Goal: Task Accomplishment & Management: Manage account settings

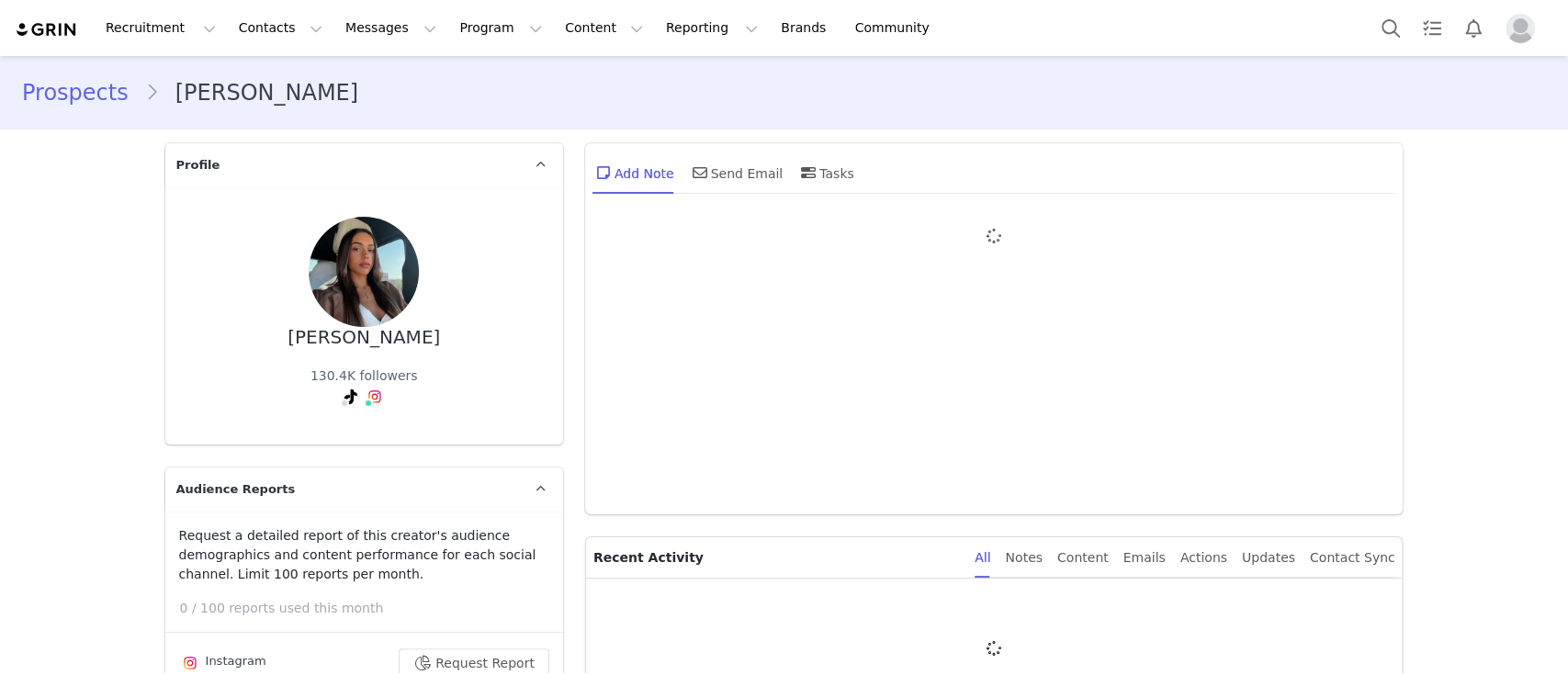
type input "+1 ([GEOGRAPHIC_DATA])"
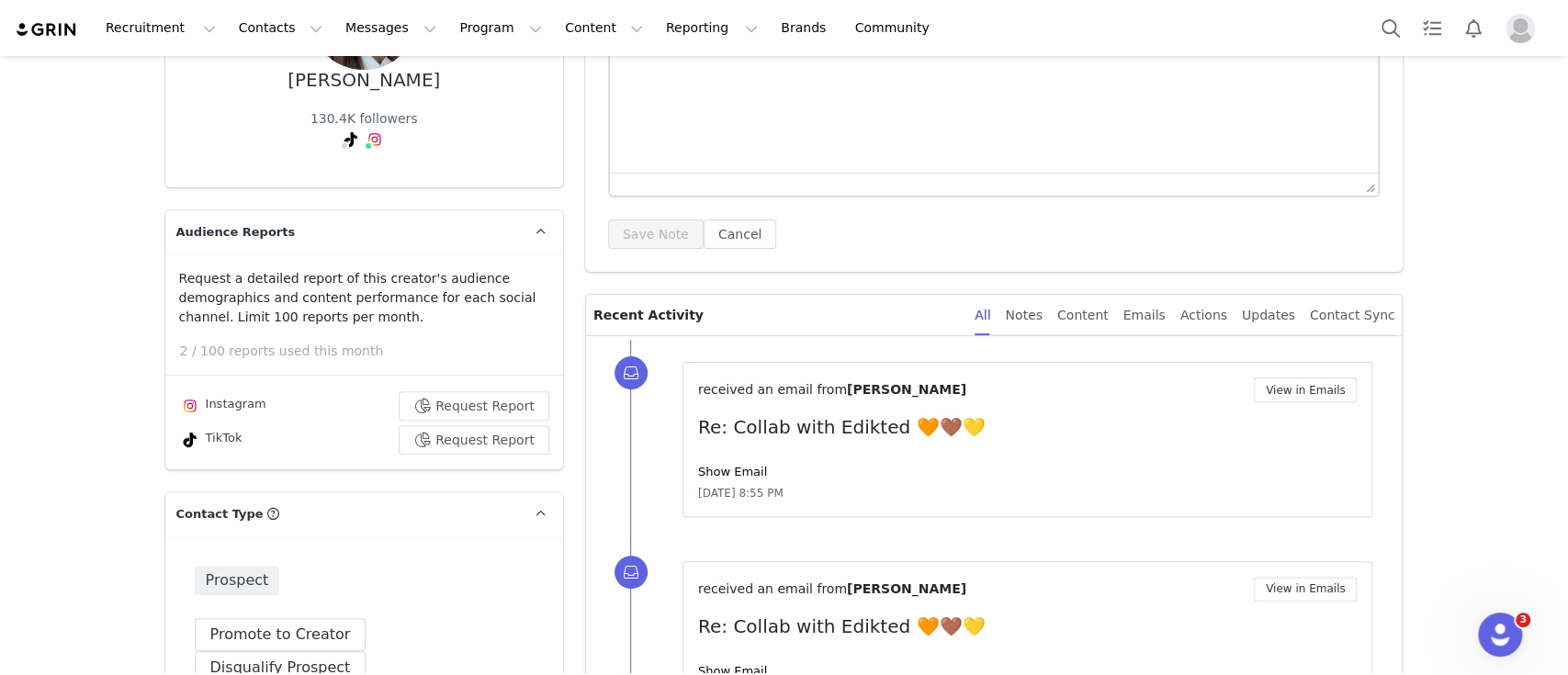
scroll to position [257, 0]
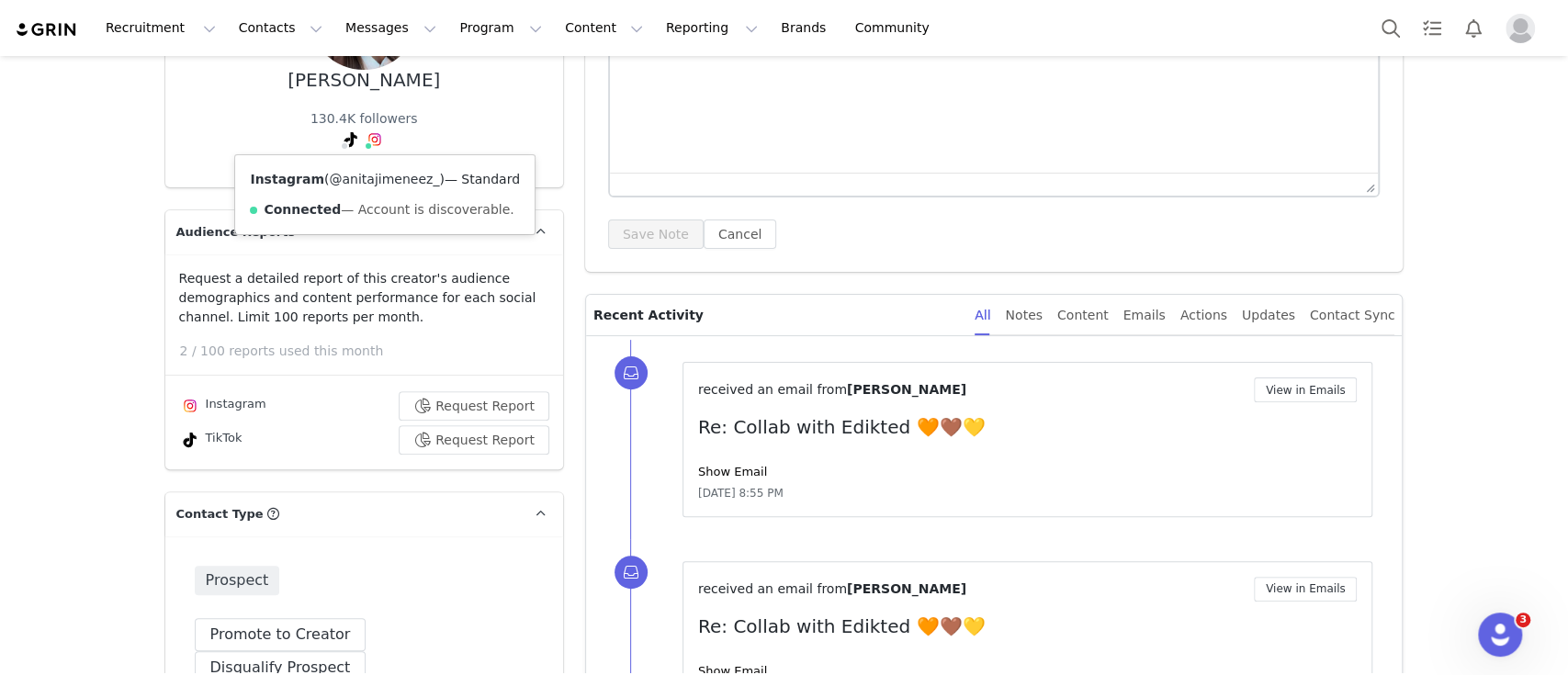
click at [356, 177] on link "@anitajimeneez_" at bounding box center [384, 179] width 110 height 15
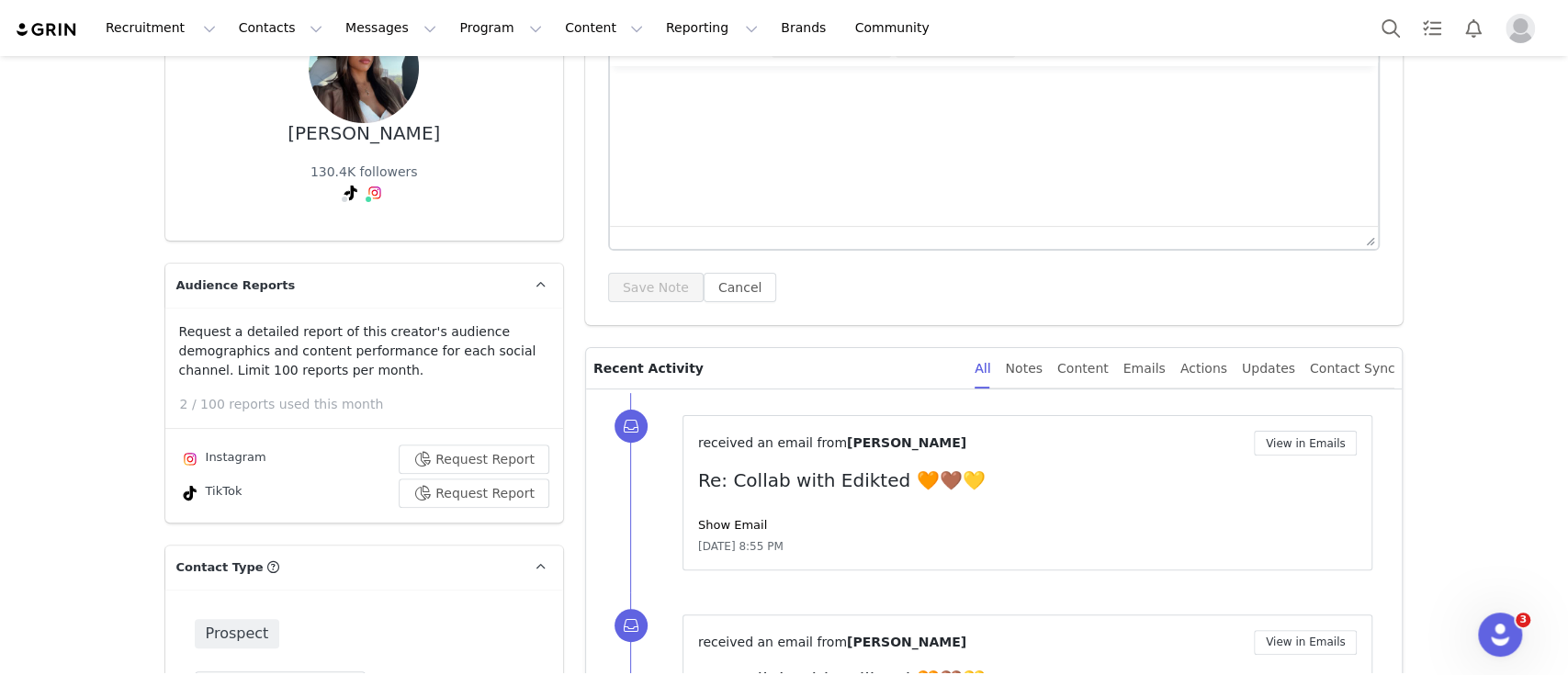
scroll to position [203, 0]
click at [695, 117] on html at bounding box center [993, 91] width 769 height 49
click at [631, 284] on button "Save Note" at bounding box center [656, 288] width 95 height 30
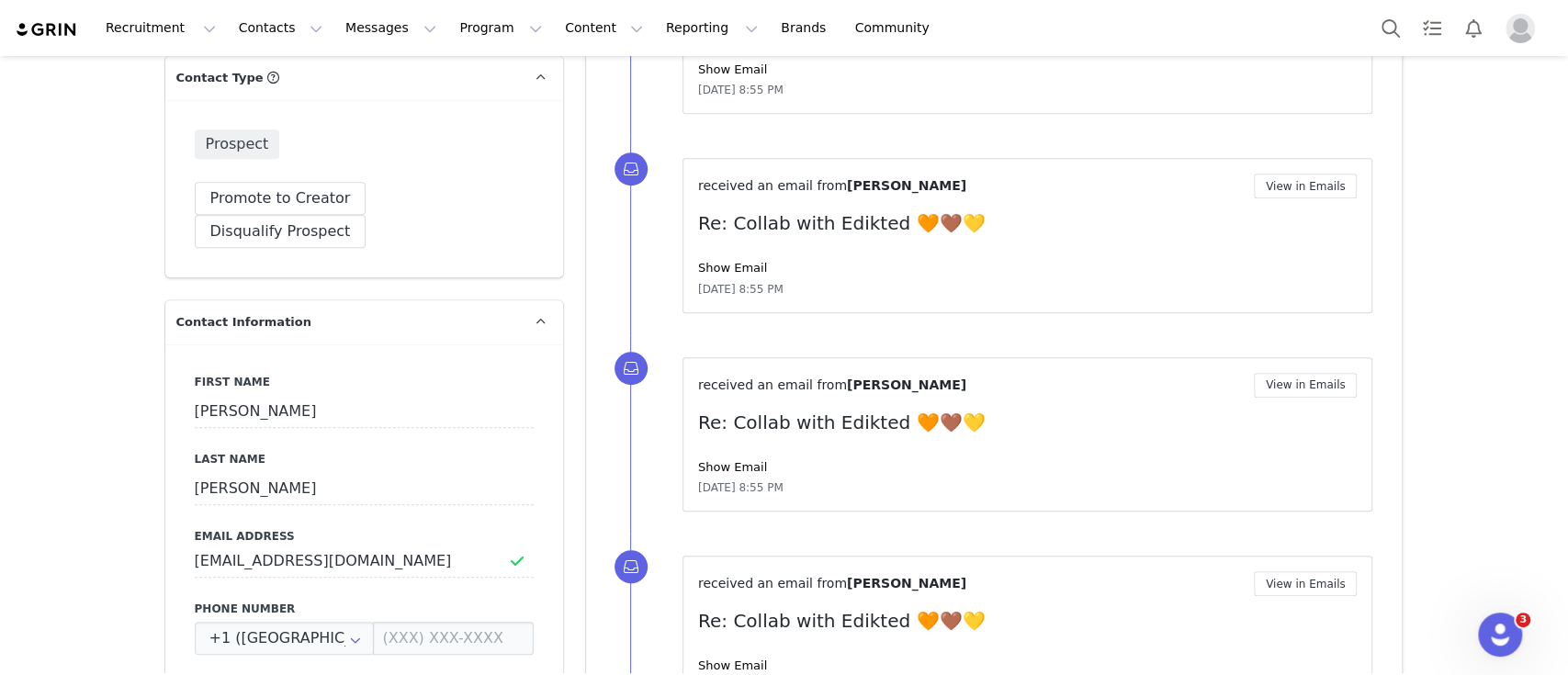
scroll to position [750, 0]
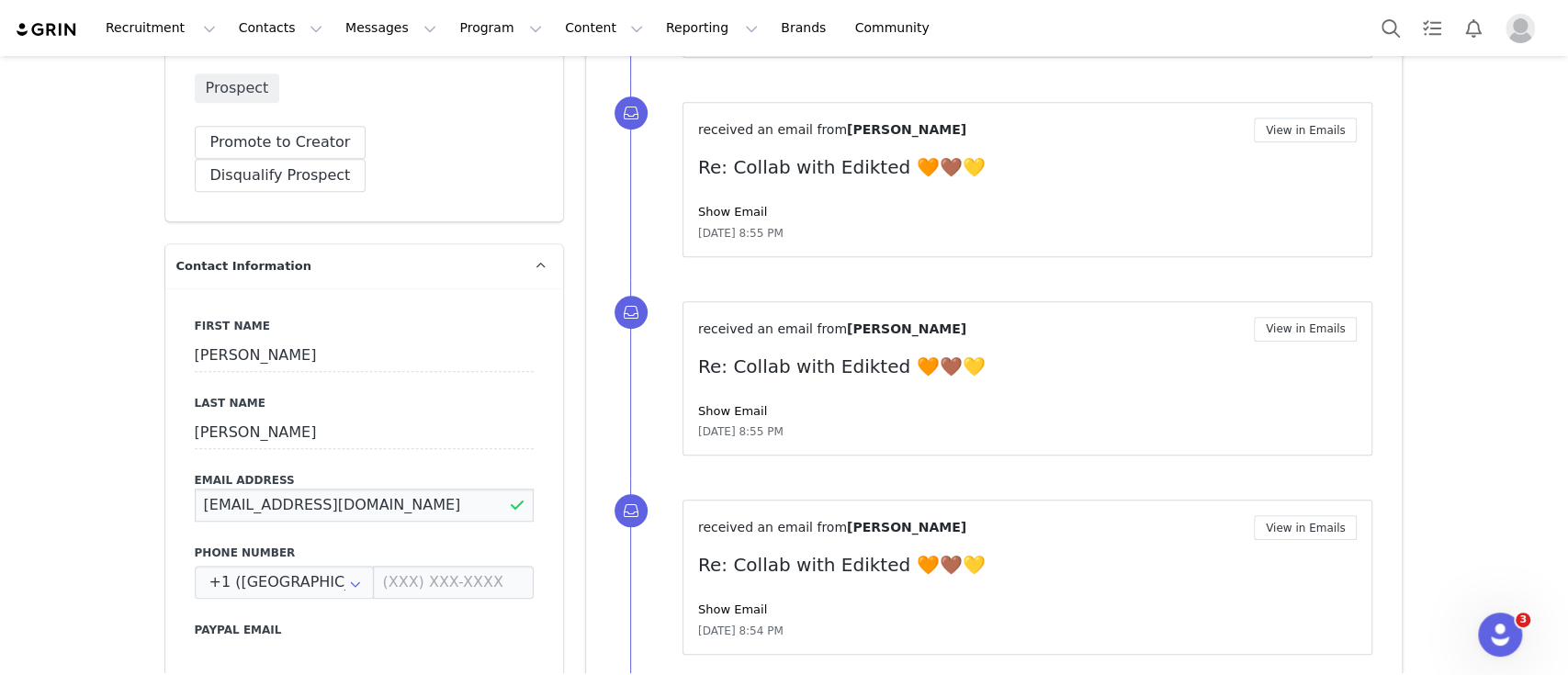
drag, startPoint x: 425, startPoint y: 464, endPoint x: 116, endPoint y: 464, distance: 309.0
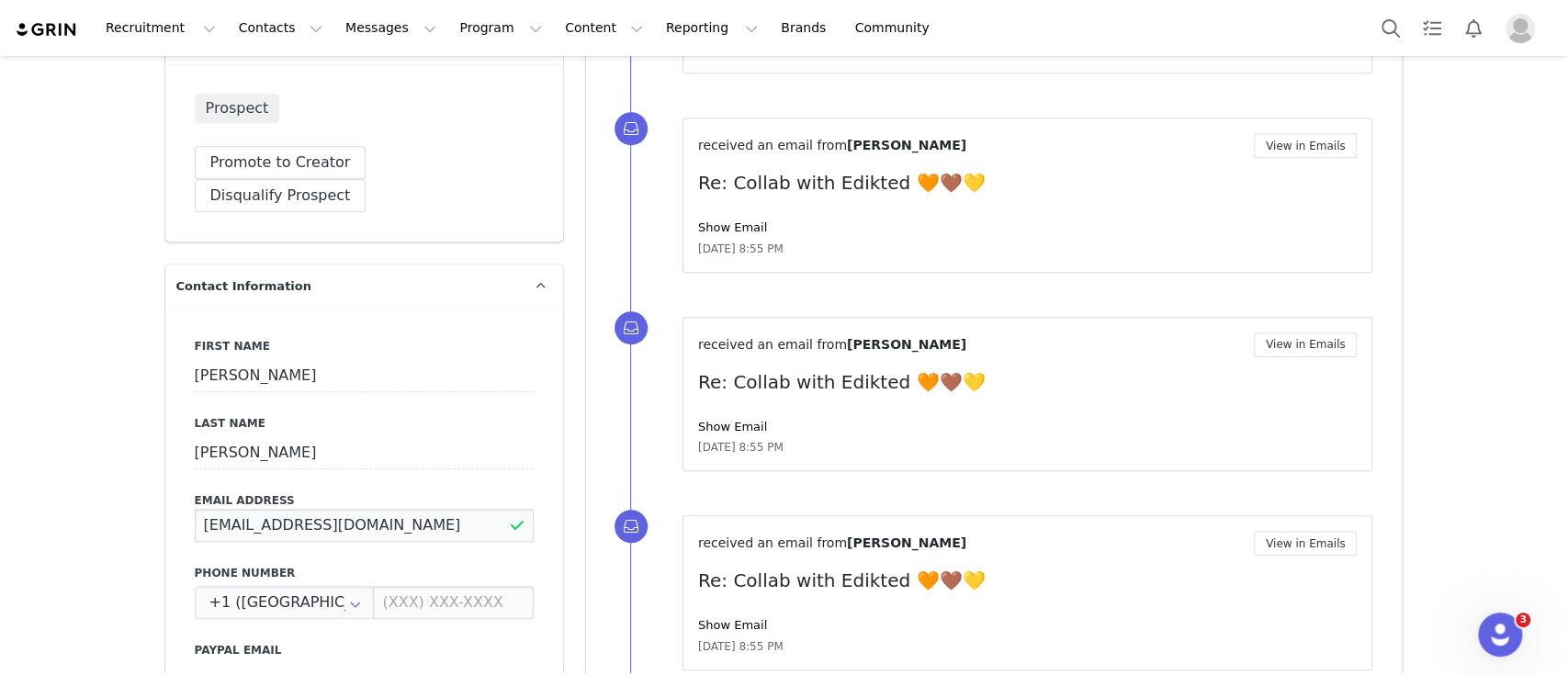
scroll to position [0, 0]
drag, startPoint x: 268, startPoint y: 347, endPoint x: 124, endPoint y: 338, distance: 144.3
drag, startPoint x: 368, startPoint y: 417, endPoint x: 82, endPoint y: 417, distance: 286.0
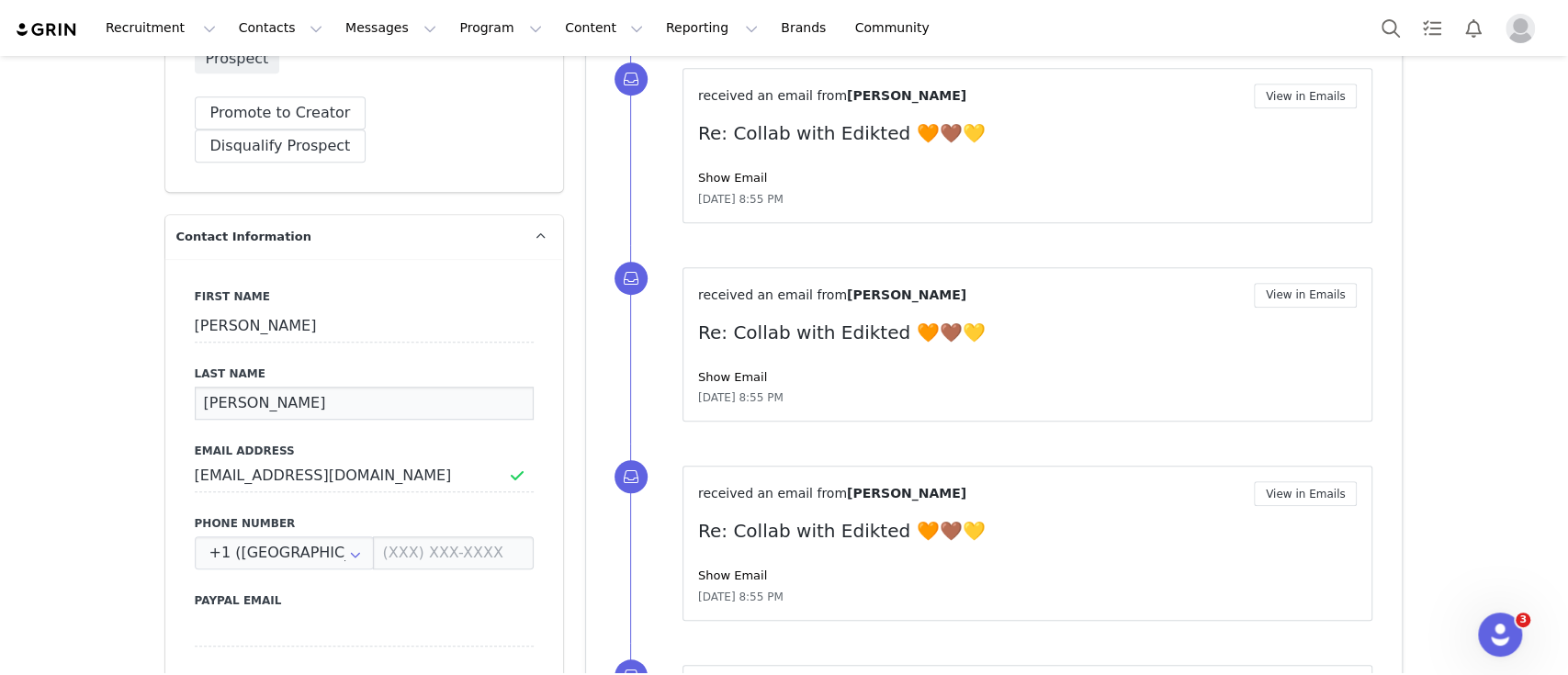
scroll to position [784, 0]
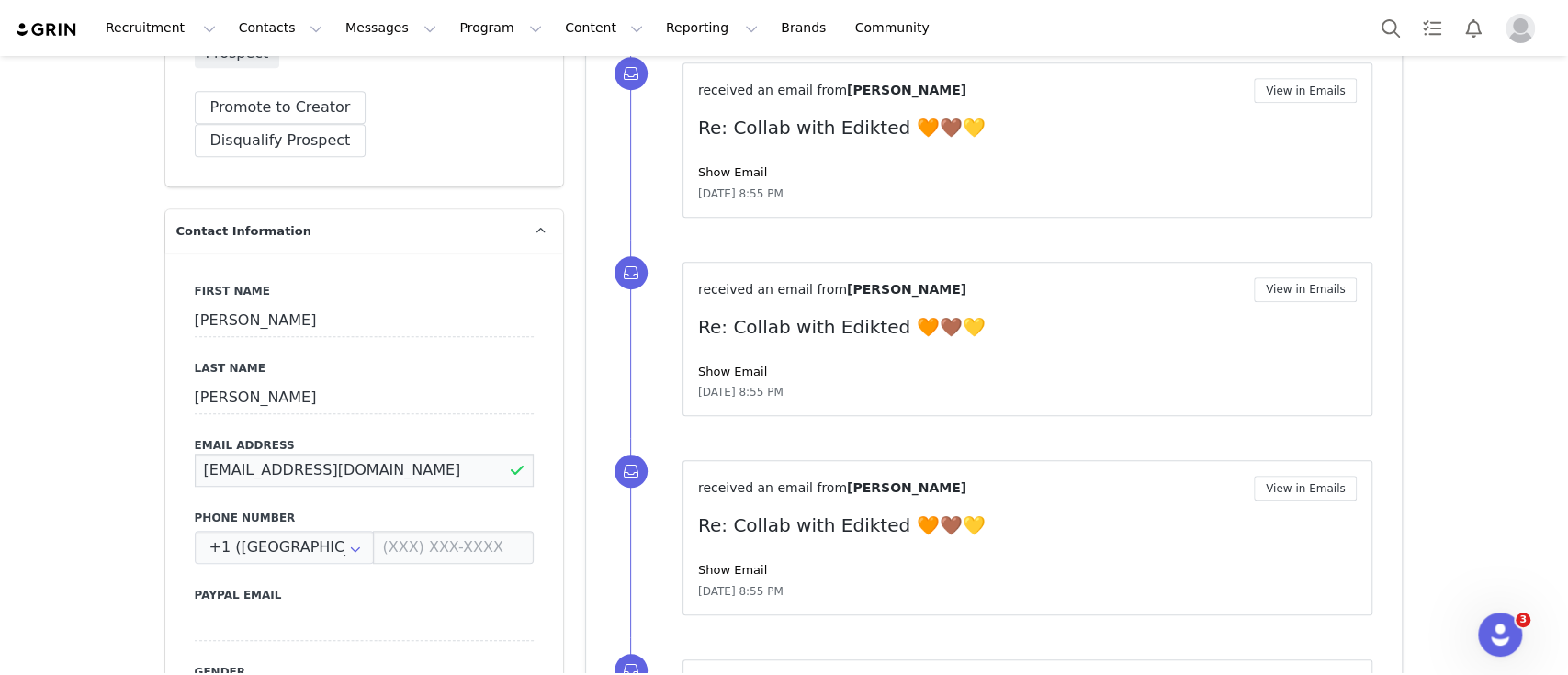
drag, startPoint x: 424, startPoint y: 436, endPoint x: 129, endPoint y: 430, distance: 295.1
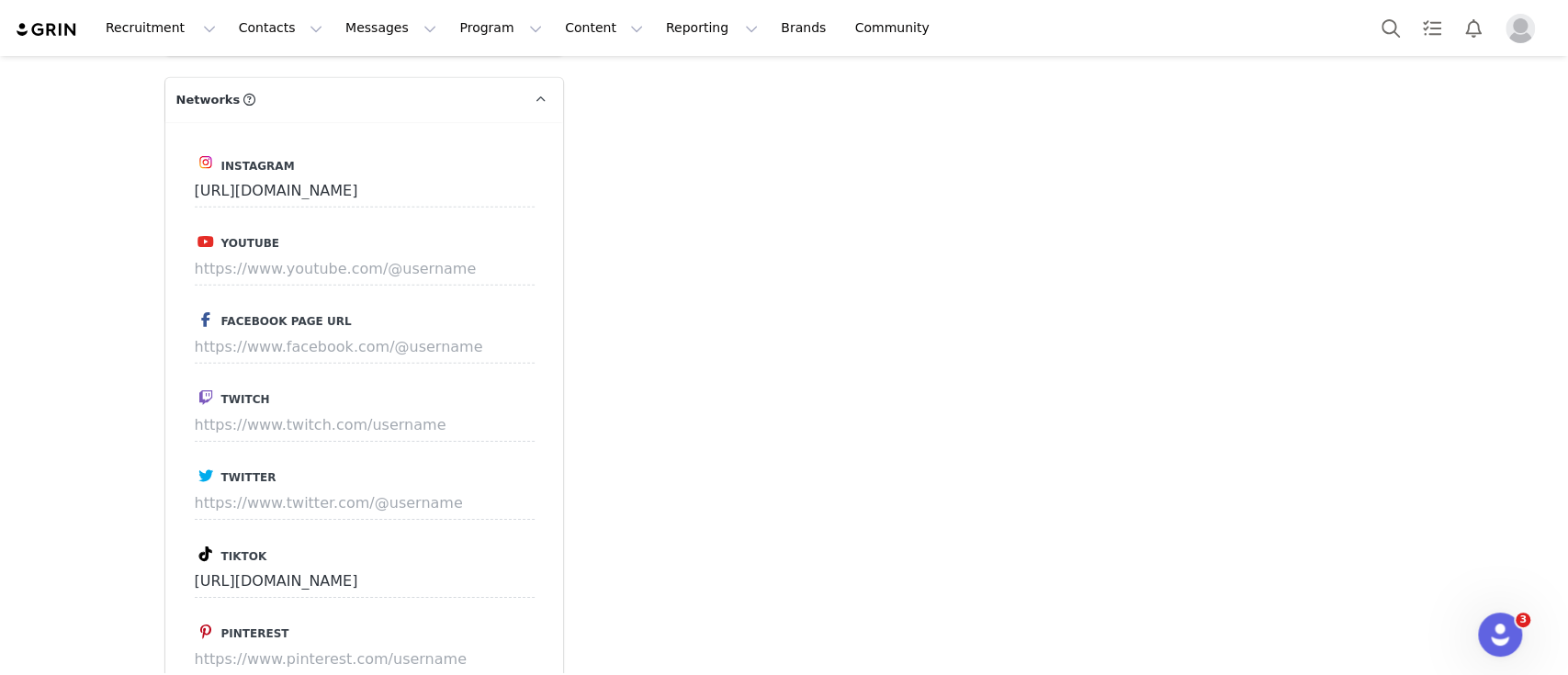
scroll to position [3729, 0]
drag, startPoint x: 472, startPoint y: 502, endPoint x: 120, endPoint y: 510, distance: 352.1
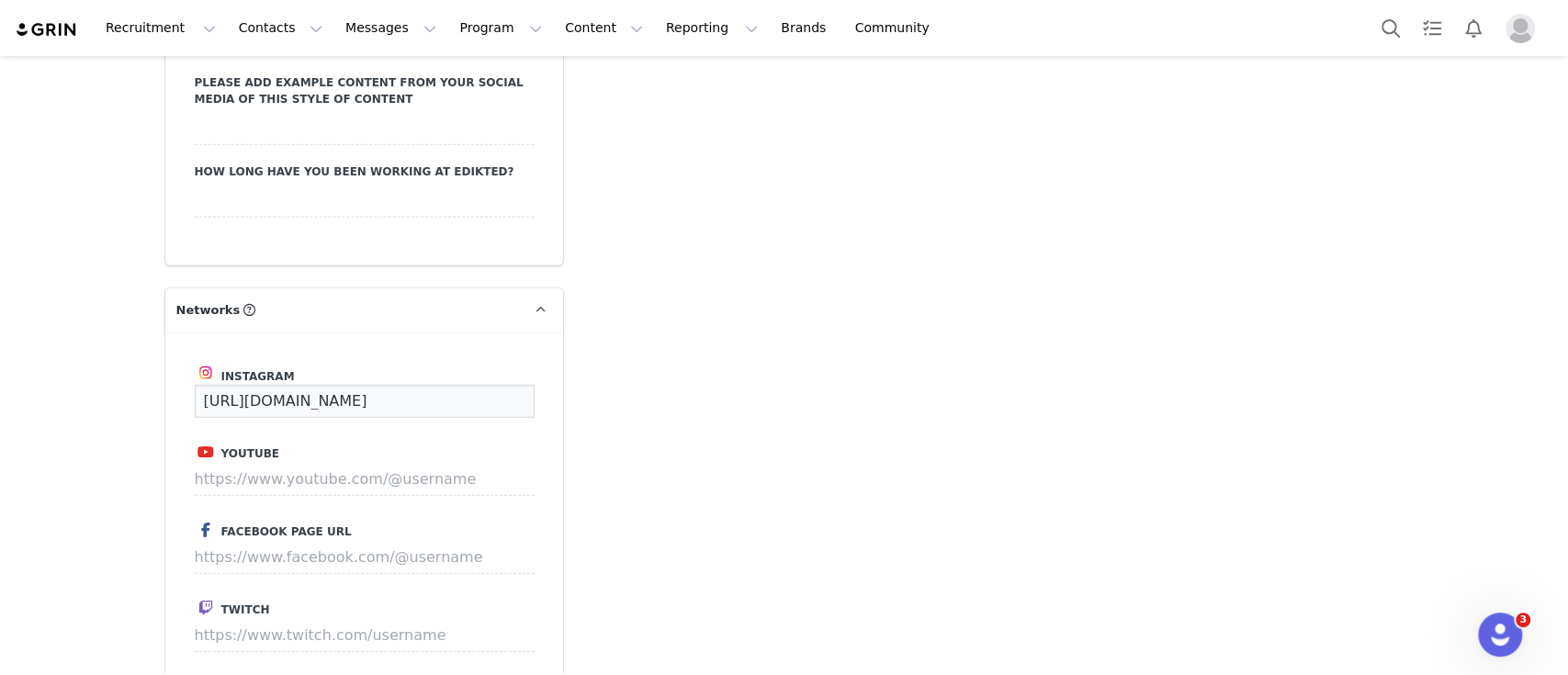
click at [505, 385] on input "https://www.instagram.com/anitajimeneez_" at bounding box center [365, 401] width 340 height 33
click at [195, 385] on input "https://www.instagram.com/anitajimeneez_" at bounding box center [365, 401] width 340 height 33
drag, startPoint x: 409, startPoint y: 318, endPoint x: 507, endPoint y: 320, distance: 98.0
click at [507, 385] on input "https://www.instagram.com/anitajimeneez_" at bounding box center [365, 401] width 340 height 33
click at [503, 385] on input "https://www.instagram.com/anitajimeneez_" at bounding box center [365, 401] width 340 height 33
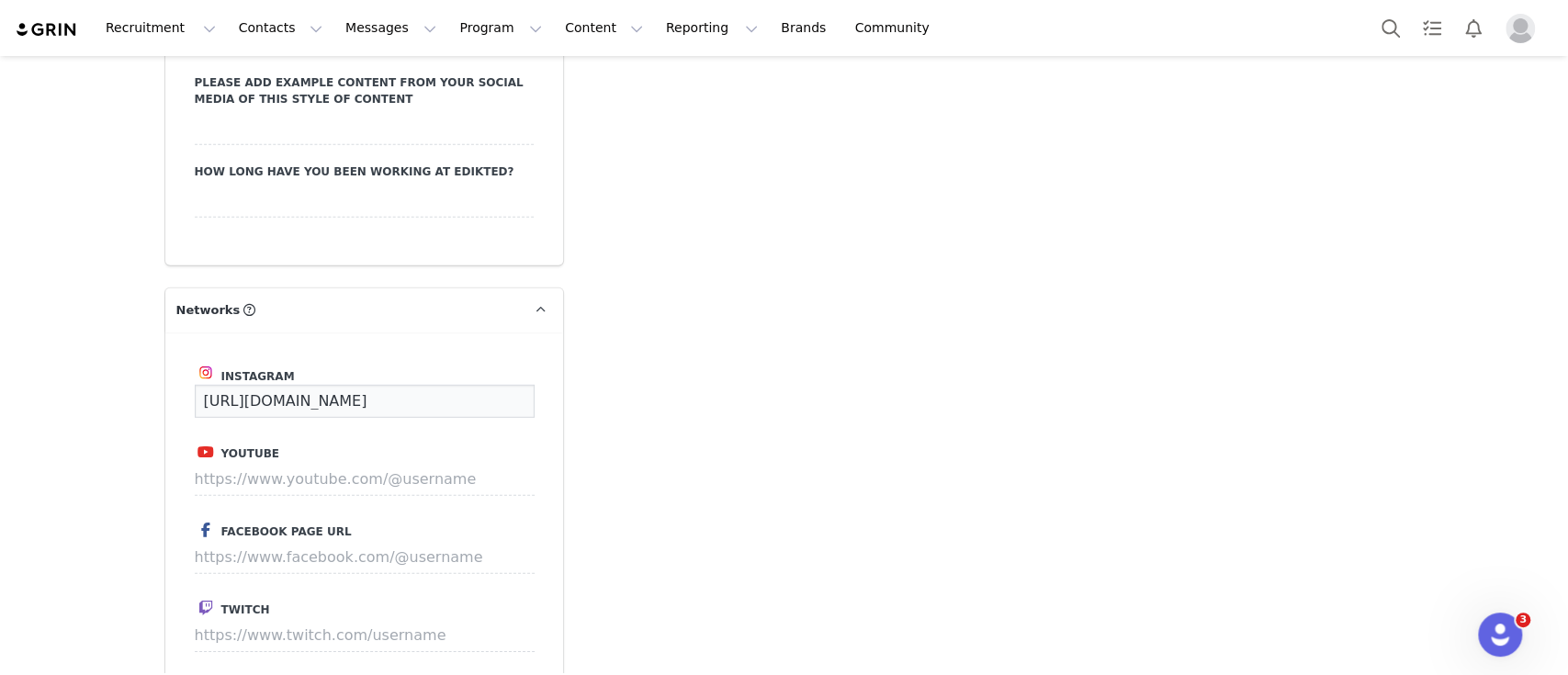
drag, startPoint x: 503, startPoint y: 320, endPoint x: 118, endPoint y: 317, distance: 385.0
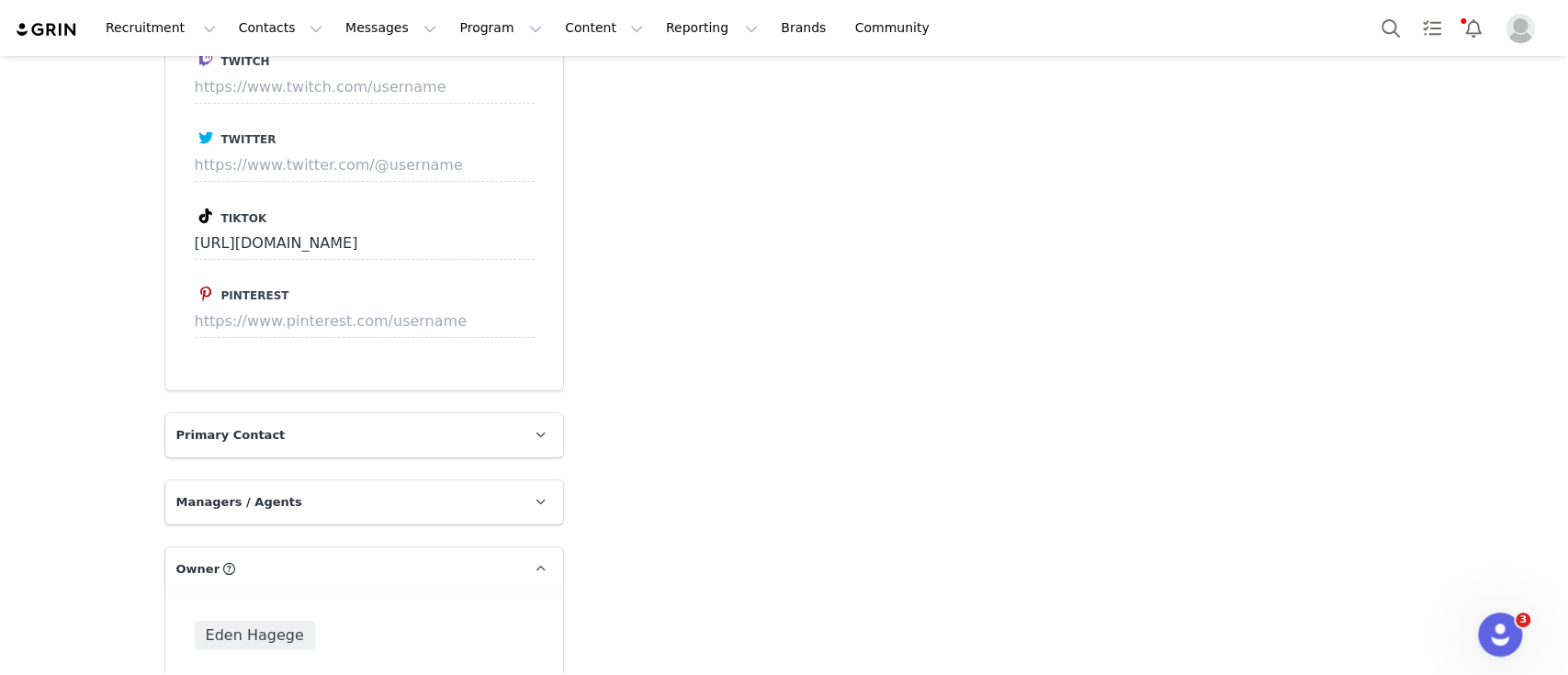
scroll to position [4927, 0]
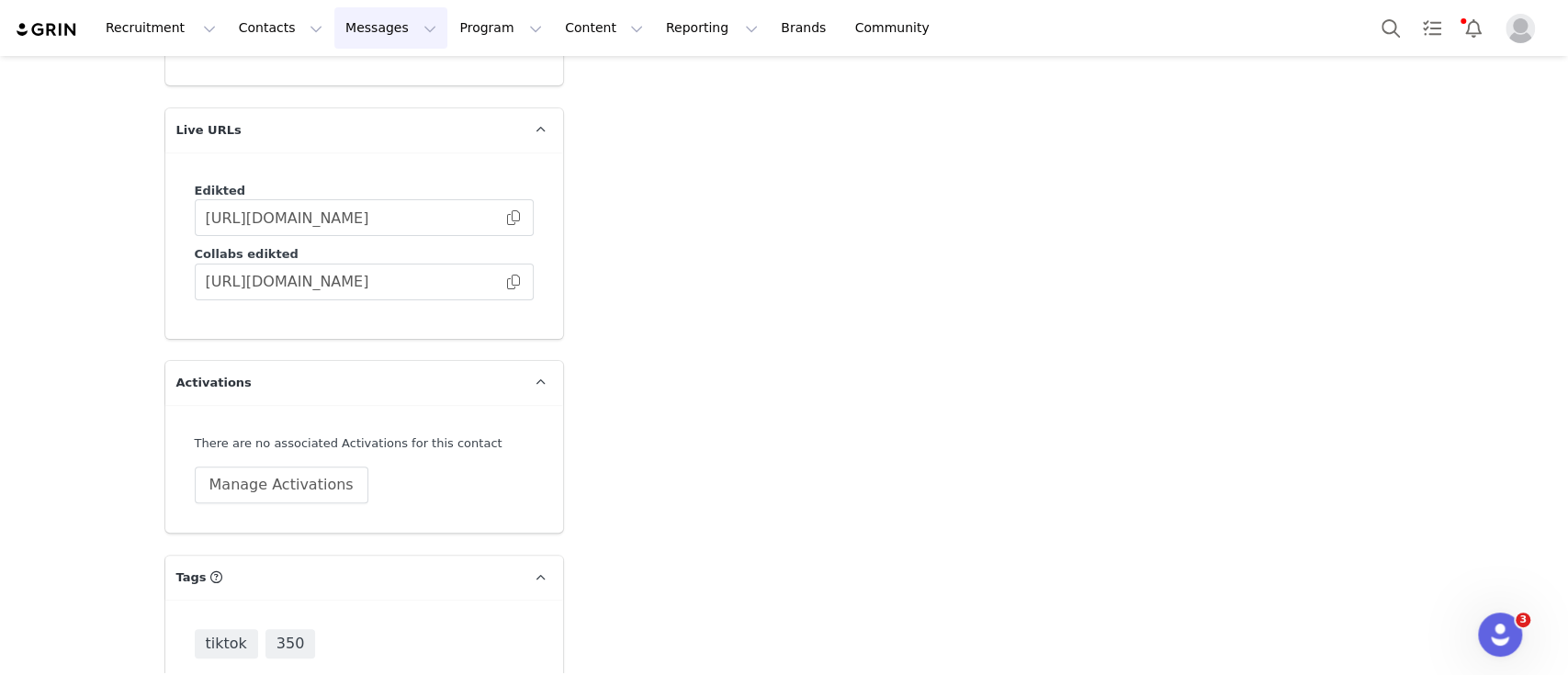
click at [361, 25] on button "Messages Messages" at bounding box center [390, 28] width 113 height 41
click at [449, 17] on button "Program Program" at bounding box center [501, 28] width 104 height 41
click at [454, 87] on p "Activations" at bounding box center [453, 81] width 71 height 20
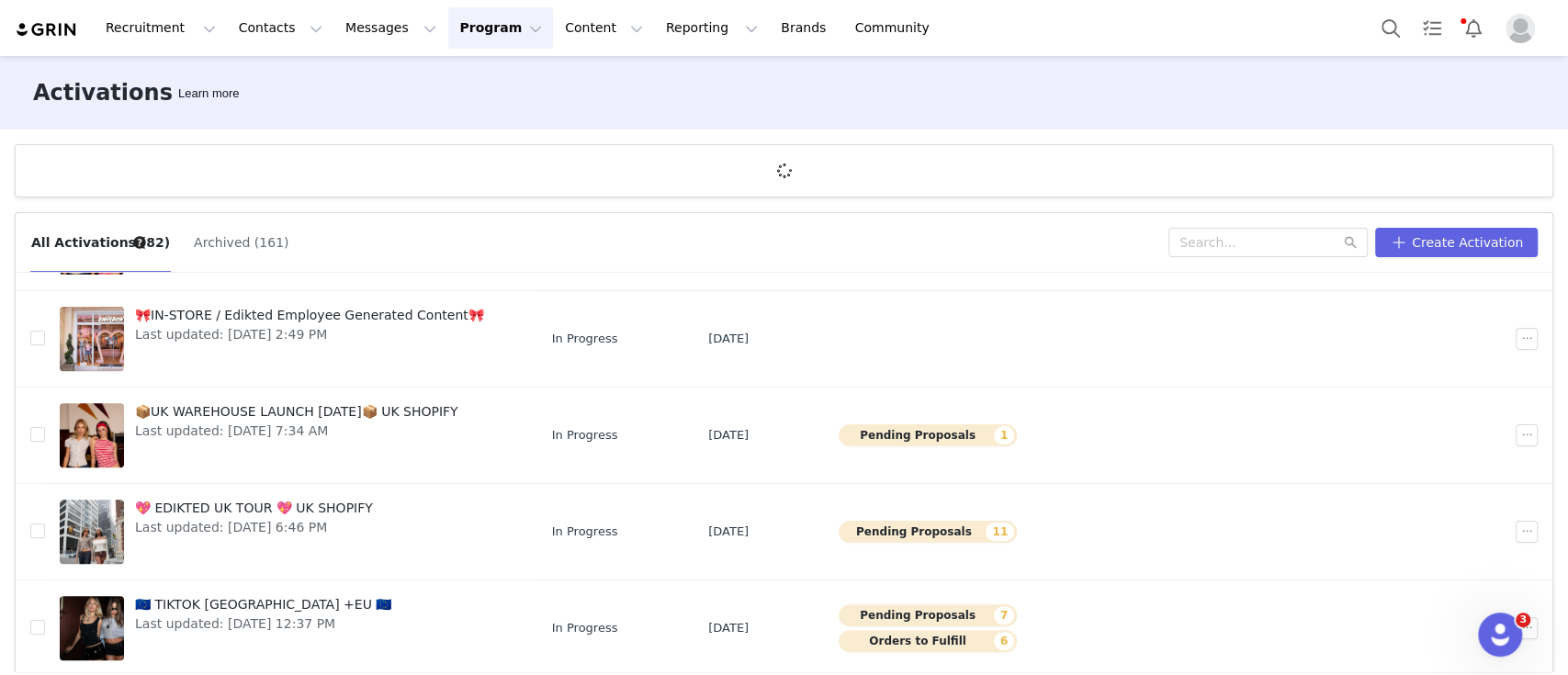
scroll to position [608, 0]
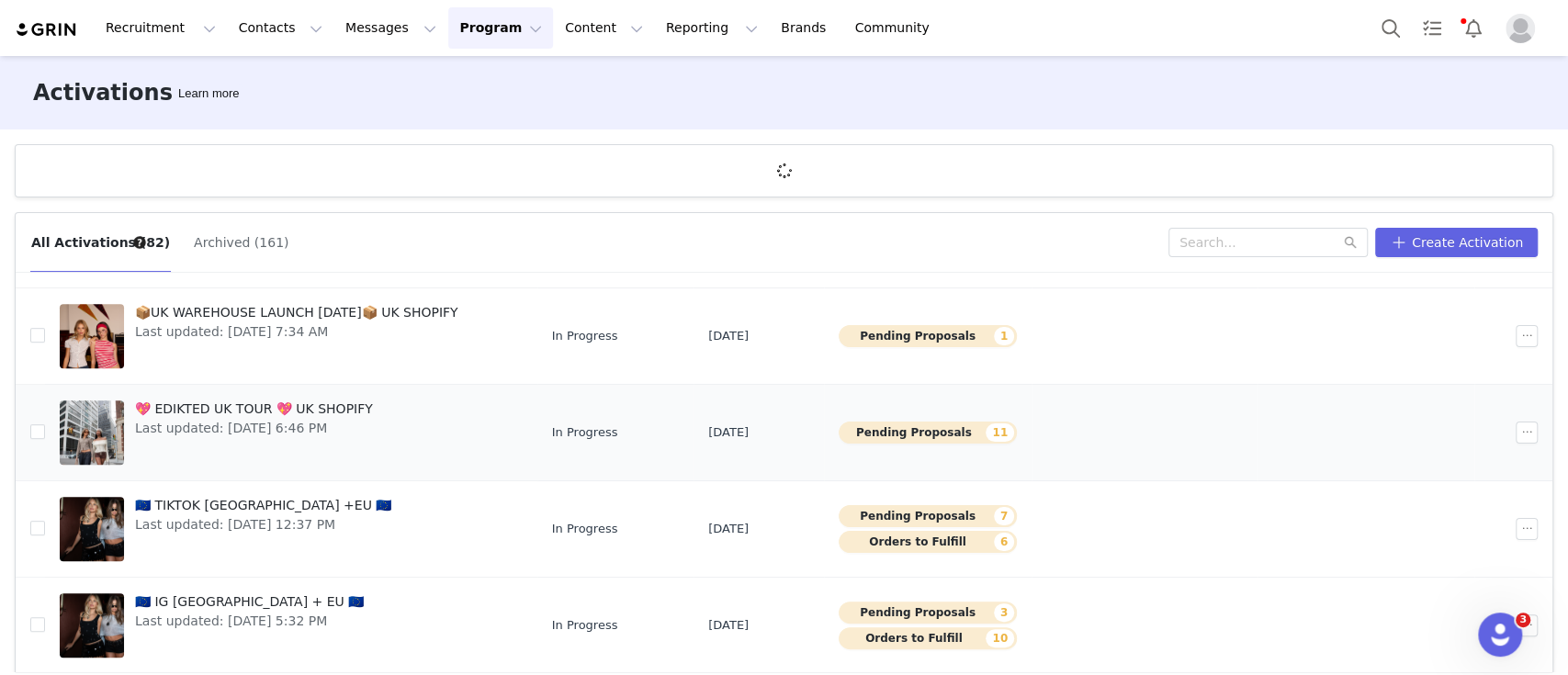
click at [1073, 445] on td at bounding box center [1145, 433] width 226 height 96
click at [952, 434] on button "Pending Proposals 11" at bounding box center [927, 433] width 178 height 22
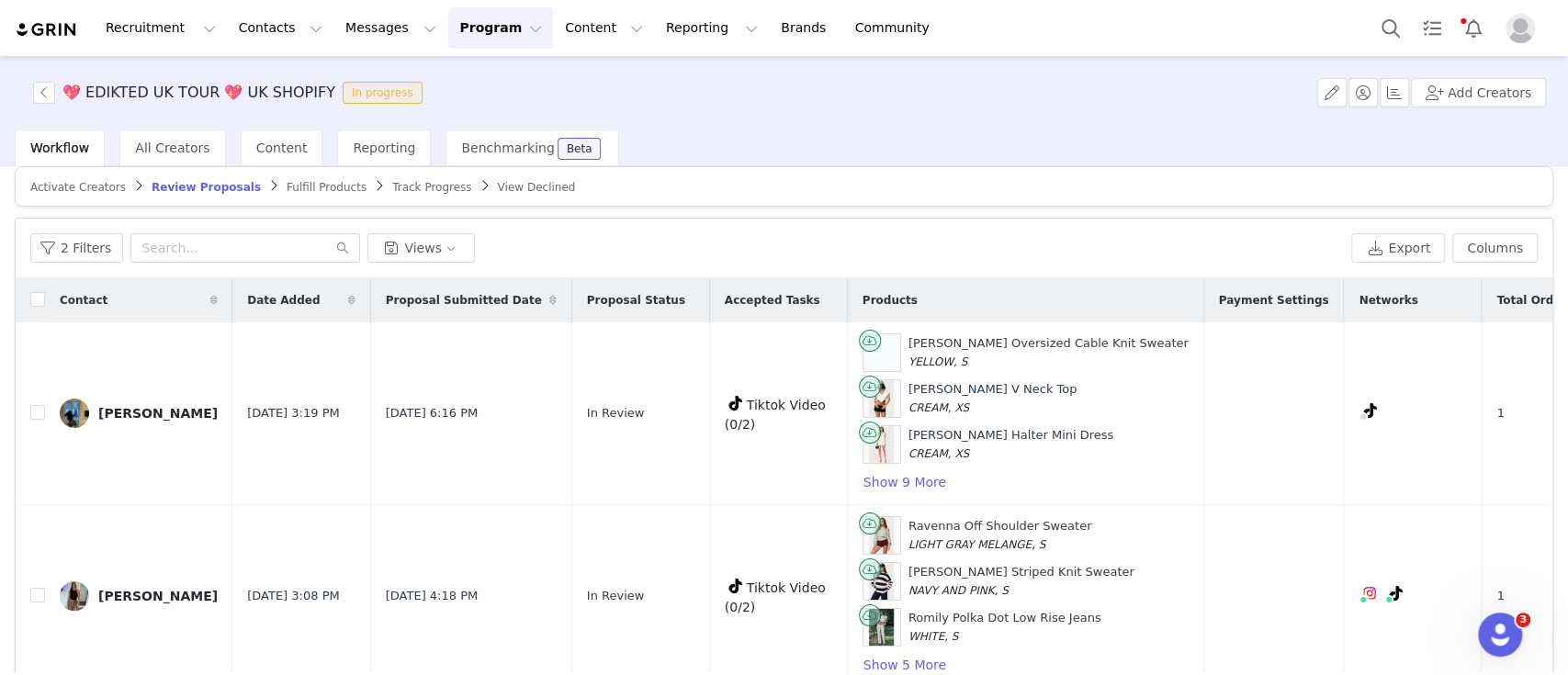
scroll to position [3, 0]
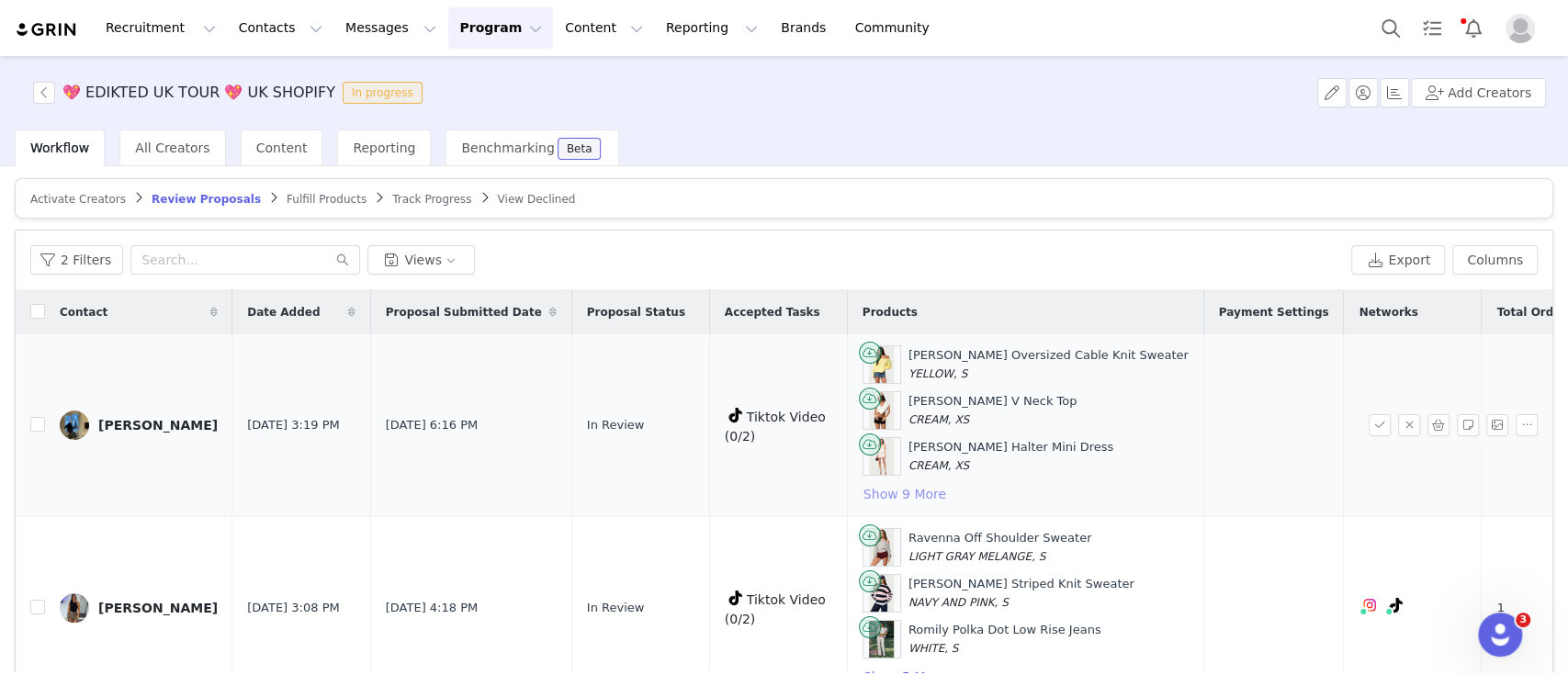
click at [864, 488] on button "Show 9 More" at bounding box center [905, 494] width 85 height 22
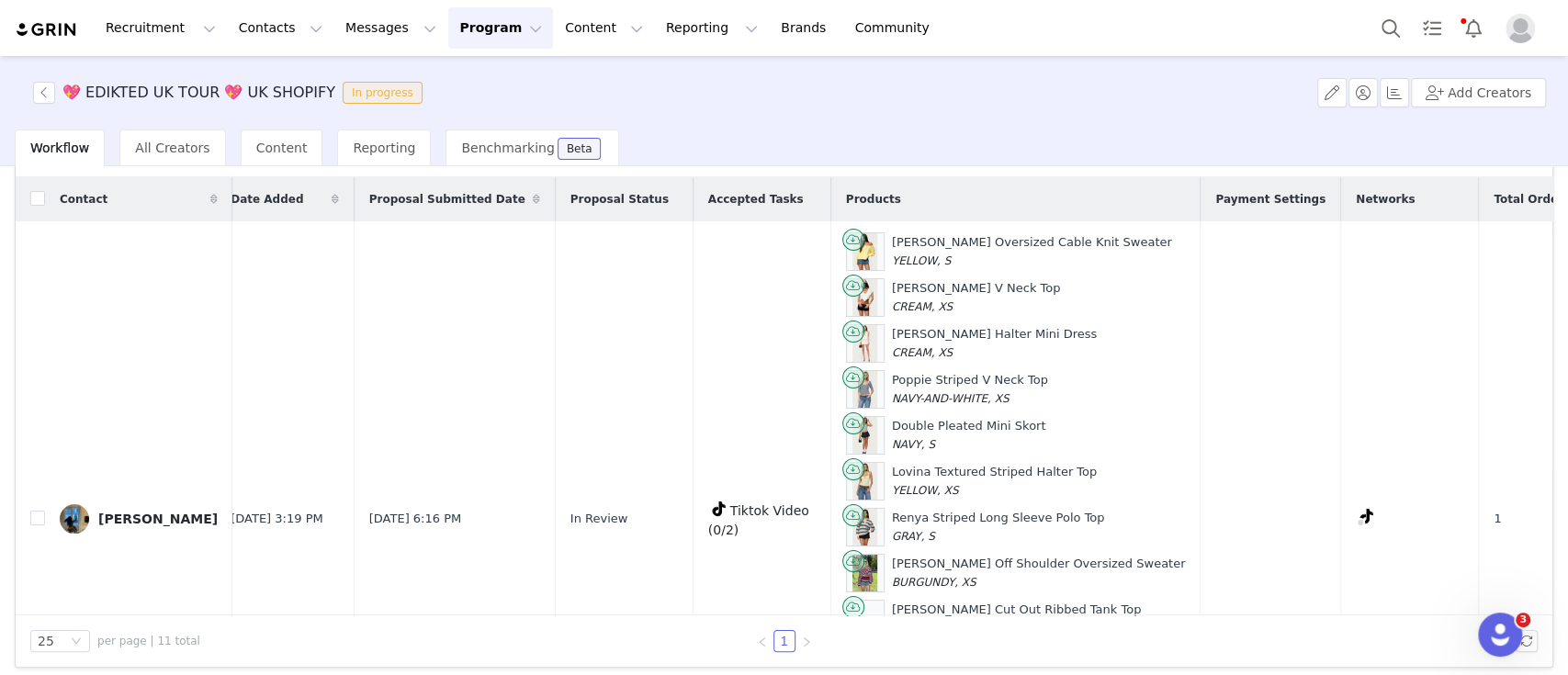
scroll to position [0, 0]
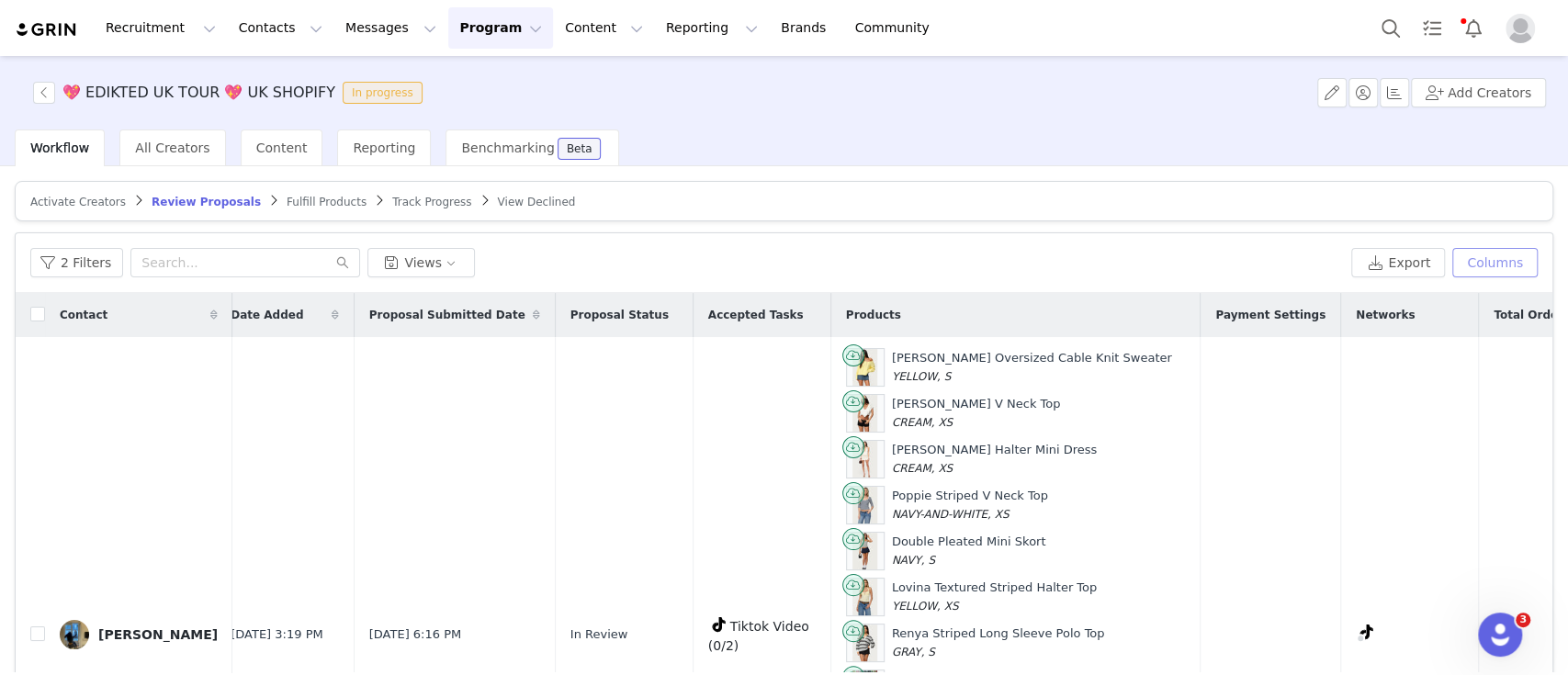
click at [1477, 261] on button "Columns" at bounding box center [1495, 263] width 86 height 30
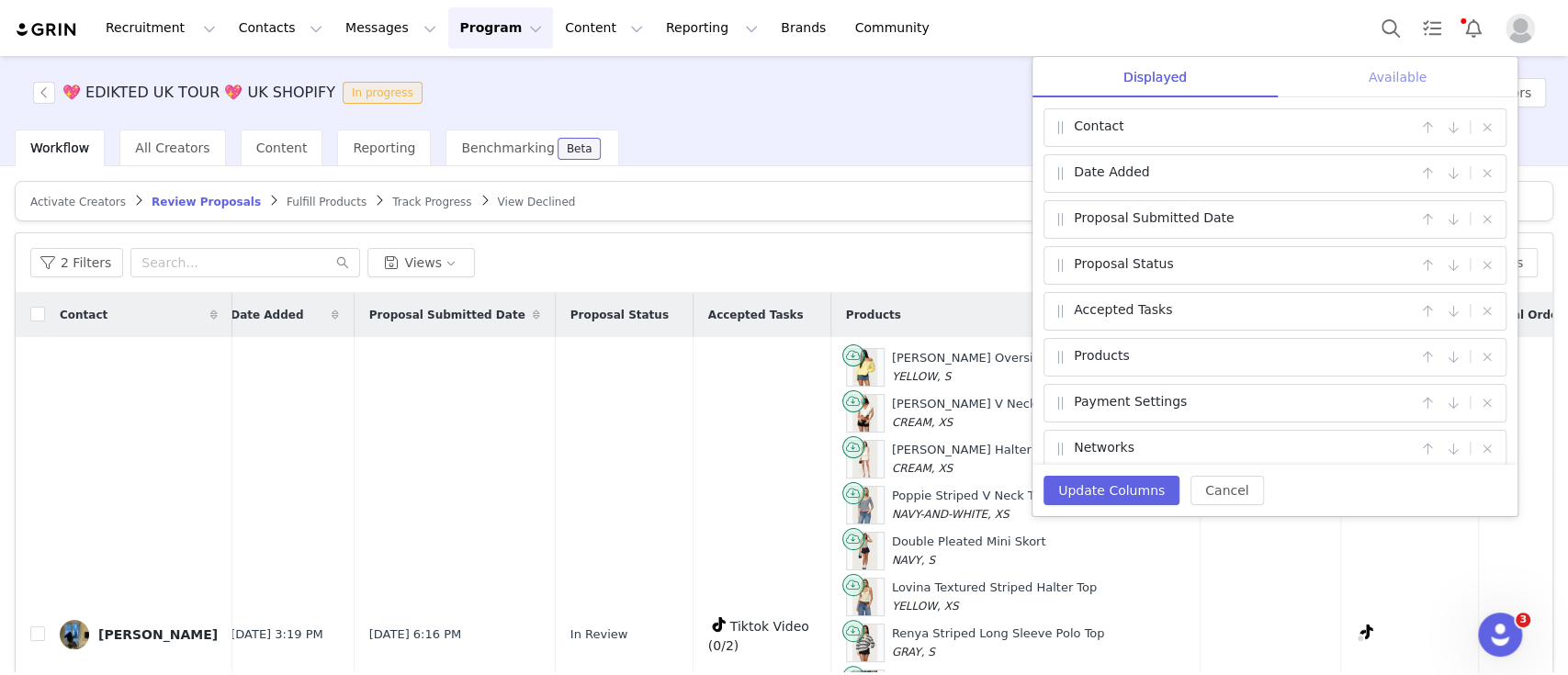
click at [1401, 76] on div "Available" at bounding box center [1397, 77] width 240 height 41
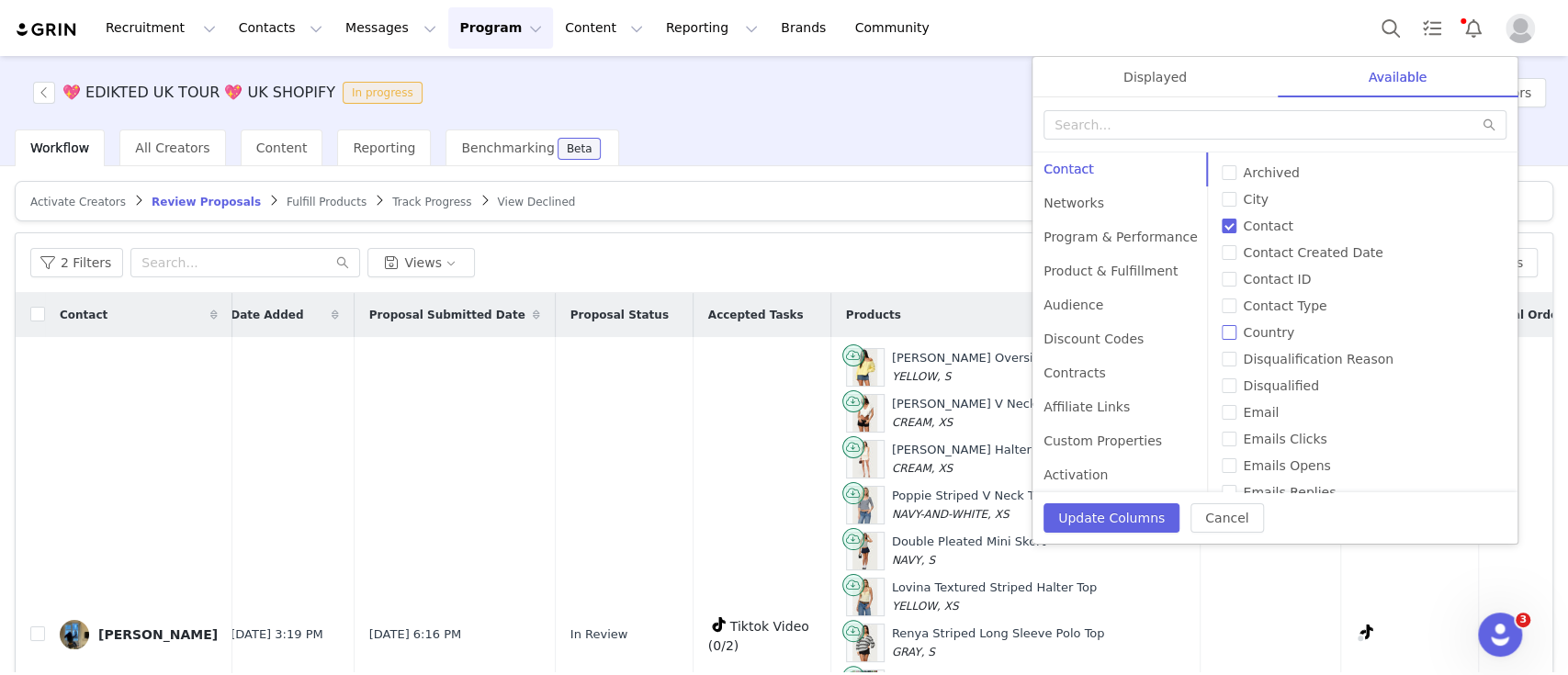
click at [1264, 334] on span "Country" at bounding box center [1270, 333] width 66 height 15
click at [1237, 334] on input "Country" at bounding box center [1229, 333] width 15 height 15
checkbox input "true"
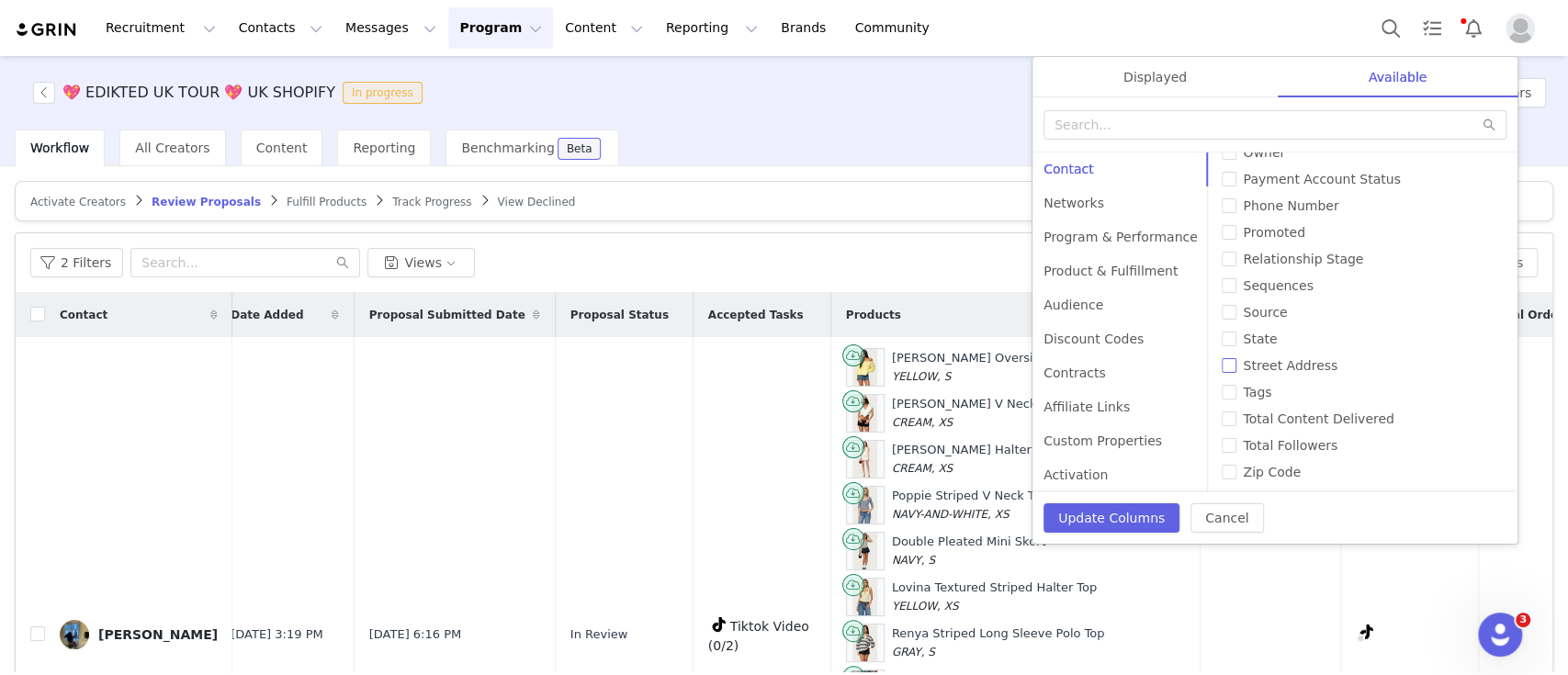
click at [1256, 369] on span "Street Address" at bounding box center [1291, 365] width 109 height 15
click at [1237, 369] on input "Street Address" at bounding box center [1229, 365] width 15 height 15
checkbox input "true"
click at [1127, 517] on button "Update Columns" at bounding box center [1112, 518] width 136 height 30
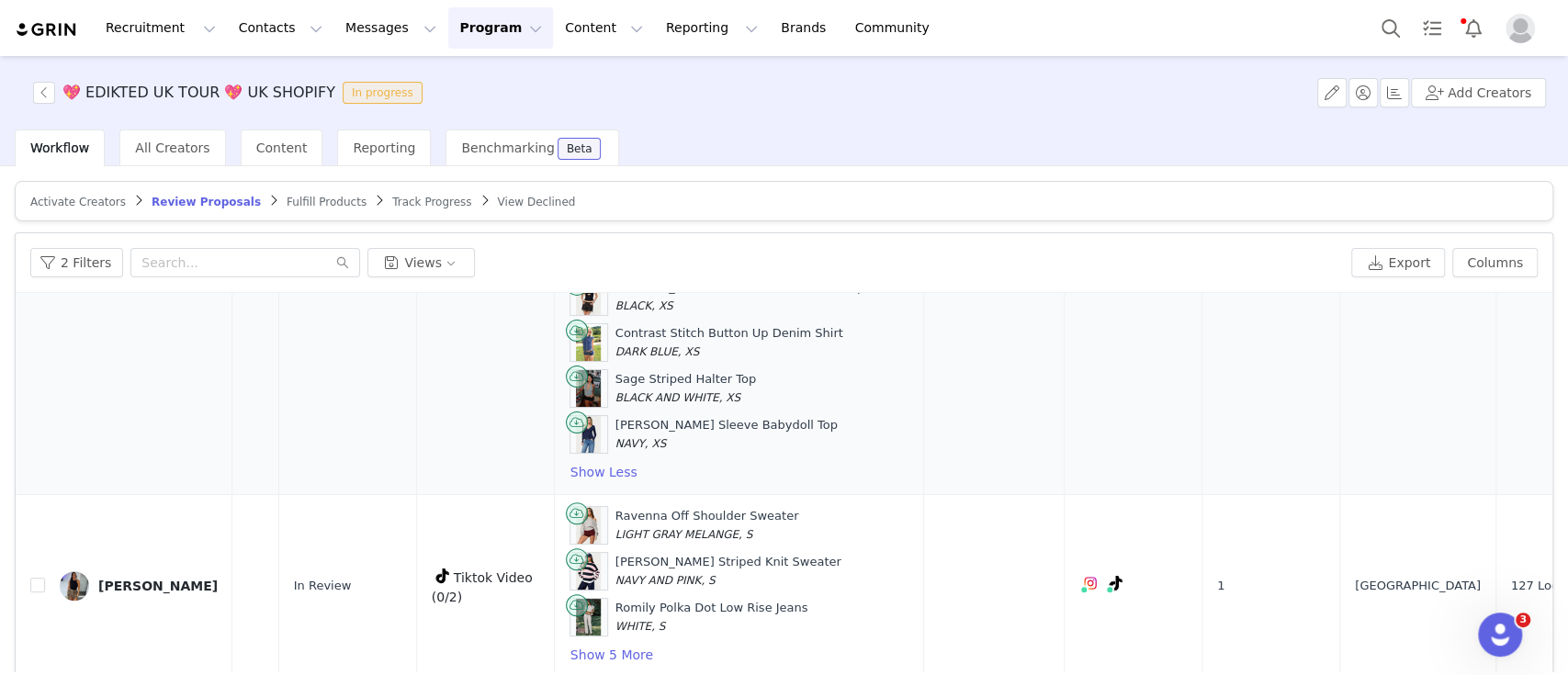
scroll to position [533, 293]
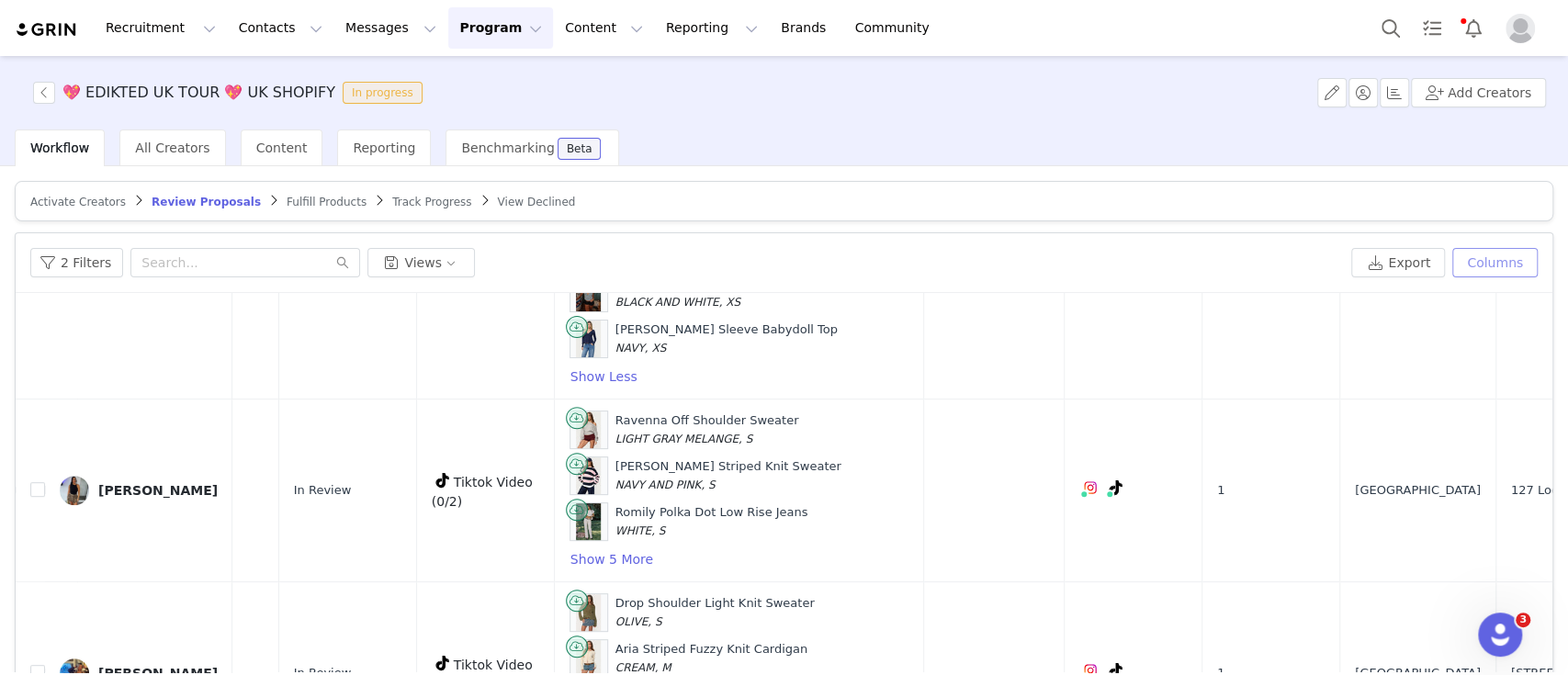
click at [1484, 263] on button "Columns" at bounding box center [1495, 263] width 86 height 30
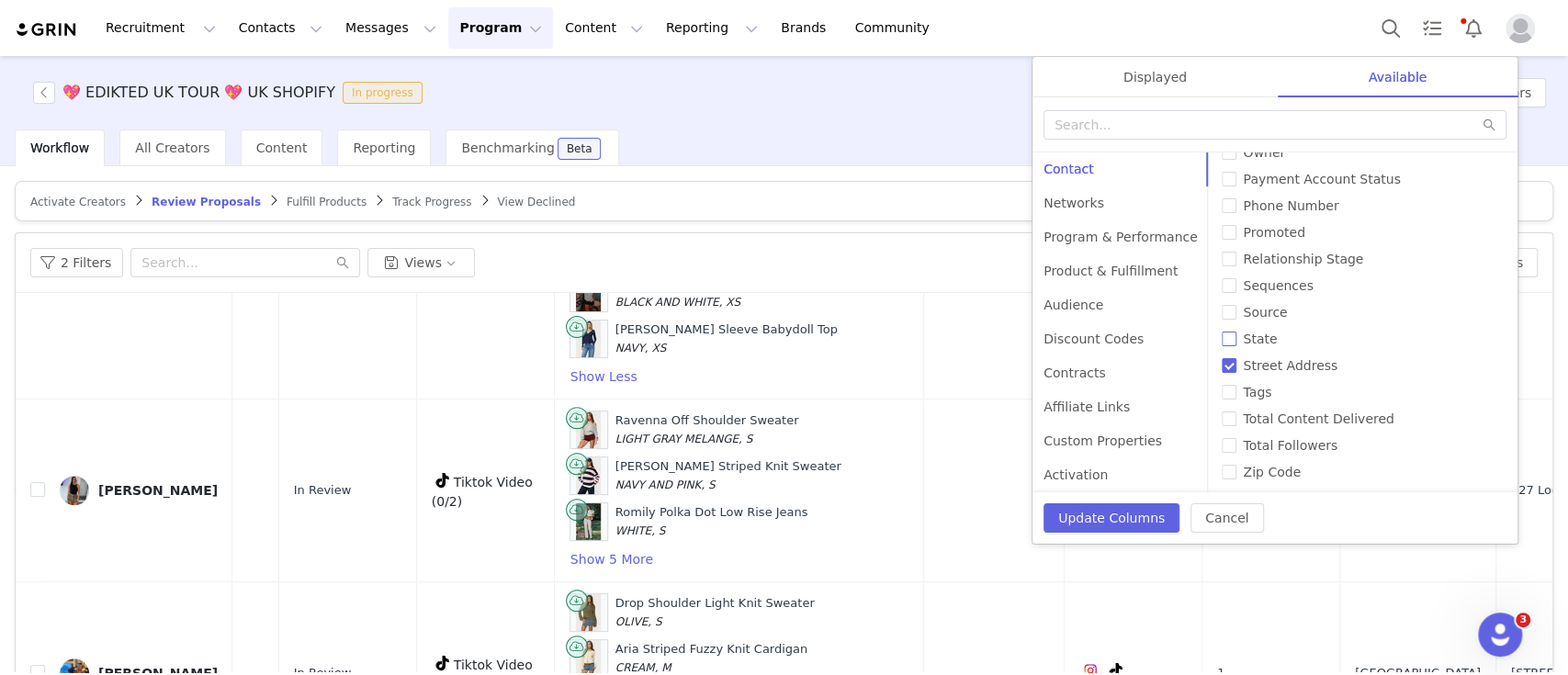
click at [1249, 333] on span "State" at bounding box center [1261, 339] width 49 height 15
click at [1237, 333] on input "State" at bounding box center [1229, 339] width 15 height 15
checkbox input "true"
click at [1271, 466] on span "Zip Code" at bounding box center [1273, 472] width 73 height 15
click at [1237, 466] on input "Zip Code" at bounding box center [1229, 472] width 15 height 15
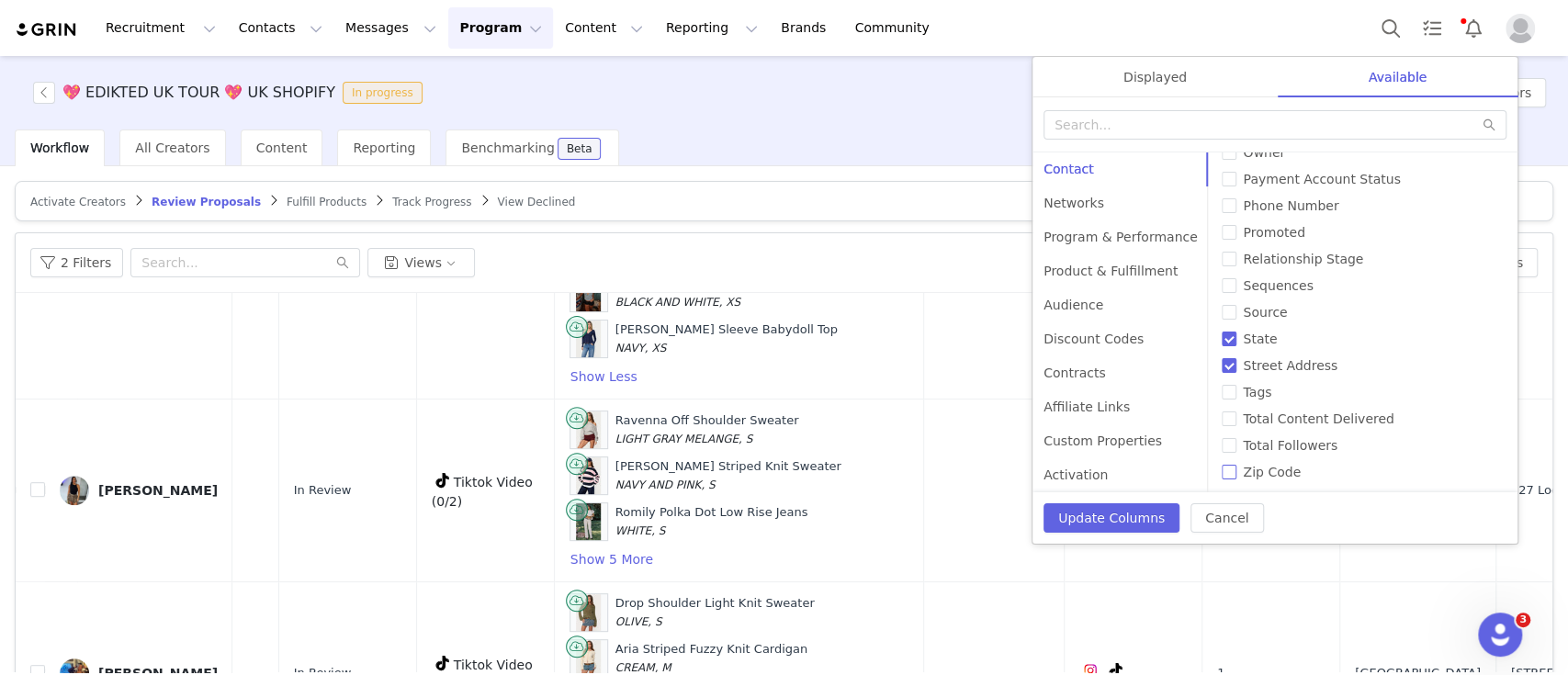
checkbox input "true"
click at [1103, 528] on button "Update Columns" at bounding box center [1112, 518] width 136 height 30
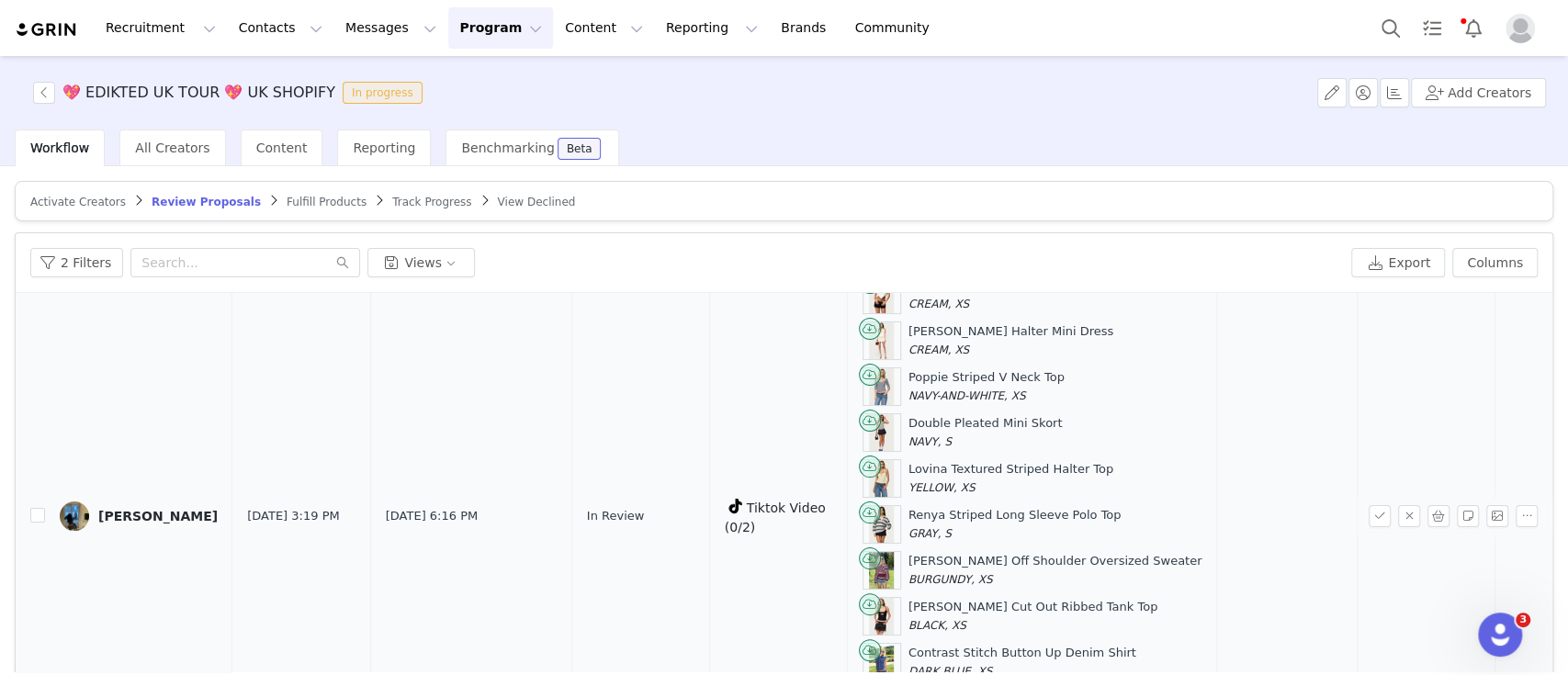
scroll to position [117, 0]
click at [98, 512] on div "Lina" at bounding box center [158, 517] width 119 height 15
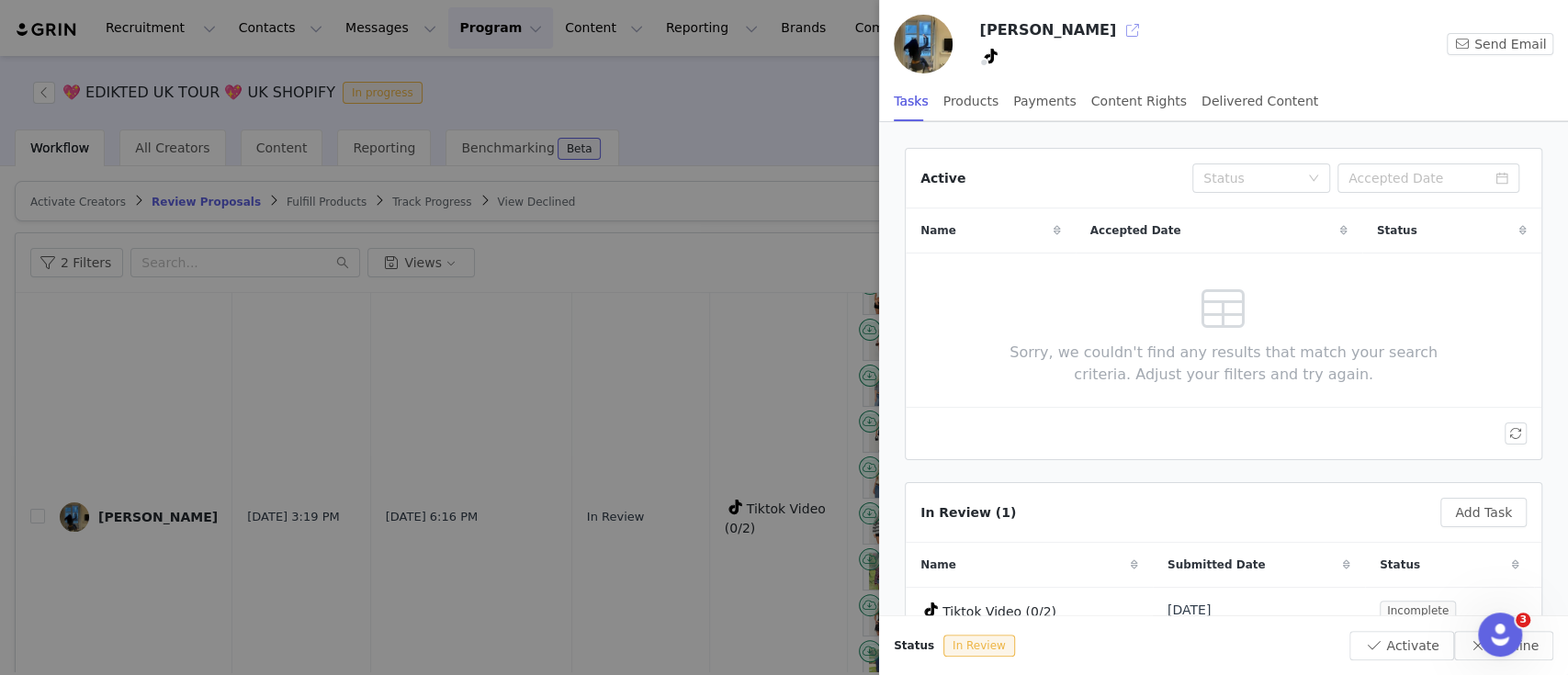
click at [1118, 41] on button "button" at bounding box center [1133, 31] width 30 height 30
click at [480, 289] on div at bounding box center [784, 338] width 1568 height 675
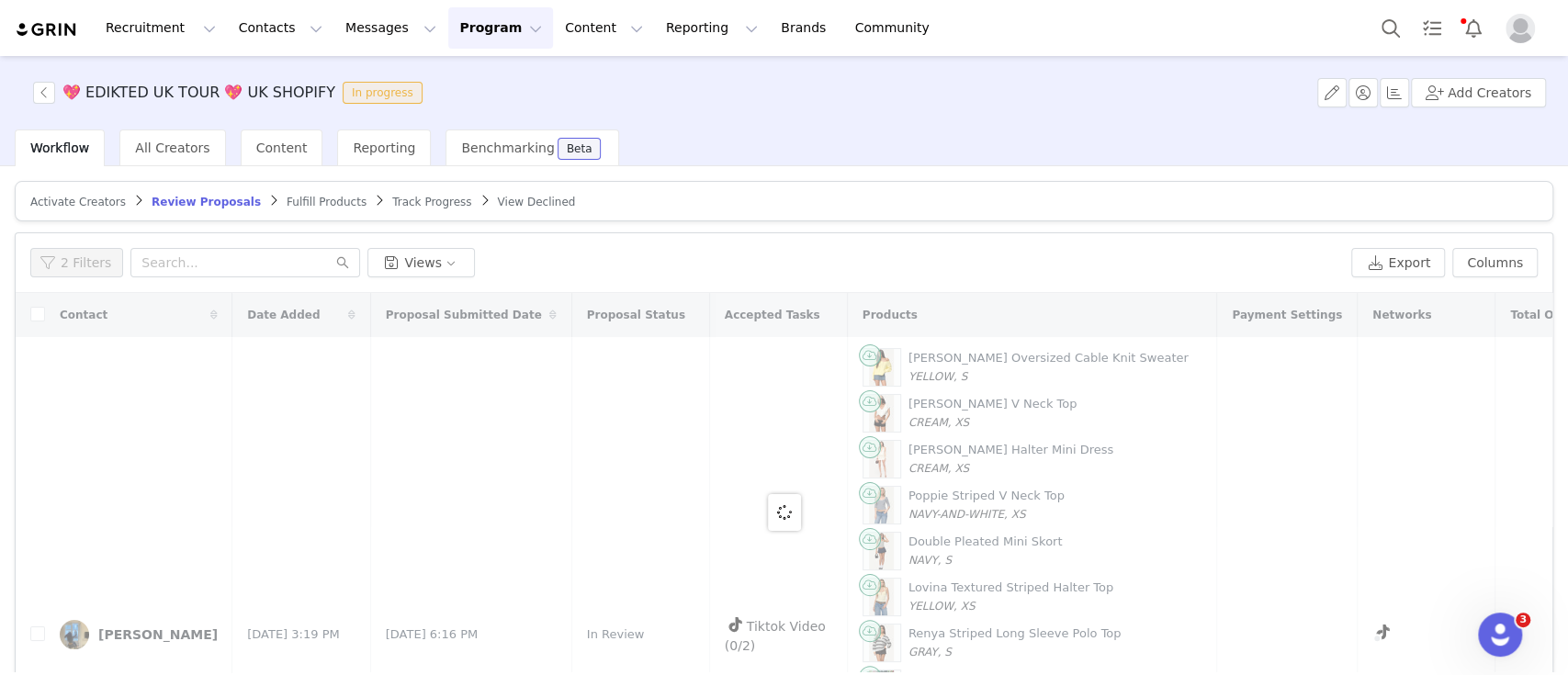
scroll to position [123, 0]
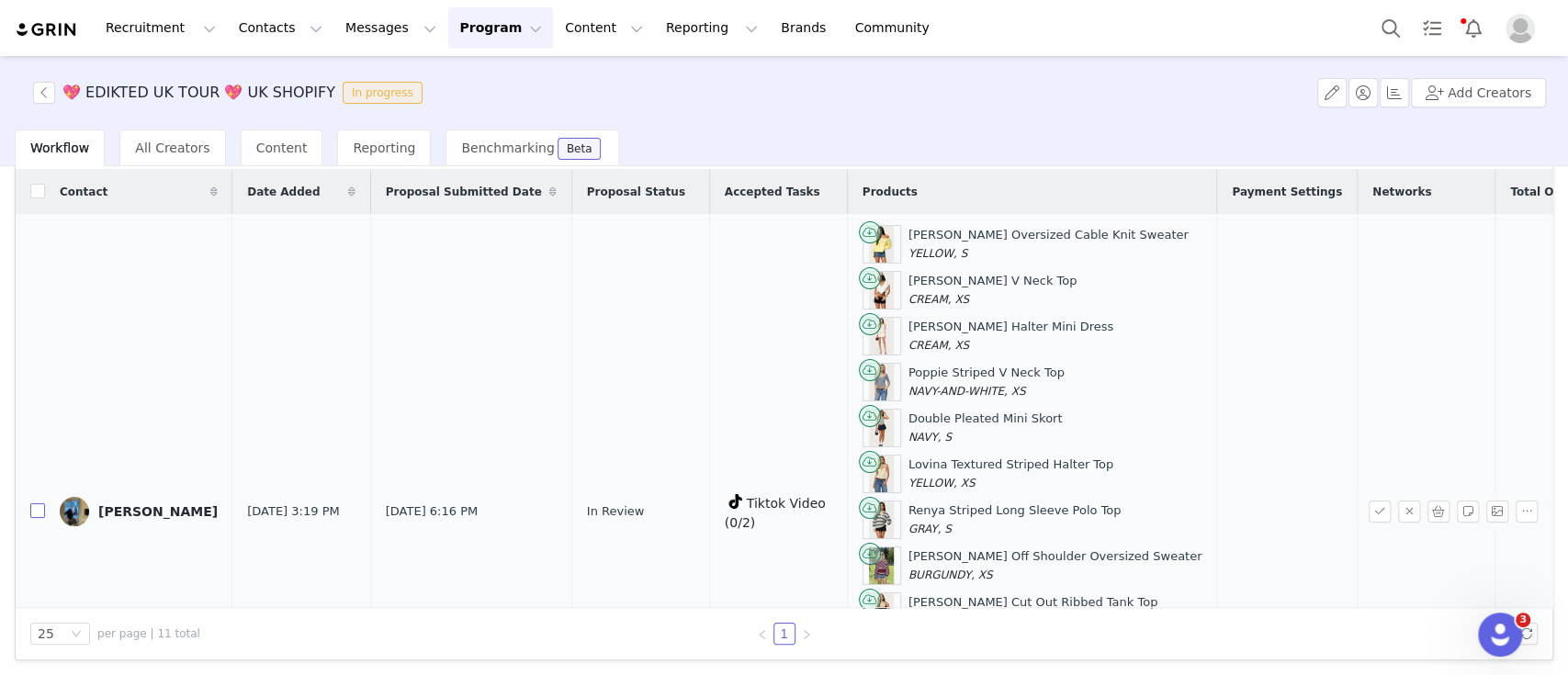
click at [37, 511] on input "checkbox" at bounding box center [37, 511] width 15 height 15
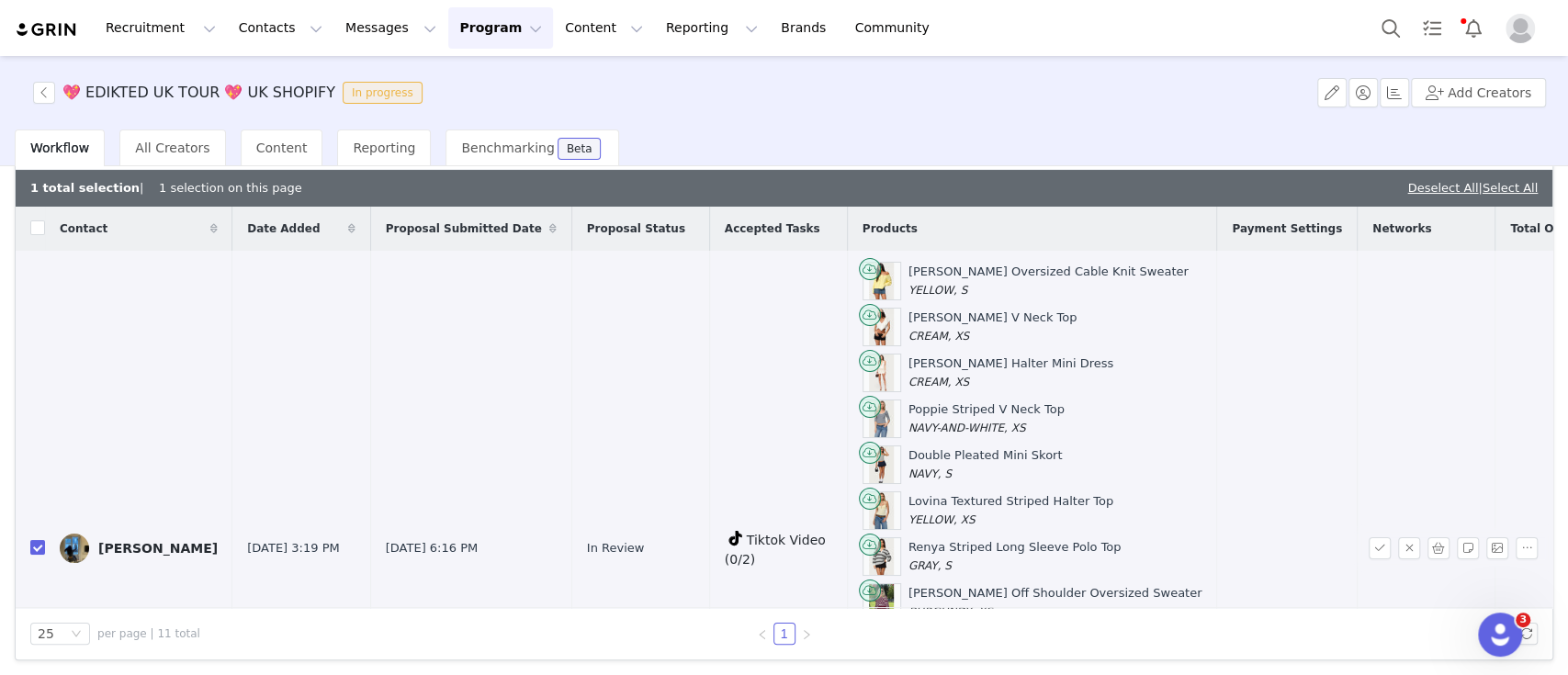
scroll to position [0, 0]
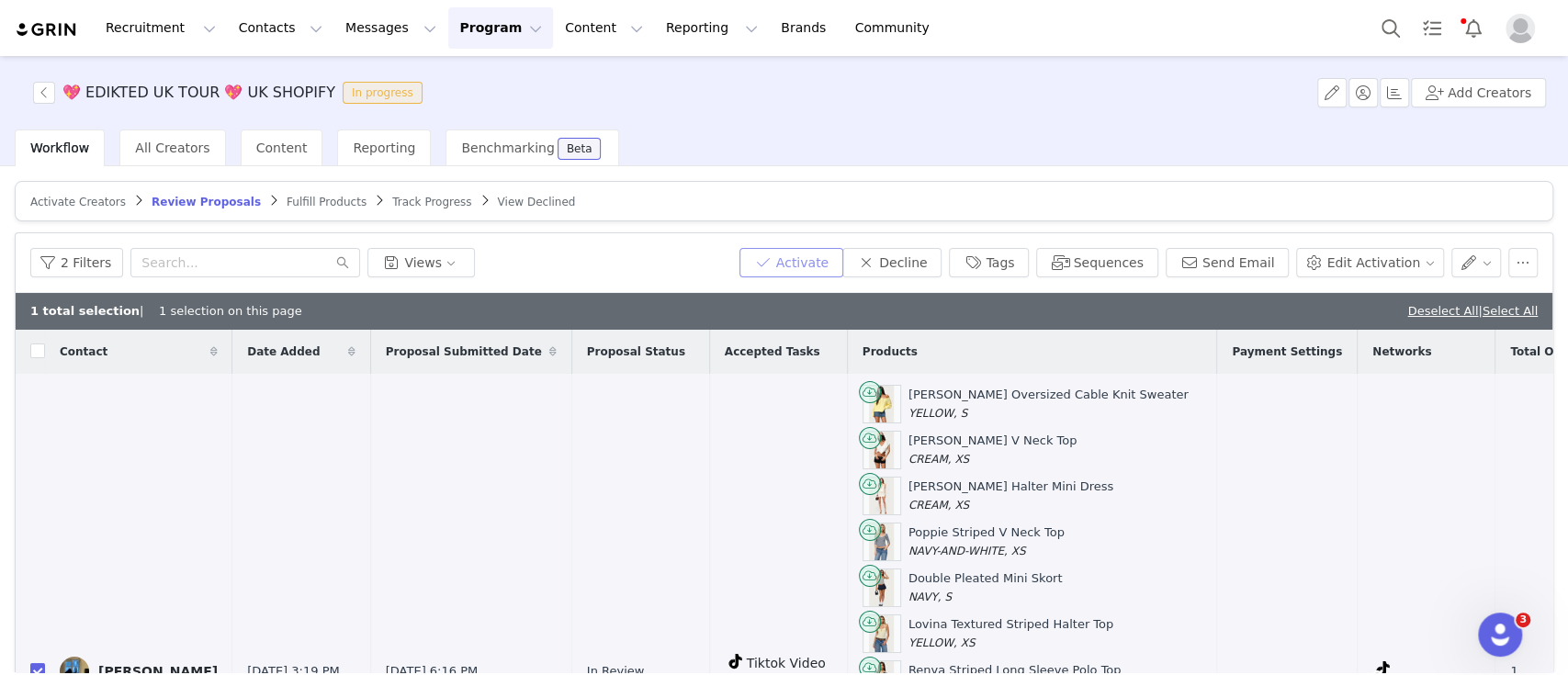
click at [832, 264] on button "Activate" at bounding box center [791, 263] width 104 height 30
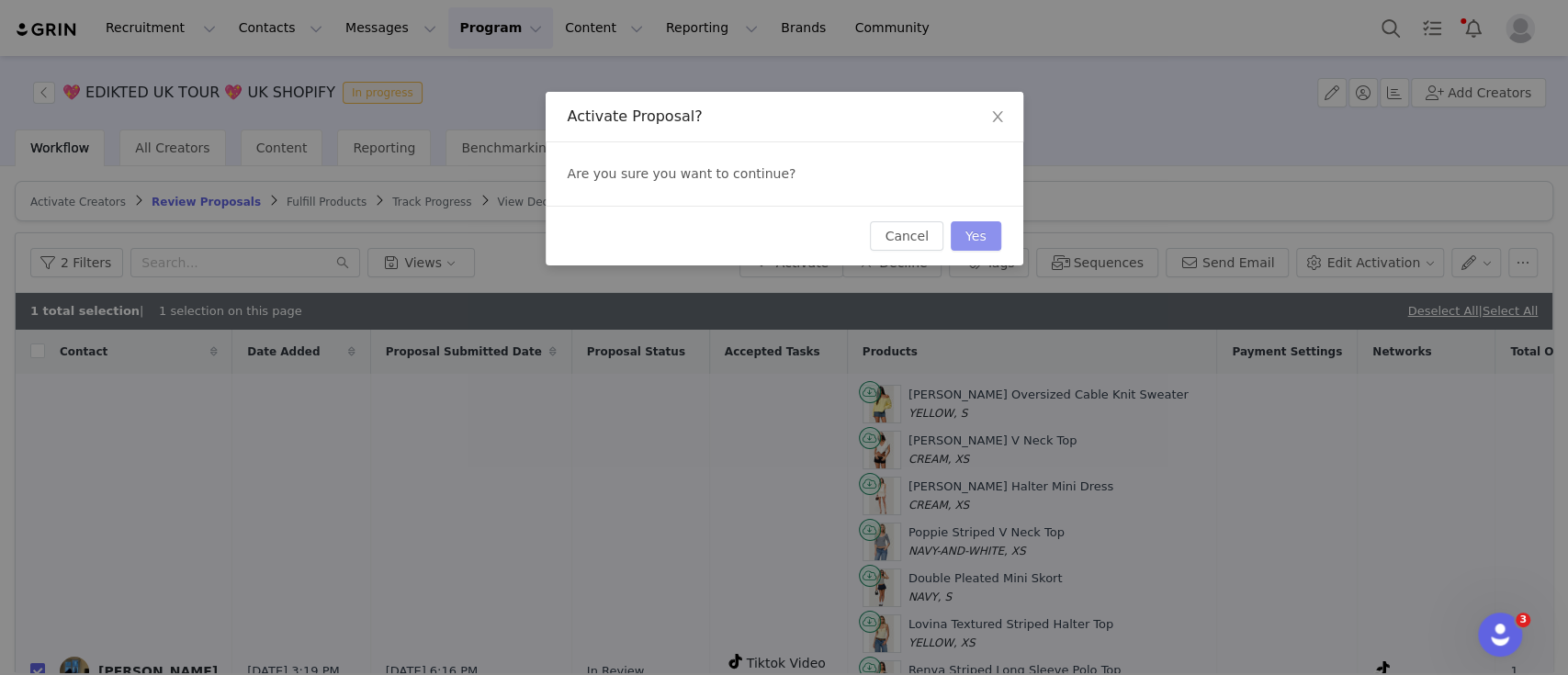
click at [981, 232] on button "Yes" at bounding box center [976, 236] width 50 height 30
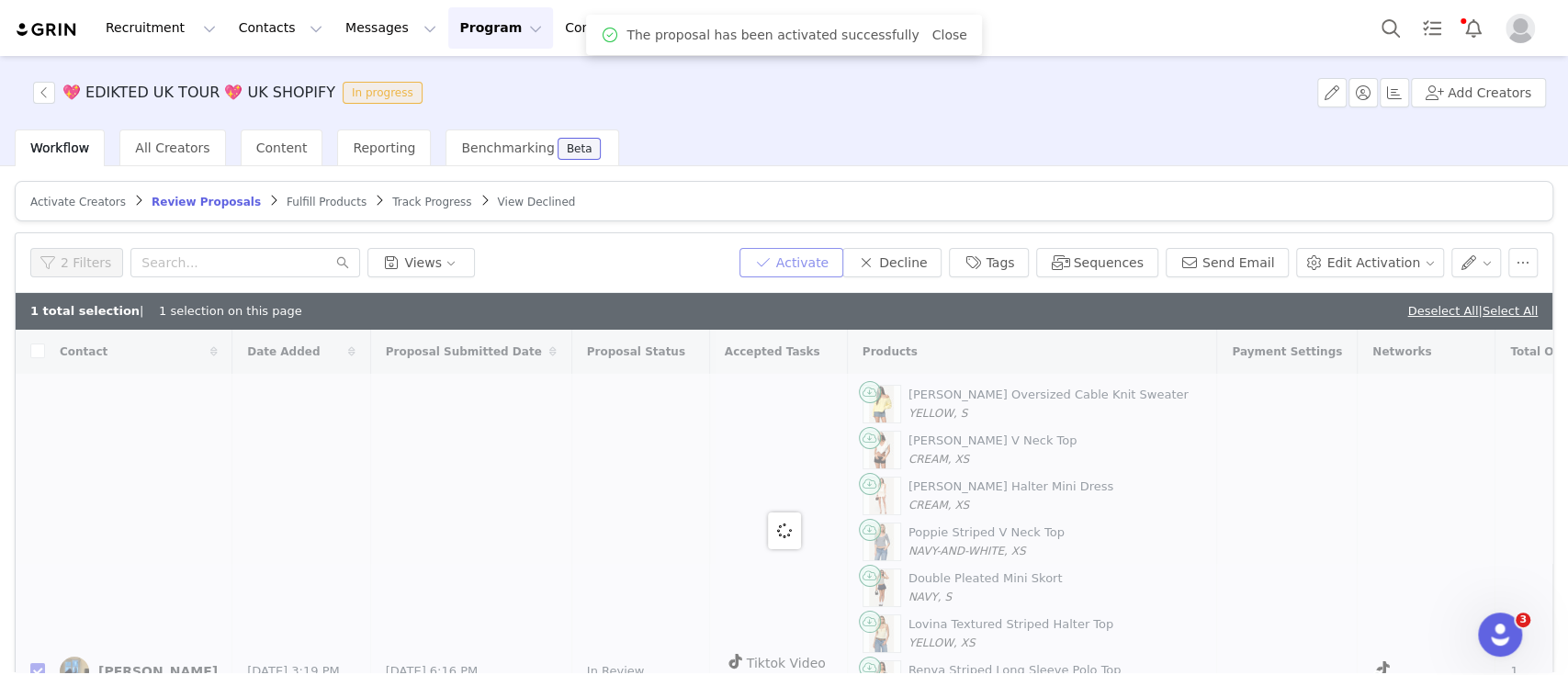
checkbox input "false"
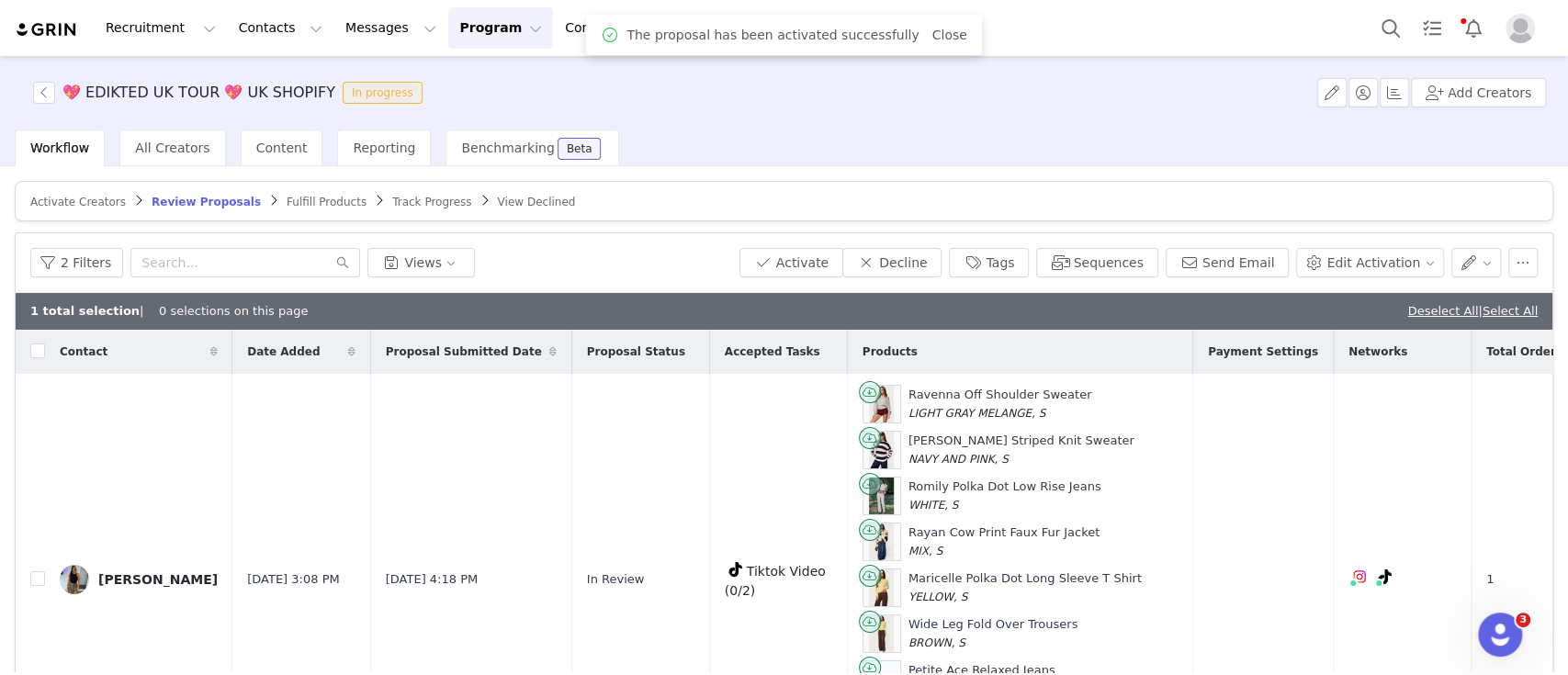
click at [292, 201] on span "Fulfill Products" at bounding box center [326, 202] width 80 height 13
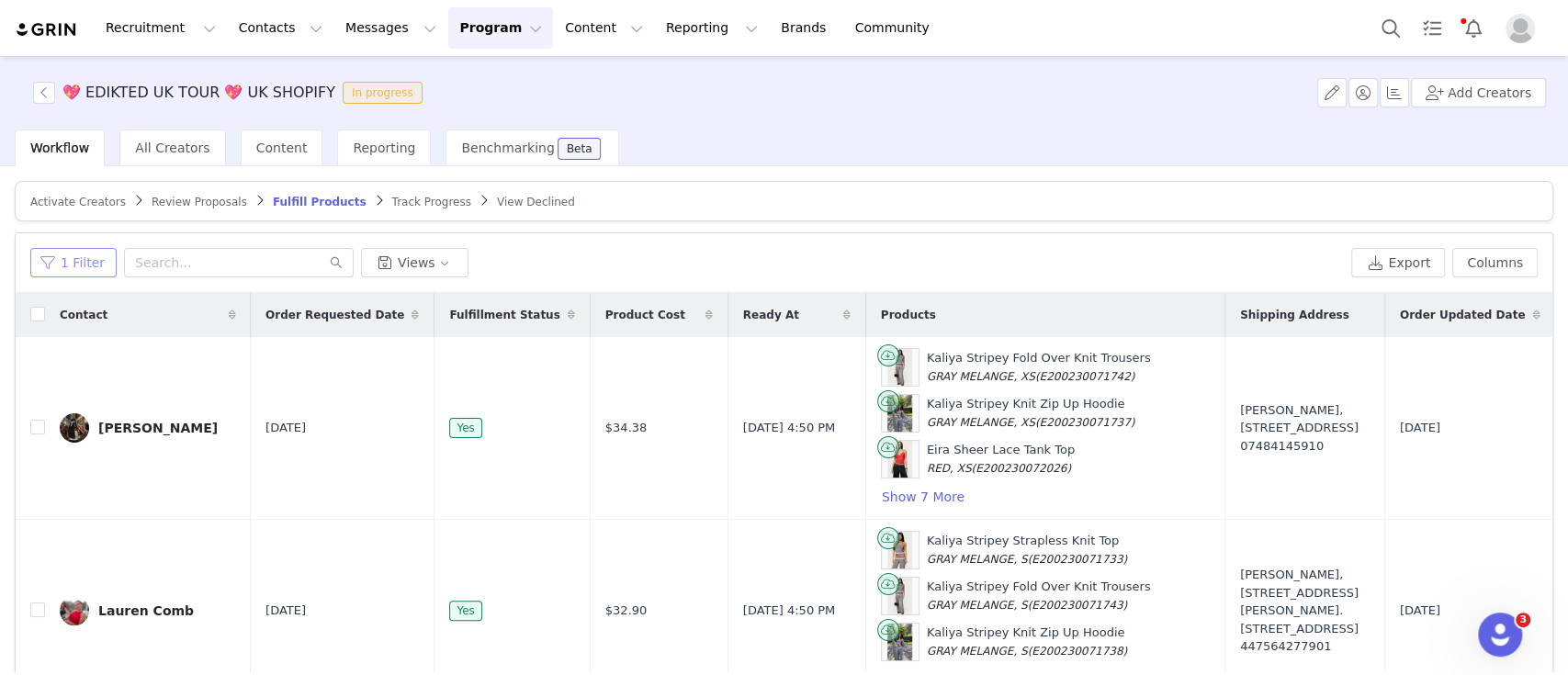
click at [79, 266] on button "1 Filter" at bounding box center [73, 263] width 87 height 30
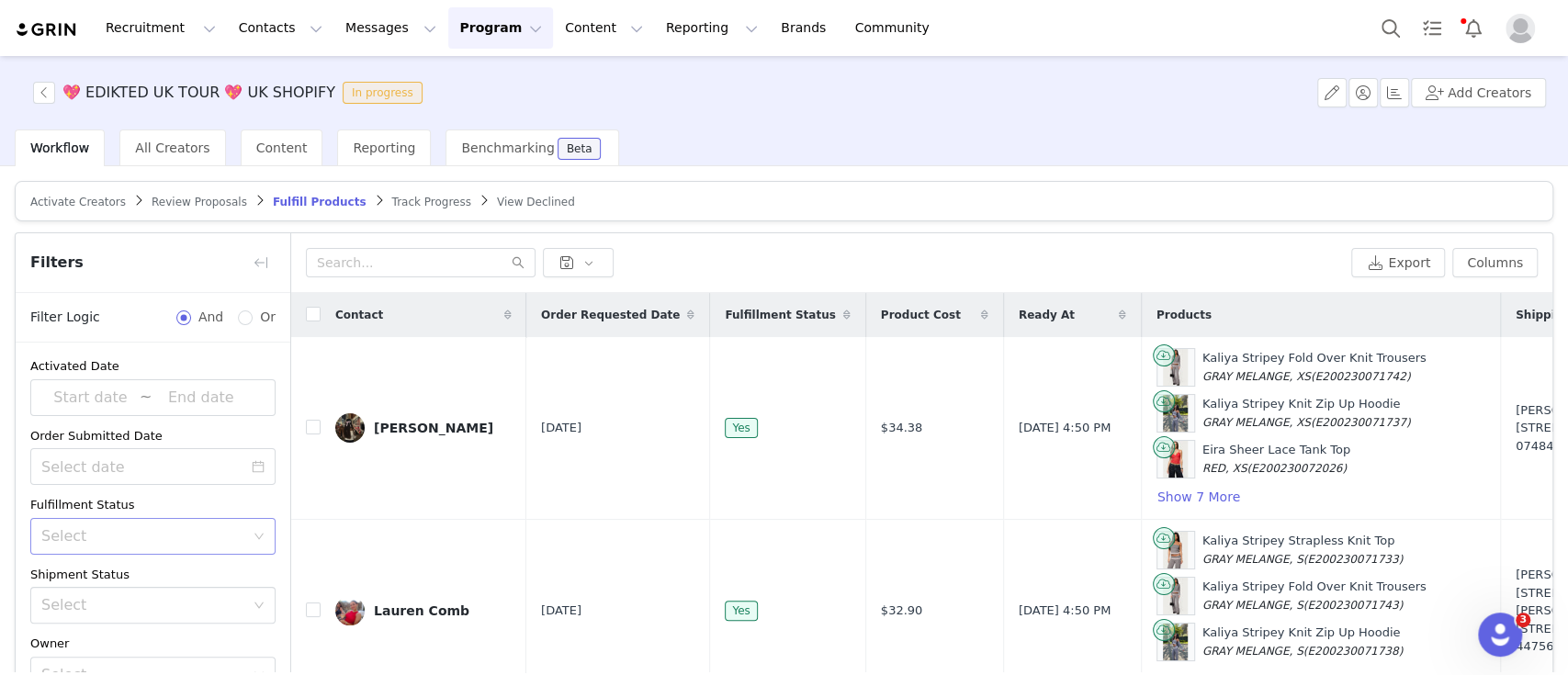
click at [130, 531] on div "Select" at bounding box center [143, 536] width 203 height 19
click at [236, 503] on div "Fulfillment Status" at bounding box center [152, 505] width 245 height 19
click at [173, 596] on div "Select" at bounding box center [143, 605] width 203 height 19
click at [125, 470] on li "Has No Order" at bounding box center [143, 474] width 227 height 30
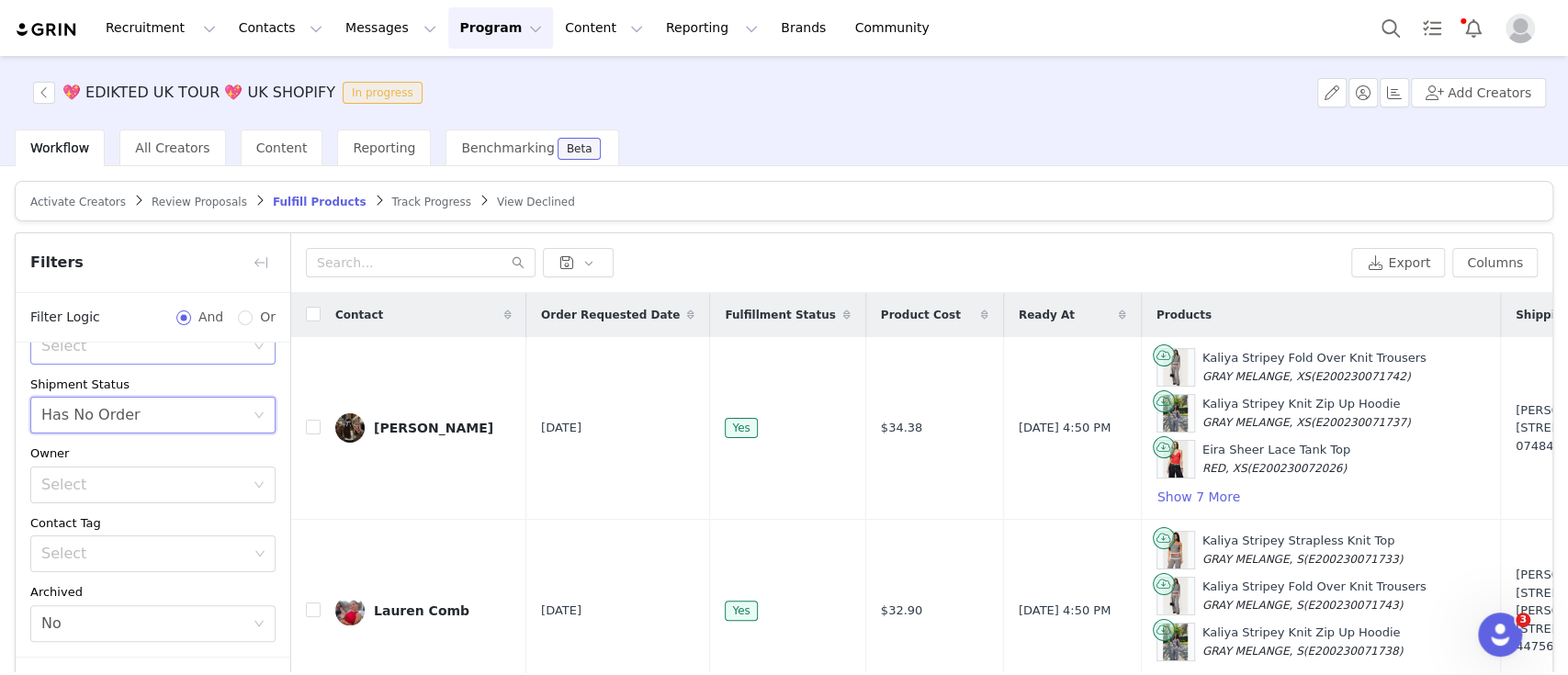
scroll to position [123, 0]
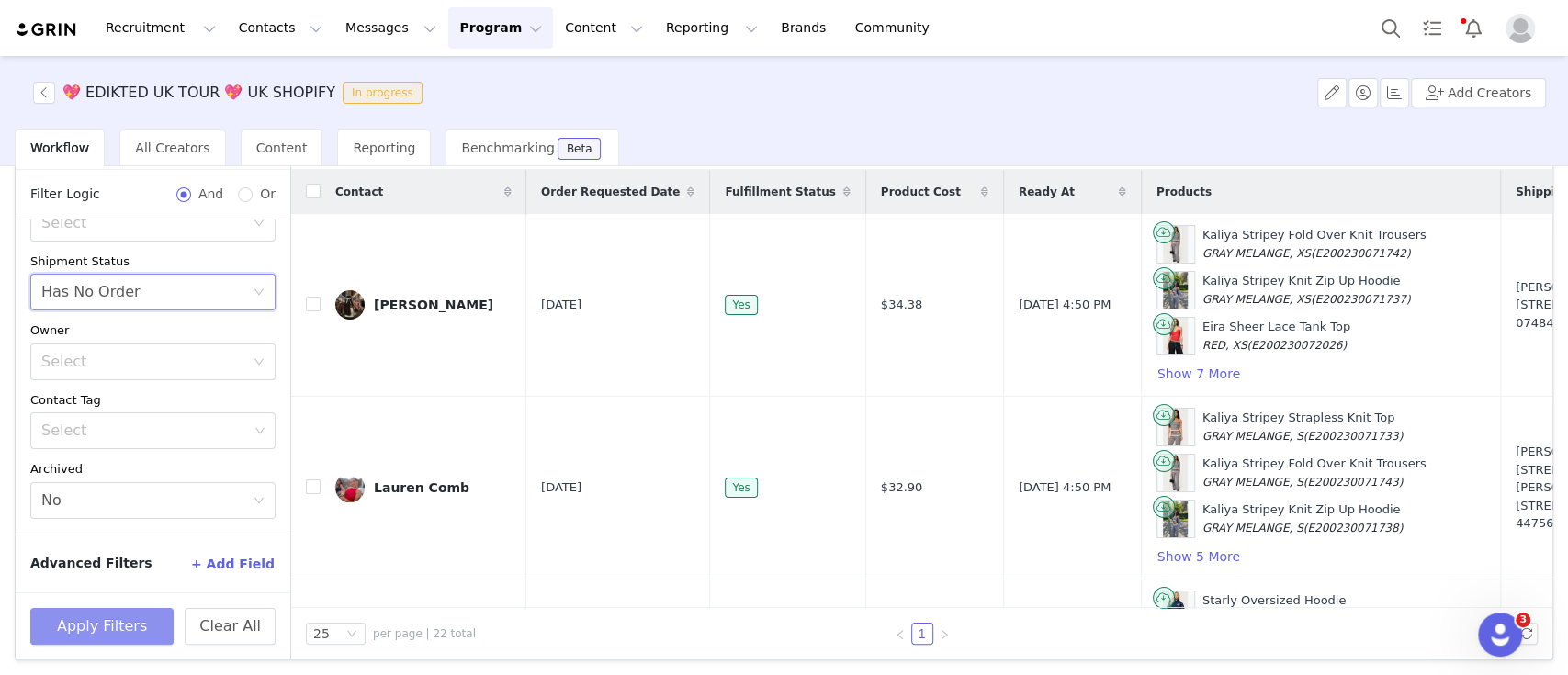
click at [126, 629] on button "Apply Filters" at bounding box center [102, 626] width 144 height 36
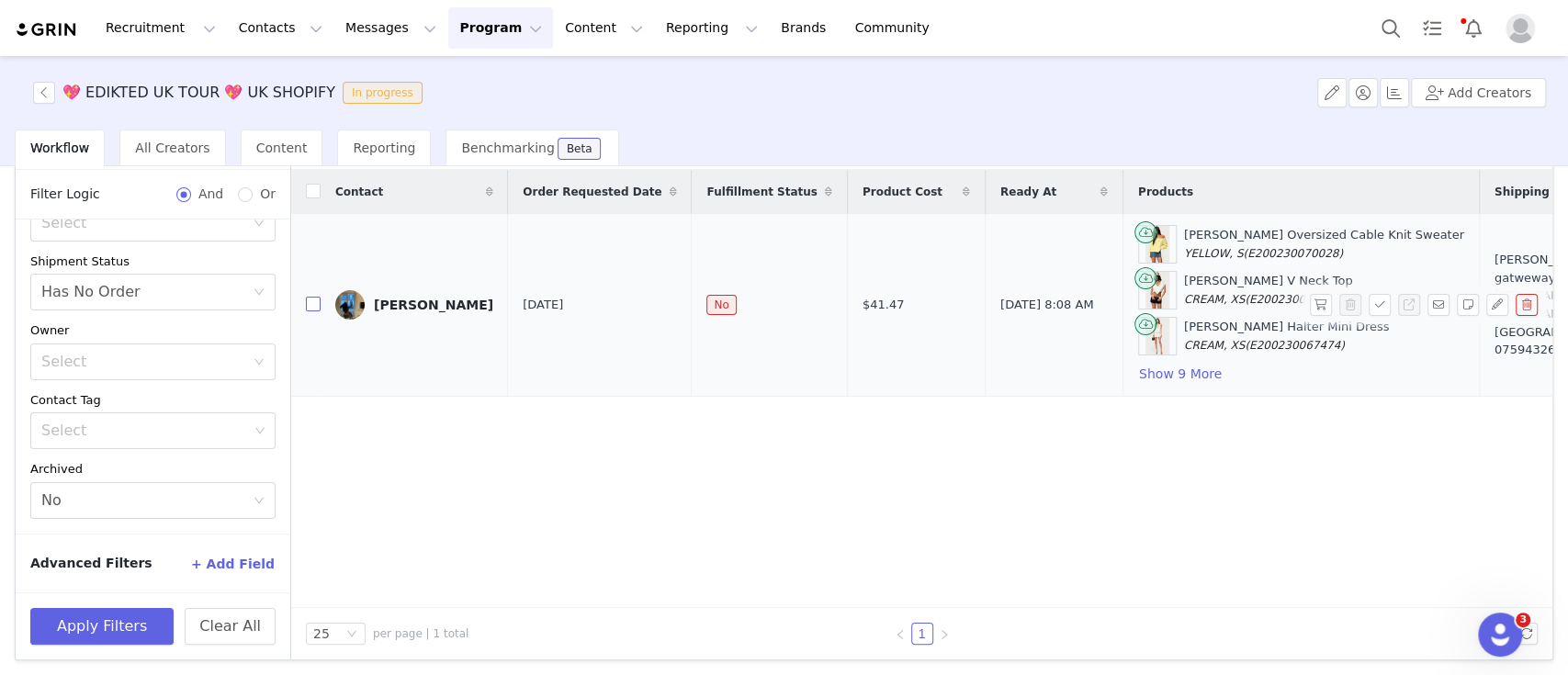
click at [315, 297] on input "checkbox" at bounding box center [313, 304] width 15 height 15
checkbox input "true"
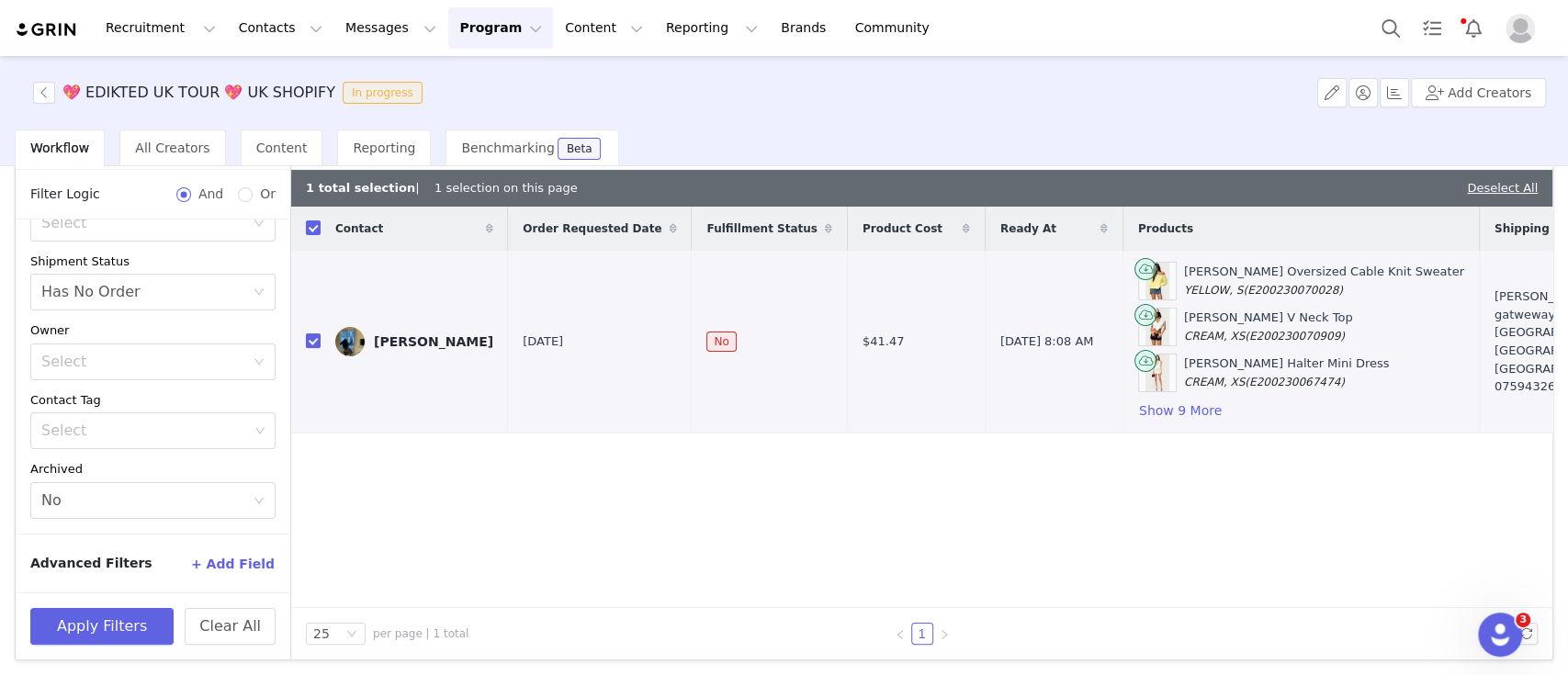
scroll to position [0, 0]
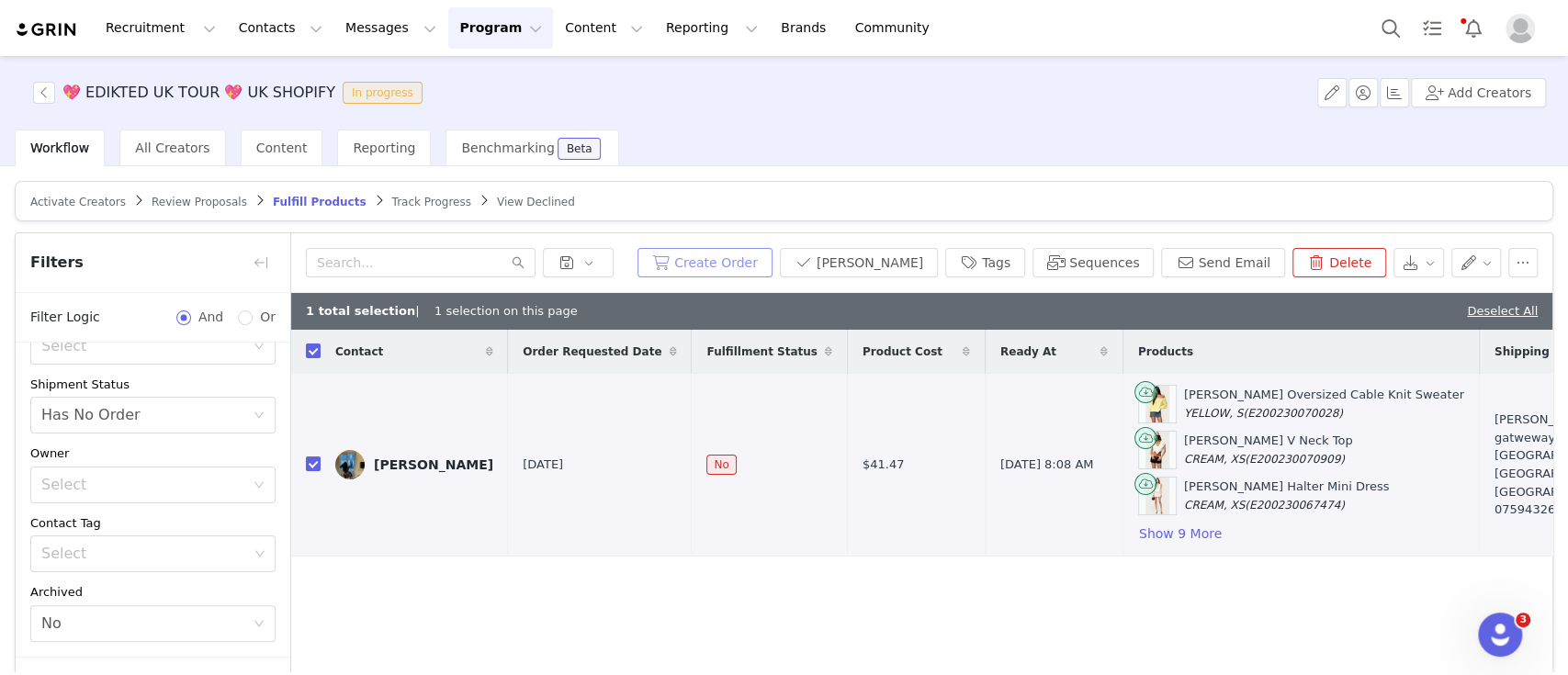
click at [769, 251] on button "Create Order" at bounding box center [704, 263] width 135 height 30
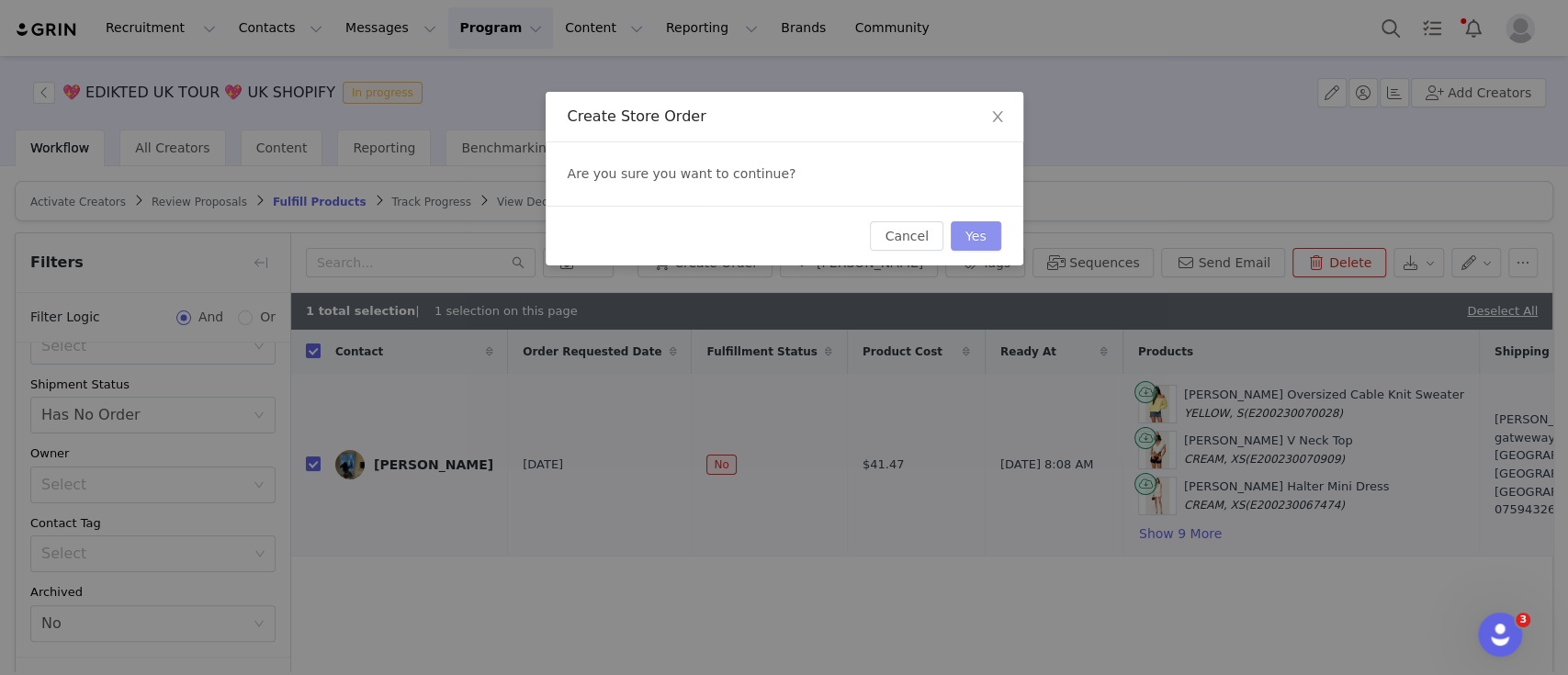
click at [982, 239] on button "Yes" at bounding box center [976, 236] width 50 height 30
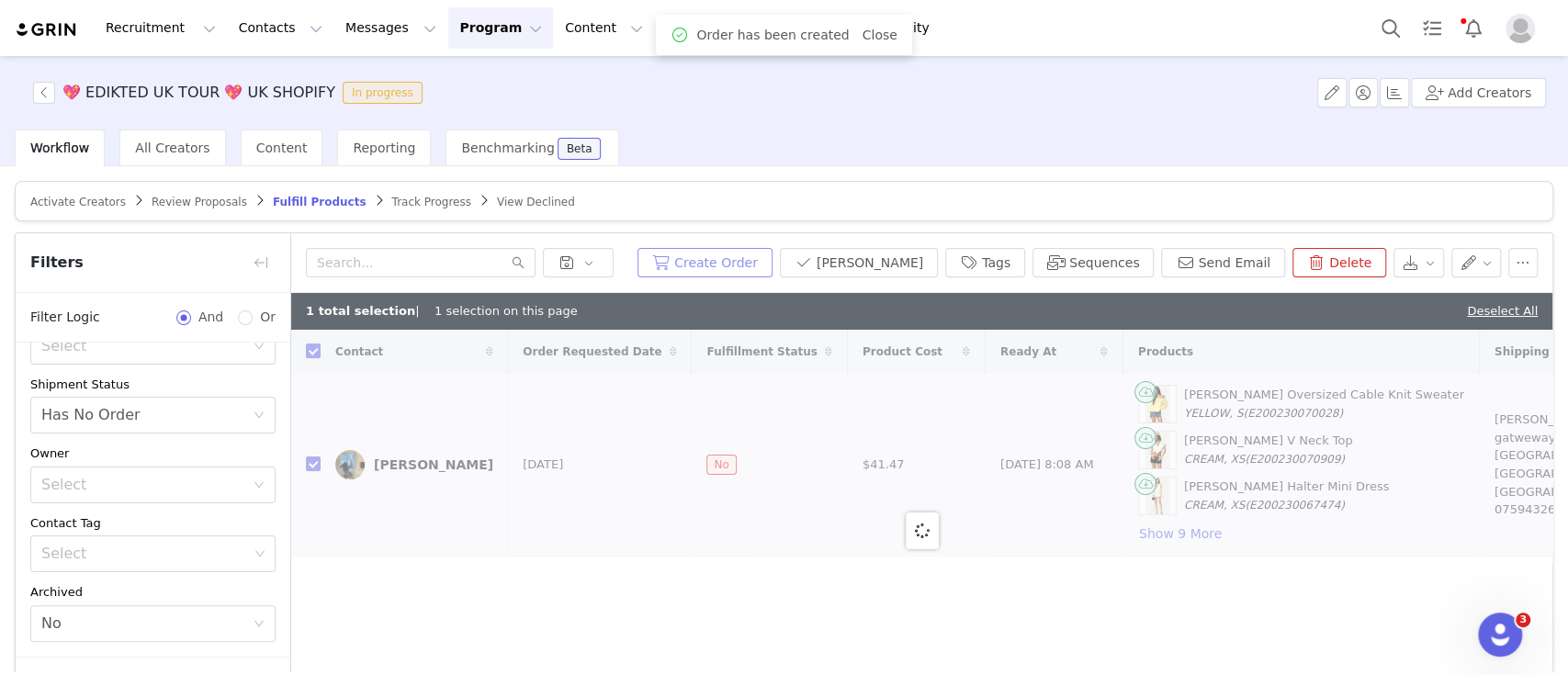
checkbox input "false"
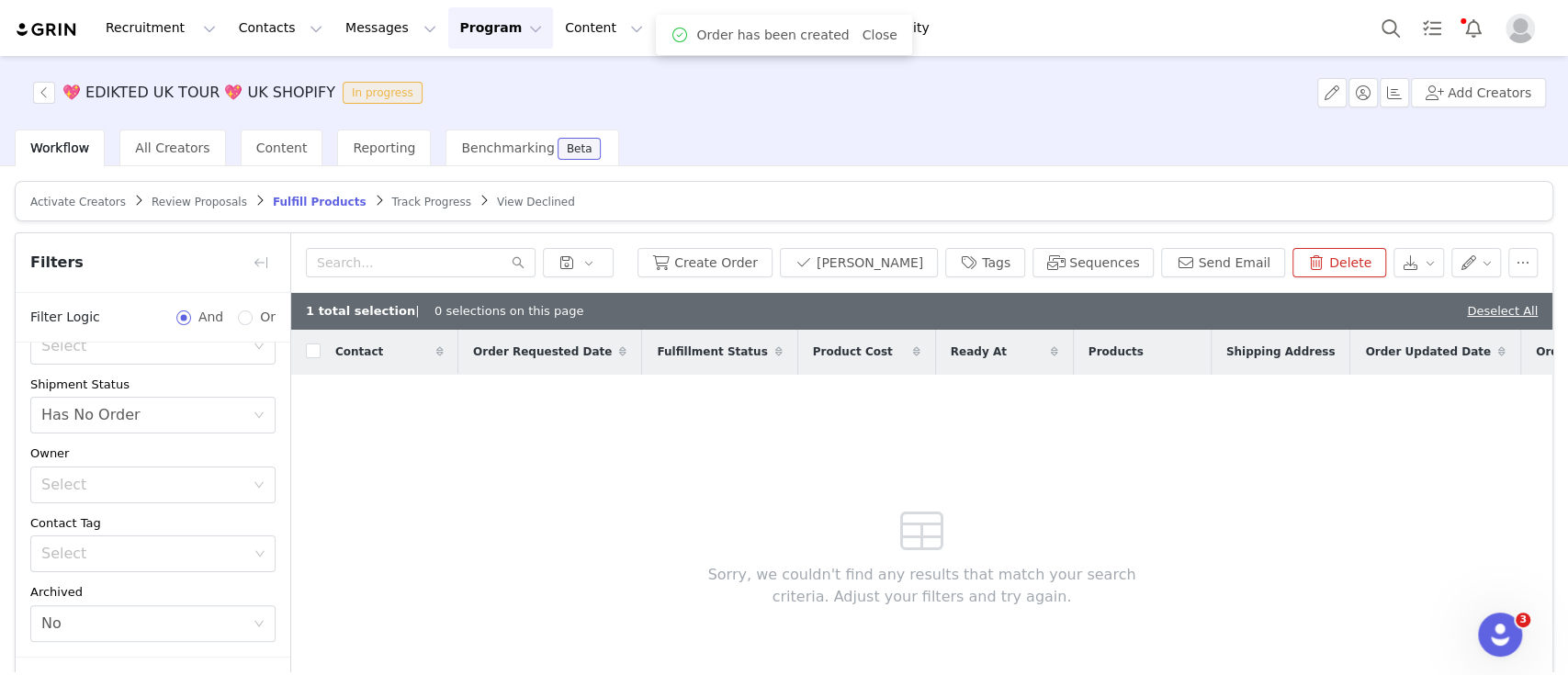
click at [188, 201] on span "Review Proposals" at bounding box center [199, 202] width 95 height 13
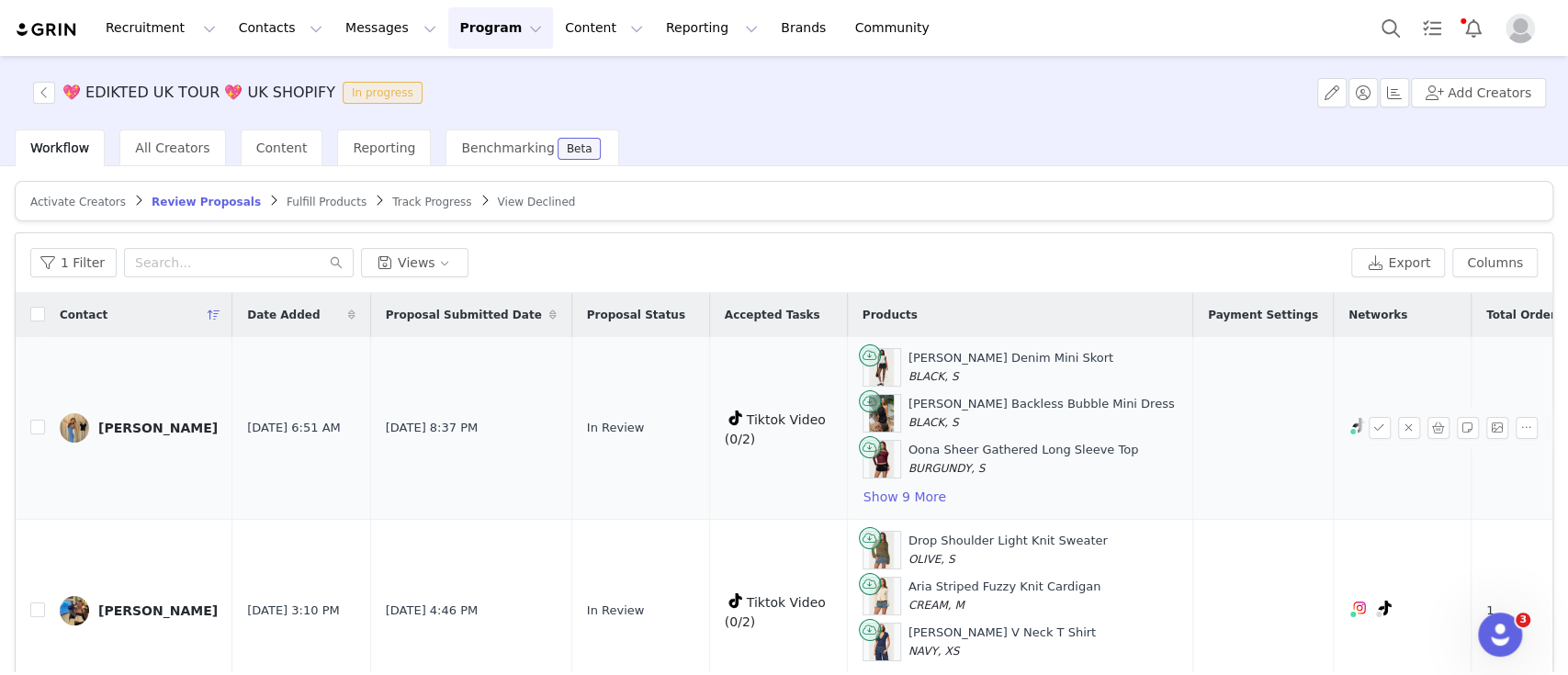
click at [109, 426] on div "Alicia" at bounding box center [158, 428] width 119 height 15
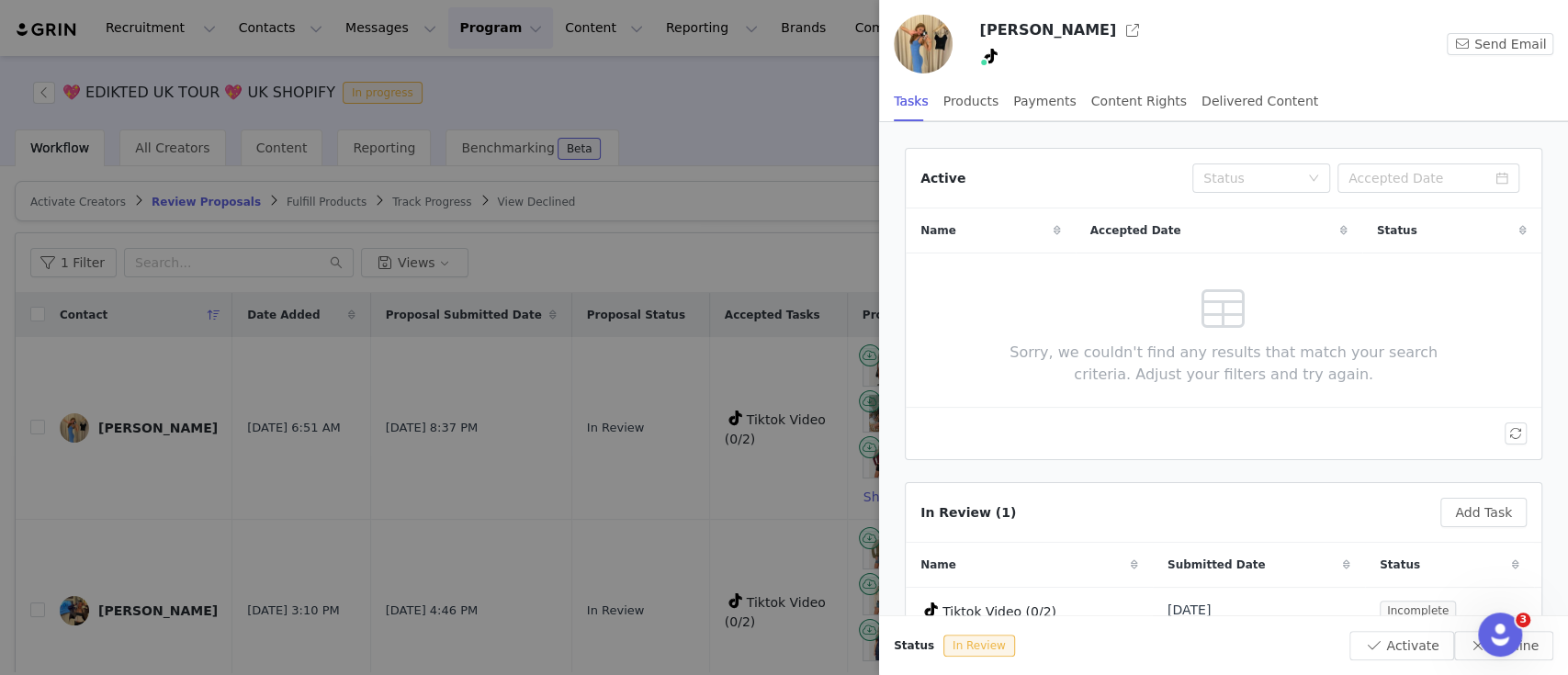
click at [928, 40] on img at bounding box center [923, 44] width 59 height 59
click at [1118, 29] on button "button" at bounding box center [1133, 31] width 30 height 30
click at [387, 446] on div at bounding box center [784, 338] width 1568 height 675
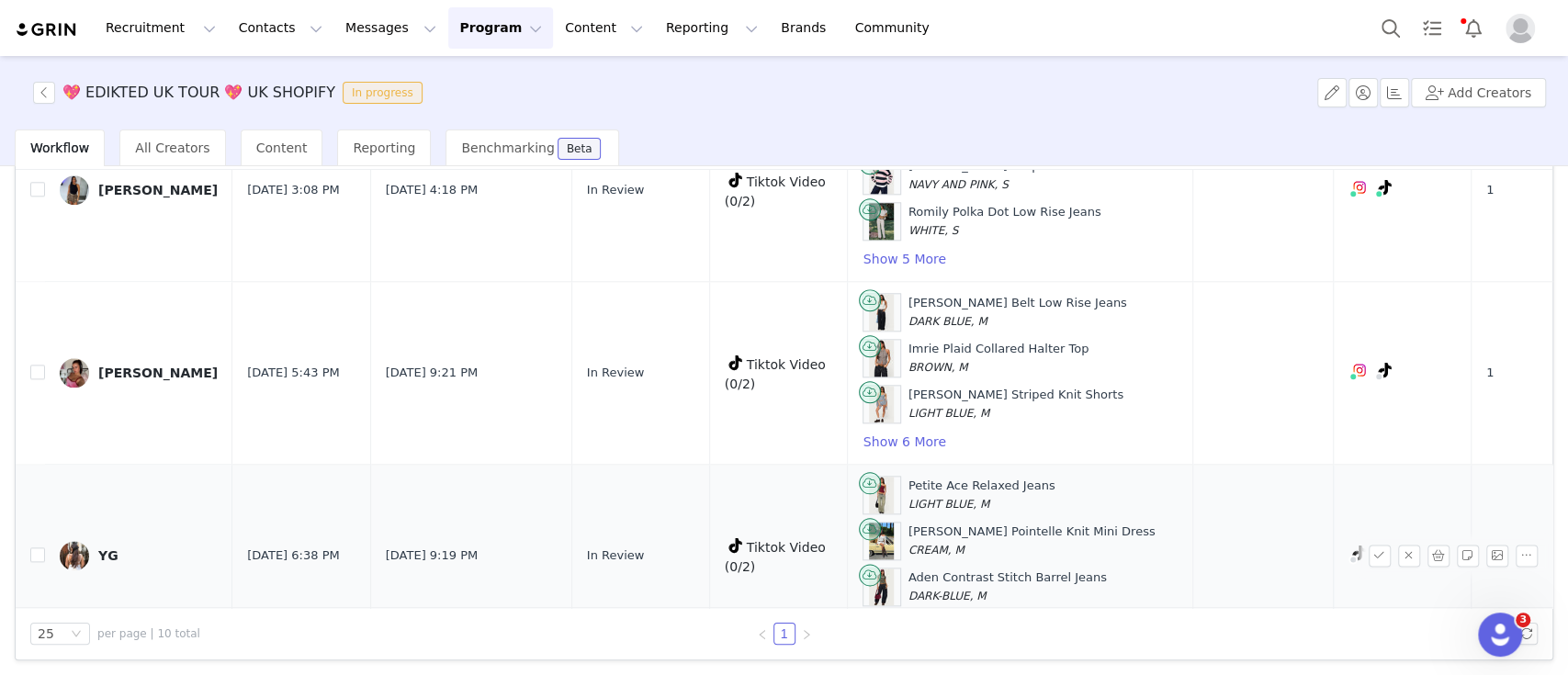
scroll to position [1390, 0]
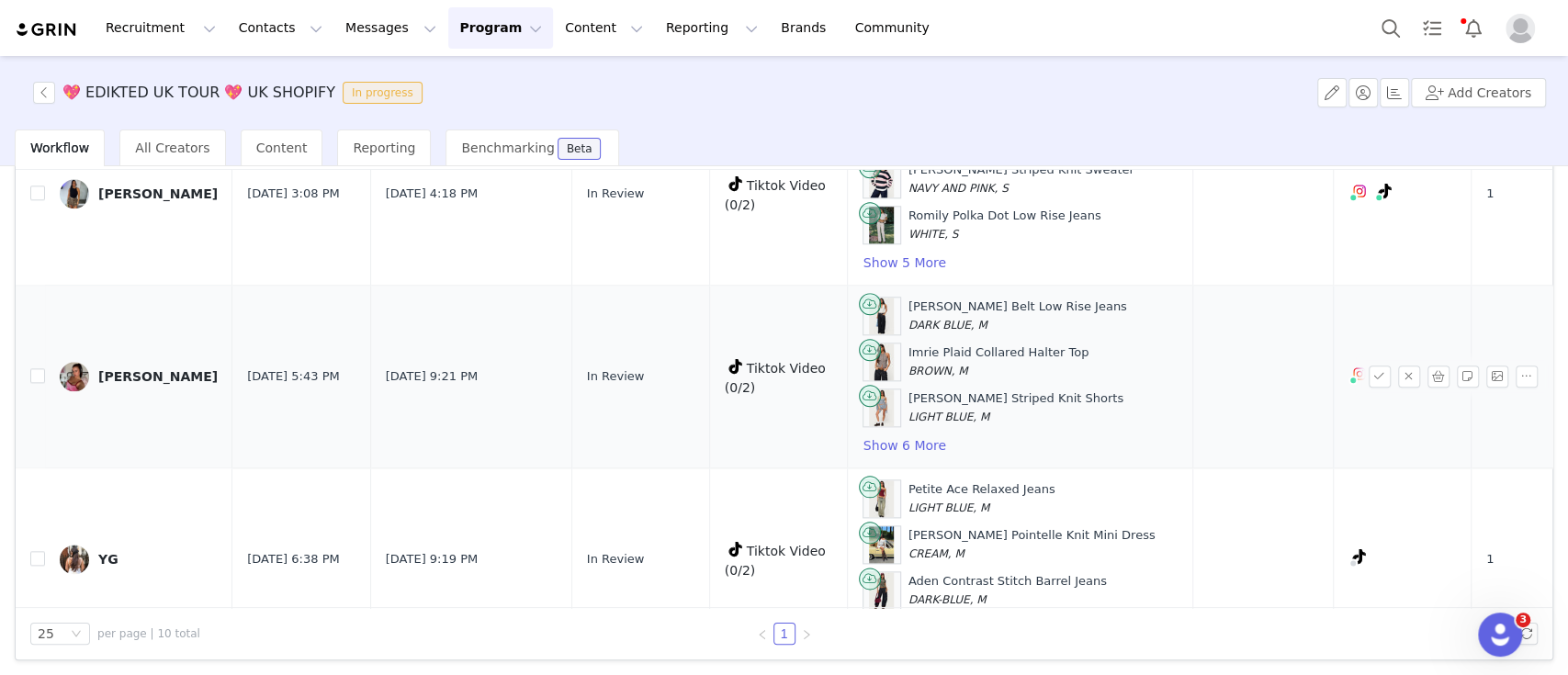
click at [86, 370] on img at bounding box center [75, 377] width 30 height 30
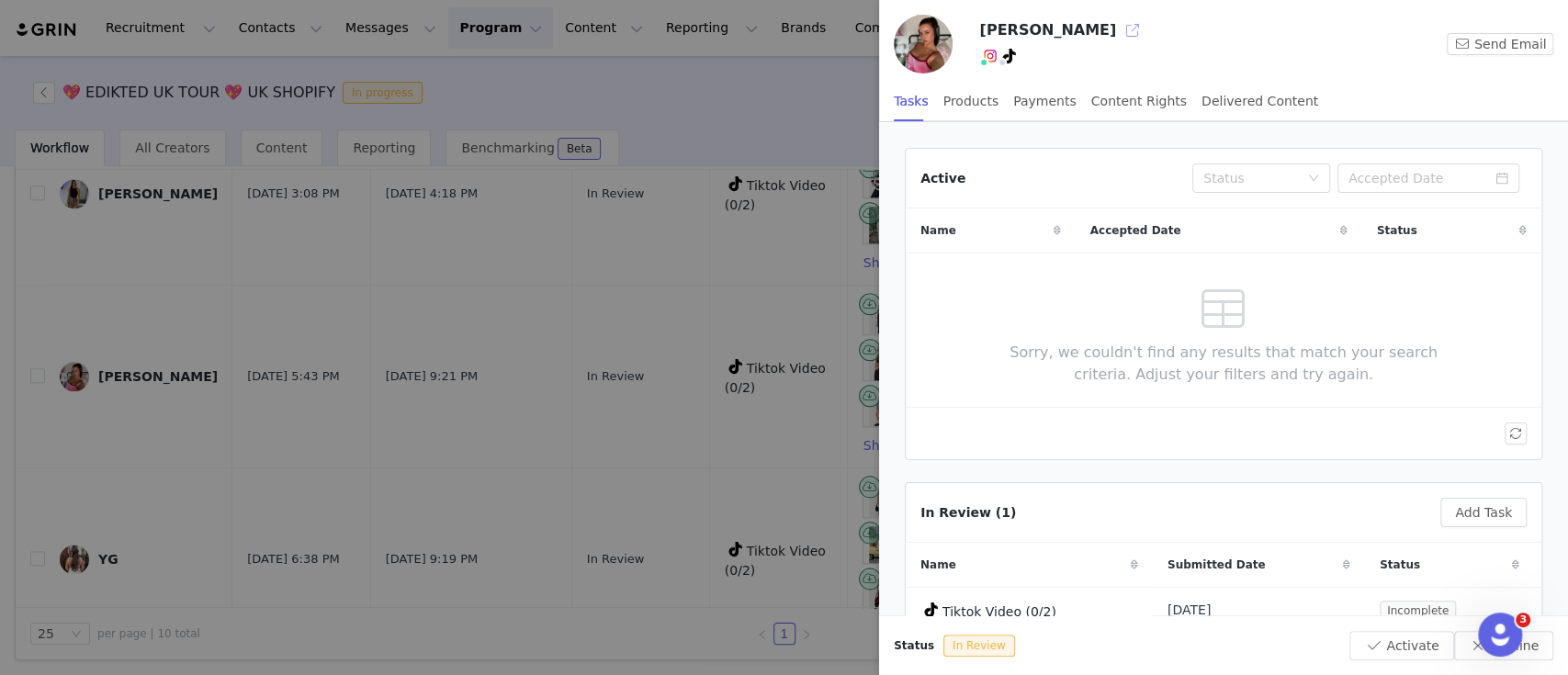
click at [1118, 33] on button "button" at bounding box center [1133, 31] width 30 height 30
click at [701, 251] on div at bounding box center [784, 338] width 1568 height 675
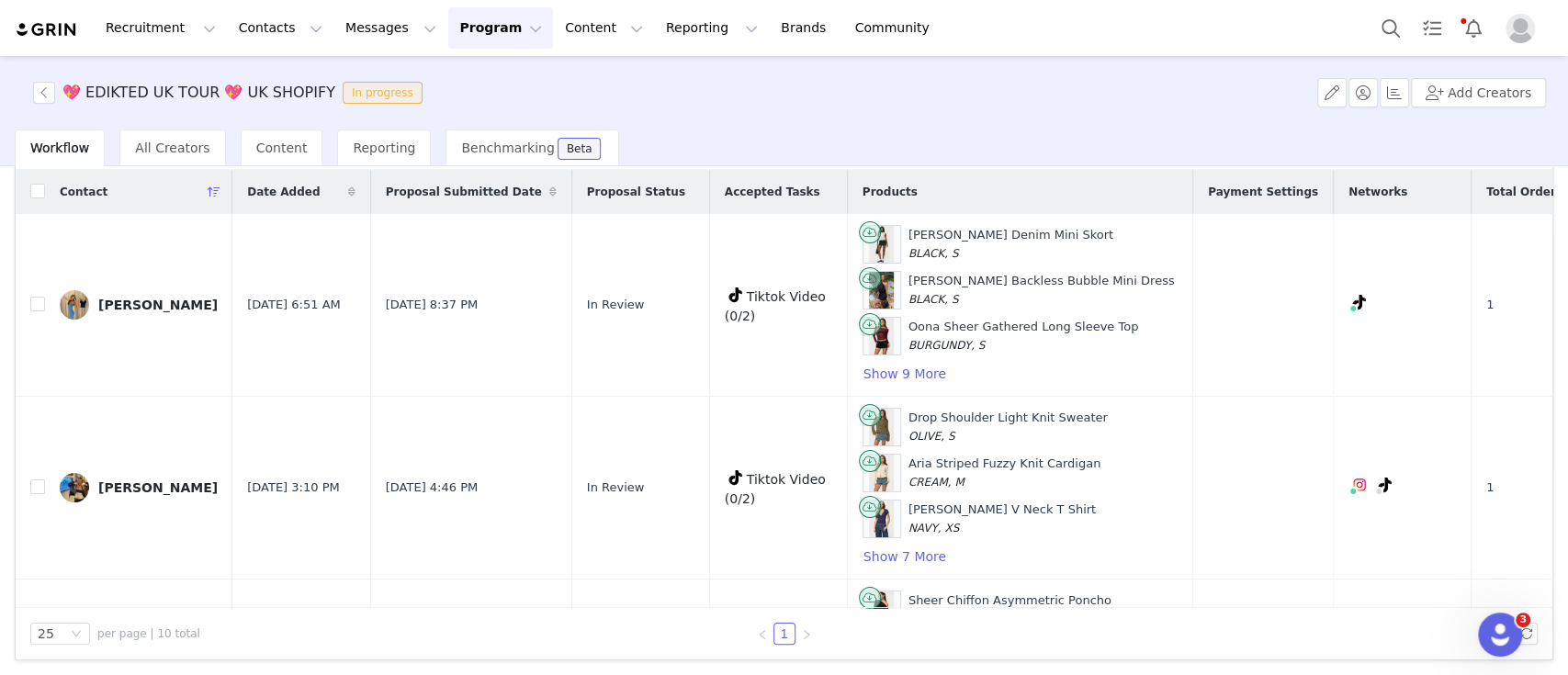
scroll to position [1445, 0]
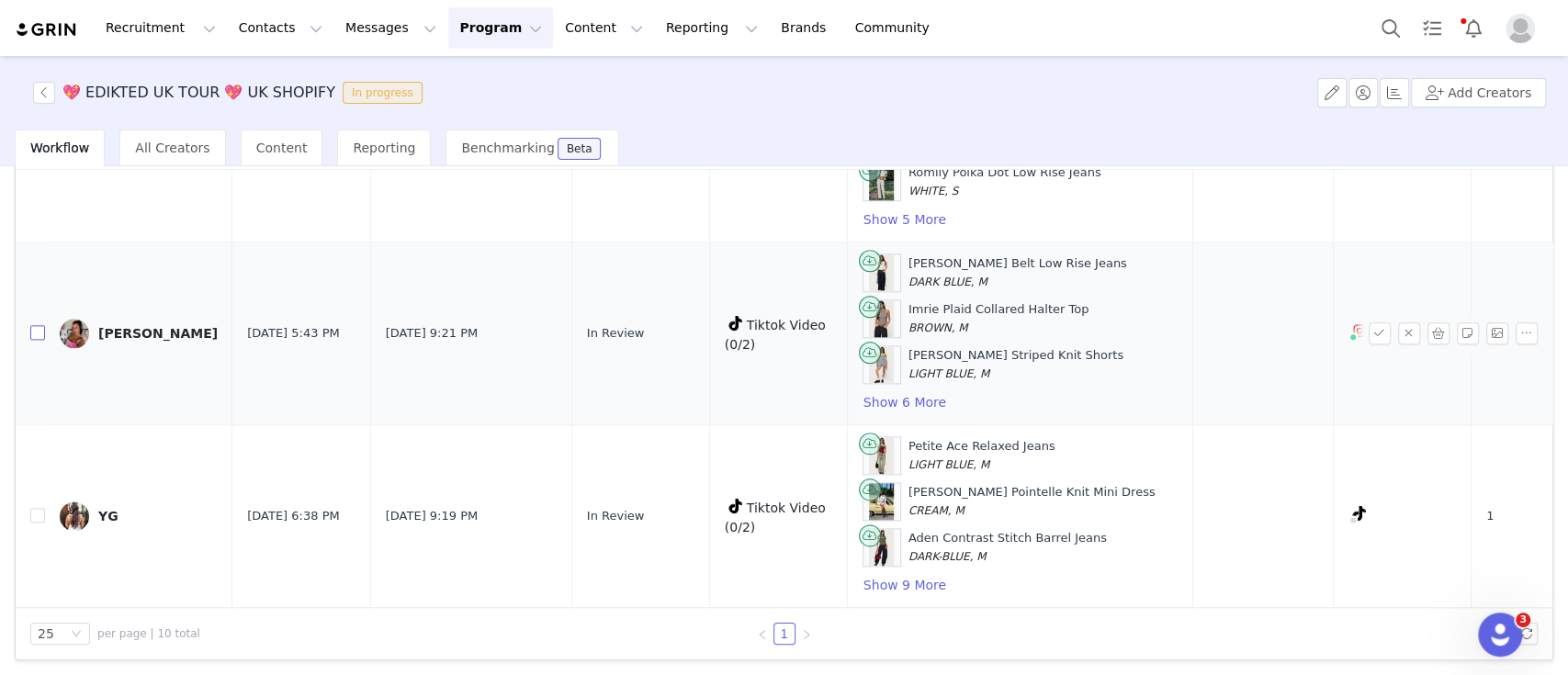
click at [36, 325] on input "checkbox" at bounding box center [37, 333] width 15 height 15
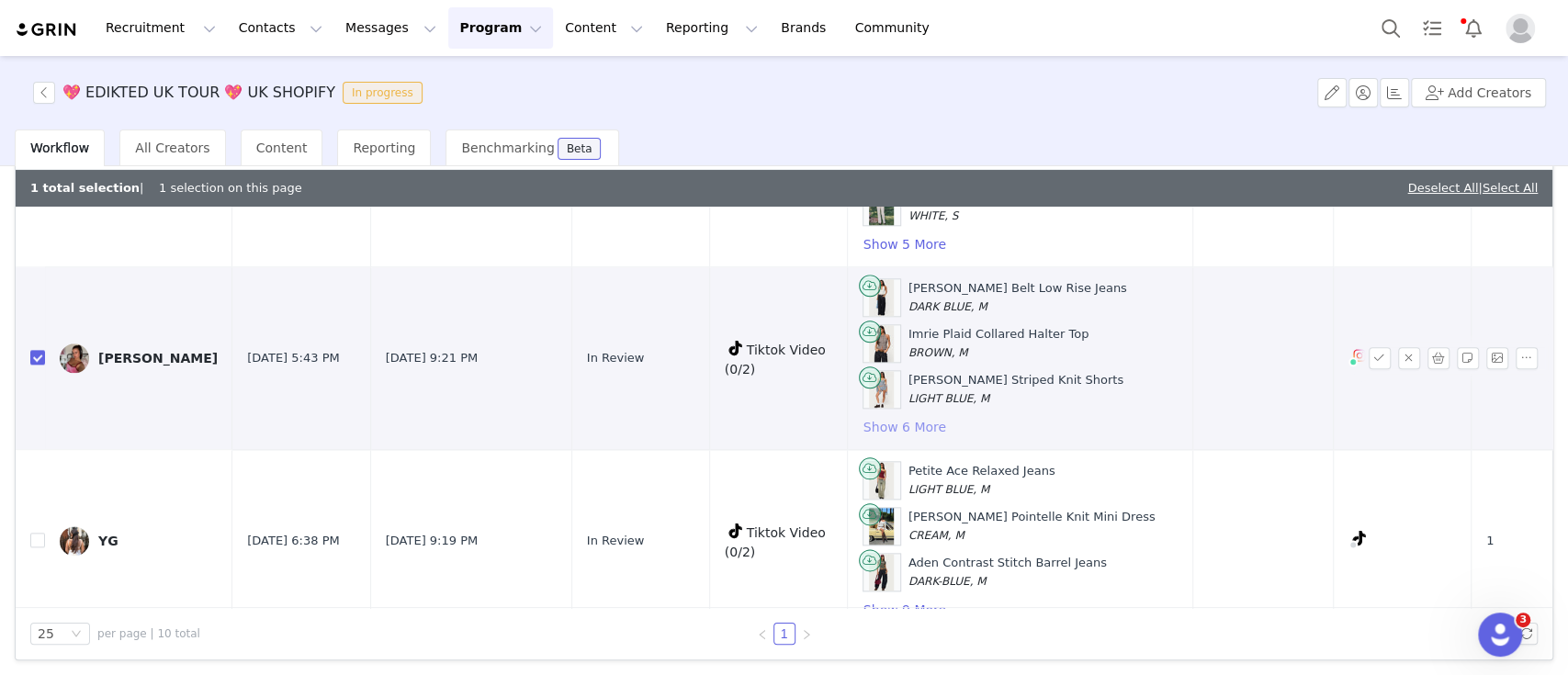
click at [881, 416] on button "Show 6 More" at bounding box center [905, 427] width 85 height 22
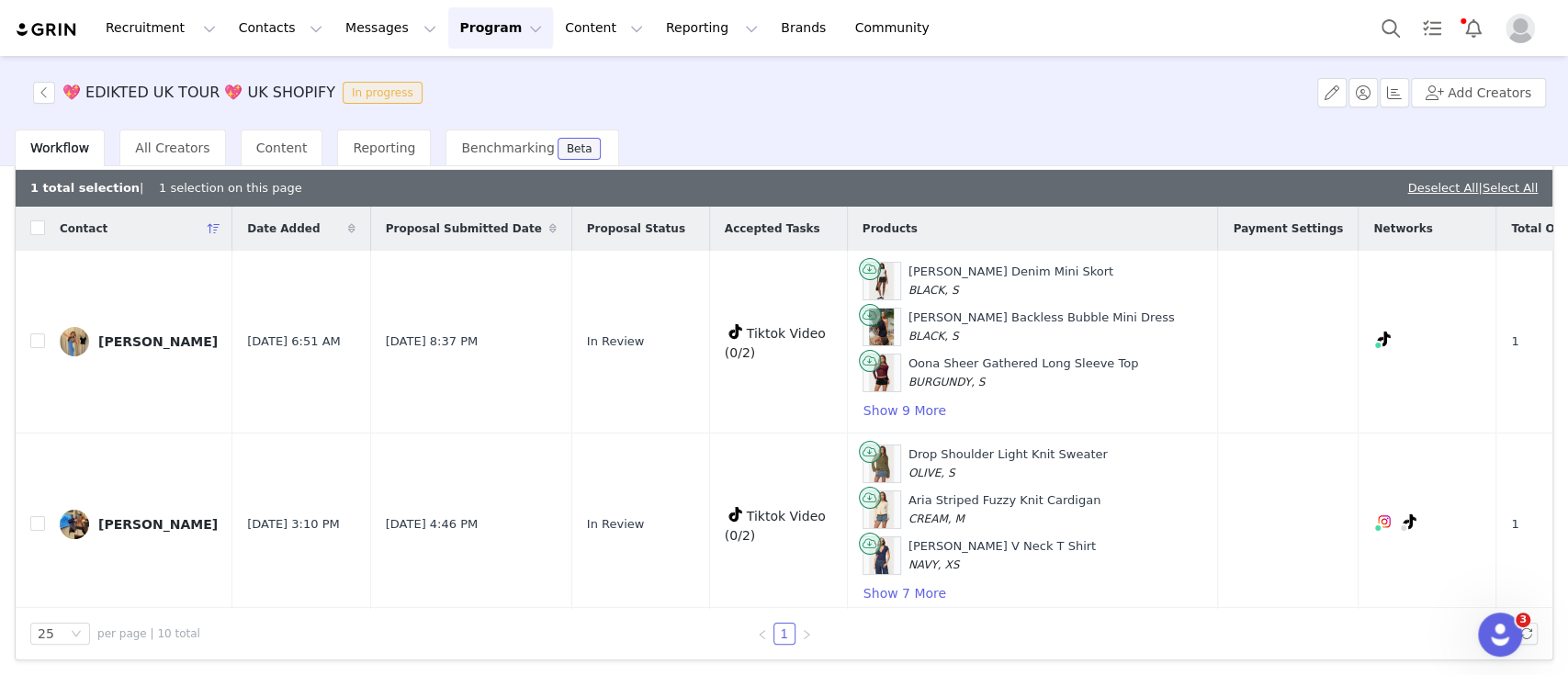
scroll to position [0, 0]
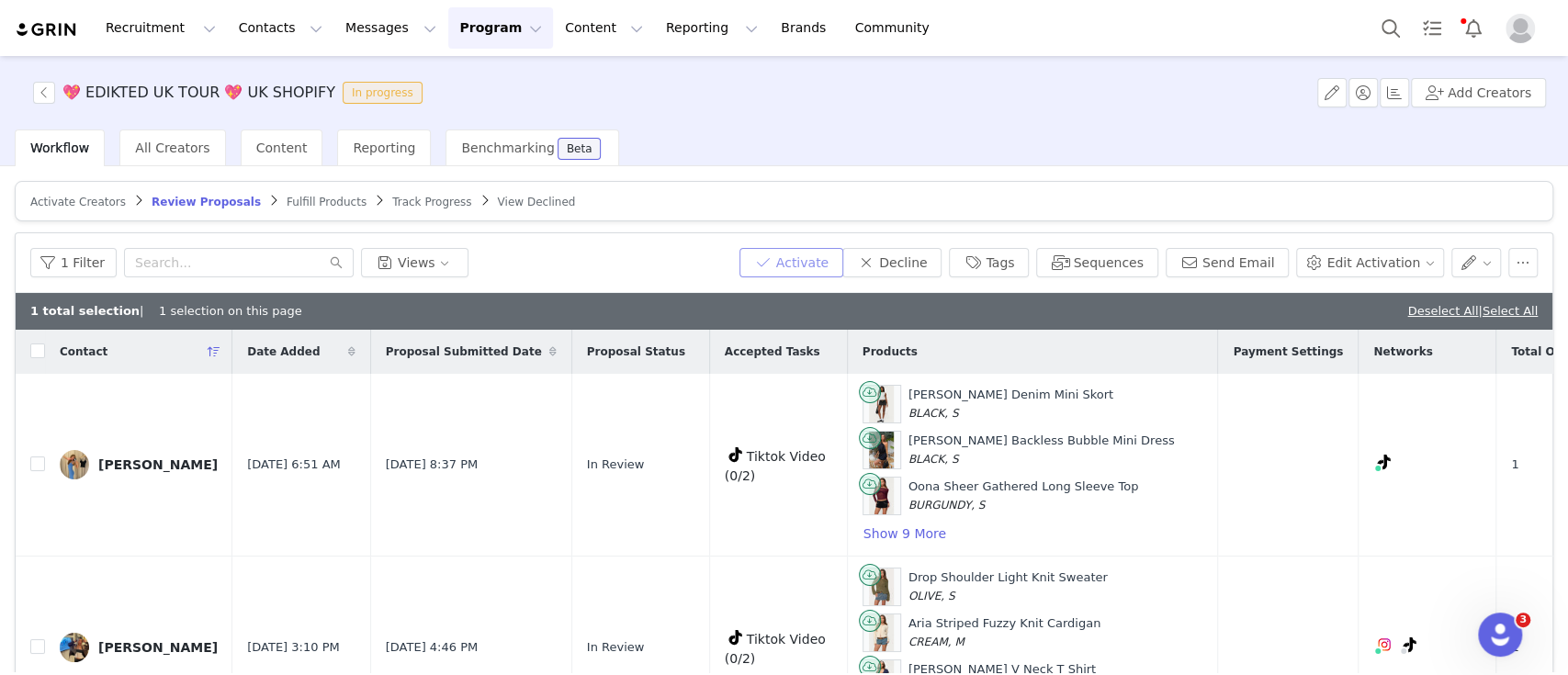
click at [838, 261] on button "Activate" at bounding box center [791, 263] width 104 height 30
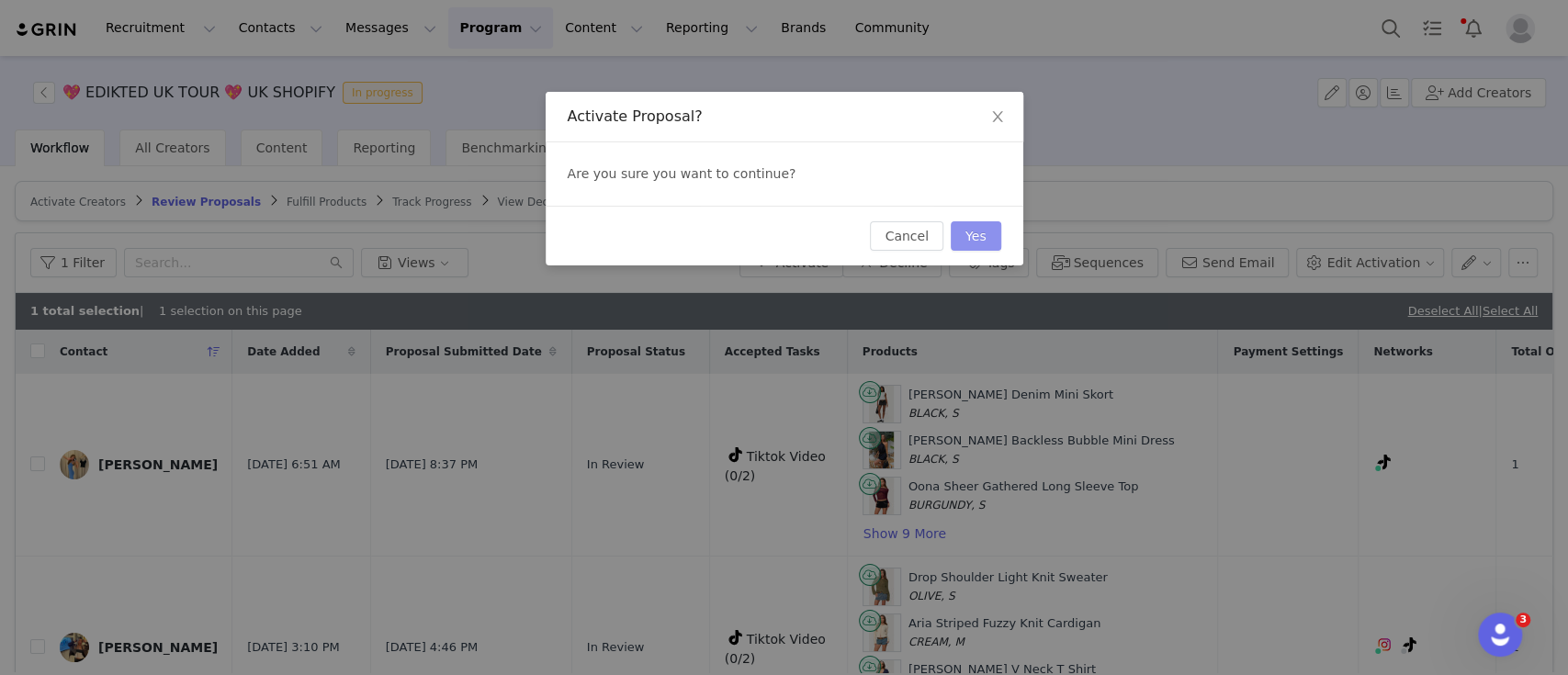
click at [977, 239] on button "Yes" at bounding box center [976, 236] width 50 height 30
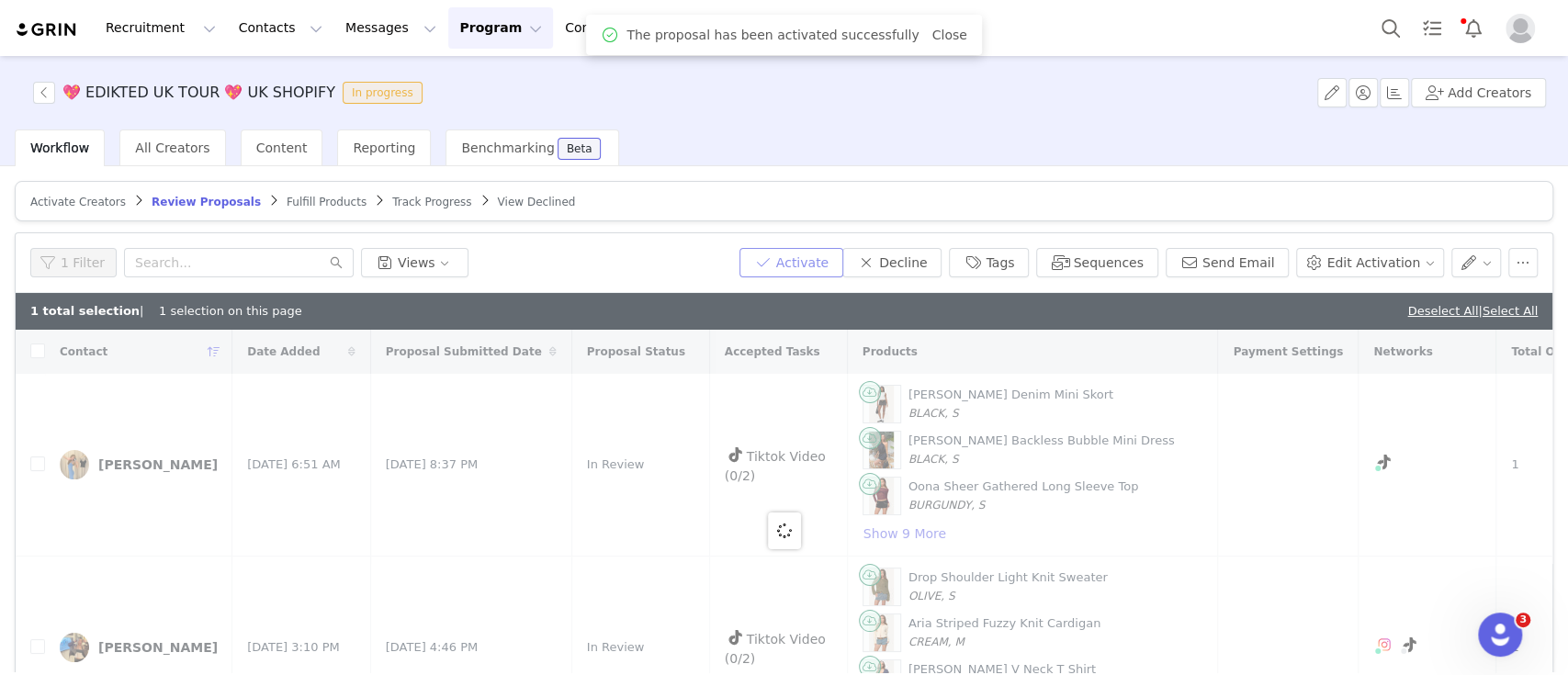
checkbox input "false"
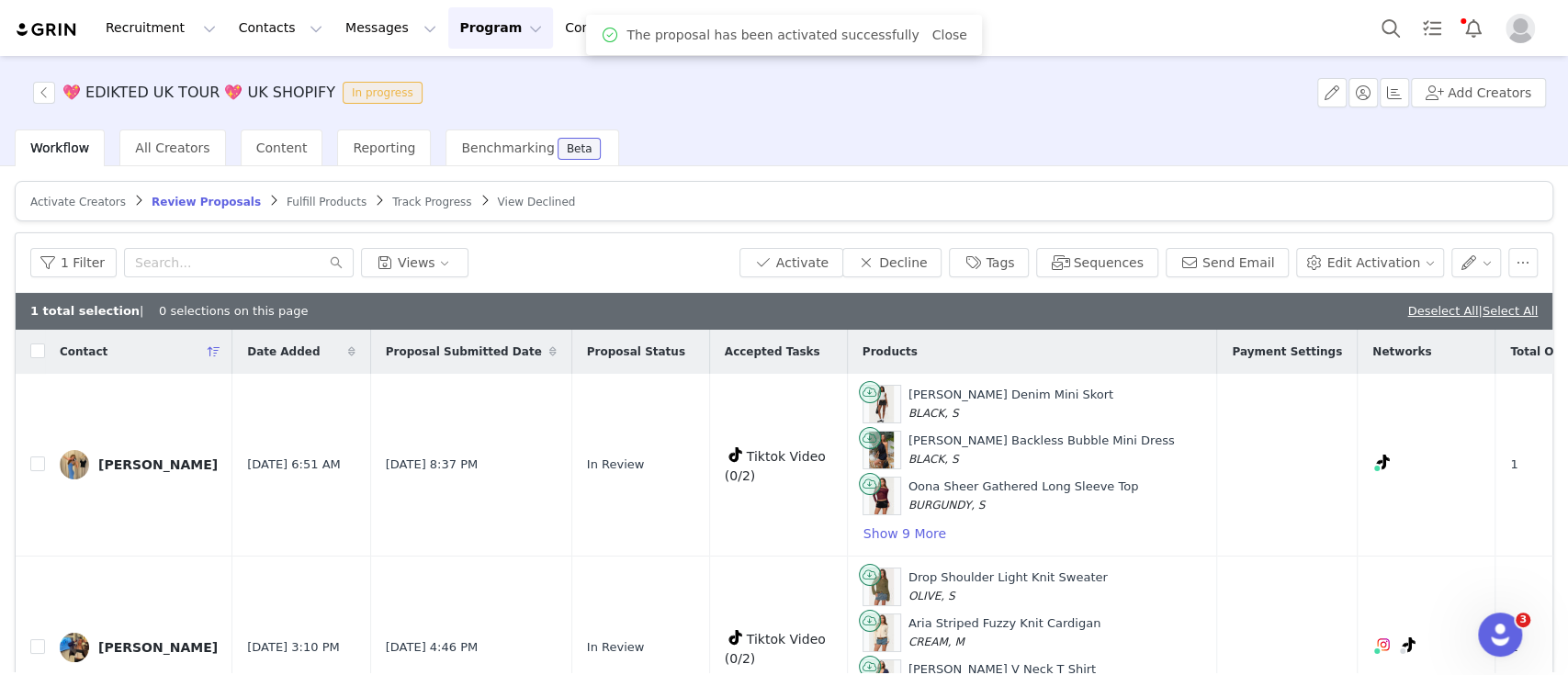
click at [298, 200] on span "Fulfill Products" at bounding box center [326, 202] width 80 height 13
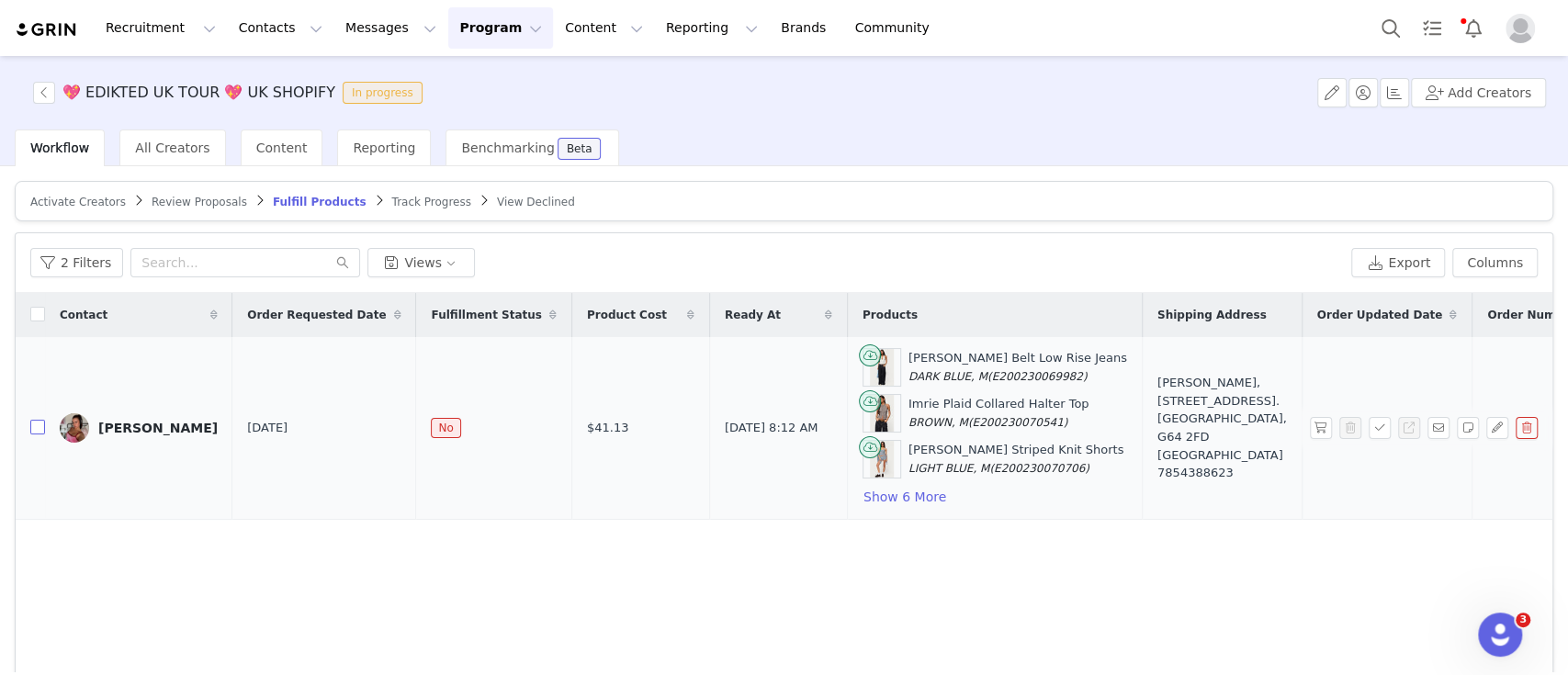
click at [35, 430] on input "checkbox" at bounding box center [37, 427] width 15 height 15
checkbox input "true"
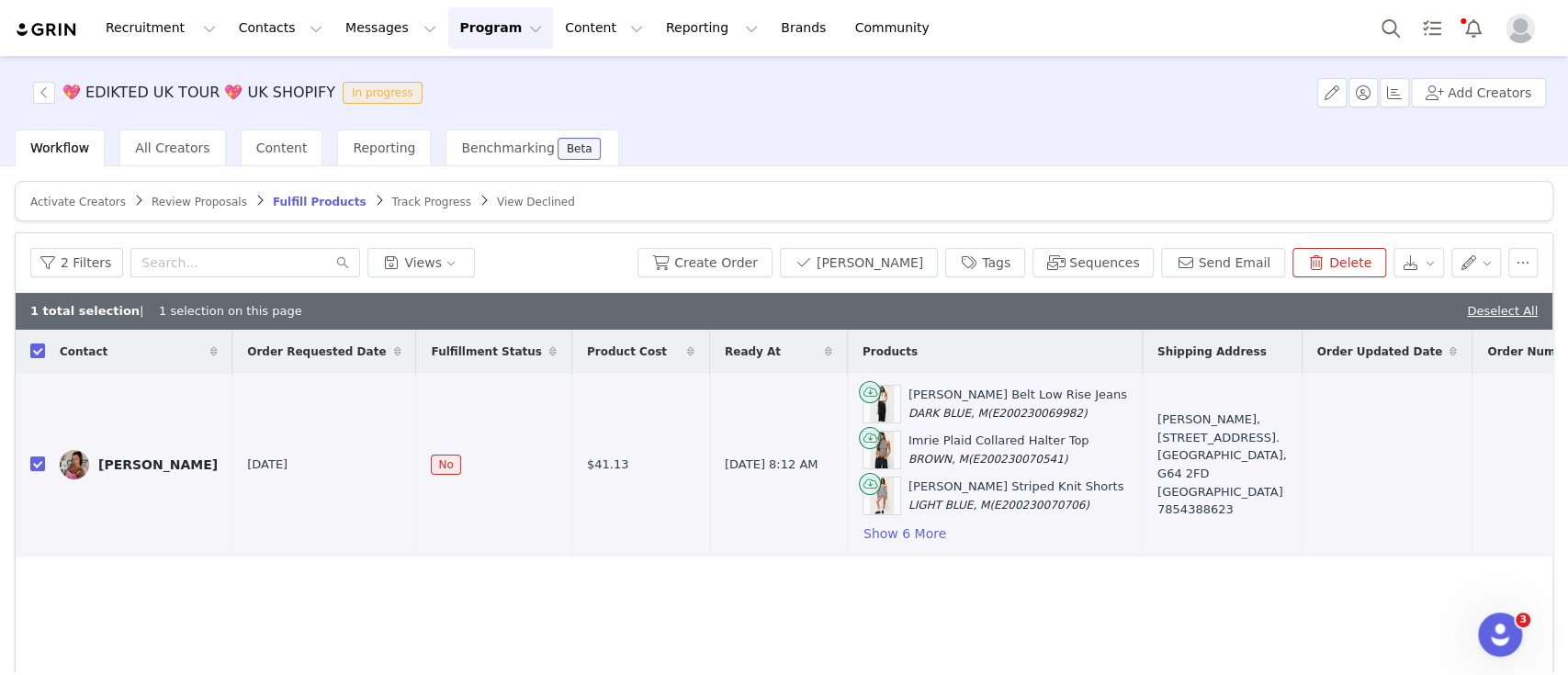
click at [726, 275] on div "2 Filters Views Create Order Mark Fulfilled Tags Sequences Send Email Delete" at bounding box center [784, 263] width 1537 height 60
click at [731, 256] on button "Create Order" at bounding box center [704, 263] width 135 height 30
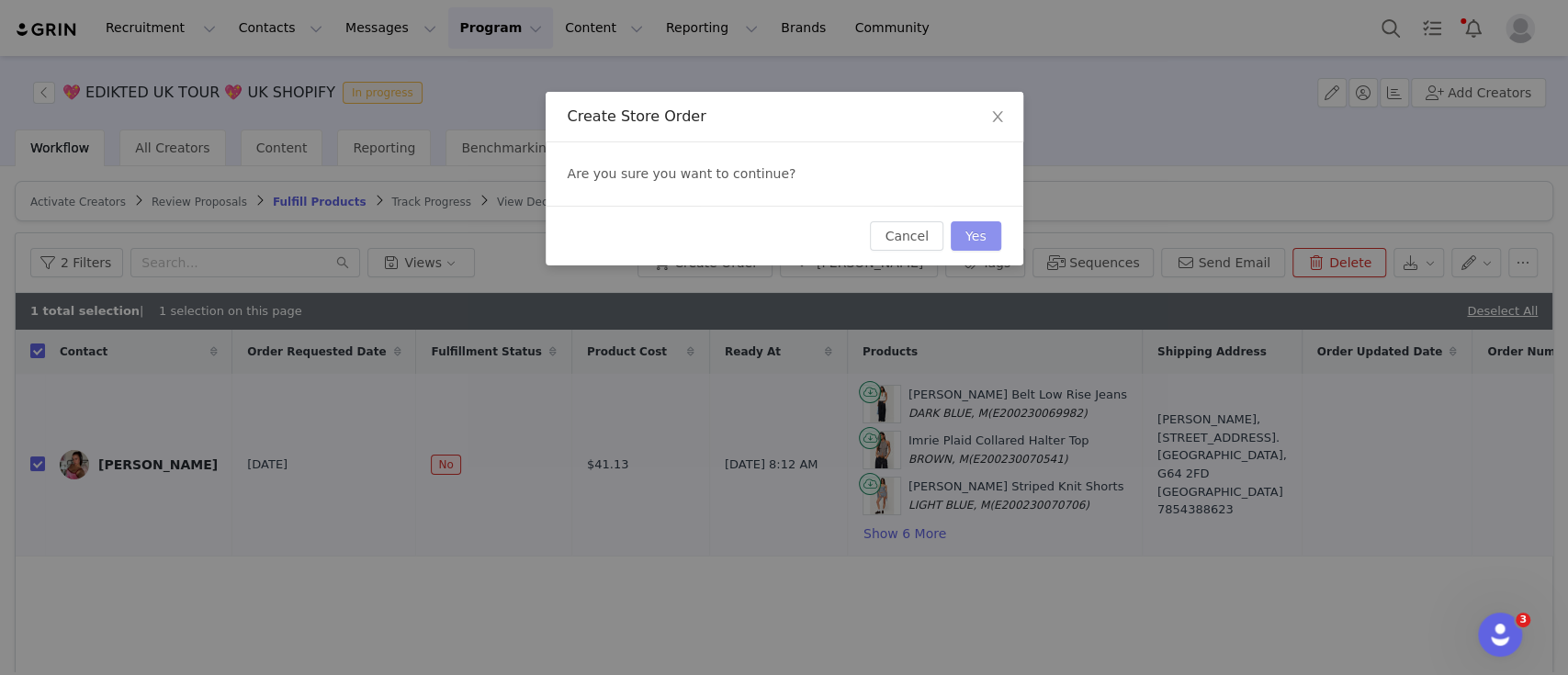
click at [978, 240] on button "Yes" at bounding box center [976, 236] width 50 height 30
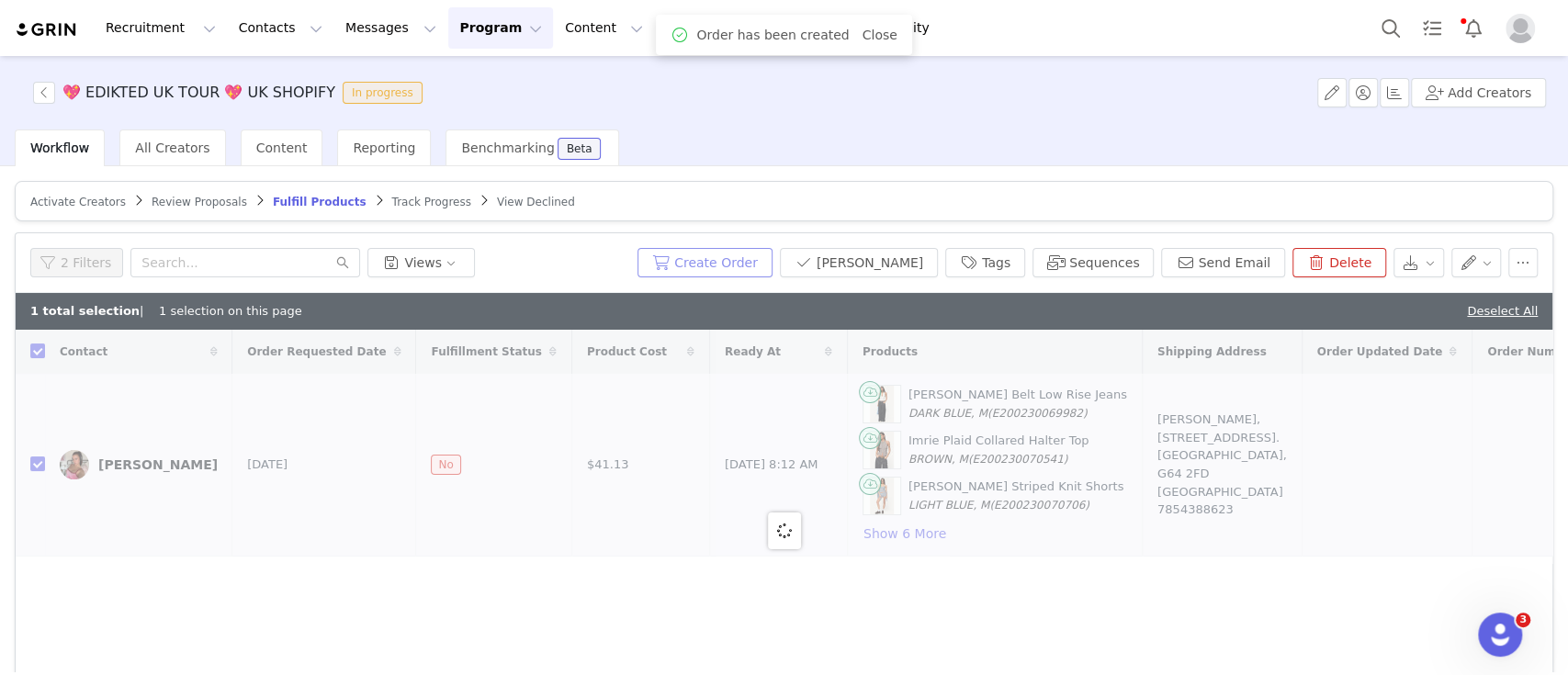
checkbox input "false"
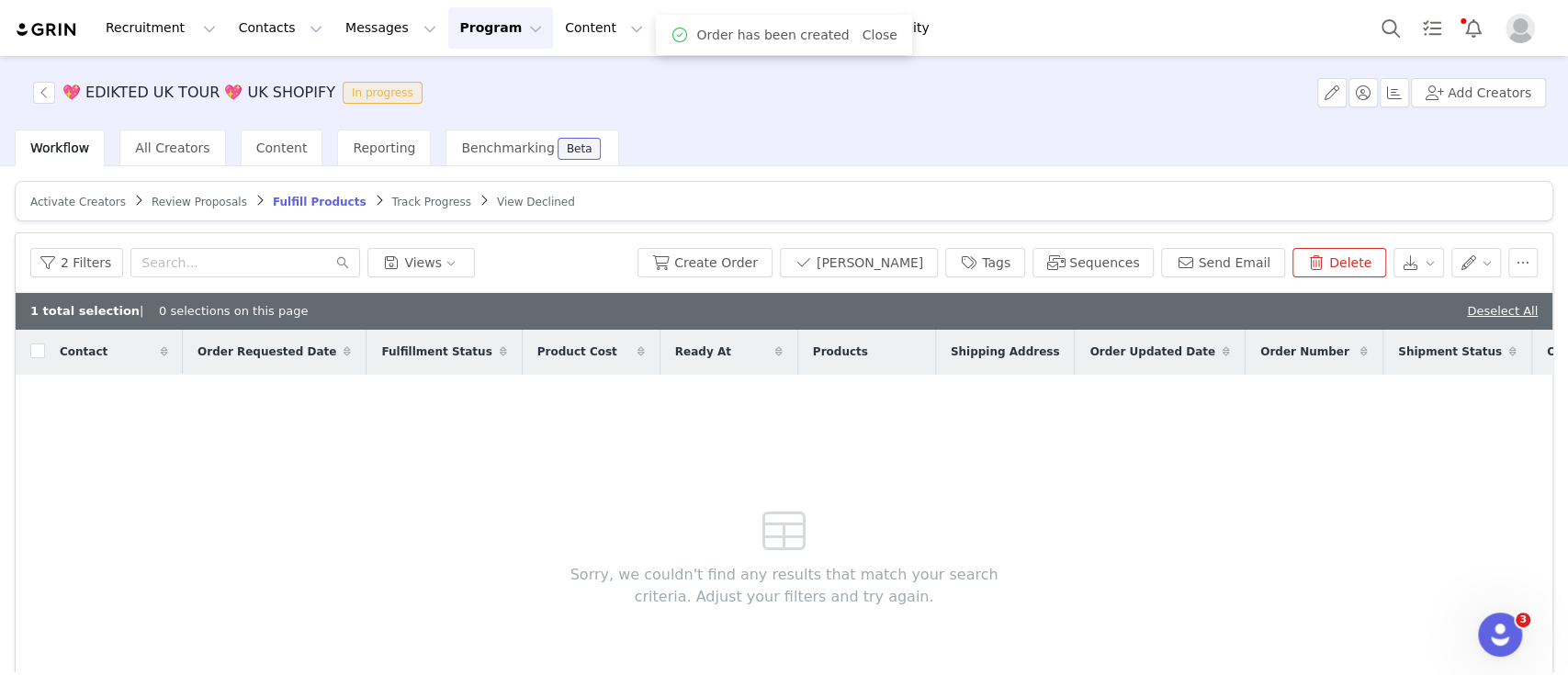
click at [187, 204] on span "Review Proposals" at bounding box center [199, 202] width 95 height 13
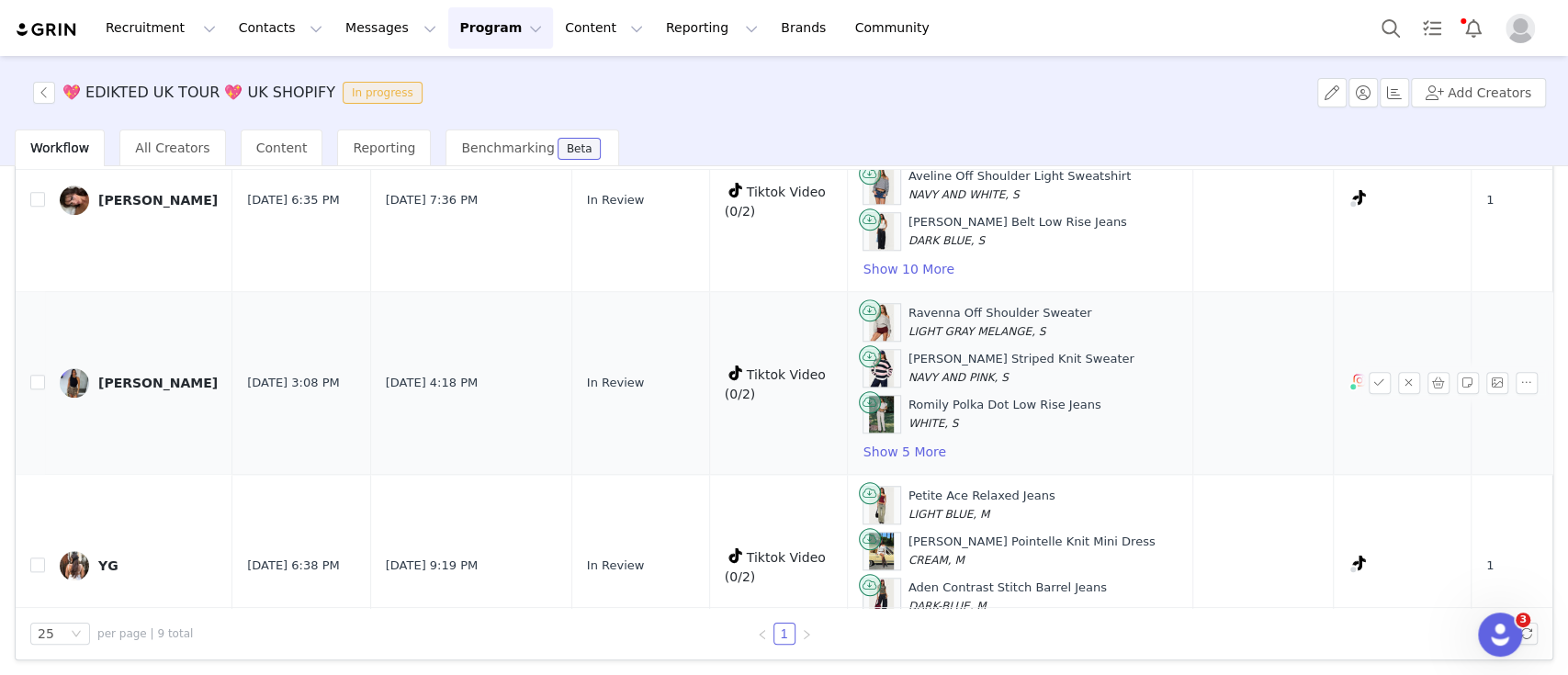
scroll to position [1199, 0]
click at [83, 378] on img at bounding box center [75, 385] width 30 height 30
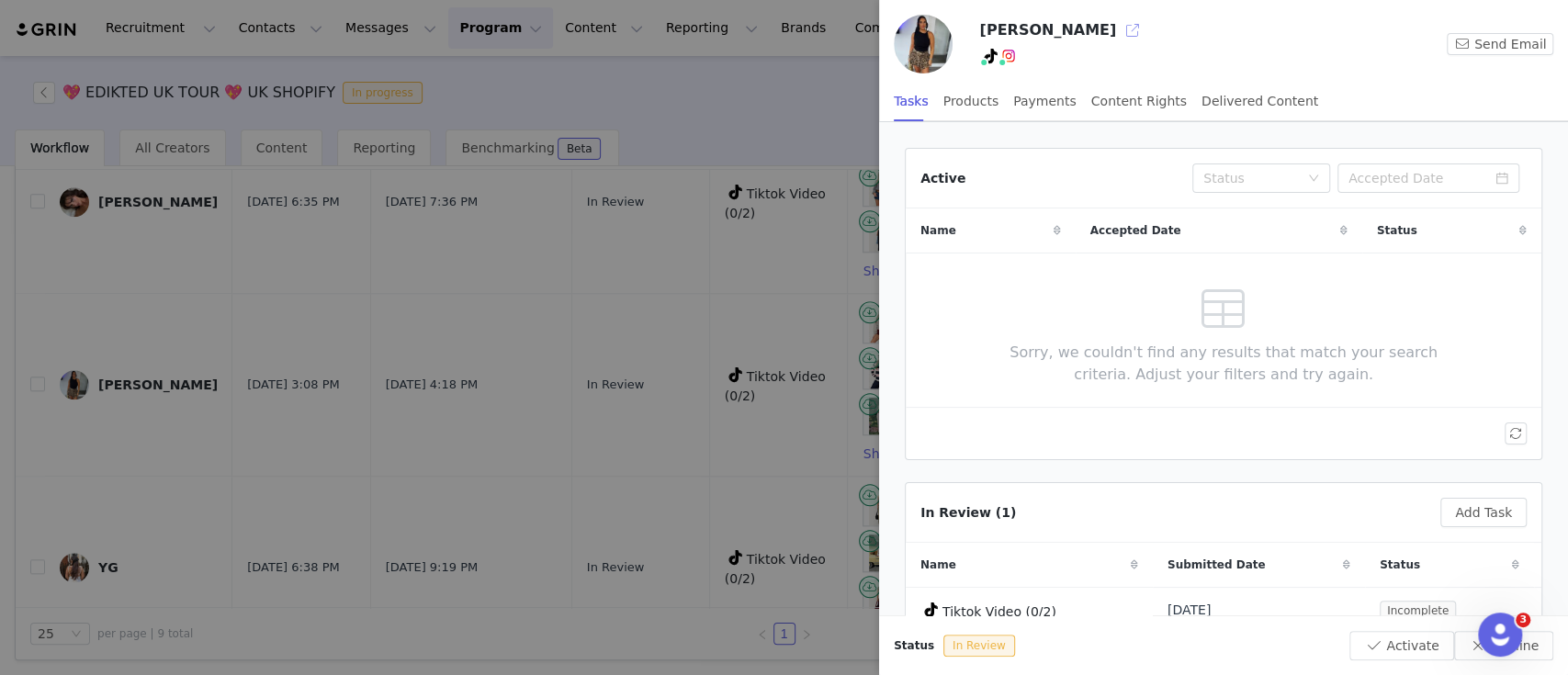
click at [1118, 40] on button "button" at bounding box center [1133, 31] width 30 height 30
click at [439, 466] on div at bounding box center [784, 338] width 1568 height 675
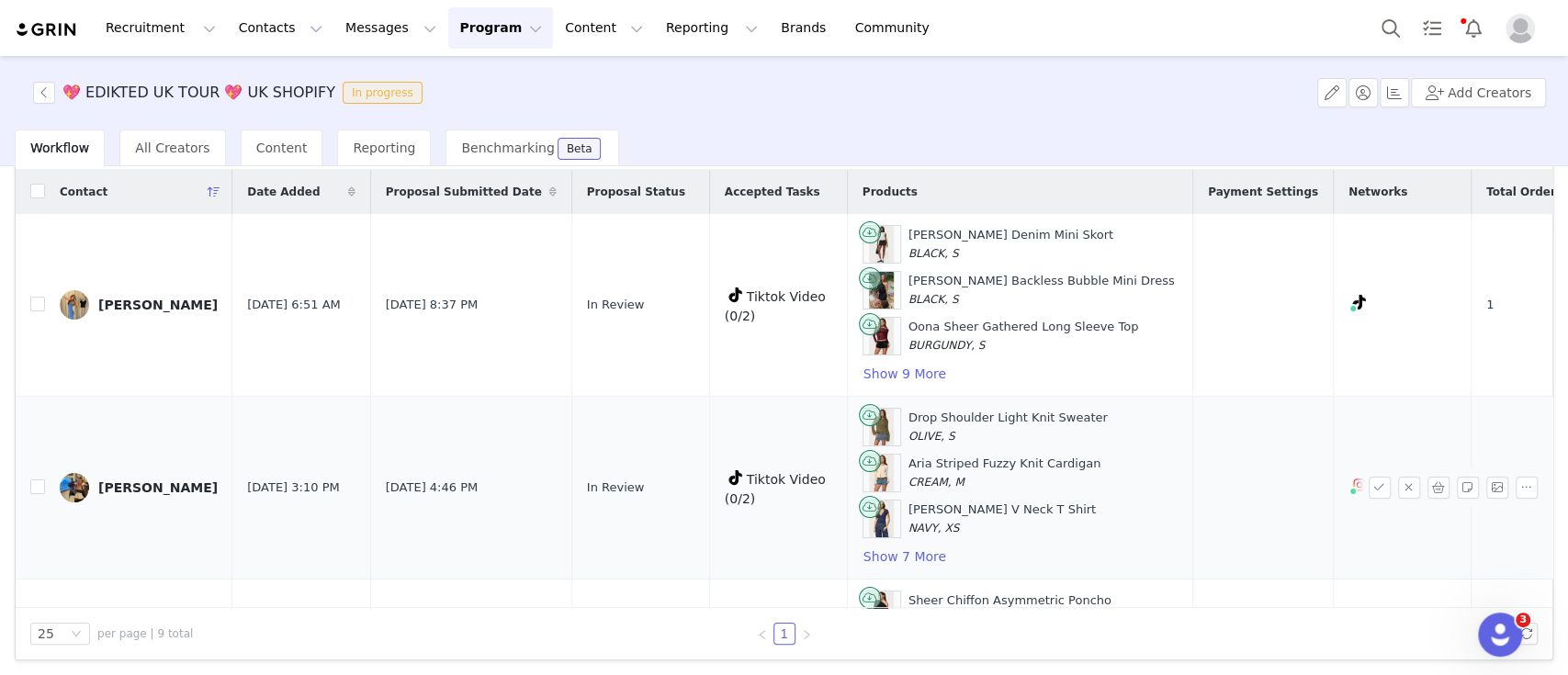
scroll to position [1263, 0]
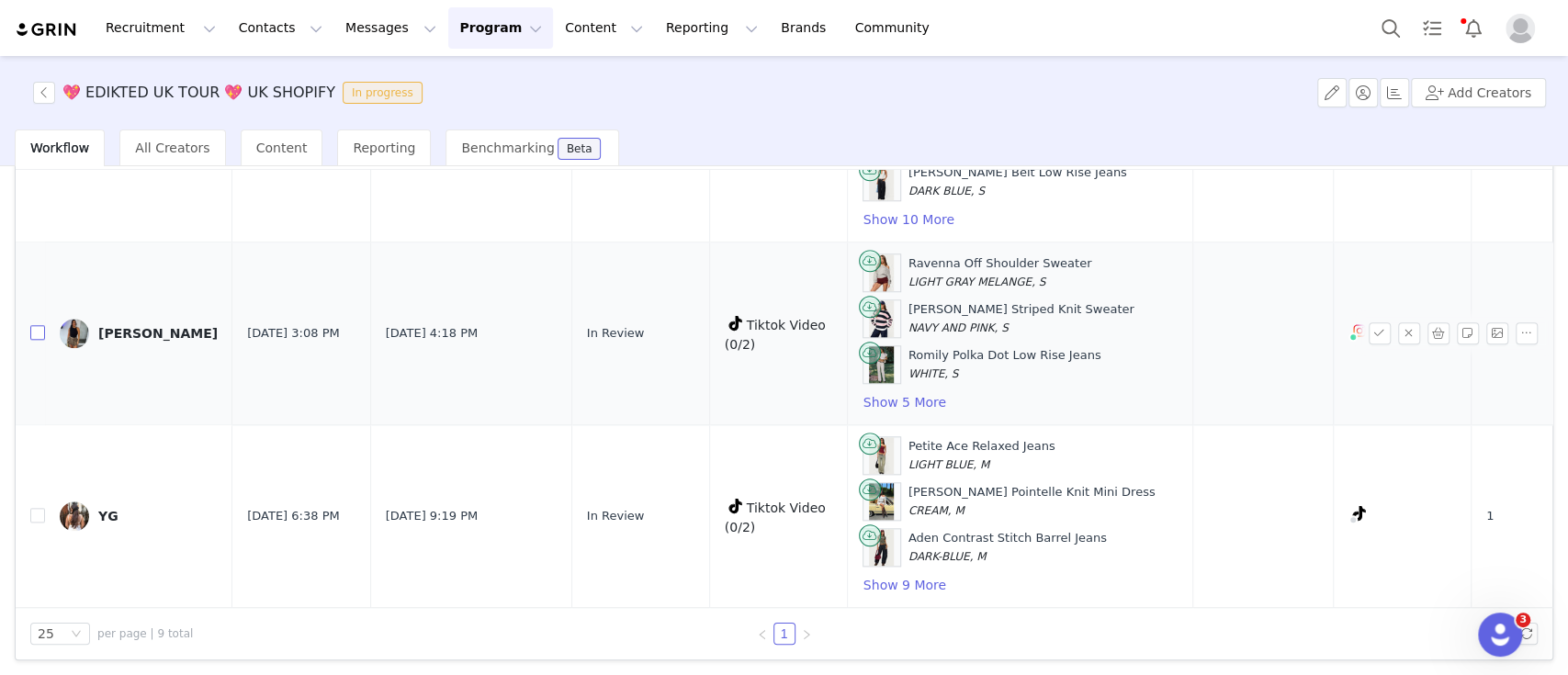
click at [35, 325] on input "checkbox" at bounding box center [37, 333] width 15 height 15
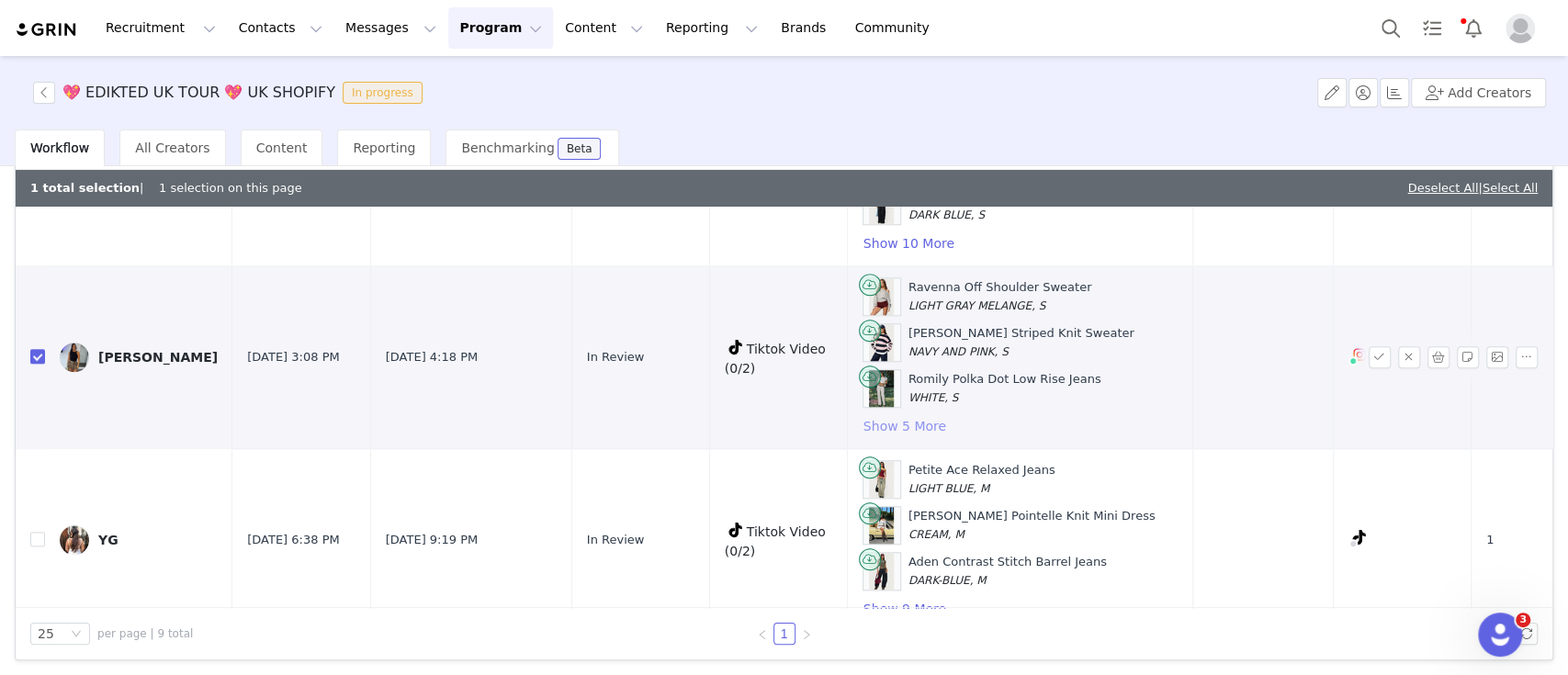
click at [863, 420] on button "Show 5 More" at bounding box center [905, 426] width 85 height 22
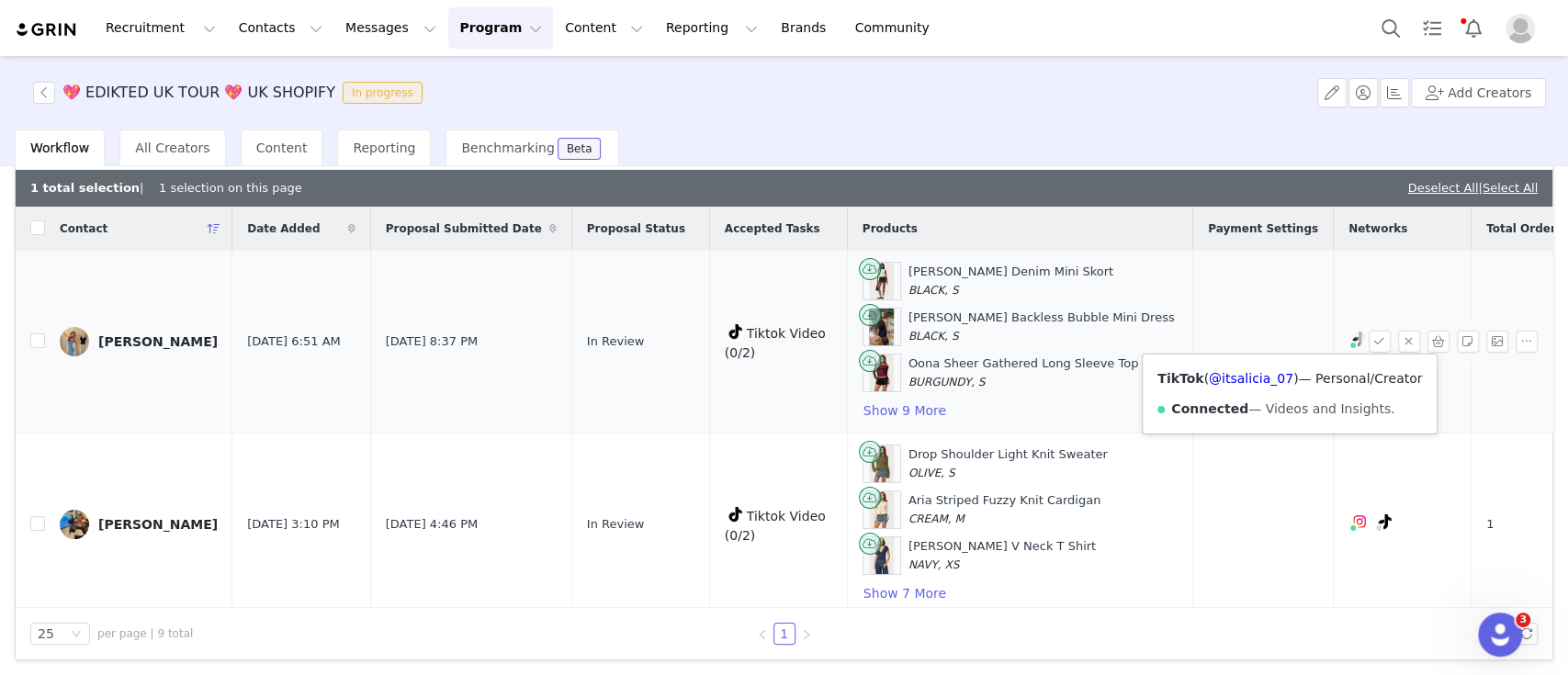
scroll to position [0, 0]
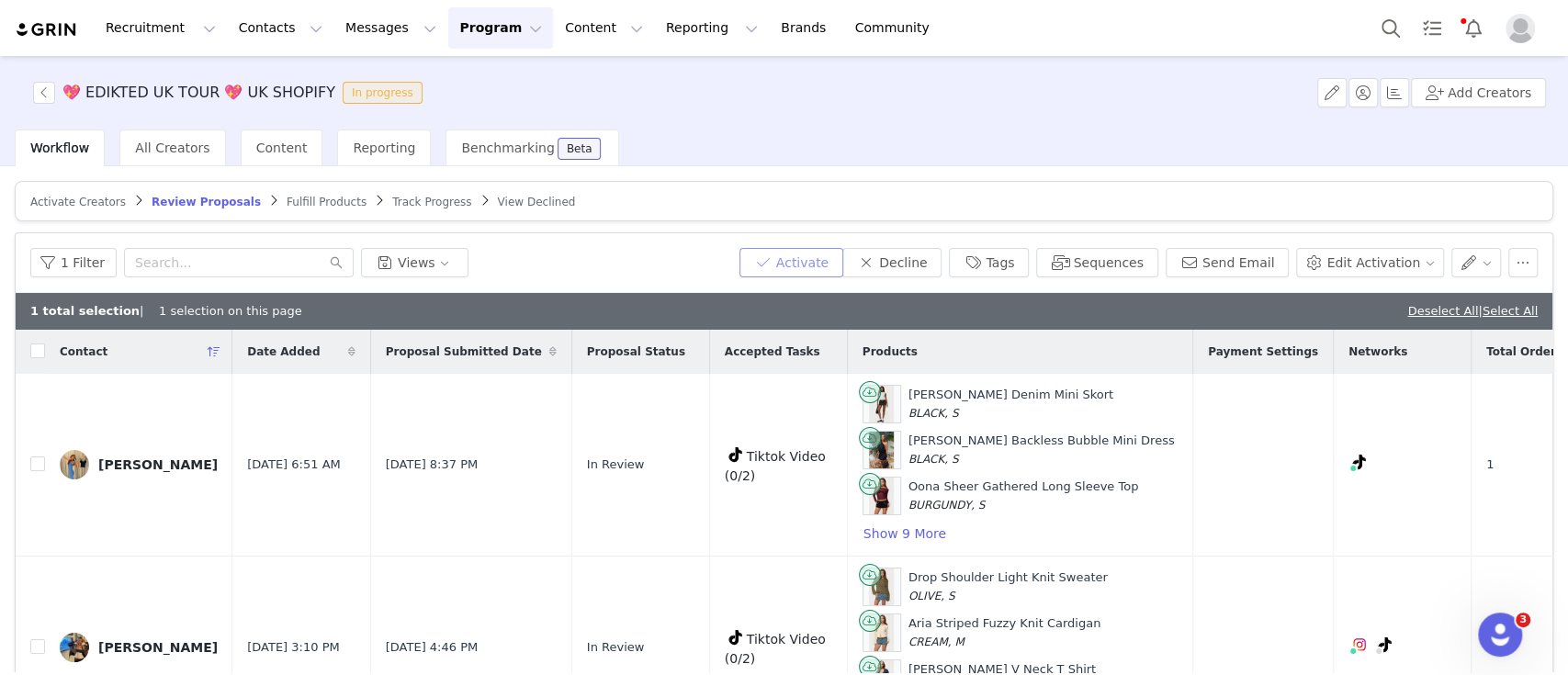
click at [833, 255] on button "Activate" at bounding box center [791, 263] width 104 height 30
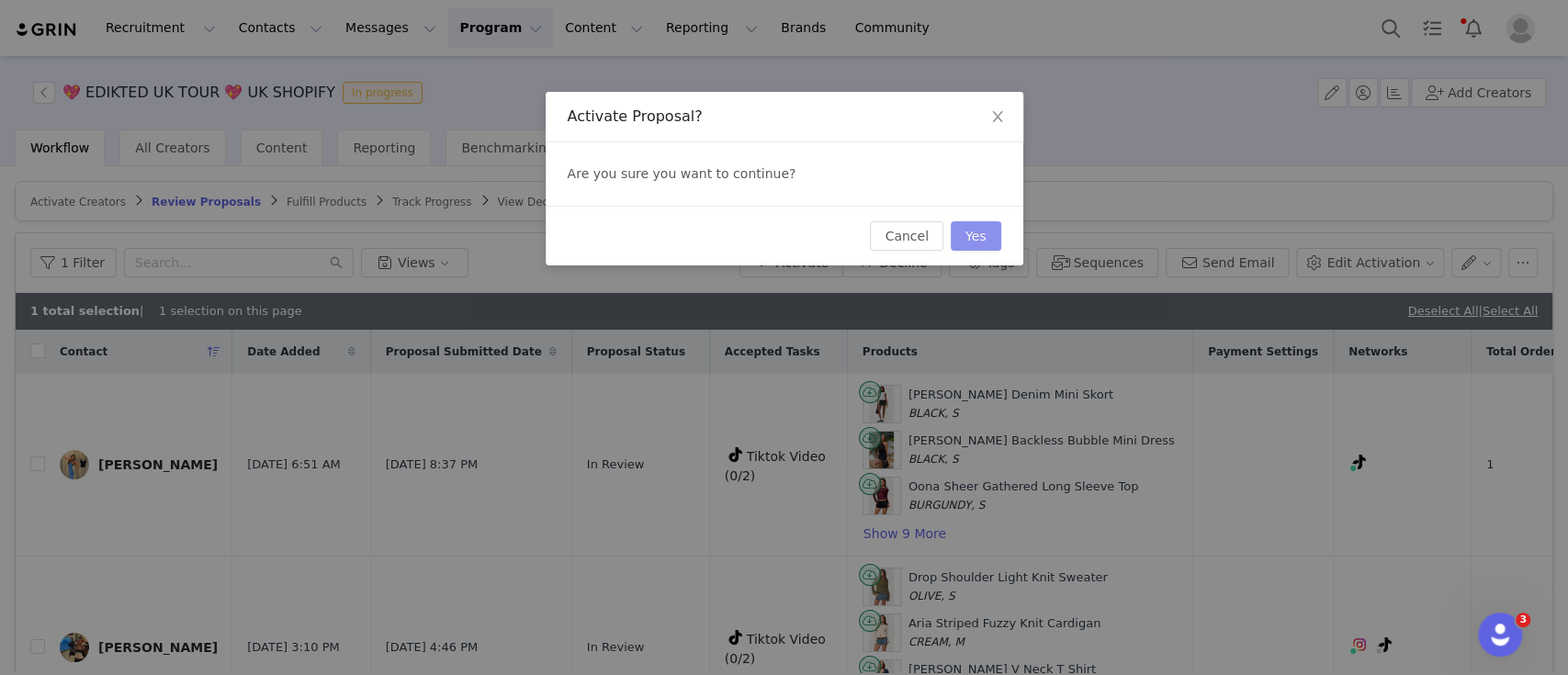
click at [980, 239] on button "Yes" at bounding box center [976, 236] width 50 height 30
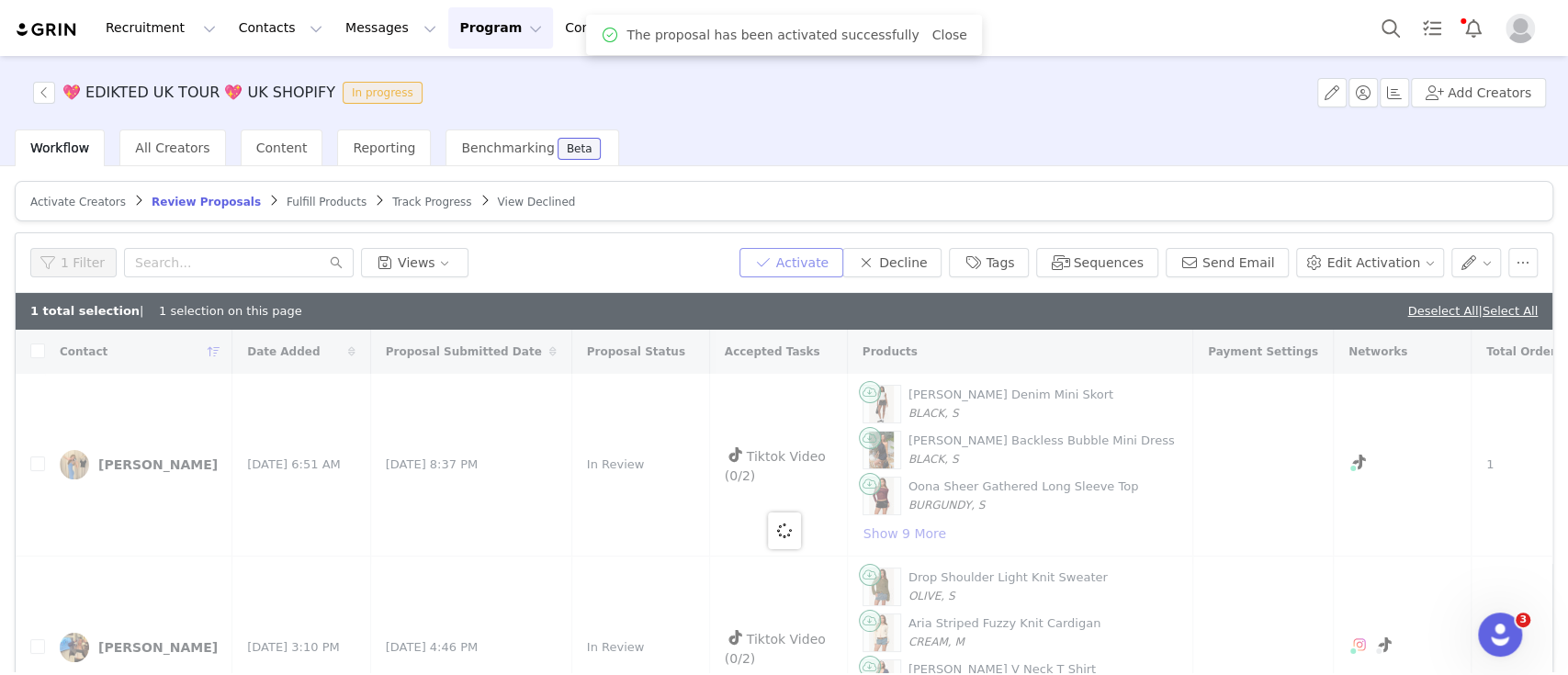
checkbox input "false"
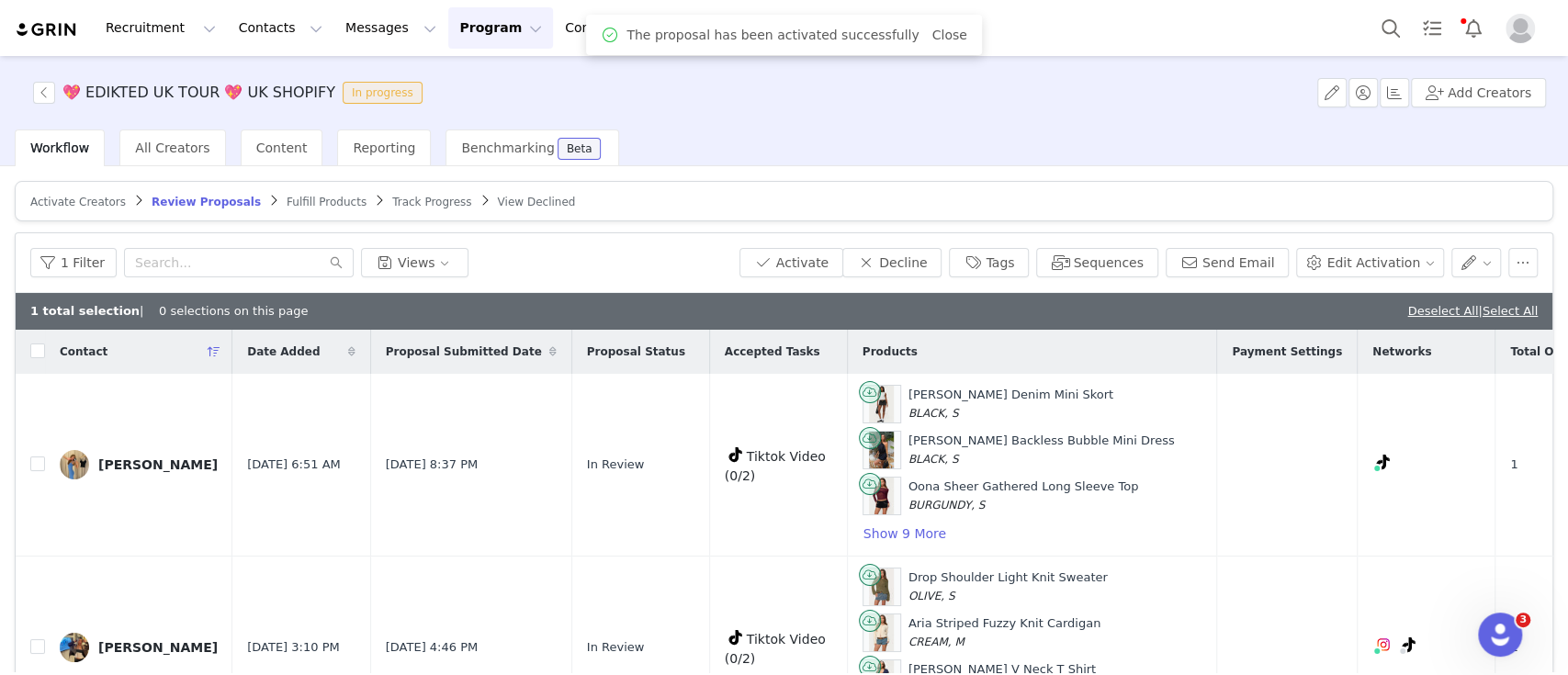
click at [286, 204] on span "Fulfill Products" at bounding box center [326, 202] width 80 height 13
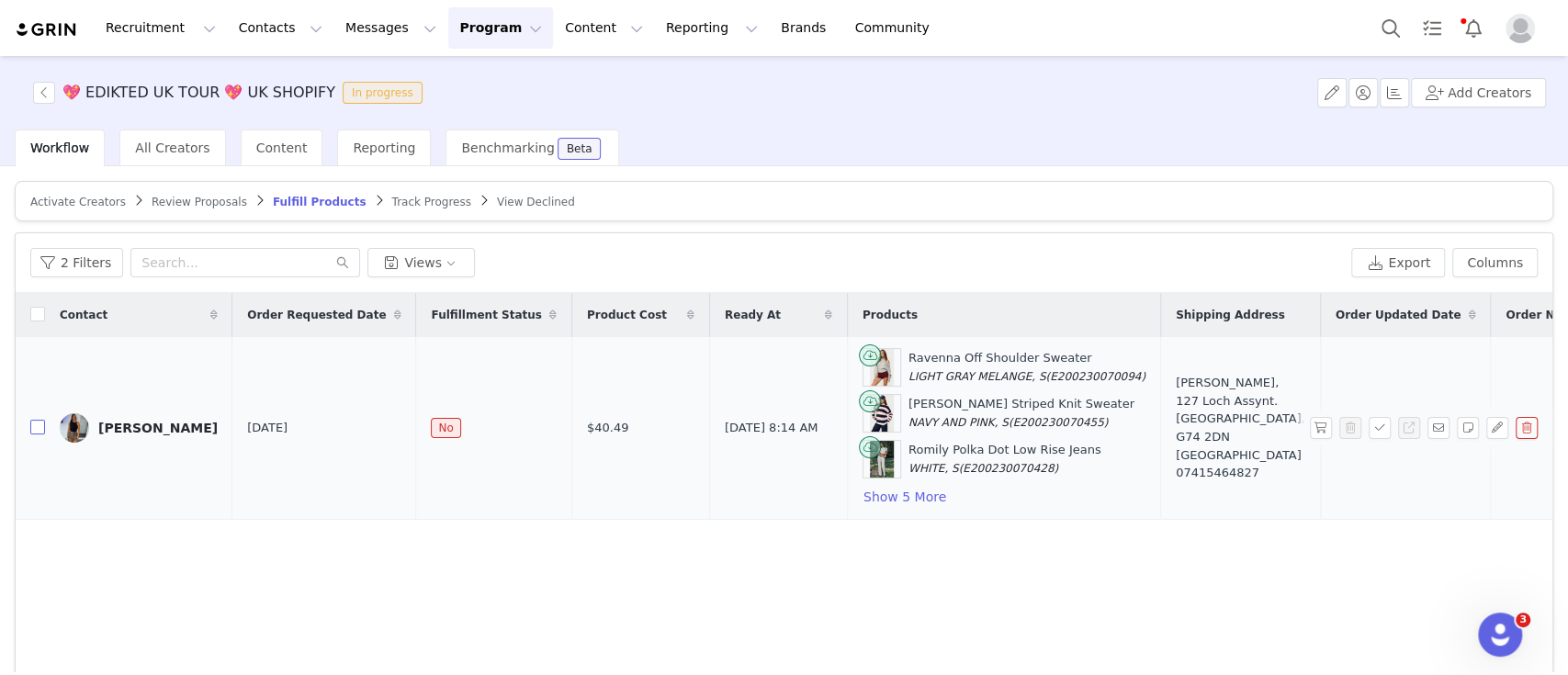
click at [36, 431] on input "checkbox" at bounding box center [37, 427] width 15 height 15
checkbox input "true"
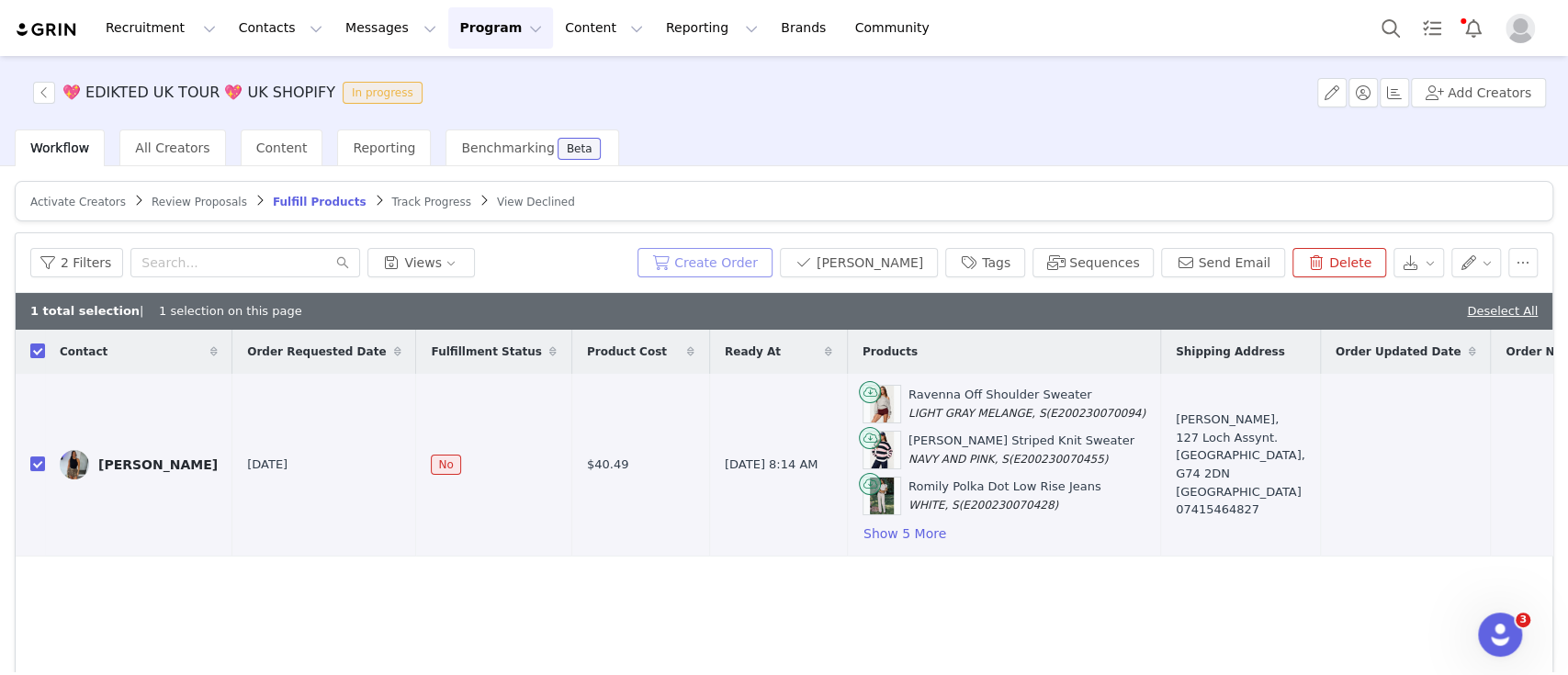
click at [756, 261] on button "Create Order" at bounding box center [704, 263] width 135 height 30
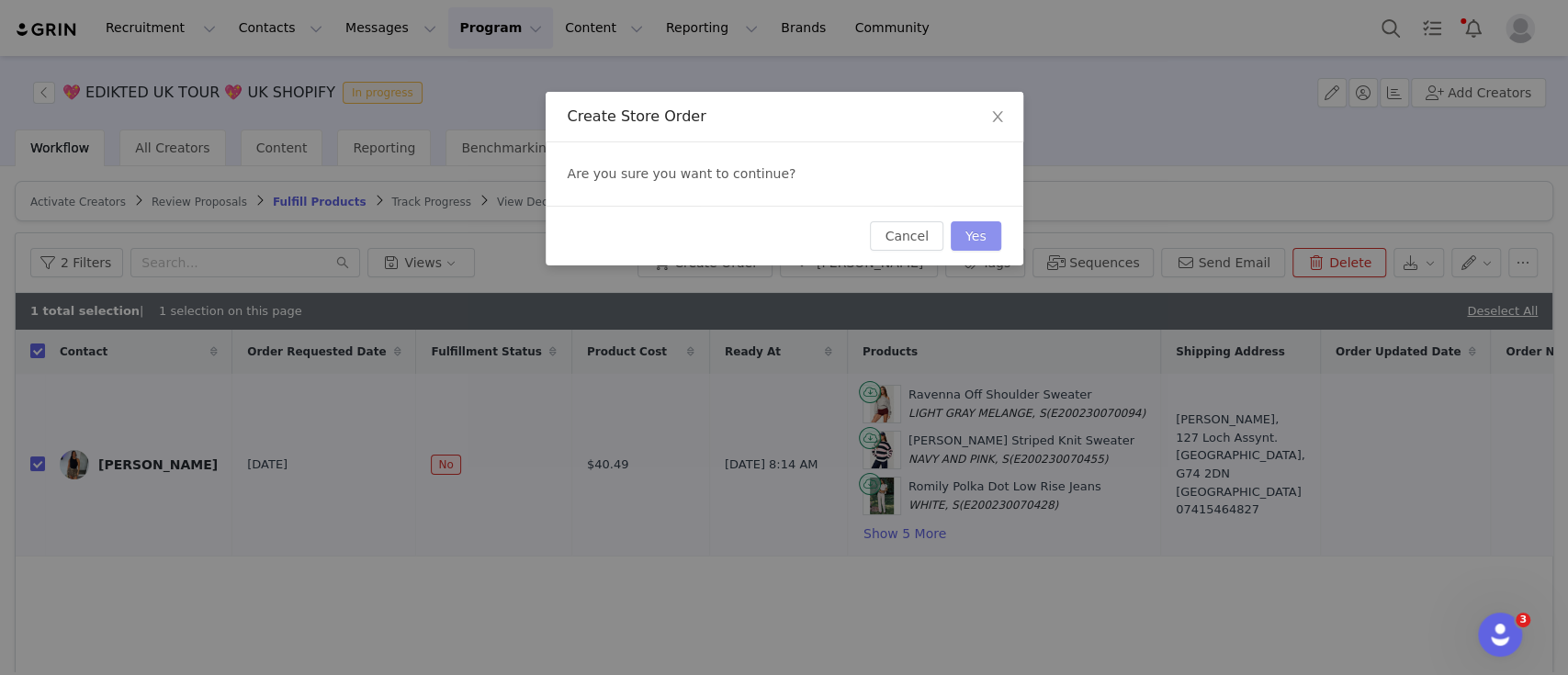
click at [985, 242] on button "Yes" at bounding box center [976, 236] width 50 height 30
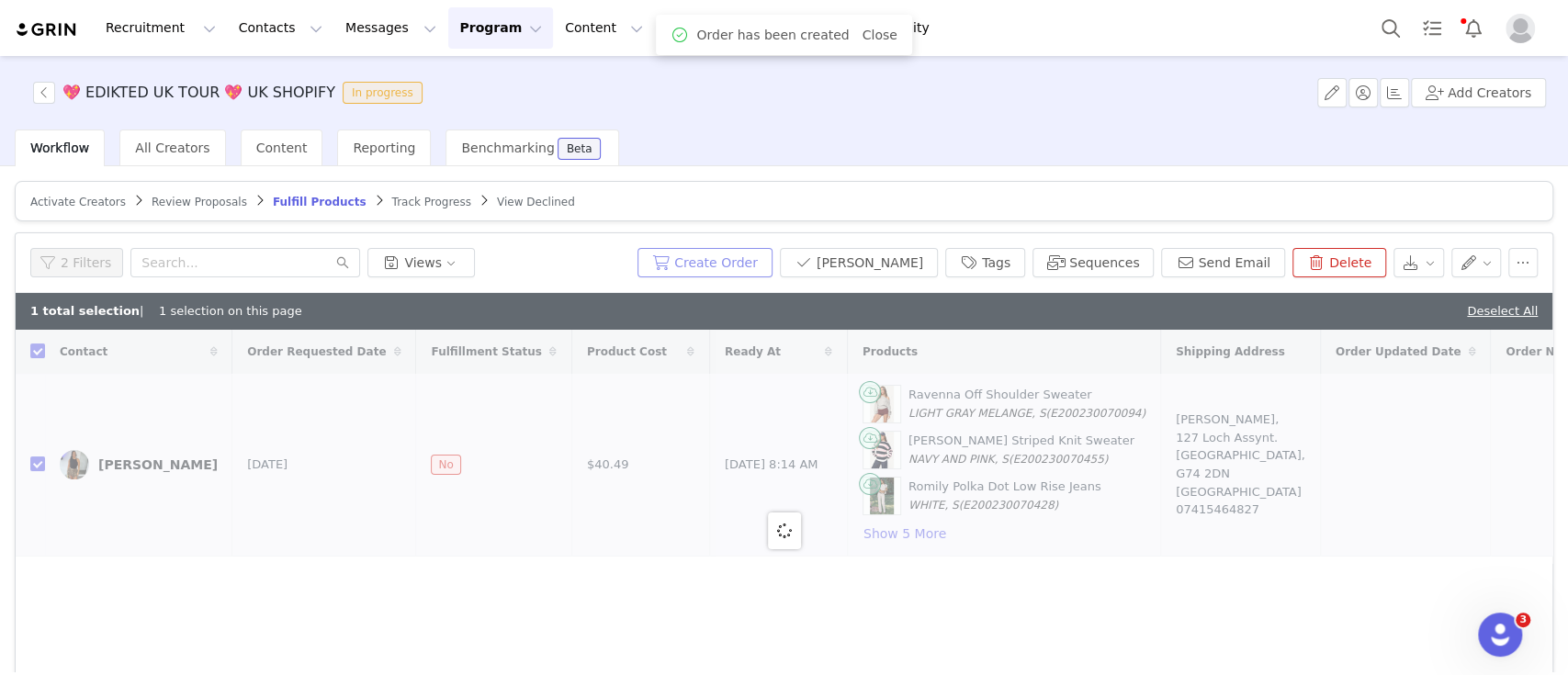
checkbox input "false"
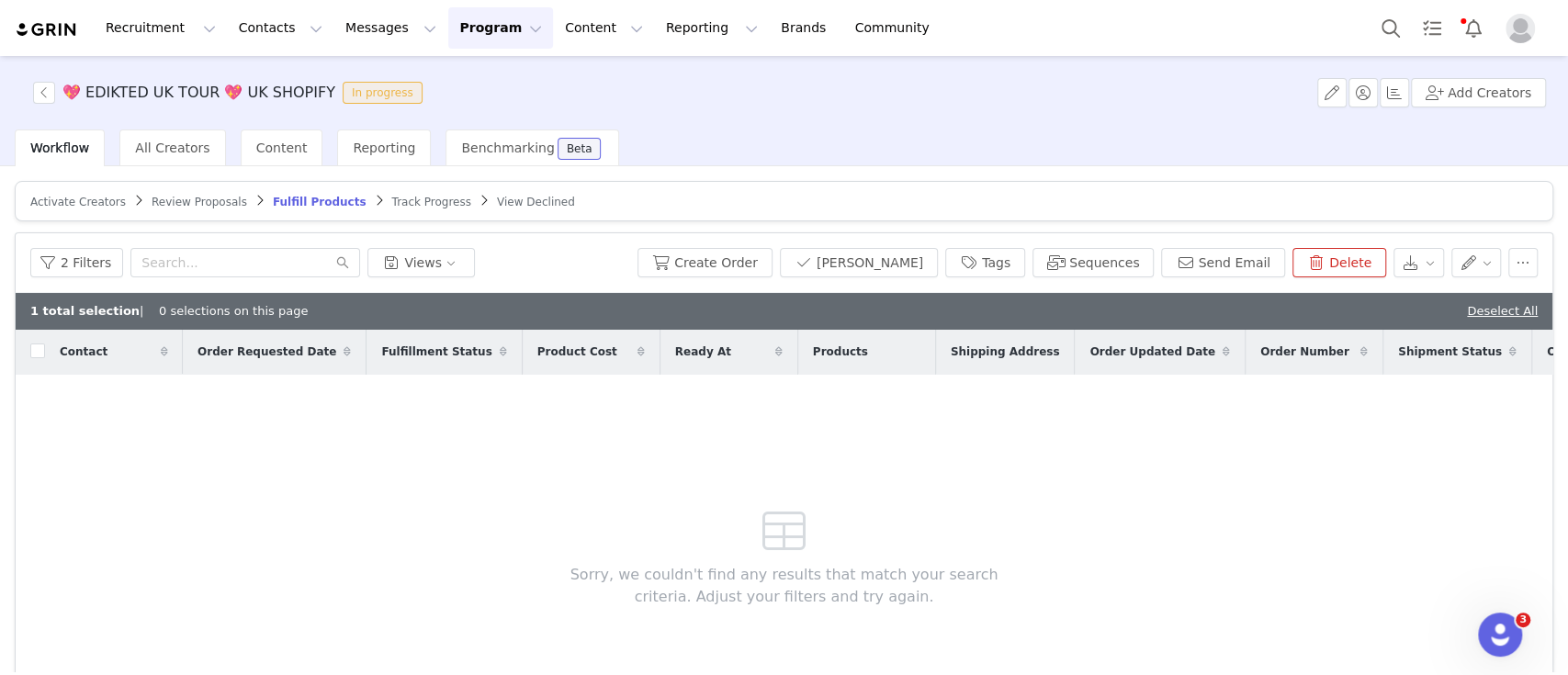
click at [153, 211] on article "Activate Creators Review Proposals Fulfill Products Track Progress View Declined" at bounding box center [784, 200] width 1539 height 40
click at [161, 200] on span "Review Proposals" at bounding box center [199, 202] width 95 height 13
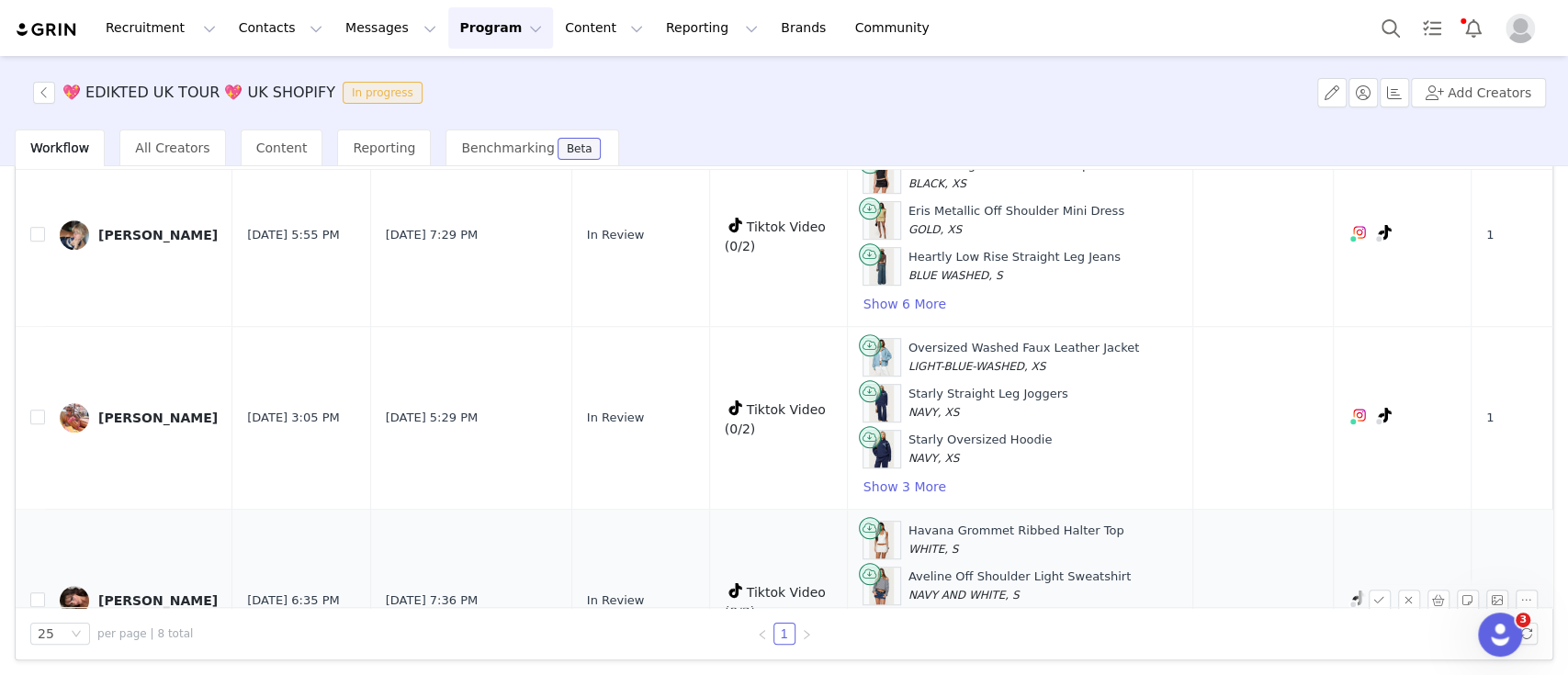
scroll to position [800, 0]
click at [132, 415] on div "Lydia Peverell" at bounding box center [158, 419] width 119 height 15
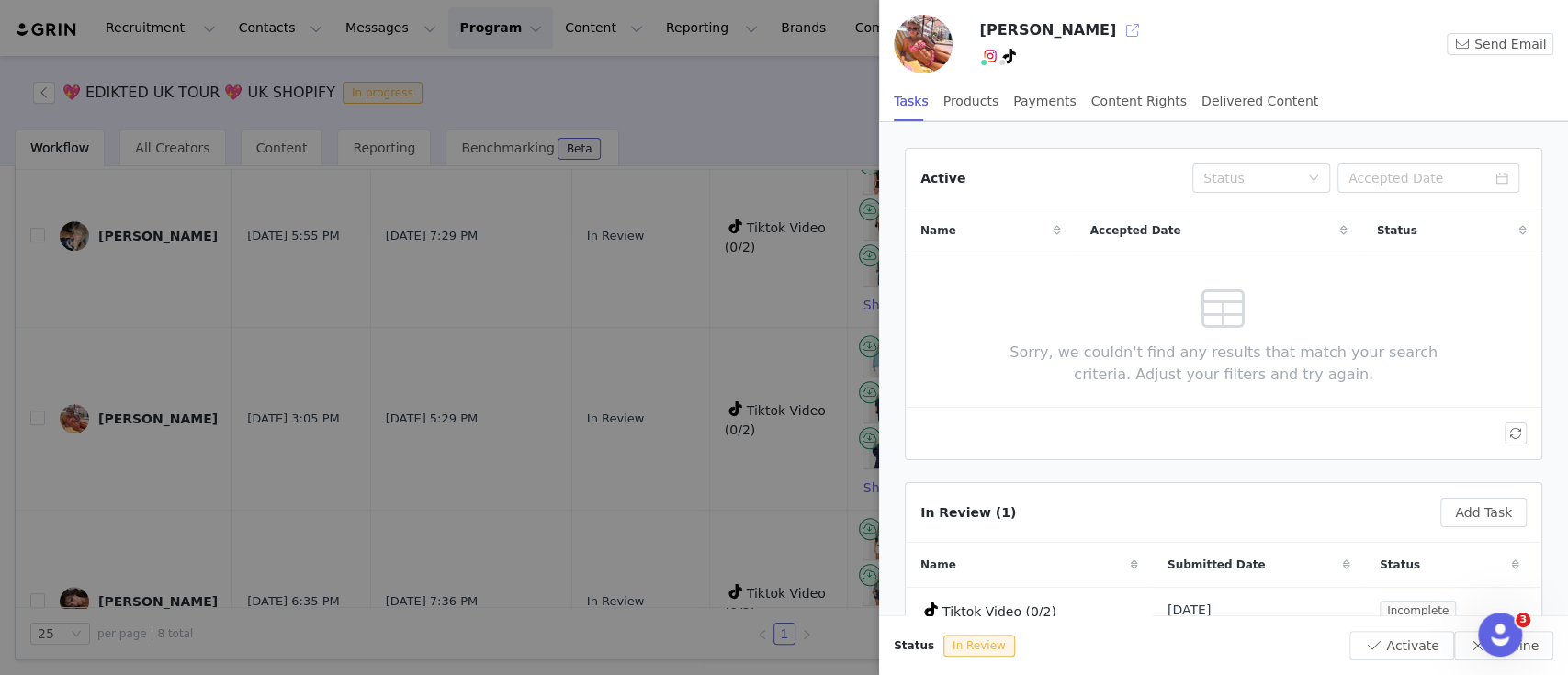
click at [1118, 34] on button "button" at bounding box center [1133, 31] width 30 height 30
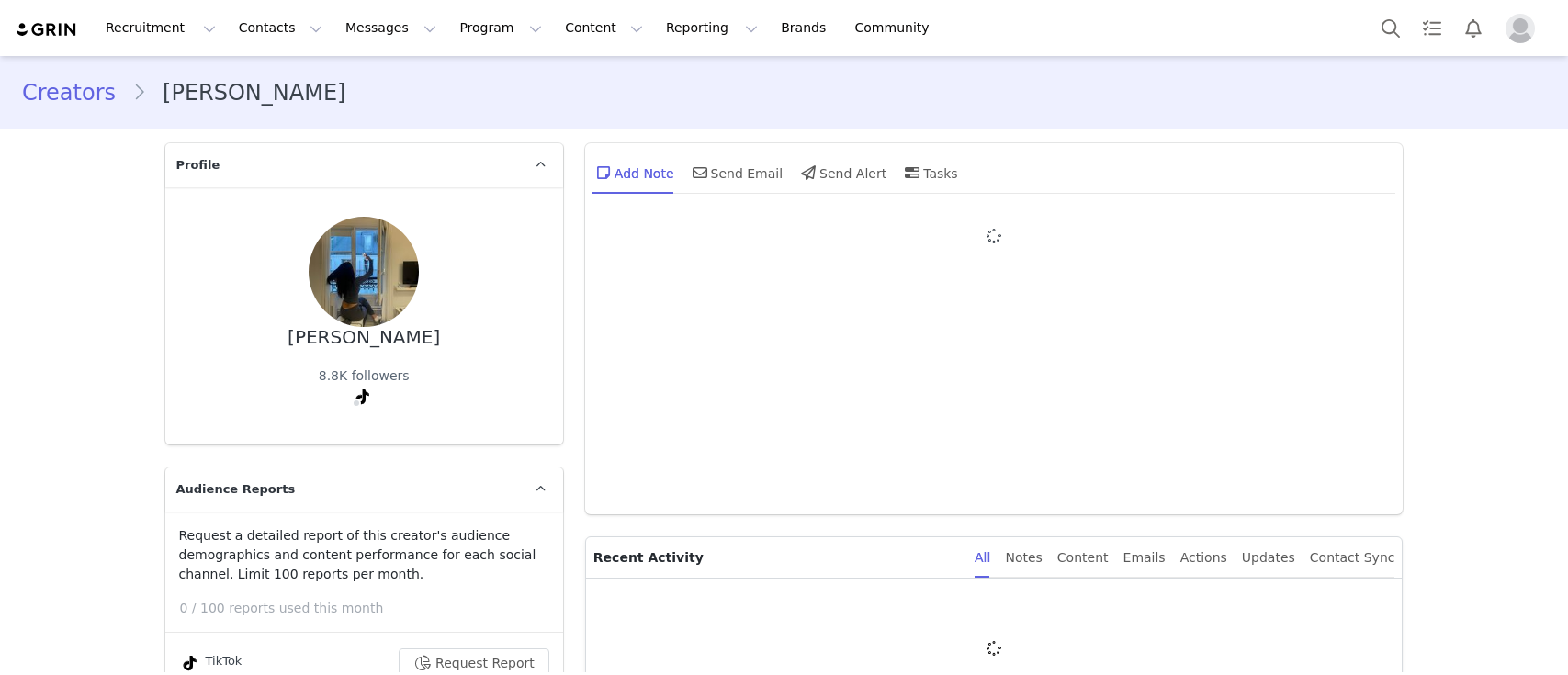
type input "+1 ([GEOGRAPHIC_DATA])"
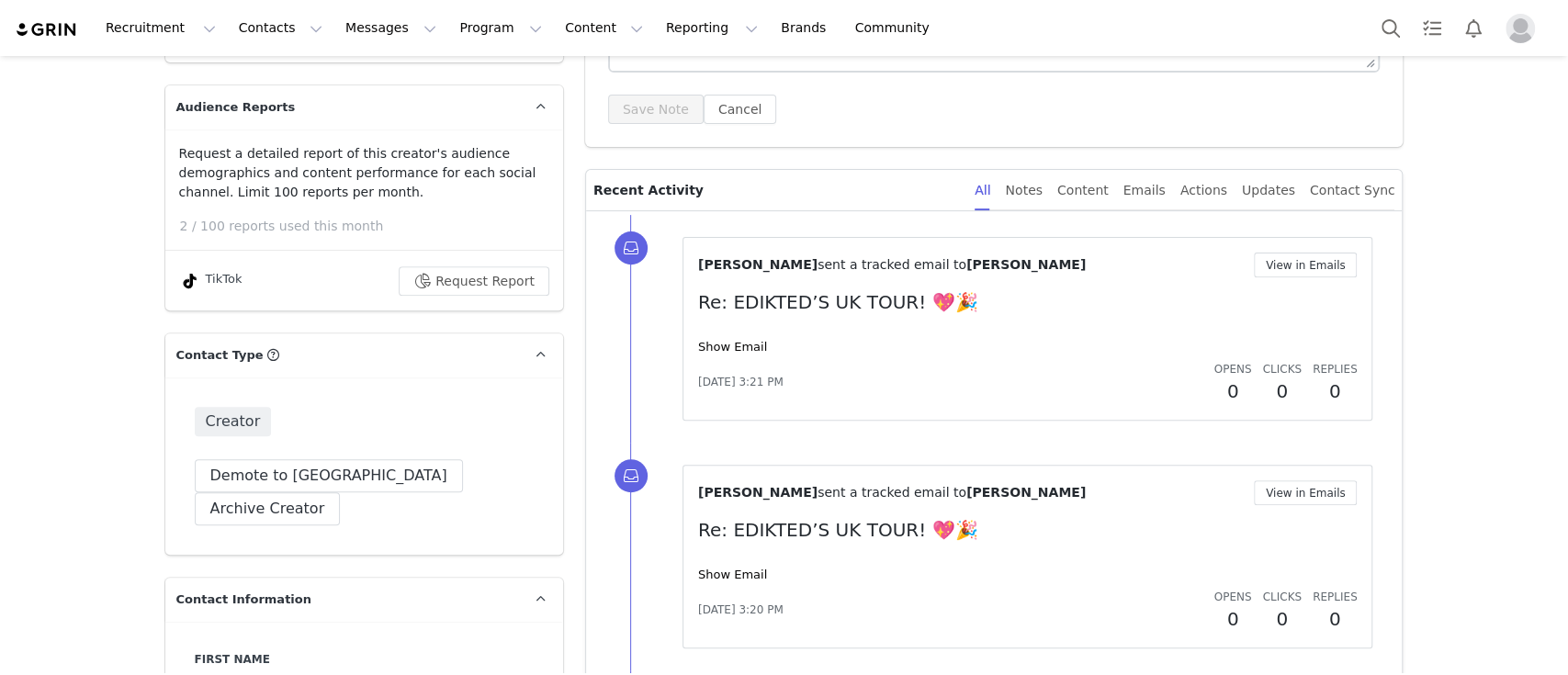
scroll to position [741, 0]
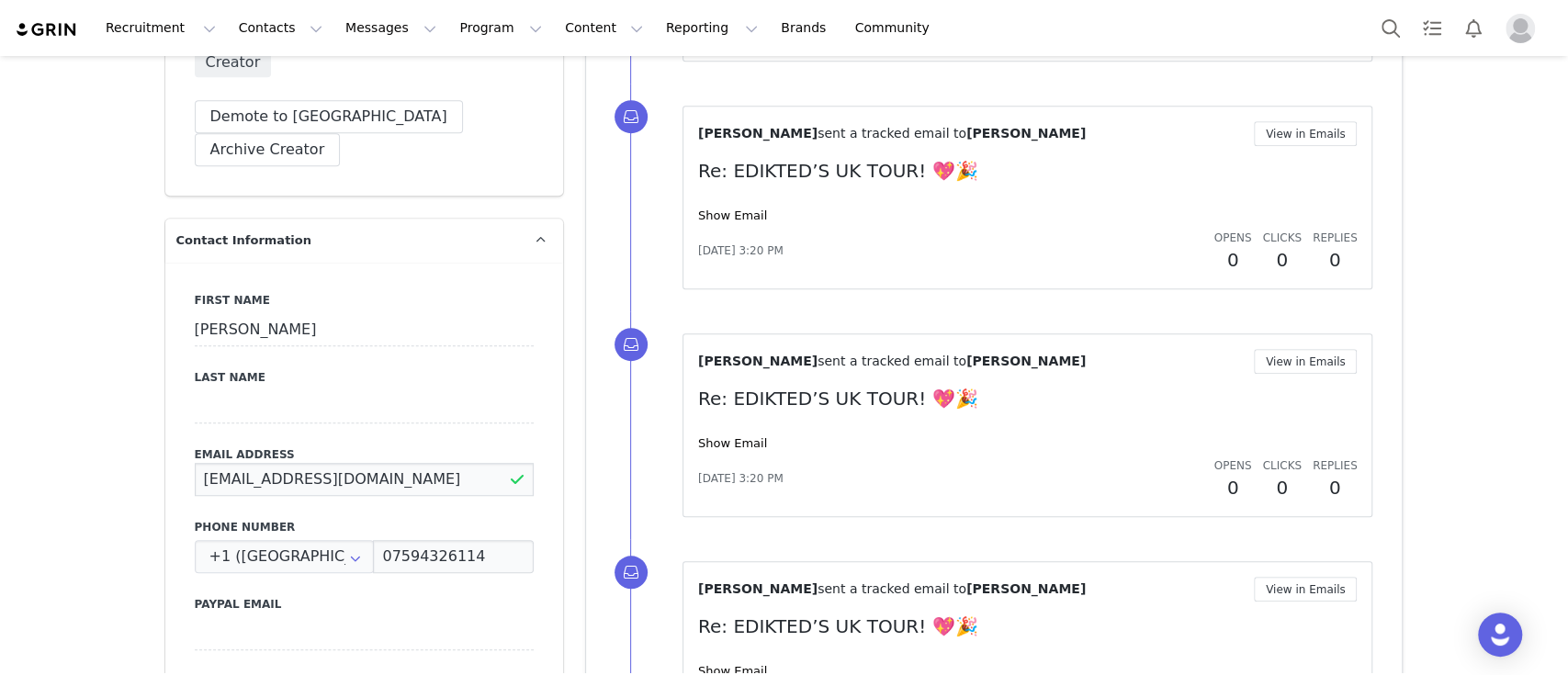
drag, startPoint x: 361, startPoint y: 443, endPoint x: 126, endPoint y: 436, distance: 235.1
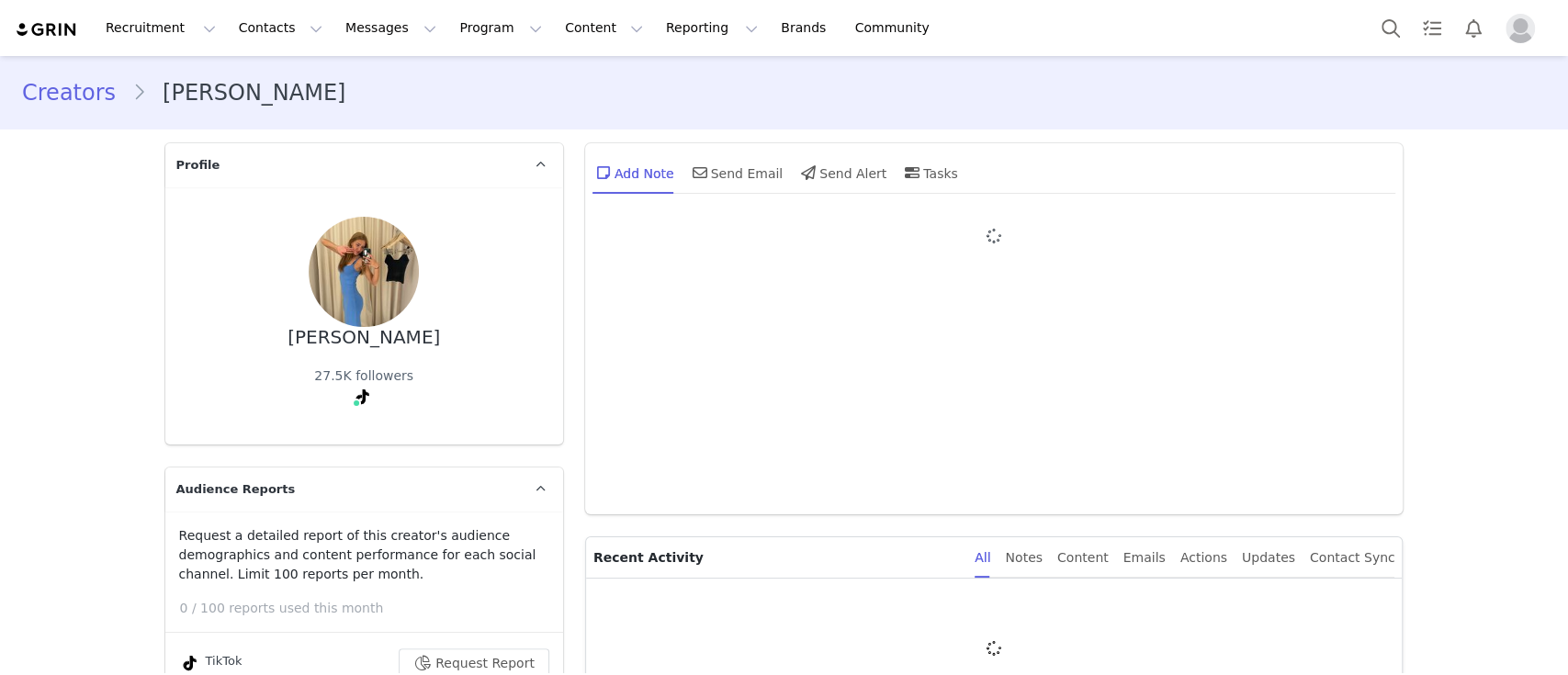
type input "+1 ([GEOGRAPHIC_DATA])"
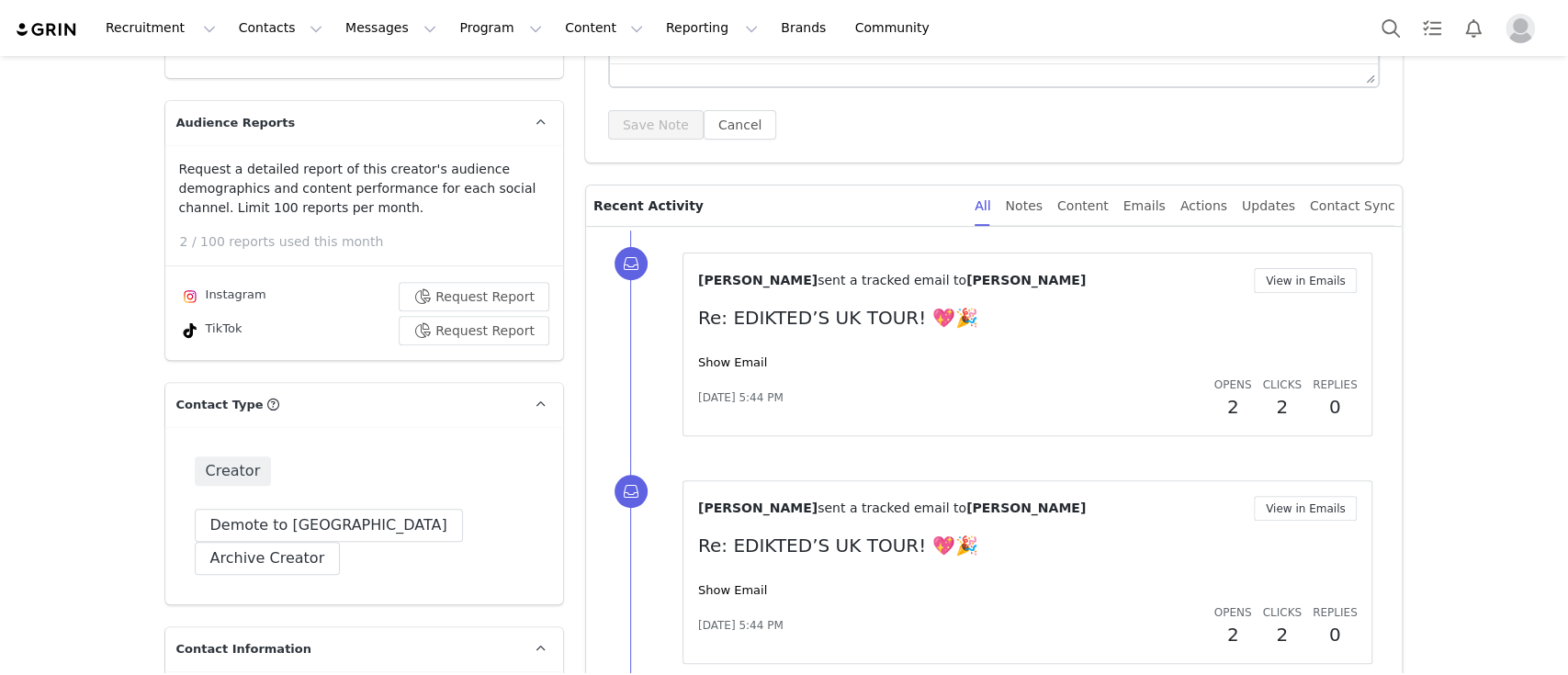
scroll to position [677, 0]
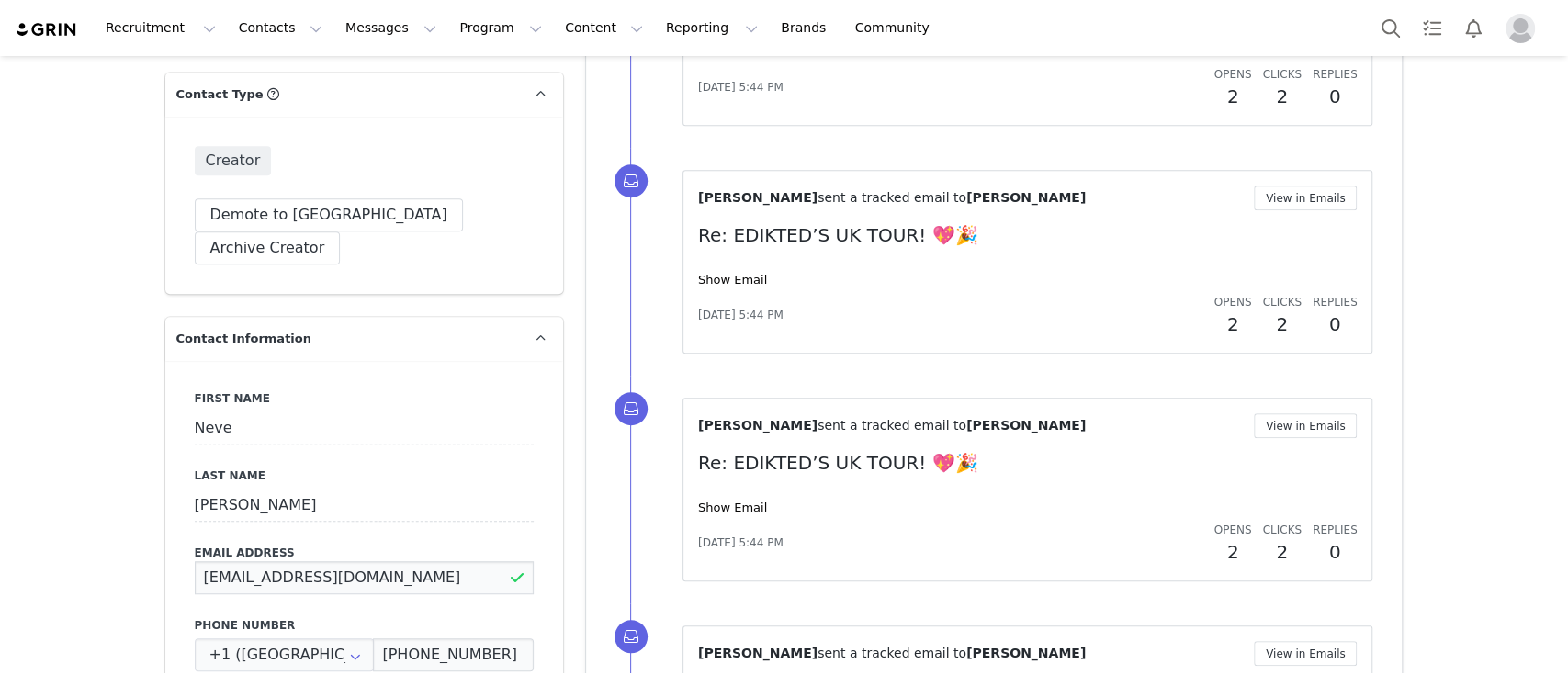
drag, startPoint x: 415, startPoint y: 555, endPoint x: 105, endPoint y: 568, distance: 310.3
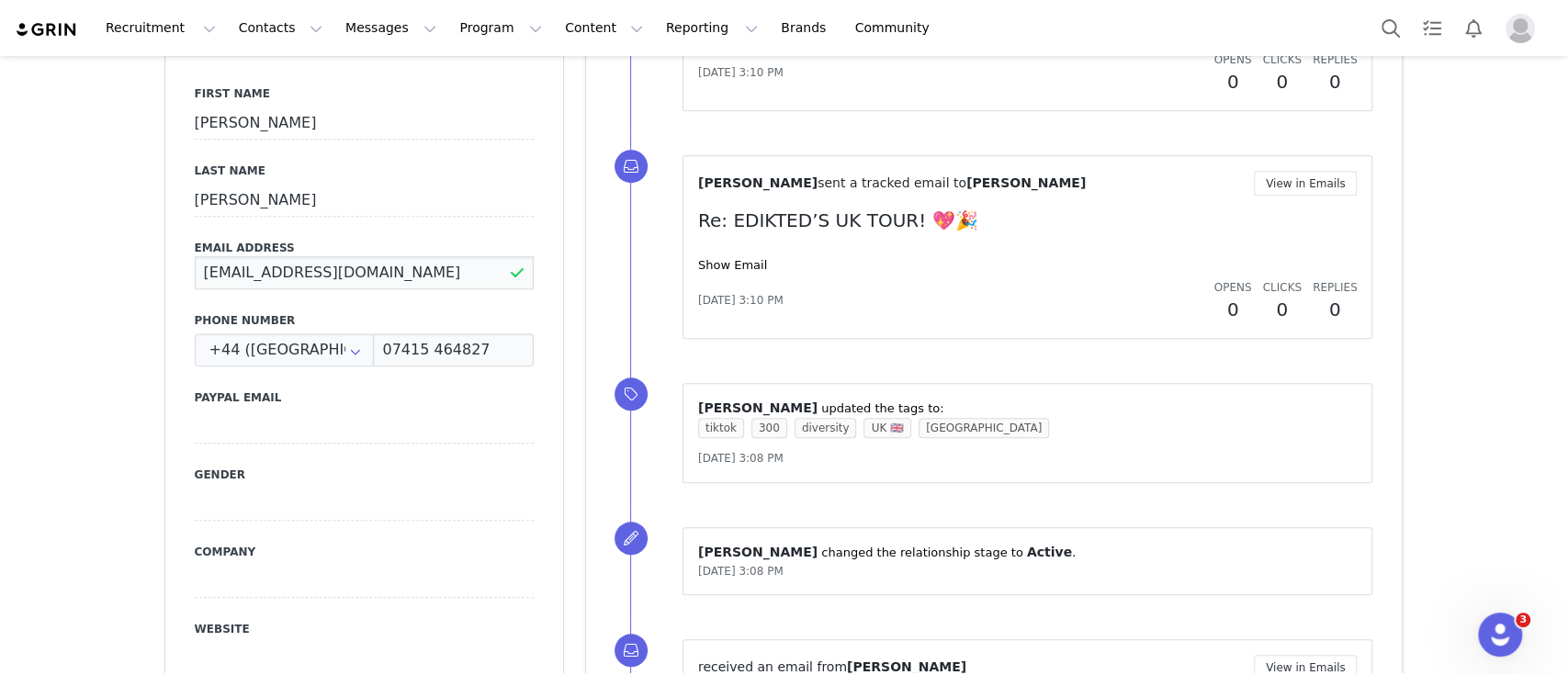
drag, startPoint x: 441, startPoint y: 227, endPoint x: 130, endPoint y: 246, distance: 311.6
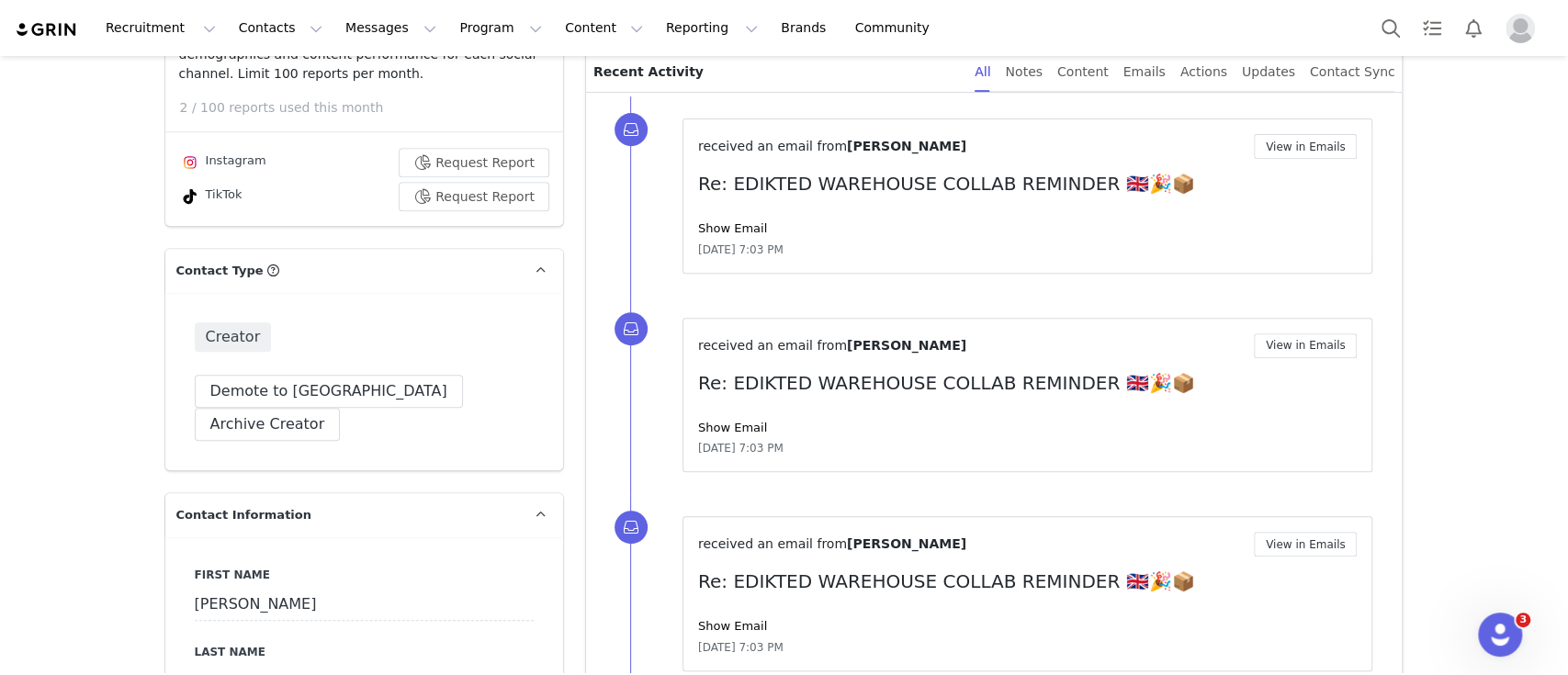
scroll to position [792, 0]
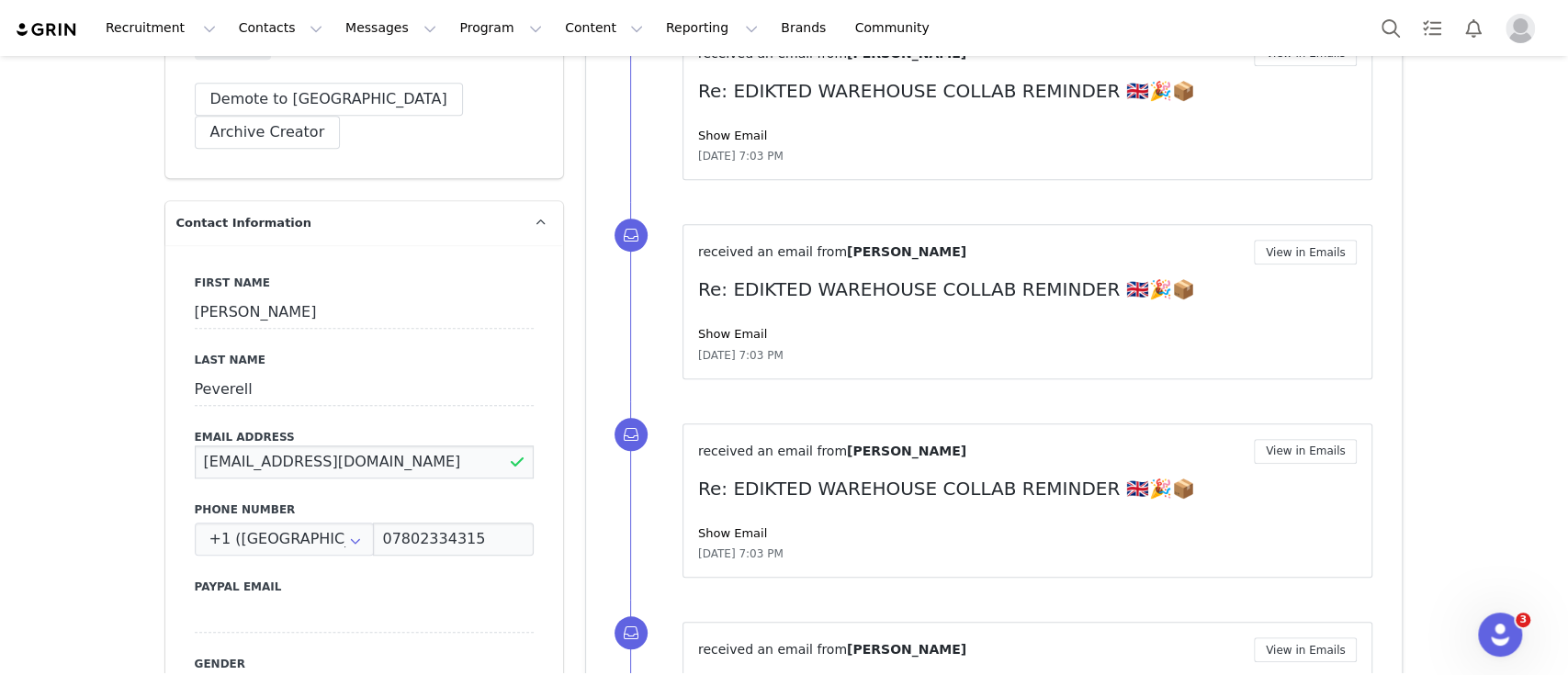
drag, startPoint x: 417, startPoint y: 433, endPoint x: 60, endPoint y: 422, distance: 357.2
click at [449, 31] on button "Program Program" at bounding box center [501, 28] width 104 height 41
click at [458, 86] on p "Activations" at bounding box center [453, 81] width 71 height 20
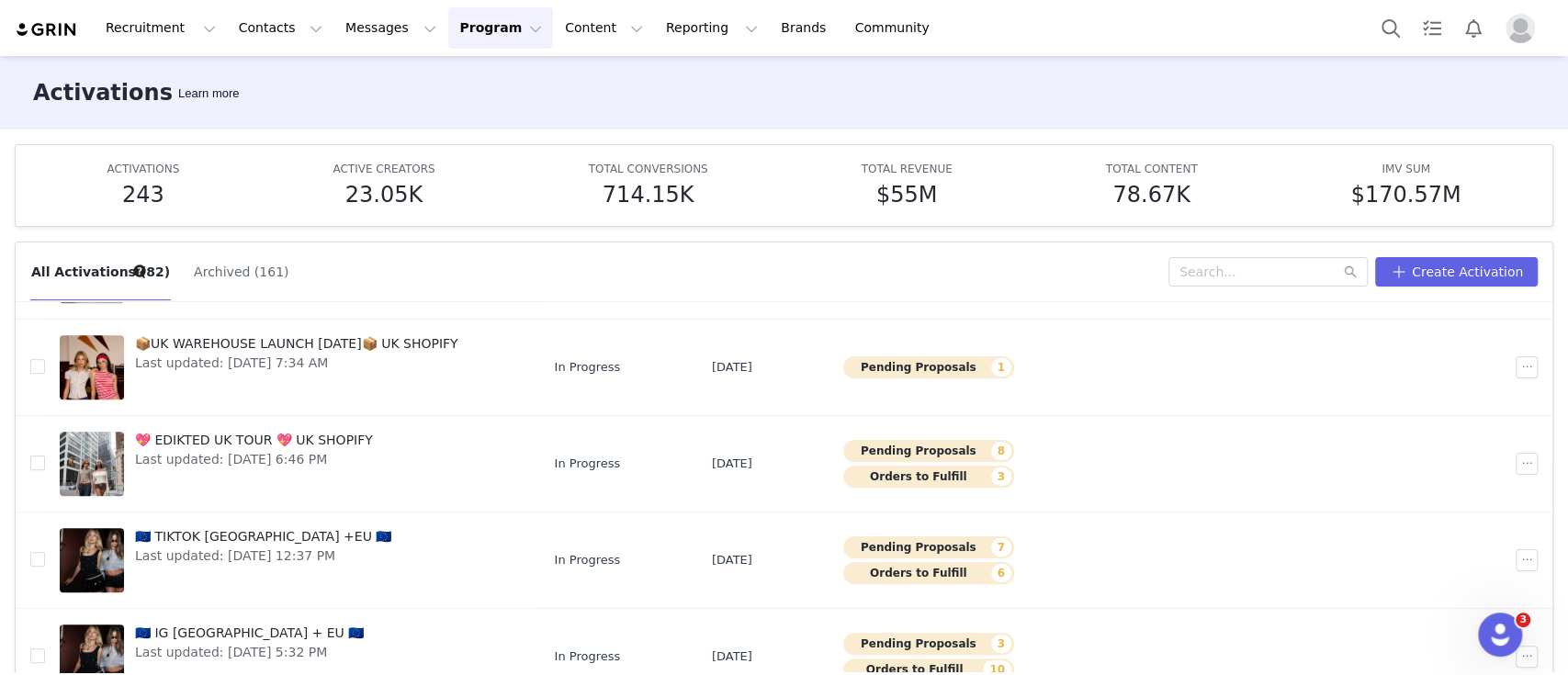
scroll to position [607, 0]
click at [1063, 486] on td at bounding box center [1142, 461] width 227 height 96
click at [1029, 453] on td at bounding box center [1142, 461] width 227 height 96
click at [380, 445] on link "💖 EDIKTED UK TOUR 💖 UK SHOPIFY Last updated: Sep 19, 2025 6:46 PM" at bounding box center [292, 462] width 465 height 74
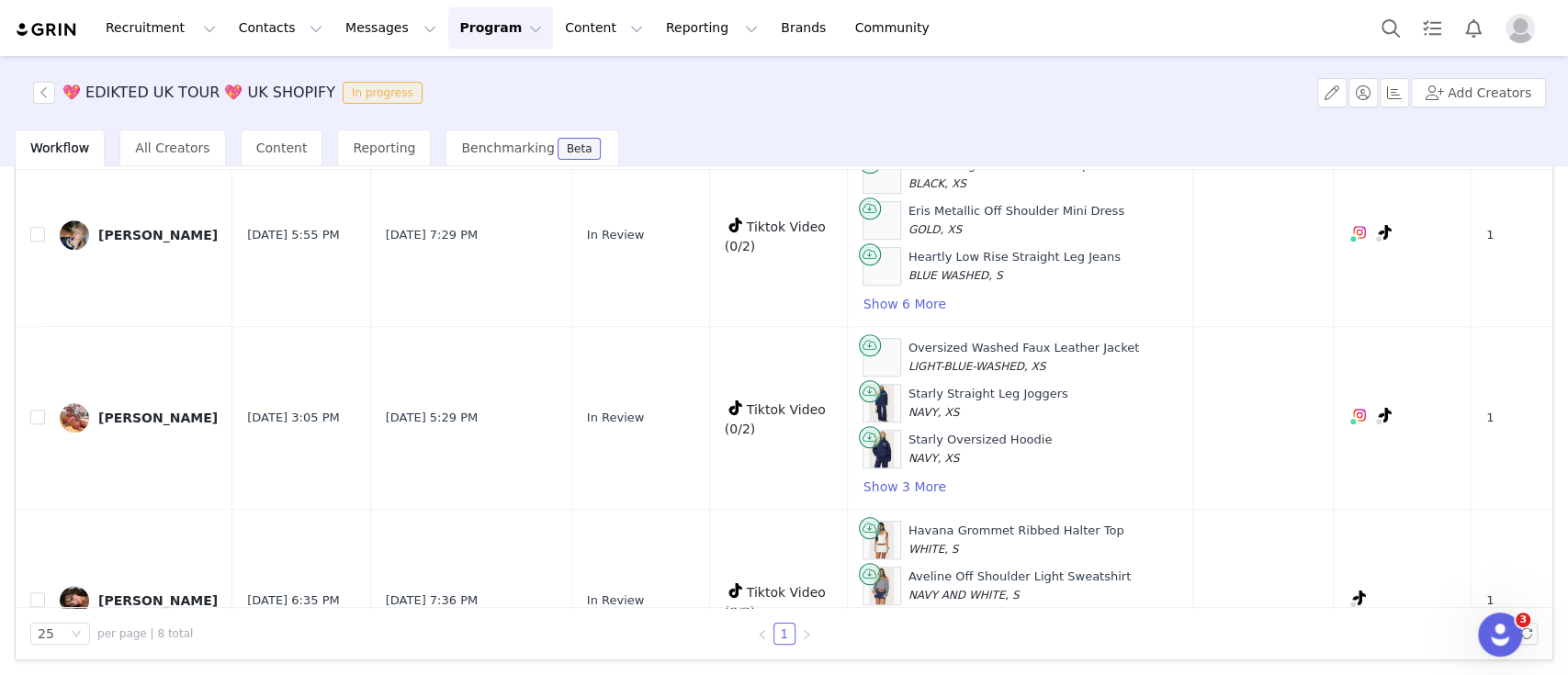
scroll to position [802, 0]
click at [36, 413] on input "checkbox" at bounding box center [37, 416] width 15 height 15
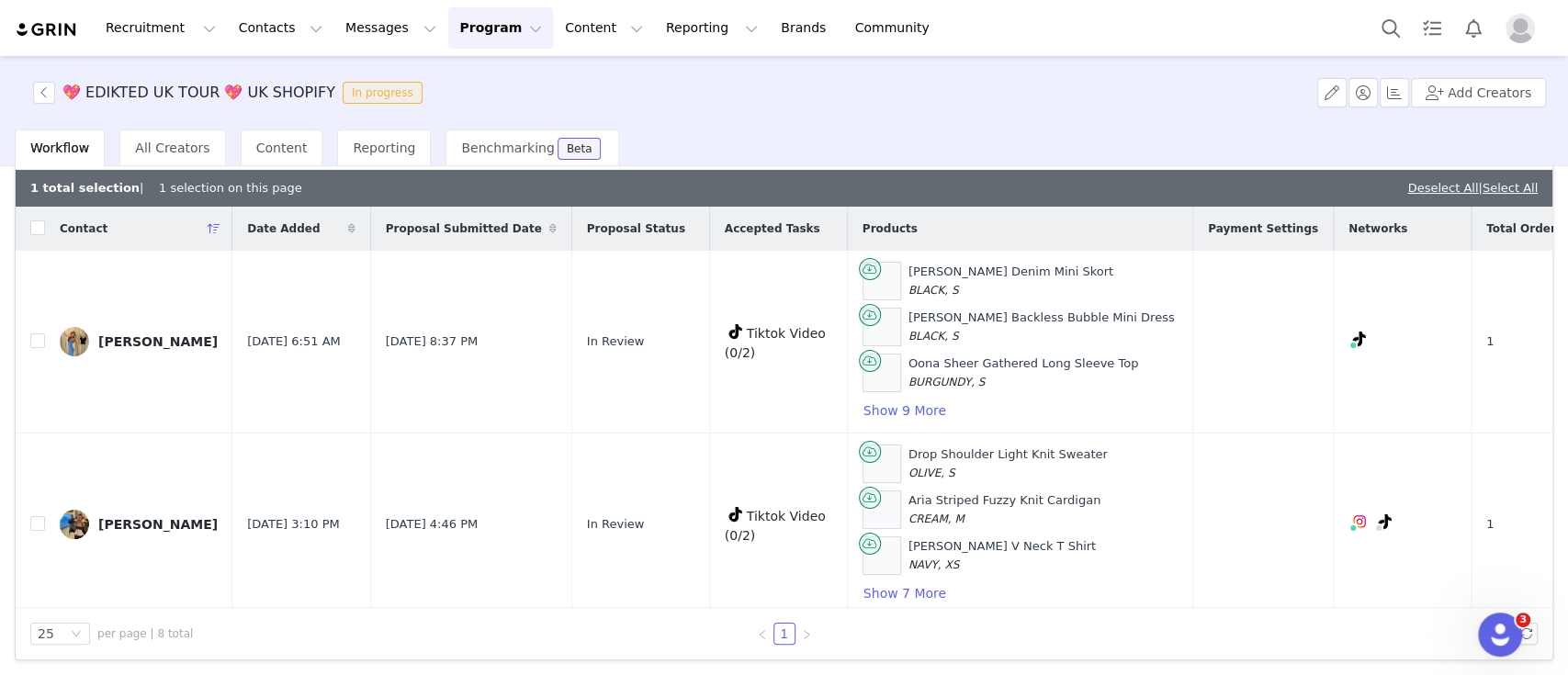
scroll to position [0, 0]
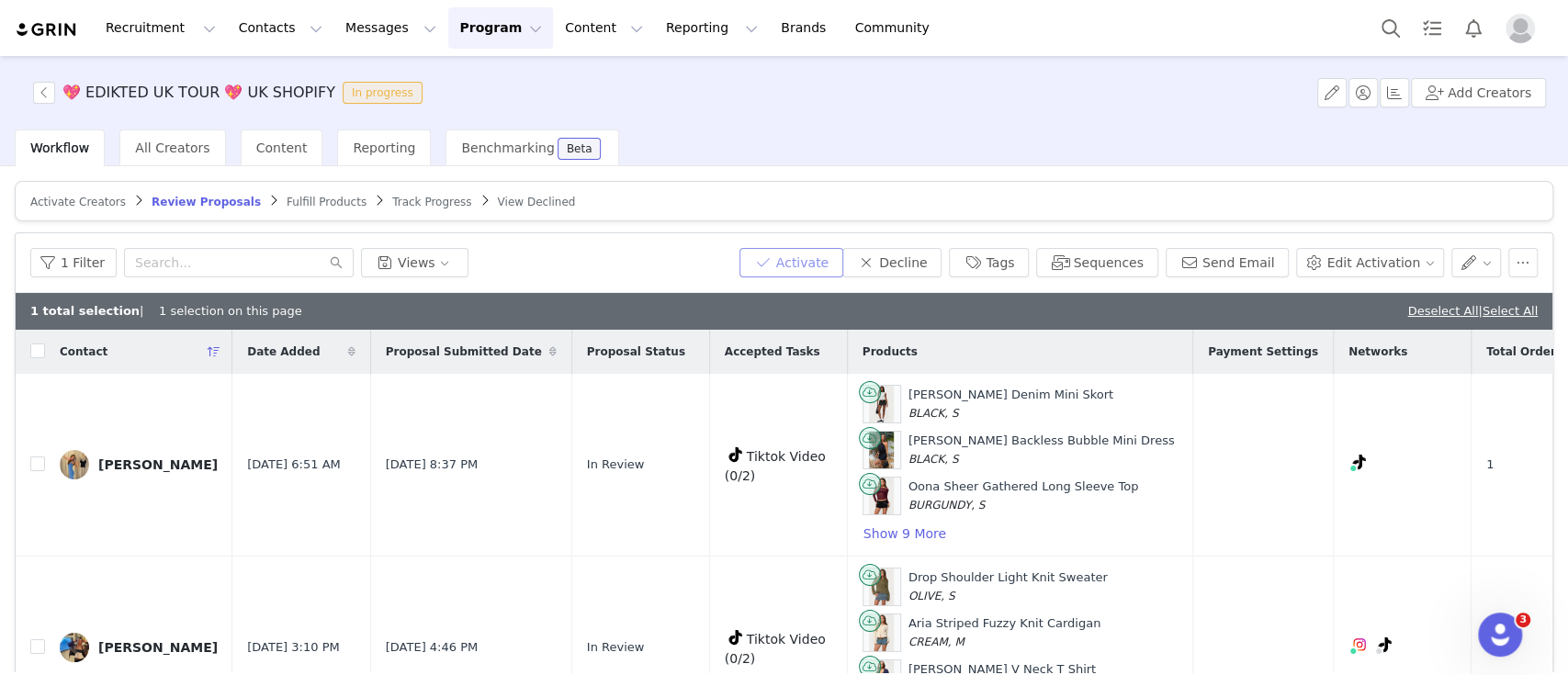
click at [814, 259] on button "Activate" at bounding box center [791, 263] width 104 height 30
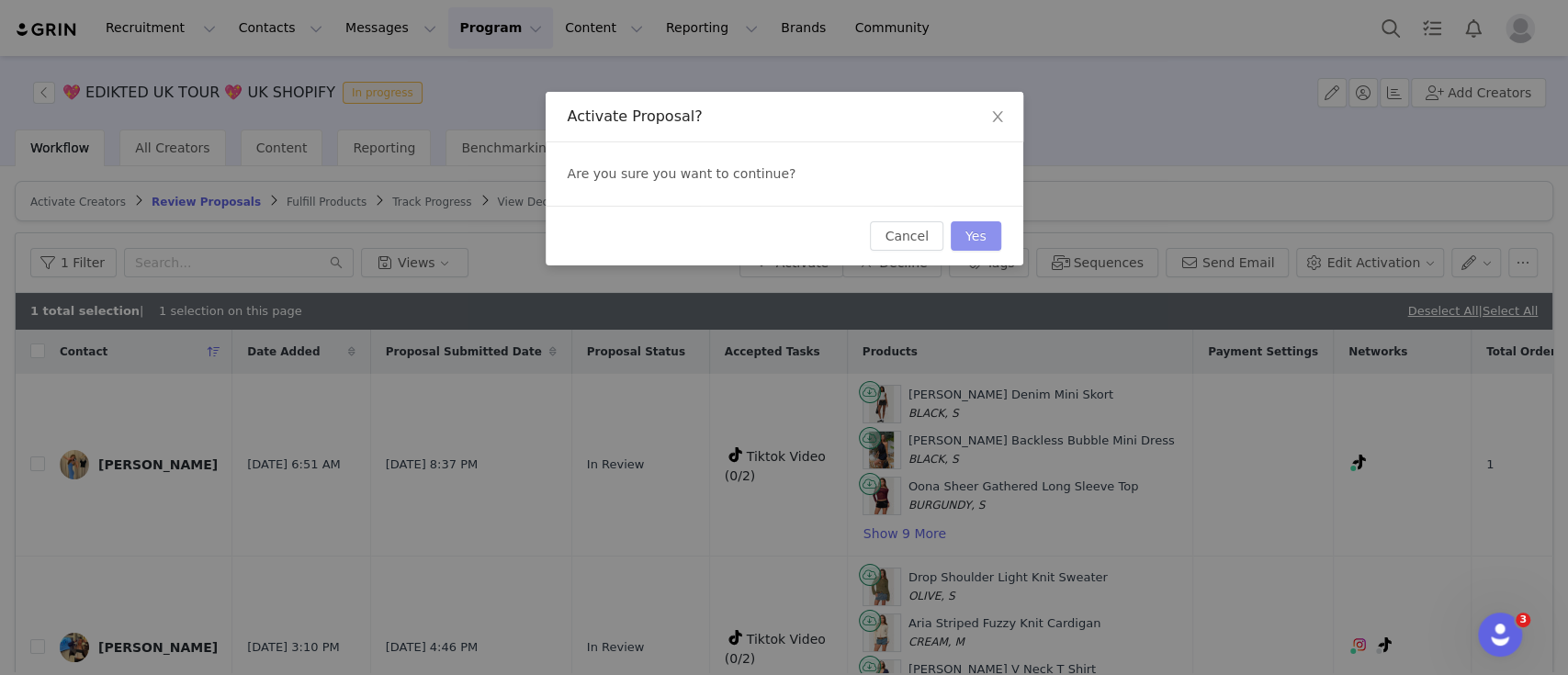
click at [991, 238] on button "Yes" at bounding box center [976, 236] width 50 height 30
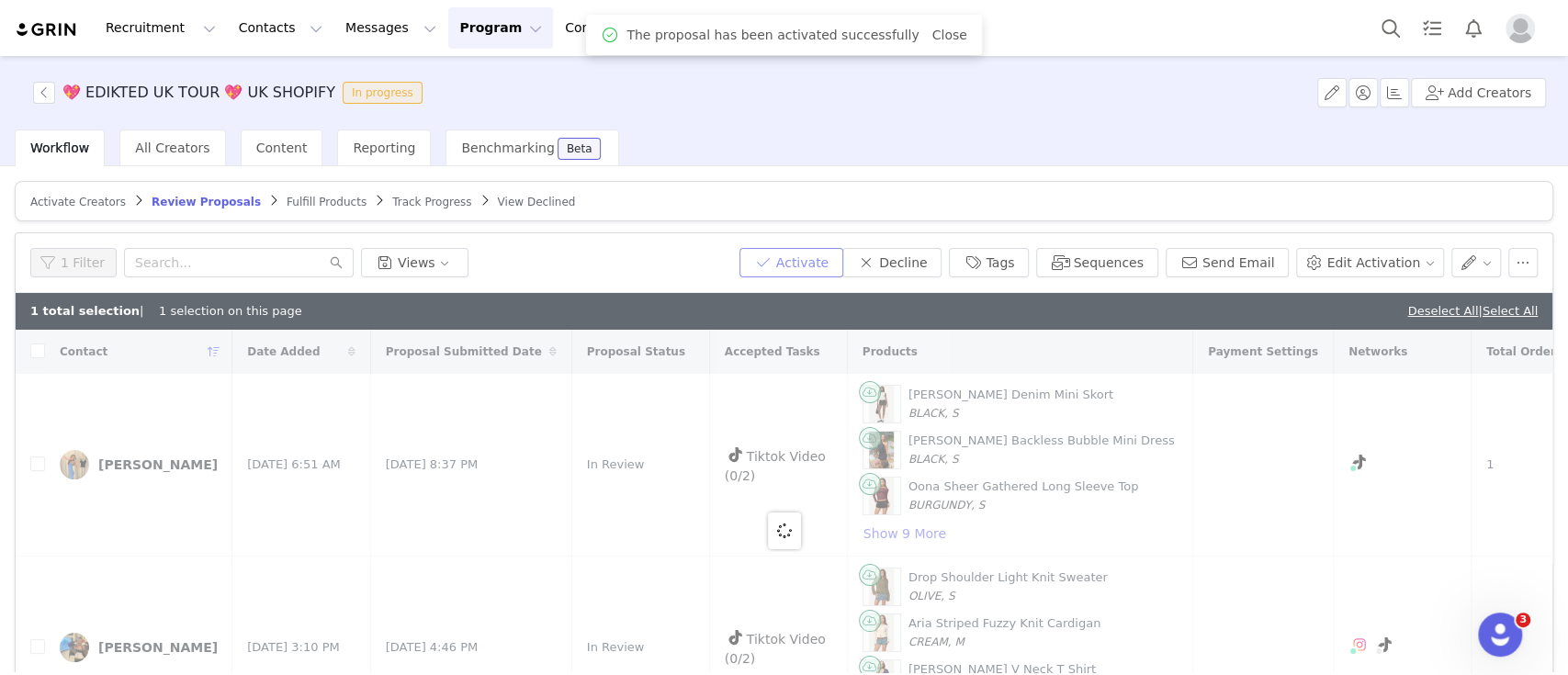
checkbox input "false"
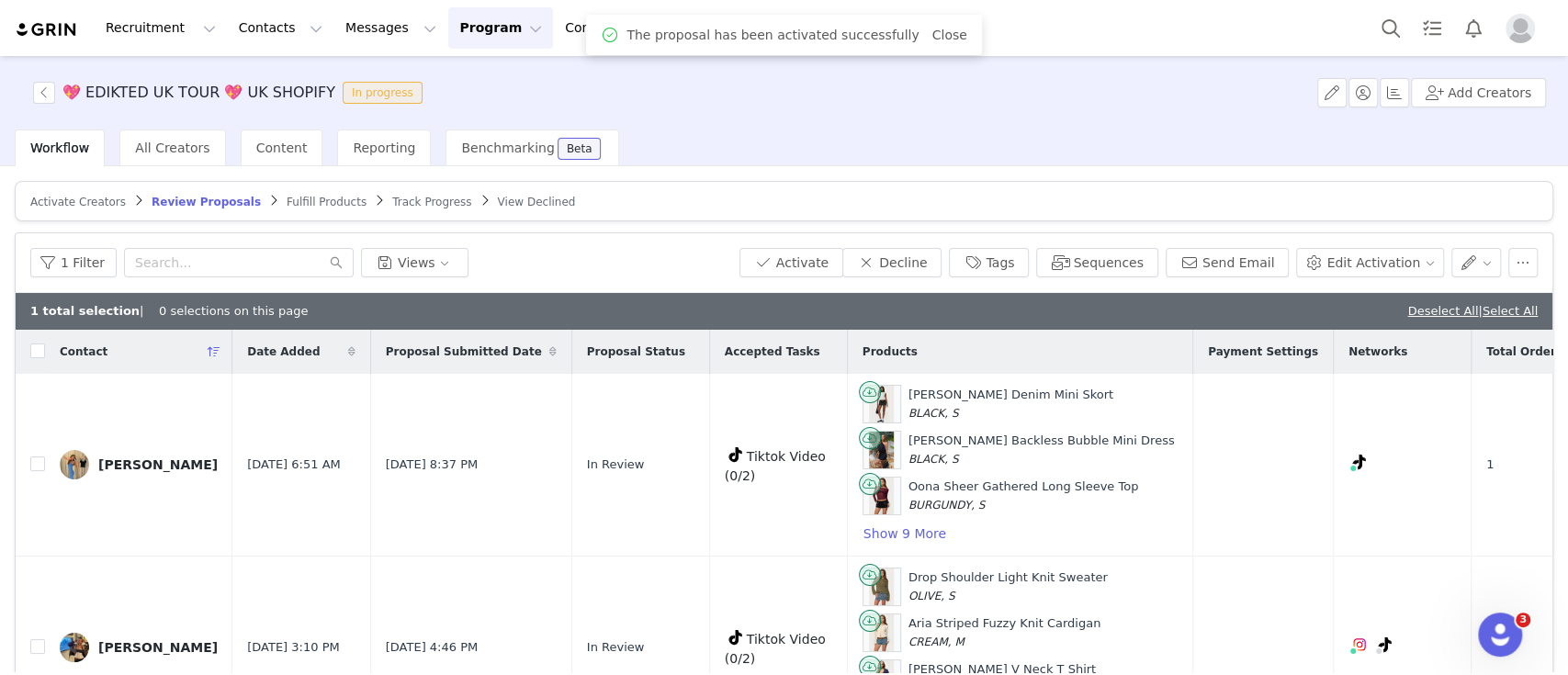
click at [289, 196] on span "Fulfill Products" at bounding box center [326, 202] width 80 height 13
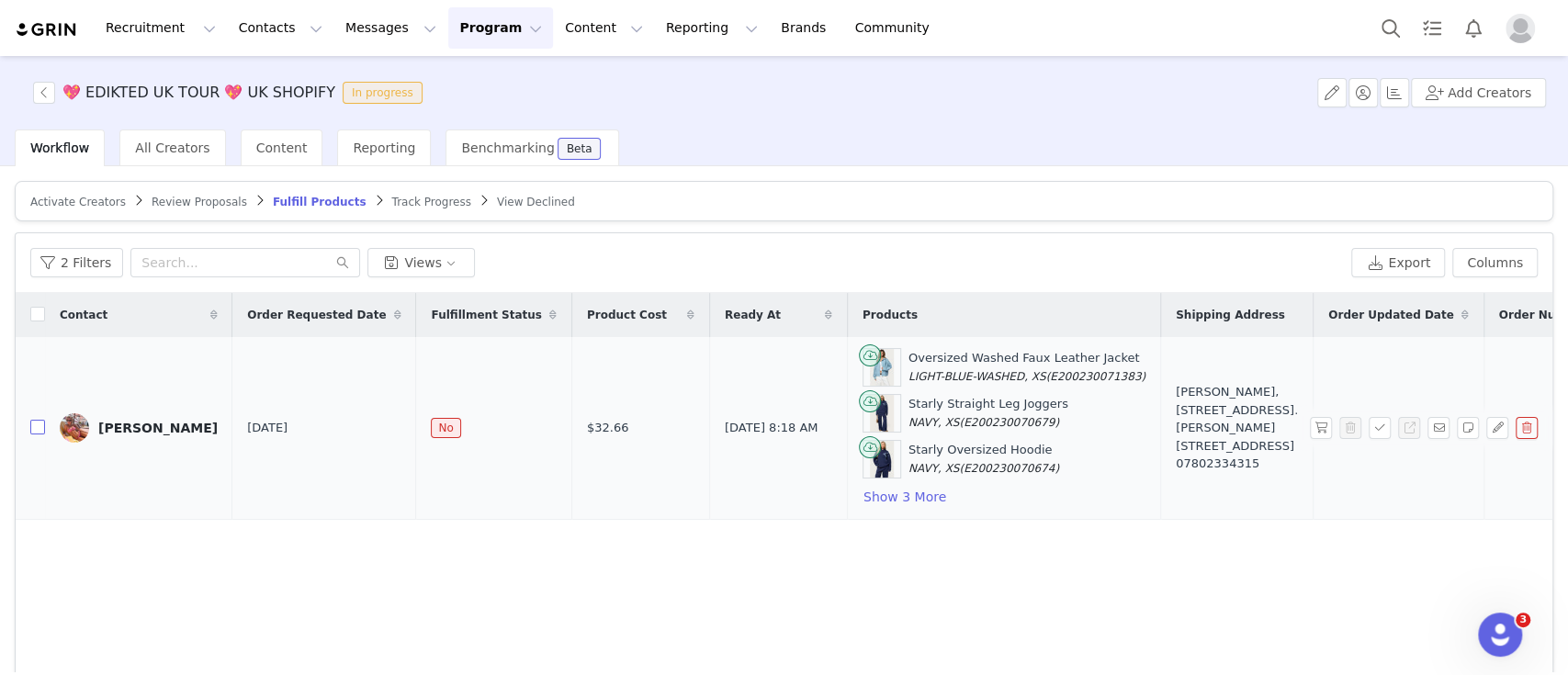
click at [42, 426] on input "checkbox" at bounding box center [37, 427] width 15 height 15
checkbox input "true"
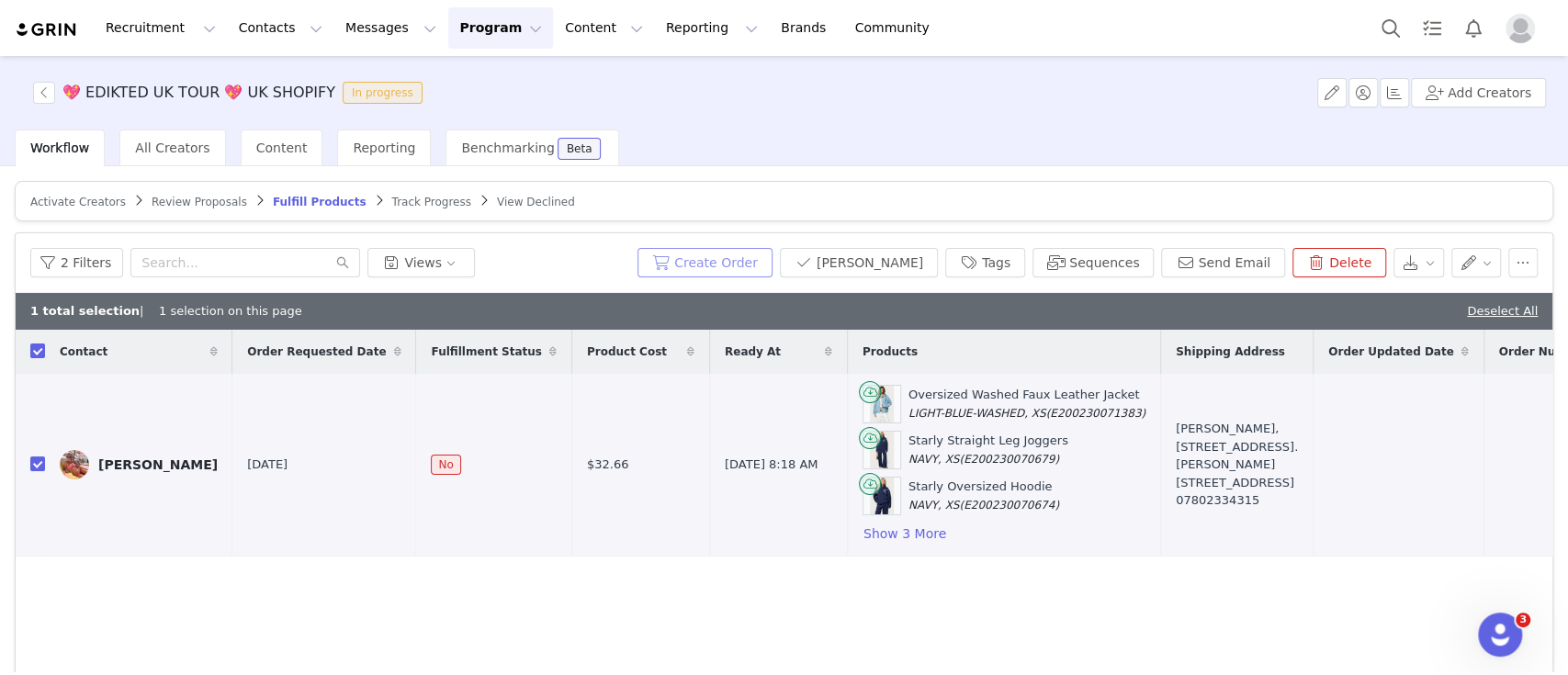
click at [764, 269] on button "Create Order" at bounding box center [704, 263] width 135 height 30
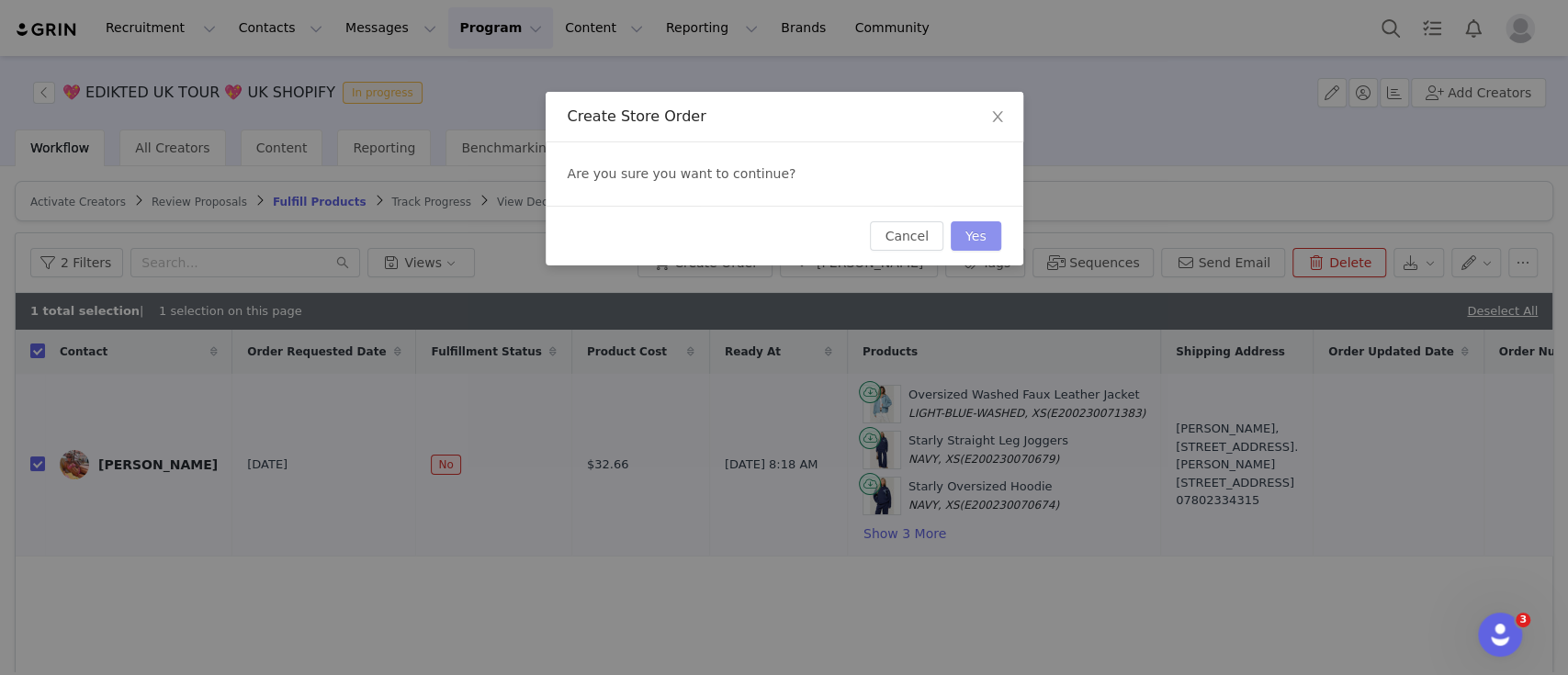
click at [978, 235] on button "Yes" at bounding box center [976, 236] width 50 height 30
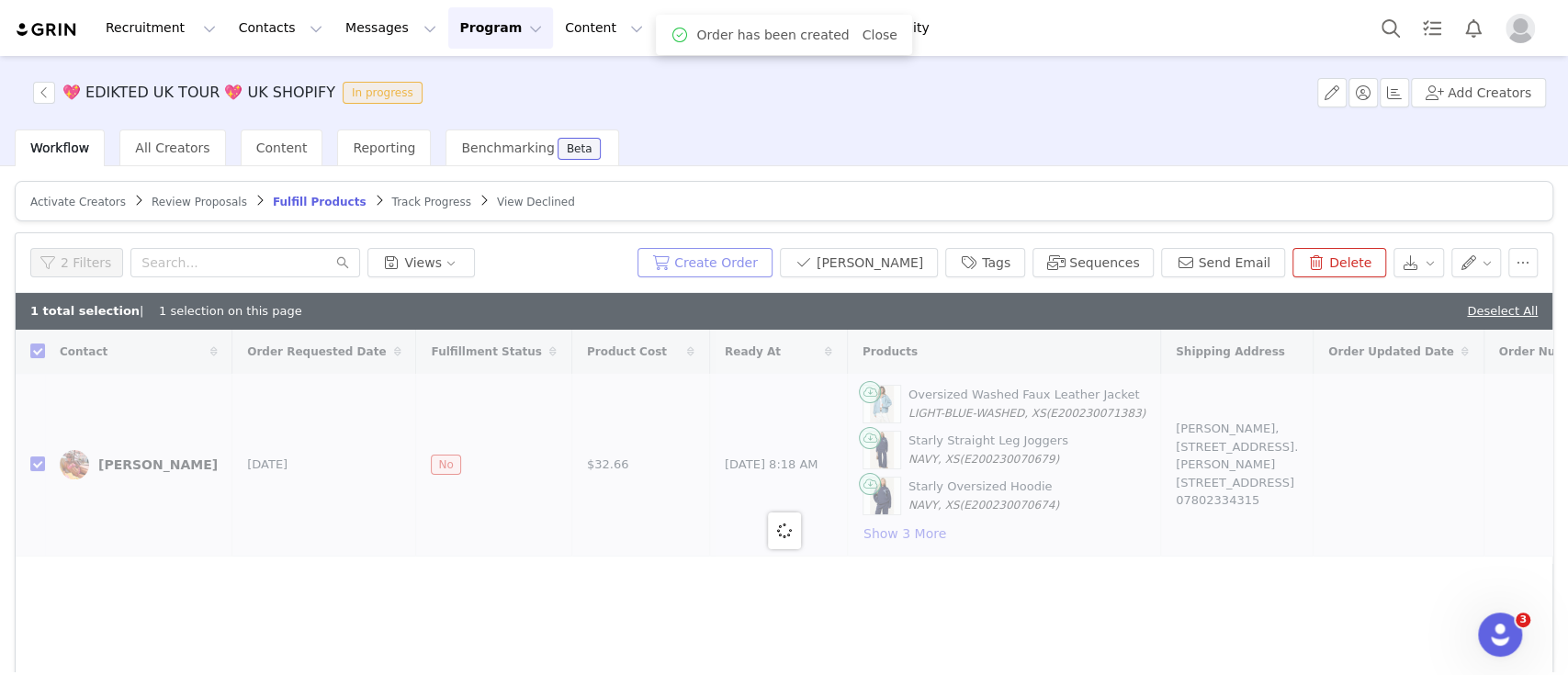
checkbox input "false"
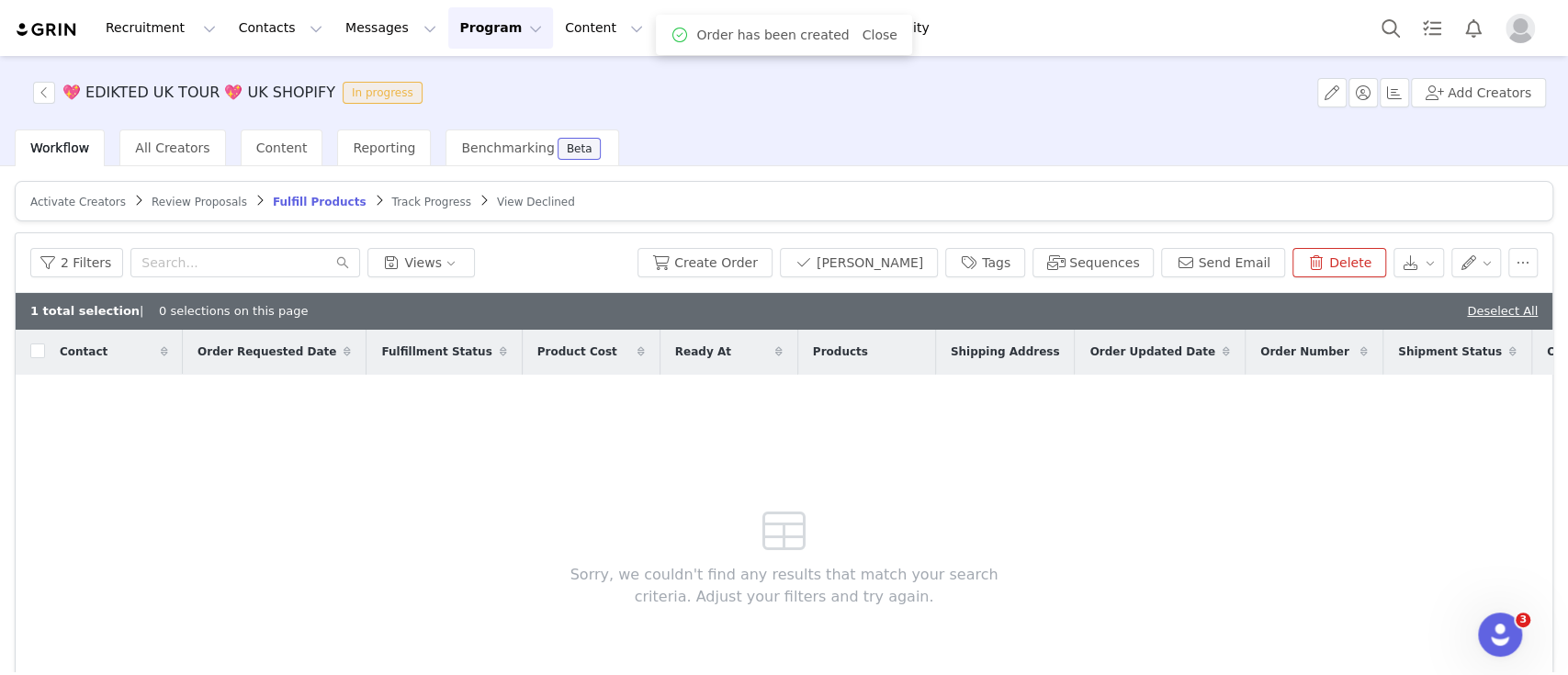
click at [173, 200] on span "Review Proposals" at bounding box center [199, 202] width 95 height 13
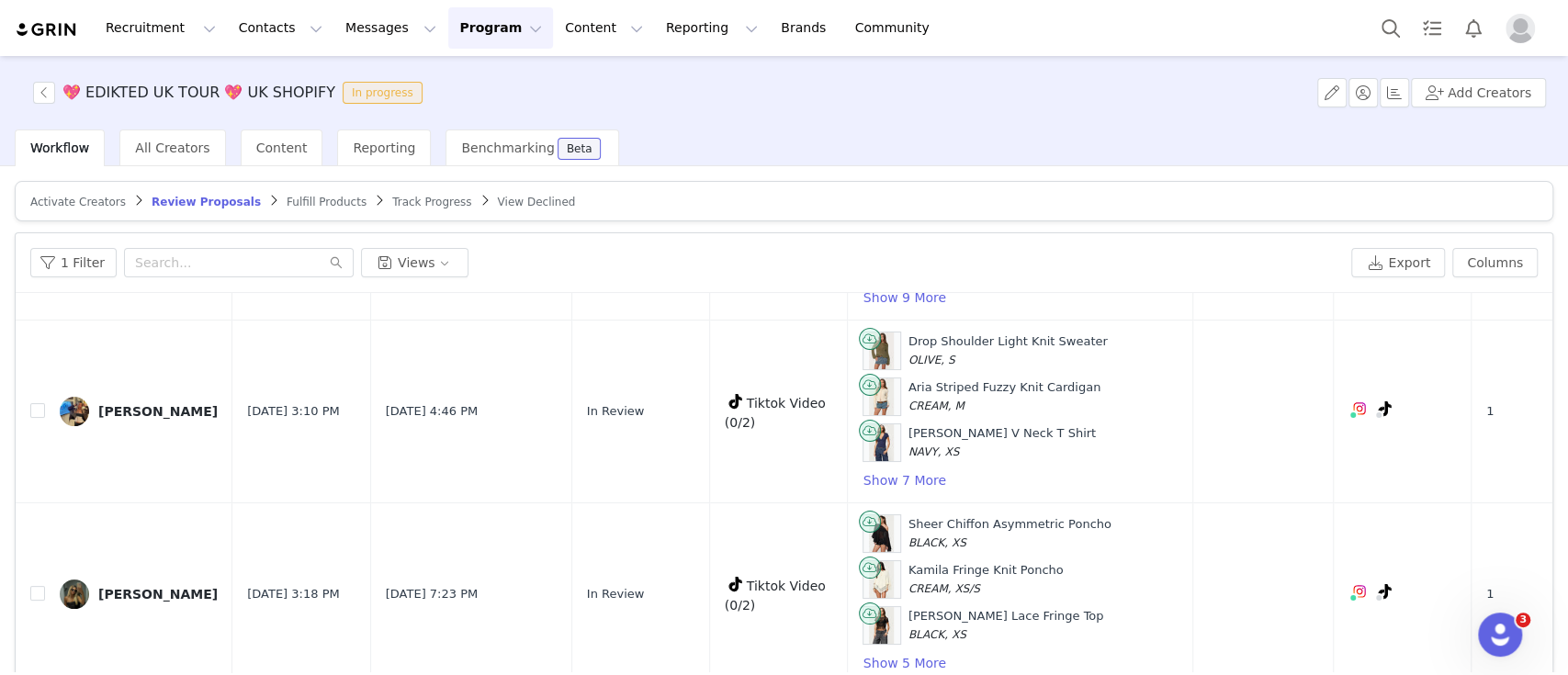
scroll to position [287, 0]
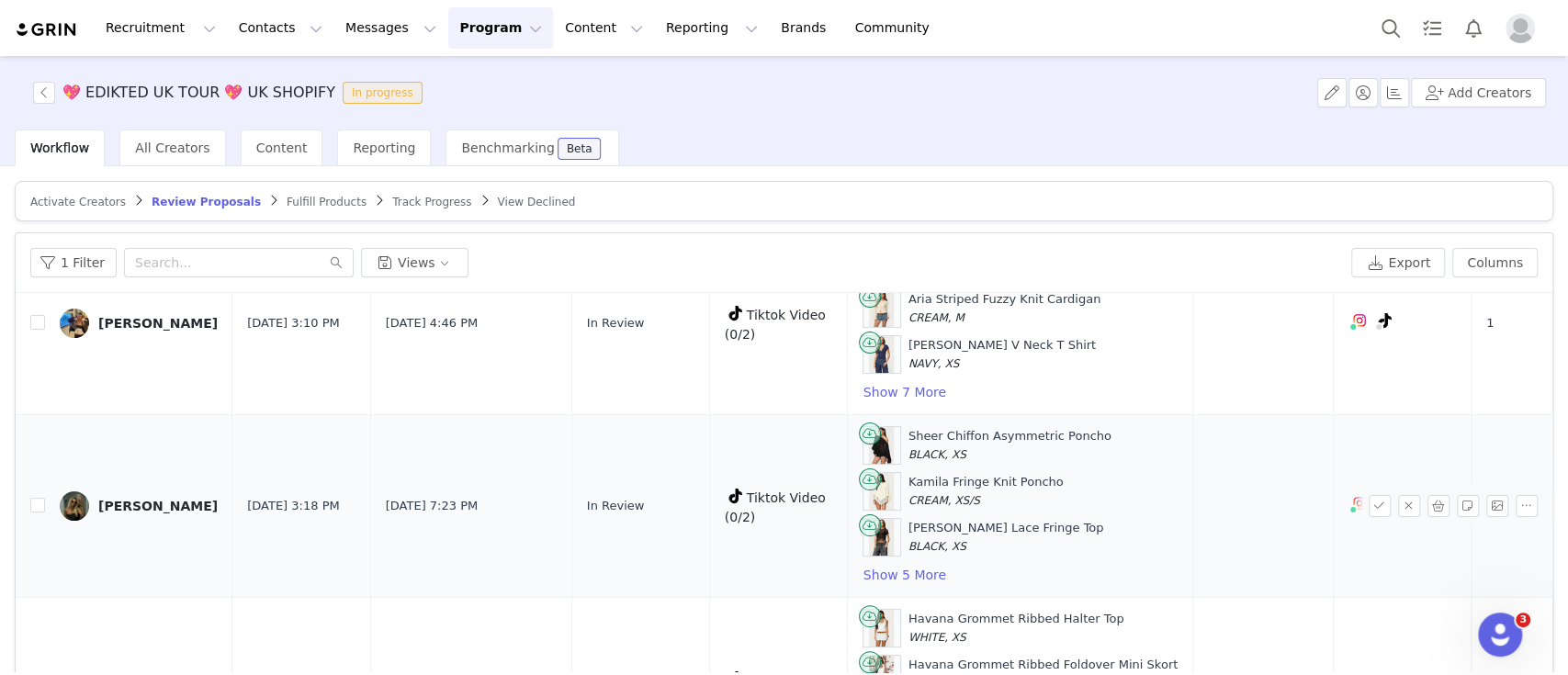
click at [81, 491] on img at bounding box center [75, 506] width 30 height 30
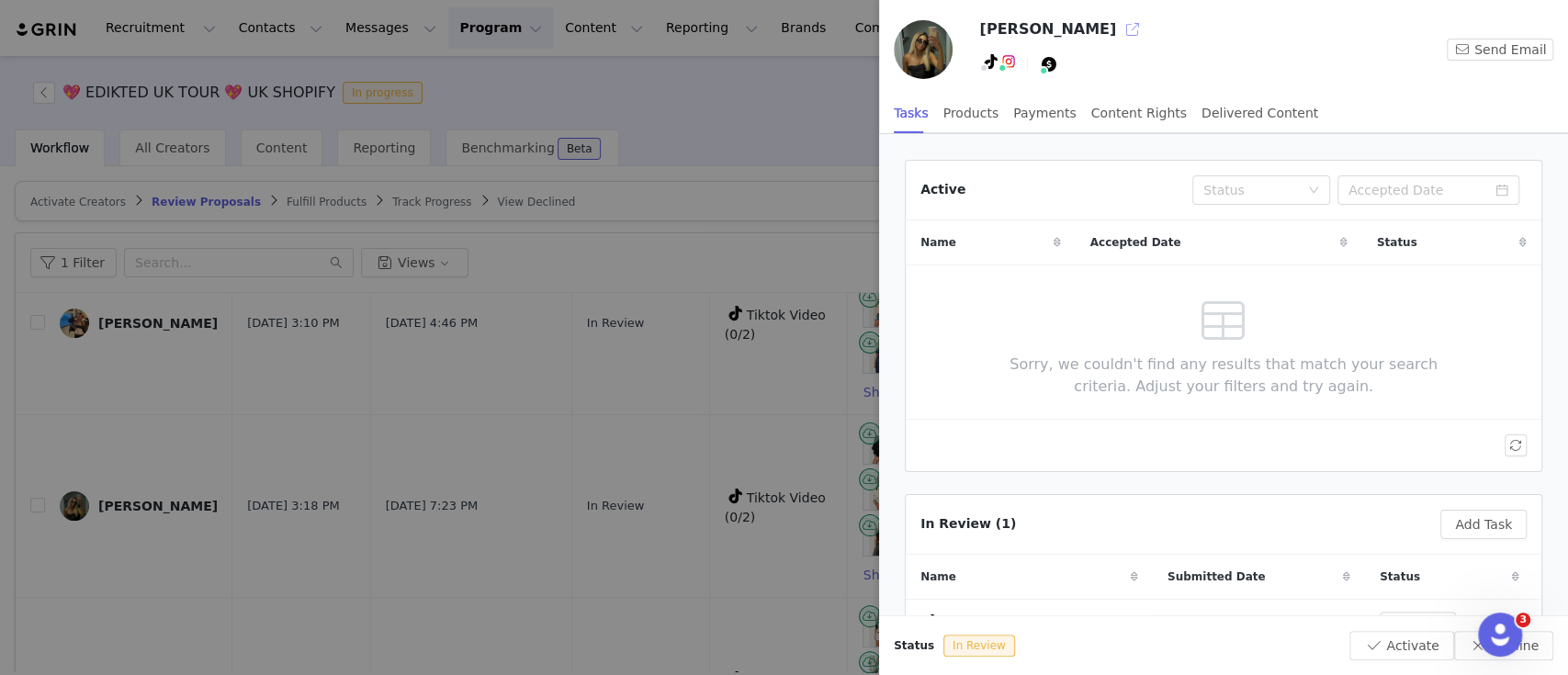
click at [1118, 30] on button "button" at bounding box center [1133, 30] width 30 height 30
click at [723, 135] on div at bounding box center [784, 338] width 1568 height 675
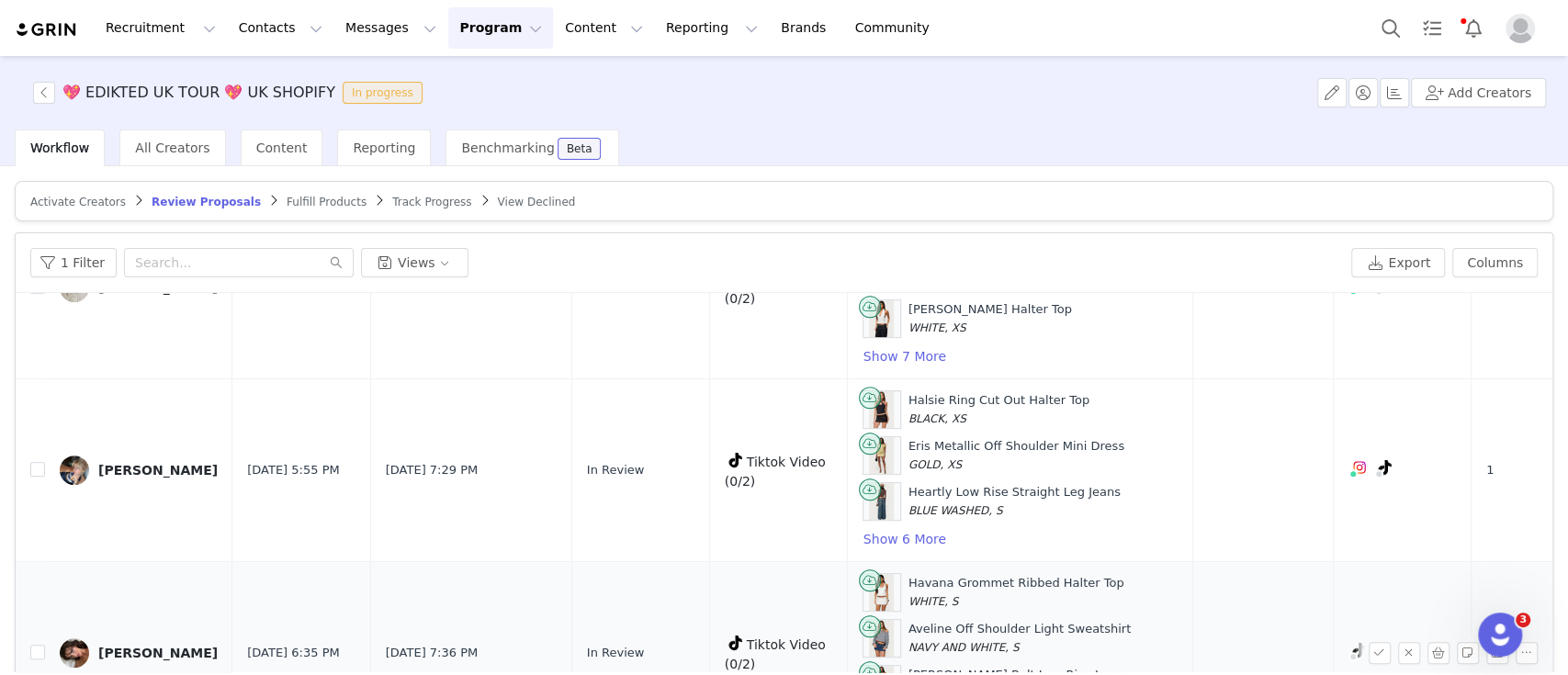
scroll to position [593, 0]
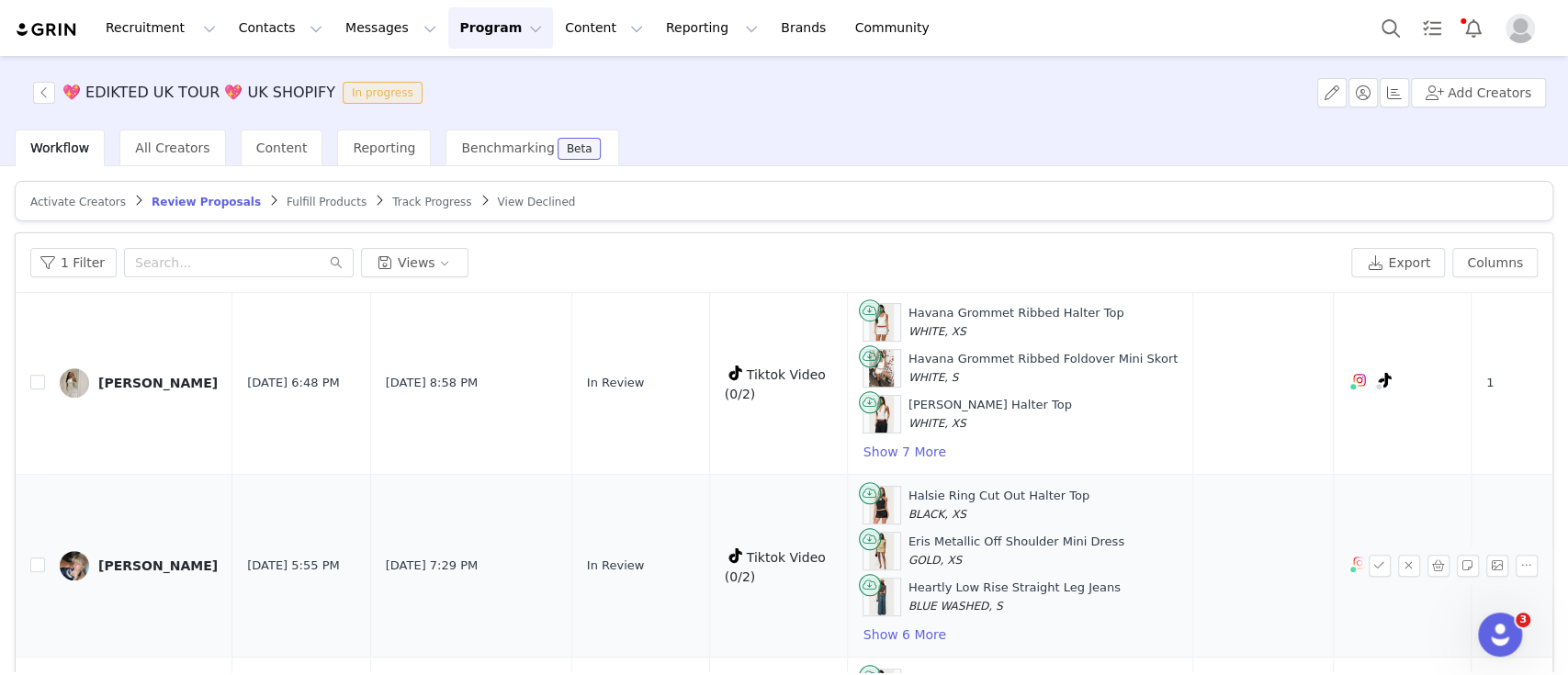
click at [90, 559] on link "[PERSON_NAME]" at bounding box center [138, 566] width 158 height 30
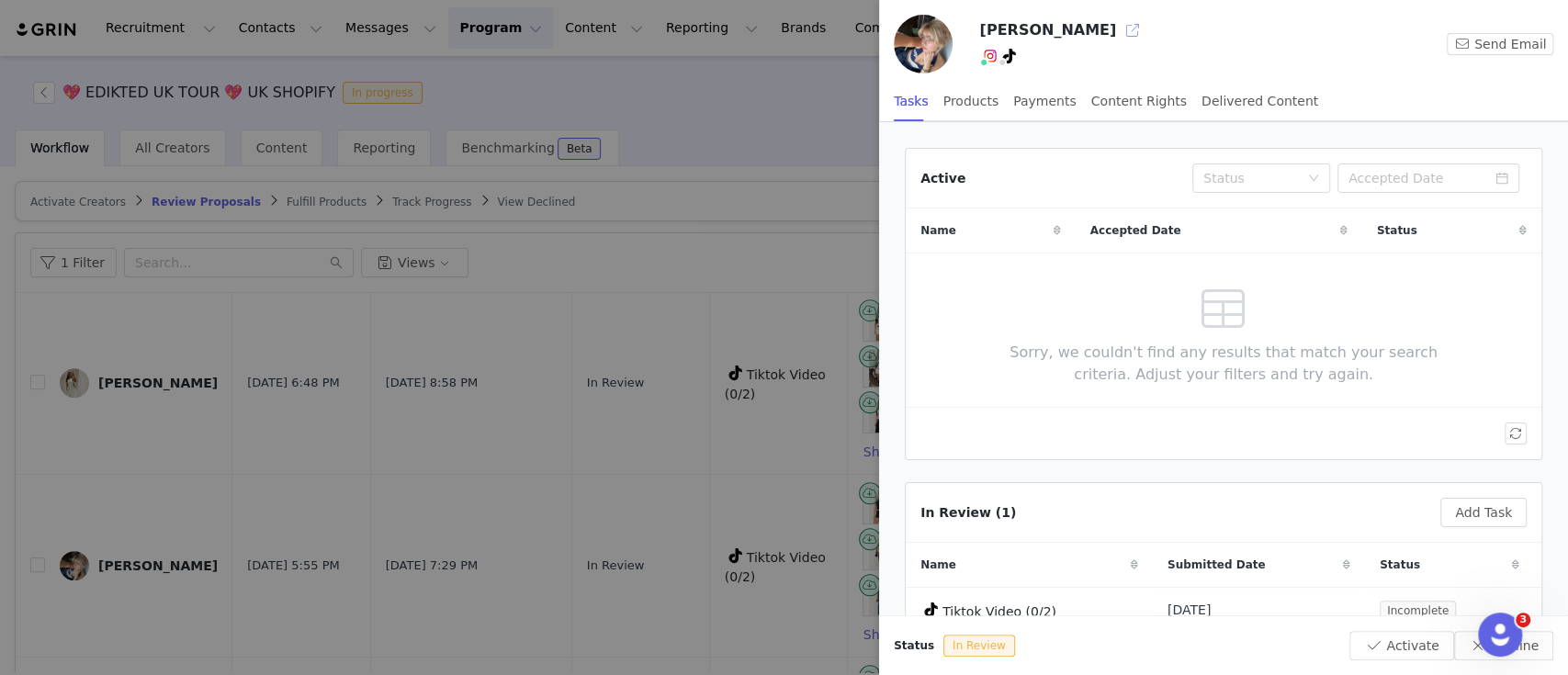
click at [1118, 30] on button "button" at bounding box center [1133, 31] width 30 height 30
click at [604, 309] on div at bounding box center [784, 338] width 1568 height 675
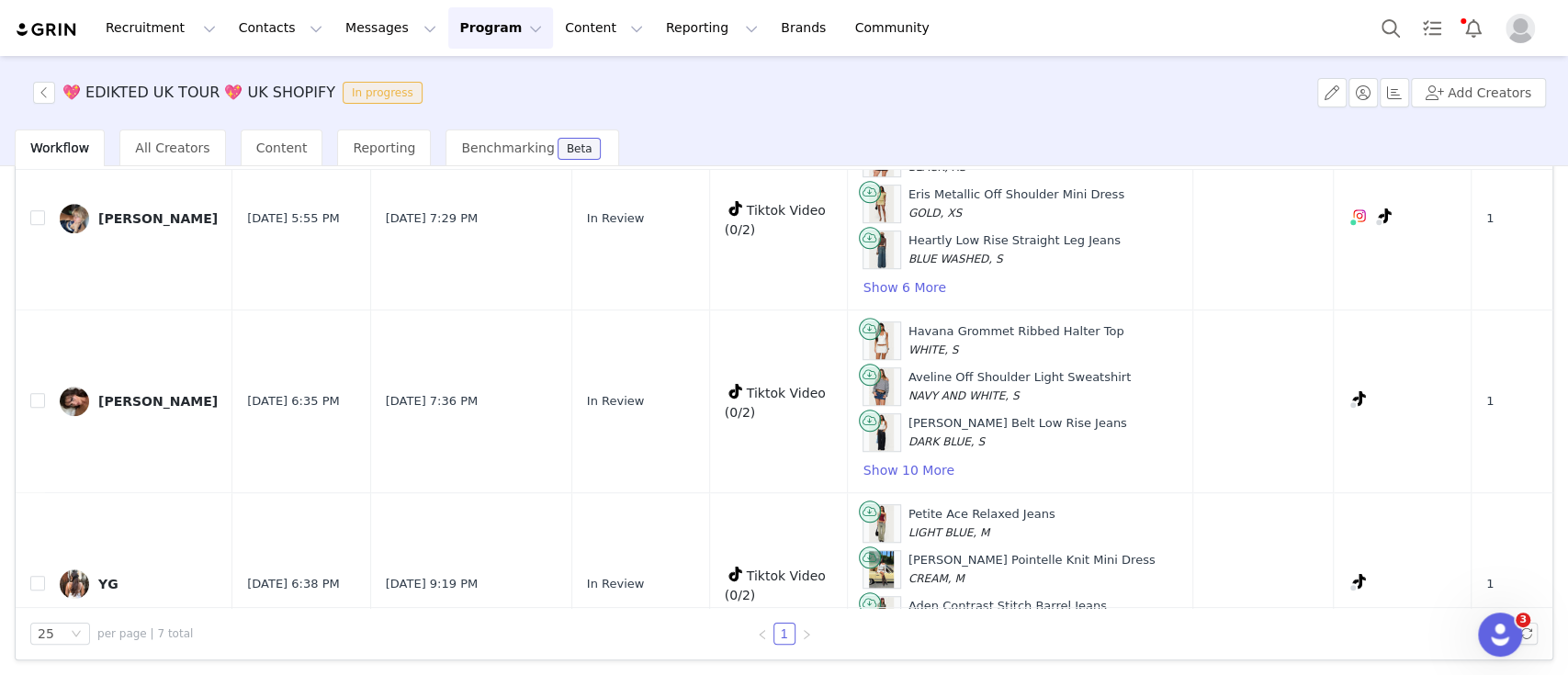
scroll to position [830, 0]
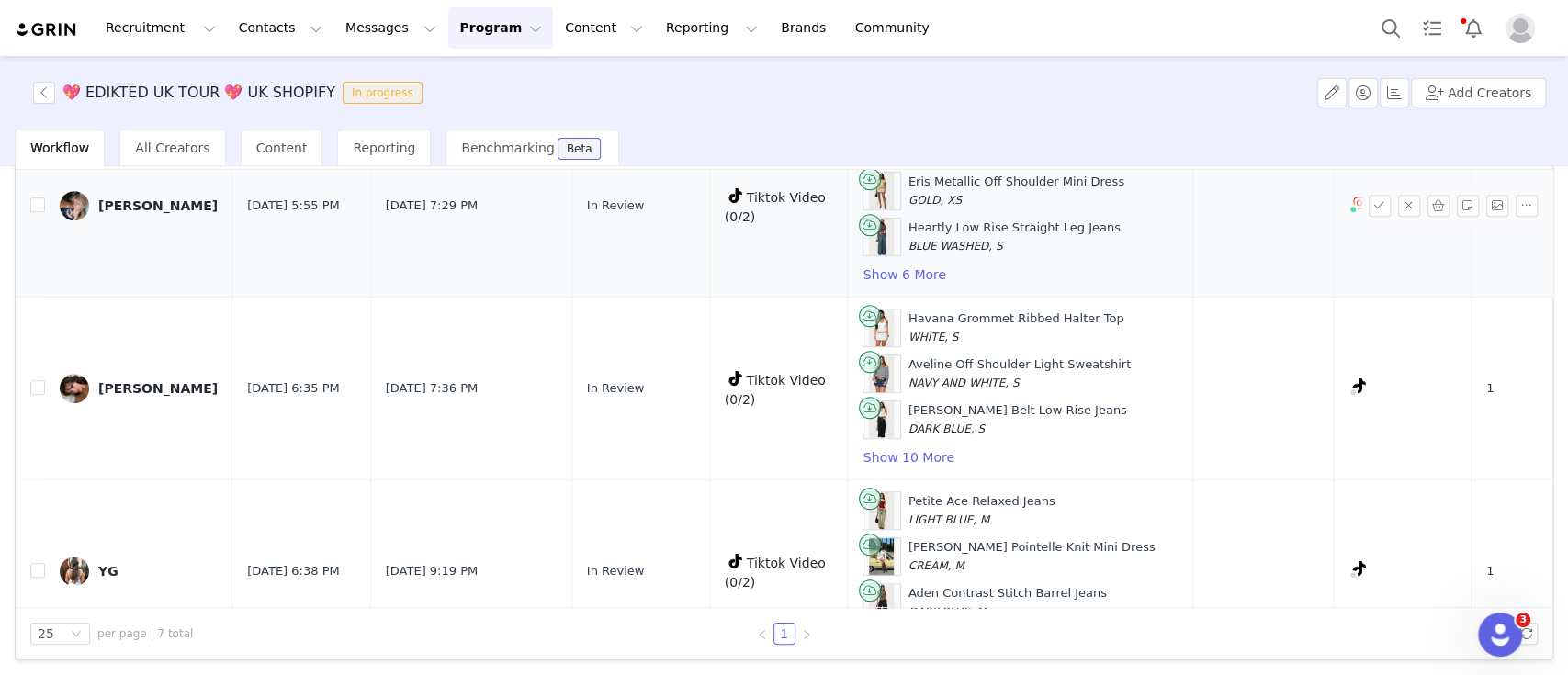
click at [29, 200] on td at bounding box center [31, 206] width 30 height 183
click at [30, 202] on td at bounding box center [31, 206] width 30 height 183
click at [35, 200] on input "checkbox" at bounding box center [37, 205] width 15 height 15
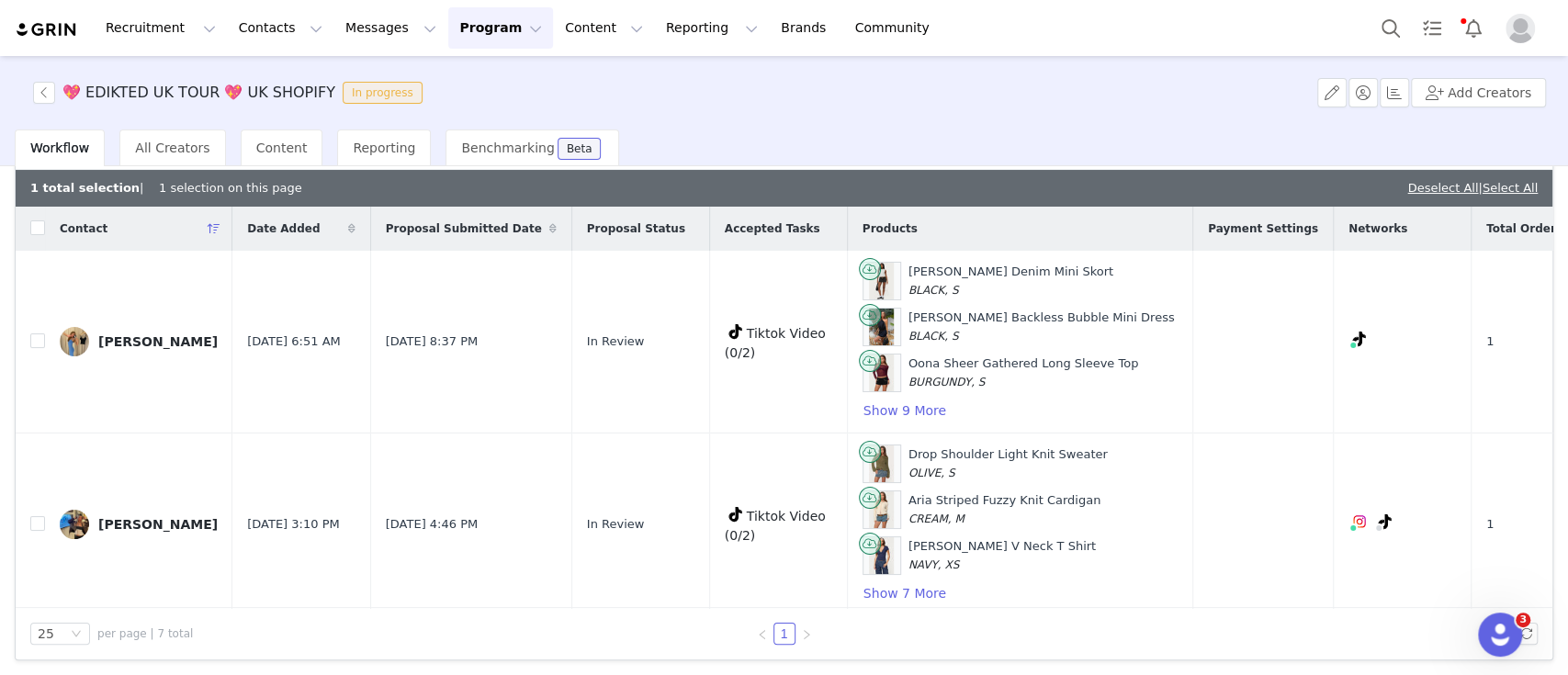
scroll to position [0, 0]
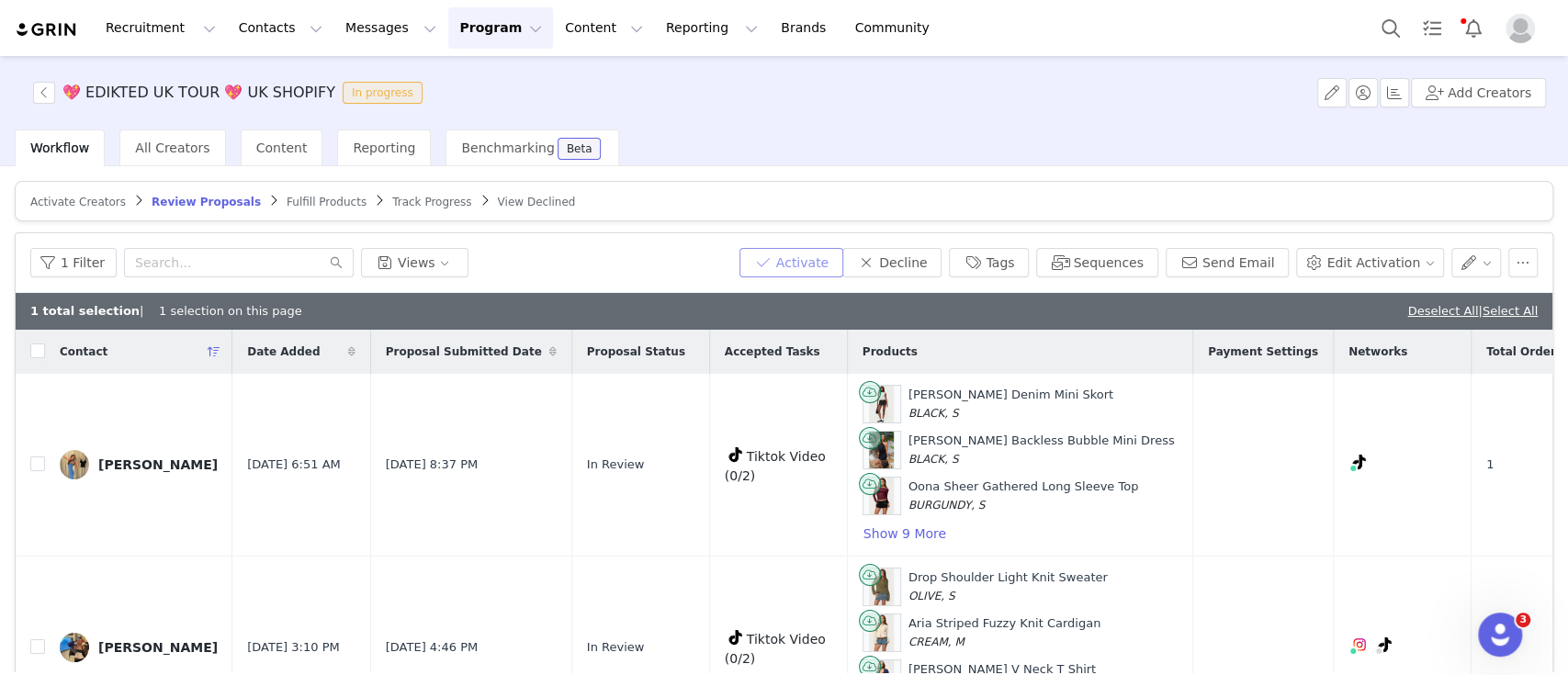
click at [833, 255] on button "Activate" at bounding box center [791, 263] width 104 height 30
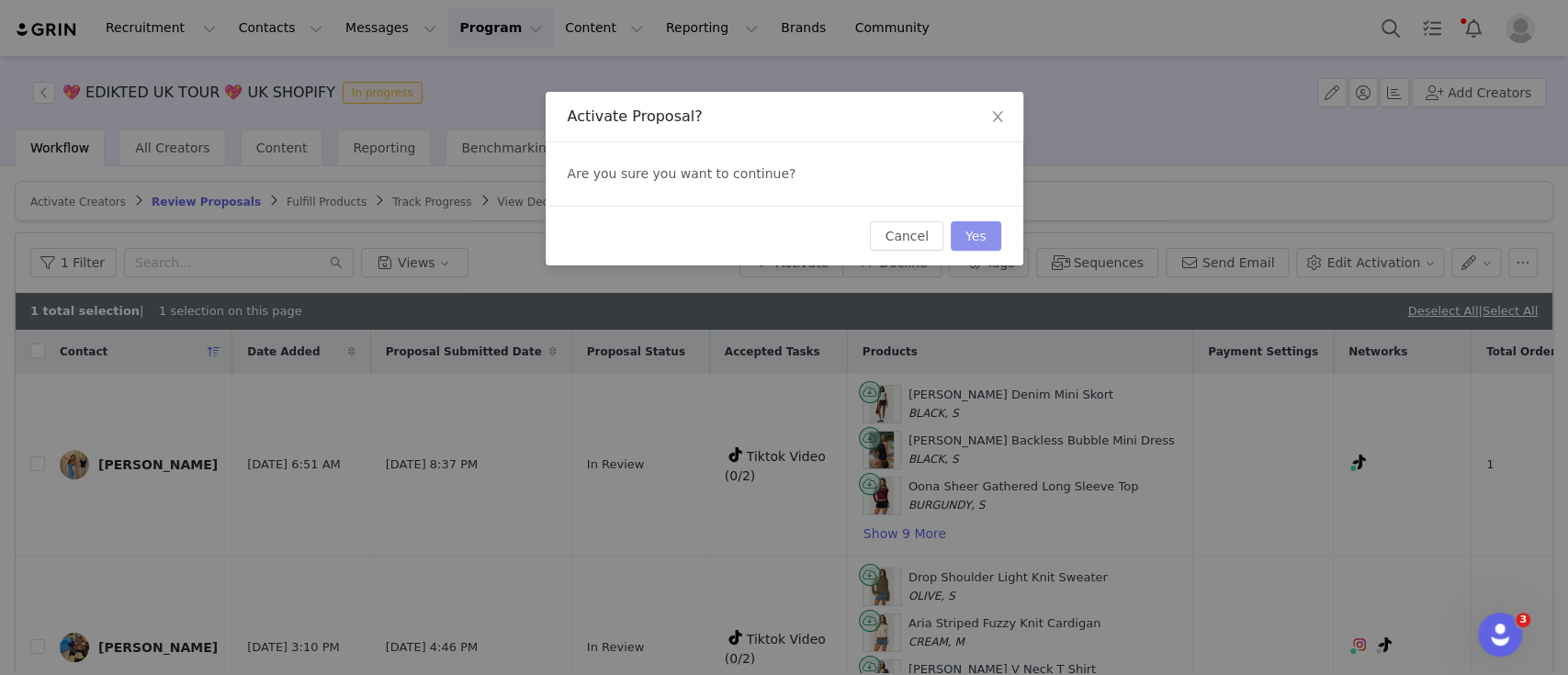
click at [964, 235] on button "Yes" at bounding box center [976, 236] width 50 height 30
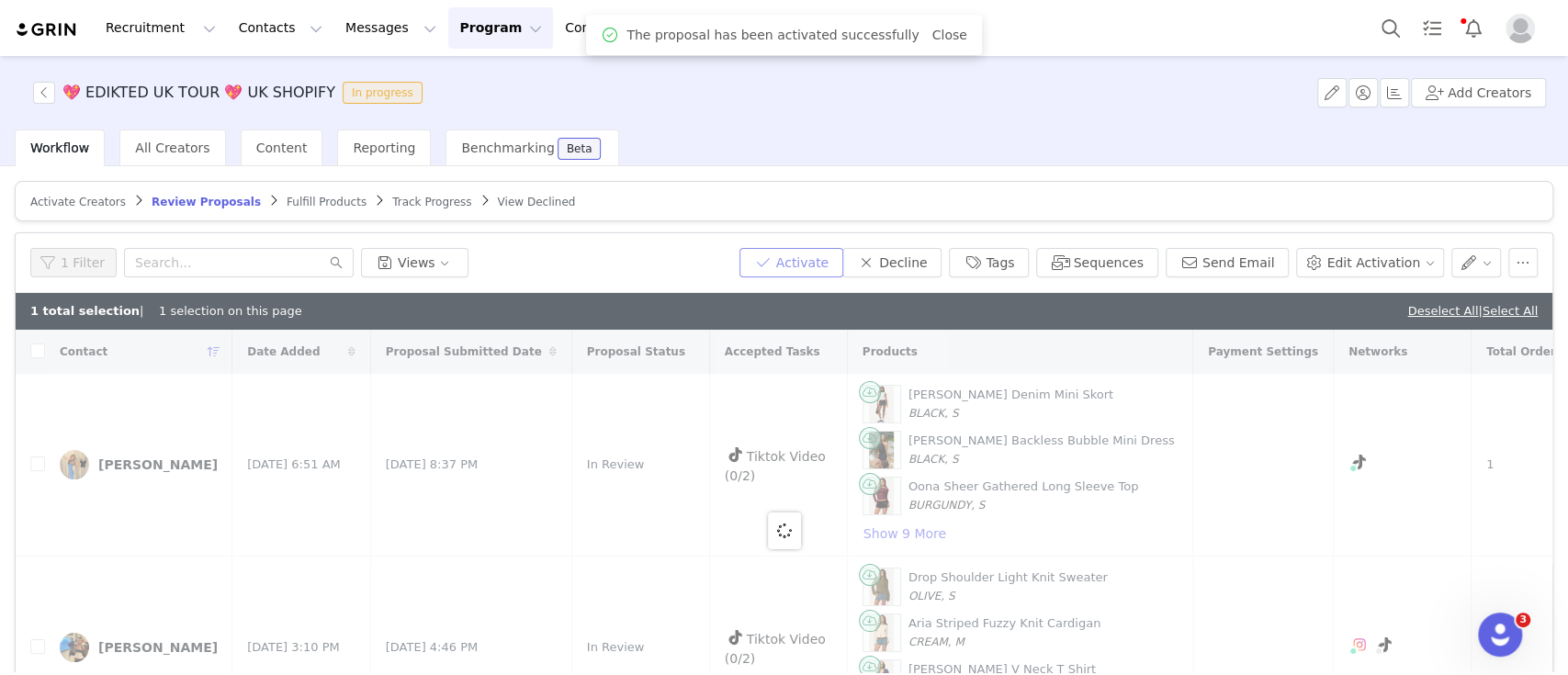
checkbox input "false"
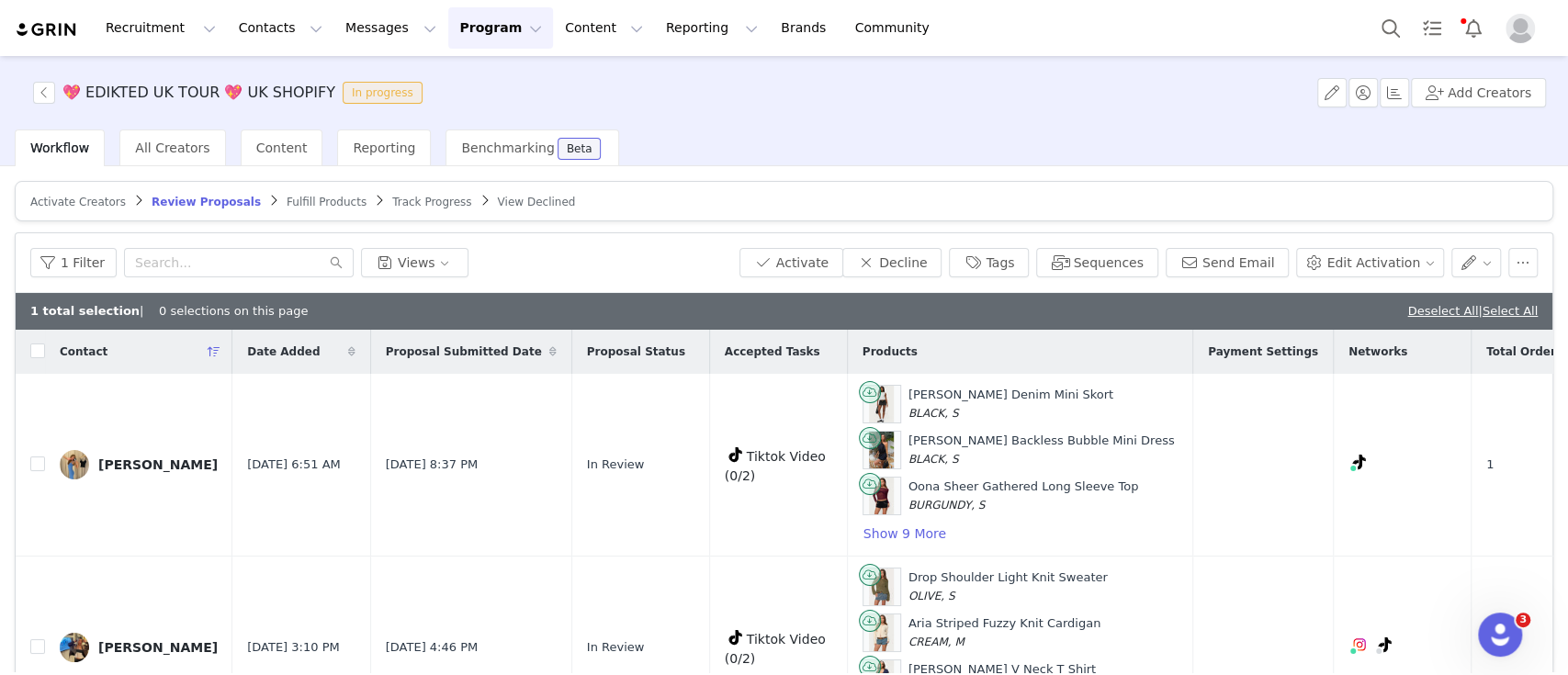
click at [286, 200] on span "Fulfill Products" at bounding box center [326, 202] width 80 height 13
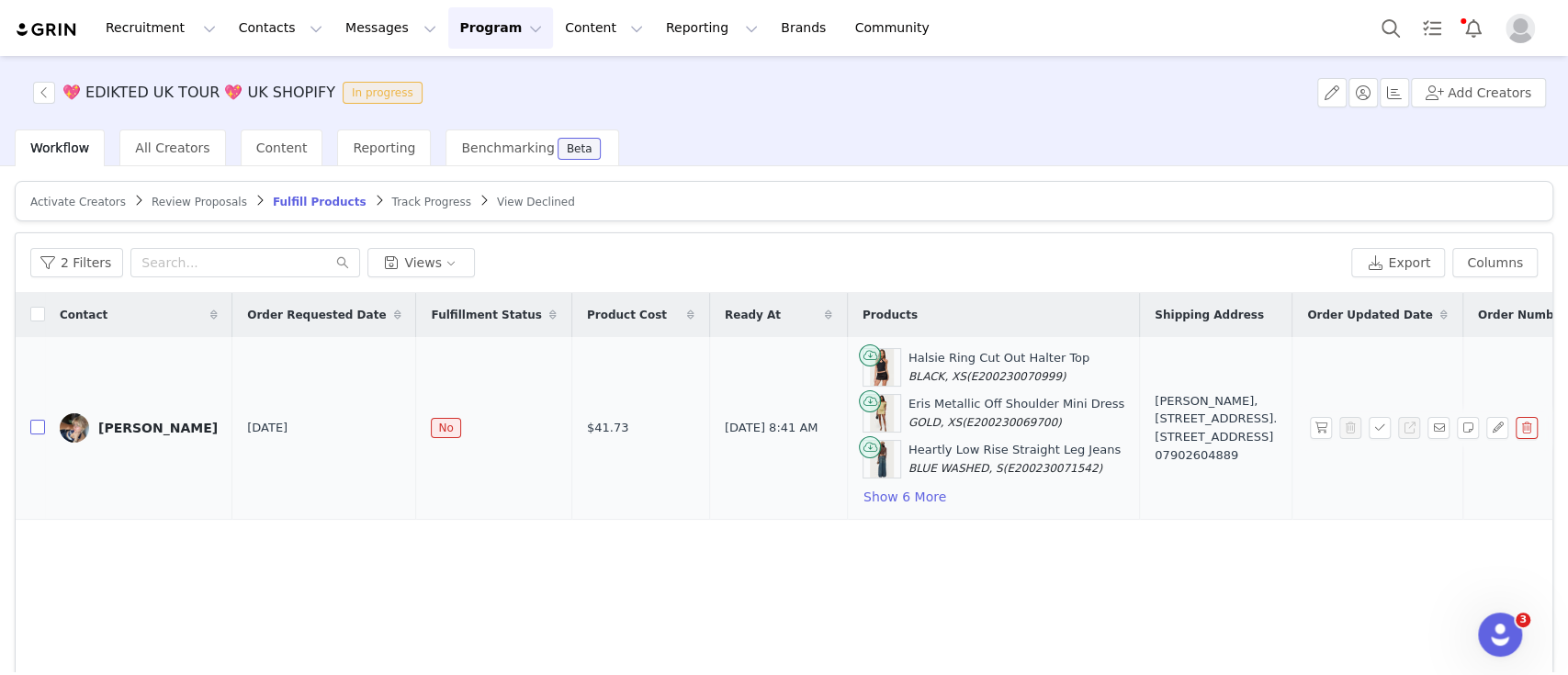
click at [33, 434] on label at bounding box center [37, 428] width 15 height 20
click at [33, 434] on input "checkbox" at bounding box center [37, 427] width 15 height 15
checkbox input "true"
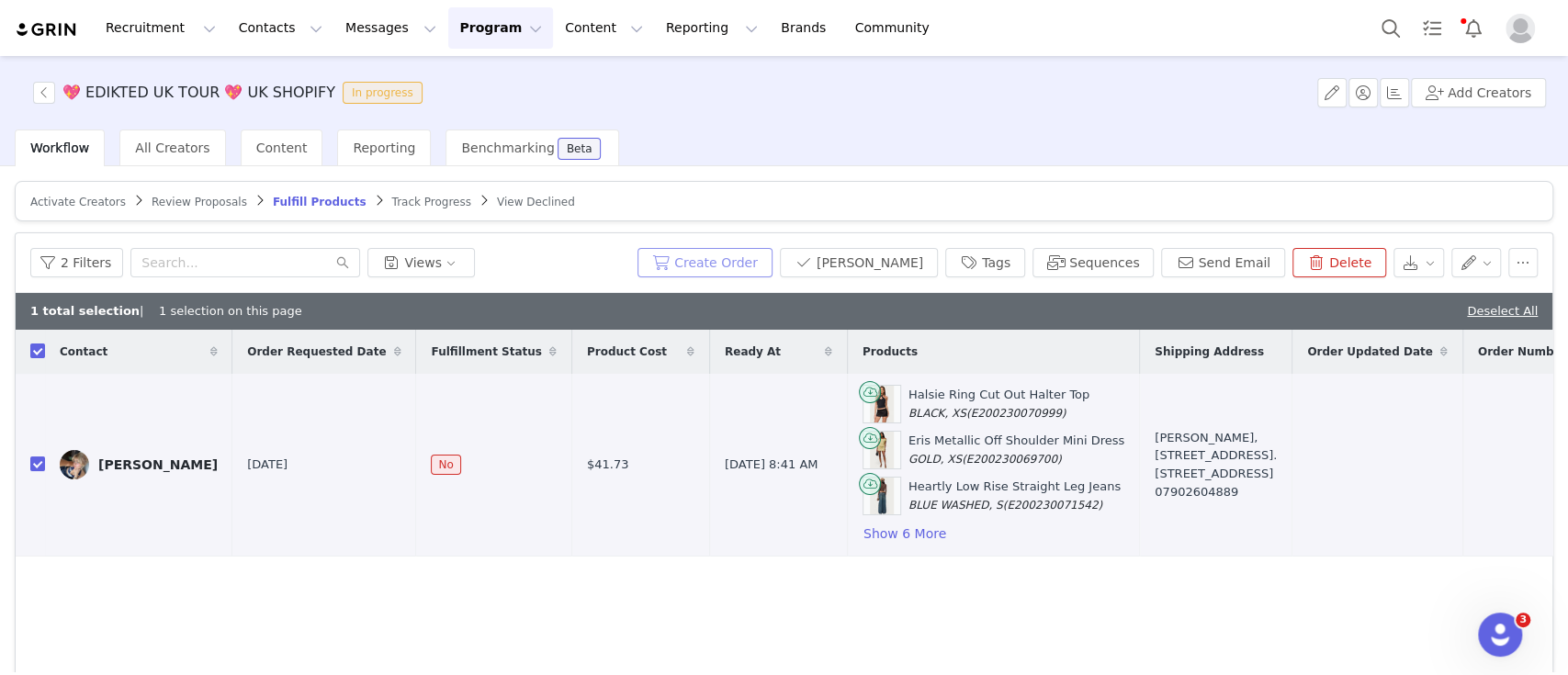
click at [768, 265] on button "Create Order" at bounding box center [704, 263] width 135 height 30
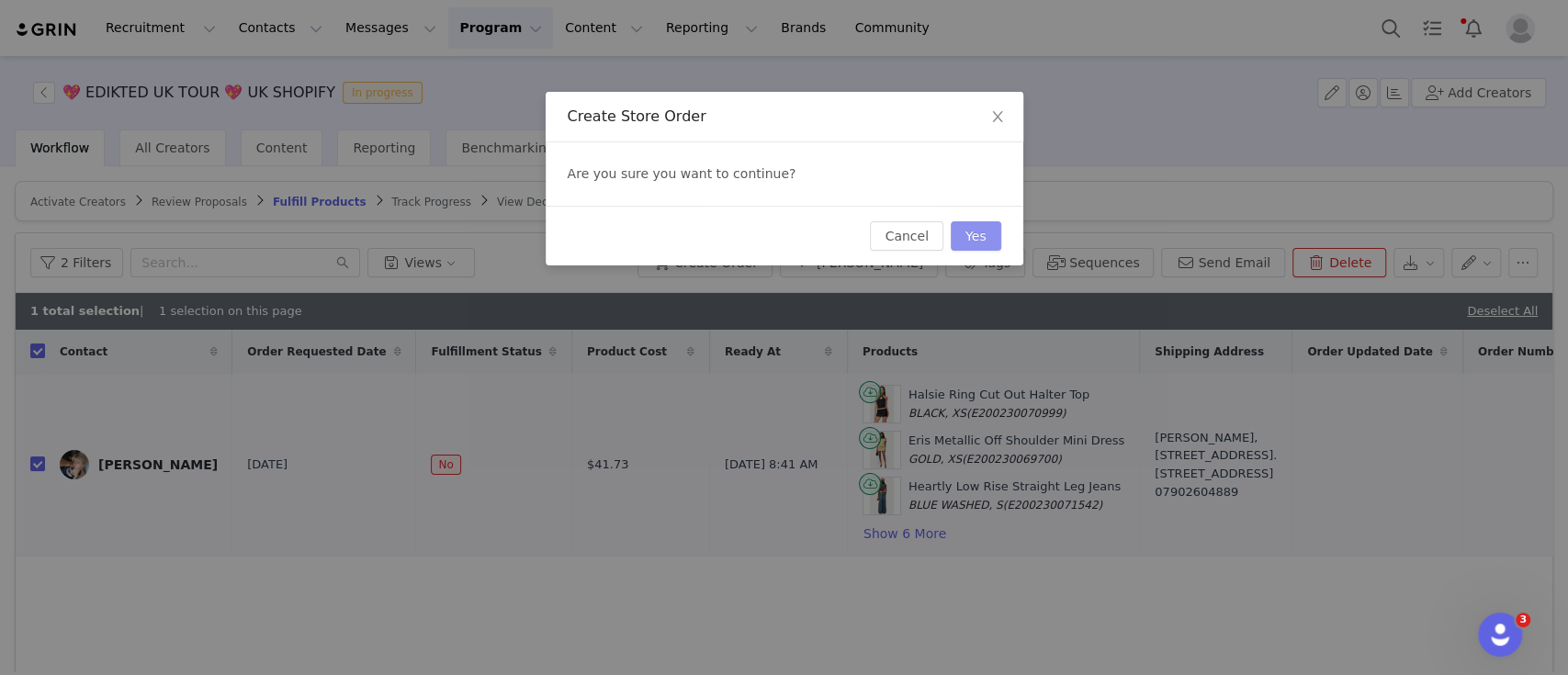
click at [983, 241] on button "Yes" at bounding box center [976, 236] width 50 height 30
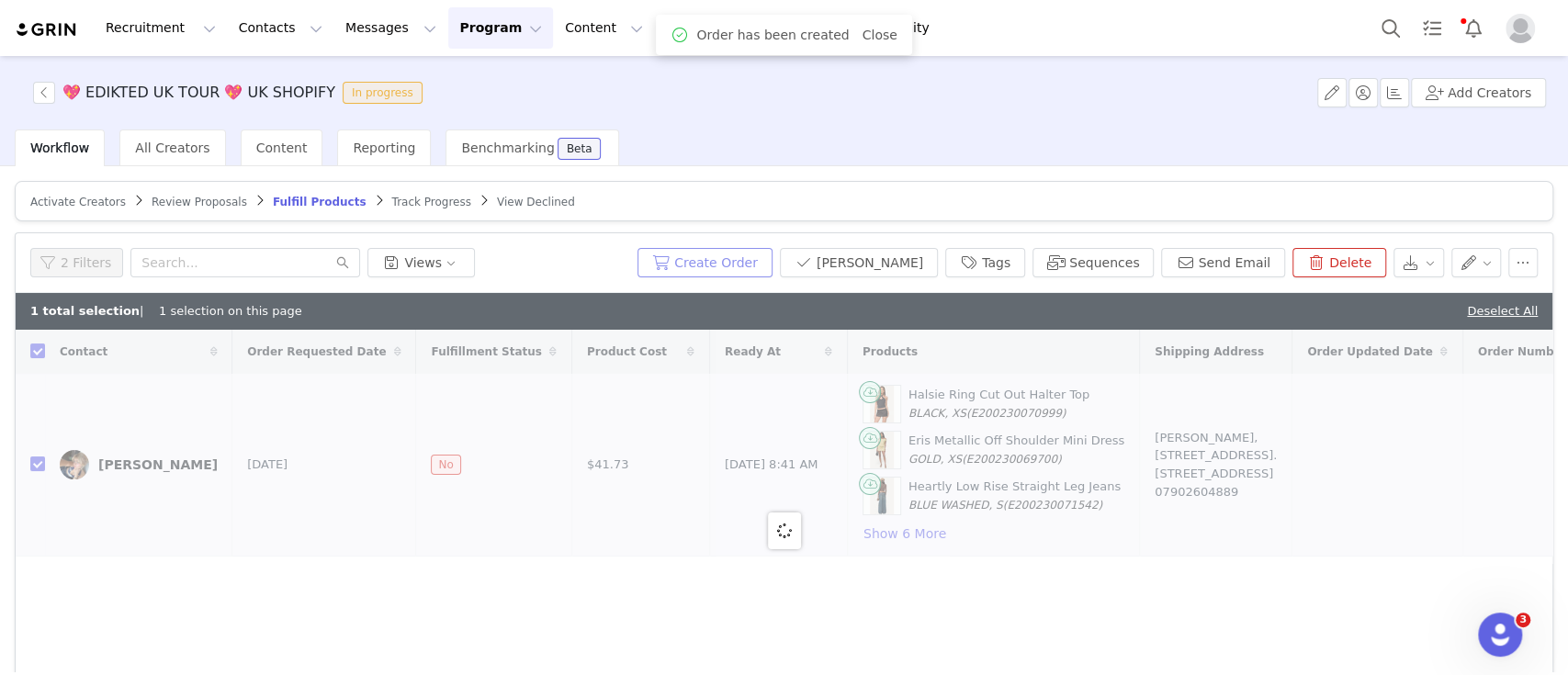
checkbox input "false"
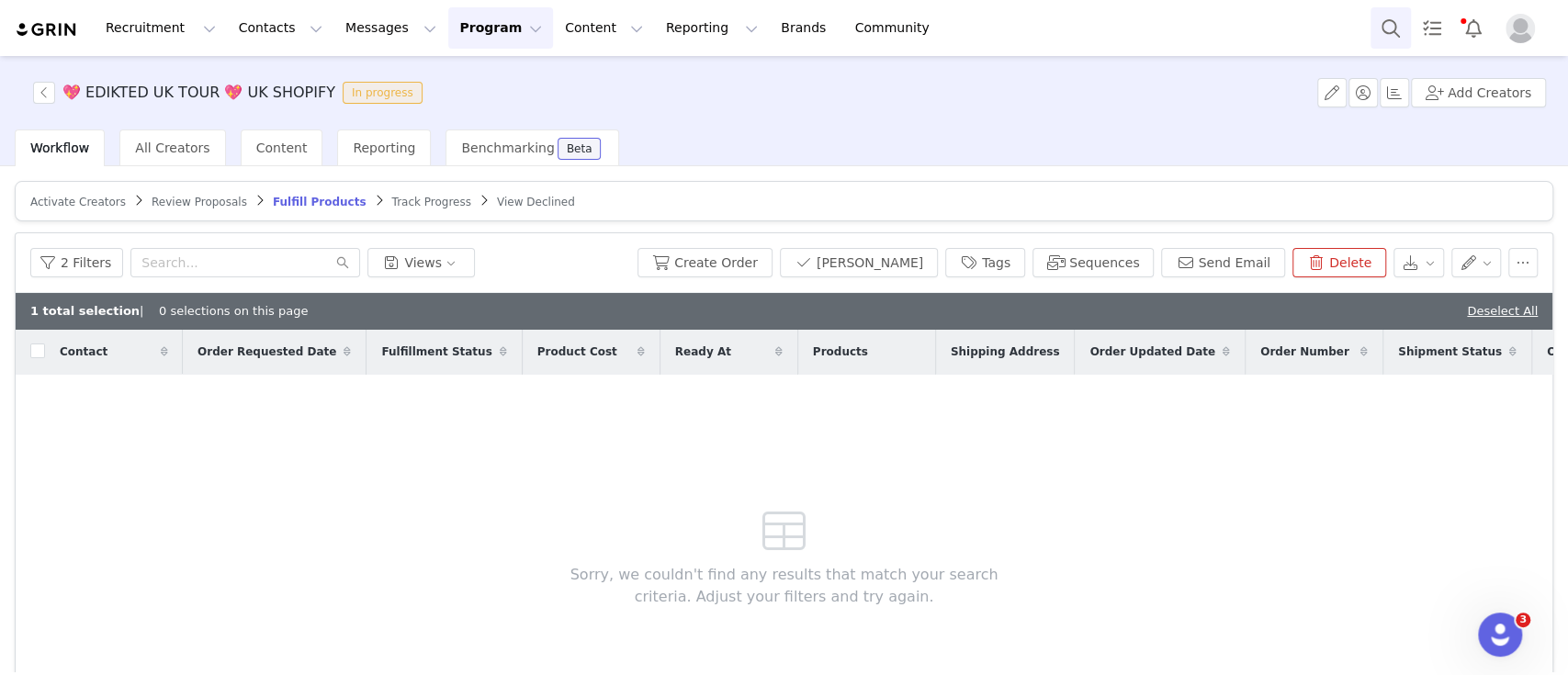
click at [1376, 29] on button "Search" at bounding box center [1390, 28] width 40 height 41
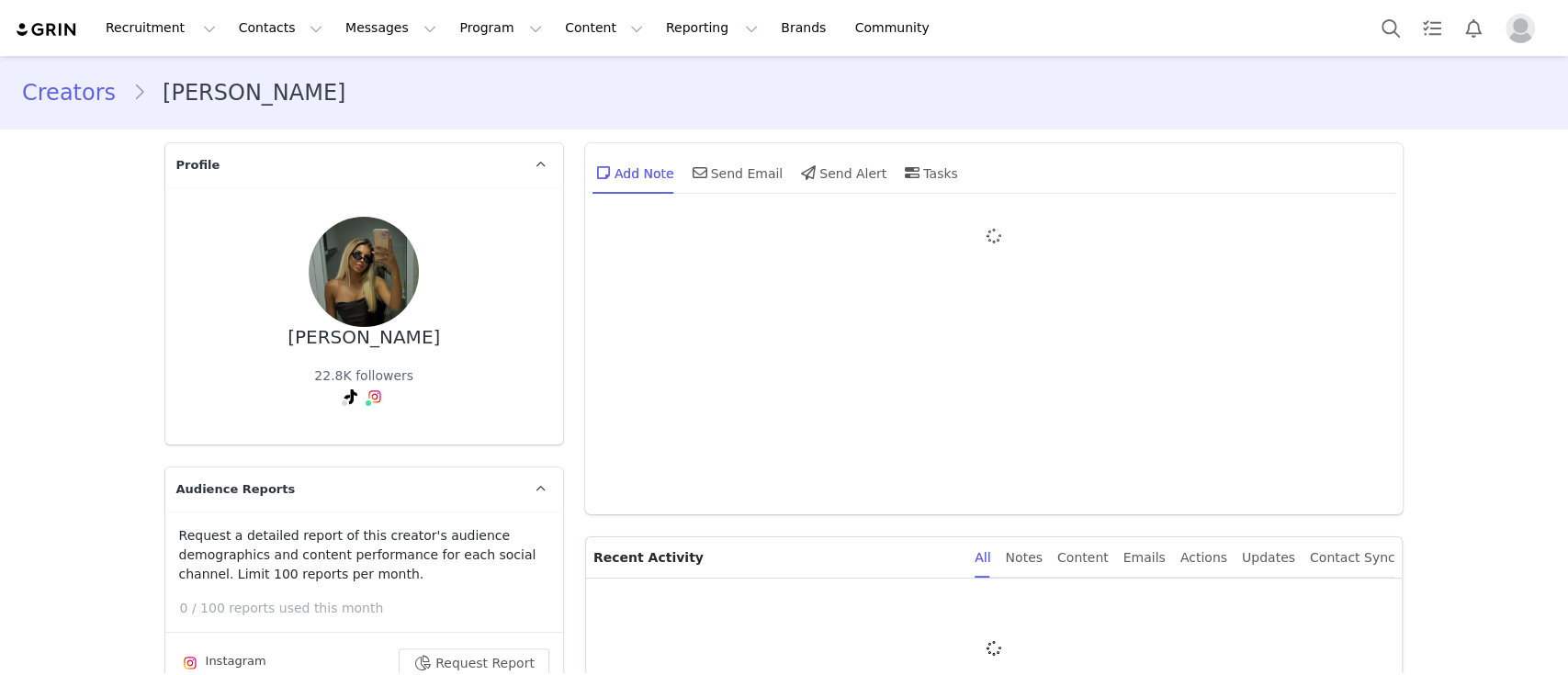
type input "+1 ([GEOGRAPHIC_DATA])"
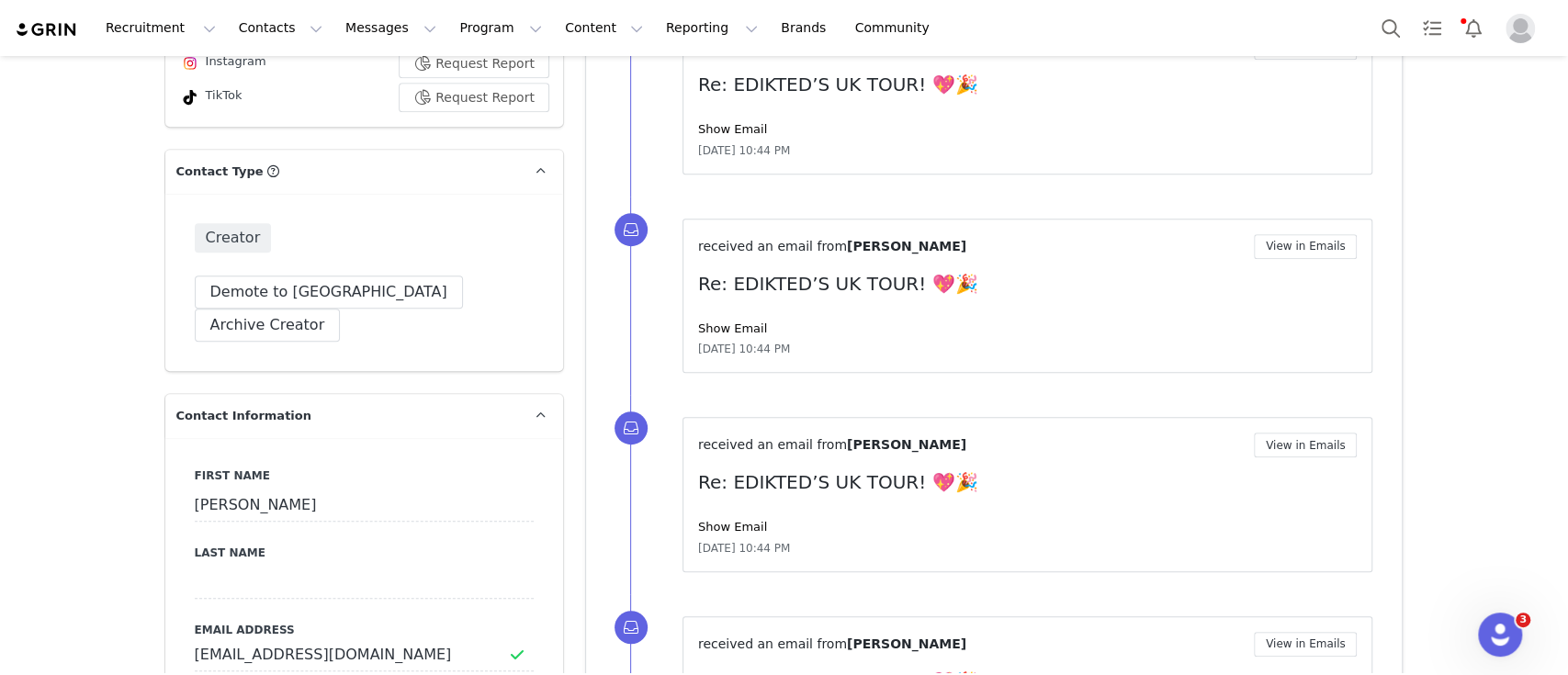
scroll to position [655, 0]
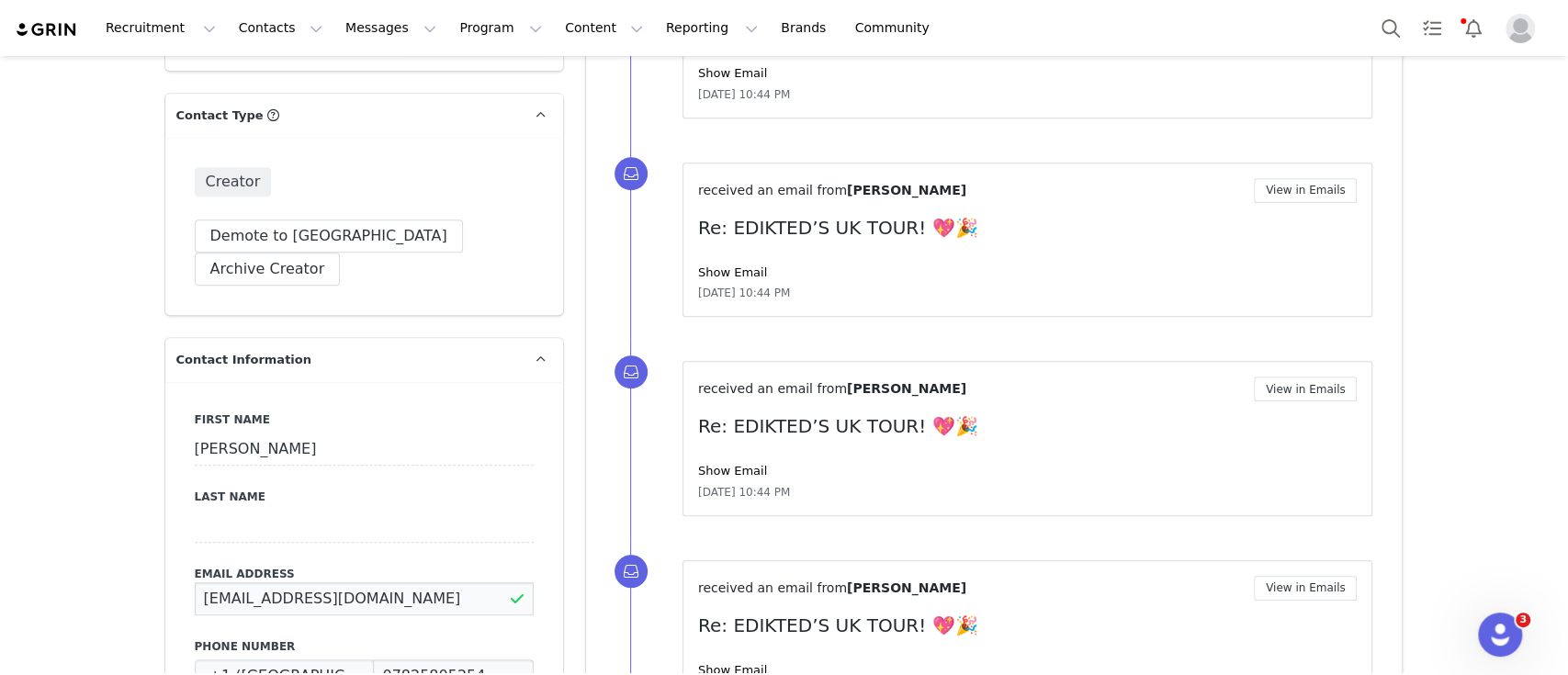
drag, startPoint x: 426, startPoint y: 566, endPoint x: 106, endPoint y: 560, distance: 320.1
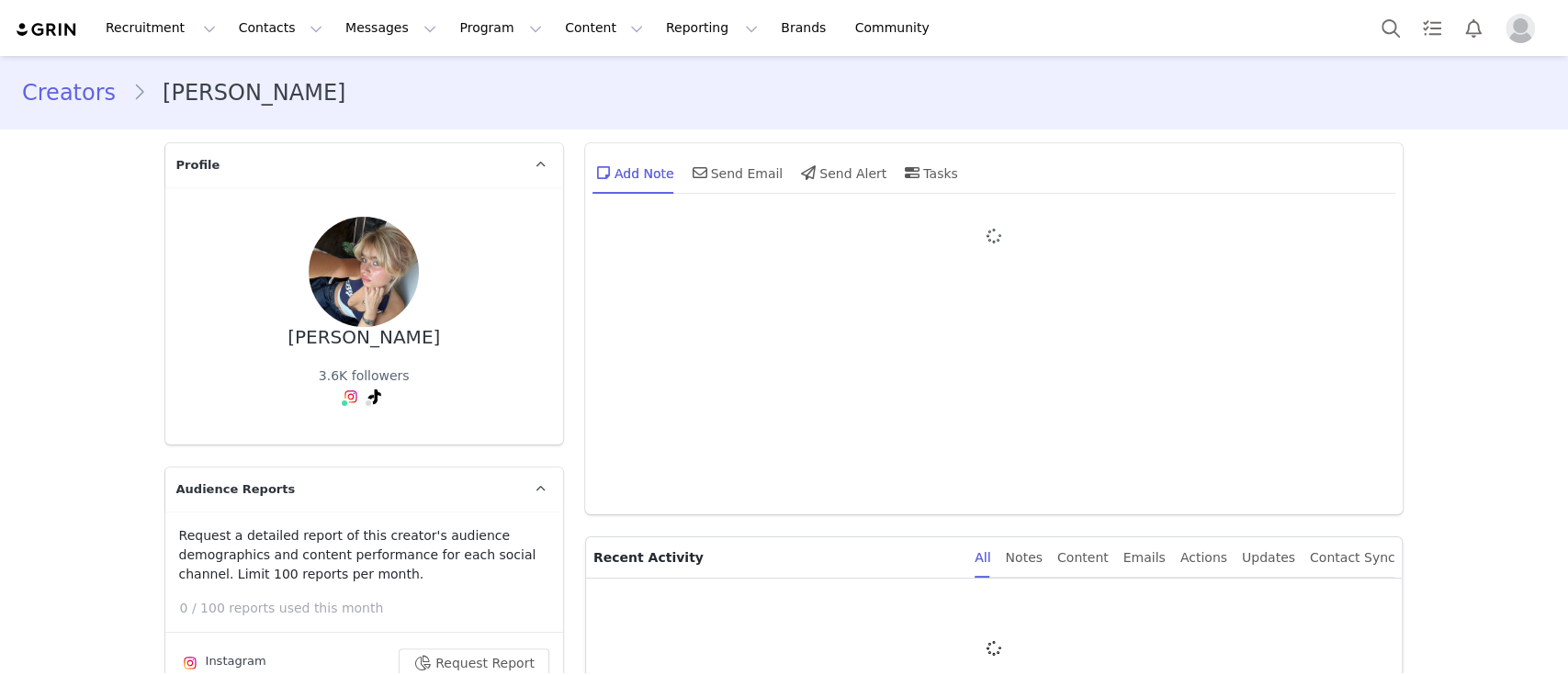
type input "+1 ([GEOGRAPHIC_DATA])"
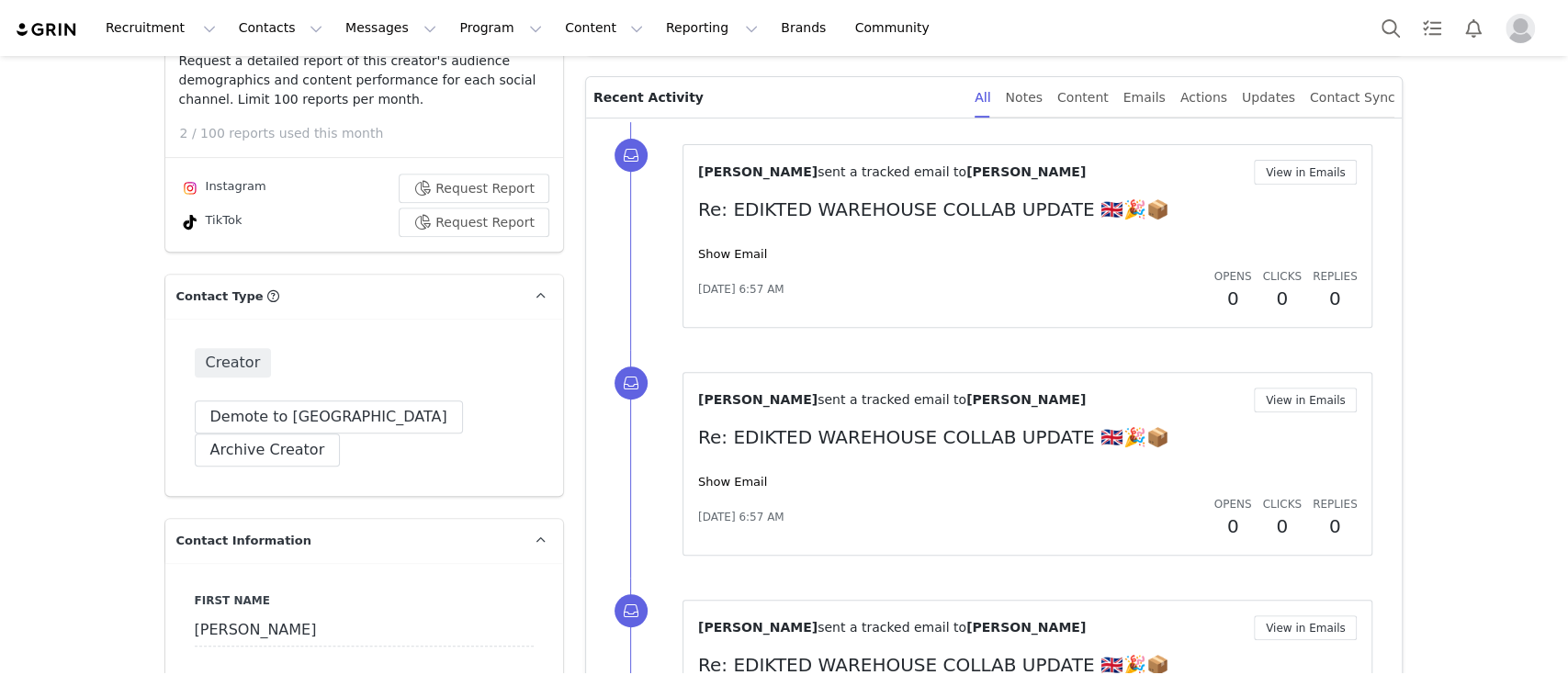
scroll to position [683, 0]
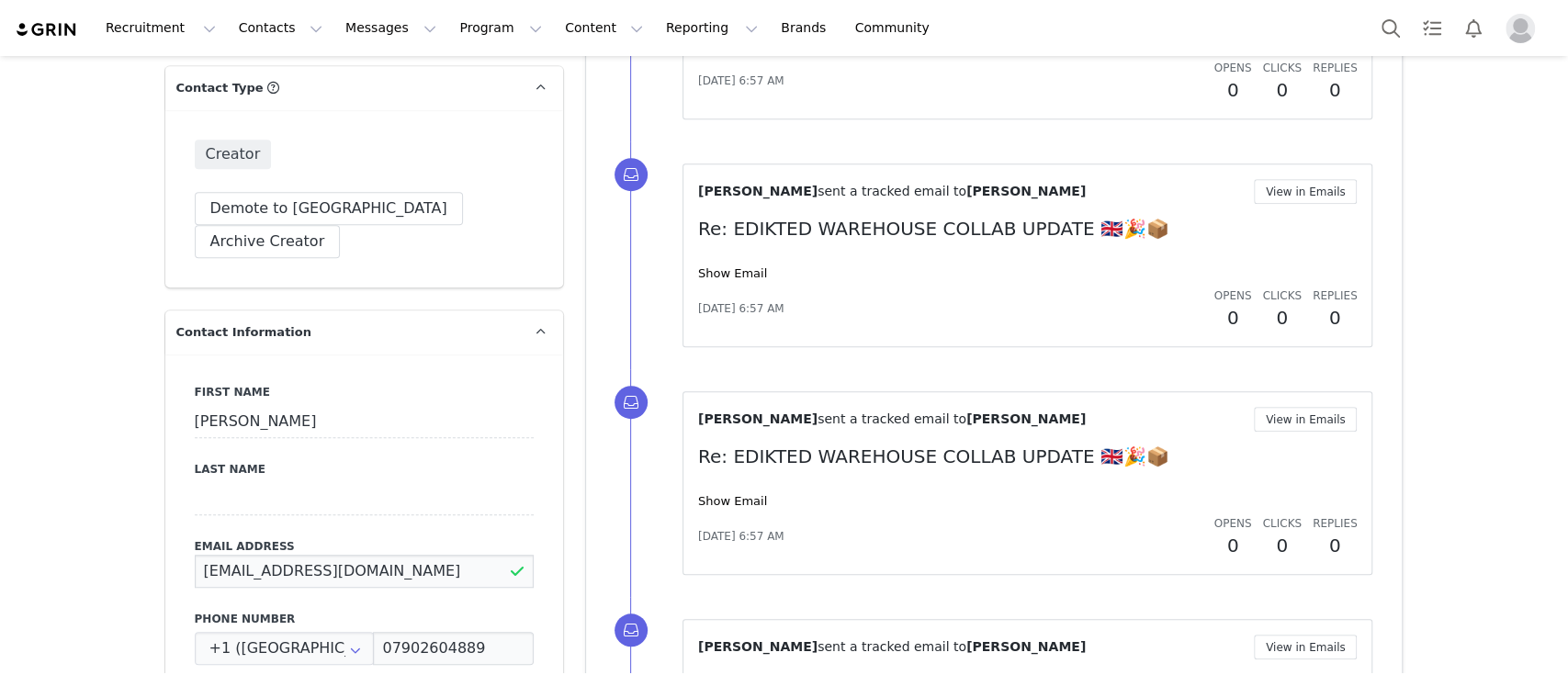
drag, startPoint x: 378, startPoint y: 535, endPoint x: 132, endPoint y: 548, distance: 246.3
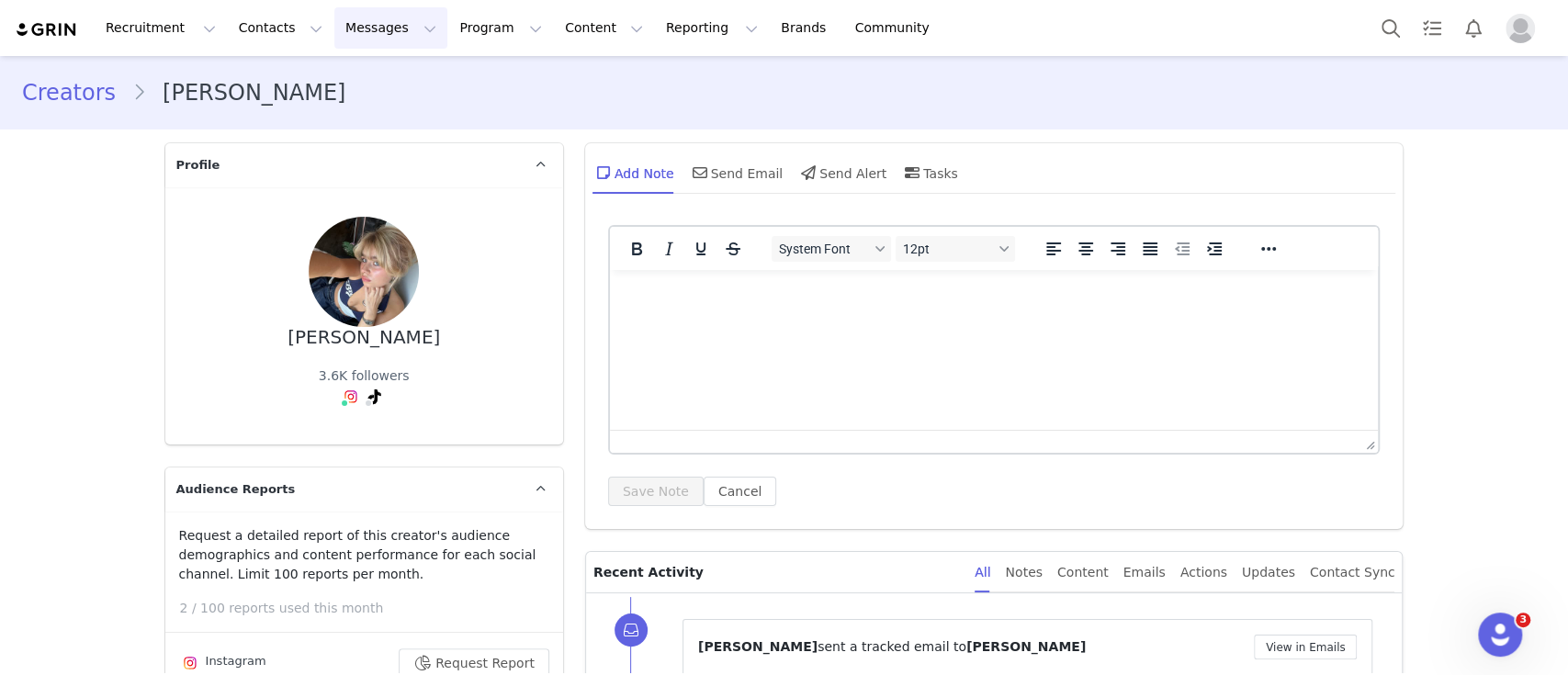
click at [368, 27] on button "Messages Messages" at bounding box center [390, 28] width 113 height 41
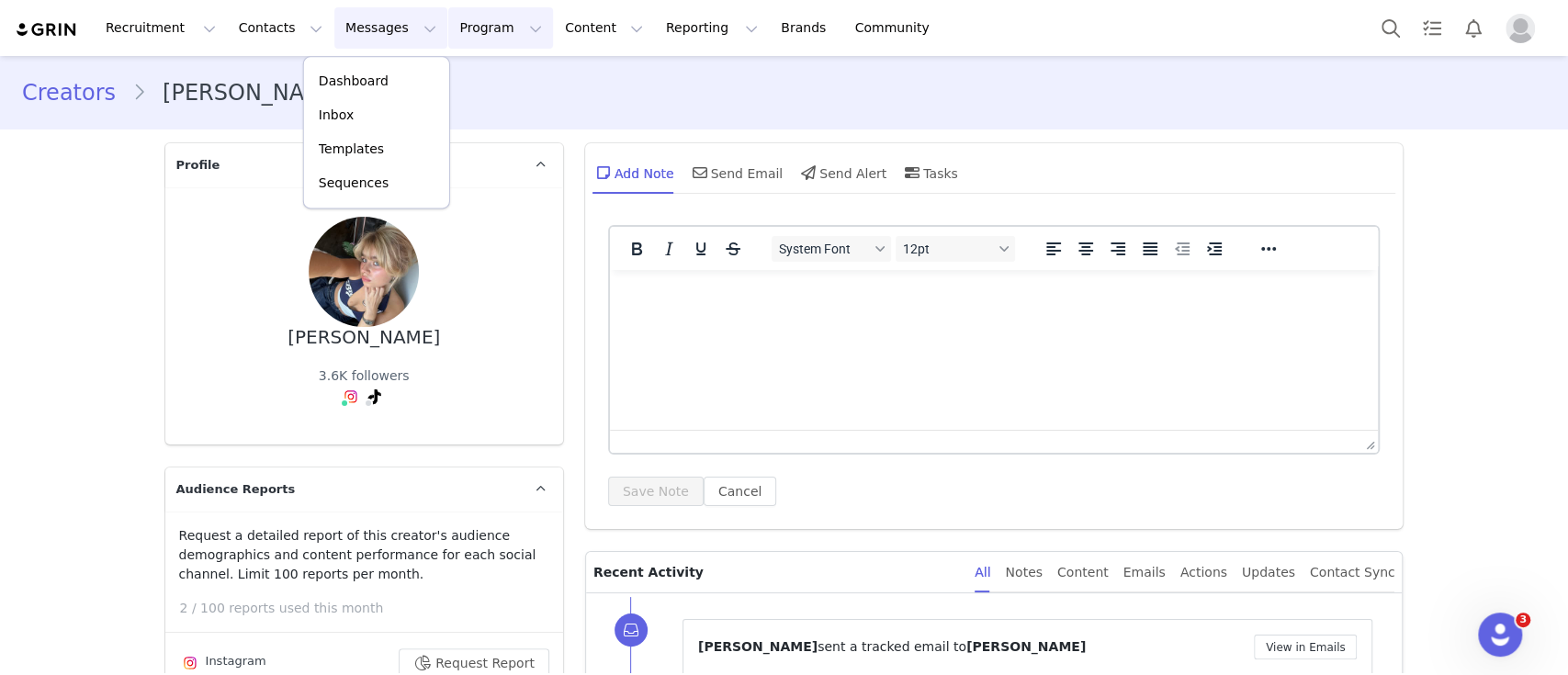
click at [449, 22] on button "Program Program" at bounding box center [501, 28] width 104 height 41
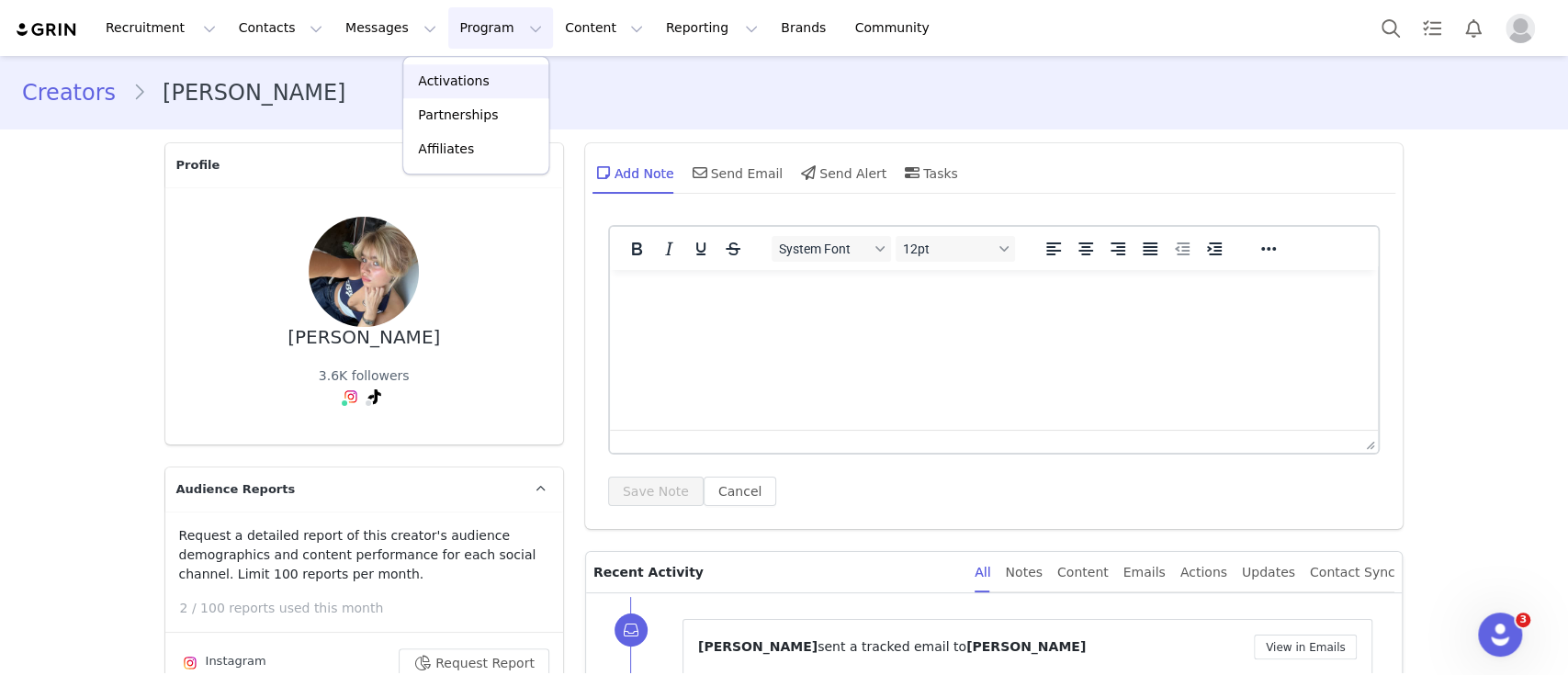
click at [449, 77] on p "Activations" at bounding box center [453, 81] width 71 height 20
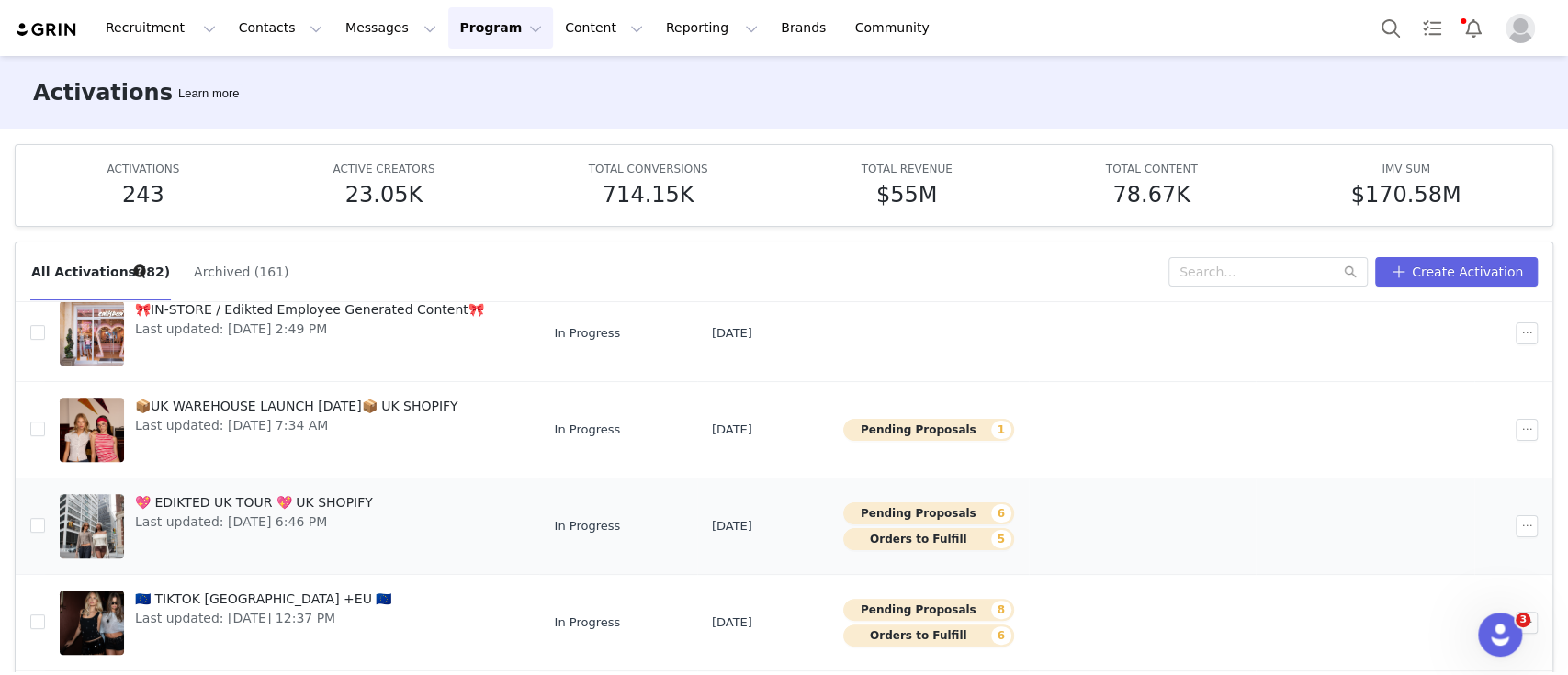
scroll to position [607, 0]
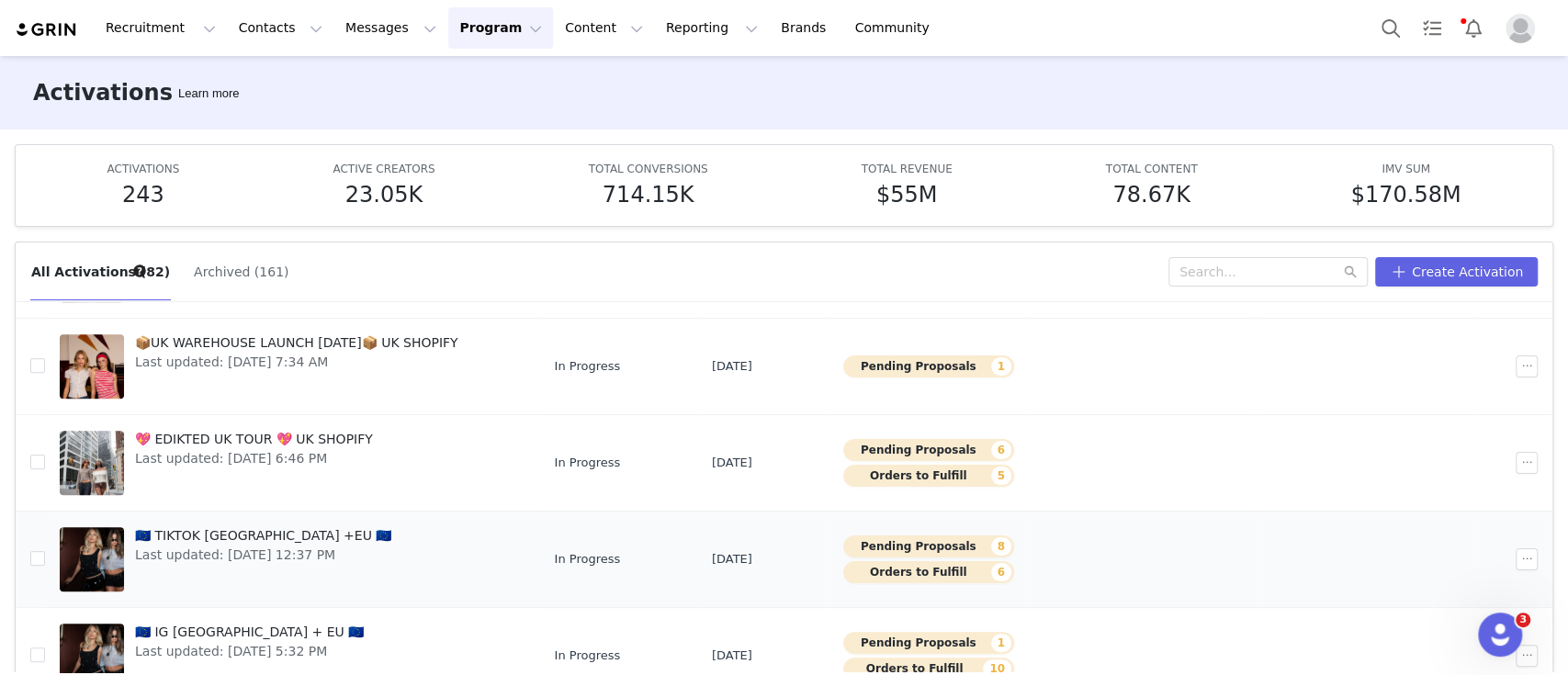
click at [441, 547] on link "🇪🇺 TIKTOK UK +EU 🇪🇺 Last updated: Sep 18, 2025 12:37 PM" at bounding box center [292, 558] width 465 height 74
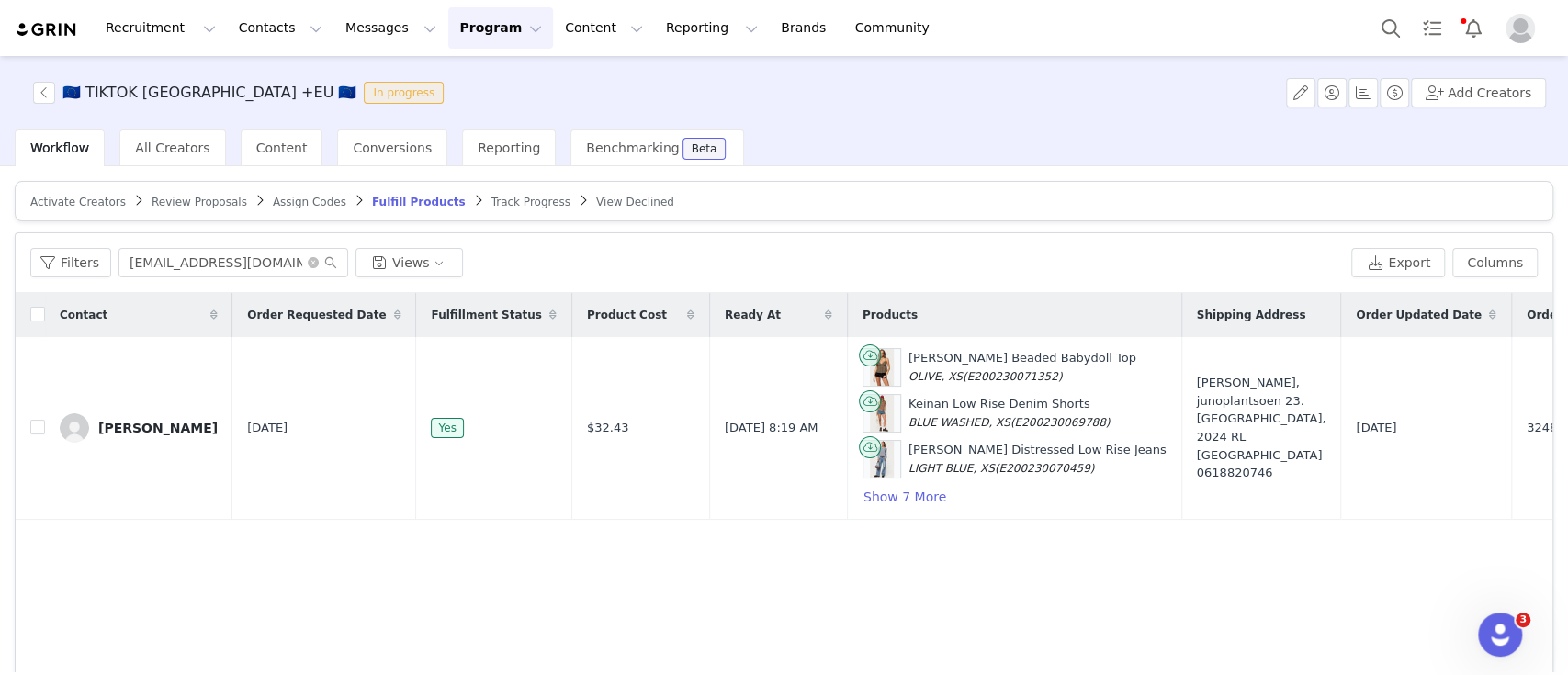
click at [186, 196] on span "Review Proposals" at bounding box center [199, 202] width 95 height 13
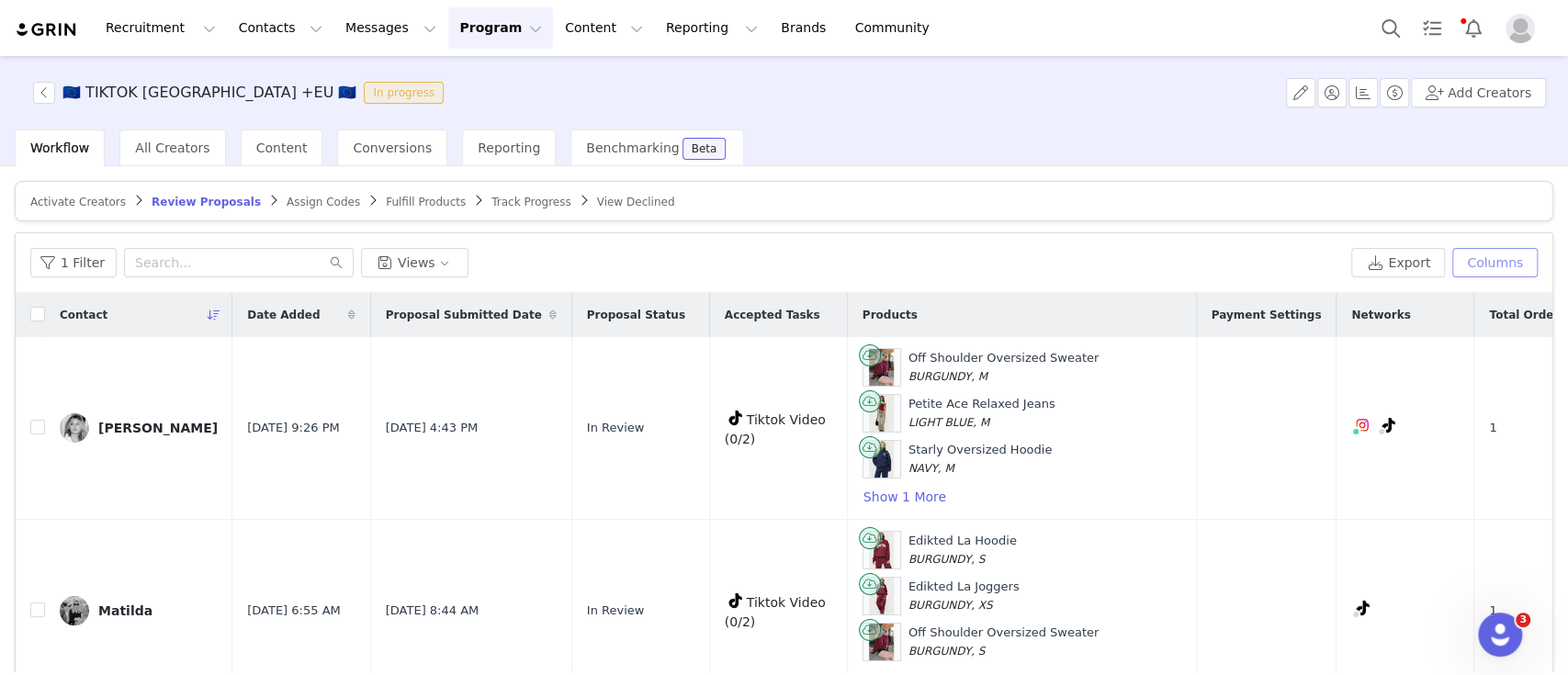
click at [1499, 264] on button "Columns" at bounding box center [1495, 263] width 86 height 30
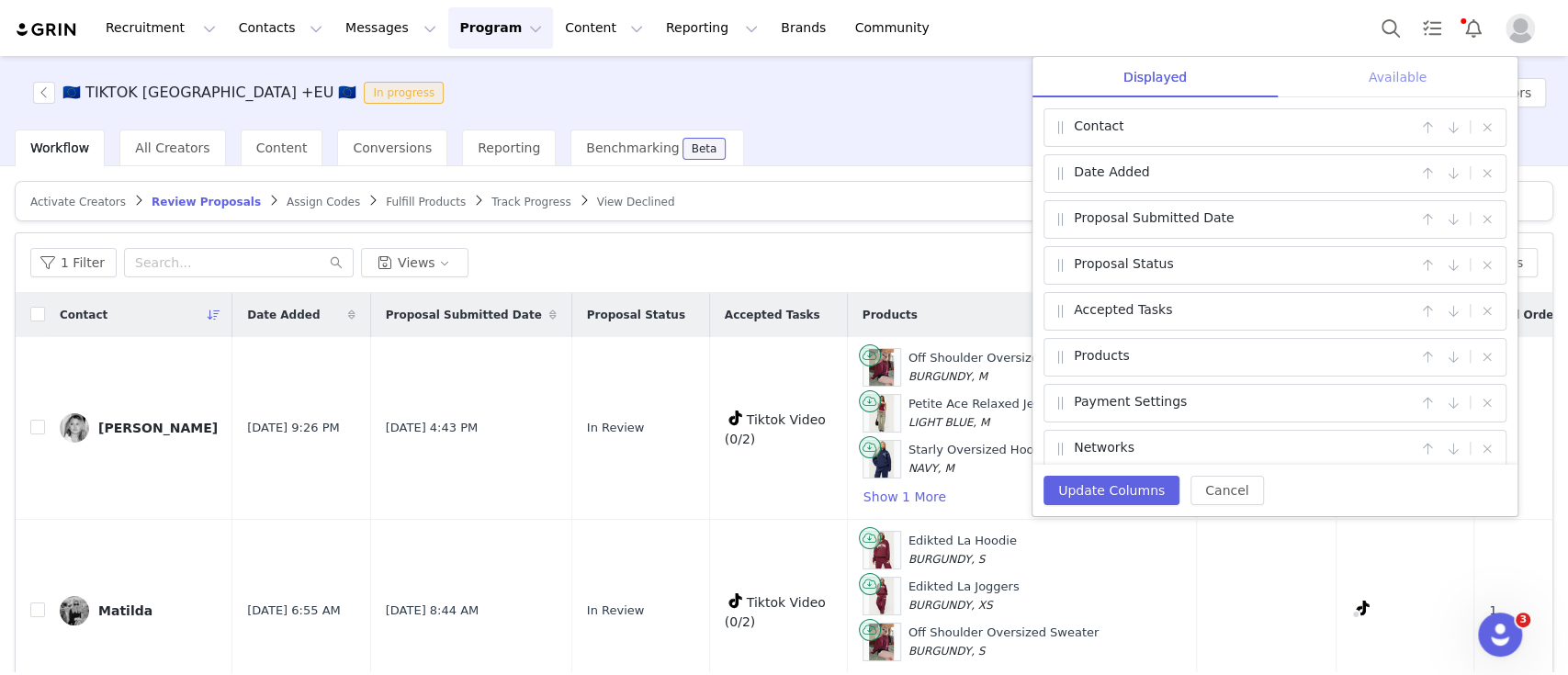
click at [1395, 74] on div "Available" at bounding box center [1397, 77] width 240 height 41
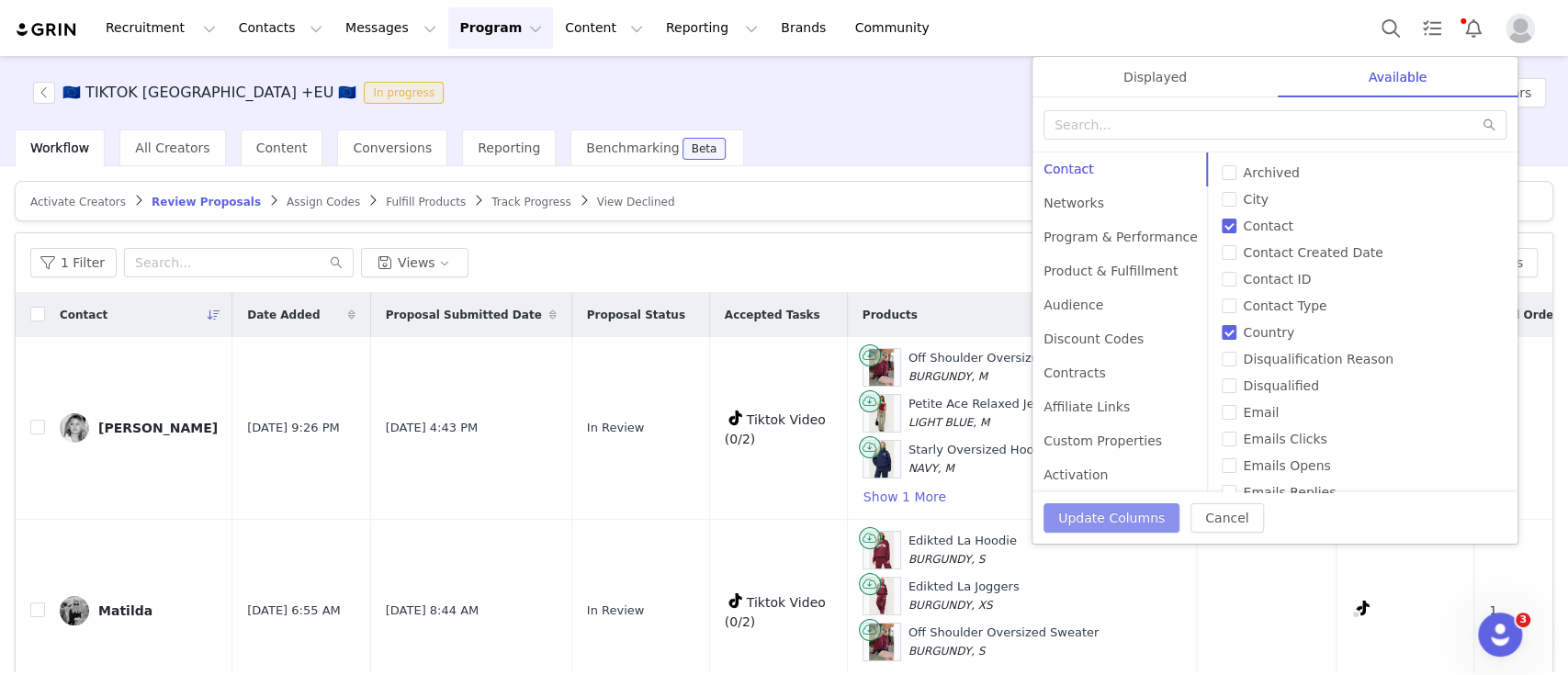
click at [1133, 508] on button "Update Columns" at bounding box center [1112, 518] width 136 height 30
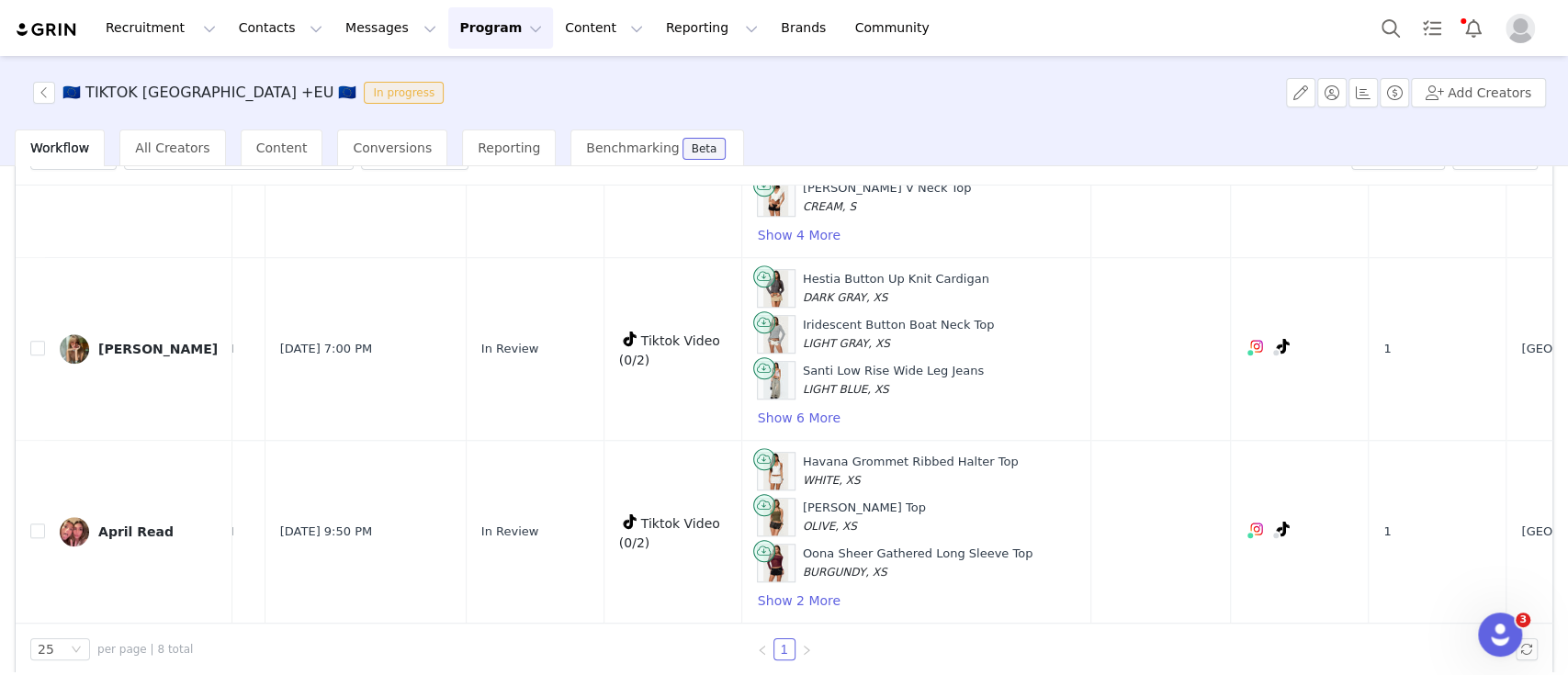
scroll to position [123, 0]
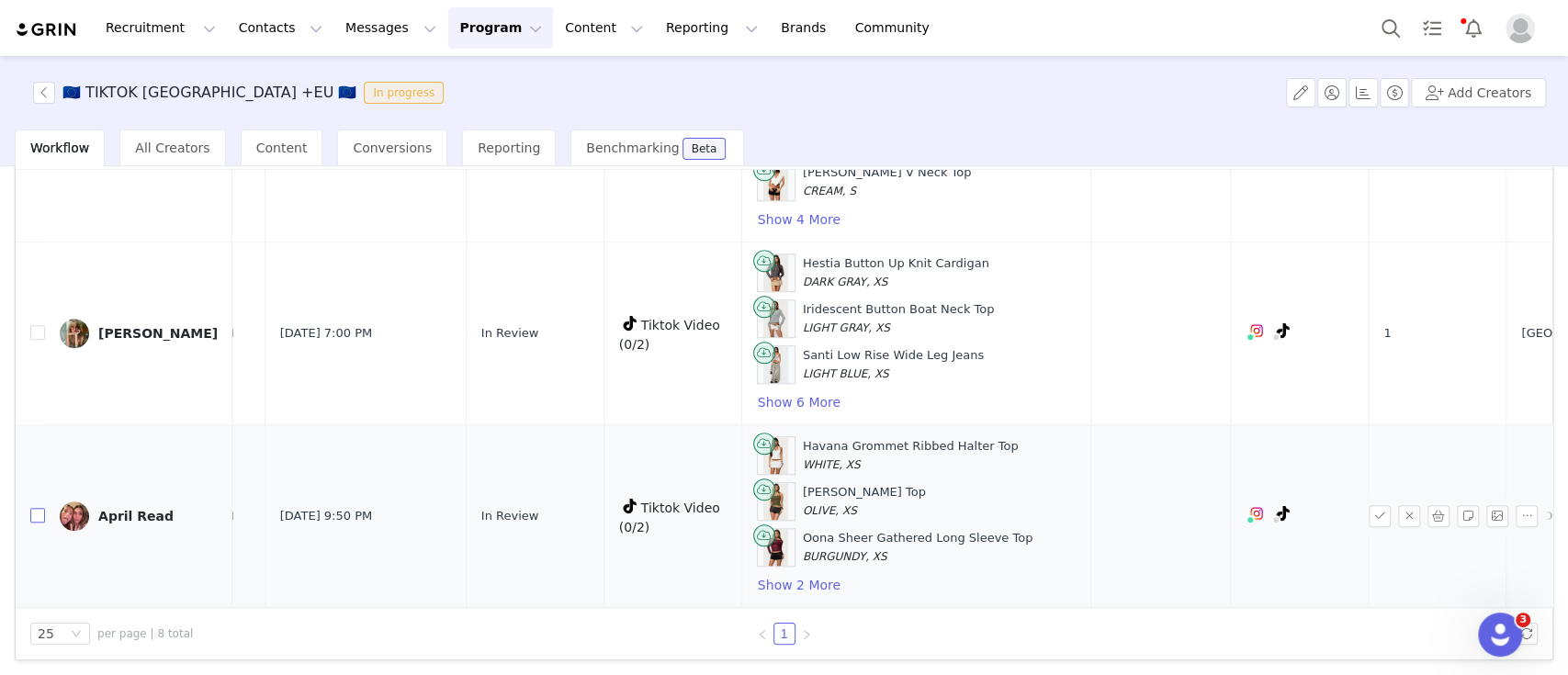
click at [33, 508] on input "checkbox" at bounding box center [37, 516] width 15 height 15
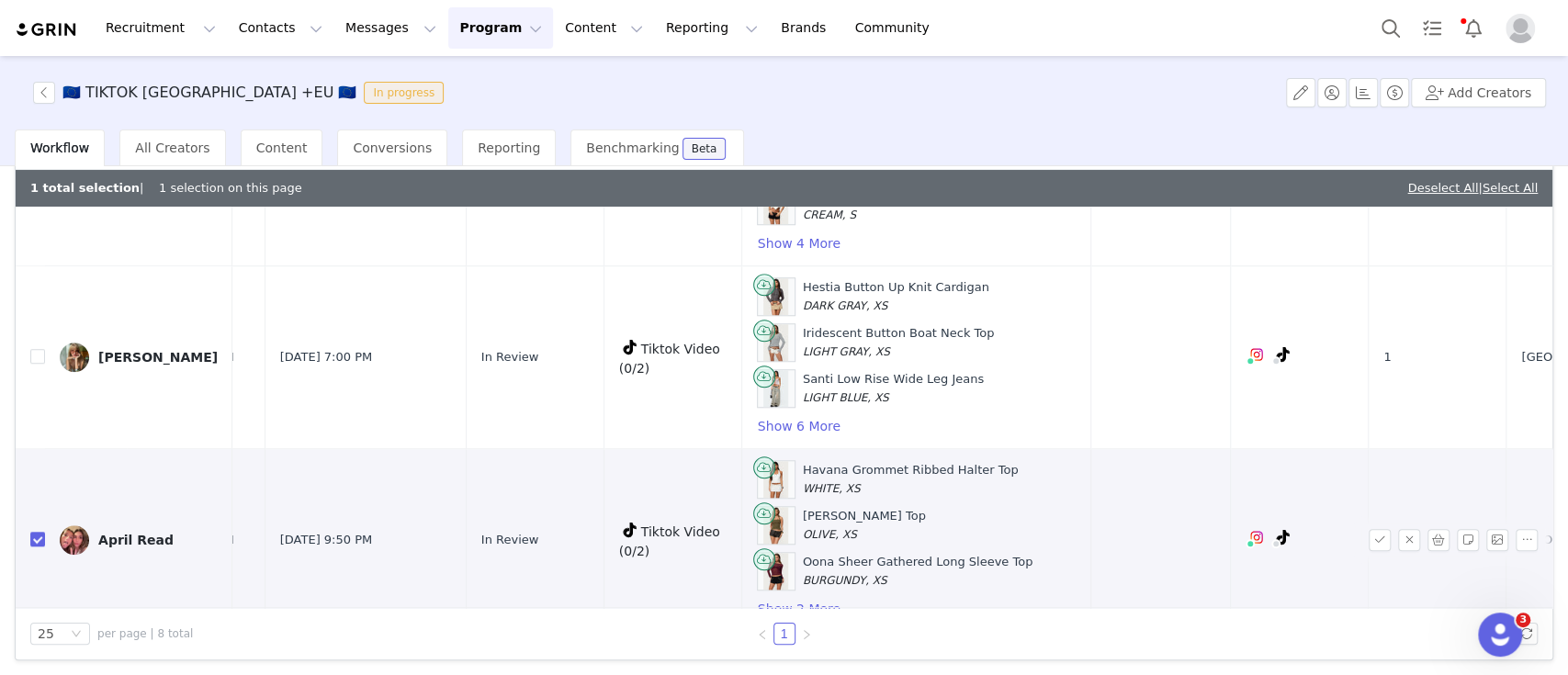
scroll to position [1118, 105]
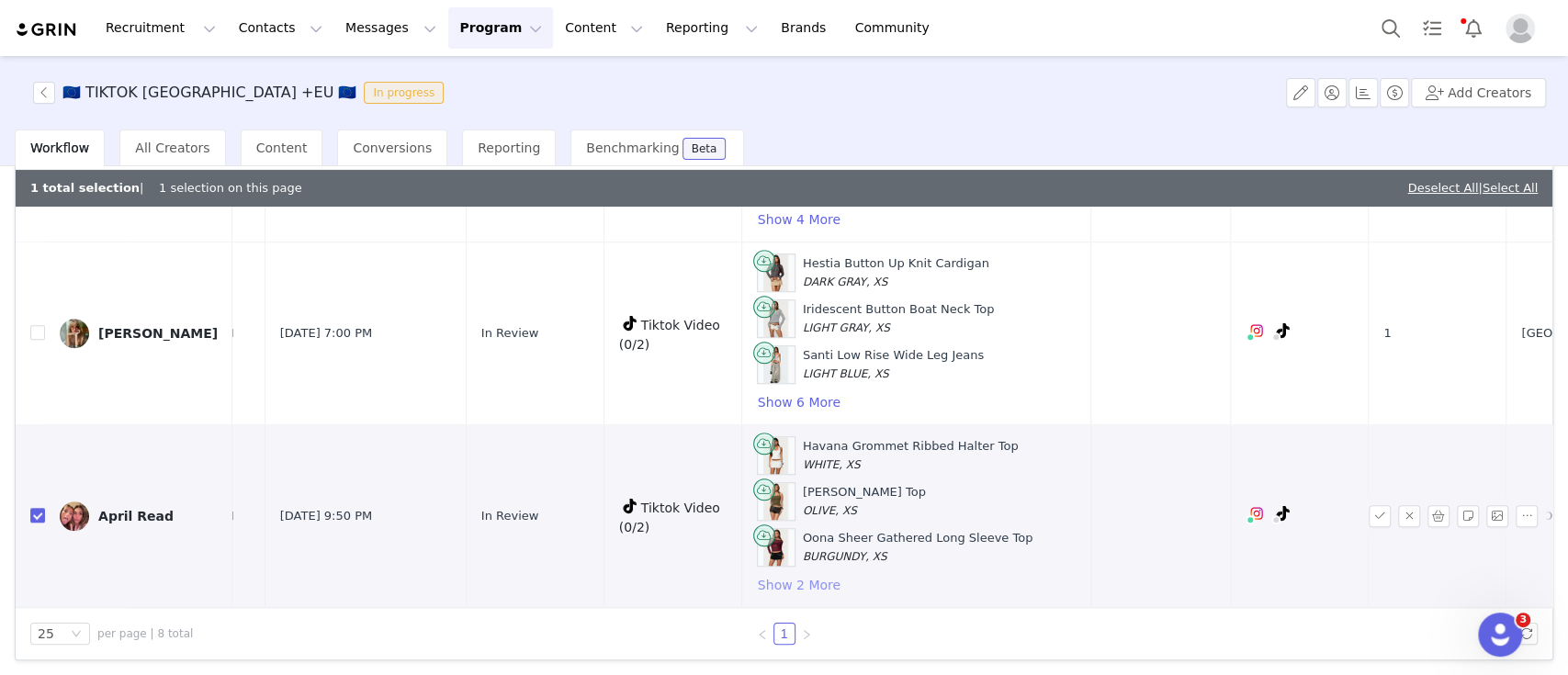
click at [756, 574] on button "Show 2 More" at bounding box center [798, 585] width 85 height 22
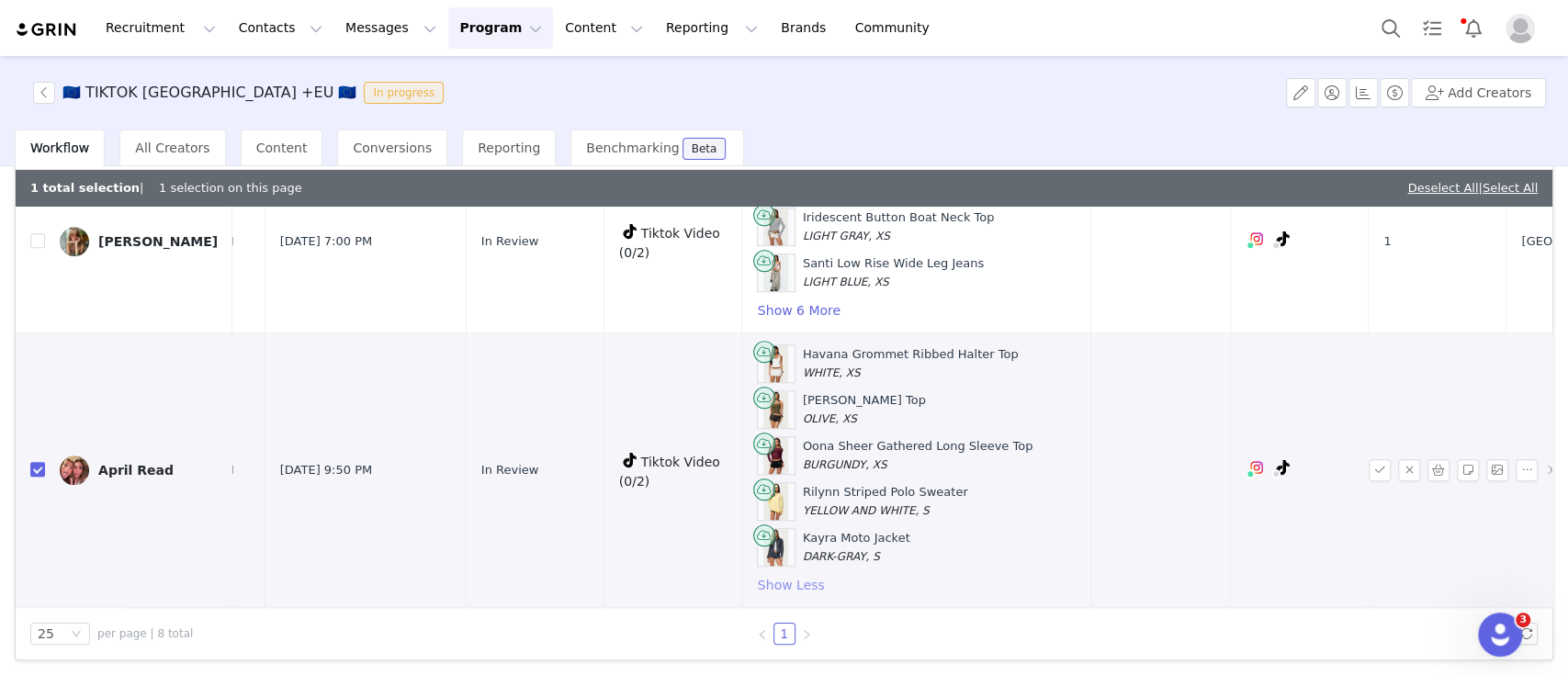
scroll to position [1205, 105]
click at [30, 450] on td at bounding box center [31, 470] width 30 height 274
click at [35, 461] on input "checkbox" at bounding box center [37, 469] width 15 height 15
checkbox input "false"
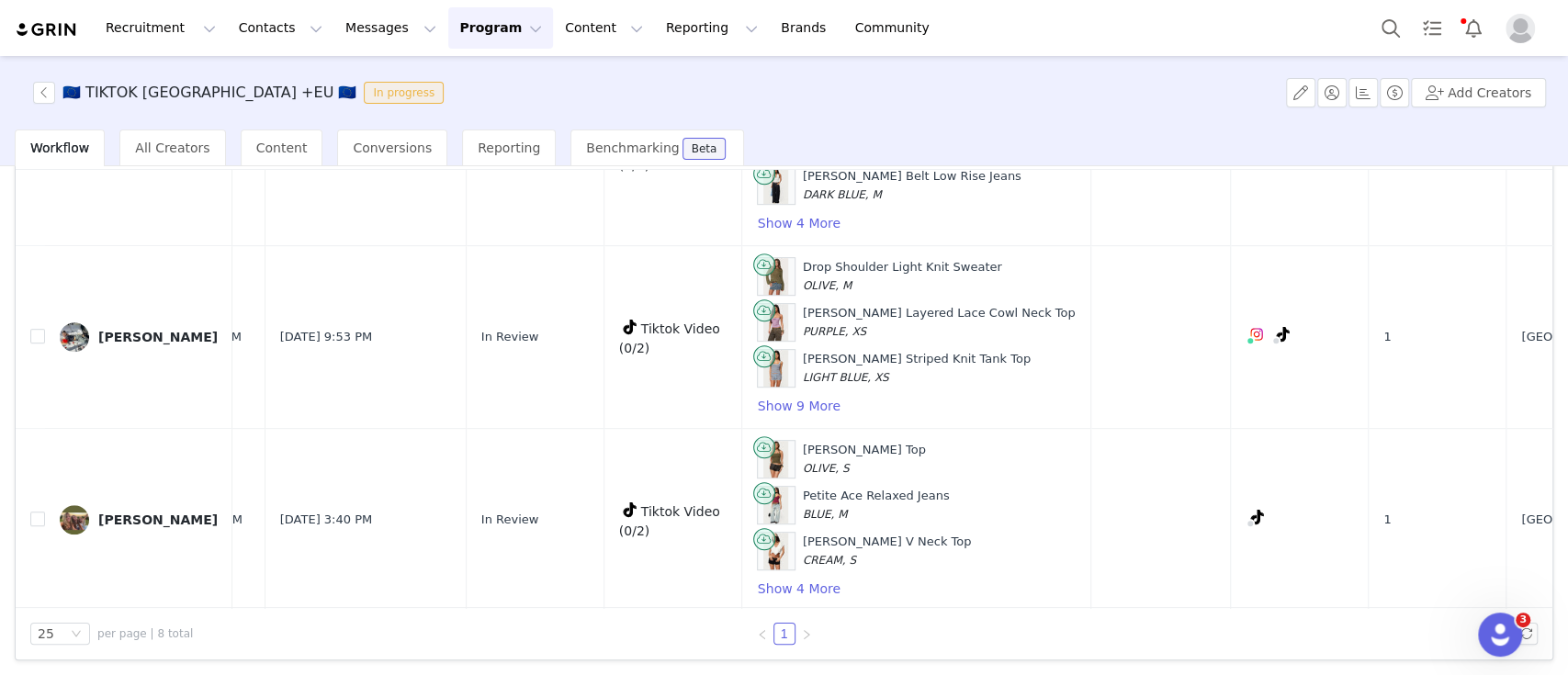
scroll to position [696, 105]
click at [43, 333] on input "checkbox" at bounding box center [37, 338] width 15 height 15
checkbox input "true"
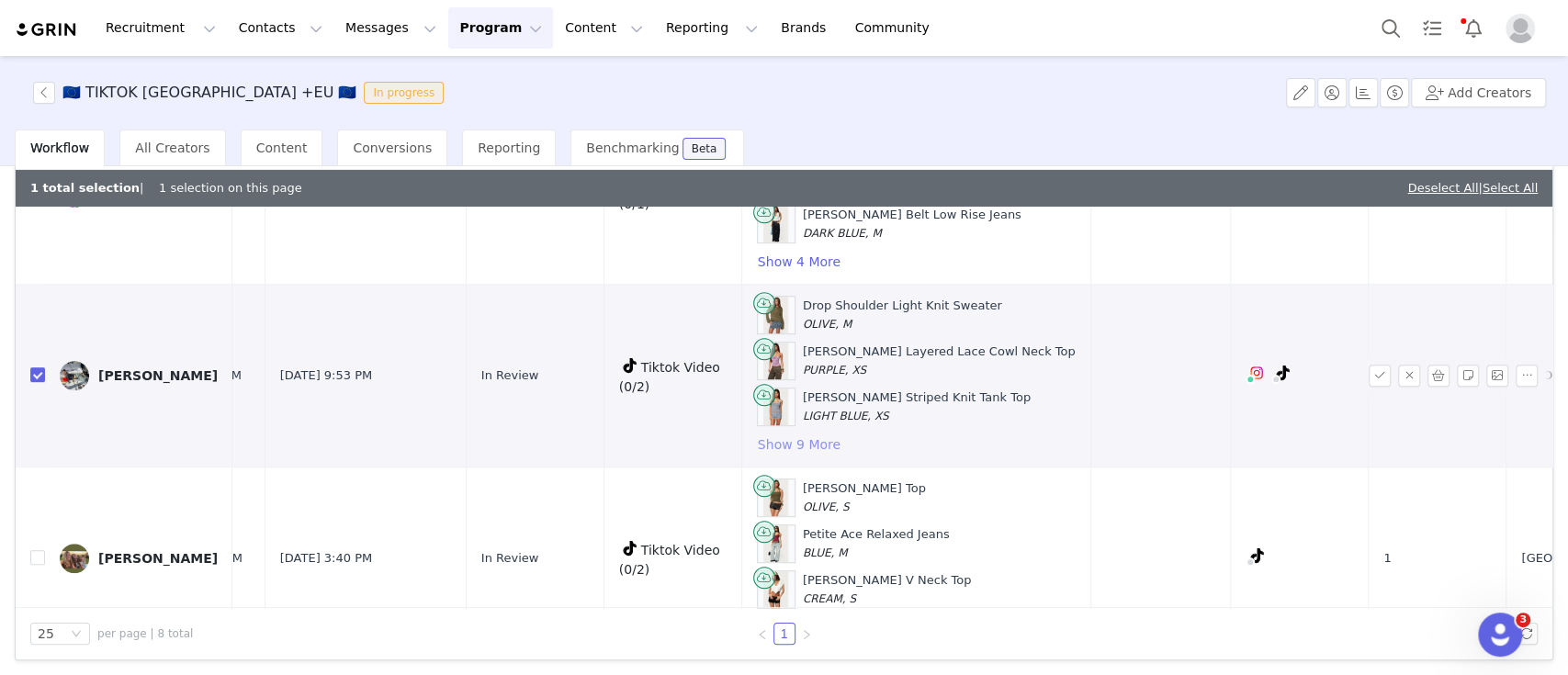
click at [756, 435] on button "Show 9 More" at bounding box center [798, 445] width 85 height 22
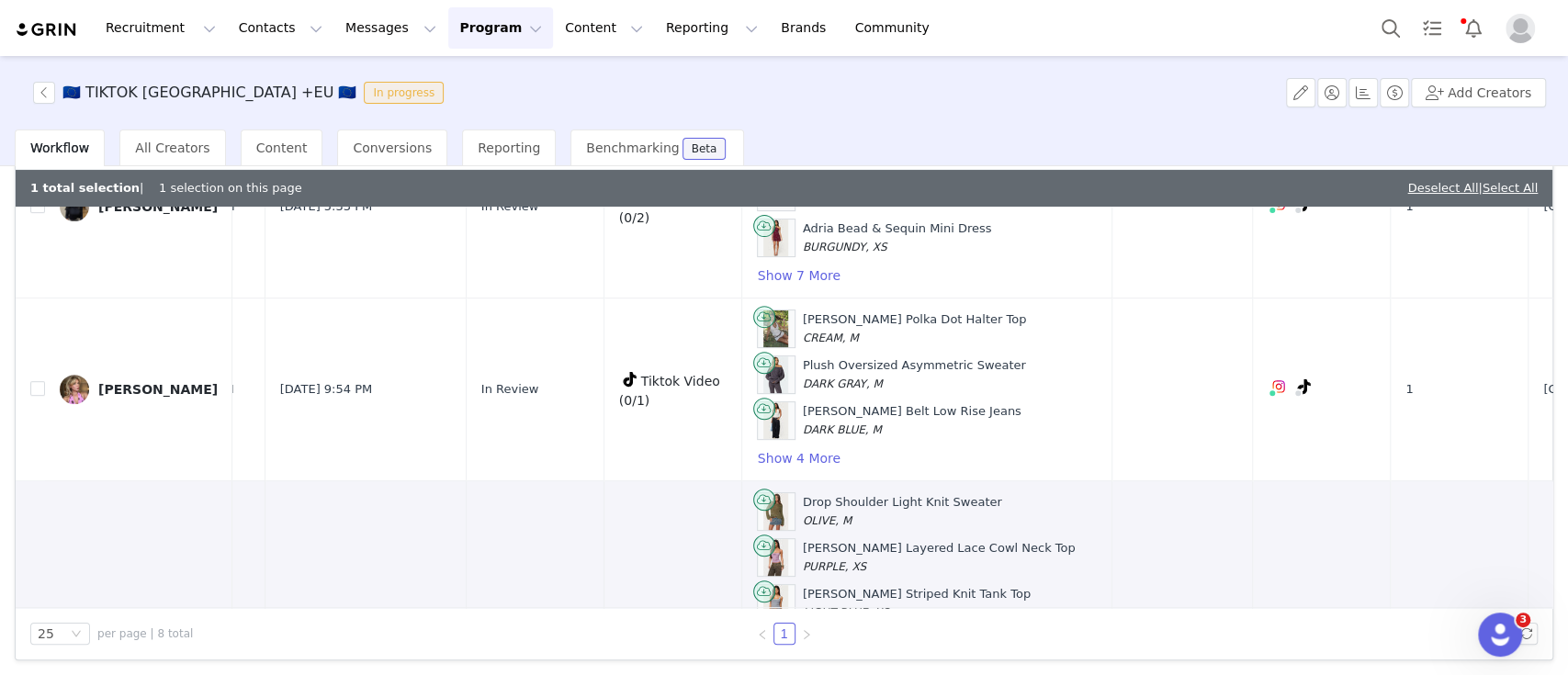
scroll to position [454, 105]
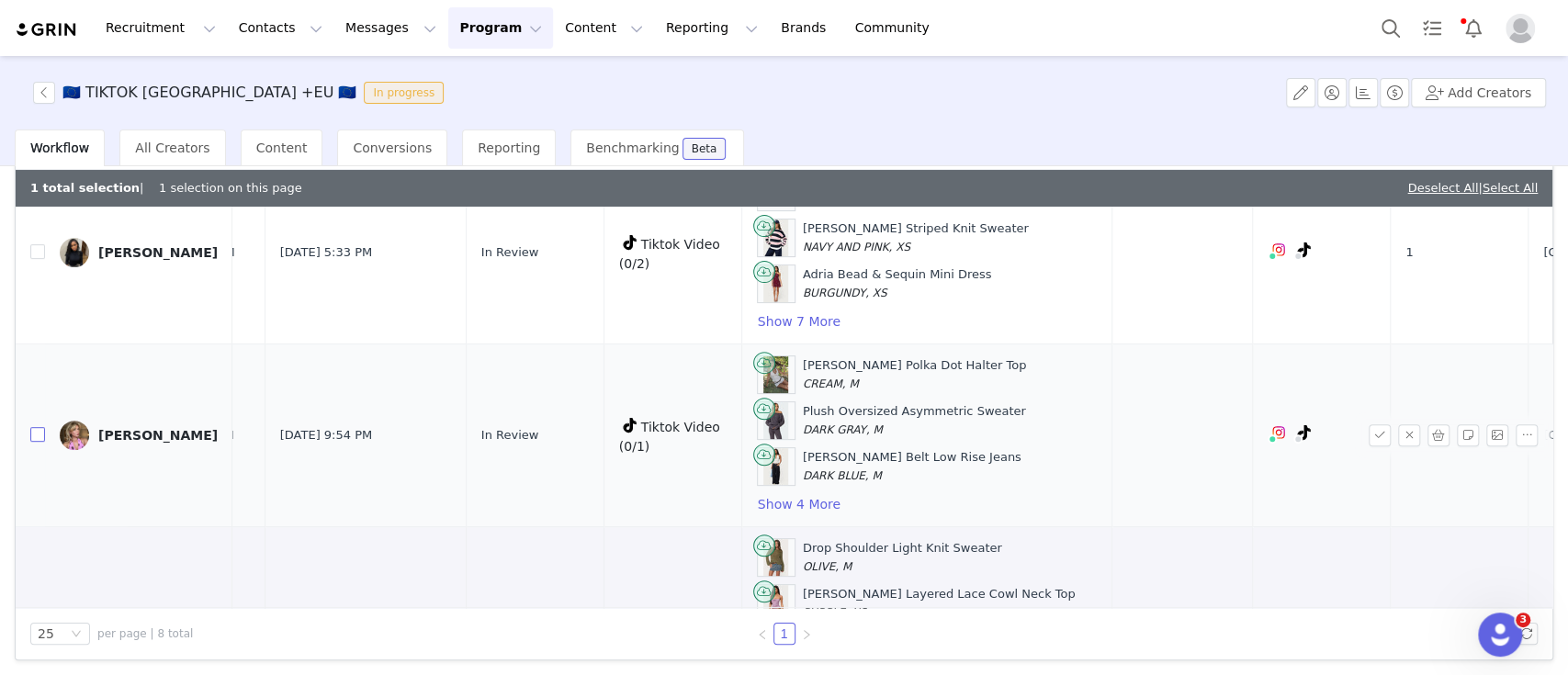
click at [42, 427] on input "checkbox" at bounding box center [37, 434] width 15 height 15
checkbox input "true"
click at [760, 500] on button "Show 4 More" at bounding box center [798, 504] width 85 height 22
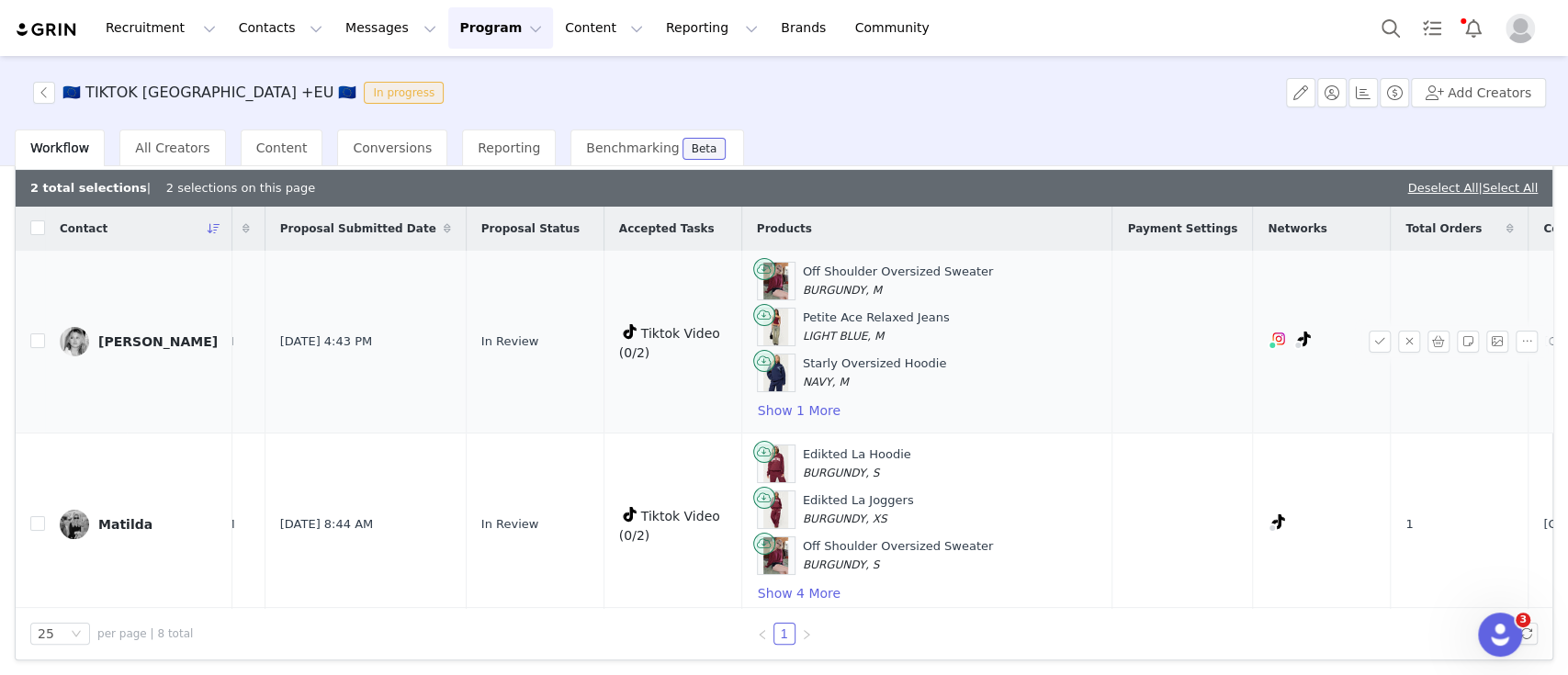
scroll to position [0, 0]
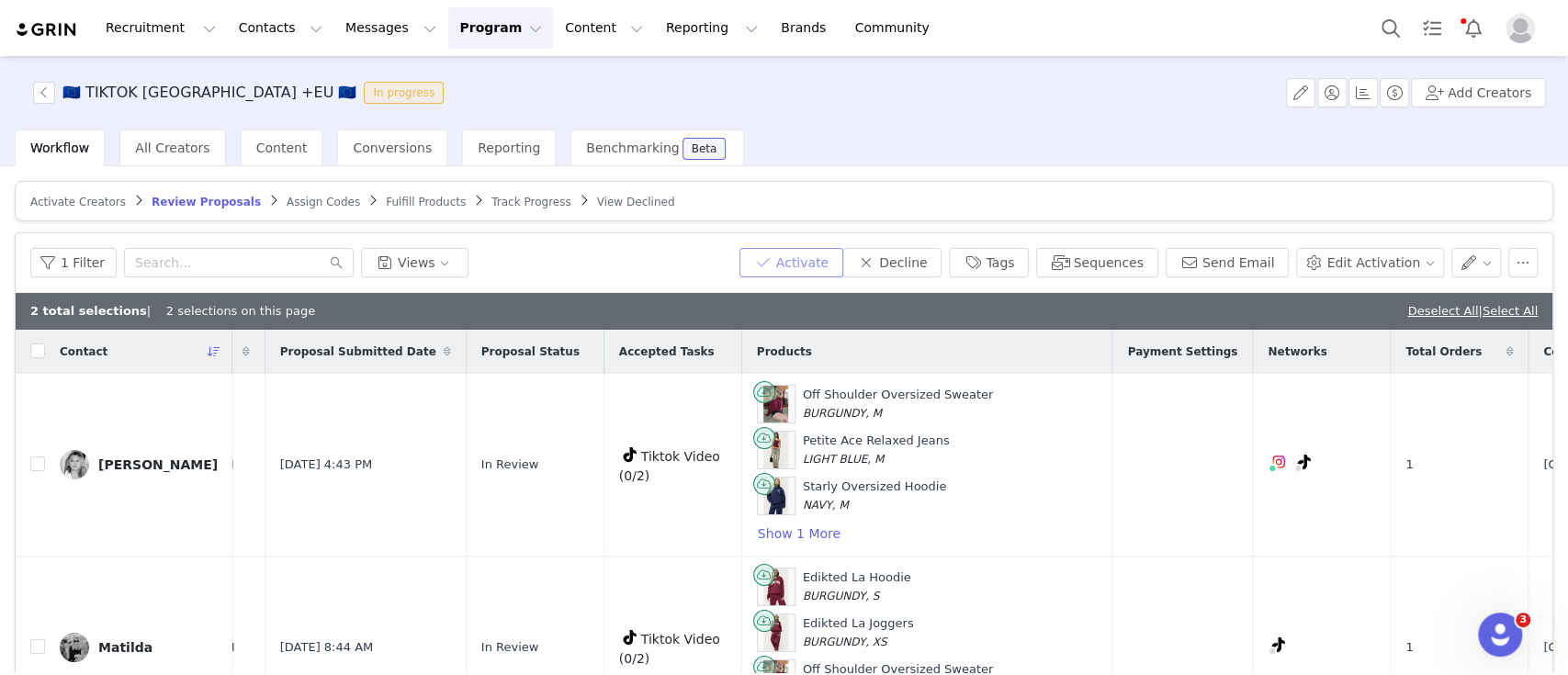
click at [801, 248] on button "Activate" at bounding box center [791, 263] width 104 height 30
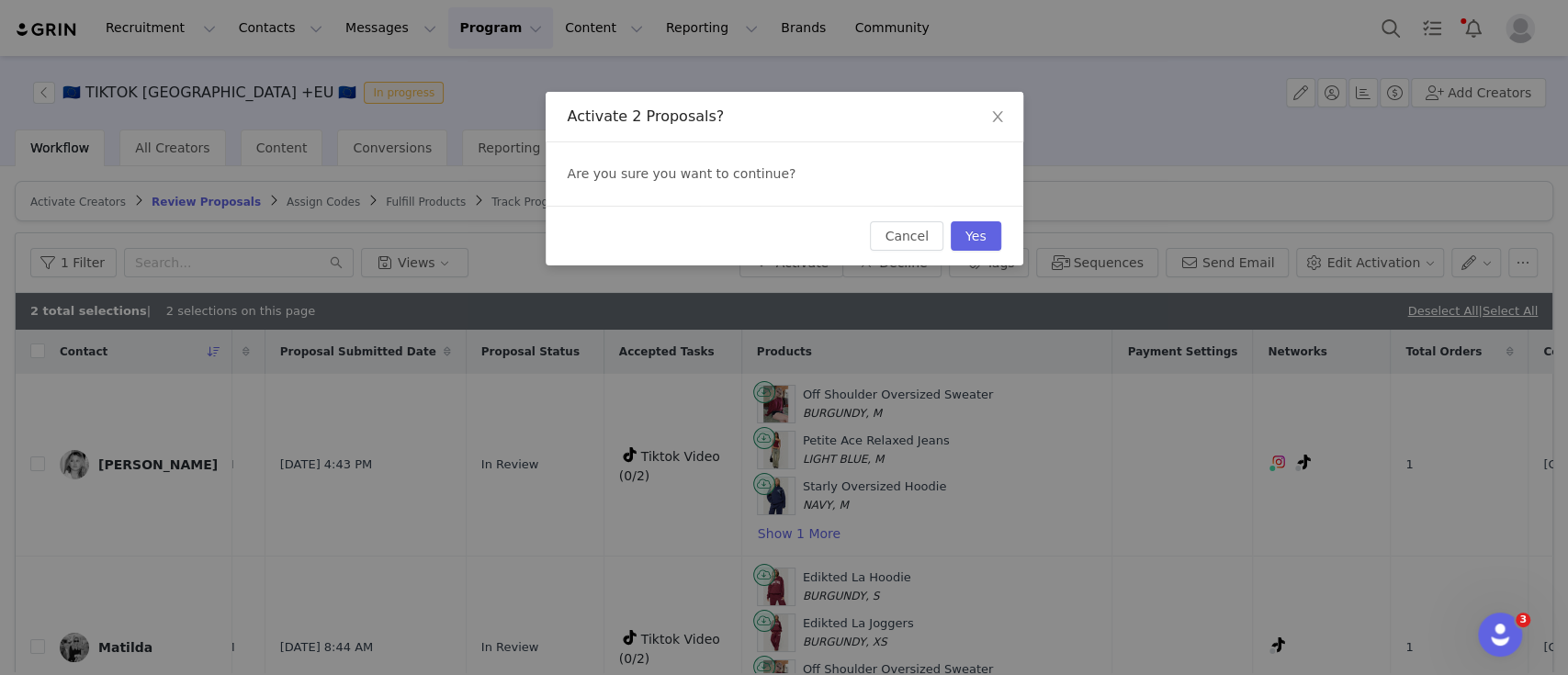
click at [1004, 228] on div "Cancel Yes" at bounding box center [784, 236] width 478 height 60
click at [970, 237] on button "Yes" at bounding box center [976, 236] width 50 height 30
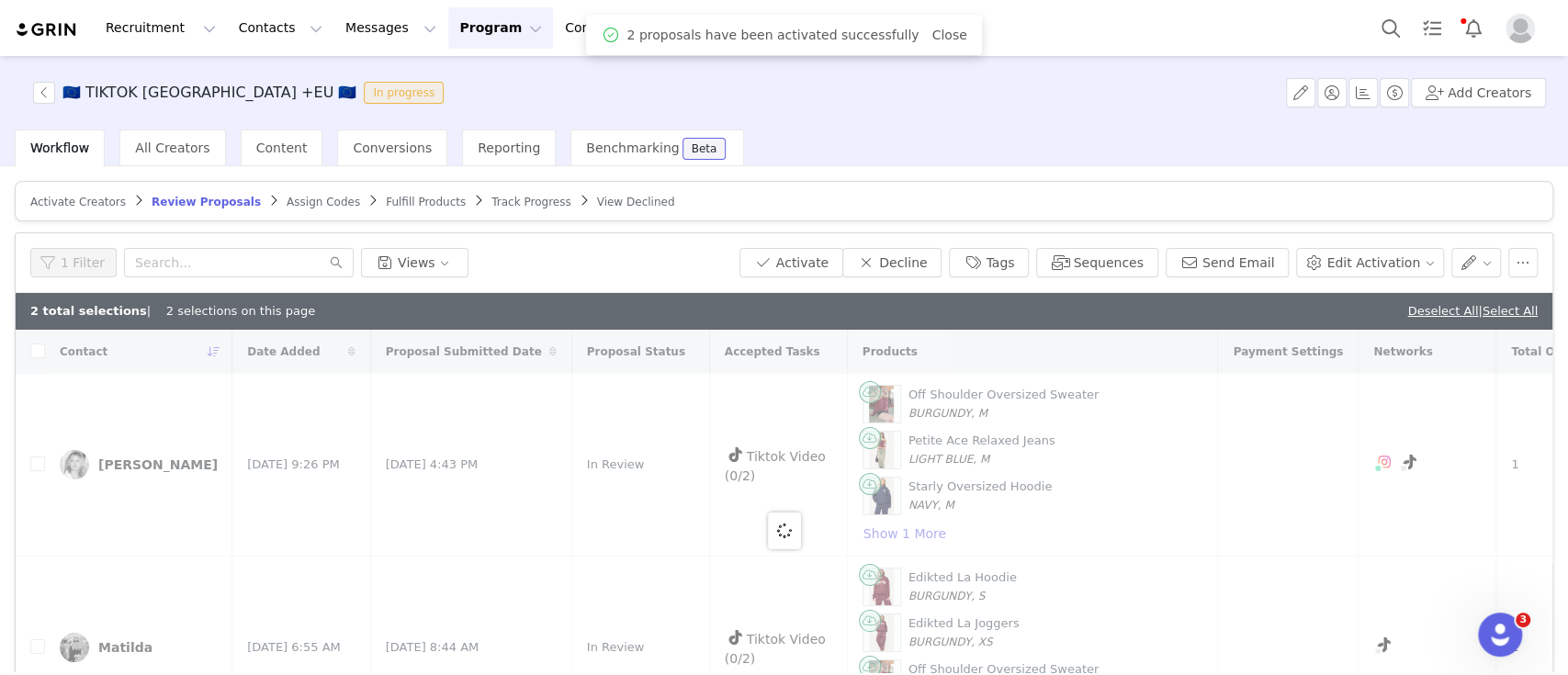
click at [286, 202] on span "Assign Codes" at bounding box center [323, 202] width 74 height 13
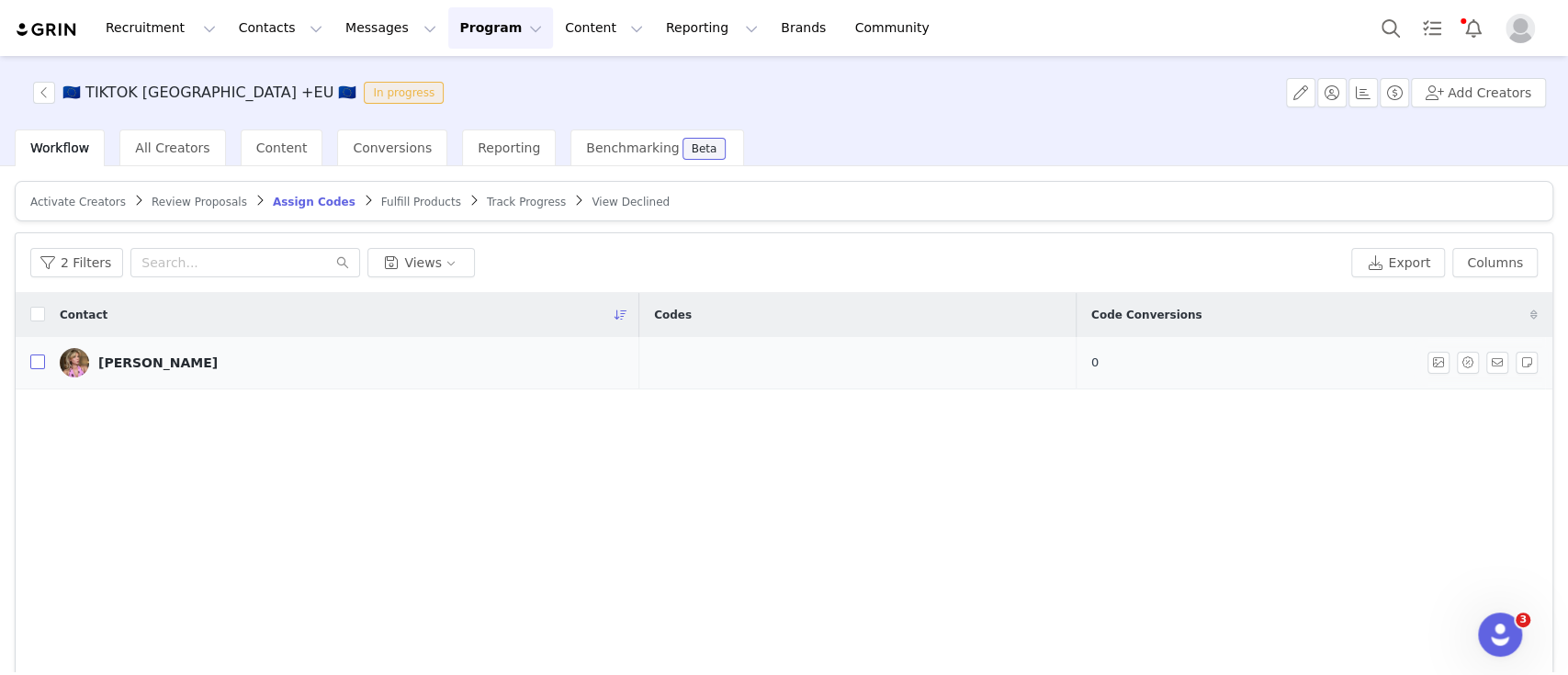
click at [35, 356] on input "checkbox" at bounding box center [37, 362] width 15 height 15
checkbox input "true"
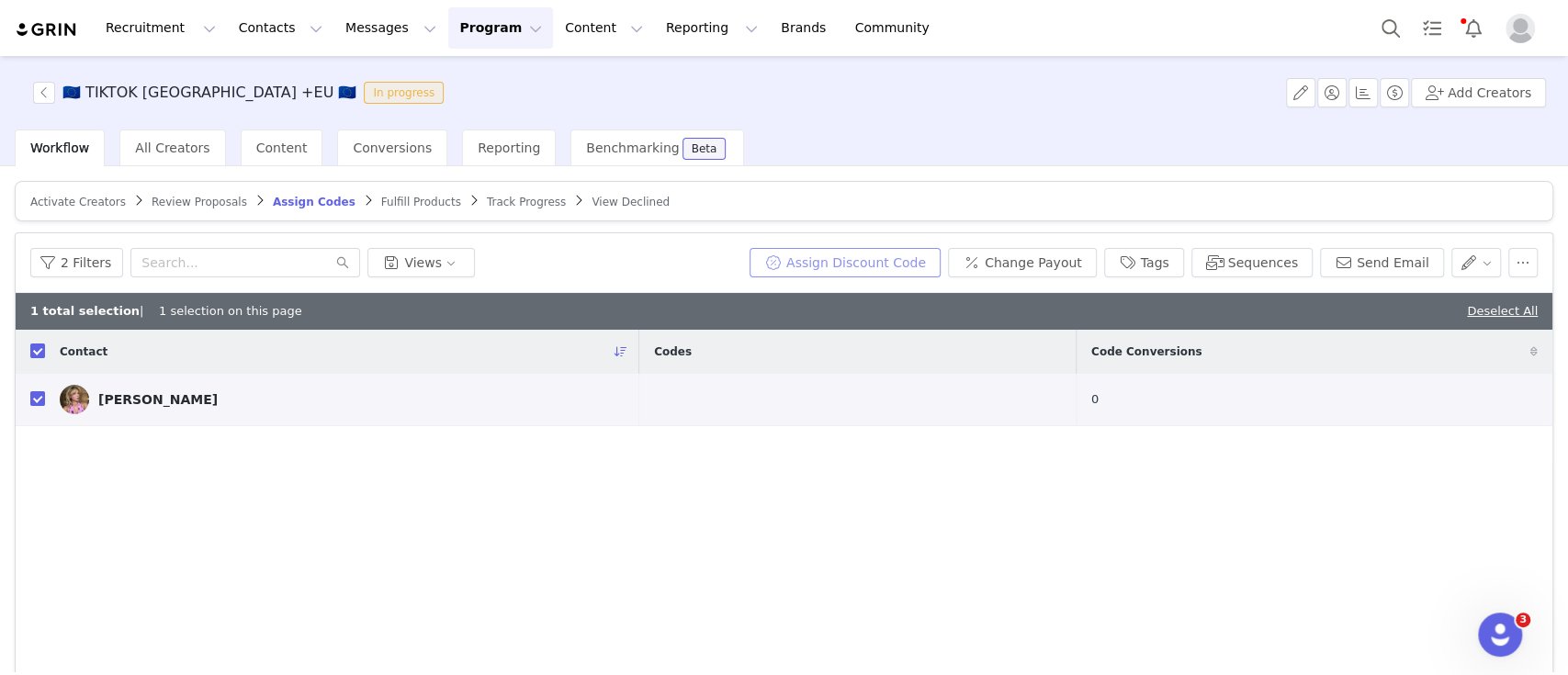
click at [895, 260] on button "Assign Discount Code" at bounding box center [845, 263] width 191 height 30
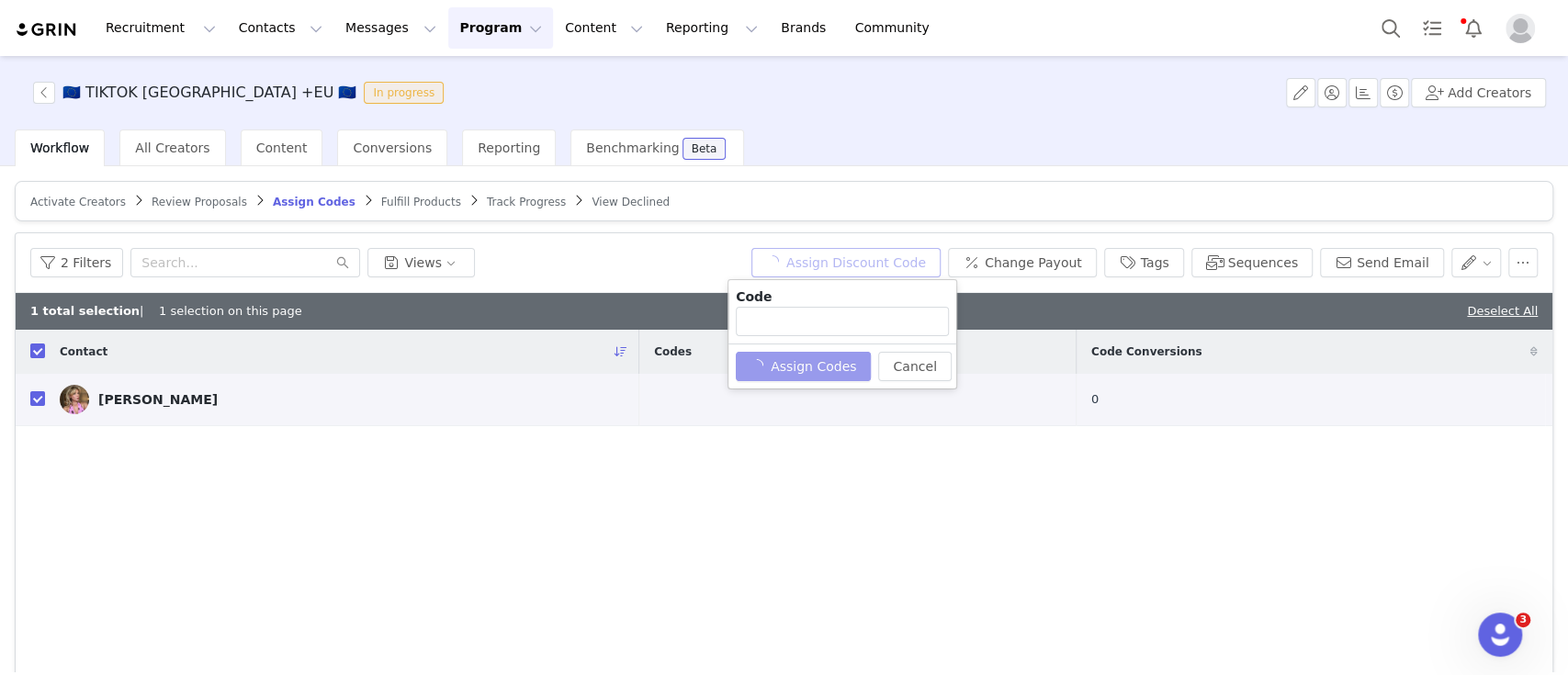
type input "MADDYBAXX10"
click at [798, 365] on button "Assign Codes" at bounding box center [793, 366] width 115 height 30
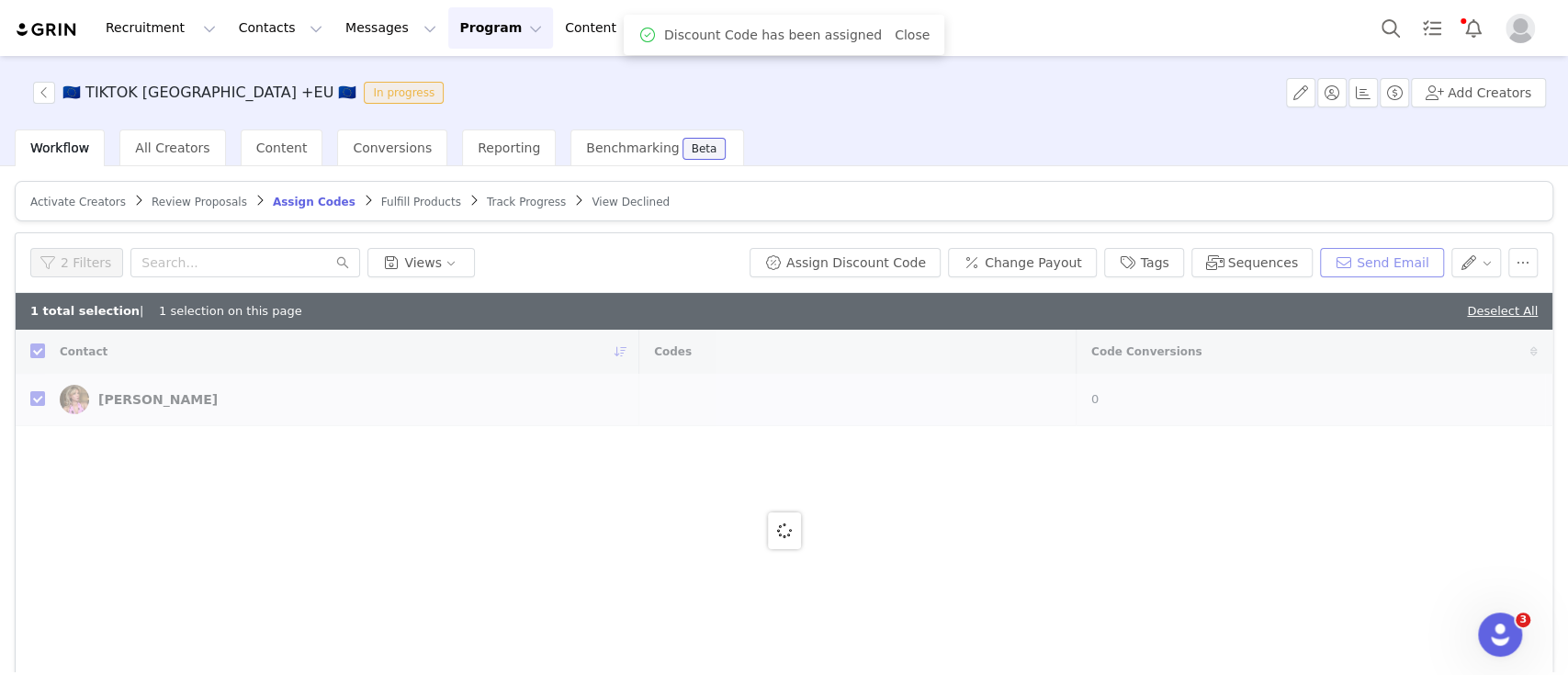
checkbox input "false"
click at [1374, 261] on button "Send Email" at bounding box center [1381, 263] width 124 height 30
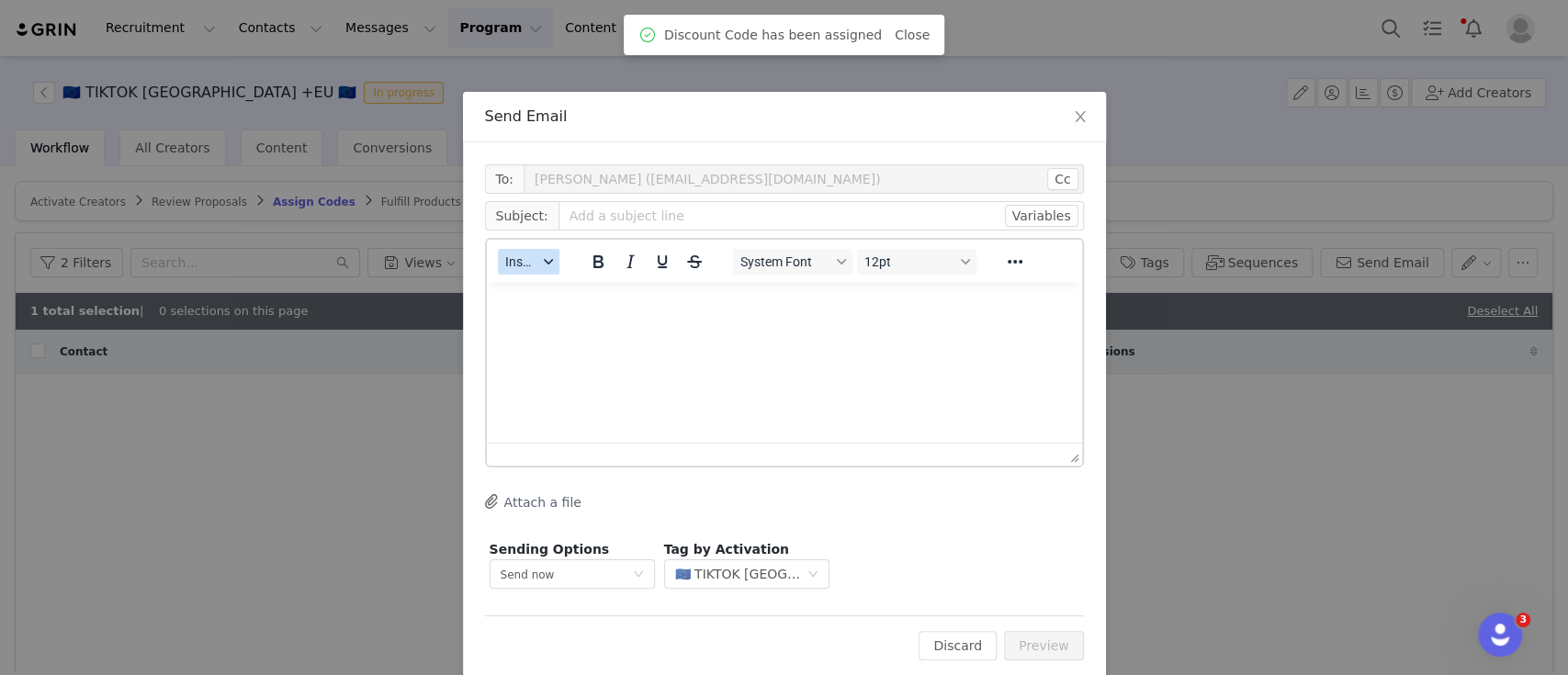
click at [525, 260] on span "Insert" at bounding box center [521, 262] width 32 height 15
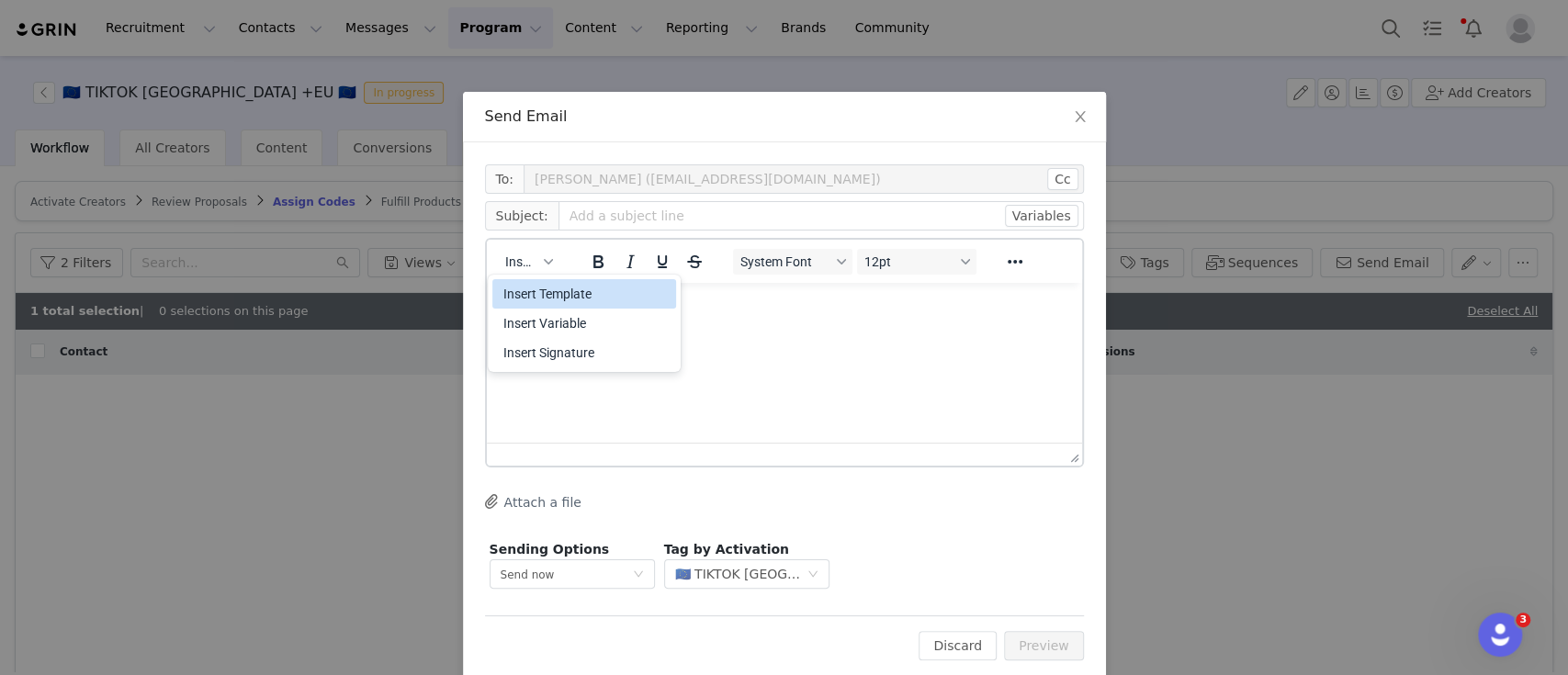
click at [546, 290] on div "Insert Template" at bounding box center [586, 294] width 165 height 22
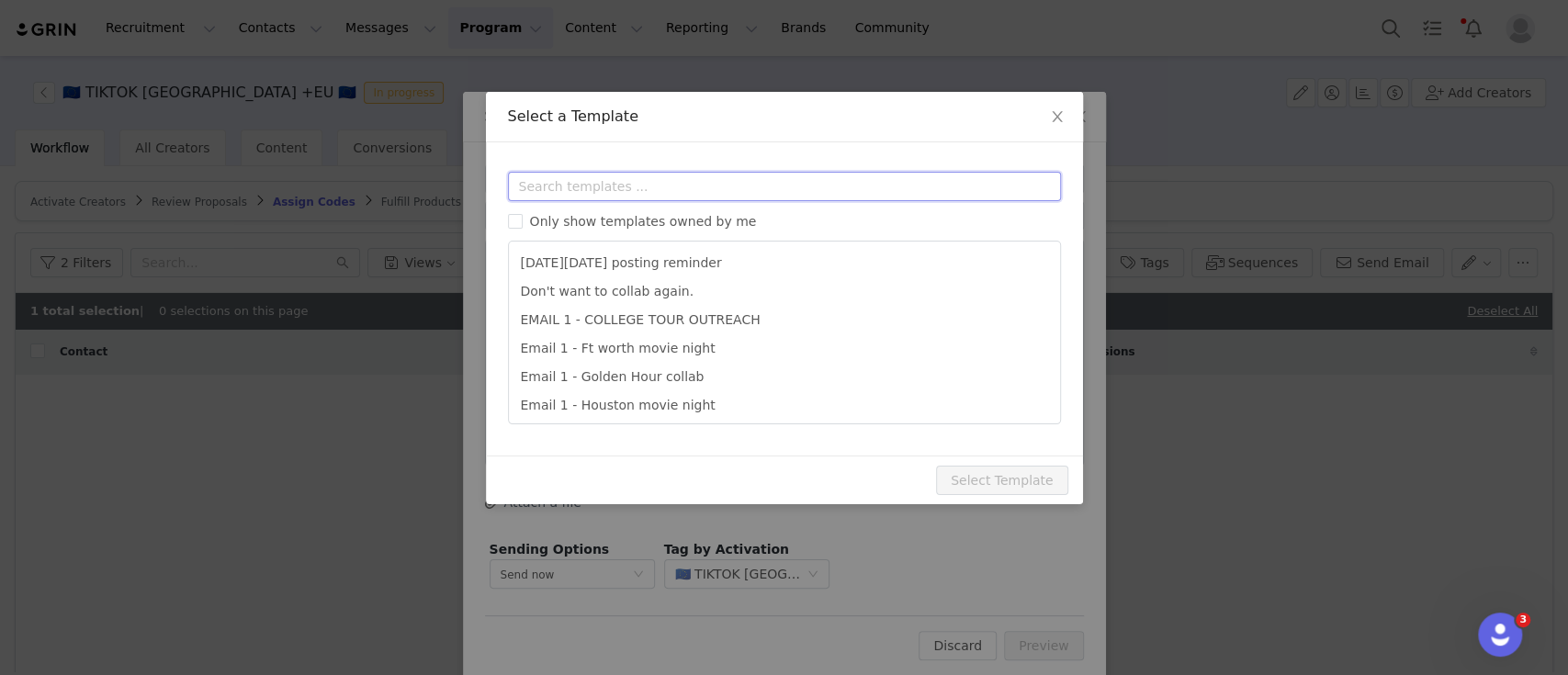
click at [603, 183] on input "text" at bounding box center [784, 186] width 553 height 30
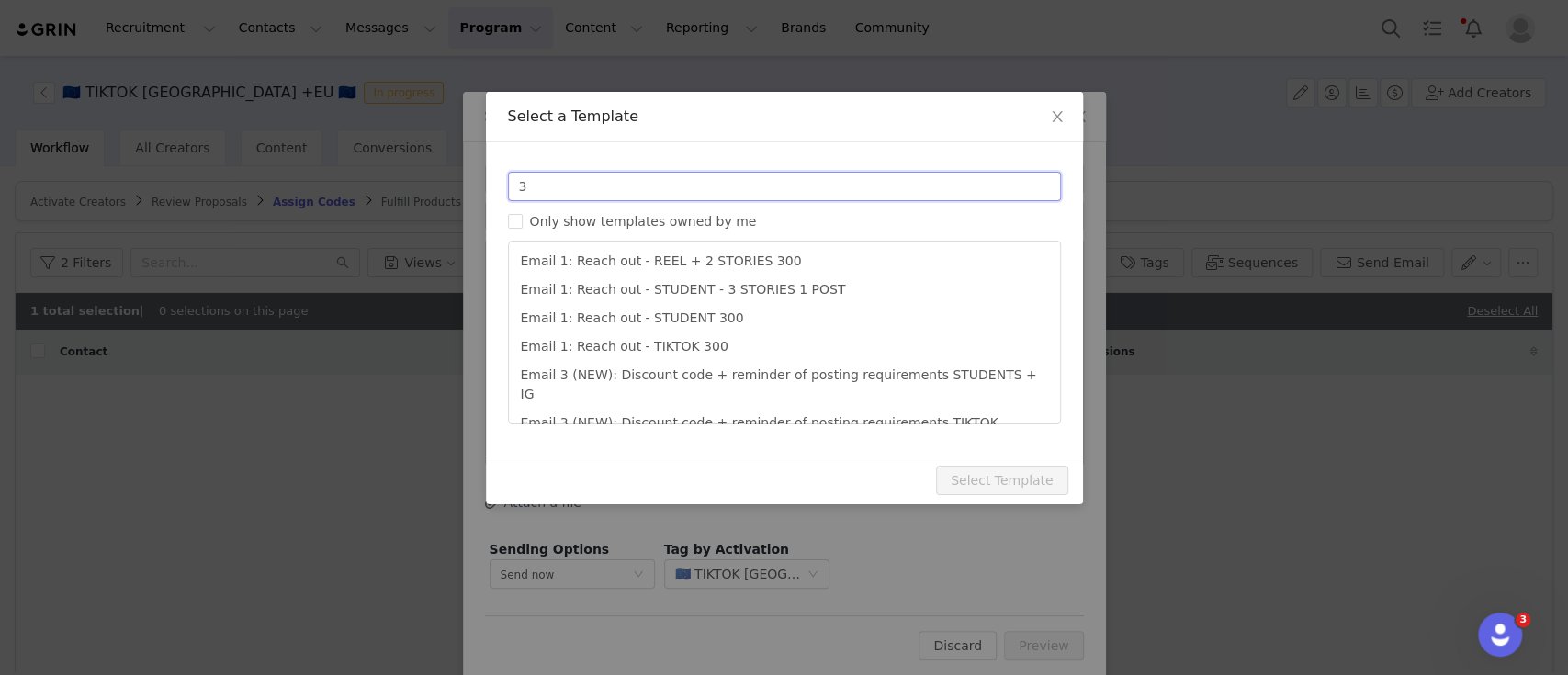
scroll to position [204, 0]
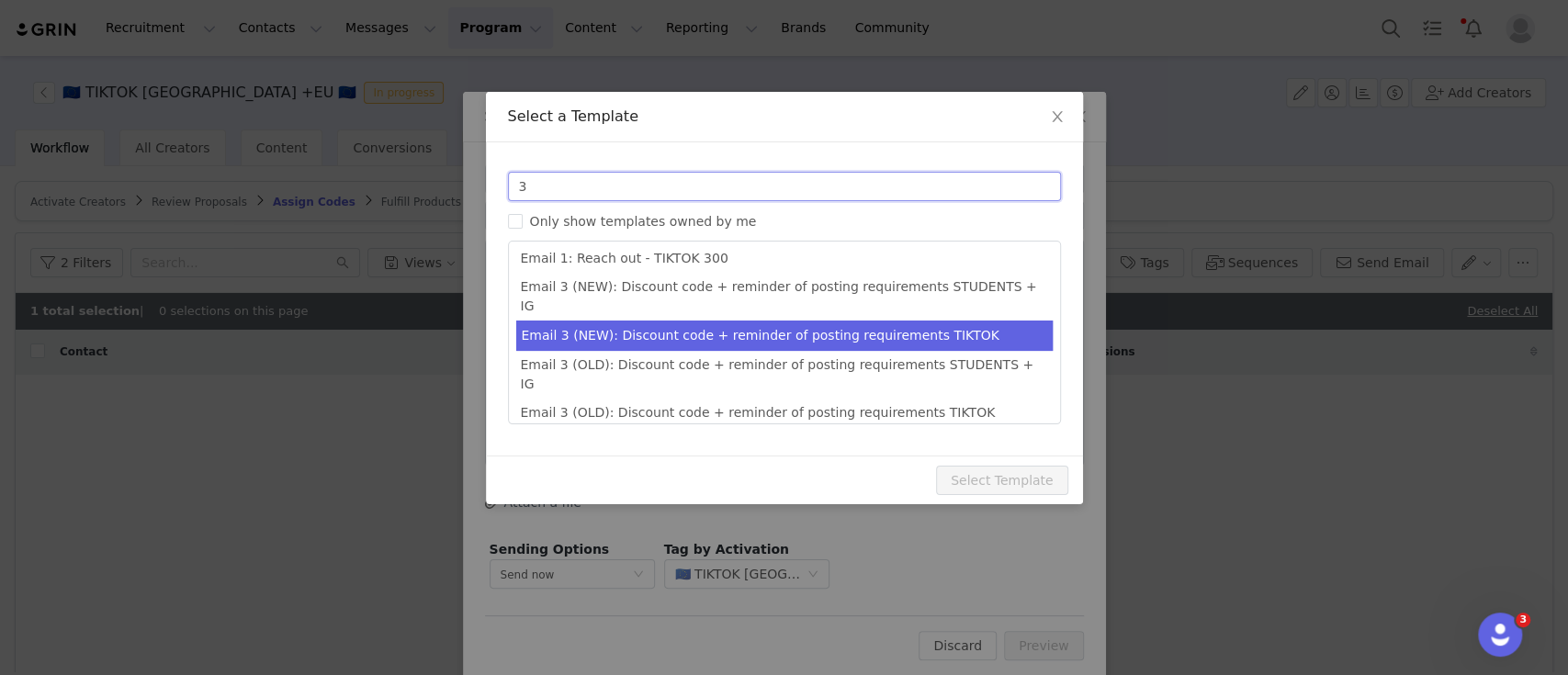
type input "3"
type input "Collab with Edikted"
click at [756, 322] on li "Email 3 (NEW): Discount code + reminder of posting requirements TIKTOK" at bounding box center [784, 336] width 536 height 30
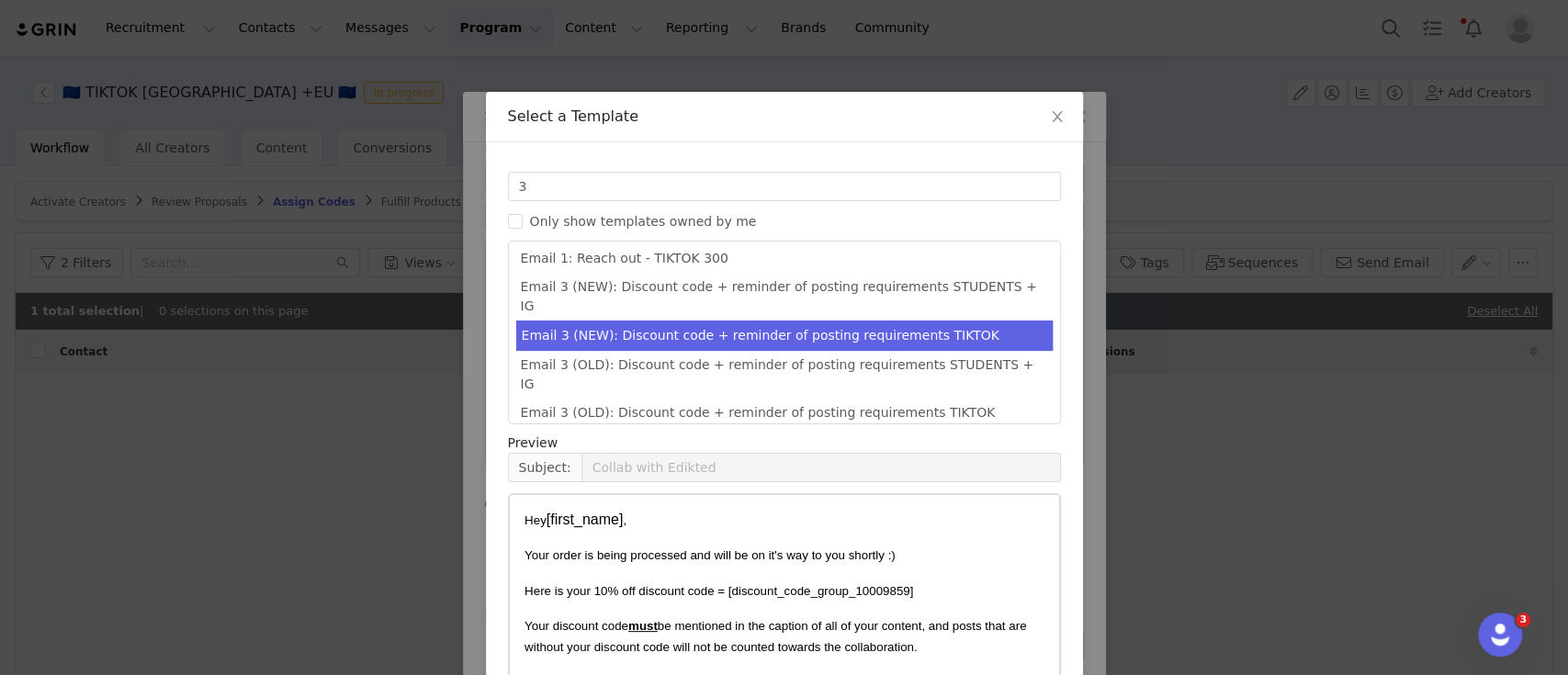
scroll to position [140, 0]
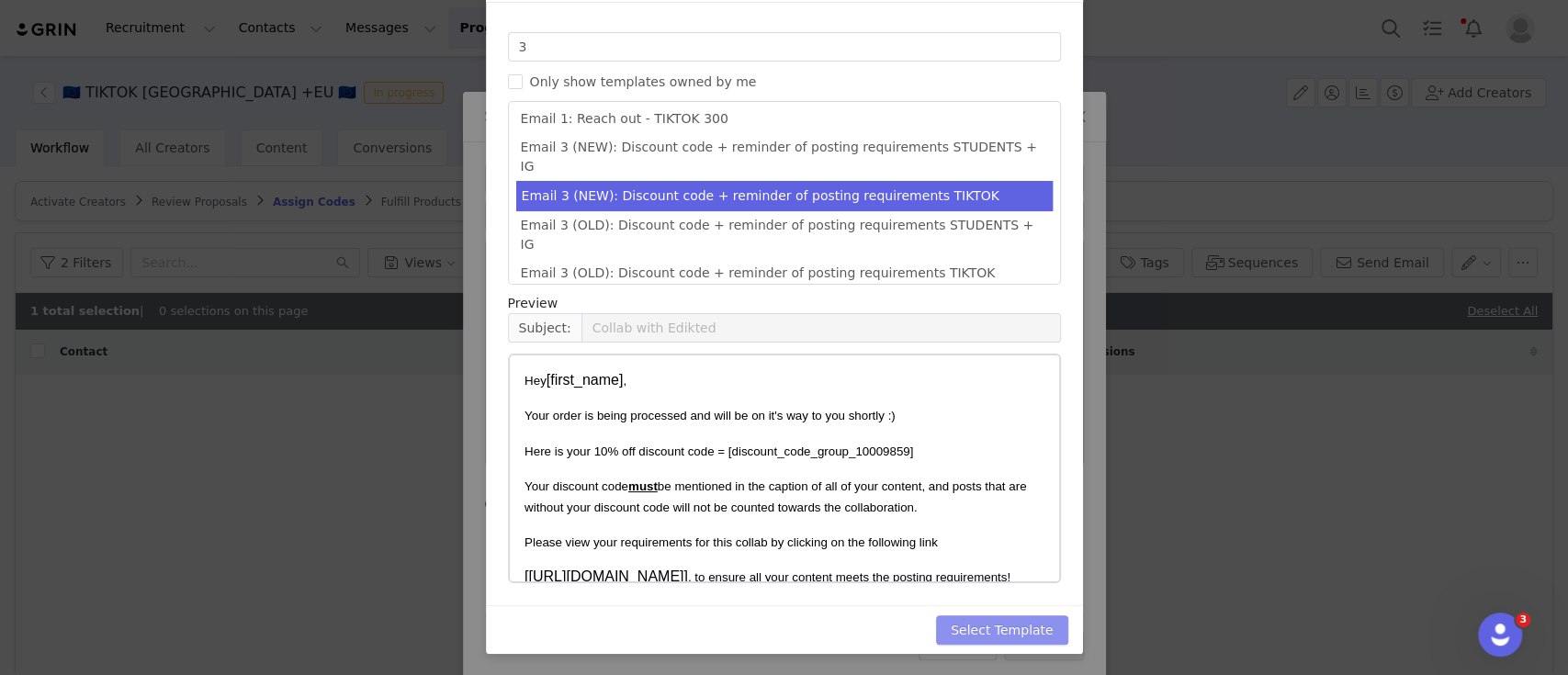
click at [1020, 622] on button "Select Template" at bounding box center [1003, 630] width 132 height 30
type input "Collab with Edikted"
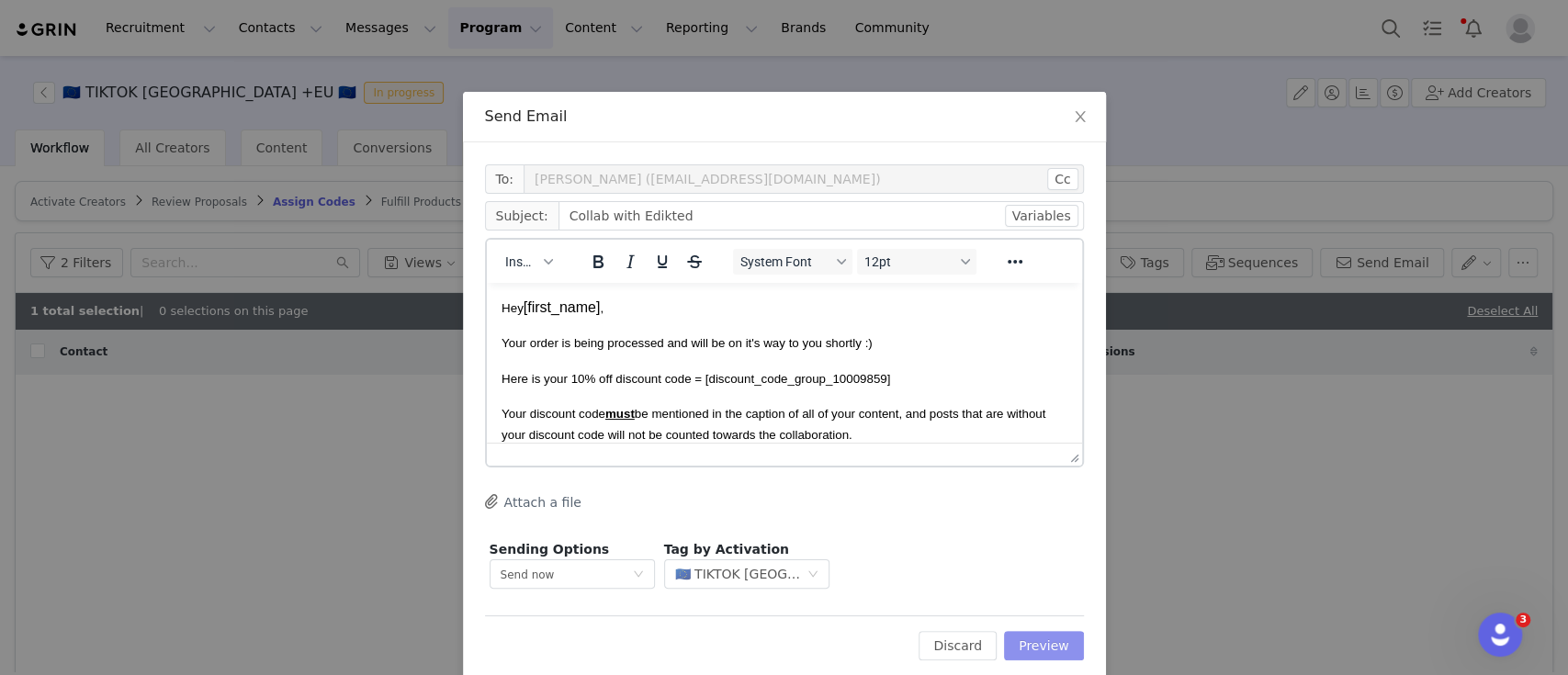
click at [1056, 643] on button "Preview" at bounding box center [1044, 646] width 80 height 30
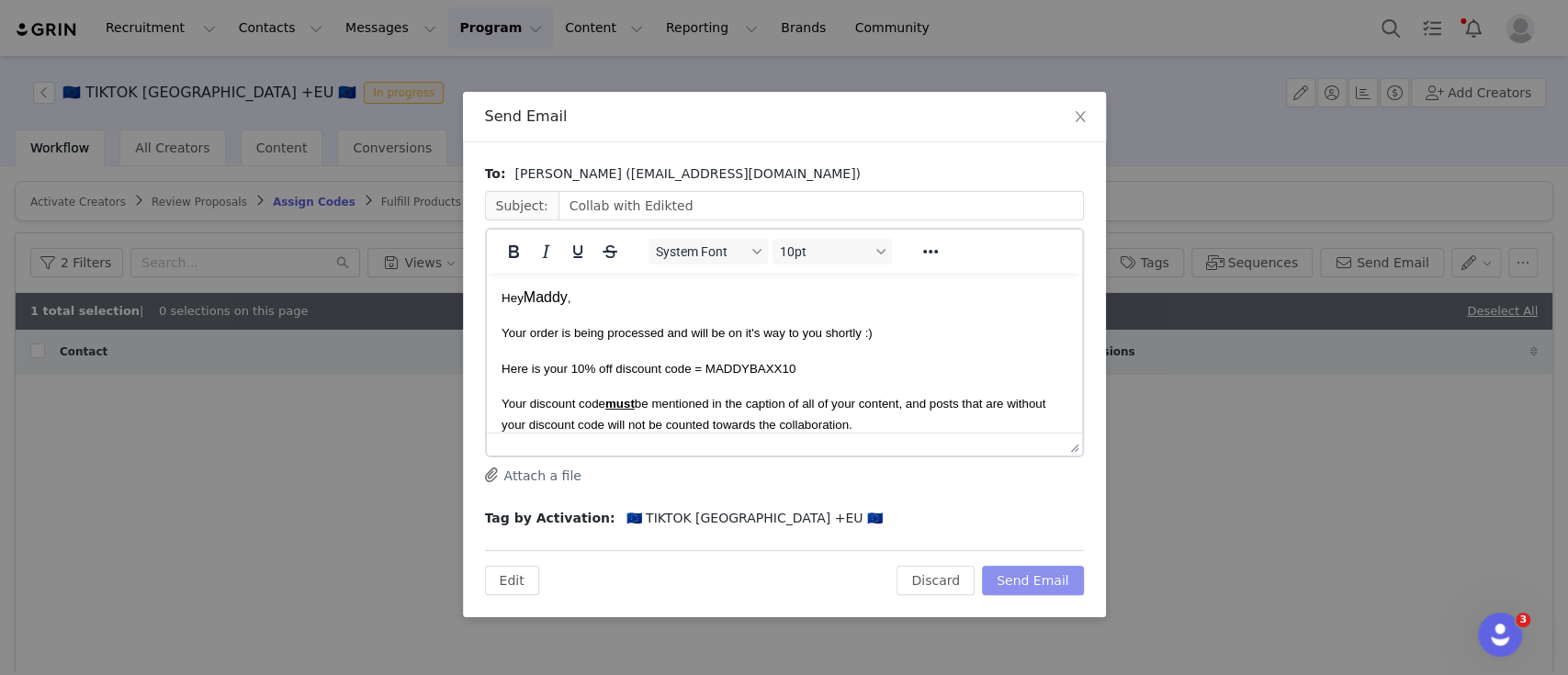
click at [1040, 578] on button "Send Email" at bounding box center [1033, 581] width 102 height 30
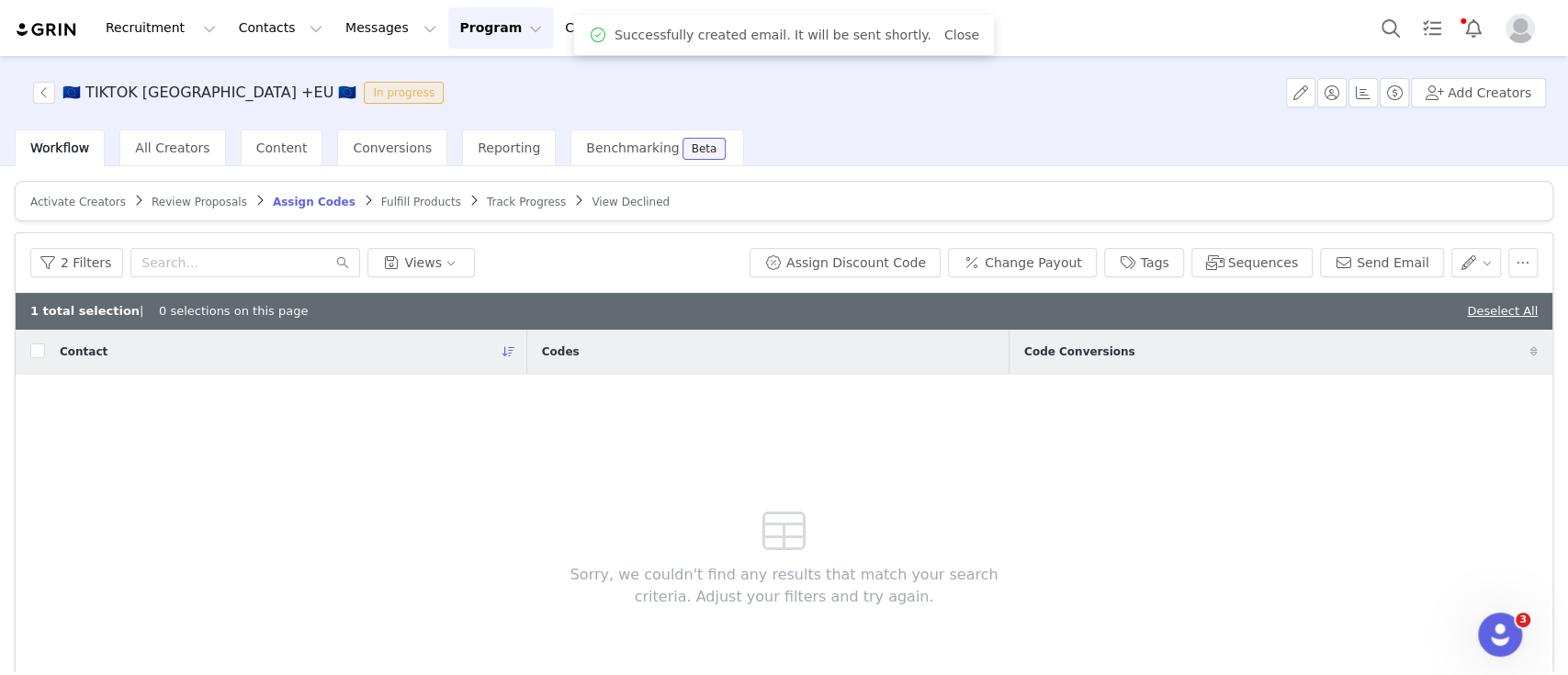
click at [392, 195] on link "Fulfill Products" at bounding box center [422, 201] width 80 height 14
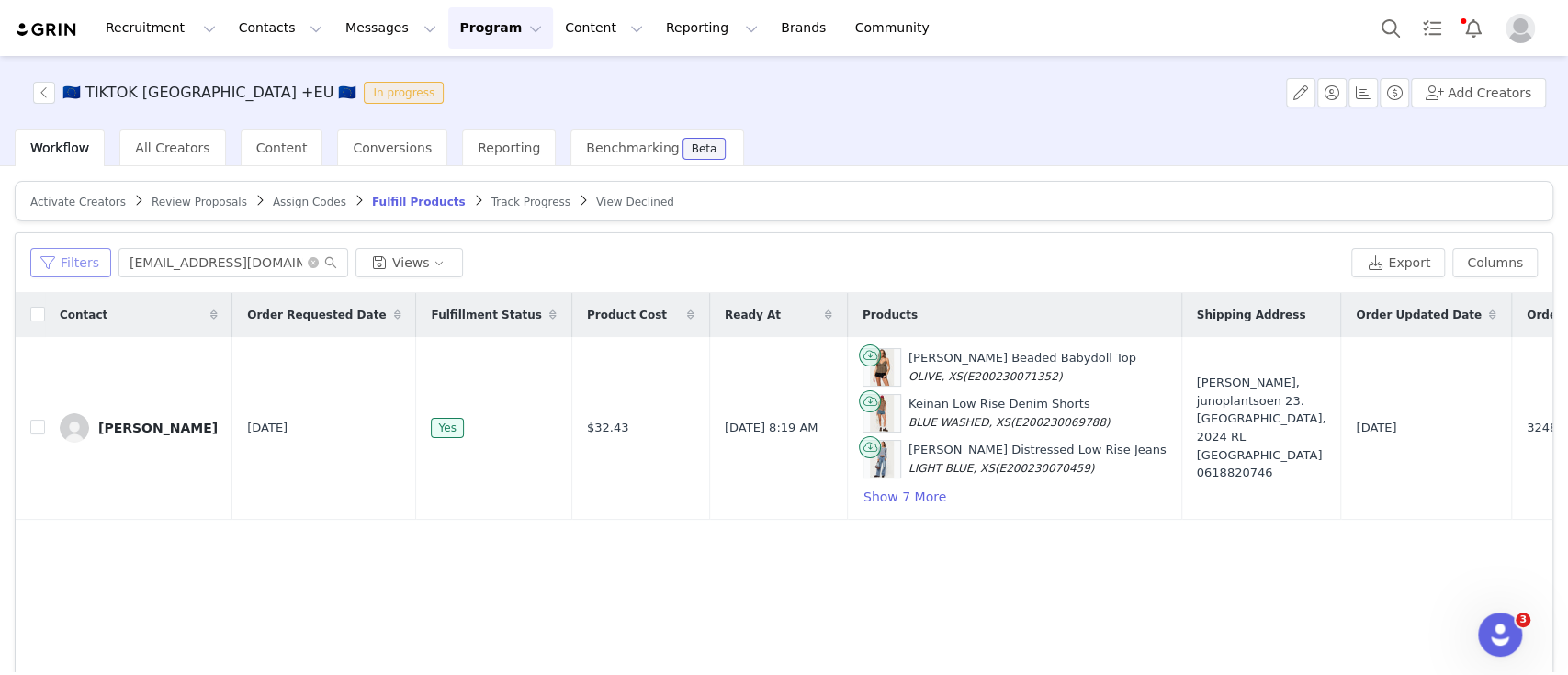
click at [86, 255] on button "Filters" at bounding box center [70, 263] width 81 height 30
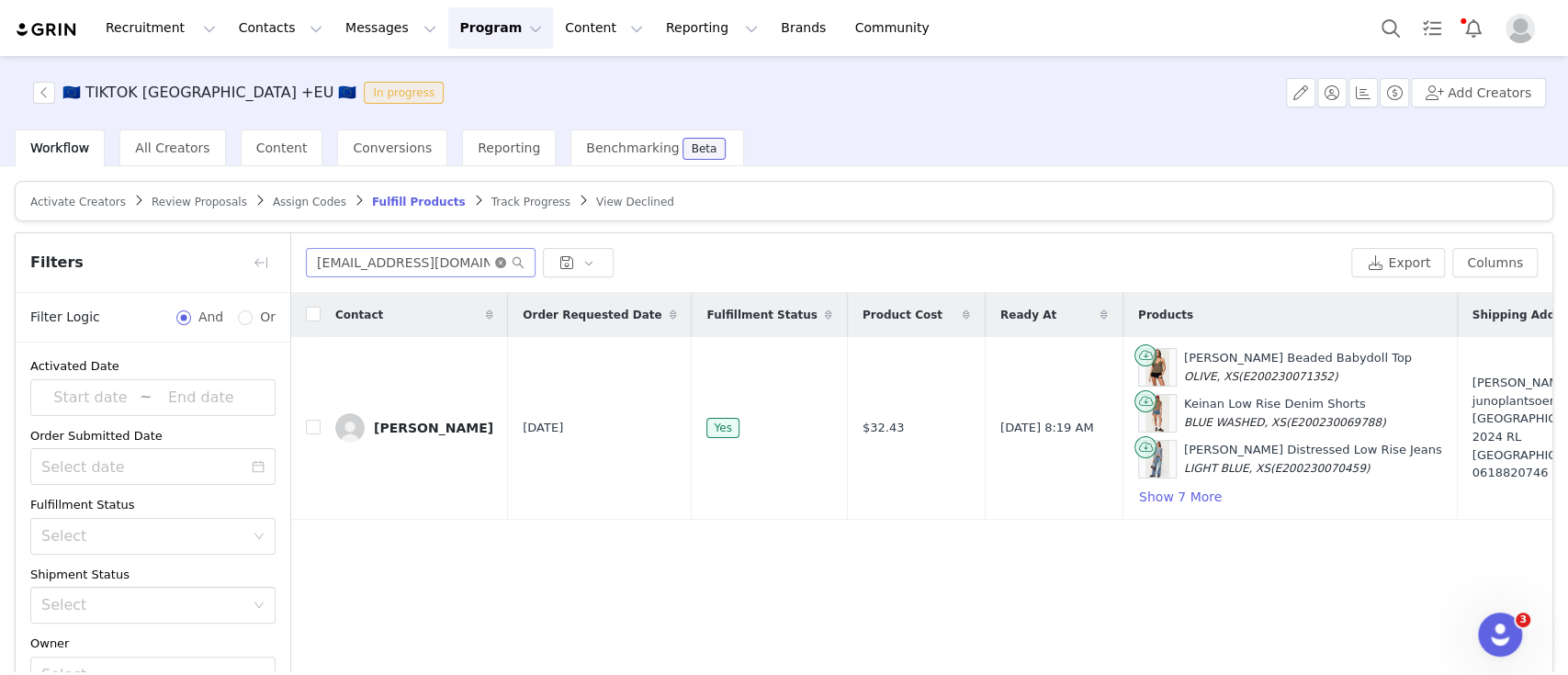
click at [502, 264] on icon "icon: close-circle" at bounding box center [501, 263] width 11 height 11
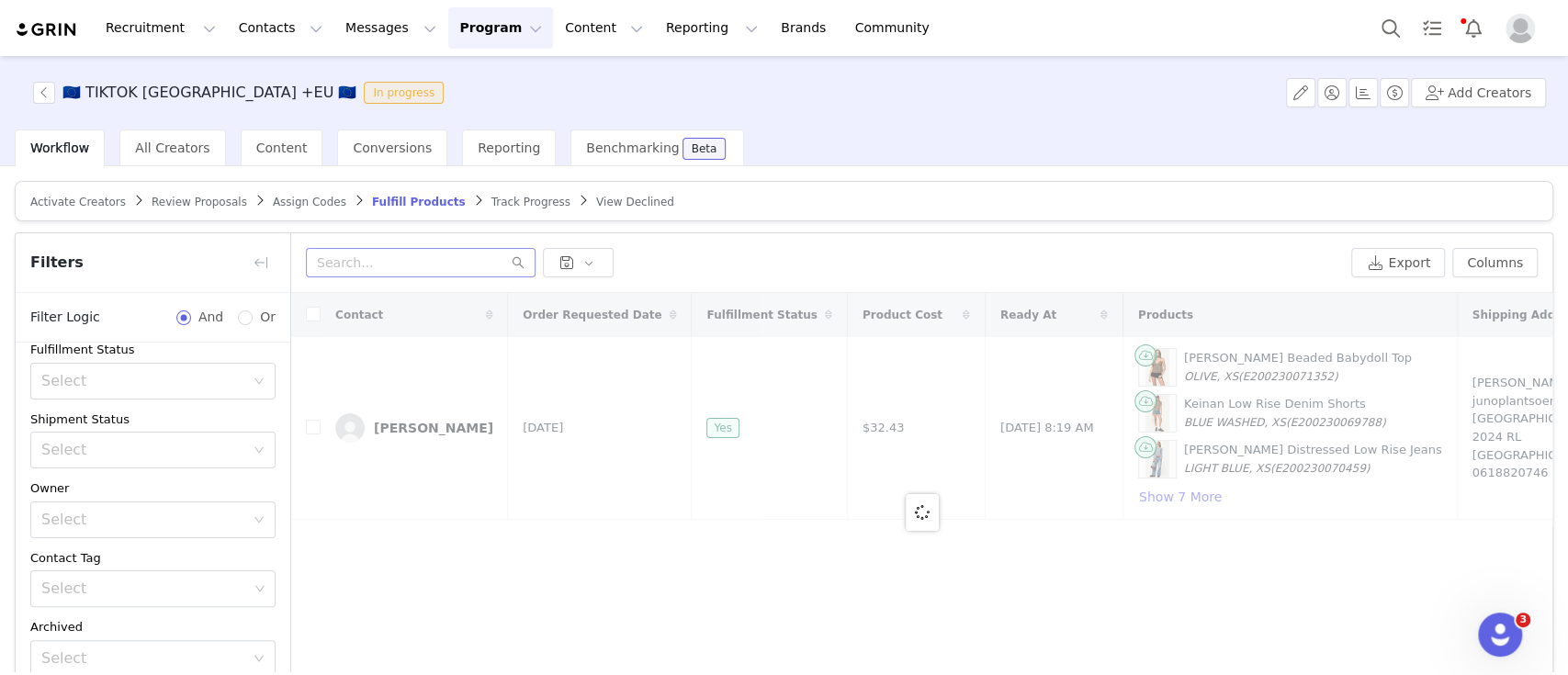
scroll to position [156, 0]
click at [131, 425] on div "Shipment Status Select" at bounding box center [152, 438] width 245 height 59
click at [123, 454] on div "Select" at bounding box center [143, 449] width 203 height 19
click at [118, 496] on li "Has No Order" at bounding box center [143, 487] width 227 height 30
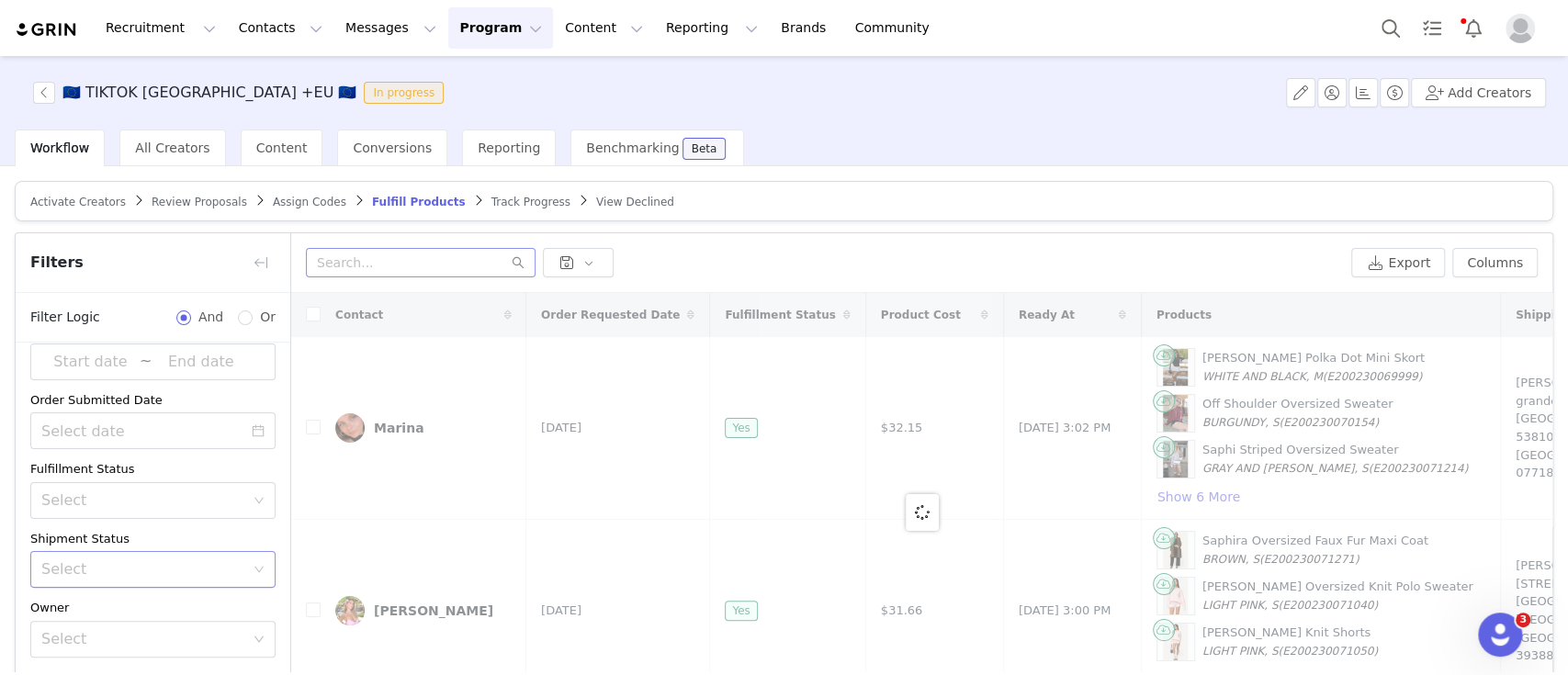
click at [140, 569] on div "Select" at bounding box center [143, 570] width 203 height 19
click at [102, 440] on li "Has No Order" at bounding box center [143, 438] width 227 height 30
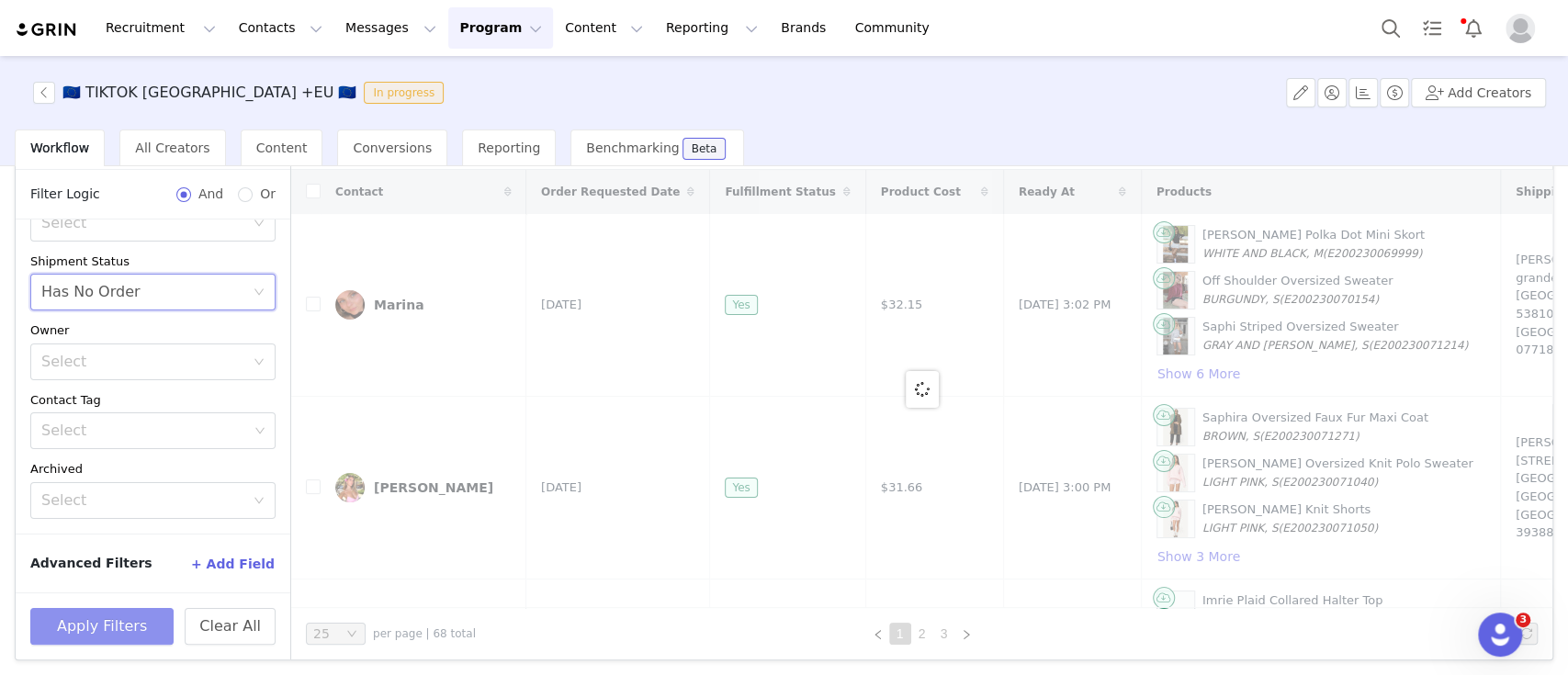
click at [113, 616] on button "Apply Filters" at bounding box center [102, 626] width 144 height 36
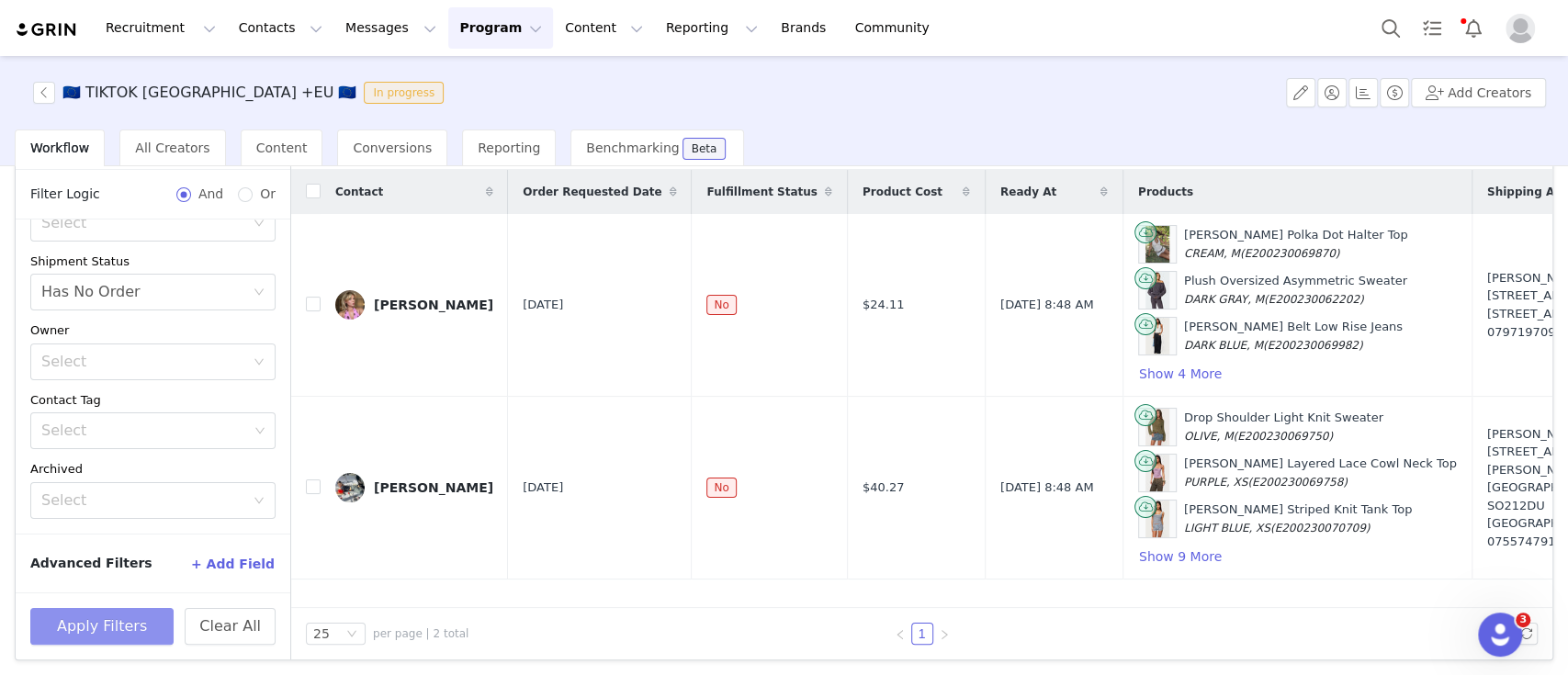
scroll to position [0, 0]
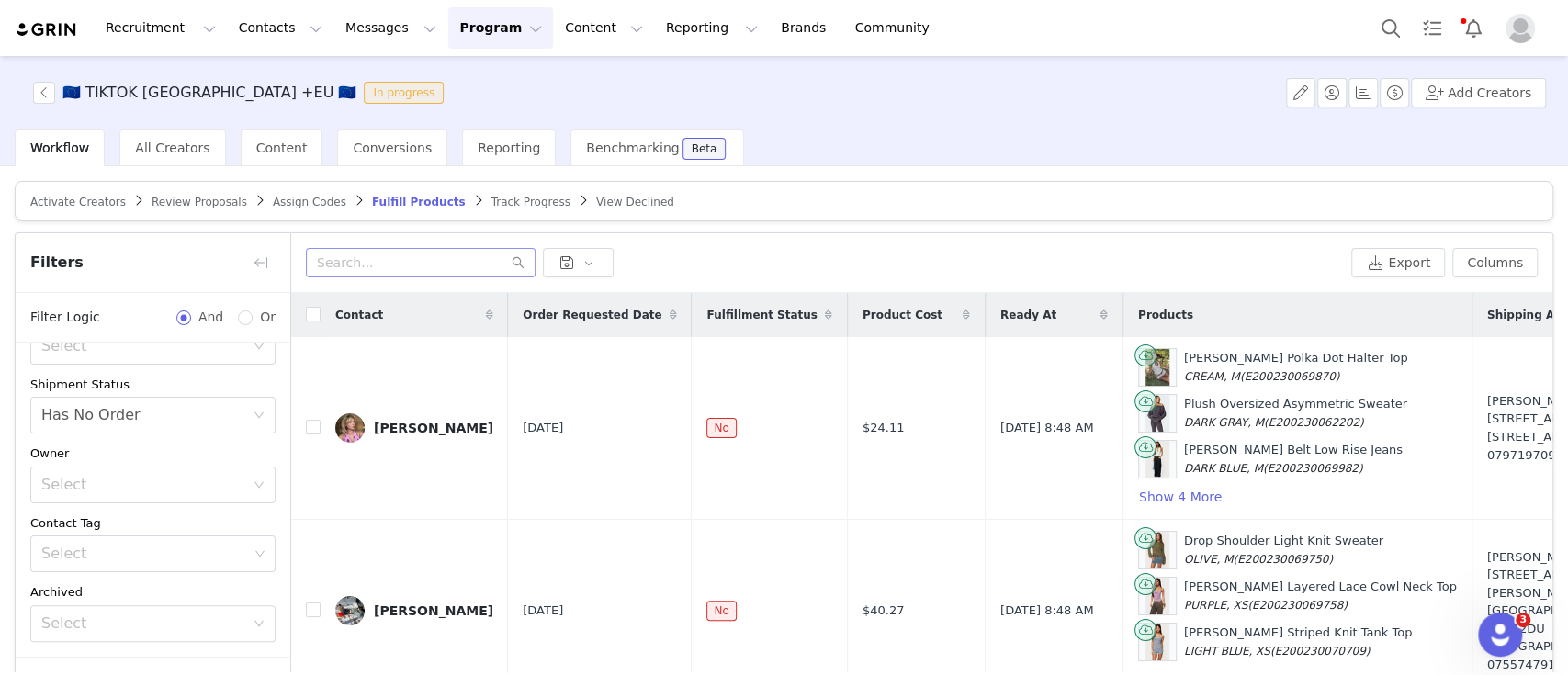
click at [276, 249] on div "Filters" at bounding box center [153, 263] width 274 height 60
click at [271, 258] on button "button" at bounding box center [261, 263] width 30 height 30
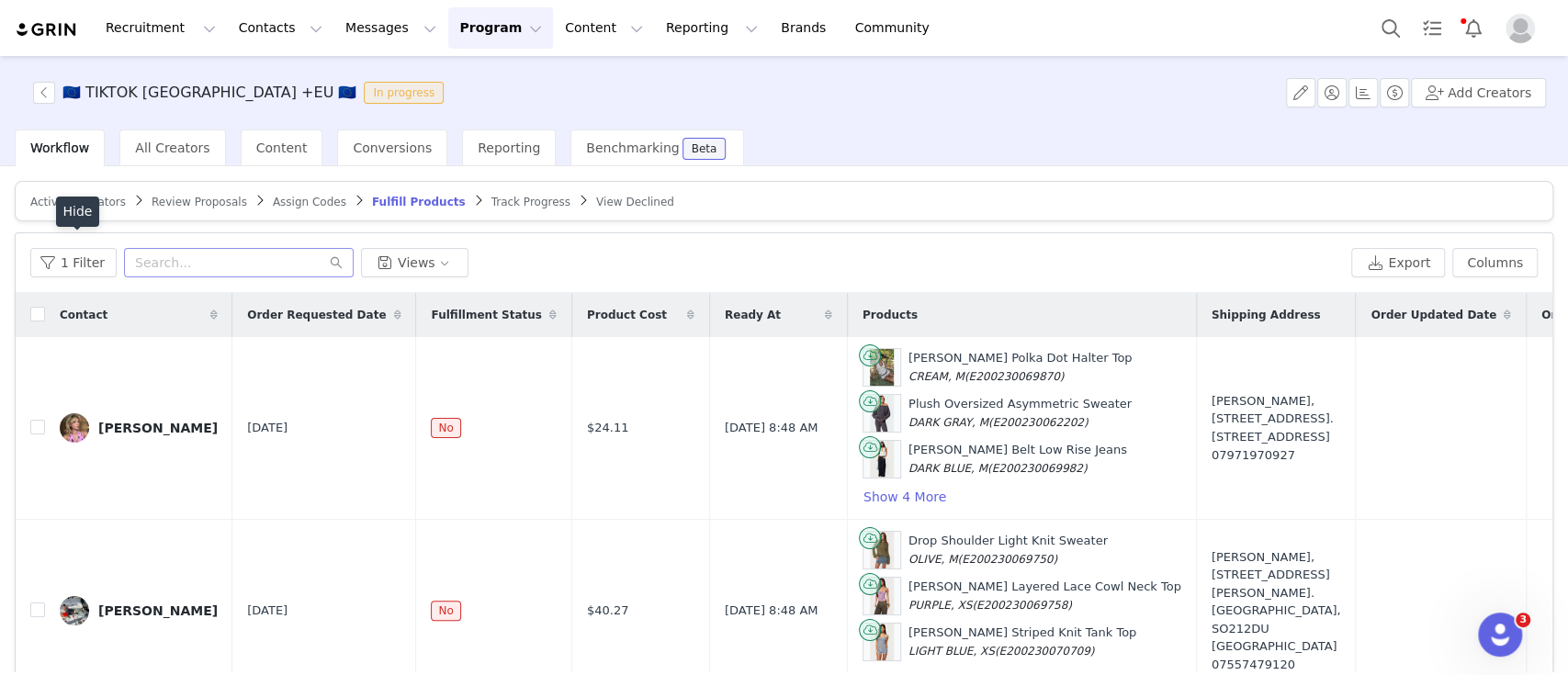
scroll to position [229, 0]
click at [30, 312] on input "checkbox" at bounding box center [37, 314] width 15 height 15
checkbox input "true"
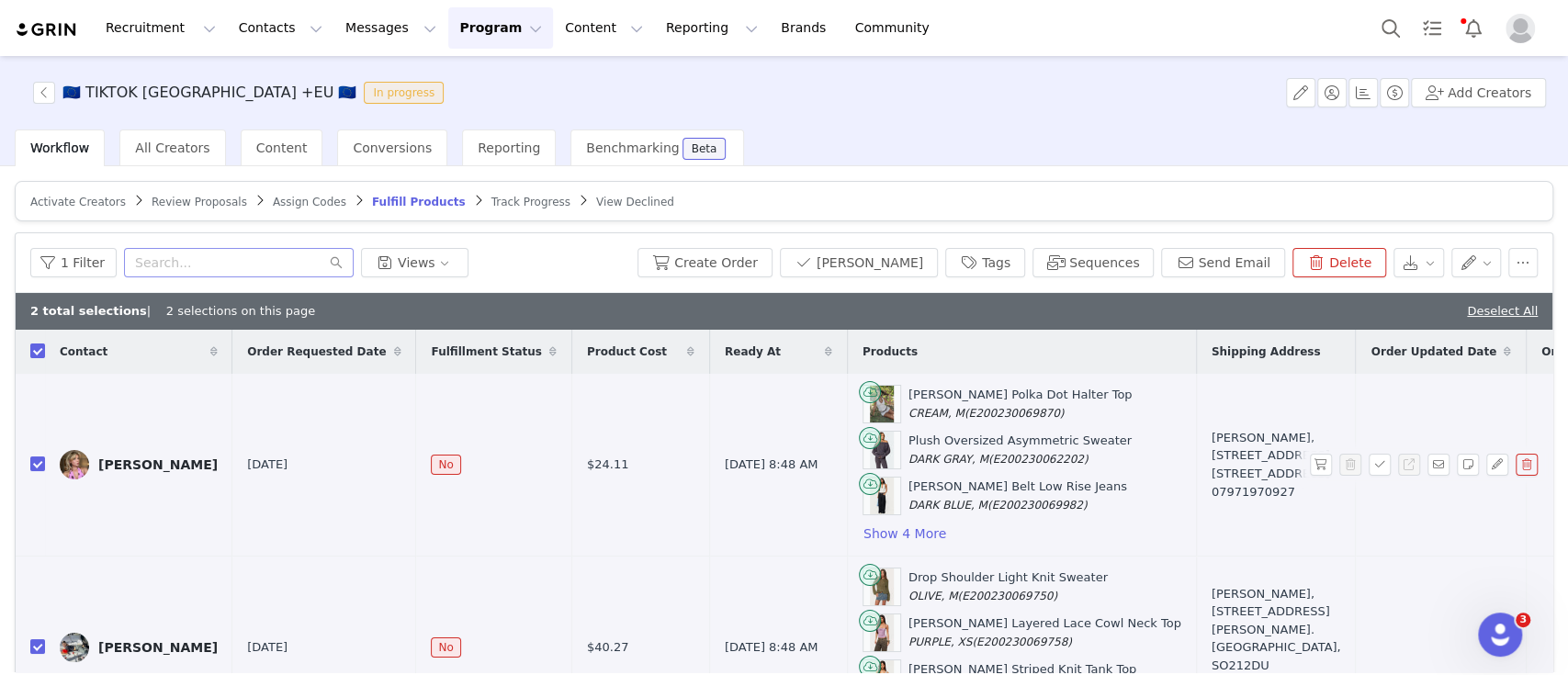
scroll to position [26, 0]
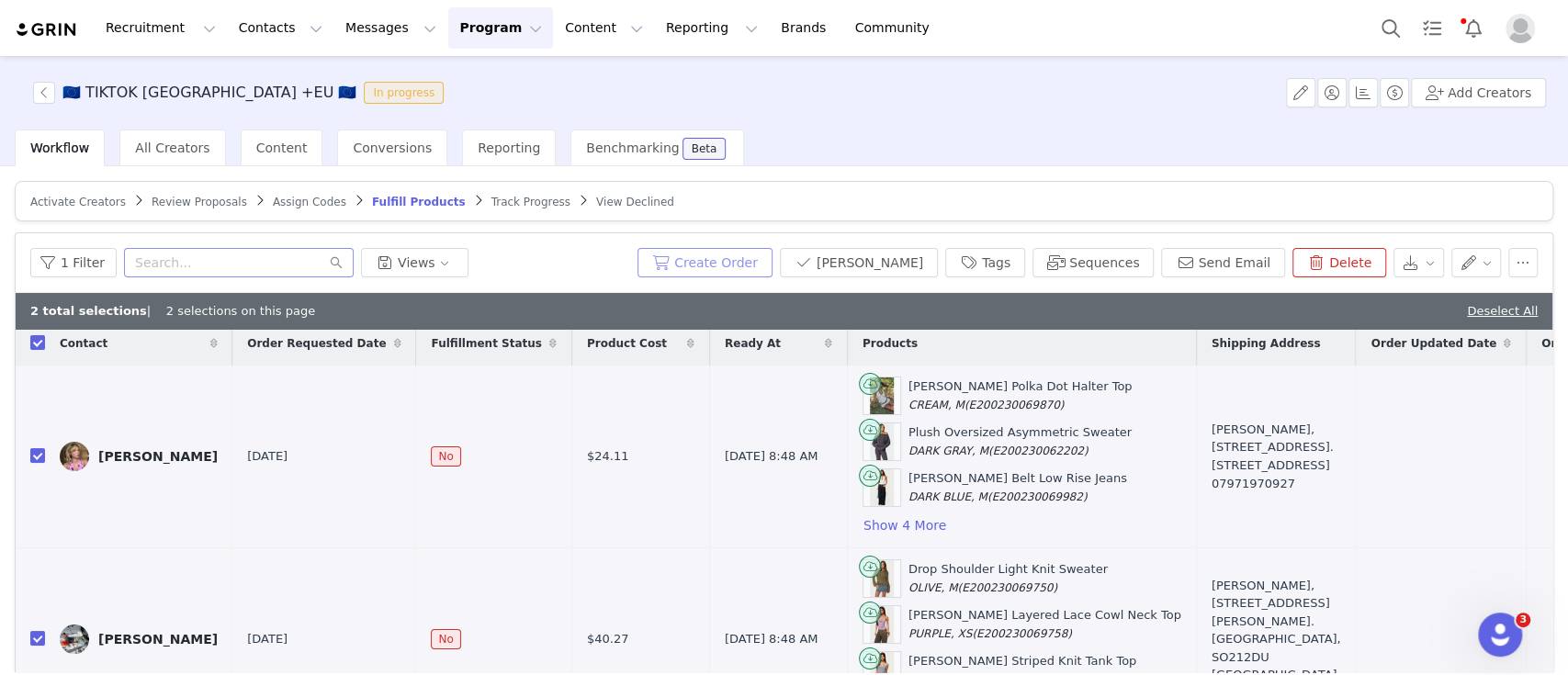
click at [771, 268] on button "Create Order" at bounding box center [704, 263] width 135 height 30
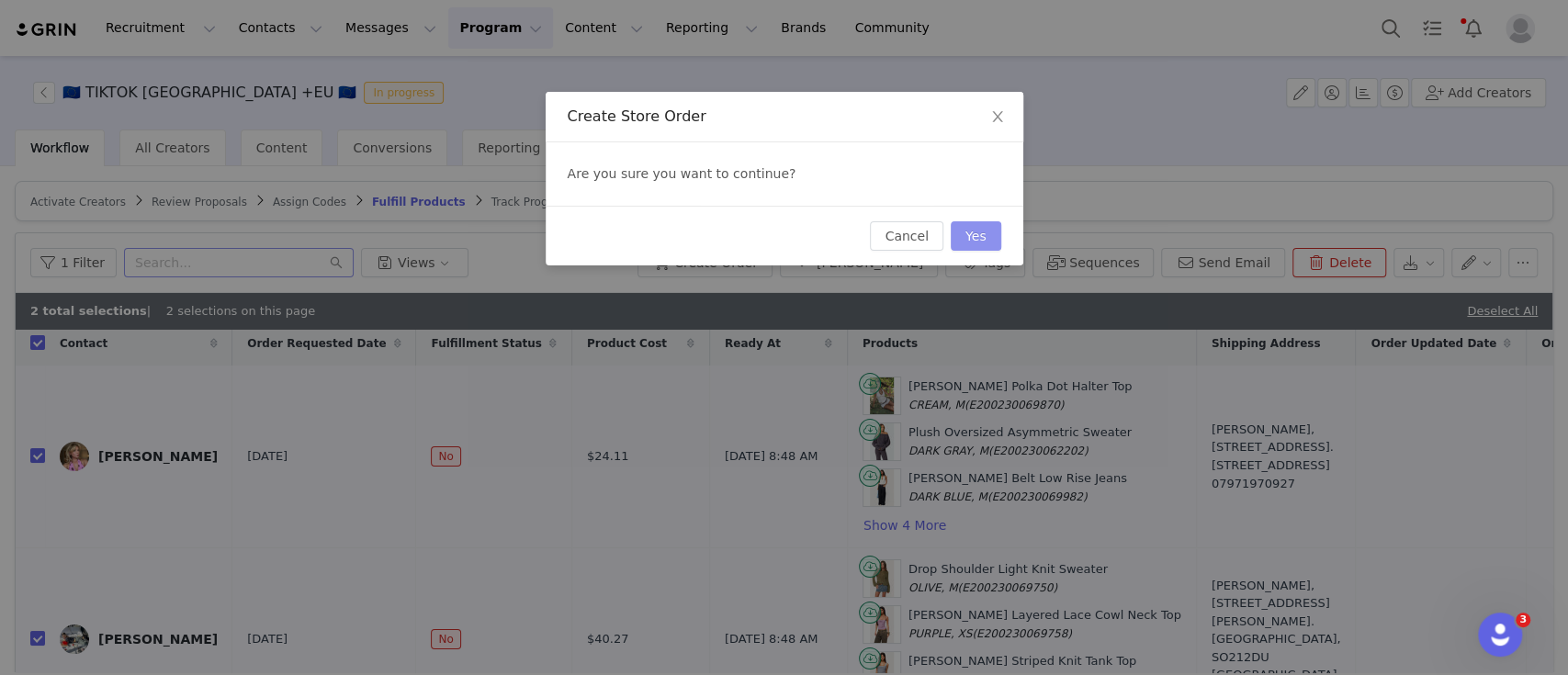
click at [992, 236] on button "Yes" at bounding box center [976, 236] width 50 height 30
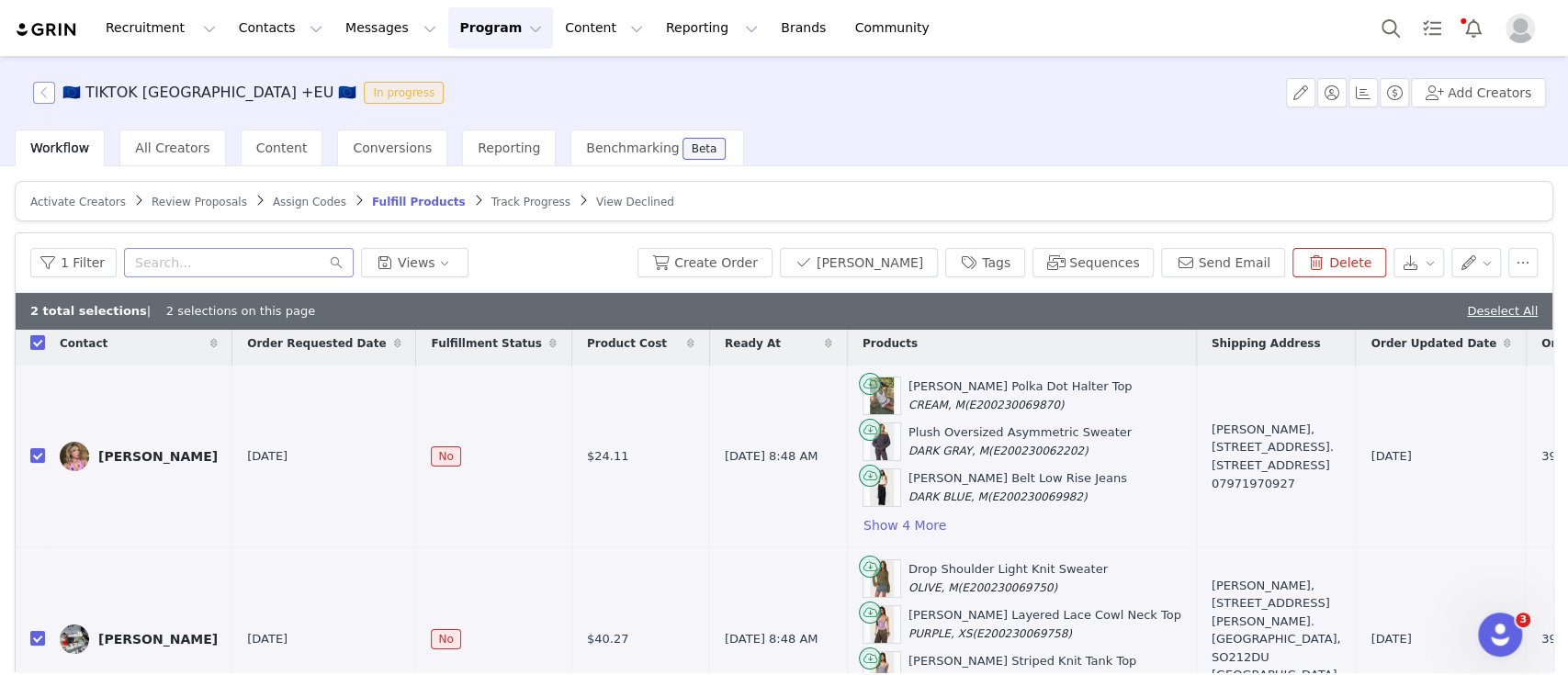
click at [44, 82] on button "button" at bounding box center [44, 93] width 22 height 22
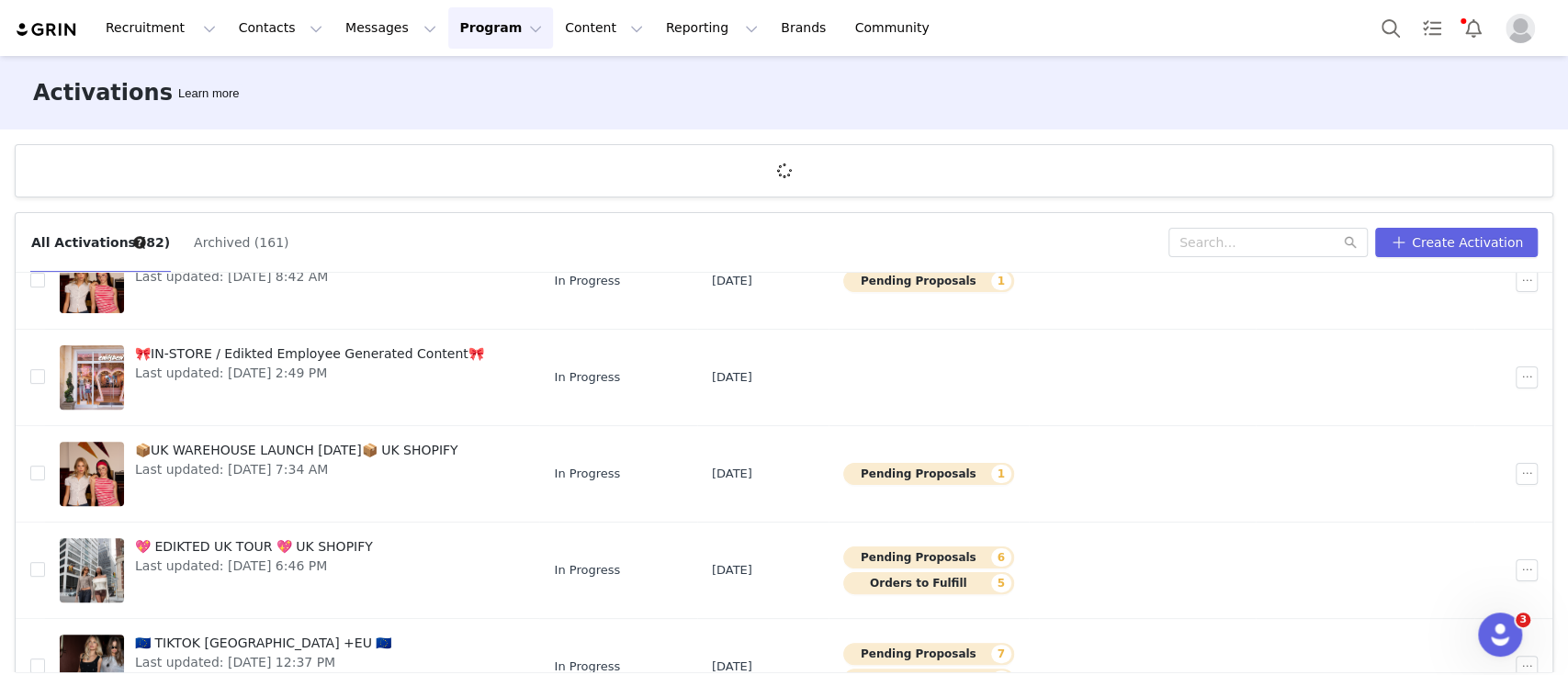
scroll to position [608, 0]
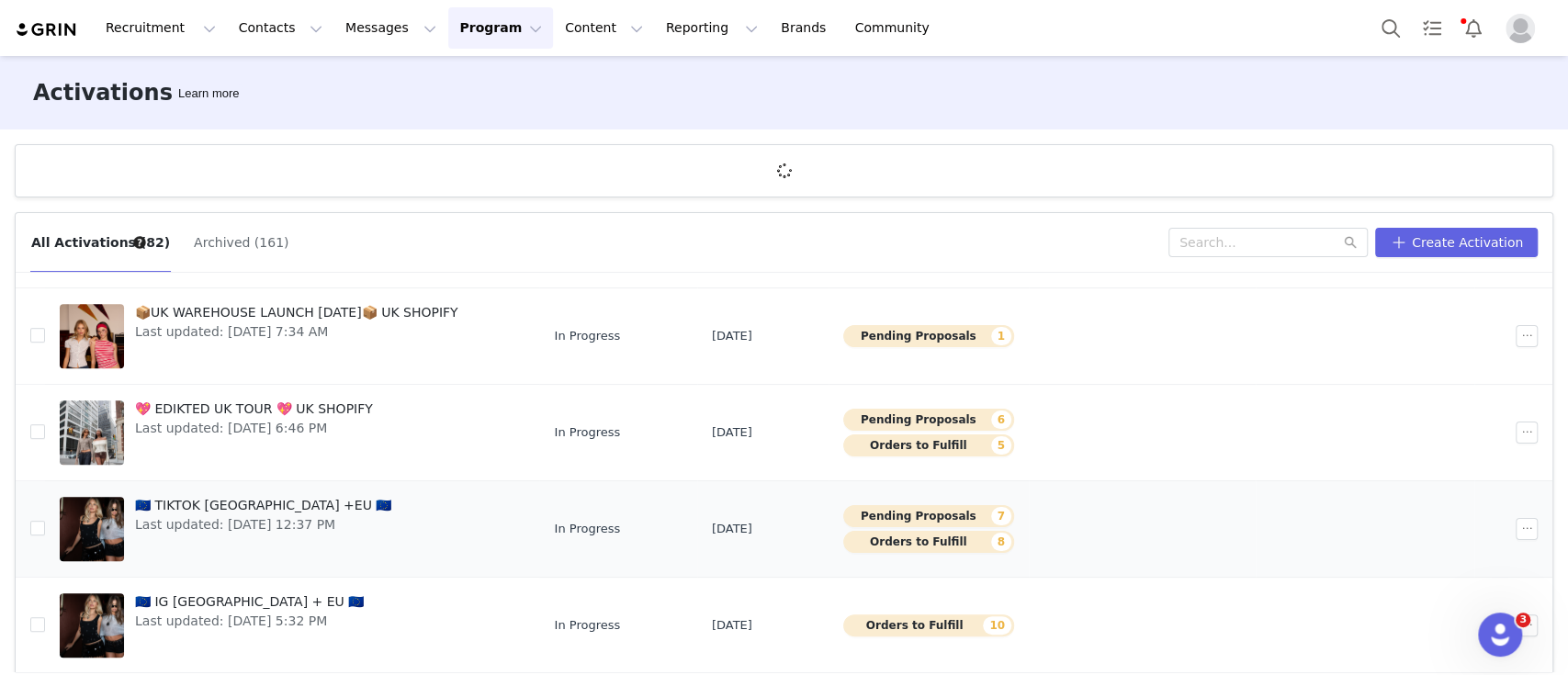
click at [1097, 547] on td at bounding box center [1142, 529] width 227 height 96
click at [1069, 535] on td at bounding box center [1142, 529] width 227 height 96
click at [1029, 528] on td at bounding box center [1142, 529] width 227 height 96
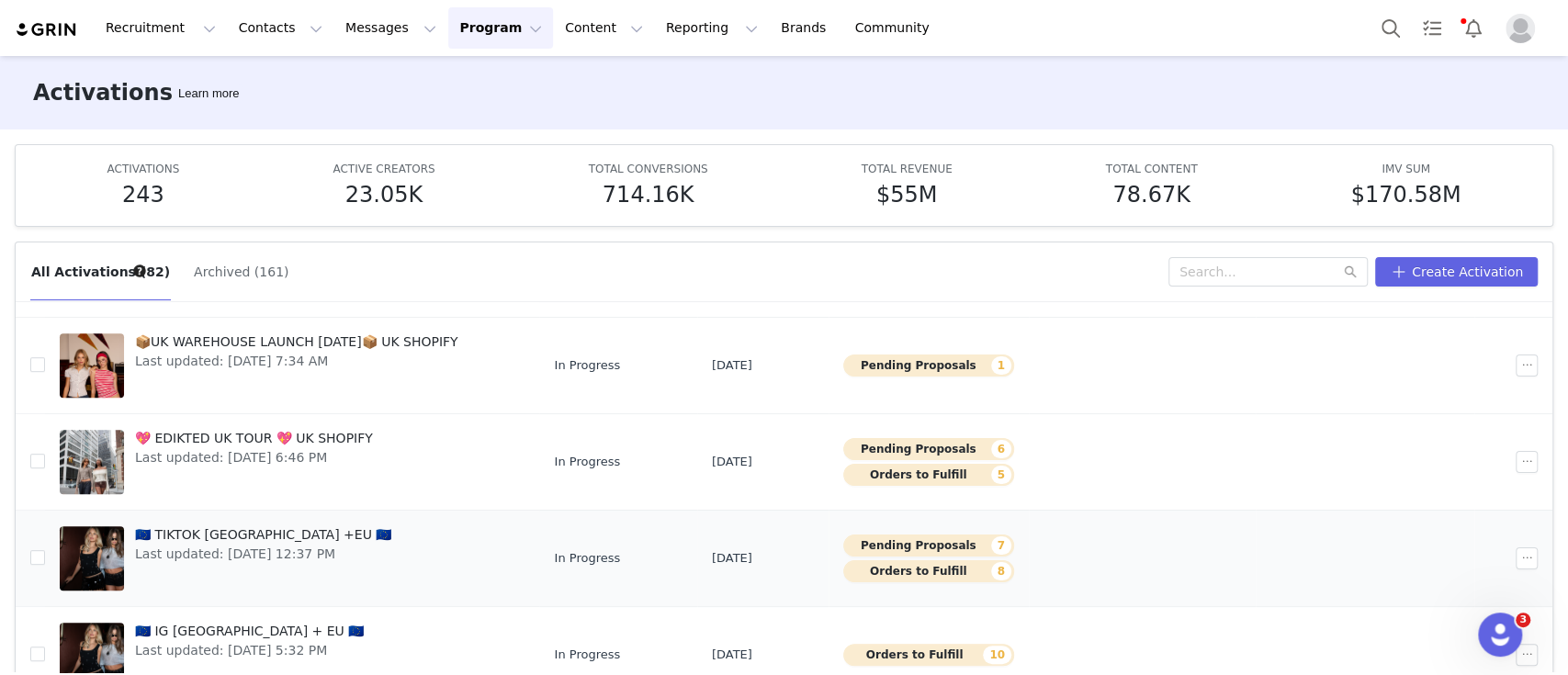
scroll to position [607, 0]
click at [376, 557] on link "🇪🇺 TIKTOK UK +EU 🇪🇺 Last updated: Sep 18, 2025 12:37 PM" at bounding box center [292, 558] width 465 height 74
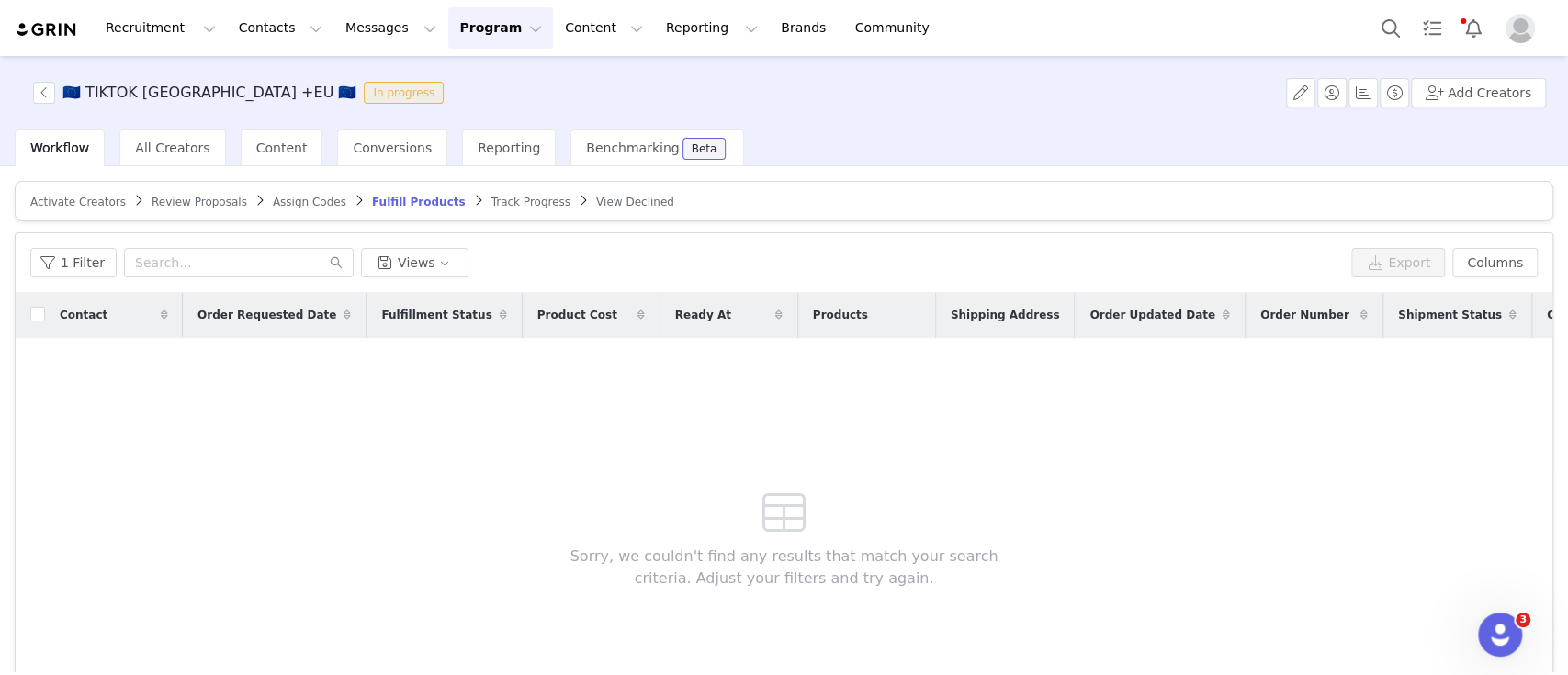
click at [176, 207] on span "Review Proposals" at bounding box center [199, 202] width 95 height 13
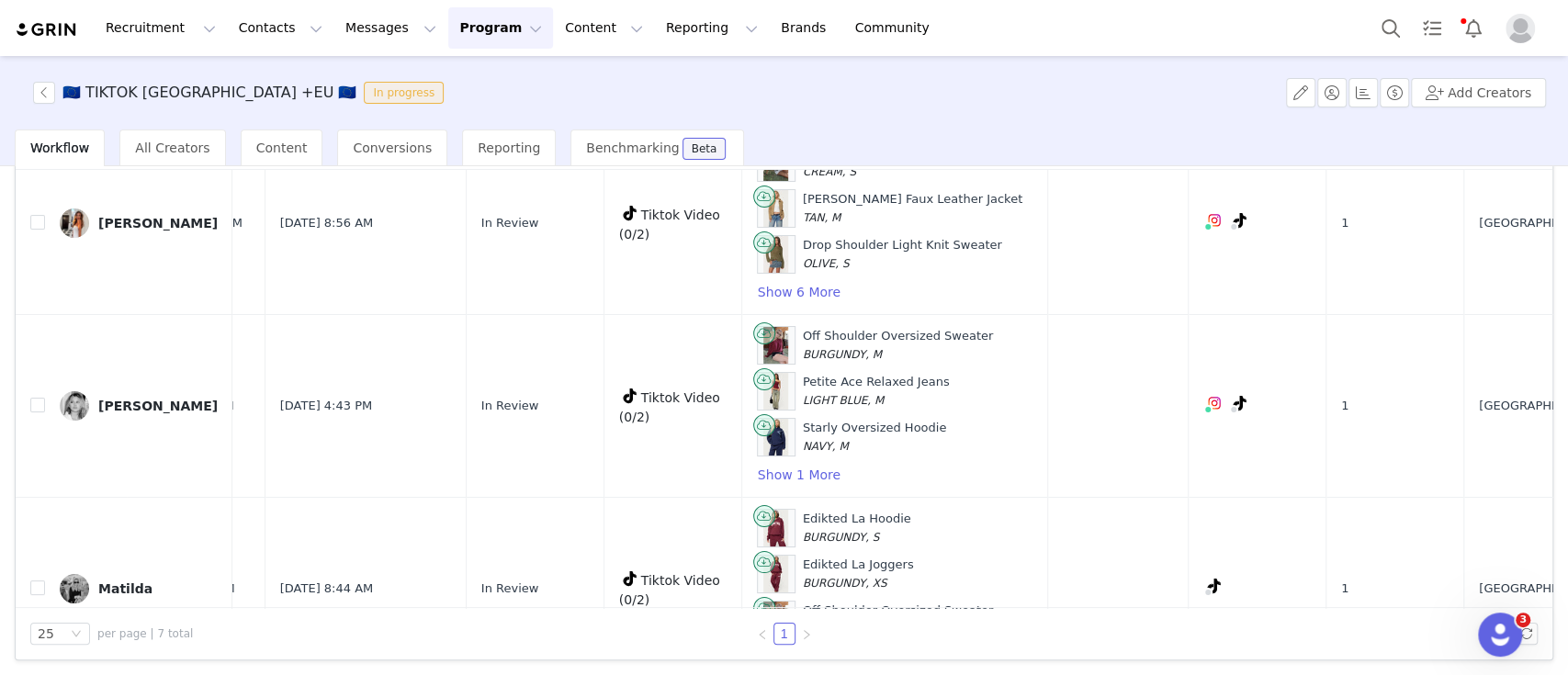
scroll to position [0, 105]
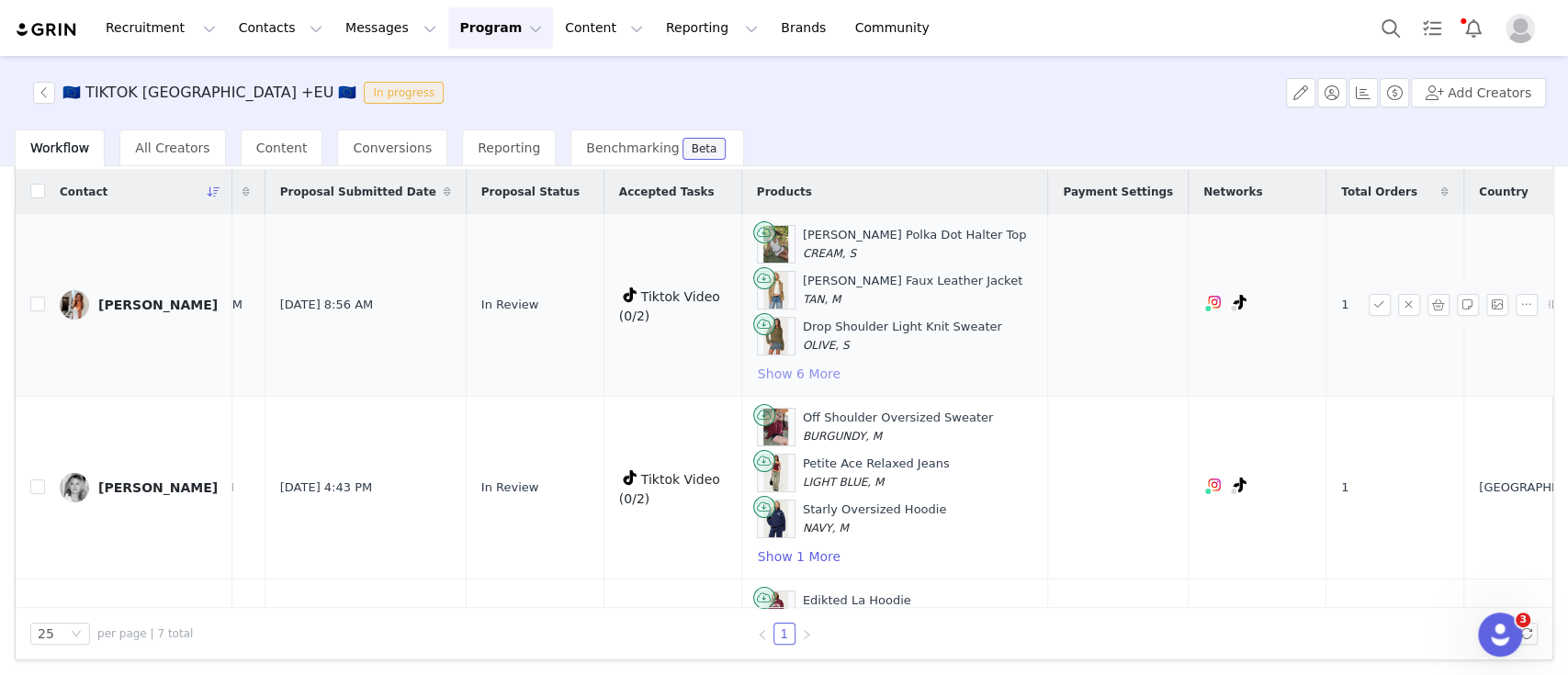
click at [760, 378] on button "Show 6 More" at bounding box center [798, 374] width 85 height 22
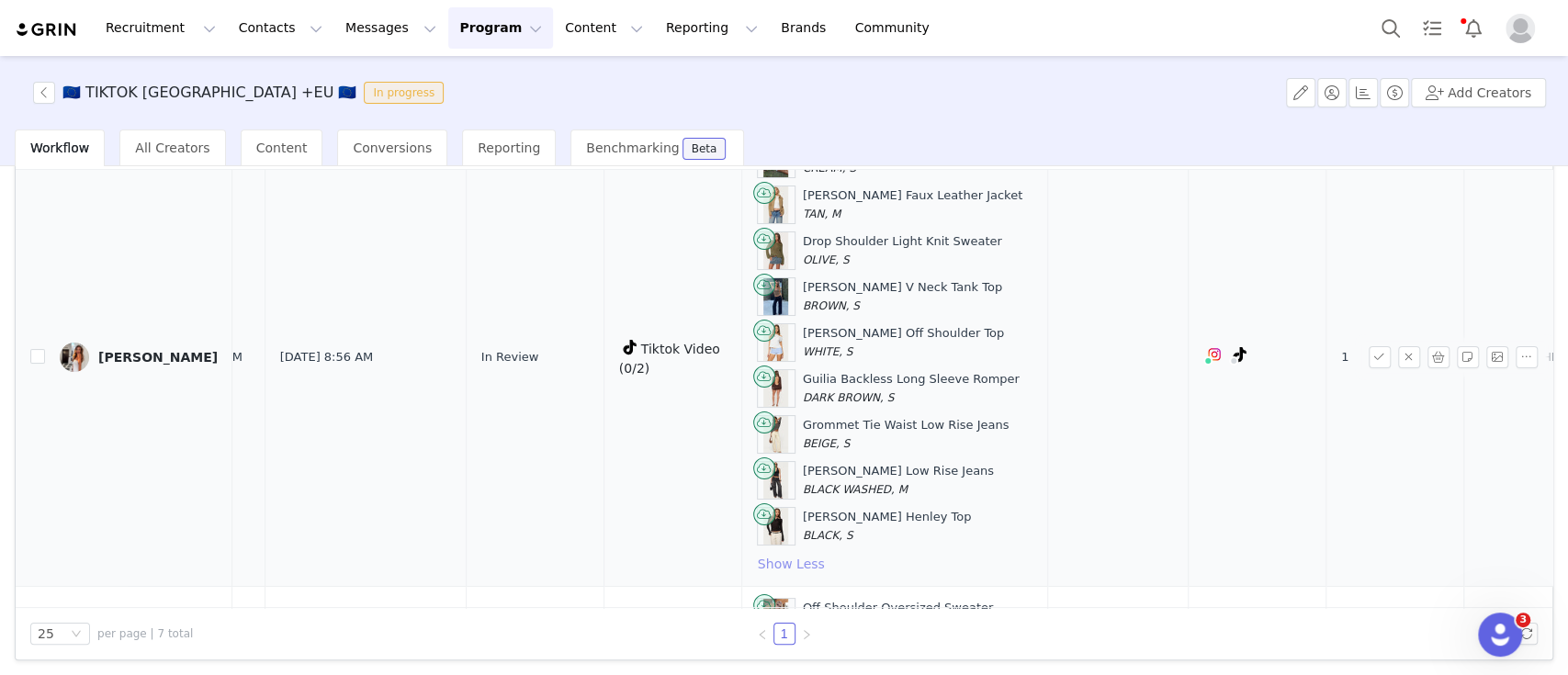
scroll to position [88, 105]
click at [36, 356] on input "checkbox" at bounding box center [37, 354] width 15 height 15
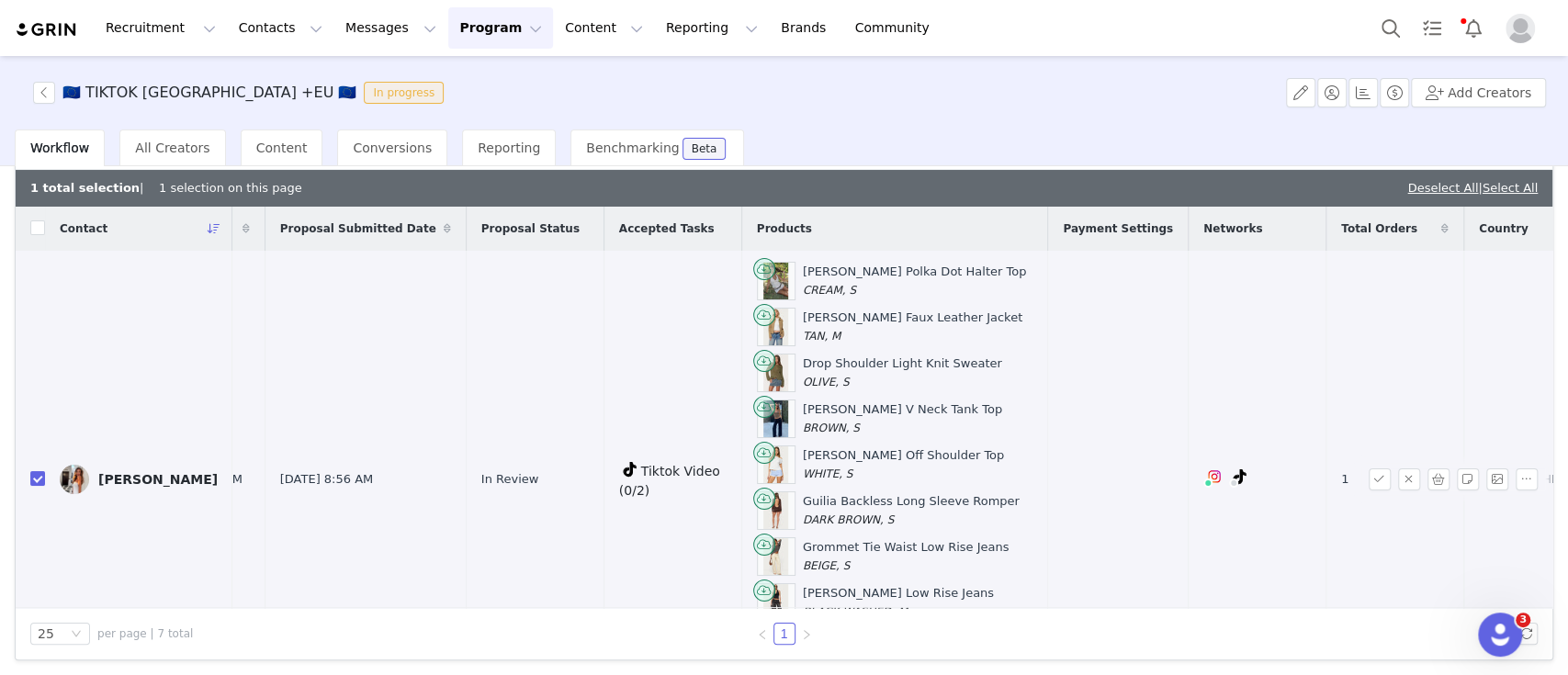
scroll to position [0, 0]
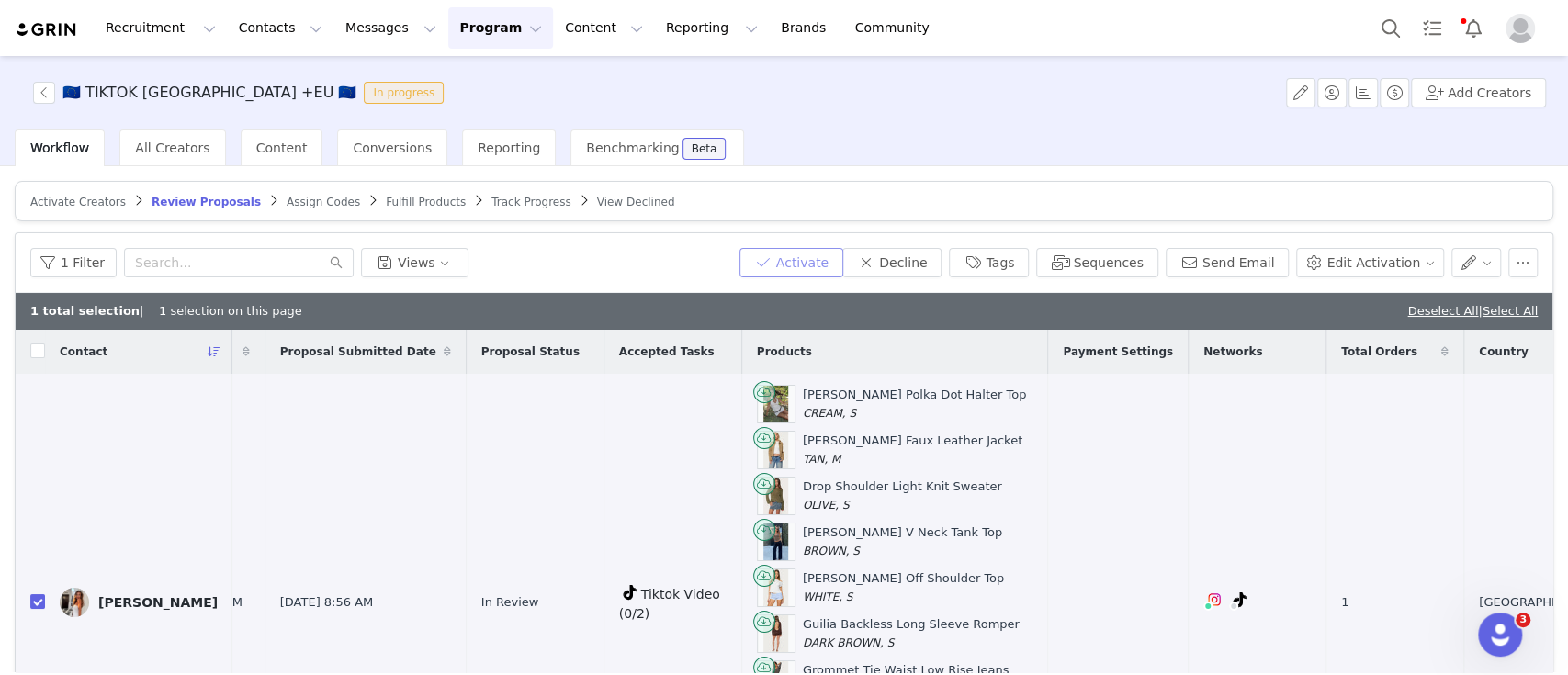
click at [802, 256] on button "Activate" at bounding box center [791, 263] width 104 height 30
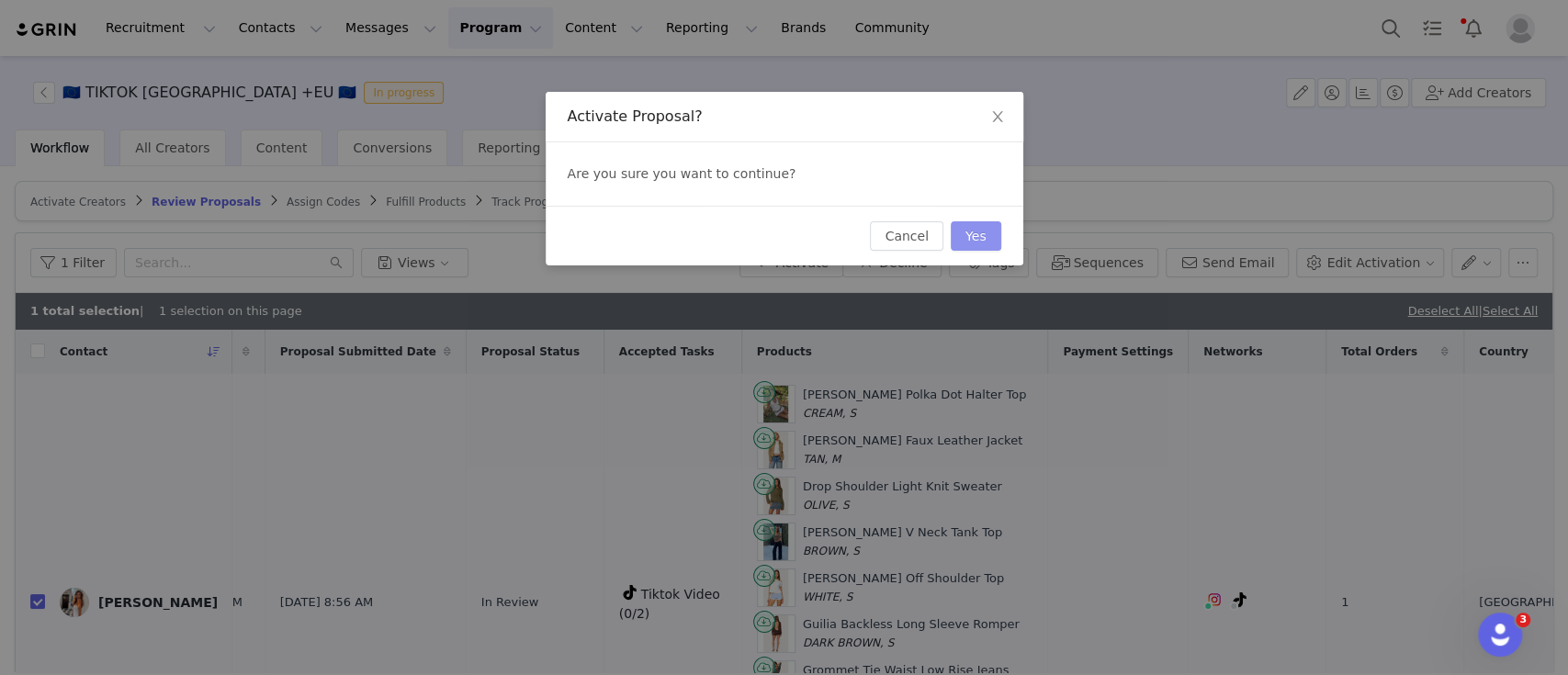
click at [983, 233] on button "Yes" at bounding box center [976, 236] width 50 height 30
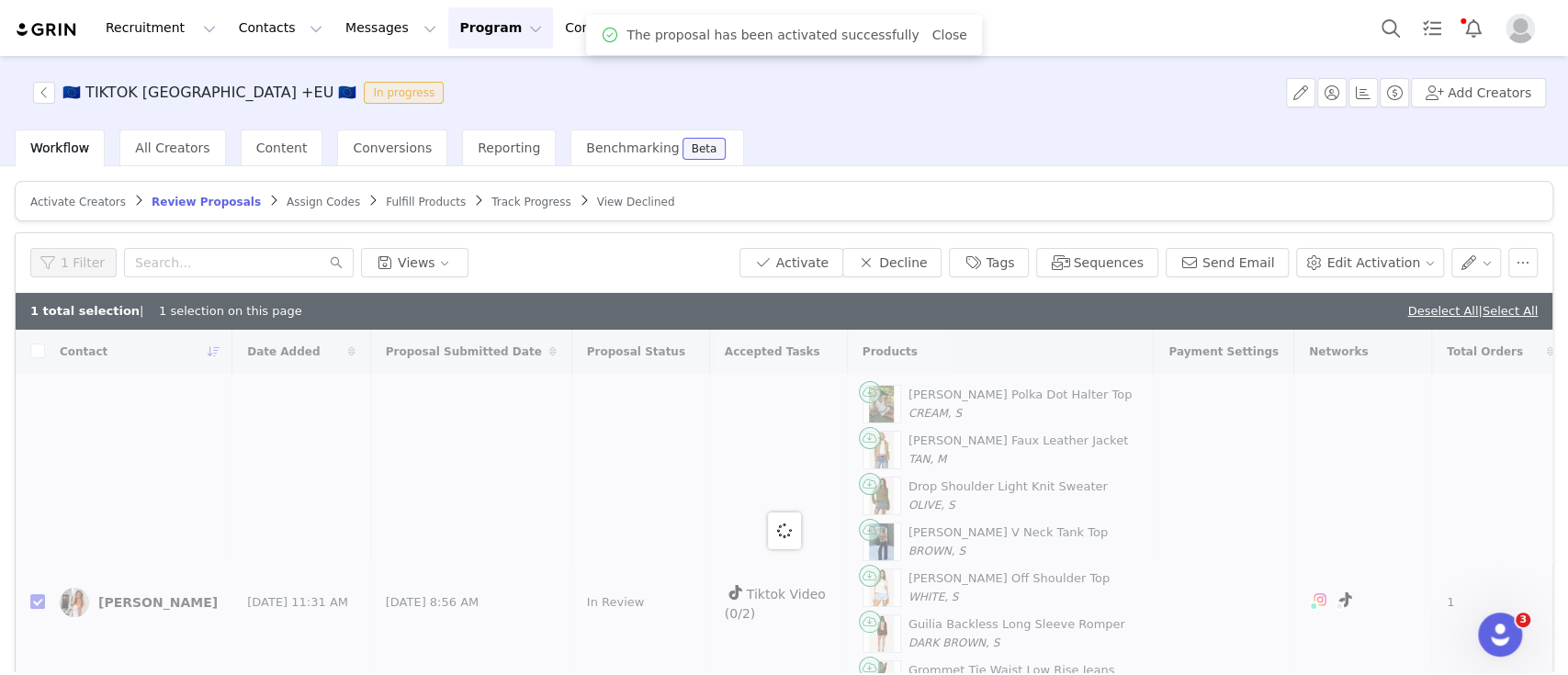
checkbox input "false"
click at [286, 200] on span "Assign Codes" at bounding box center [323, 202] width 74 height 13
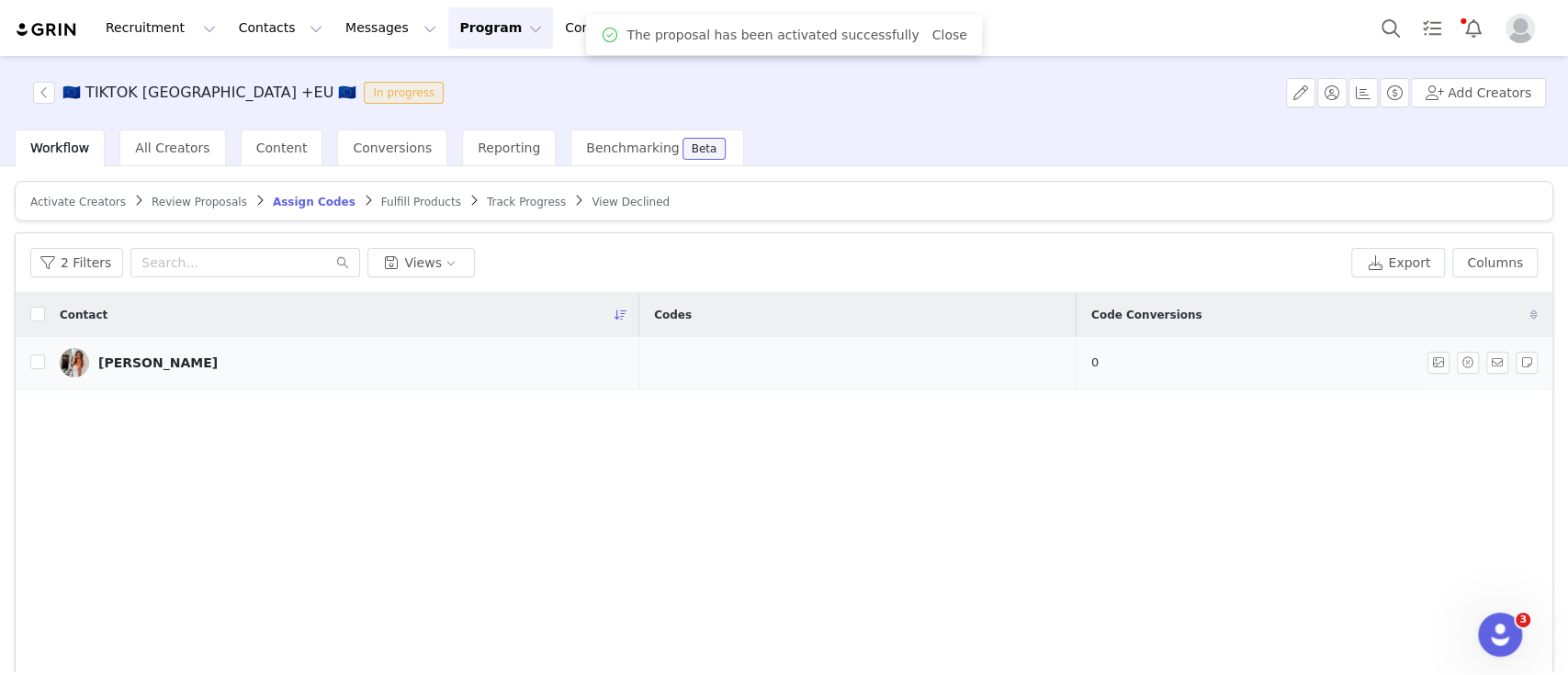
click at [28, 364] on td at bounding box center [31, 363] width 30 height 52
click at [35, 362] on input "checkbox" at bounding box center [37, 362] width 15 height 15
checkbox input "true"
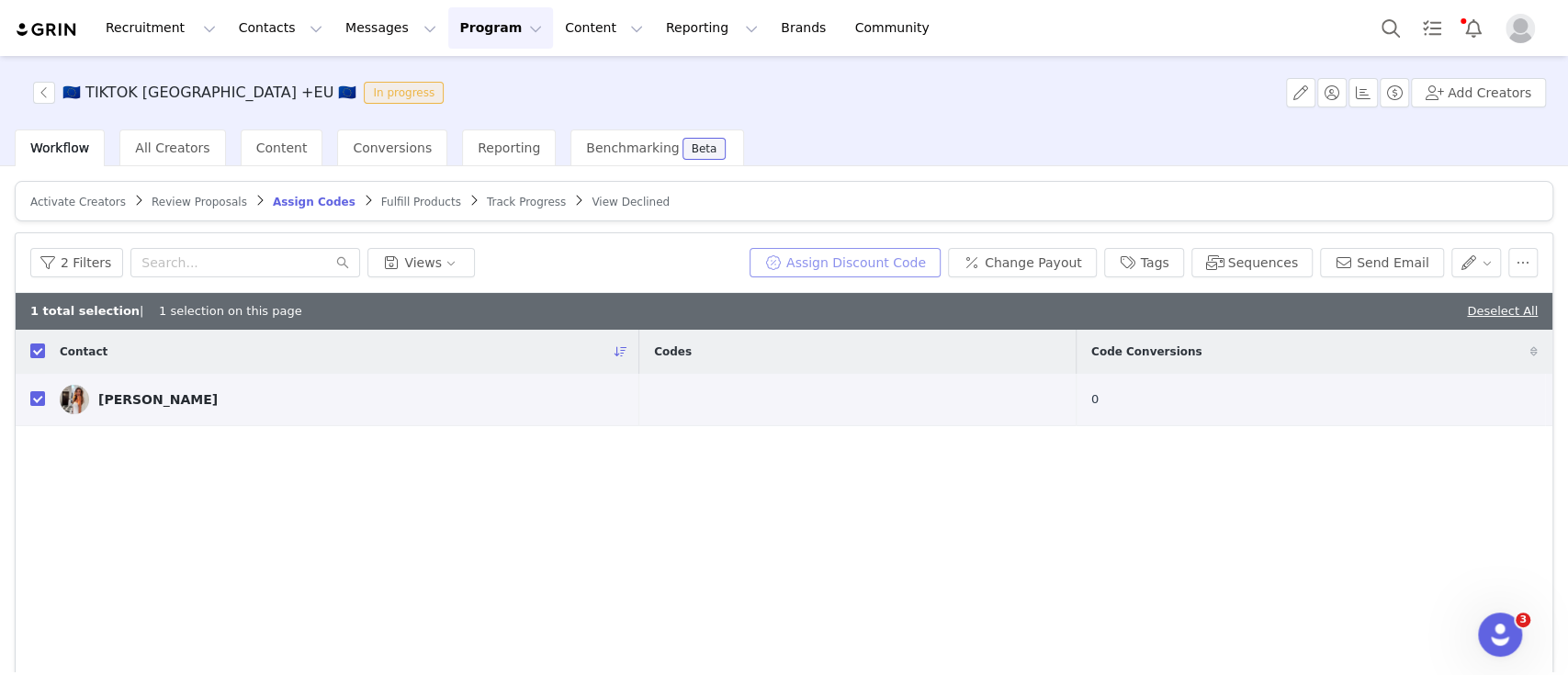
click at [889, 251] on button "Assign Discount Code" at bounding box center [845, 263] width 191 height 30
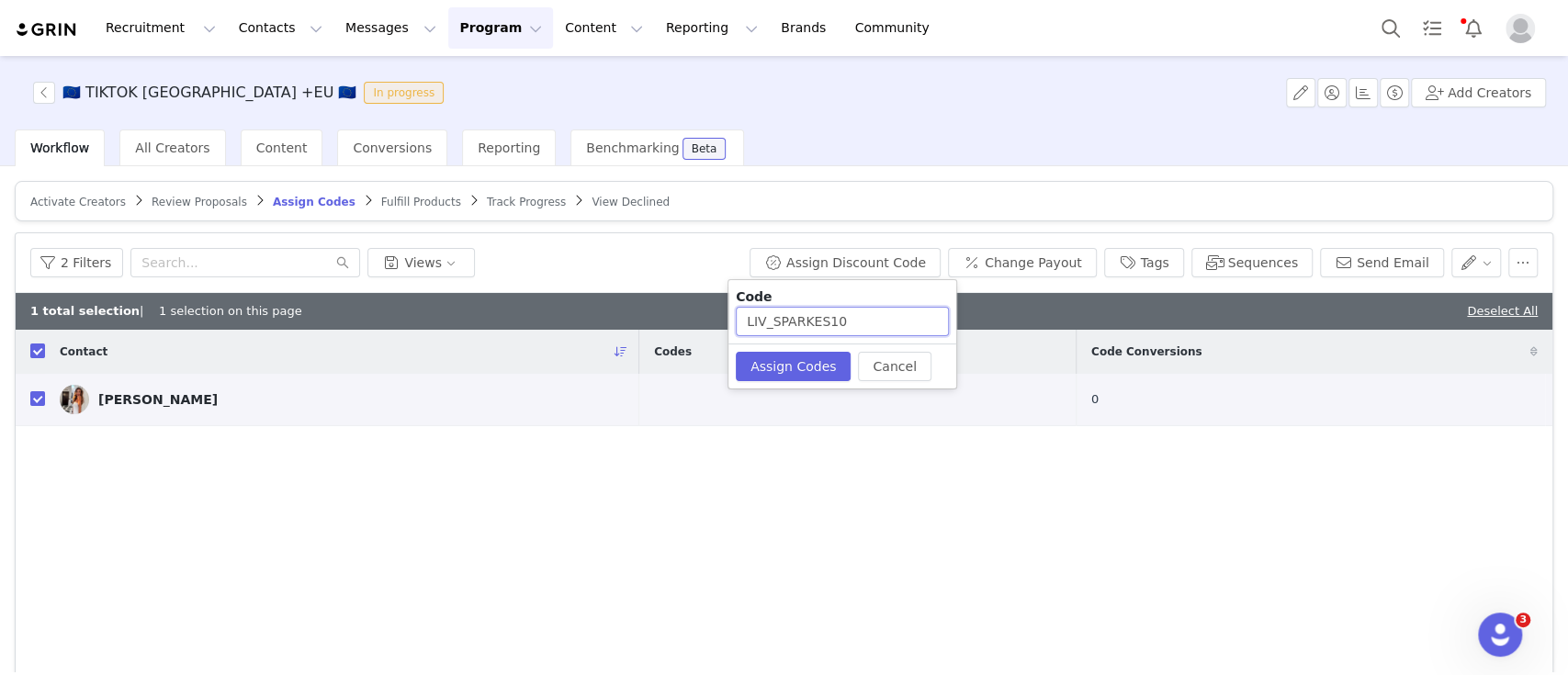
click at [771, 323] on input "LIV_SPARKES10" at bounding box center [842, 322] width 213 height 30
drag, startPoint x: 842, startPoint y: 316, endPoint x: 708, endPoint y: 328, distance: 134.5
click at [708, 328] on body "Recruitment Recruitment Creator Search Curated Lists Landing Pages Web Extensio…" at bounding box center [784, 338] width 1568 height 675
type input "LIVSPARKES10"
click at [801, 359] on button "Assign Codes" at bounding box center [793, 366] width 115 height 30
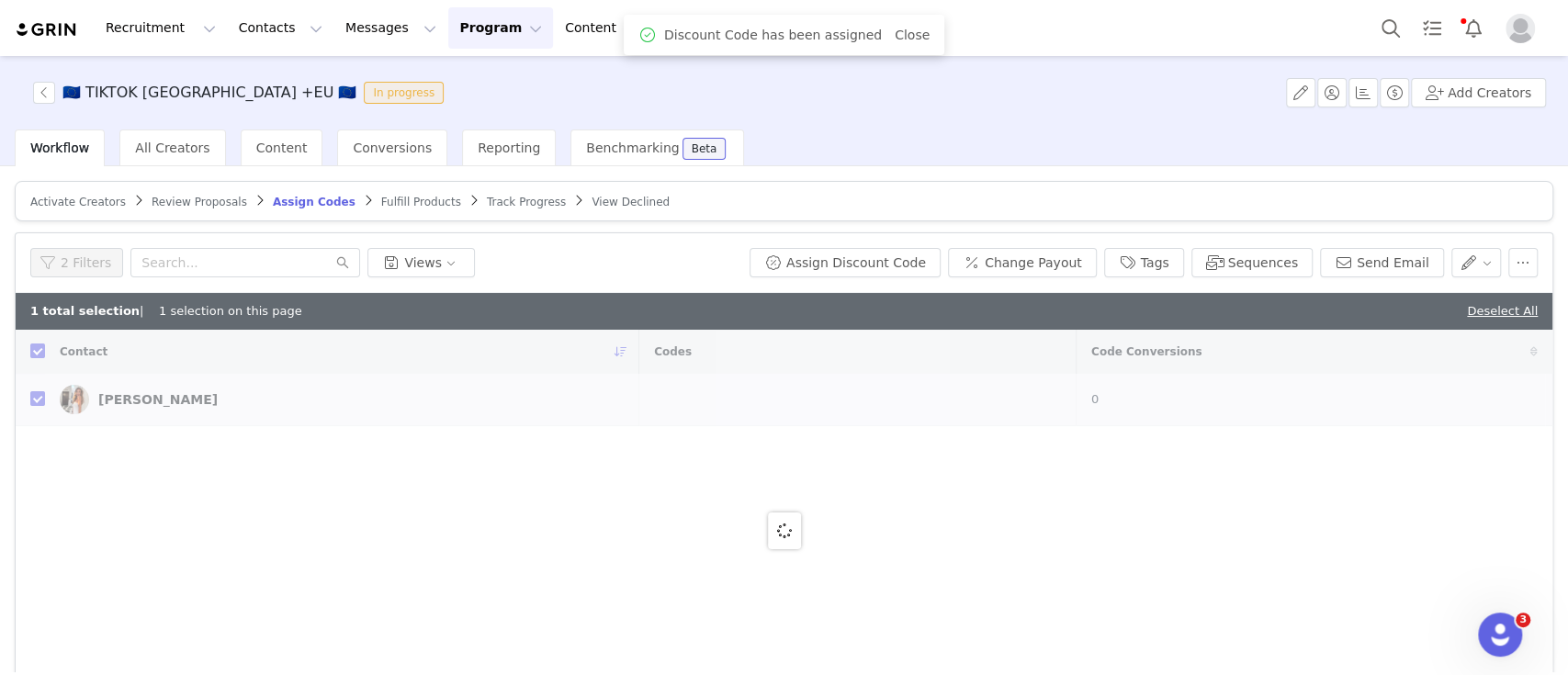
checkbox input "false"
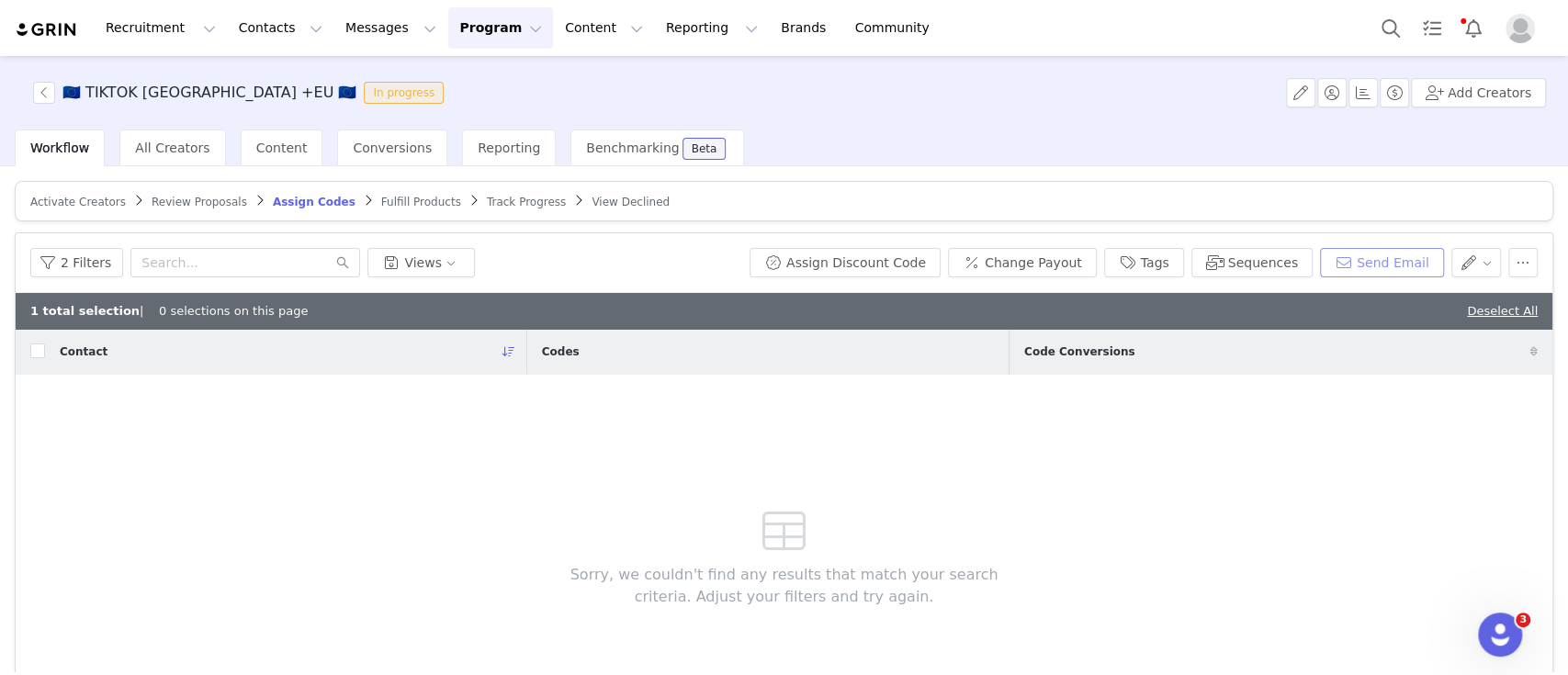
click at [1346, 255] on button "Send Email" at bounding box center [1381, 263] width 124 height 30
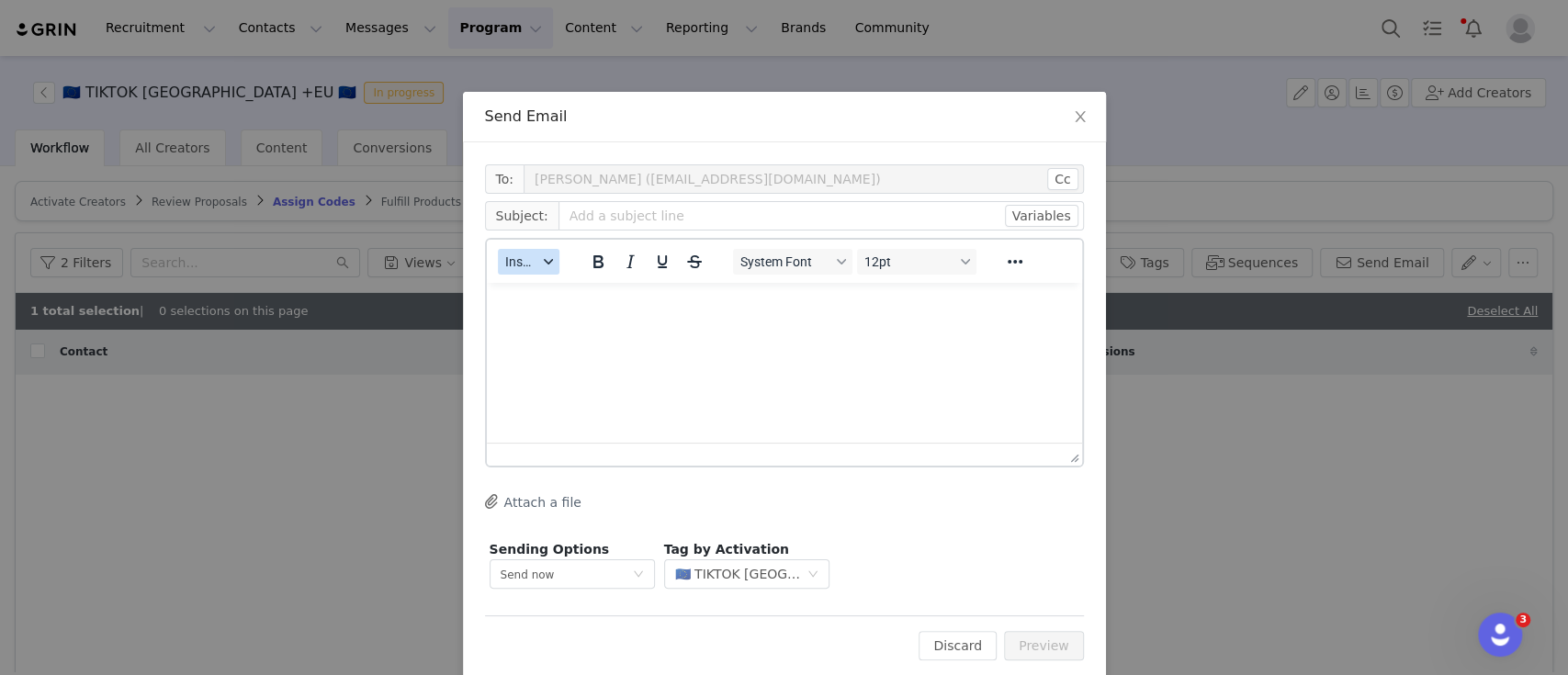
click at [524, 260] on span "Insert" at bounding box center [521, 262] width 32 height 15
click at [544, 288] on div "Insert Template" at bounding box center [586, 294] width 165 height 22
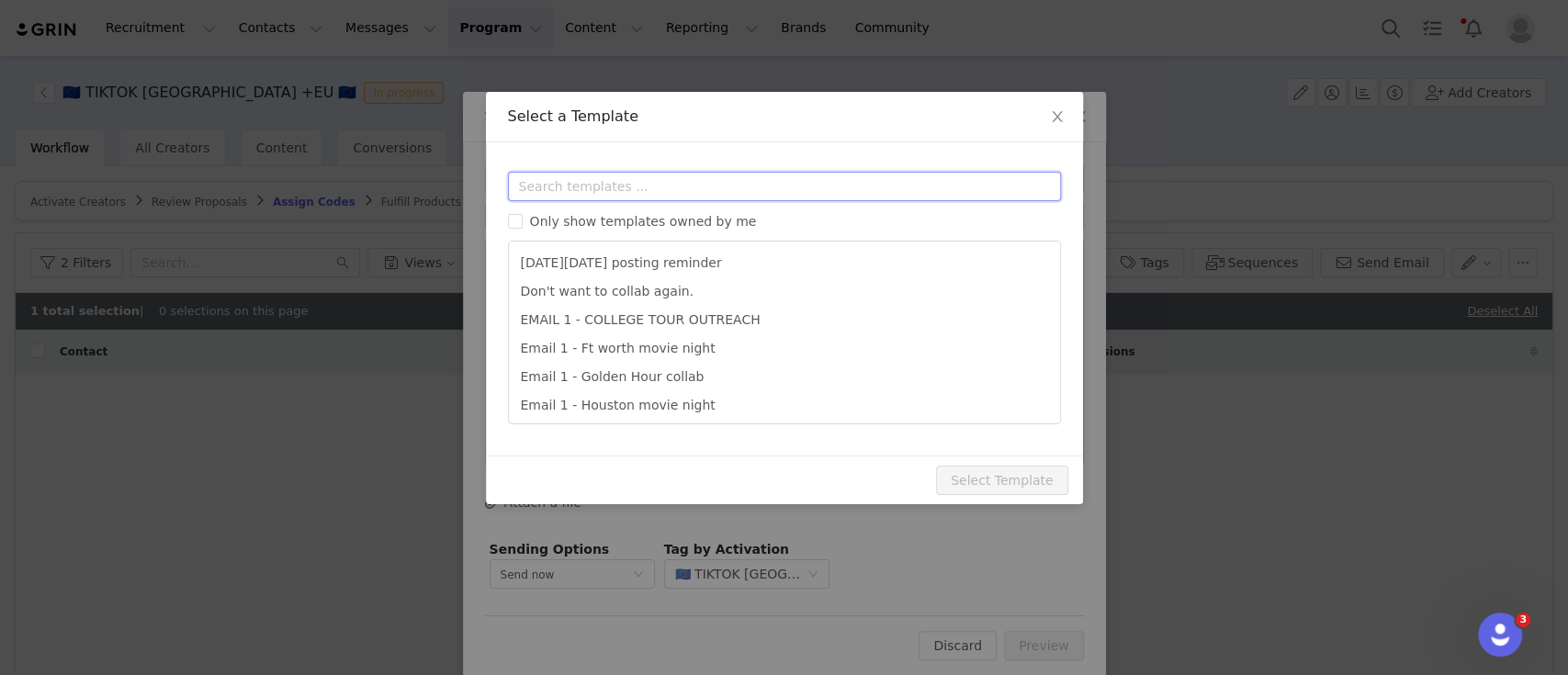
click at [539, 183] on input "text" at bounding box center [784, 186] width 553 height 30
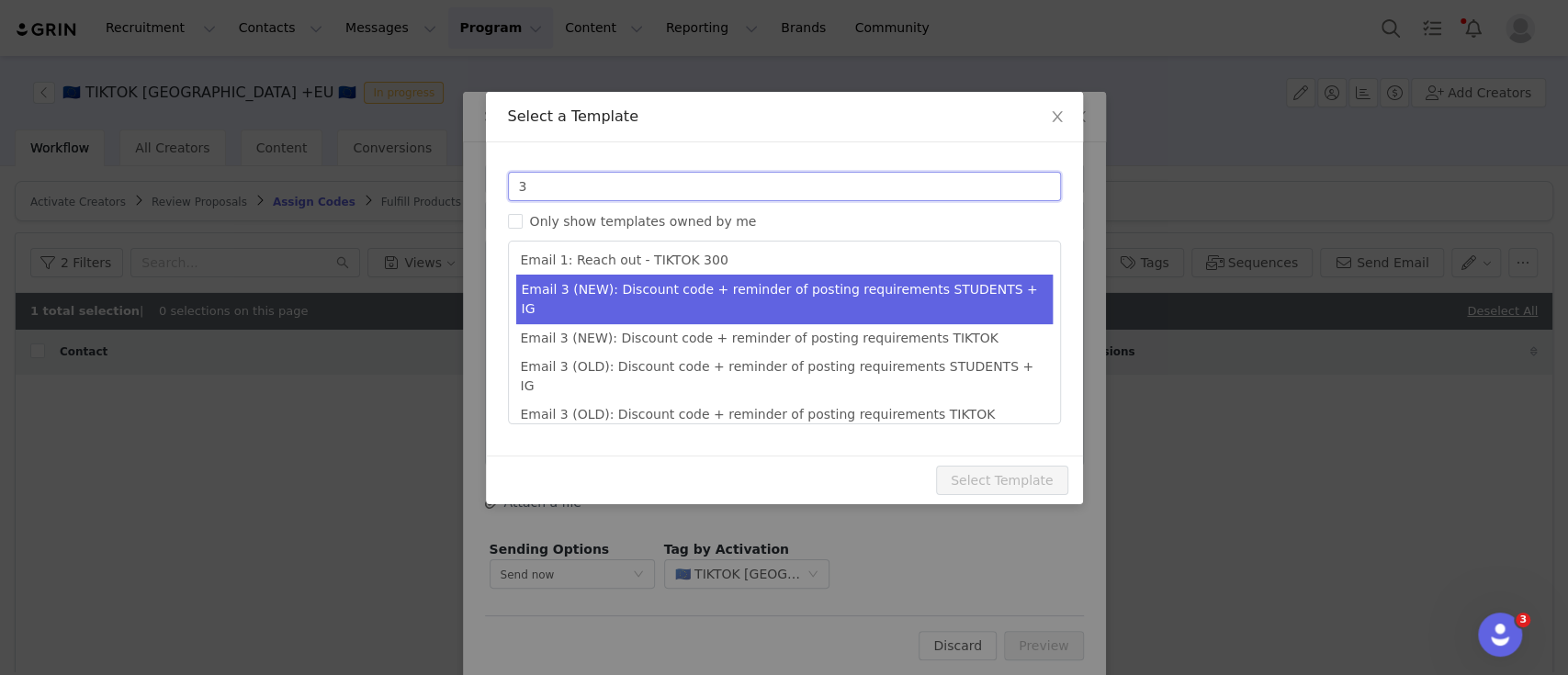
scroll to position [204, 0]
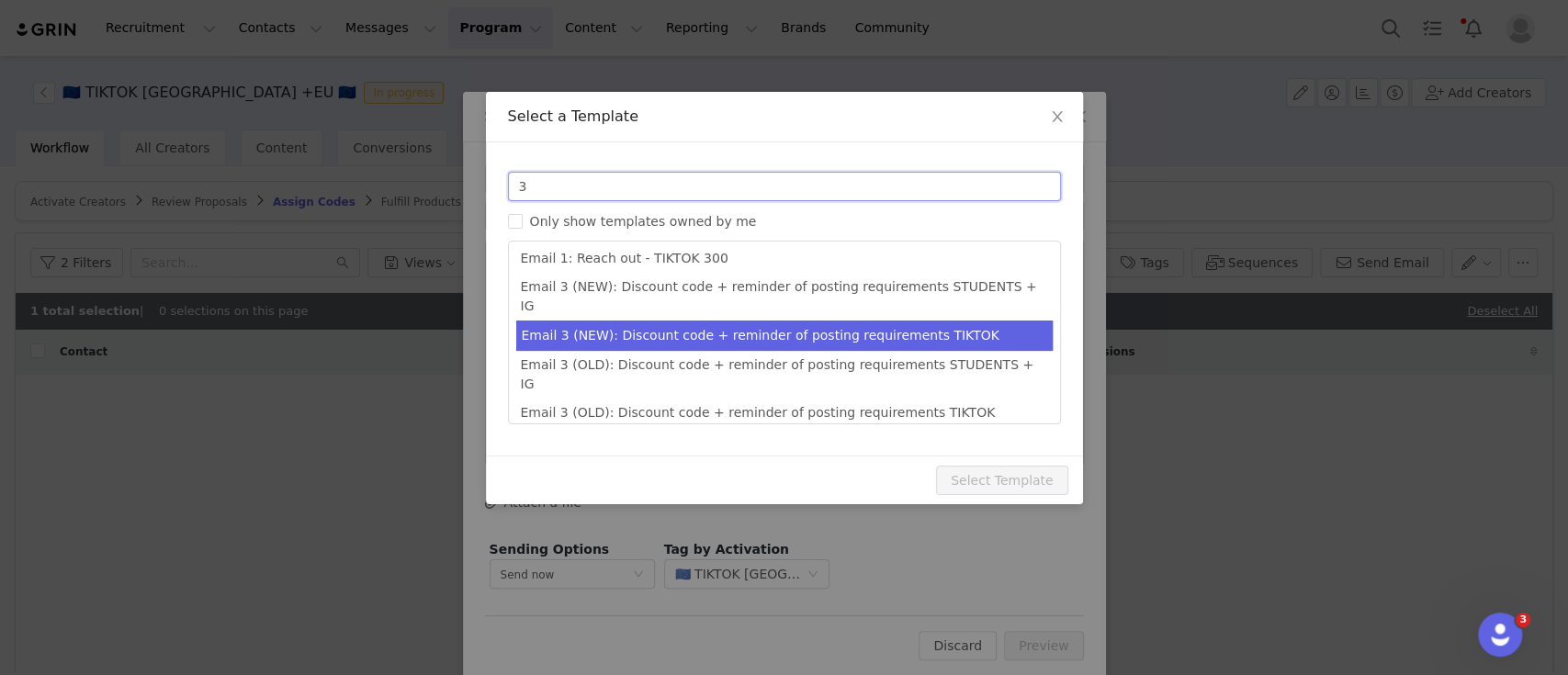
type input "3"
type input "Collab with Edikted"
click at [843, 325] on li "Email 3 (NEW): Discount code + reminder of posting requirements TIKTOK" at bounding box center [784, 336] width 536 height 30
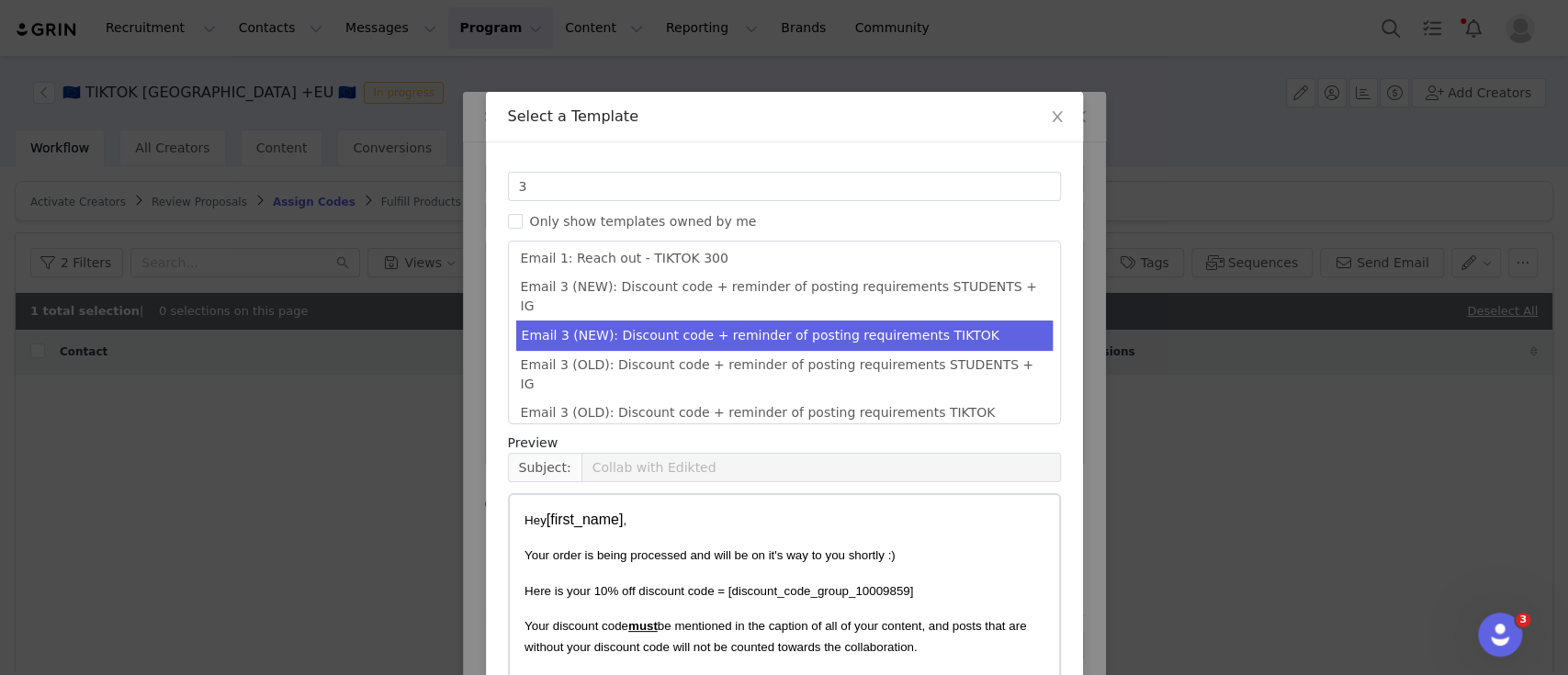
scroll to position [140, 0]
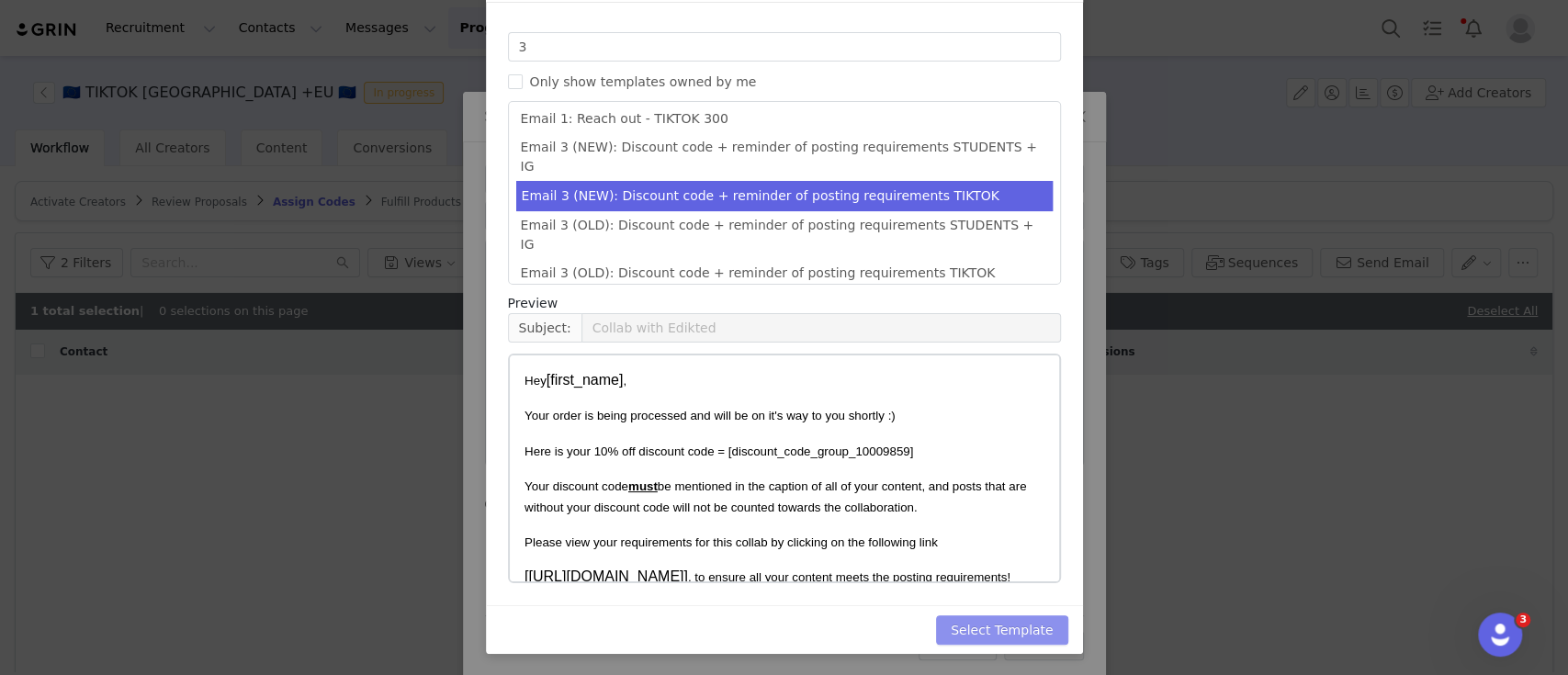
click at [988, 627] on button "Select Template" at bounding box center [1003, 630] width 132 height 30
type input "Collab with Edikted"
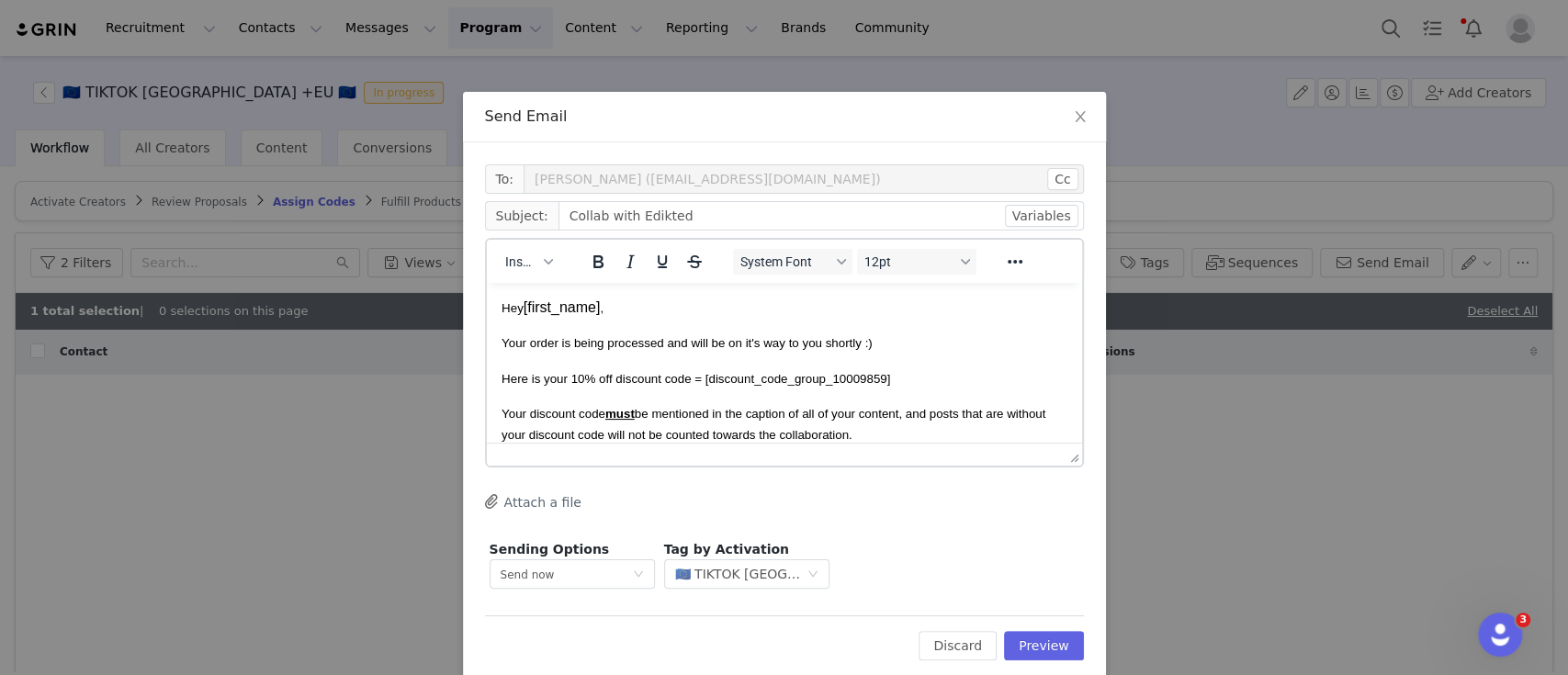
scroll to position [30, 0]
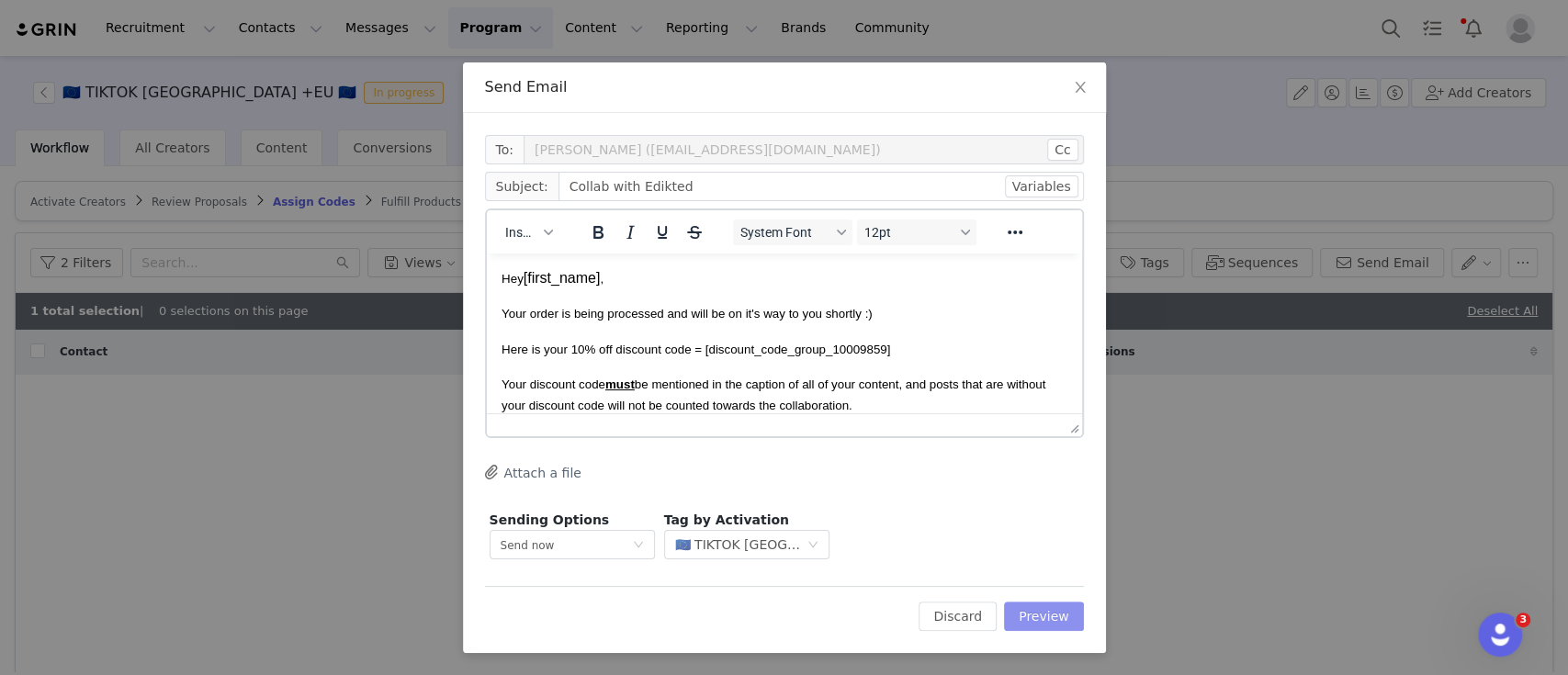
click at [1023, 617] on button "Preview" at bounding box center [1044, 616] width 80 height 30
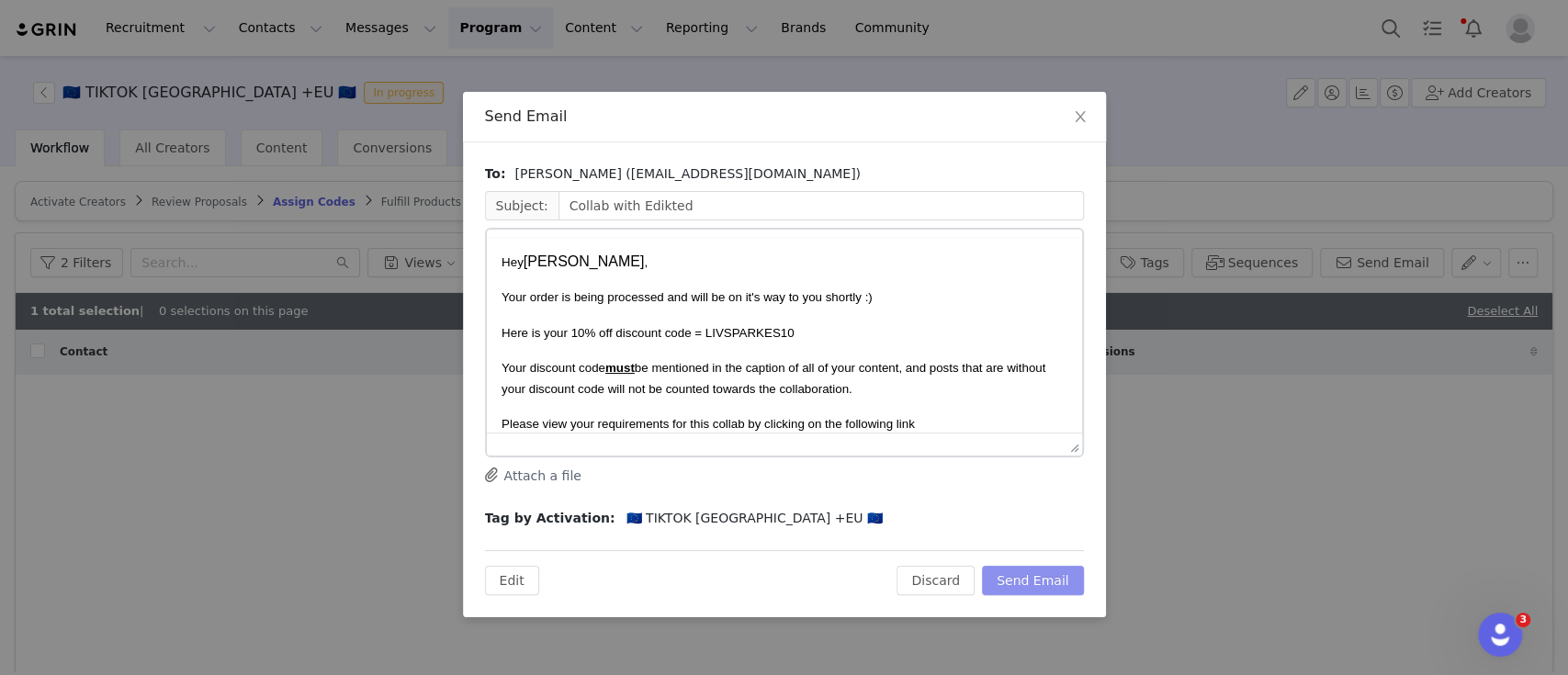
scroll to position [0, 0]
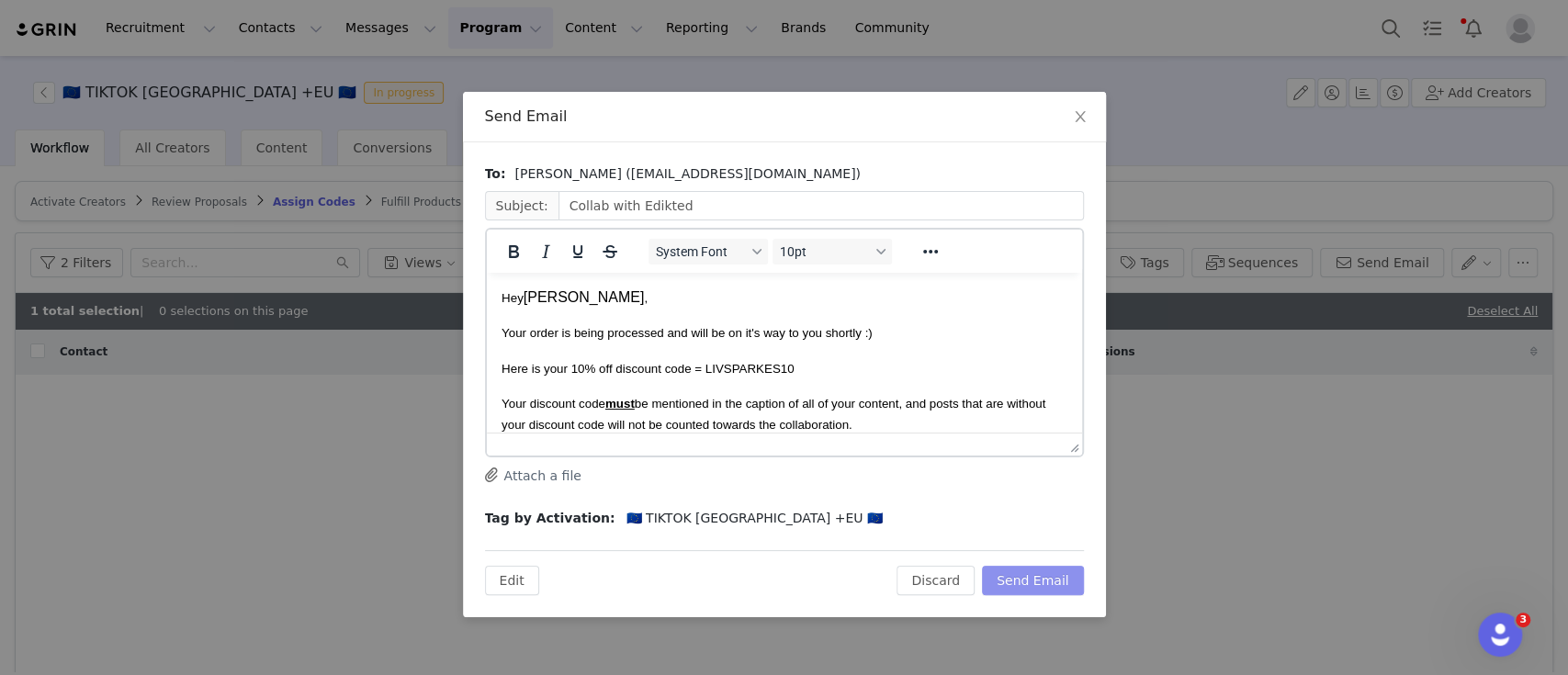
click at [1042, 576] on button "Send Email" at bounding box center [1033, 581] width 102 height 30
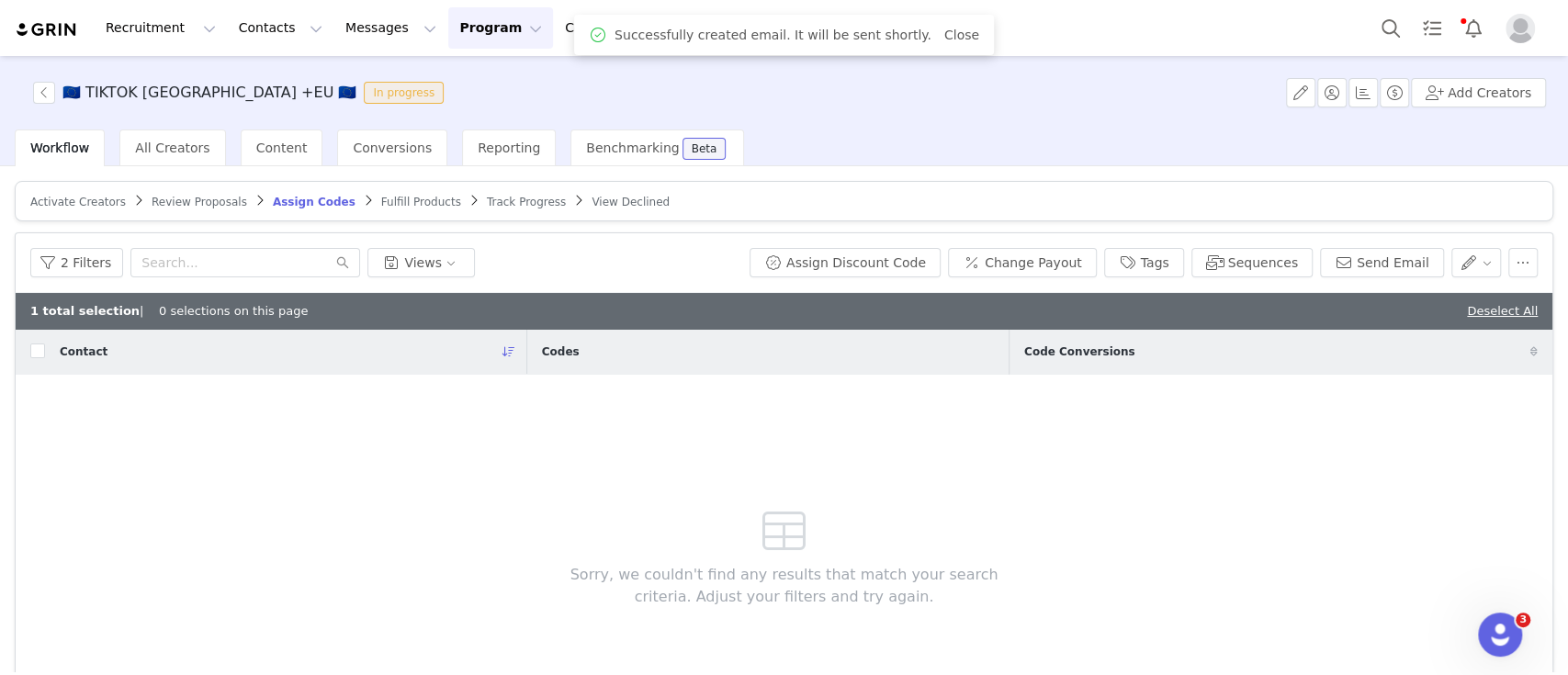
click at [365, 212] on article "Activate Creators Review Proposals Assign Codes Fulfill Products Track Progress…" at bounding box center [784, 200] width 1539 height 40
click at [382, 203] on span "Fulfill Products" at bounding box center [422, 202] width 80 height 13
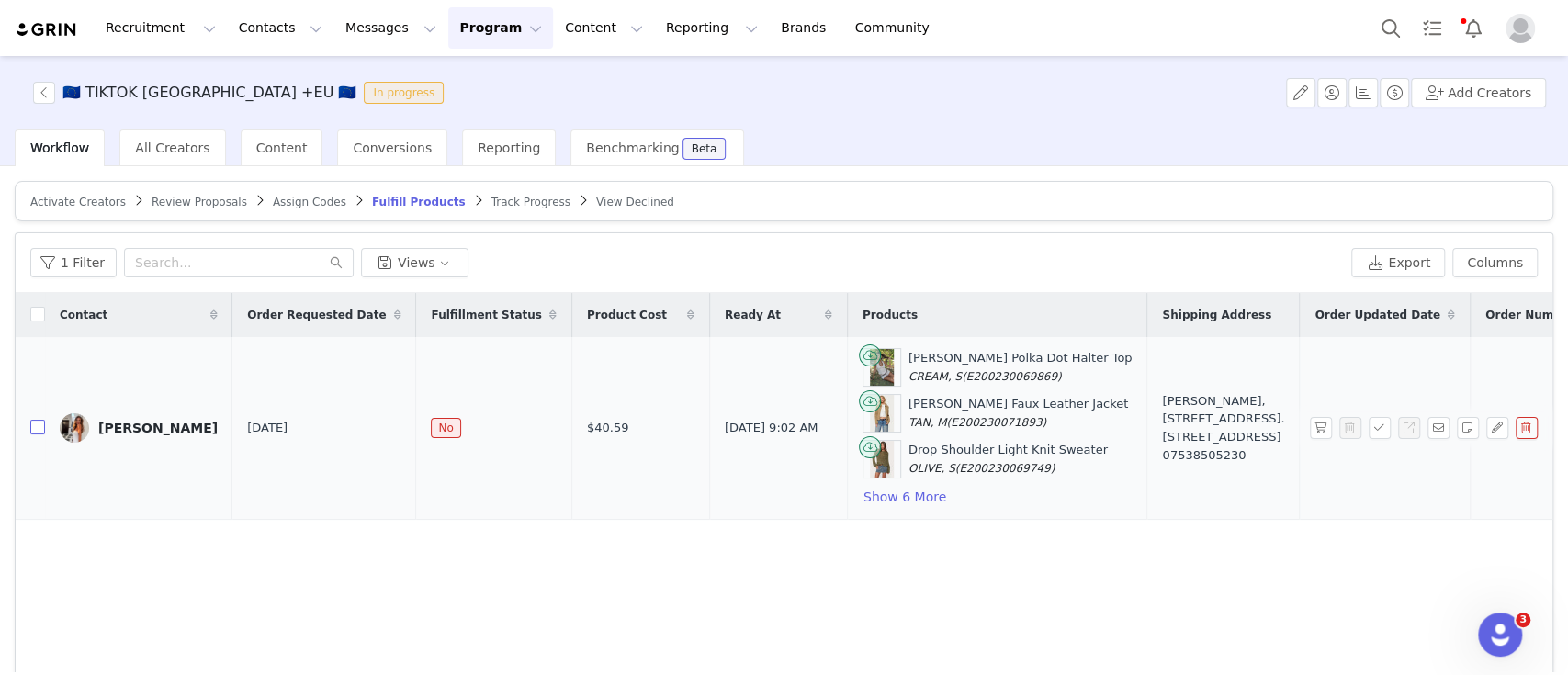
click at [31, 429] on input "checkbox" at bounding box center [37, 427] width 15 height 15
checkbox input "true"
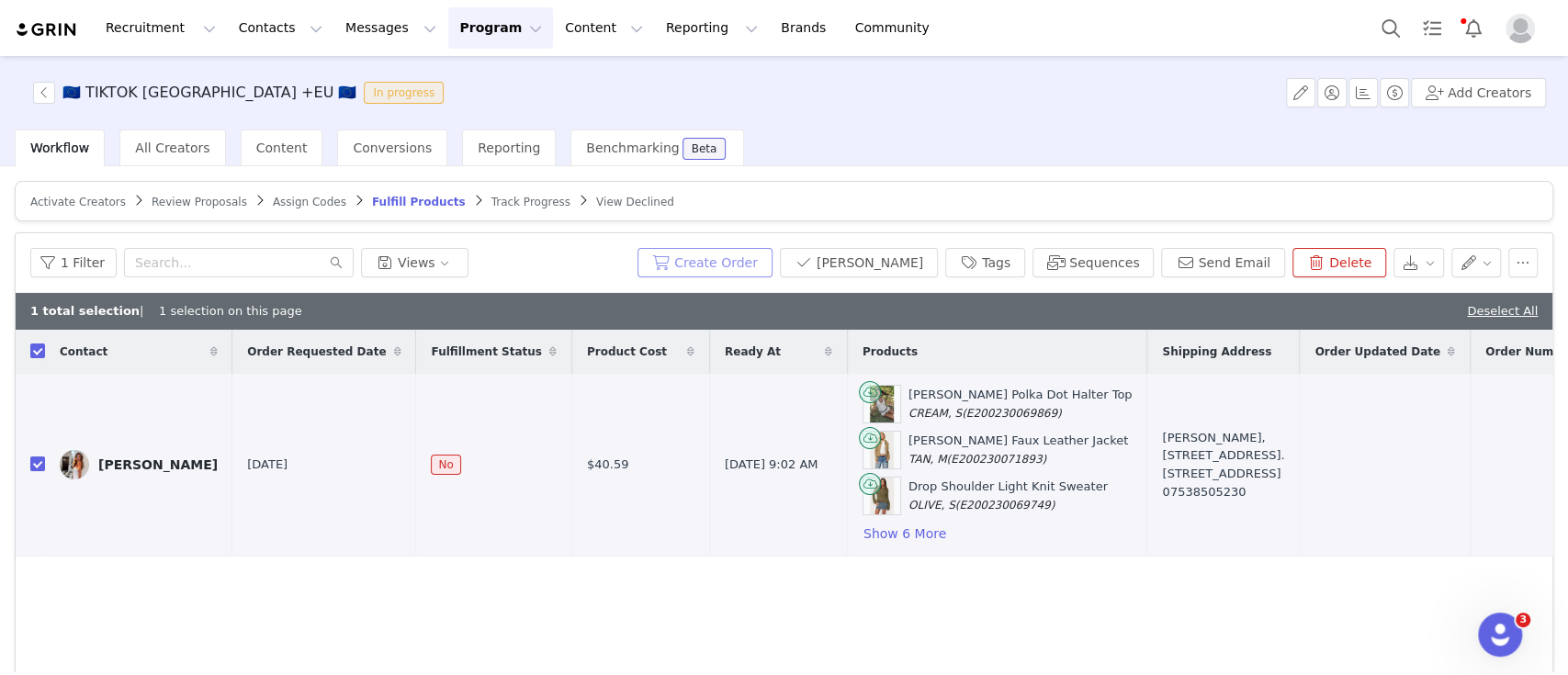
click at [764, 260] on button "Create Order" at bounding box center [704, 263] width 135 height 30
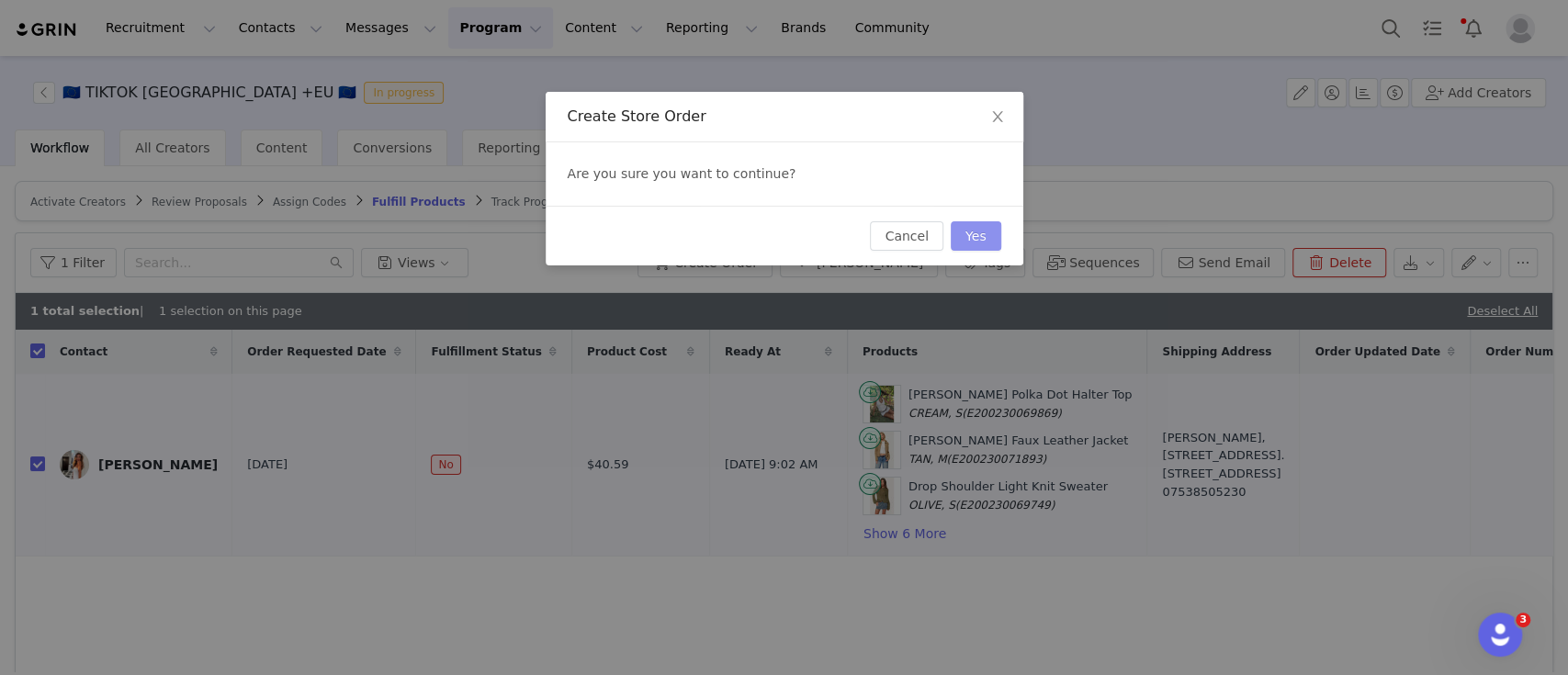
click at [972, 237] on button "Yes" at bounding box center [976, 236] width 50 height 30
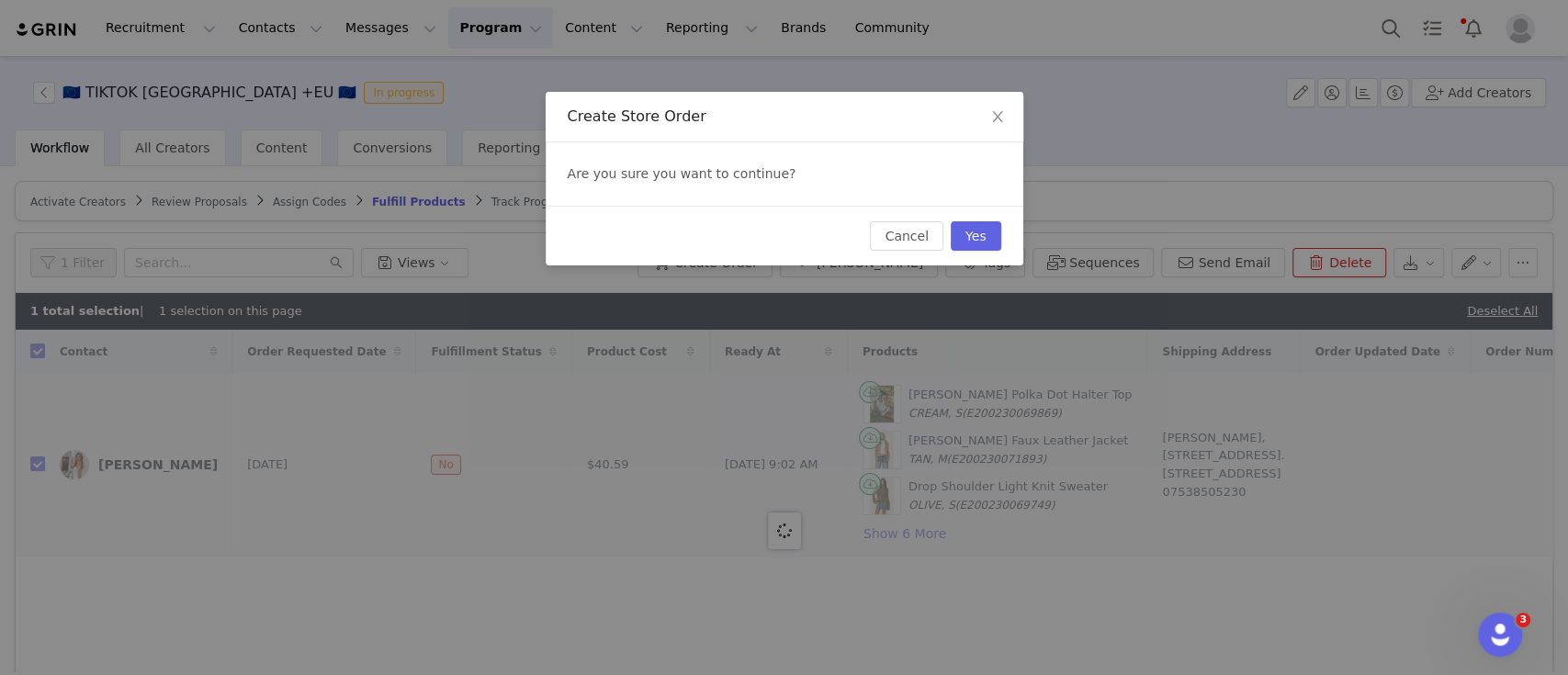
checkbox input "false"
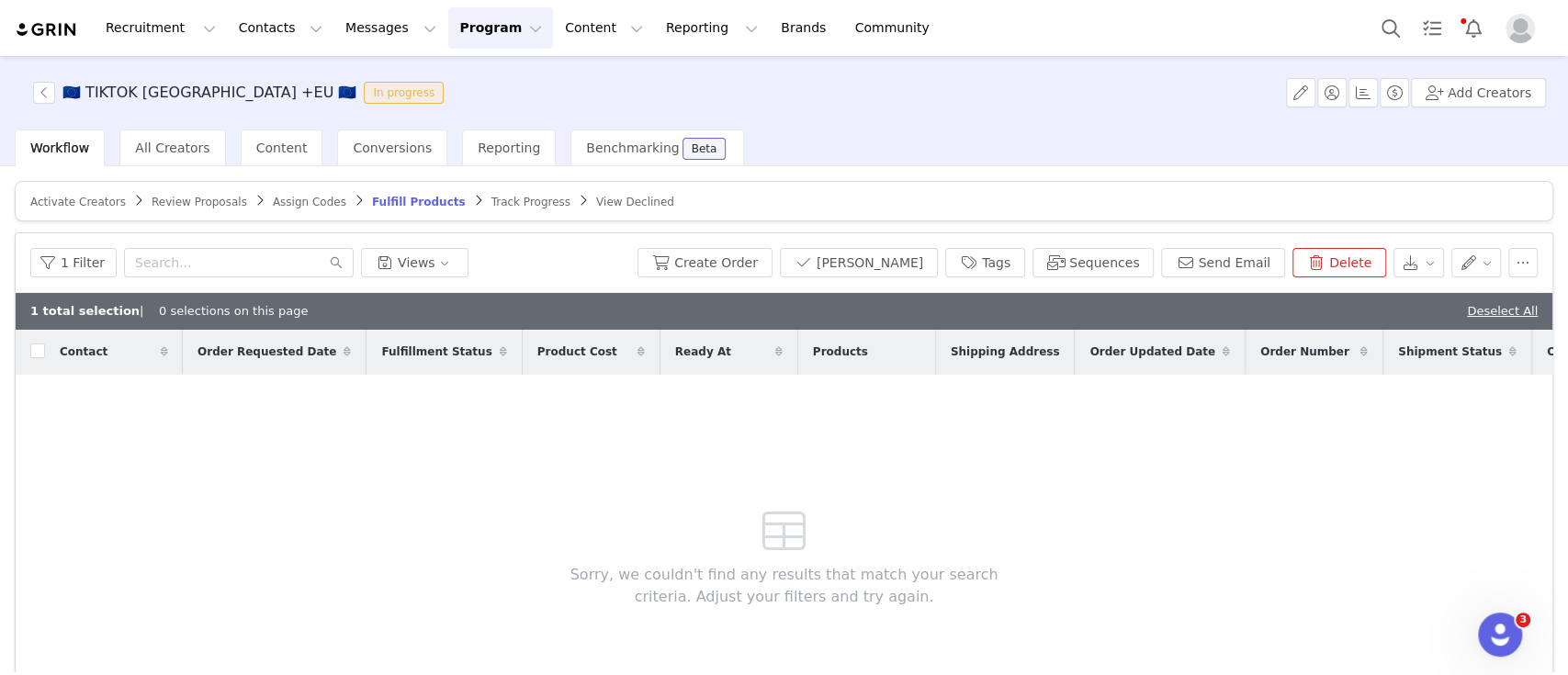
click at [172, 196] on span "Review Proposals" at bounding box center [199, 202] width 95 height 13
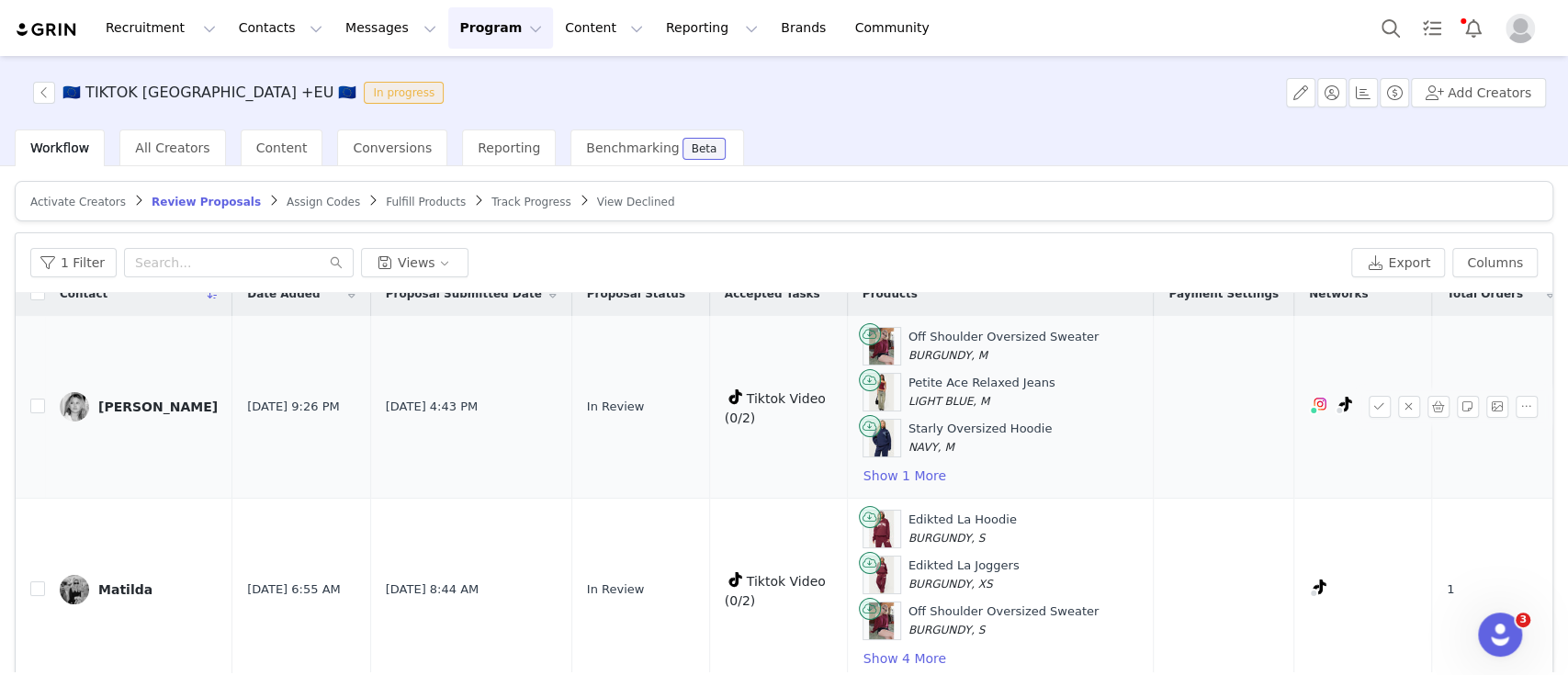
scroll to position [21, 105]
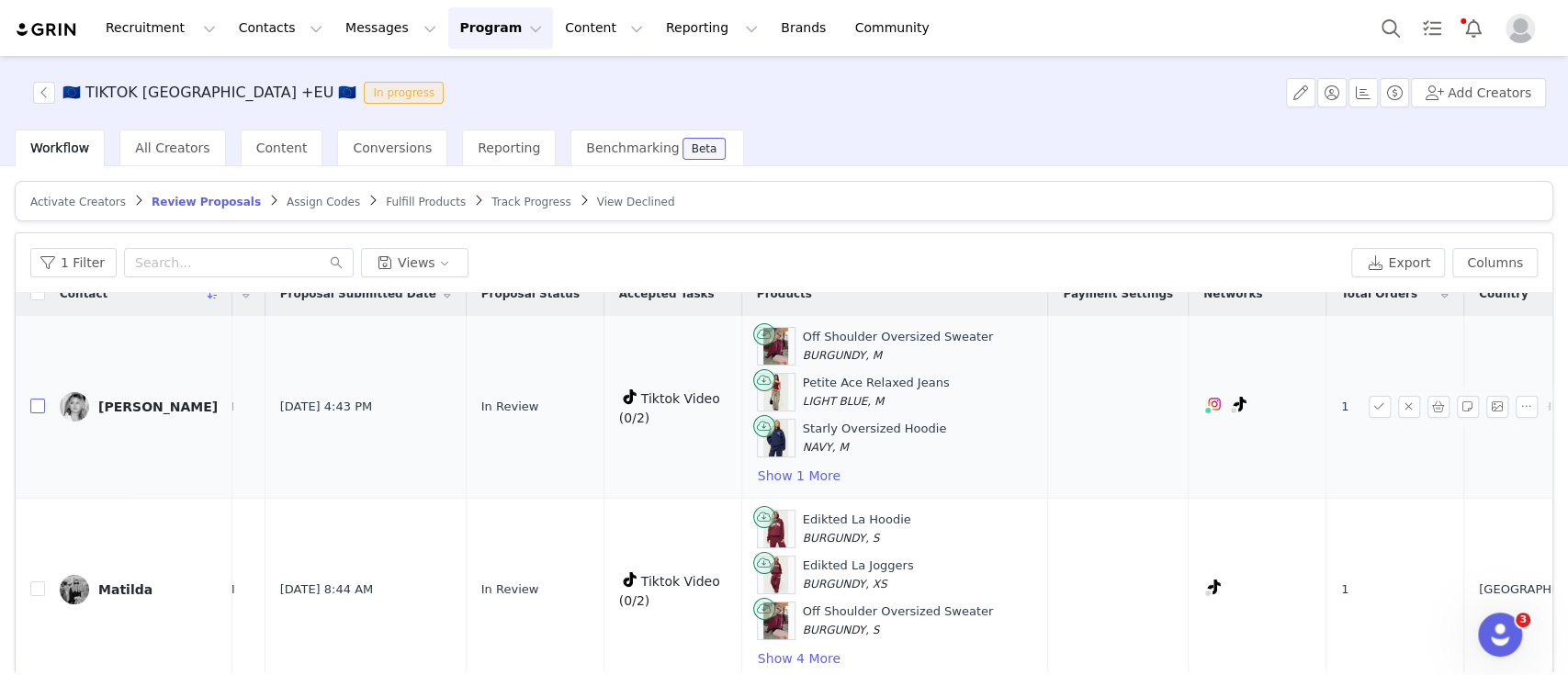
click at [36, 407] on input "checkbox" at bounding box center [37, 406] width 15 height 15
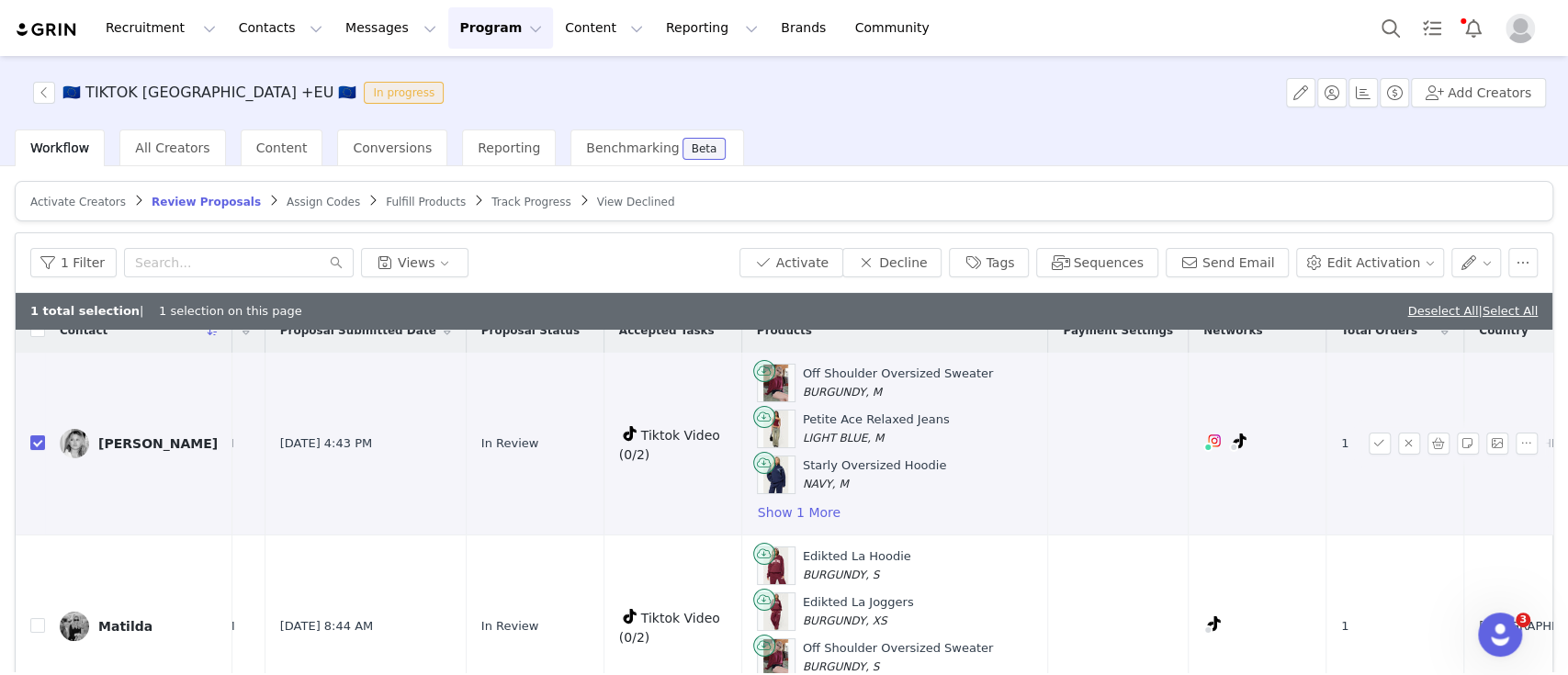
click at [105, 437] on div "Nikki Schram" at bounding box center [158, 444] width 119 height 15
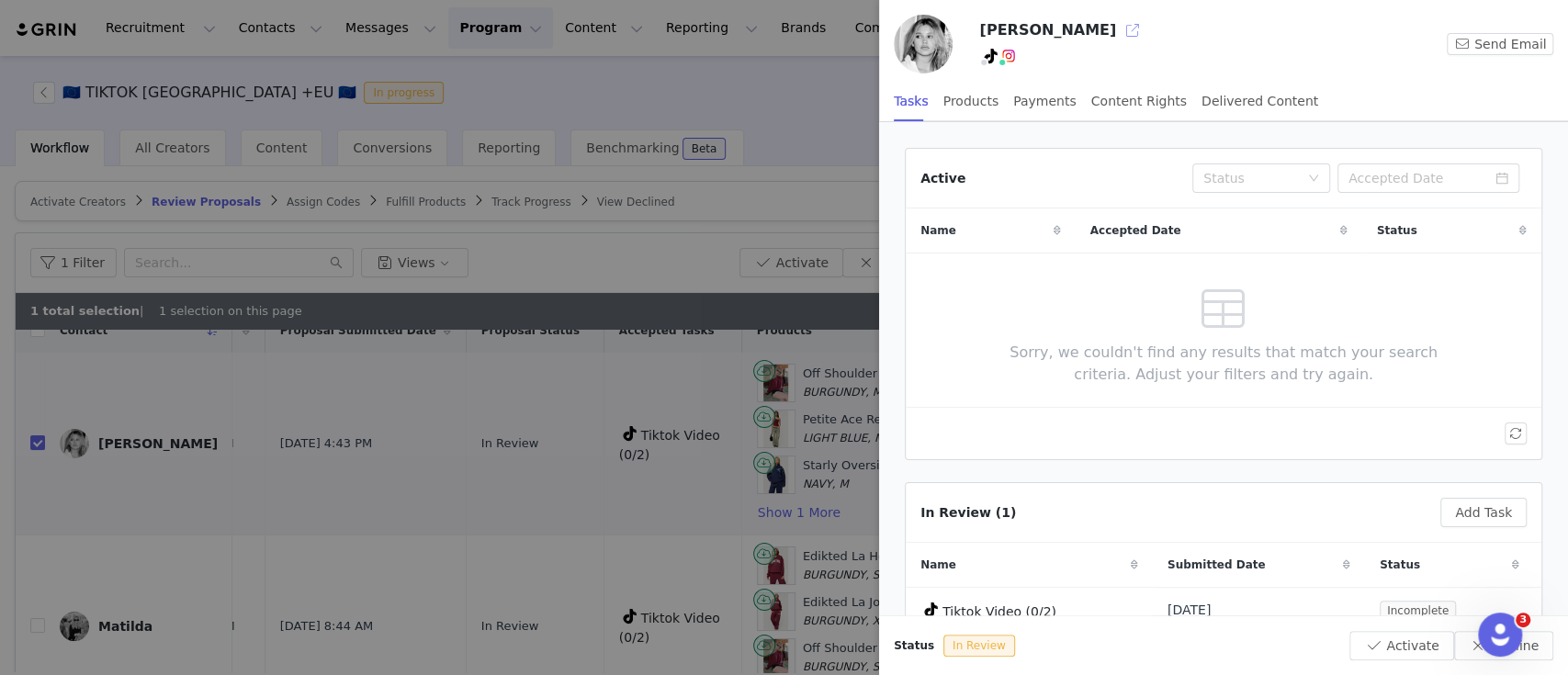
click at [1118, 31] on button "button" at bounding box center [1133, 31] width 30 height 30
click at [689, 221] on div at bounding box center [784, 338] width 1568 height 675
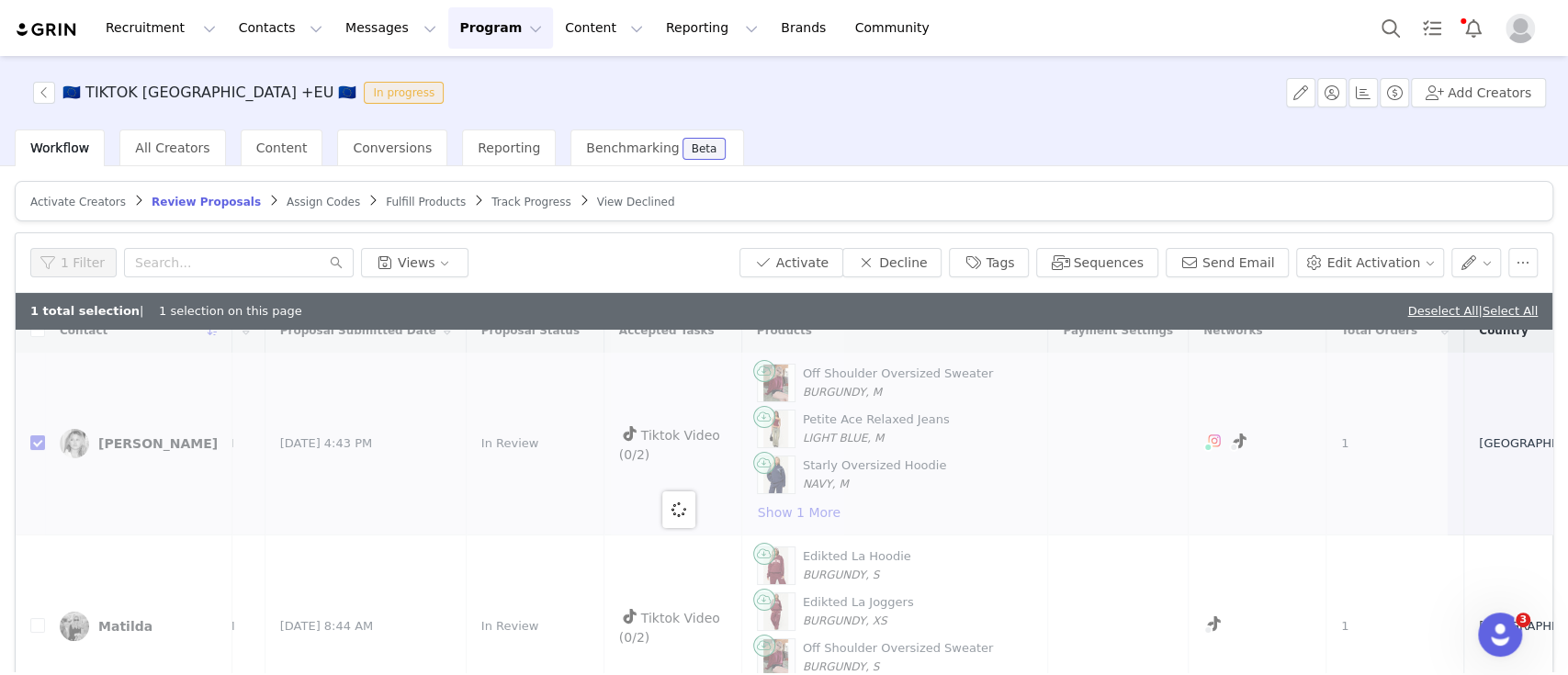
scroll to position [0, 0]
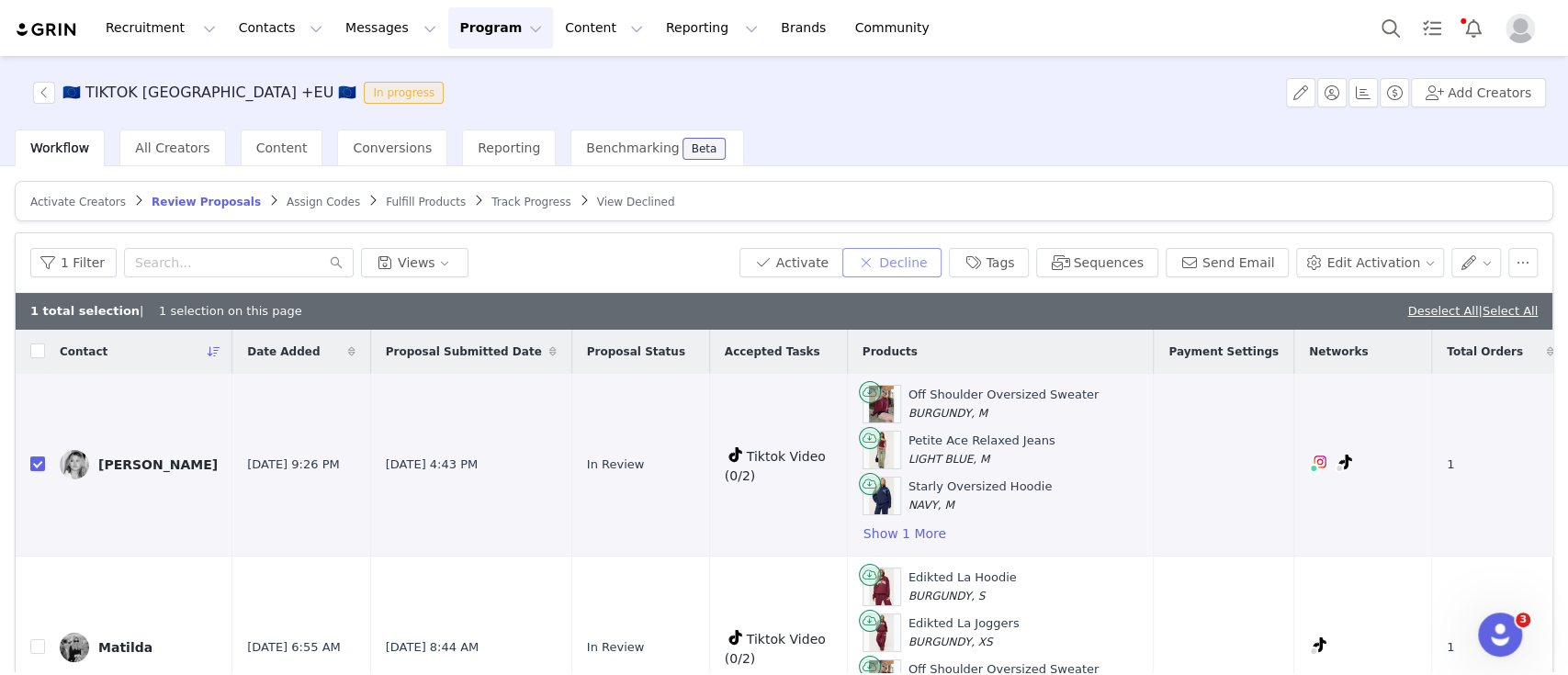
click at [930, 258] on button "Decline" at bounding box center [892, 263] width 99 height 30
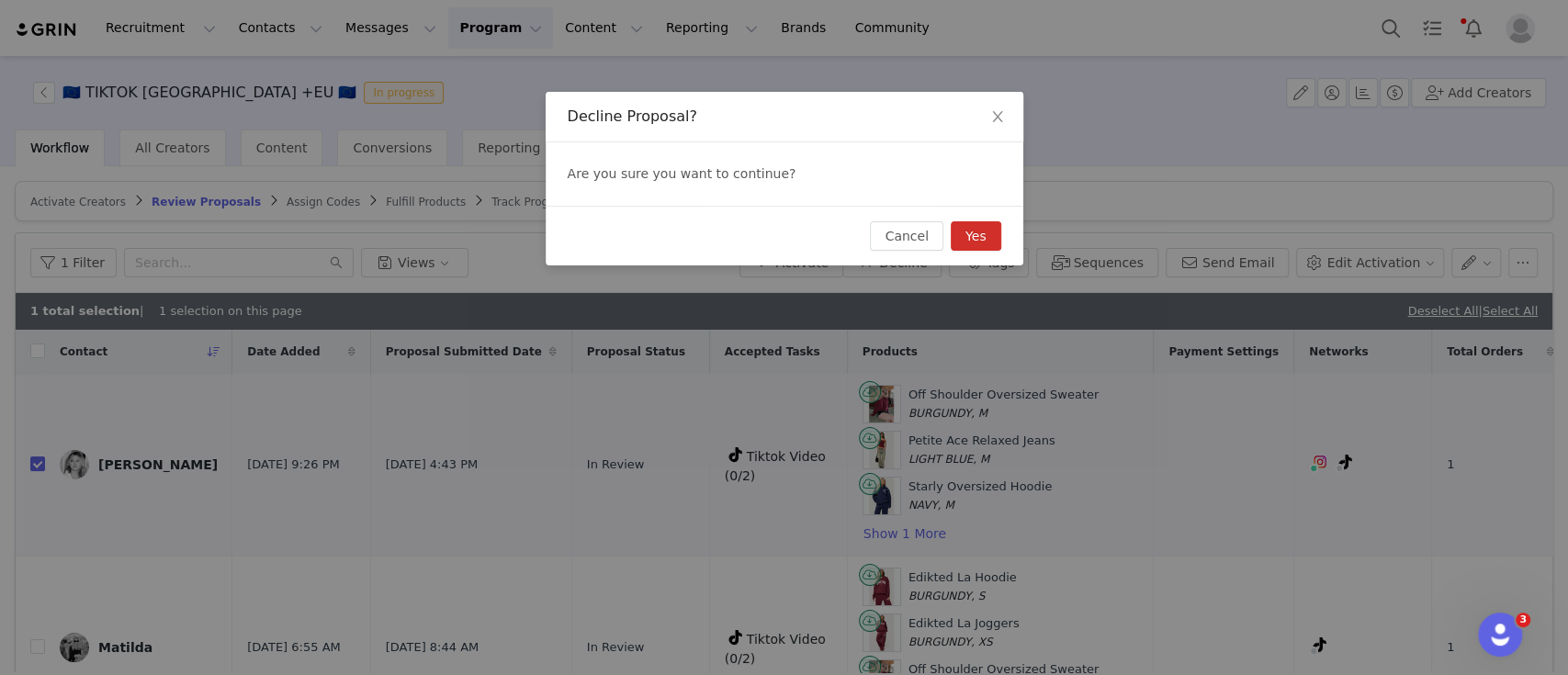
click at [978, 242] on button "Yes" at bounding box center [976, 236] width 50 height 30
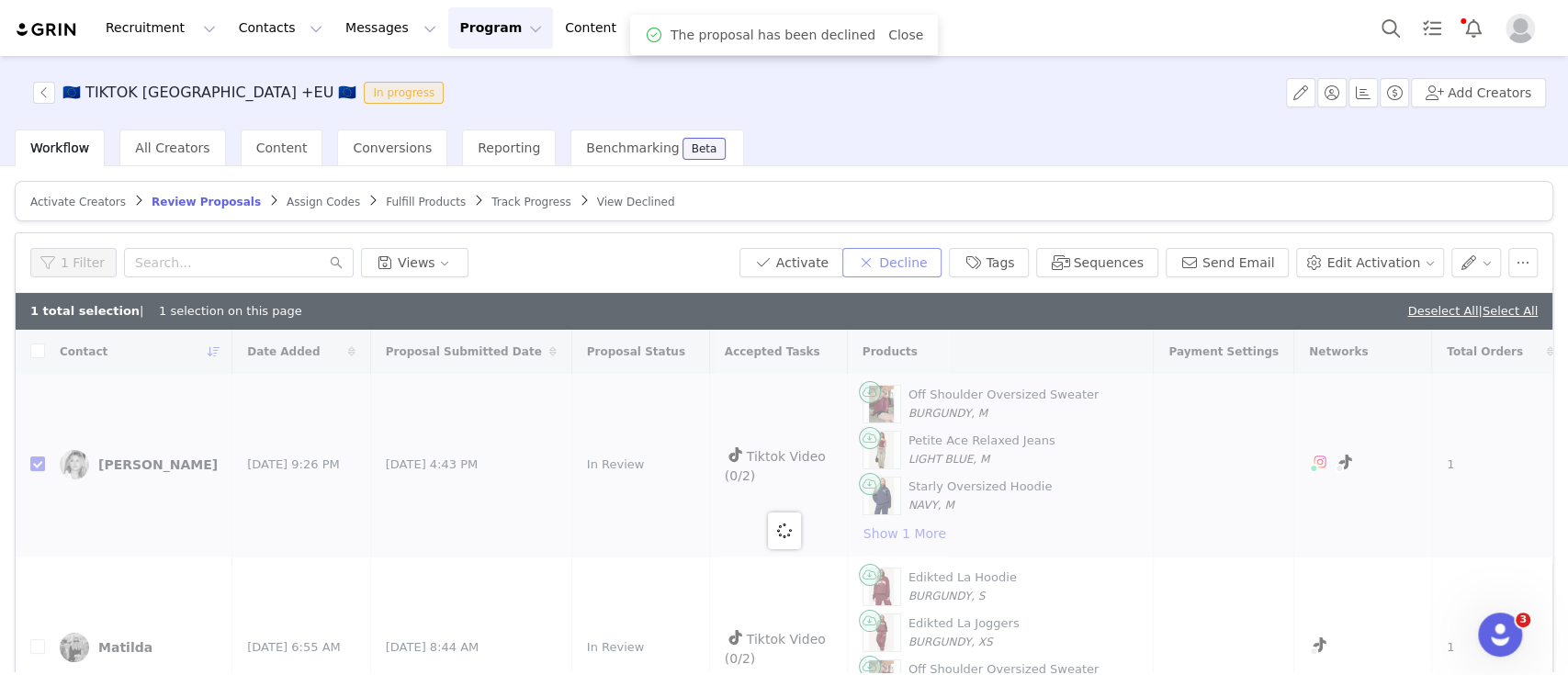
checkbox input "false"
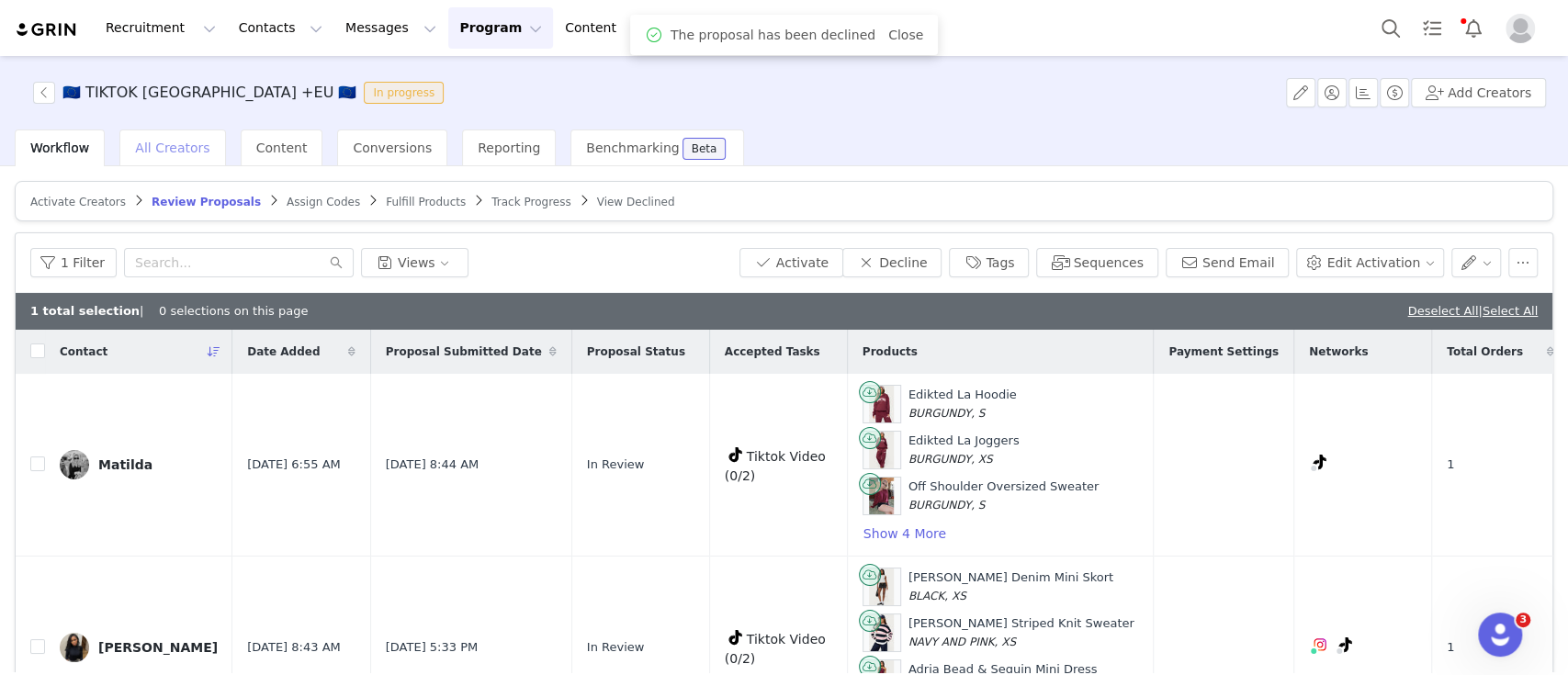
click at [176, 149] on span "All Creators" at bounding box center [173, 148] width 75 height 15
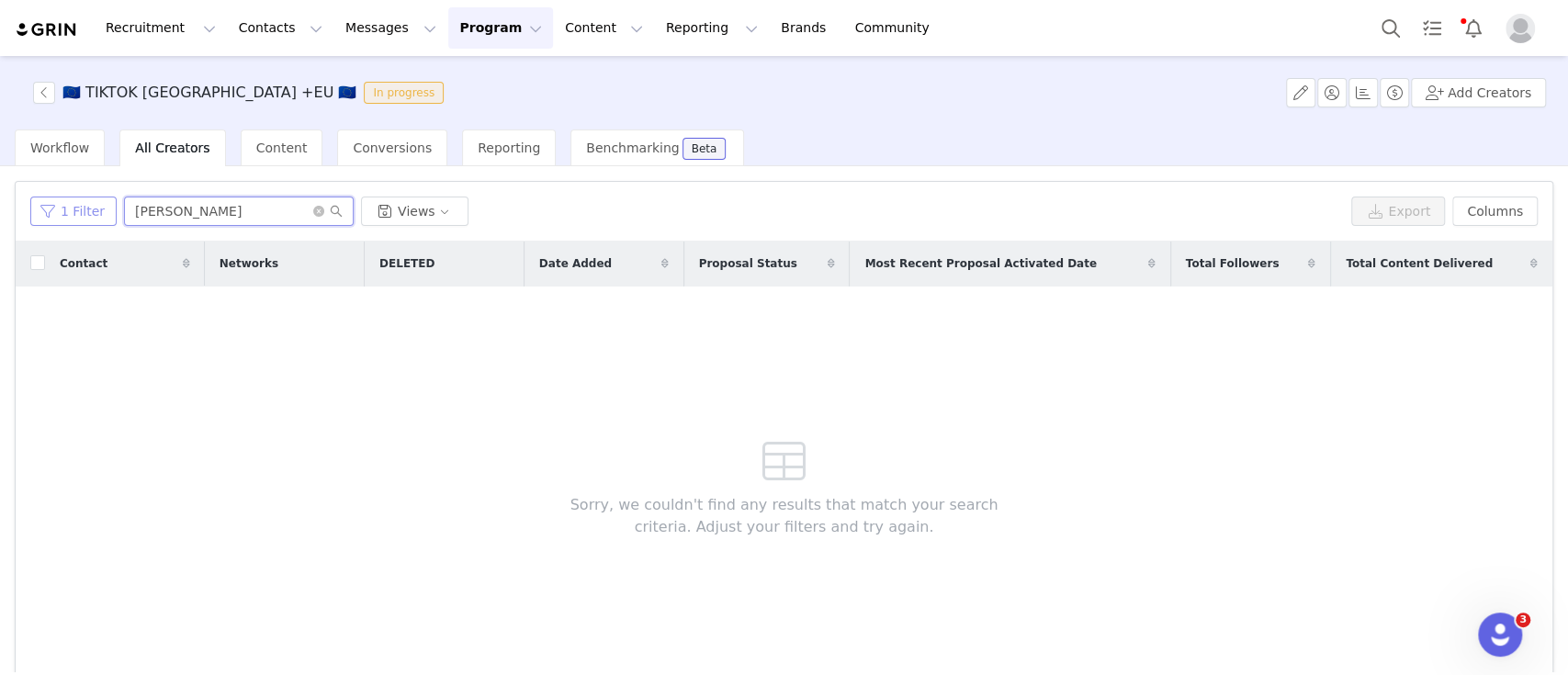
drag, startPoint x: 210, startPoint y: 208, endPoint x: 63, endPoint y: 205, distance: 147.0
click at [63, 205] on div "1 Filter bobbi Views" at bounding box center [687, 212] width 1313 height 30
paste input "nikkischram2005@gmail.com"
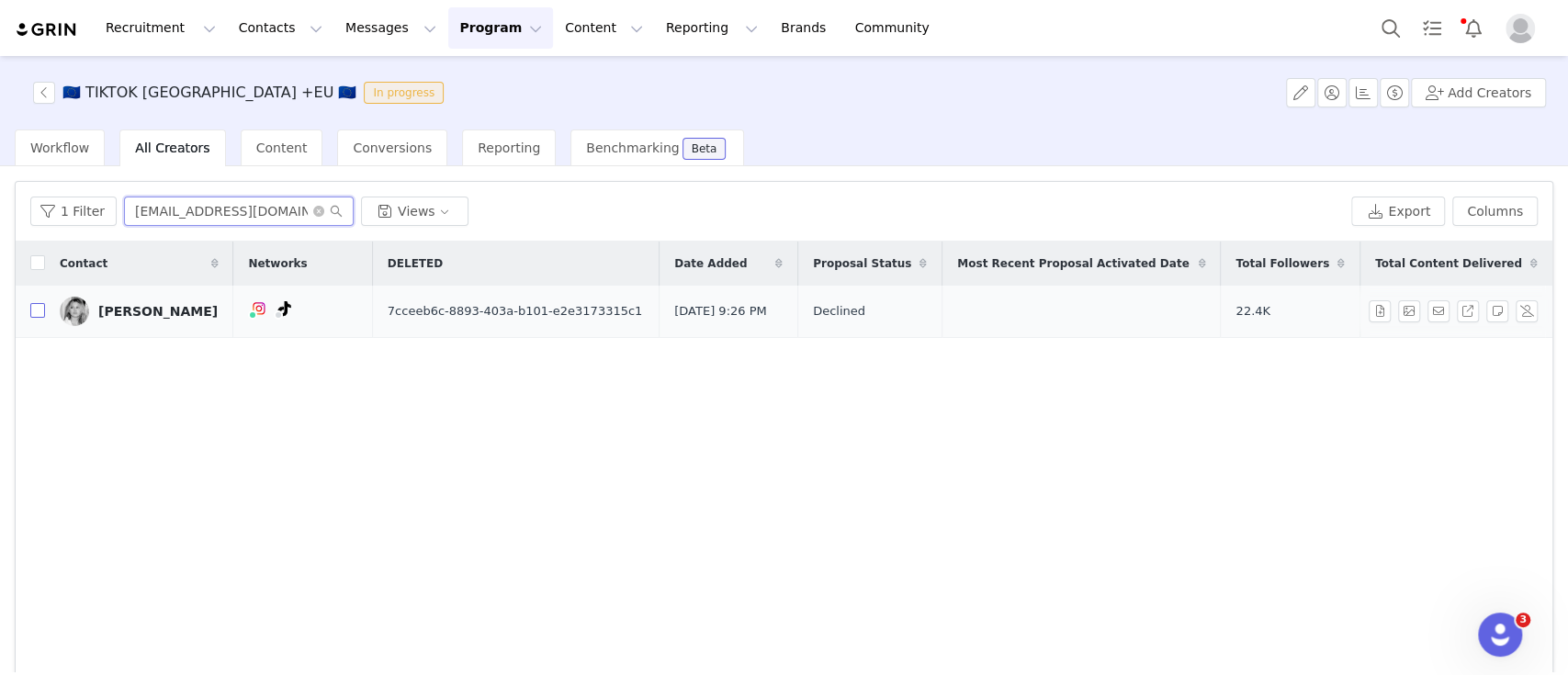
type input "nikkischram2005@gmail.com"
click at [35, 312] on input "checkbox" at bounding box center [37, 310] width 15 height 15
checkbox input "true"
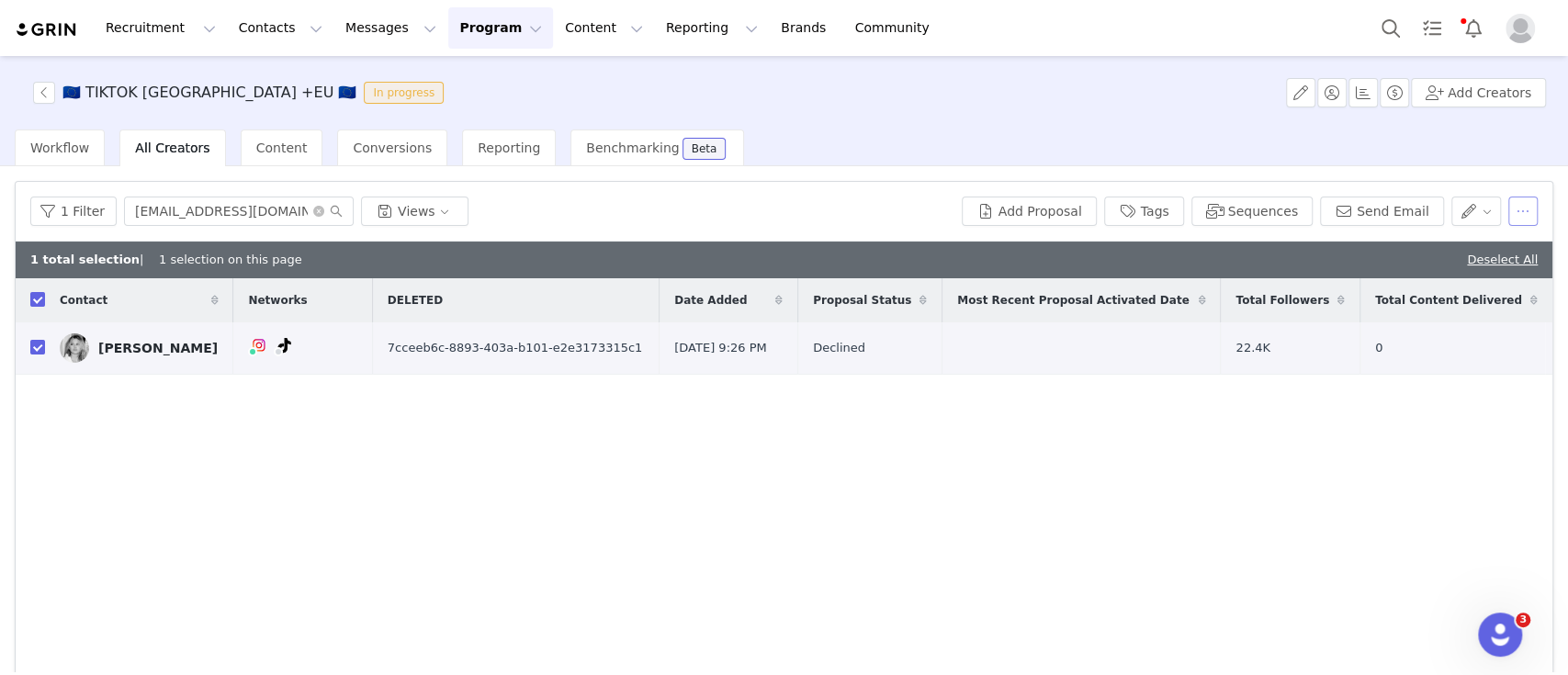
click at [1508, 212] on button "button" at bounding box center [1523, 212] width 30 height 30
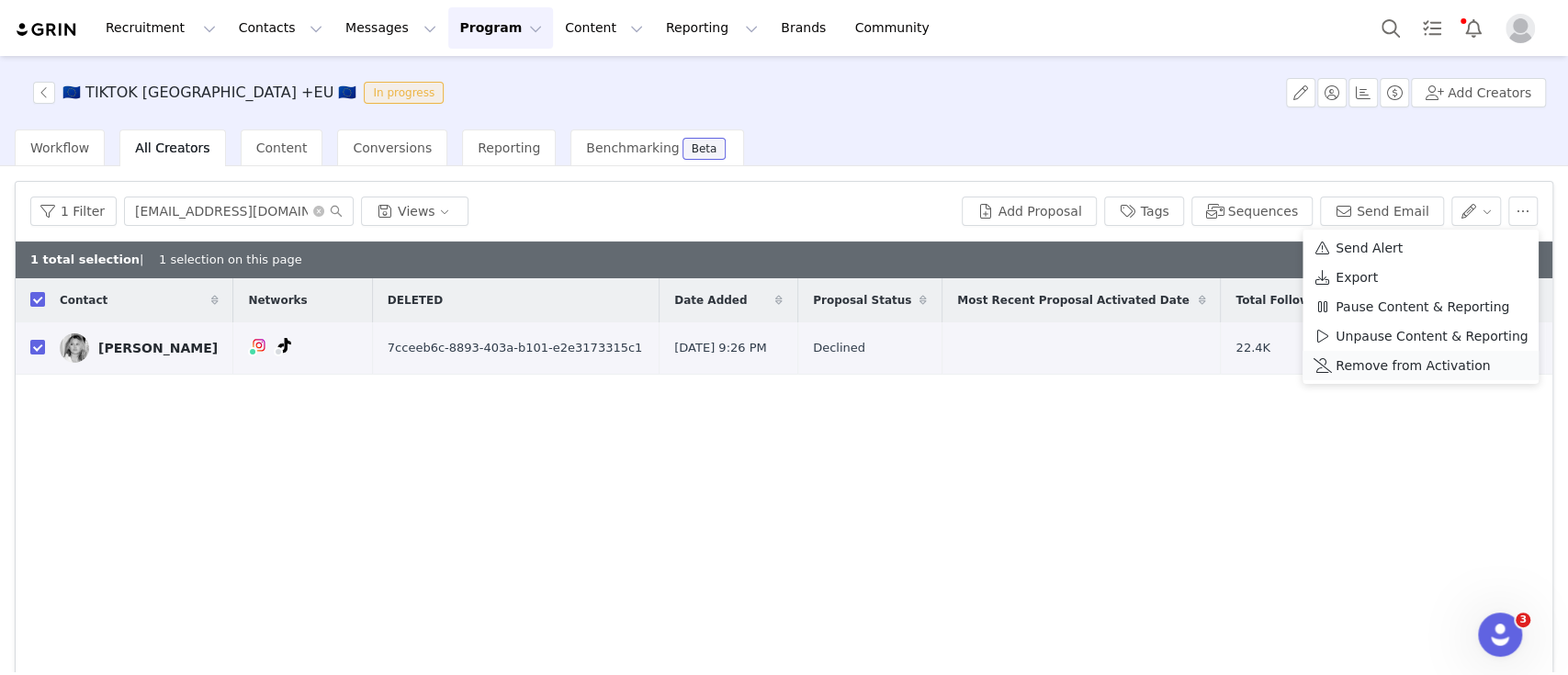
click at [1394, 371] on span "Remove from Activation" at bounding box center [1412, 365] width 154 height 21
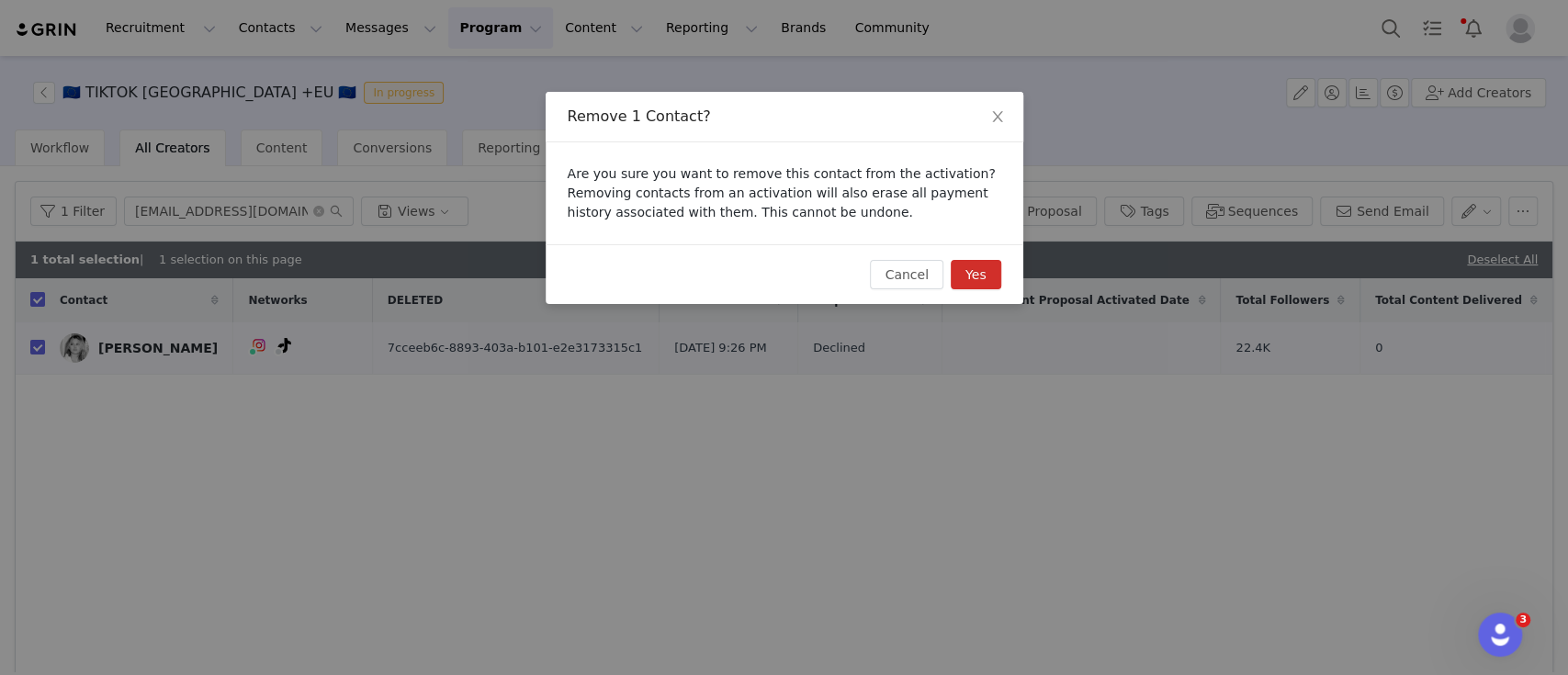
click at [988, 270] on button "Yes" at bounding box center [976, 275] width 50 height 30
checkbox input "false"
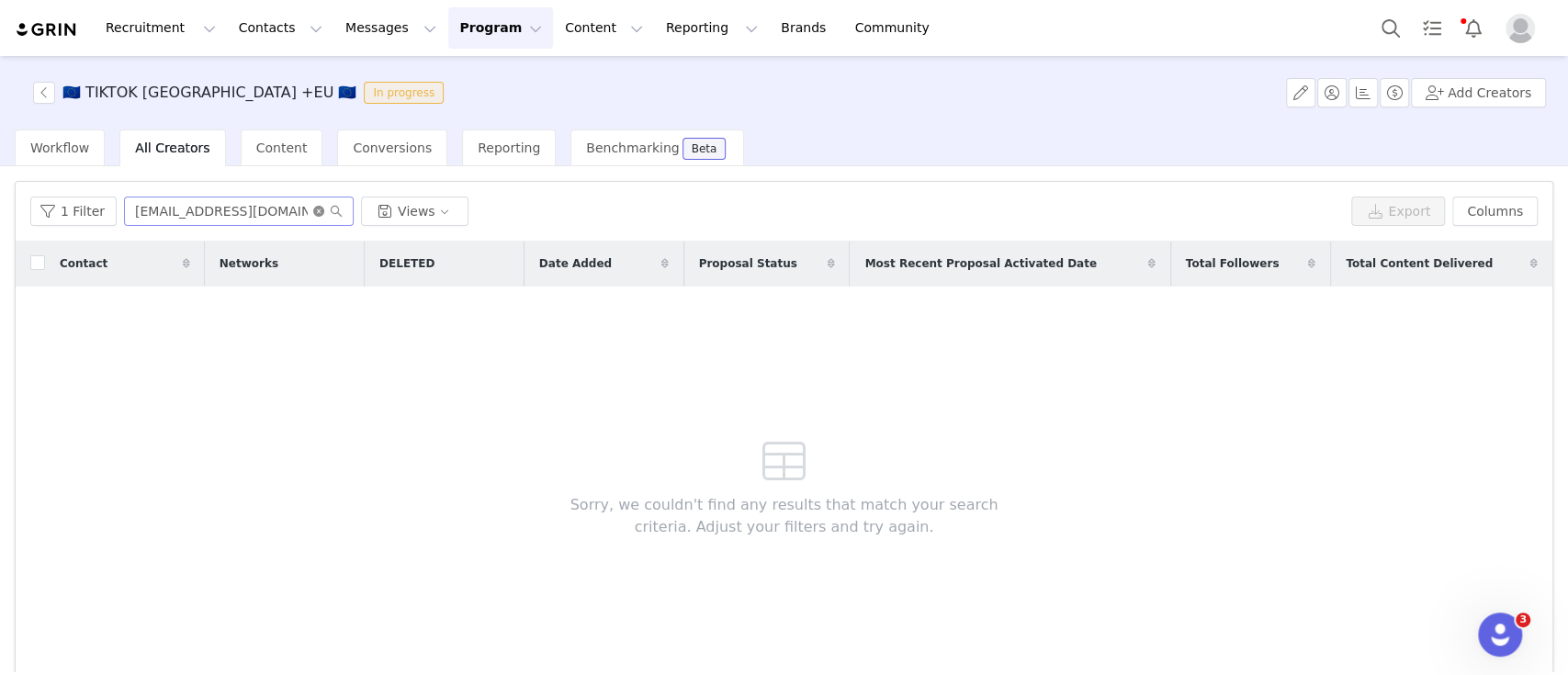
click at [313, 211] on icon "icon: close-circle" at bounding box center [319, 212] width 11 height 11
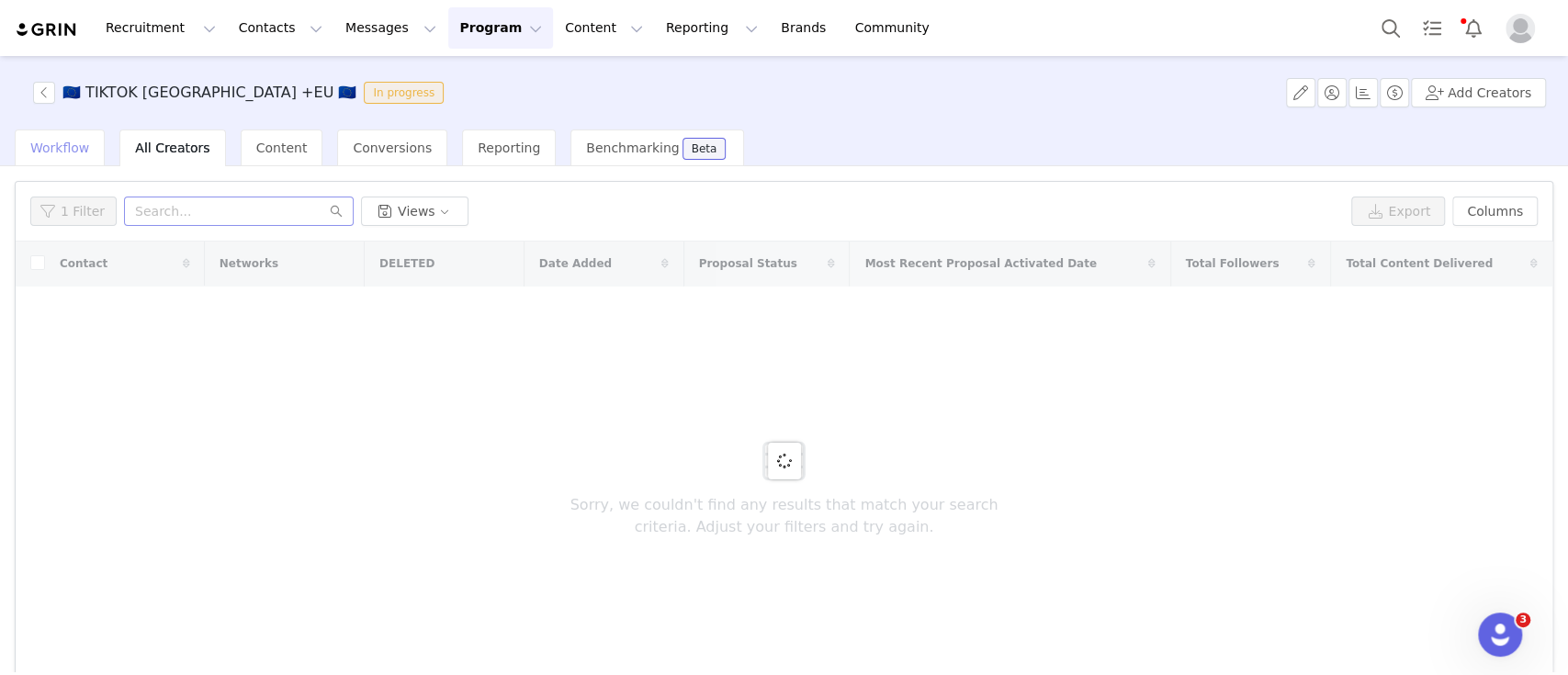
click at [68, 152] on span "Workflow" at bounding box center [59, 148] width 59 height 15
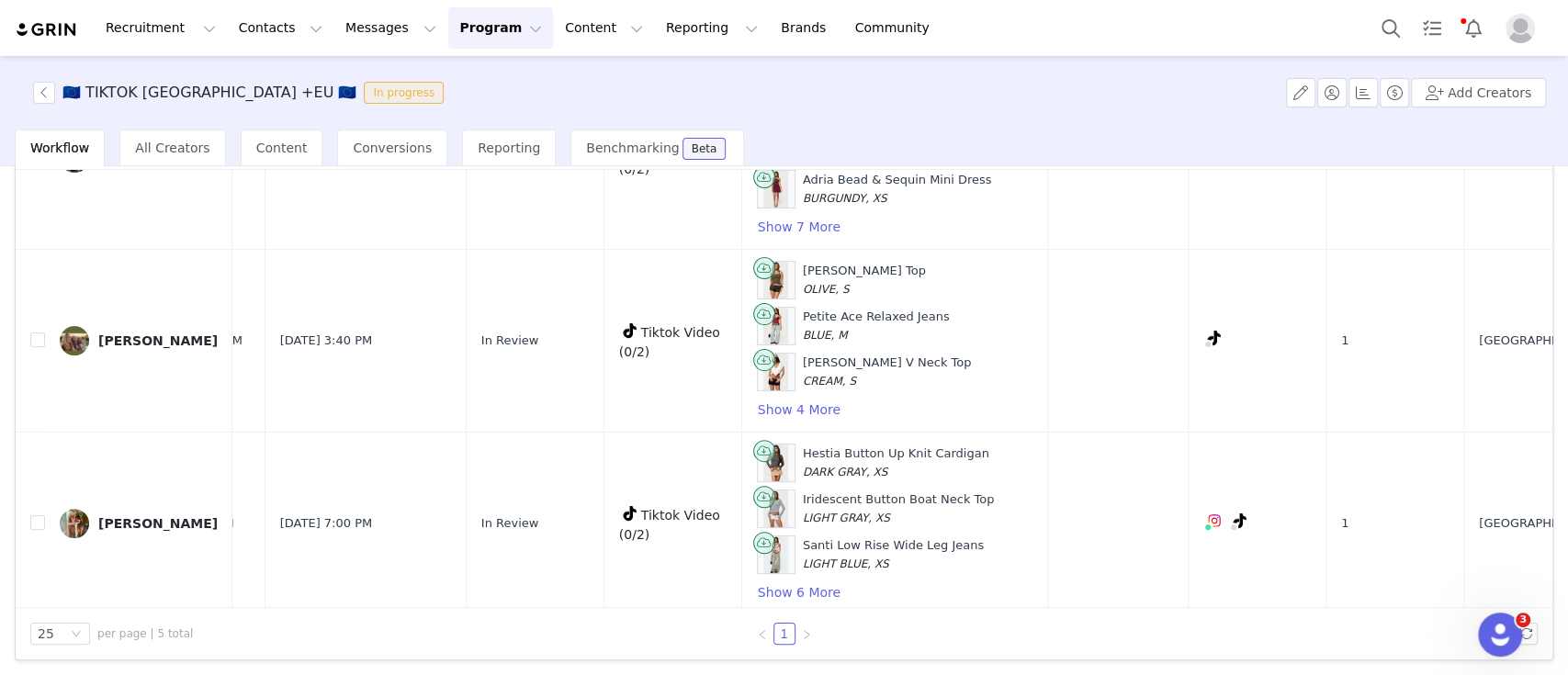
scroll to position [535, 105]
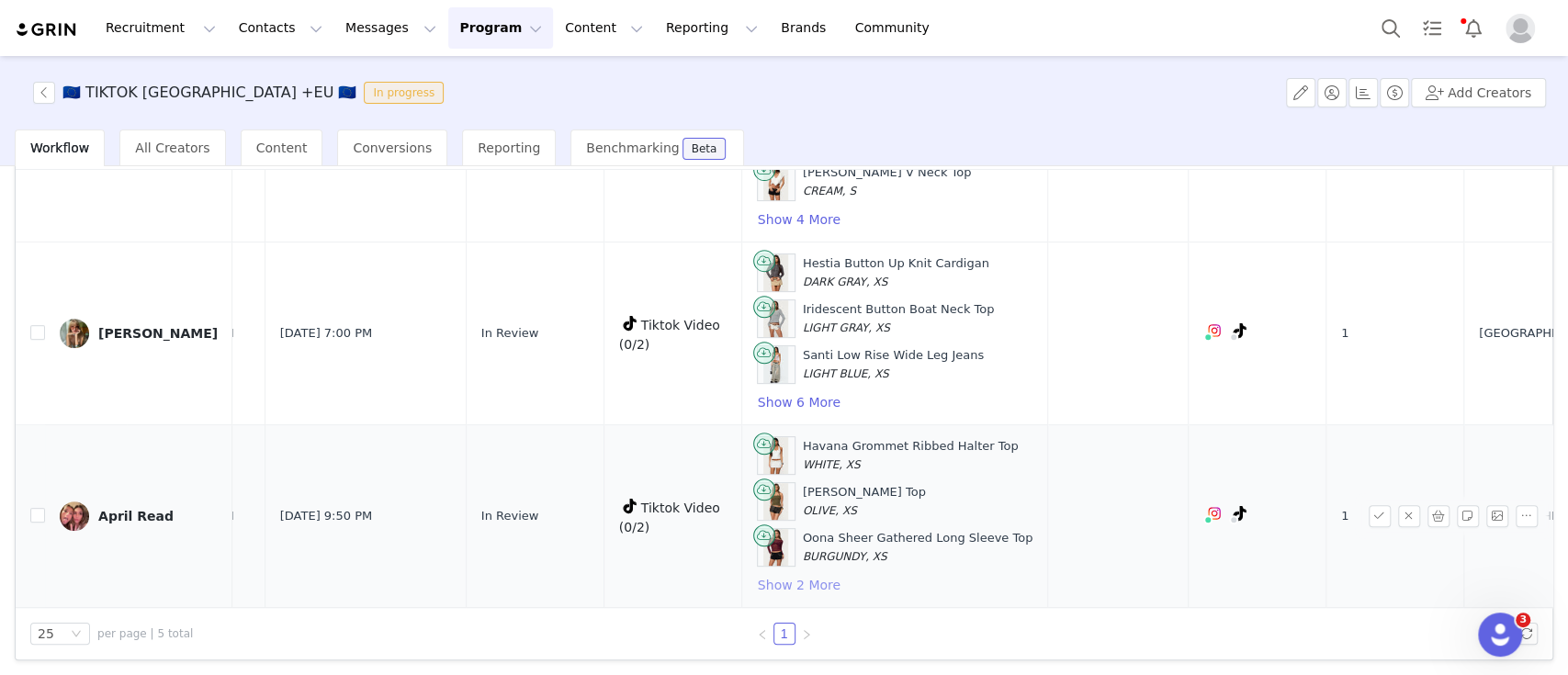
click at [756, 574] on button "Show 2 More" at bounding box center [798, 585] width 85 height 22
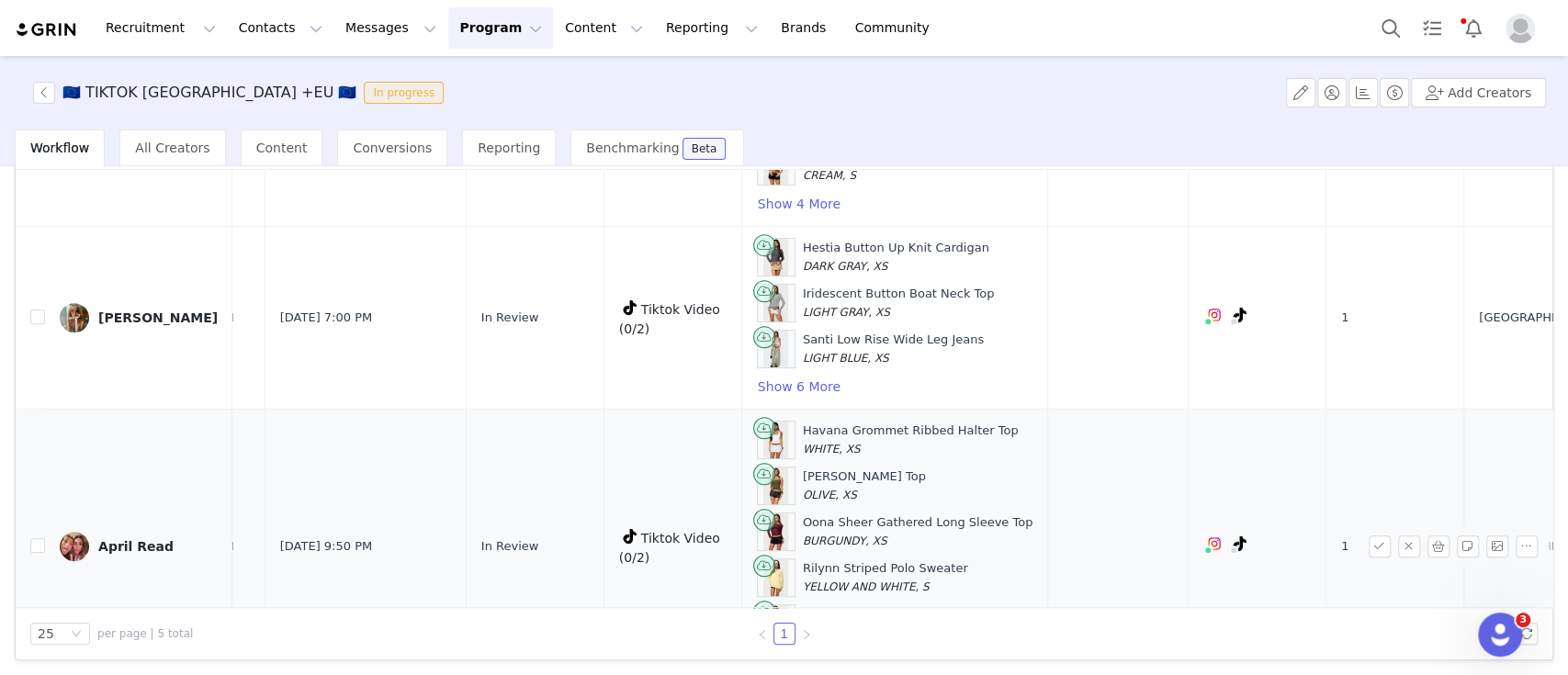
scroll to position [627, 105]
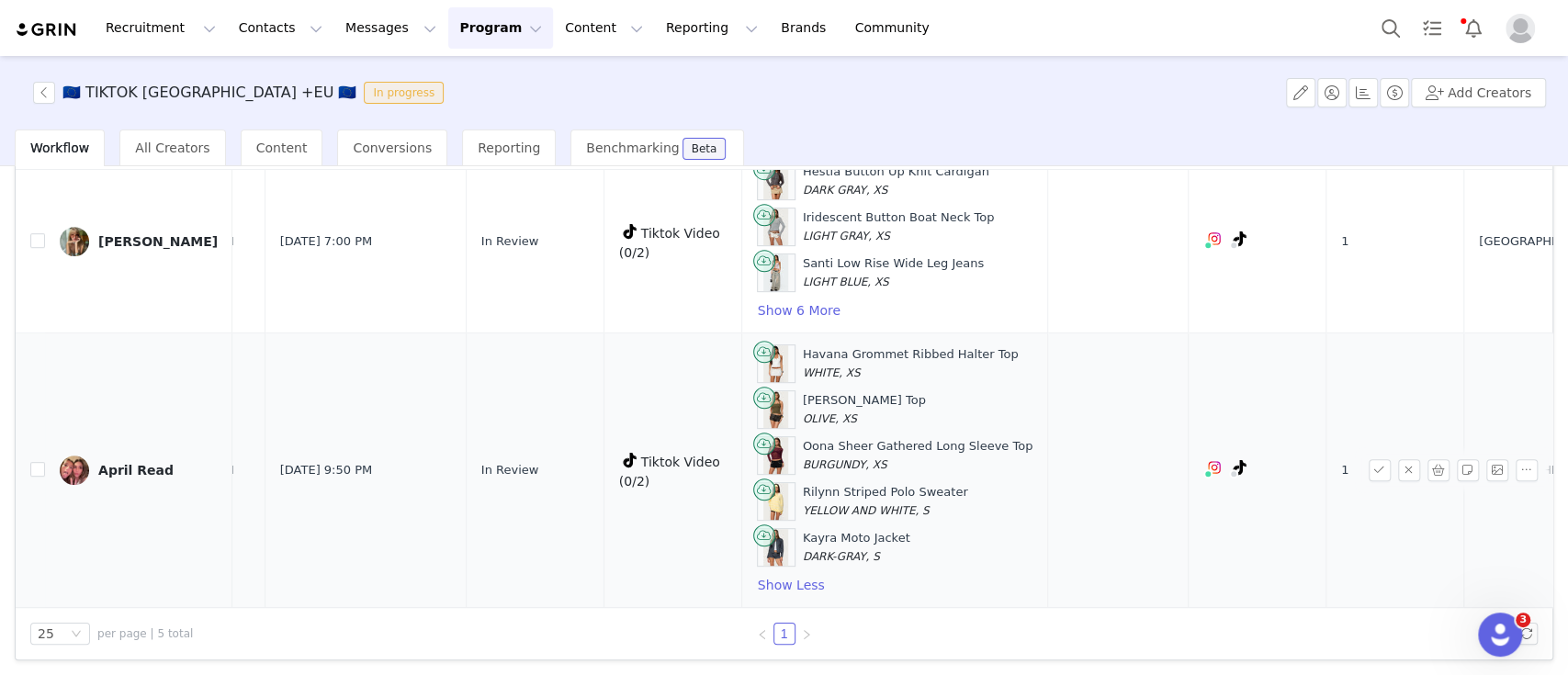
click at [140, 462] on div "April Read" at bounding box center [135, 470] width 76 height 15
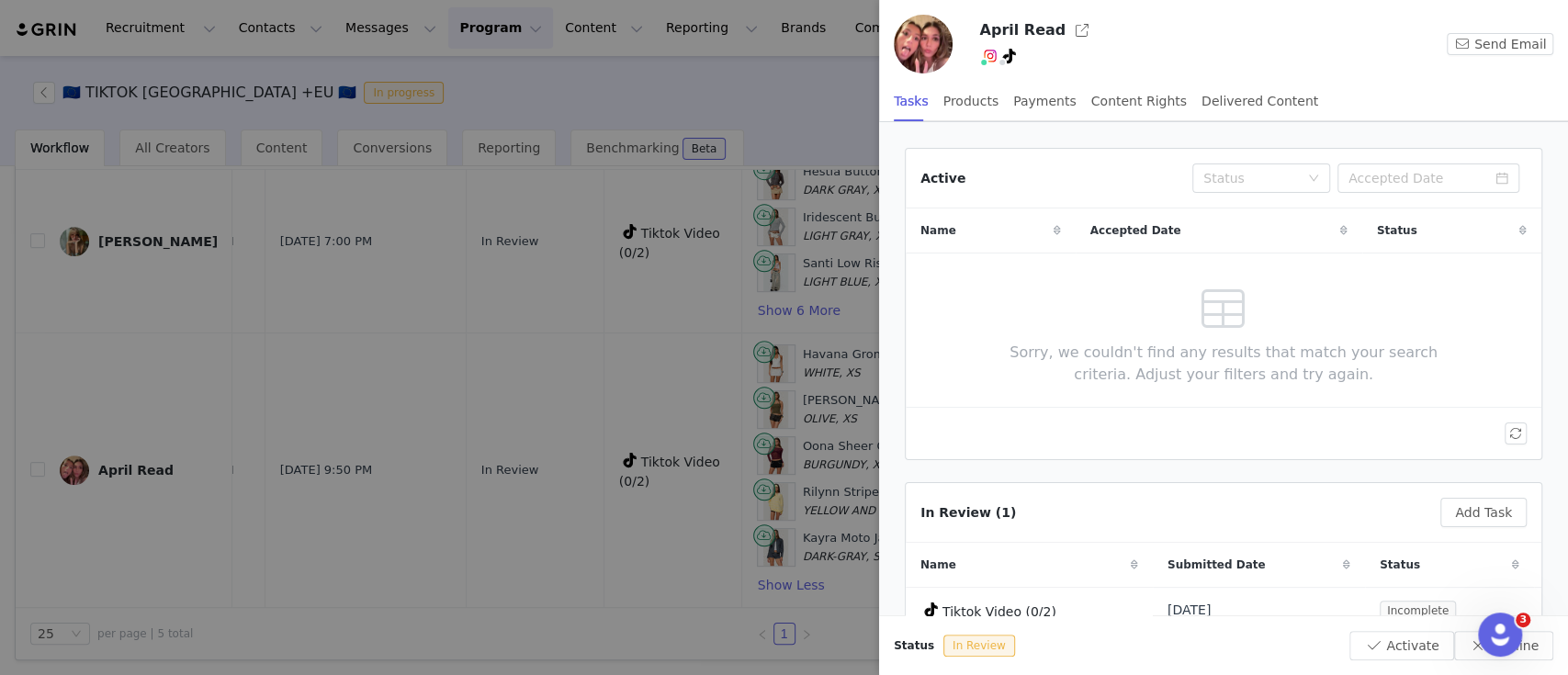
click at [928, 54] on img at bounding box center [923, 44] width 59 height 59
click at [1067, 36] on button "button" at bounding box center [1082, 31] width 30 height 30
click at [338, 210] on div at bounding box center [784, 338] width 1568 height 675
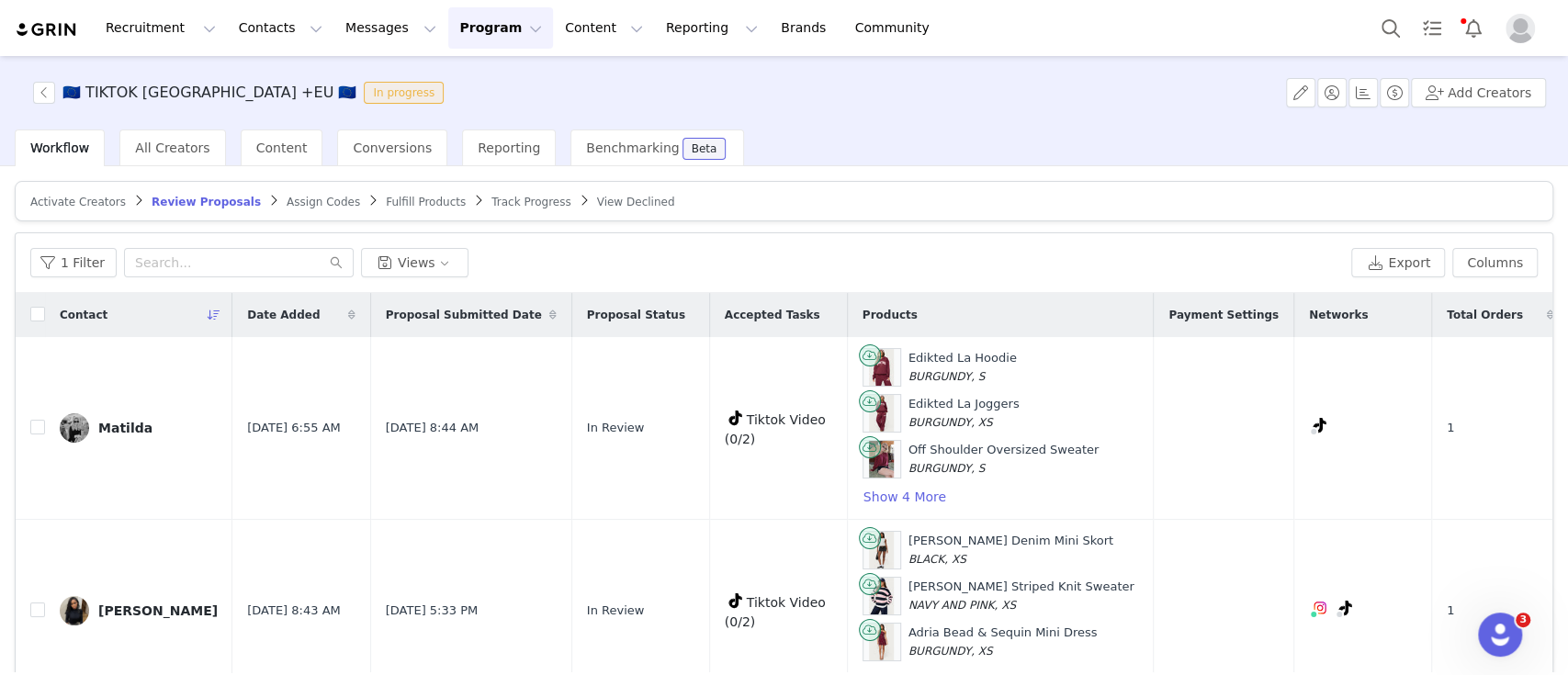
scroll to position [627, 0]
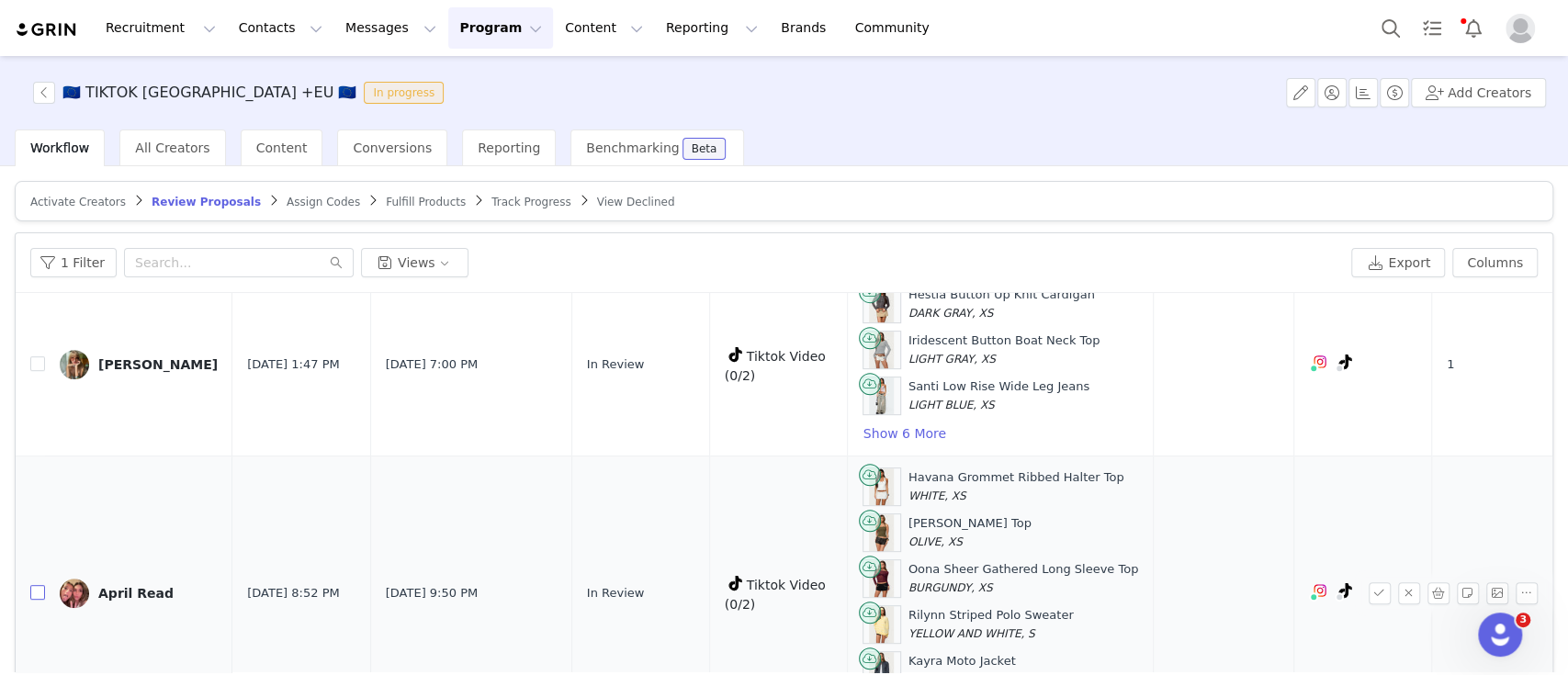
click at [37, 585] on input "checkbox" at bounding box center [37, 592] width 15 height 15
checkbox input "true"
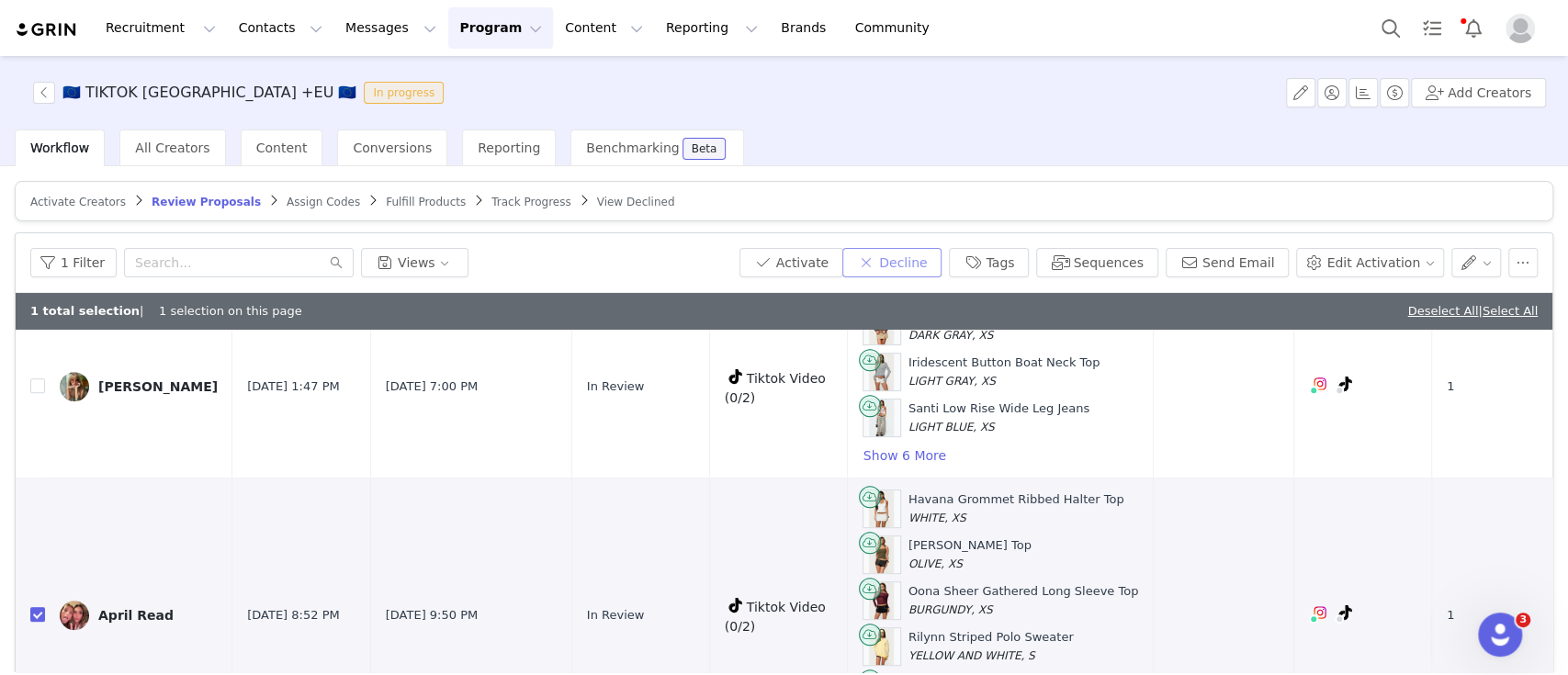
click at [915, 258] on button "Decline" at bounding box center [892, 263] width 99 height 30
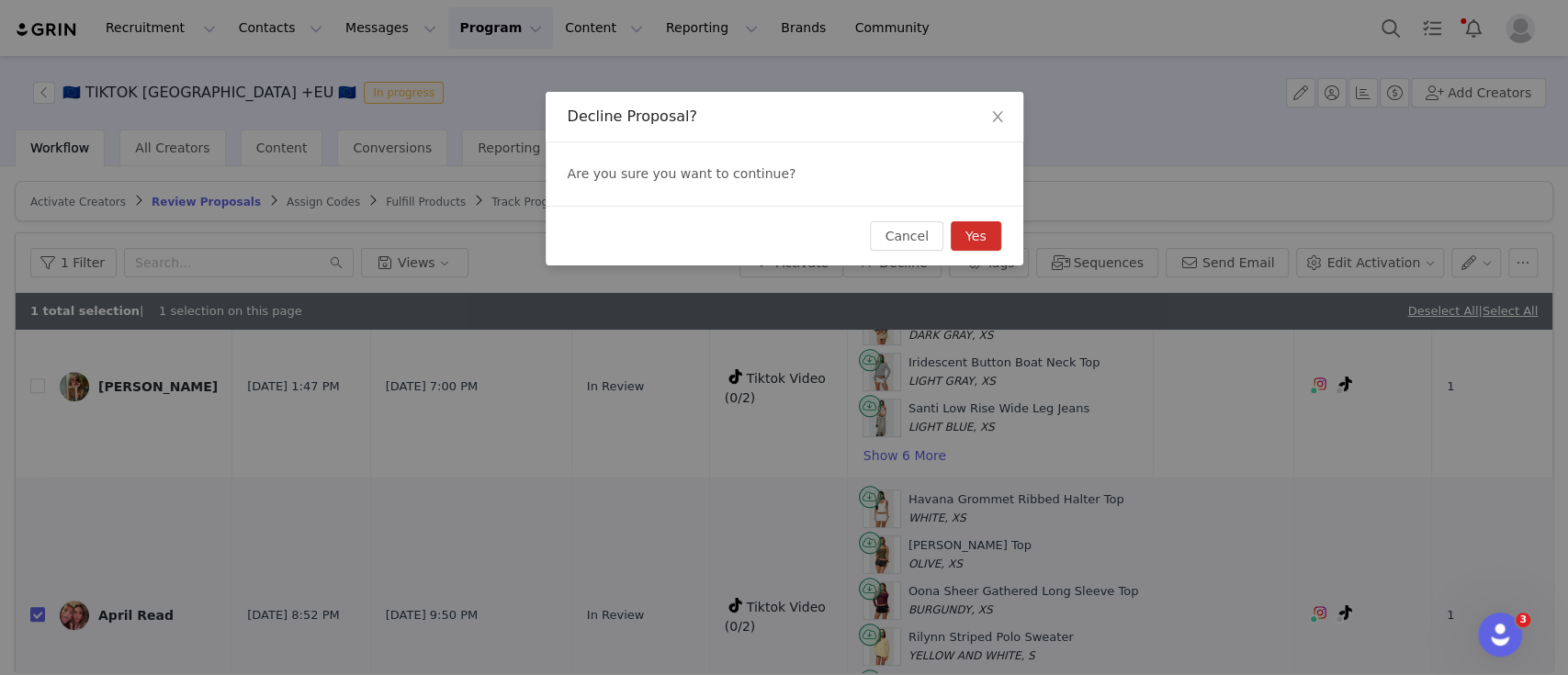
click at [978, 227] on button "Yes" at bounding box center [976, 236] width 50 height 30
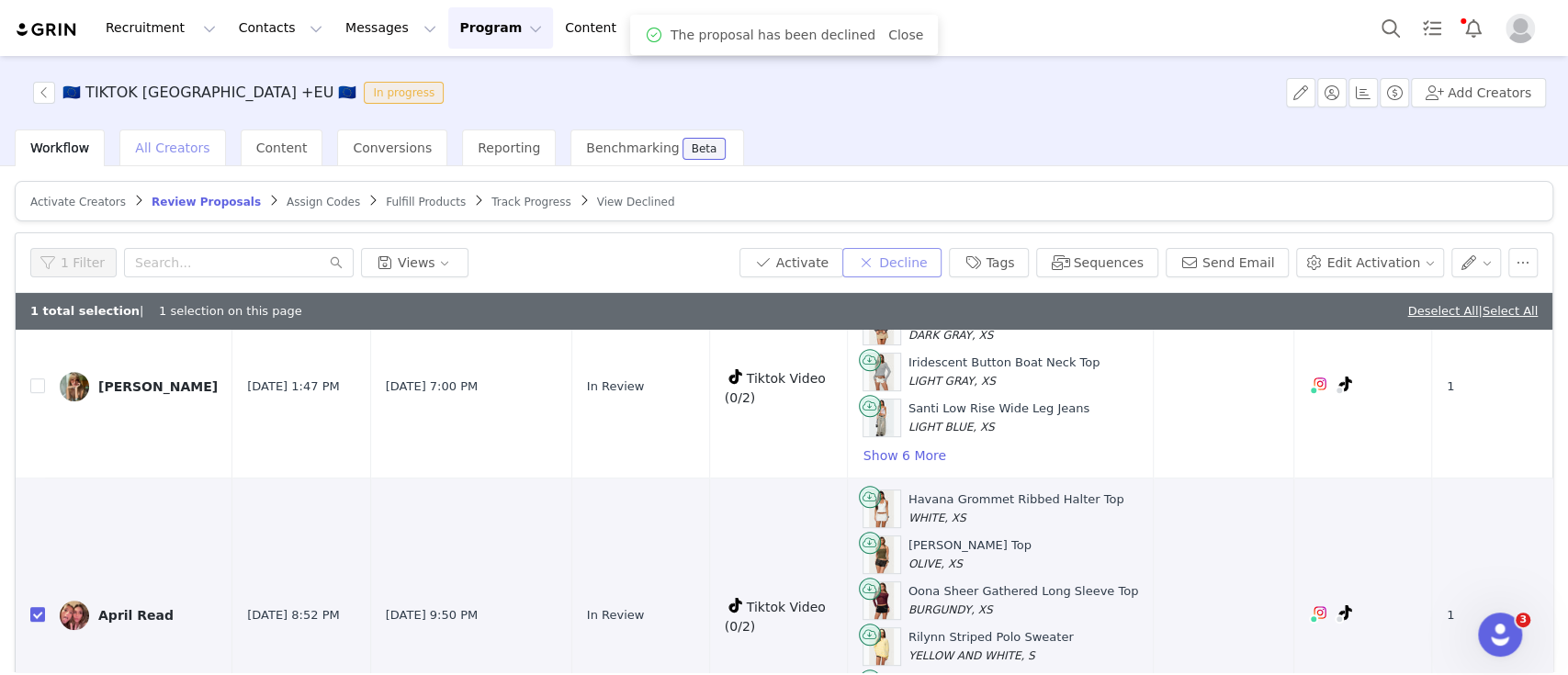
scroll to position [0, 0]
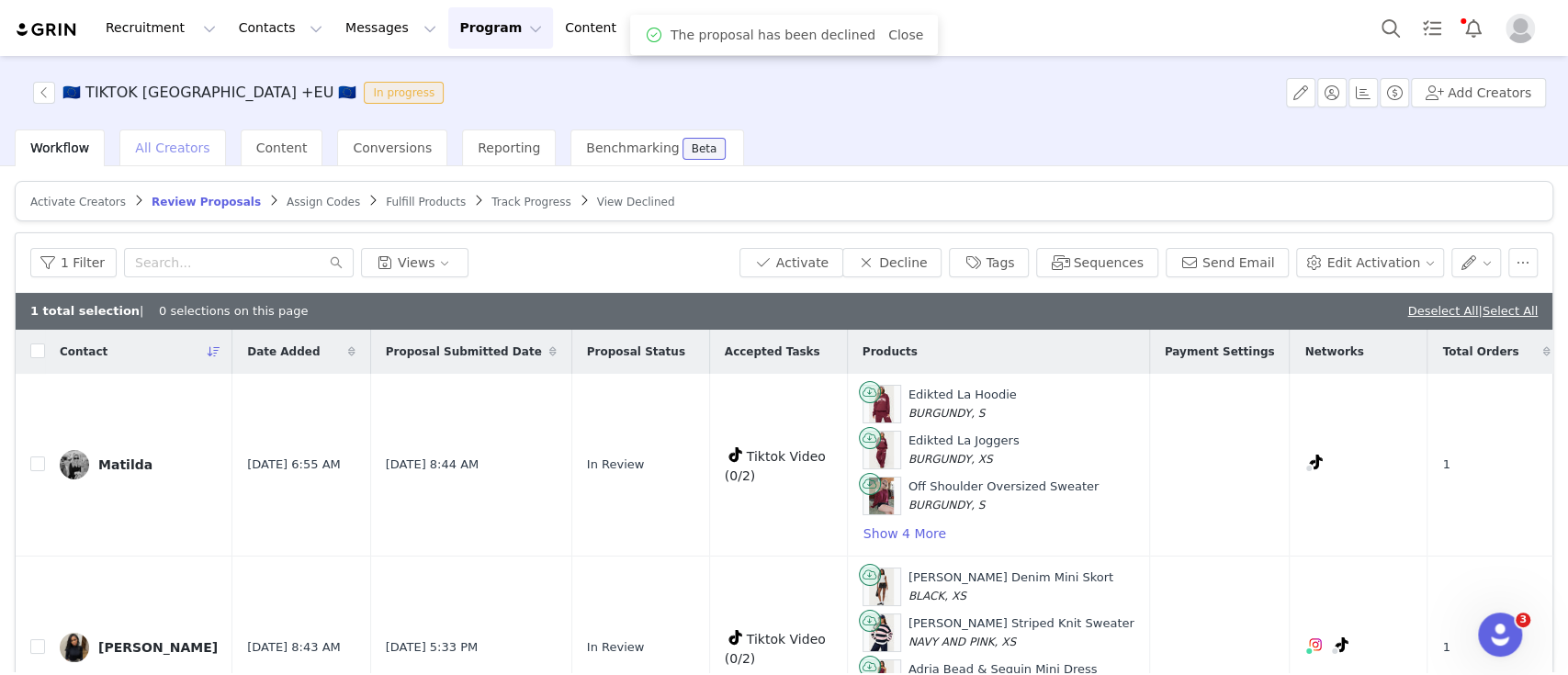
click at [176, 148] on span "All Creators" at bounding box center [173, 148] width 75 height 15
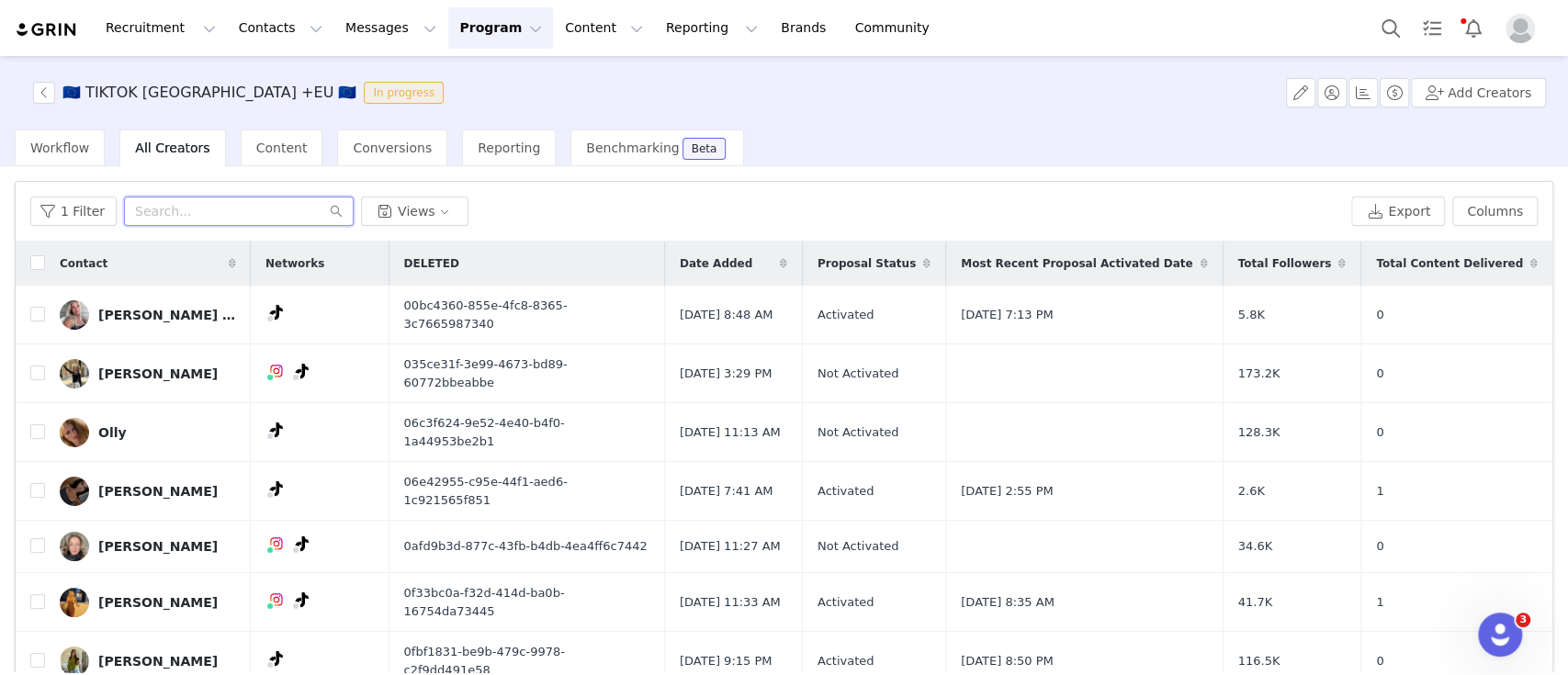
click at [235, 209] on input "text" at bounding box center [239, 212] width 229 height 30
paste input "aprilread@yahoo.com"
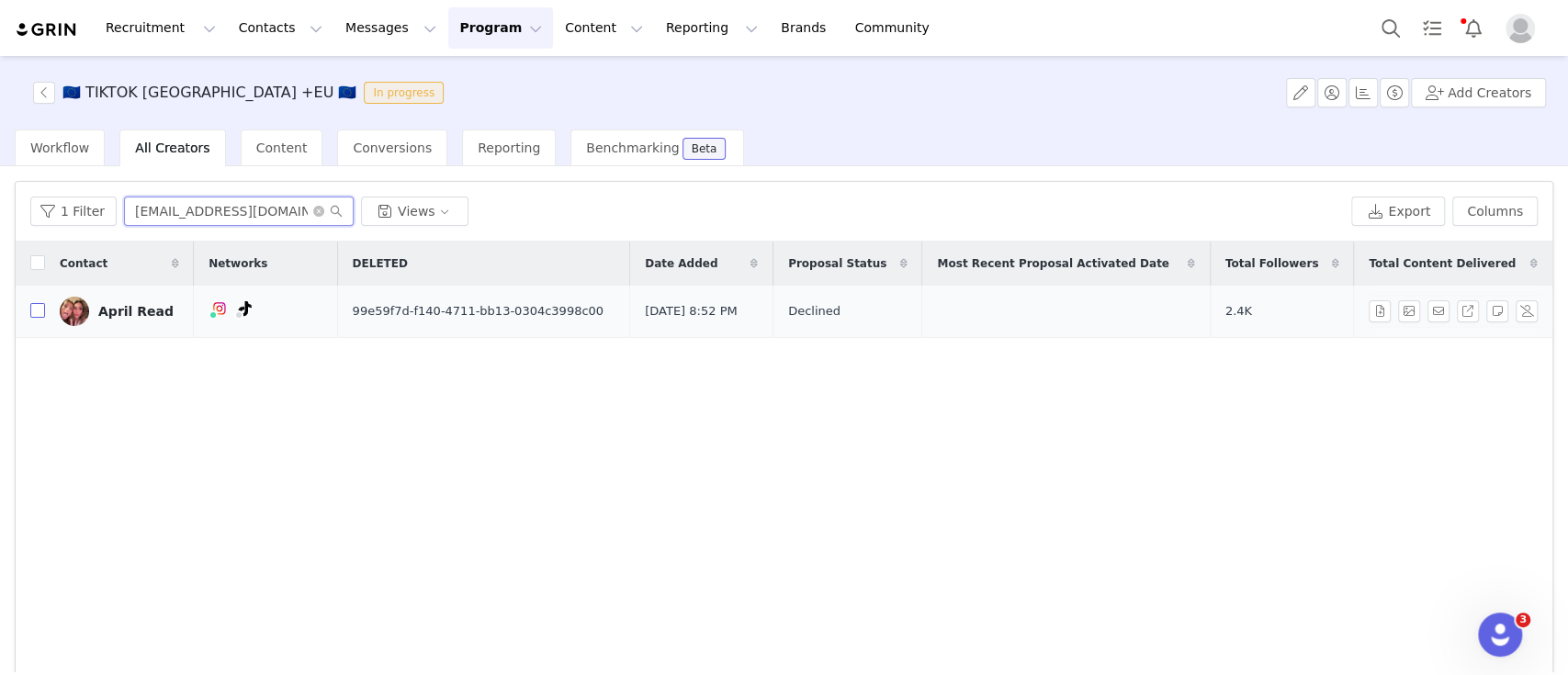
type input "aprilread@yahoo.com"
click at [40, 306] on input "checkbox" at bounding box center [37, 310] width 15 height 15
checkbox input "true"
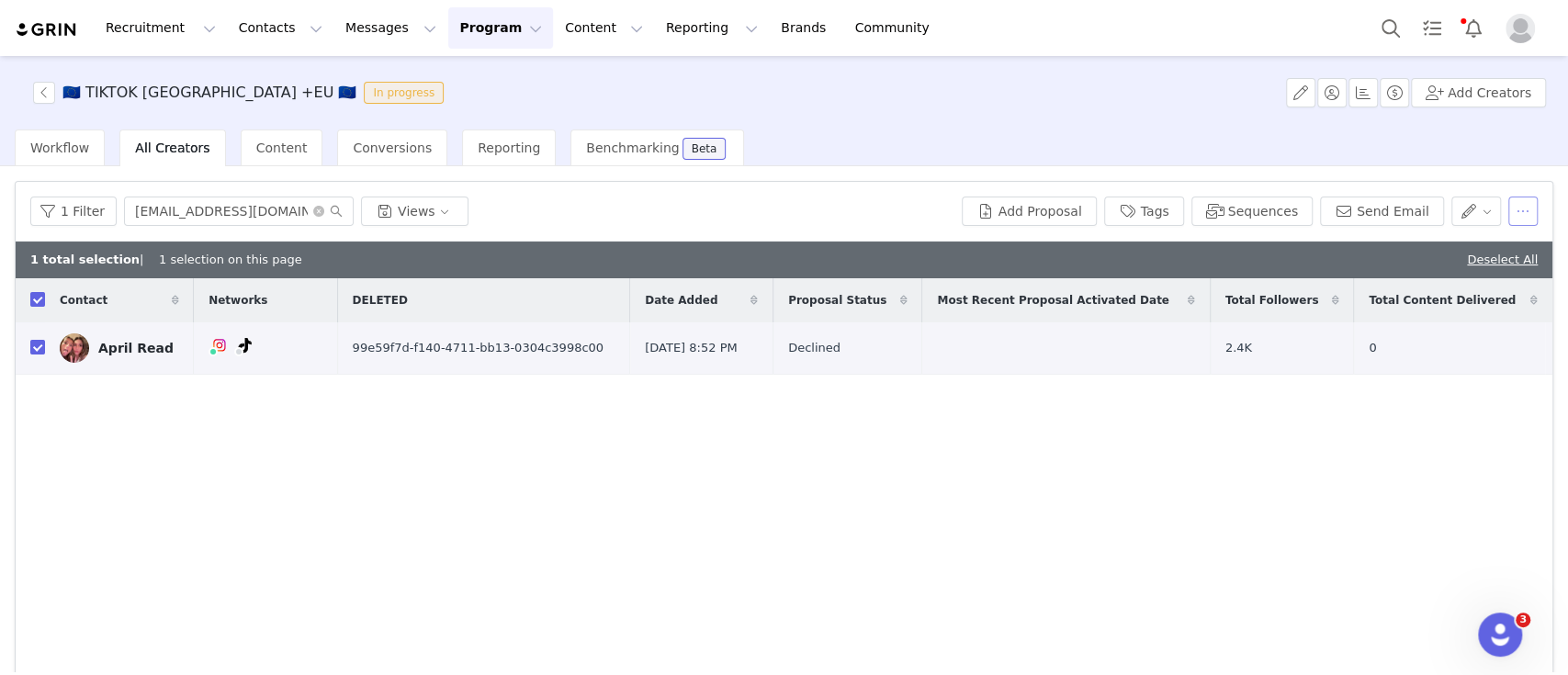
click at [1508, 220] on button "button" at bounding box center [1523, 212] width 30 height 30
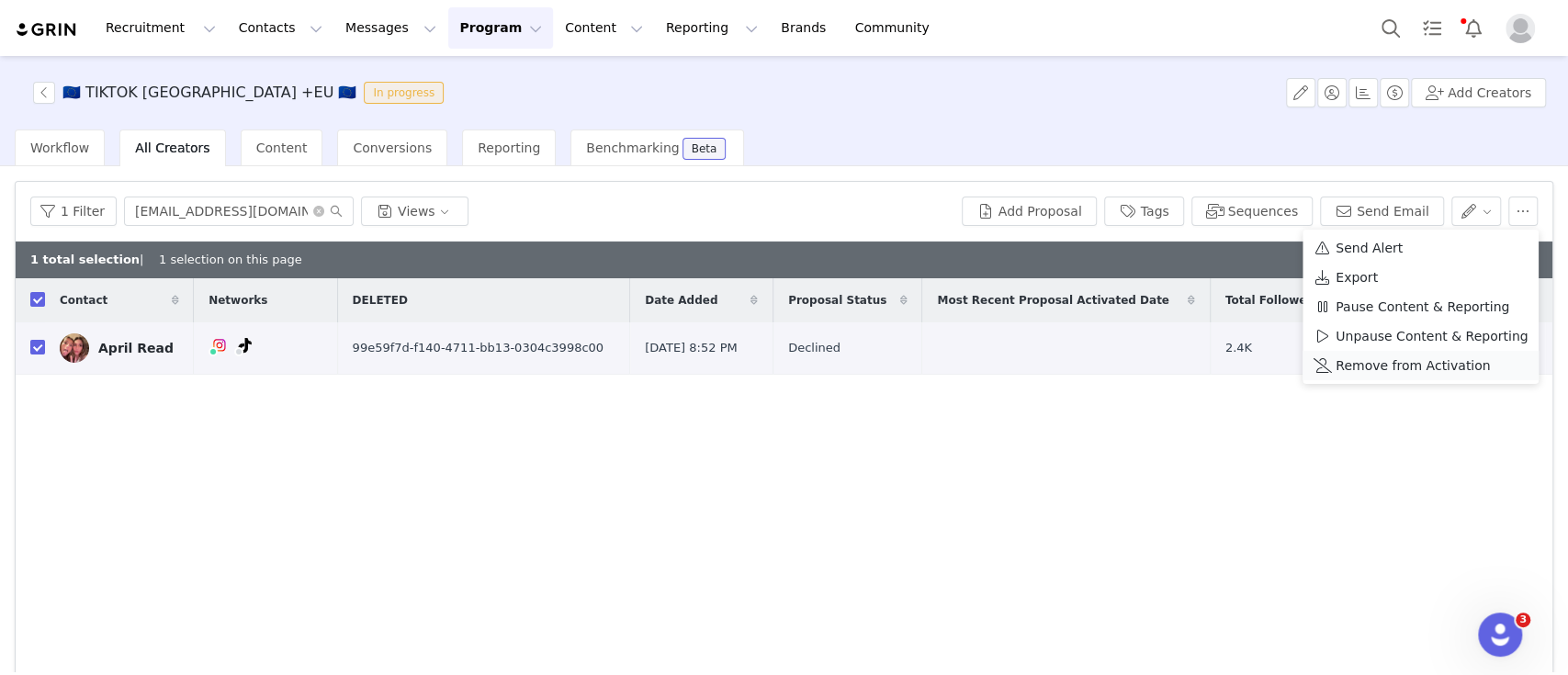
click at [1387, 364] on span "Remove from Activation" at bounding box center [1412, 365] width 154 height 21
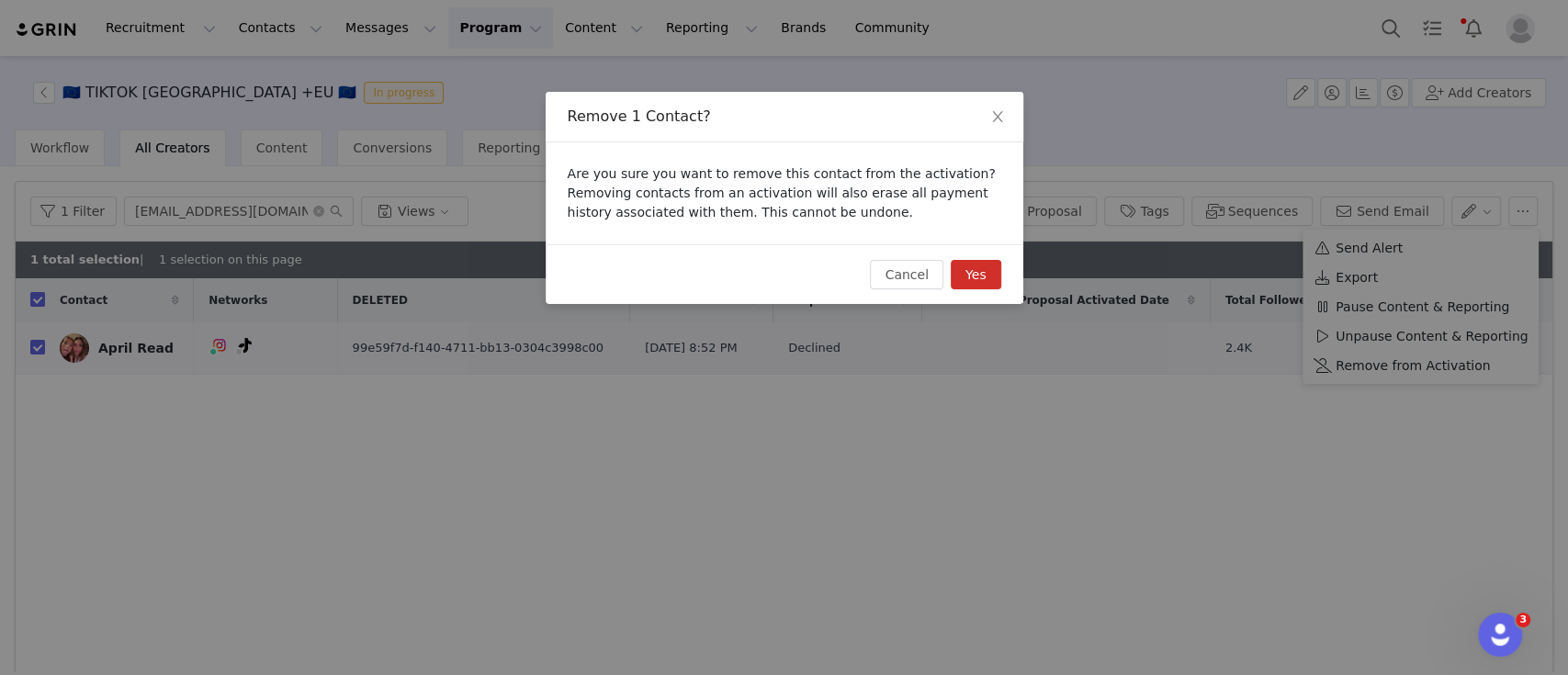
click at [966, 279] on button "Yes" at bounding box center [976, 275] width 50 height 30
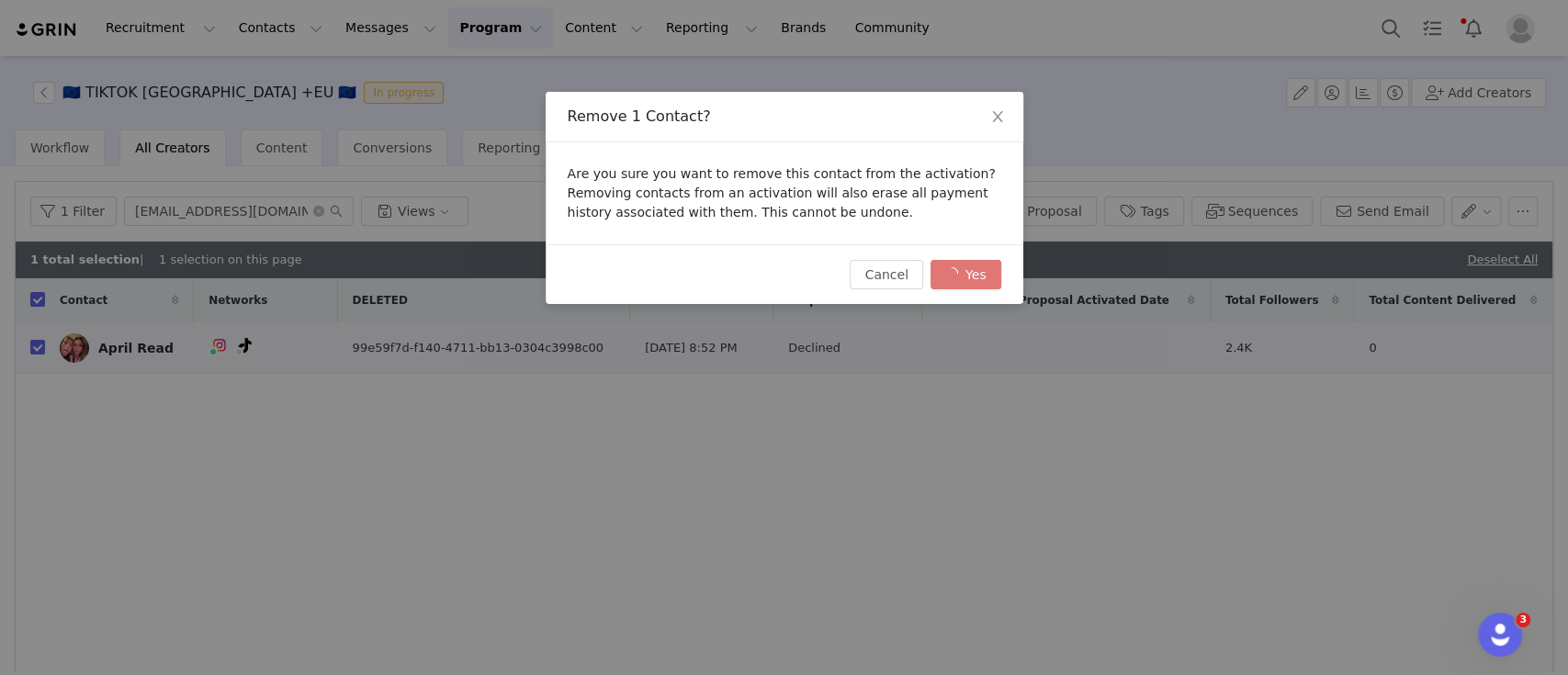
checkbox input "false"
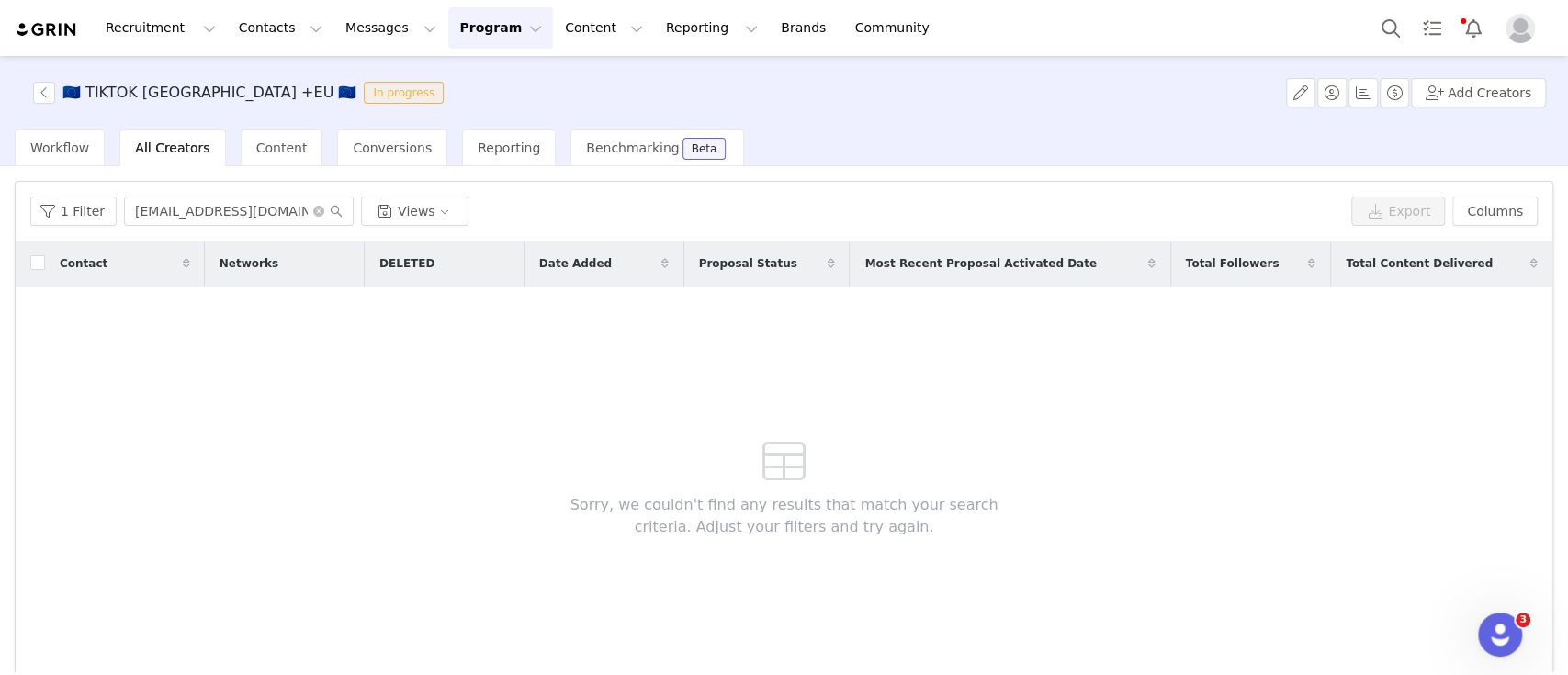
click at [155, 153] on span "All Creators" at bounding box center [173, 148] width 75 height 15
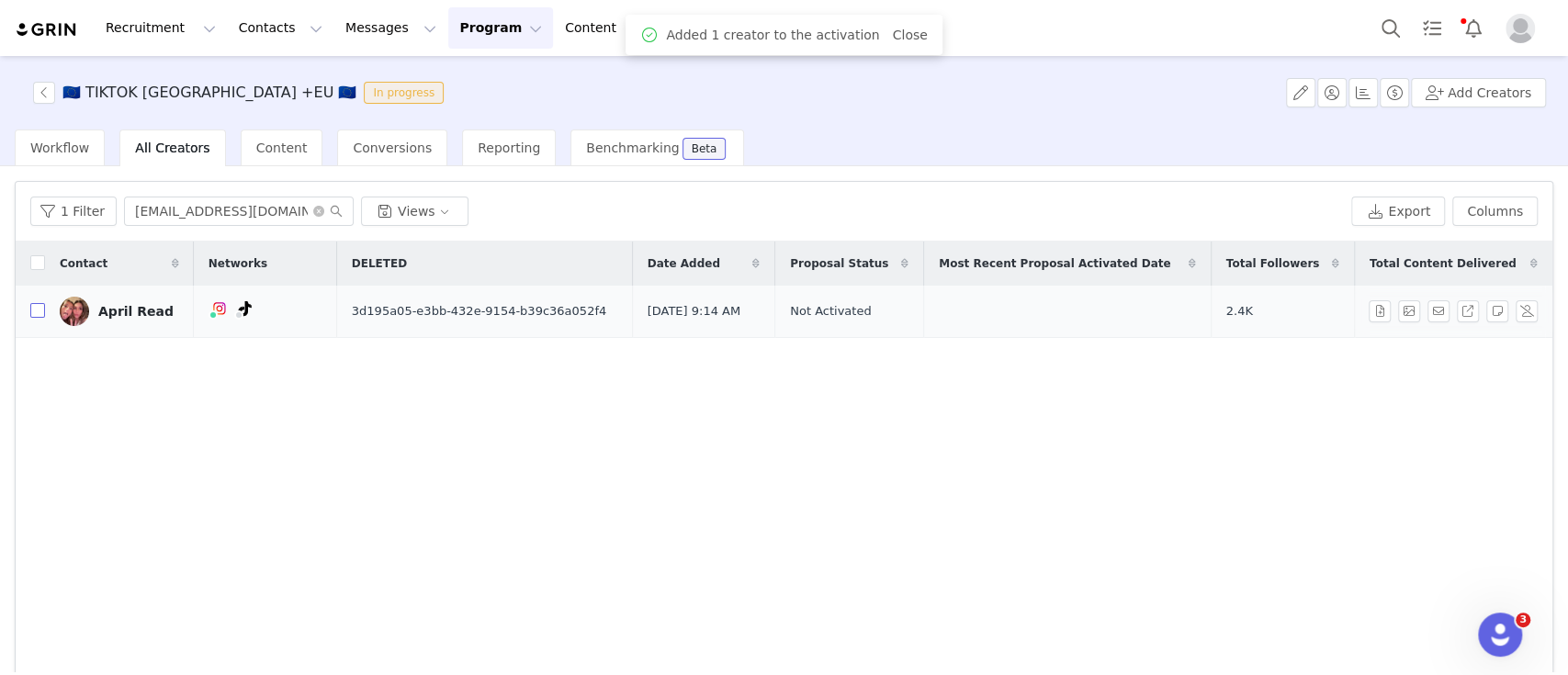
click at [41, 314] on input "checkbox" at bounding box center [37, 310] width 15 height 15
checkbox input "true"
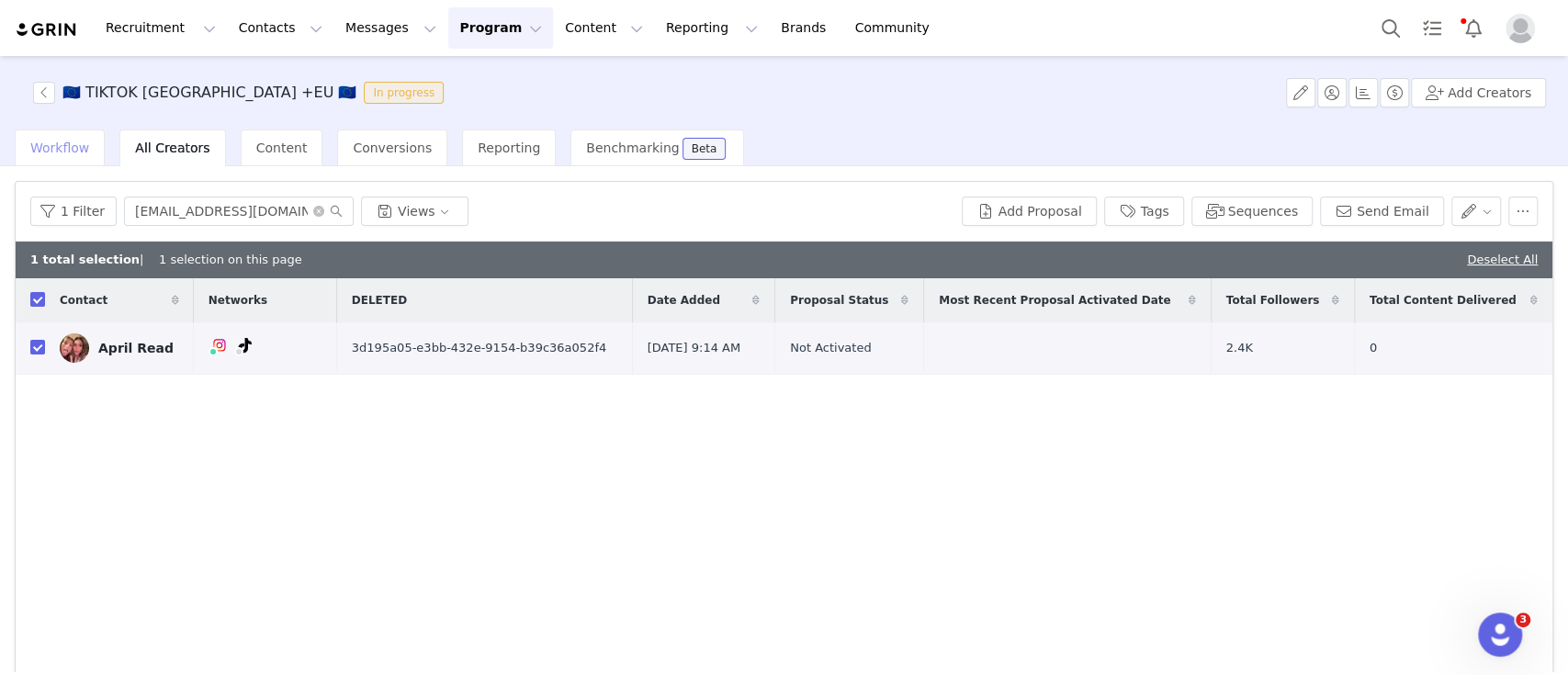
click at [55, 152] on span "Workflow" at bounding box center [59, 148] width 59 height 15
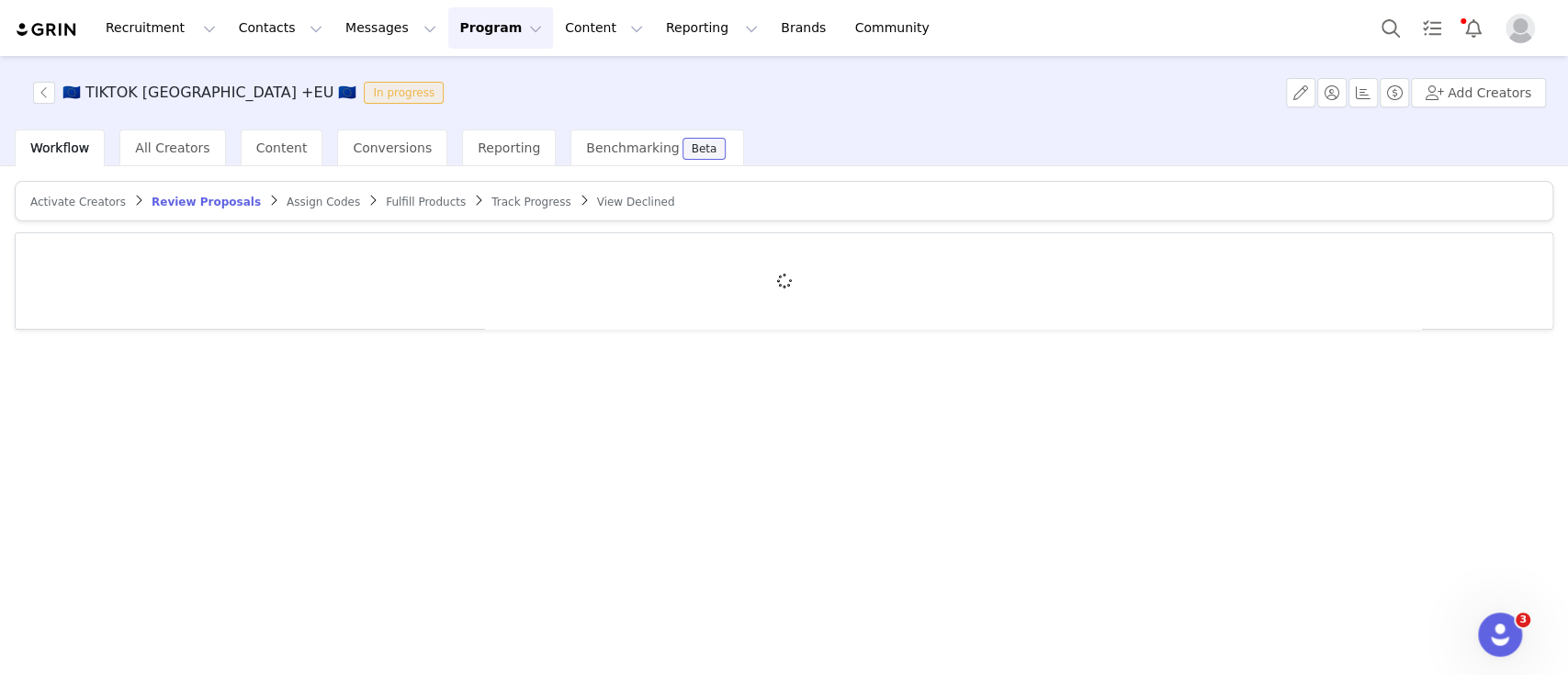
click at [84, 203] on span "Activate Creators" at bounding box center [77, 202] width 95 height 13
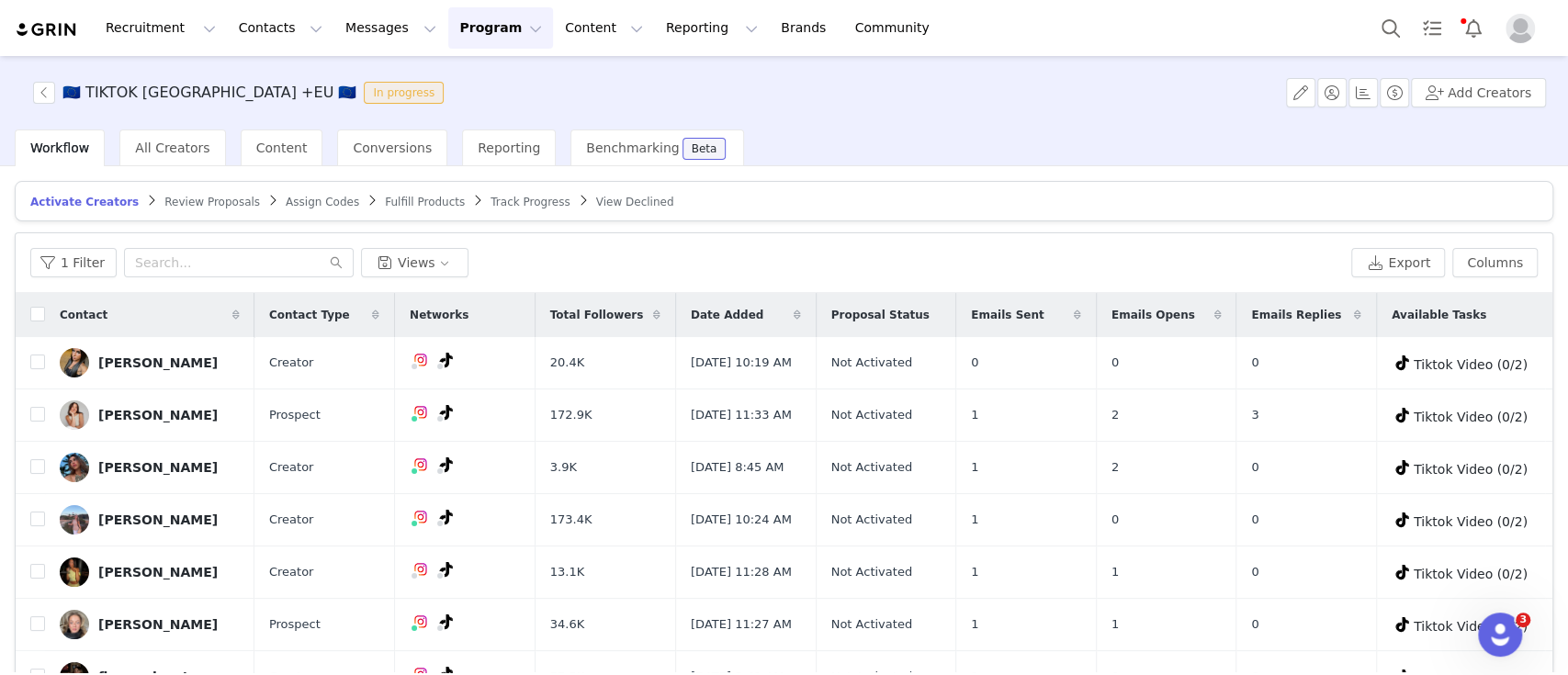
click at [223, 236] on div "1 Filter Views Export Columns" at bounding box center [784, 263] width 1537 height 60
click at [228, 273] on input "text" at bounding box center [239, 263] width 229 height 30
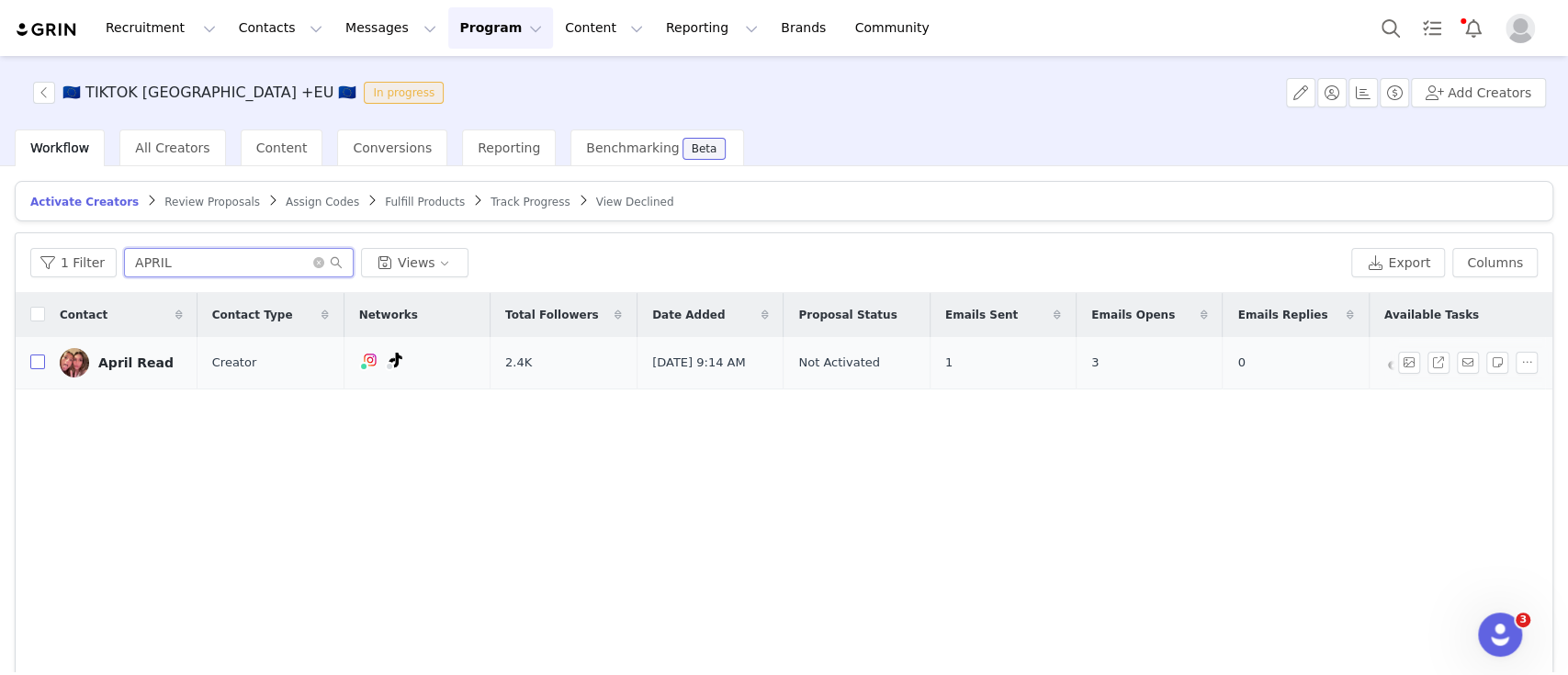
type input "APRIL"
click at [40, 364] on input "checkbox" at bounding box center [37, 362] width 15 height 15
checkbox input "true"
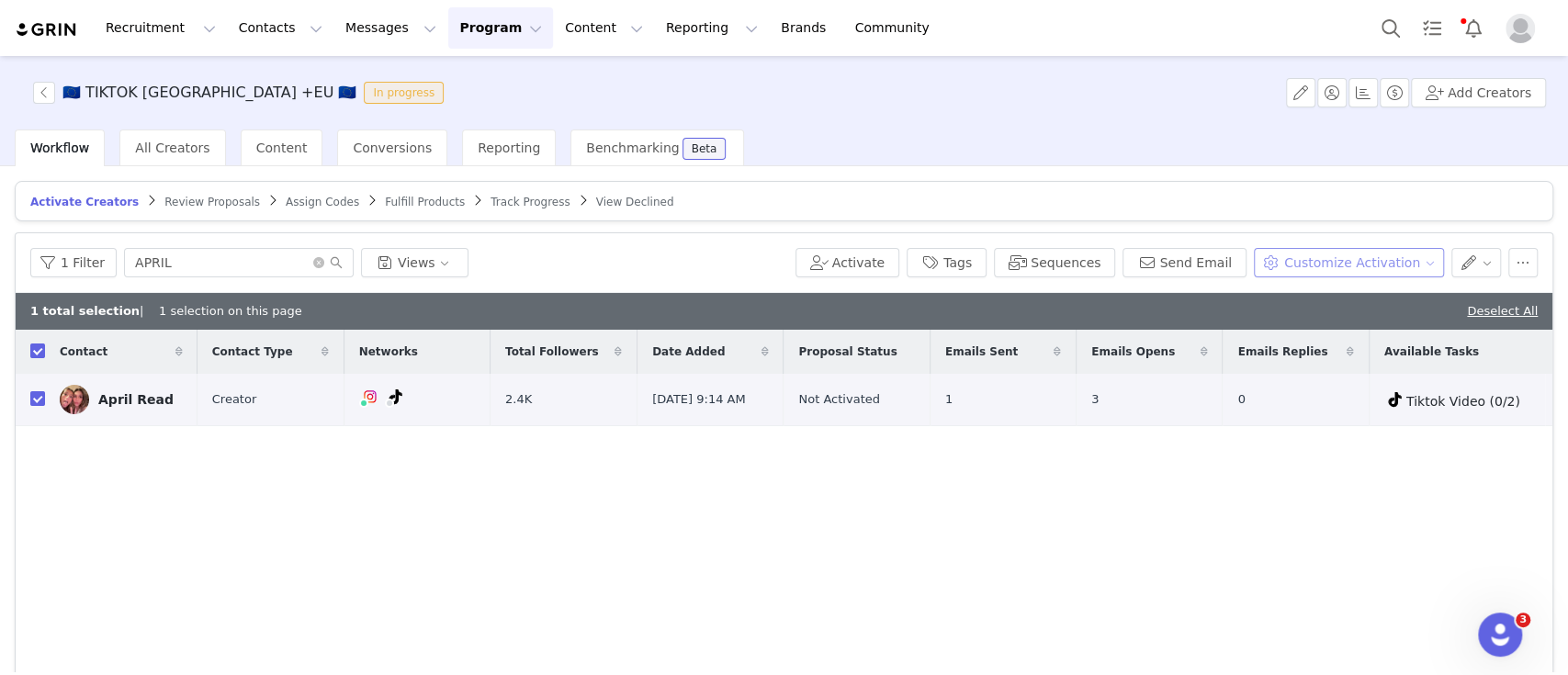
click at [1345, 267] on button "Customize Activation" at bounding box center [1349, 263] width 190 height 30
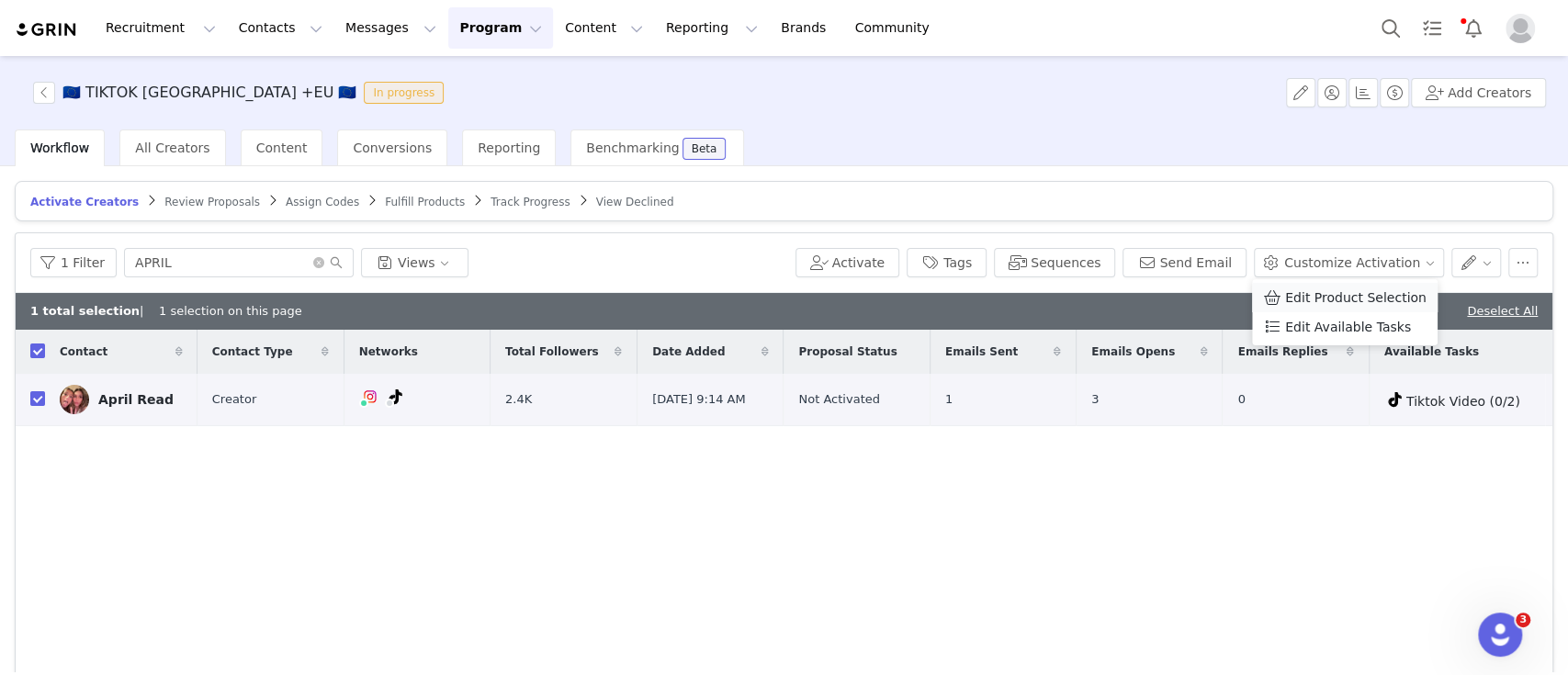
click at [1336, 305] on span "Edit Product Selection" at bounding box center [1356, 297] width 142 height 21
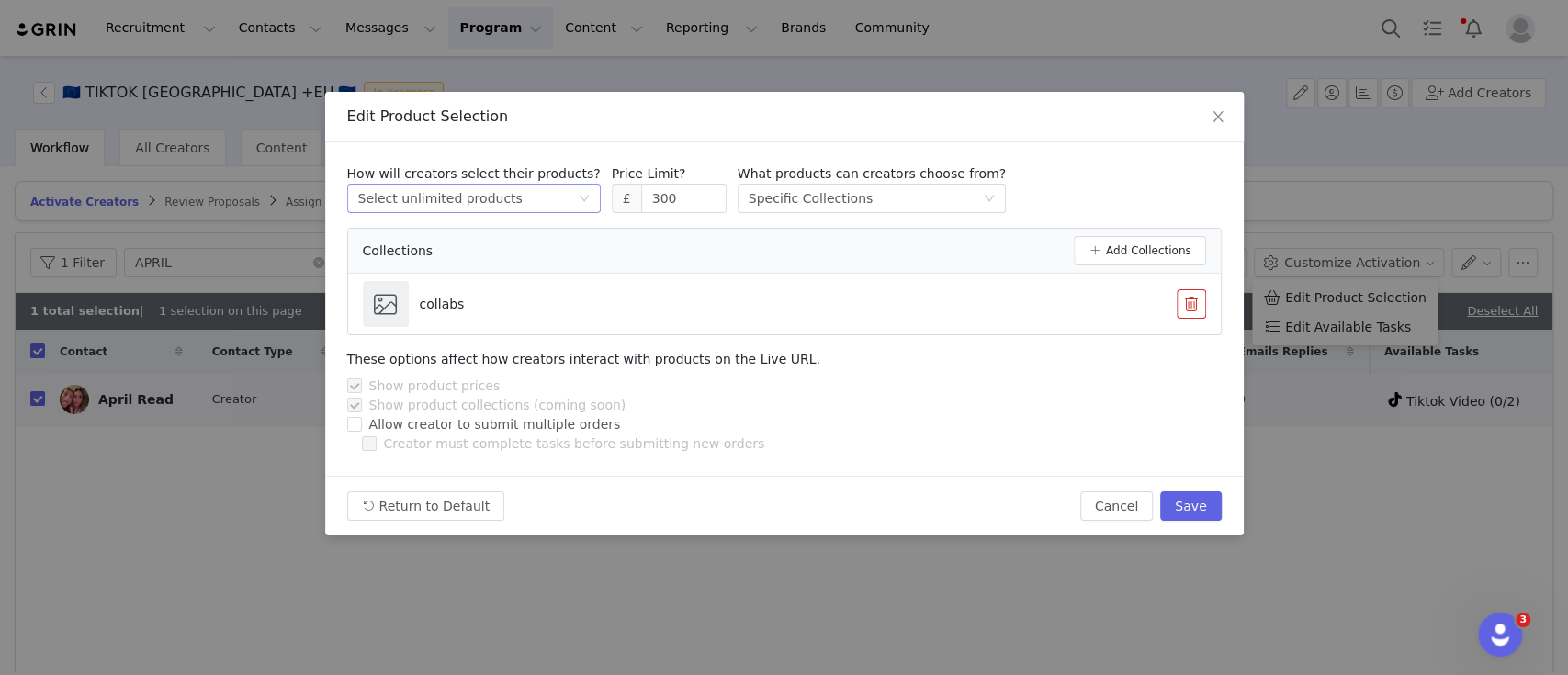
drag, startPoint x: 660, startPoint y: 201, endPoint x: 542, endPoint y: 202, distance: 118.0
click at [542, 202] on div "How will creators select their products? Select method Select unlimited product…" at bounding box center [784, 188] width 875 height 48
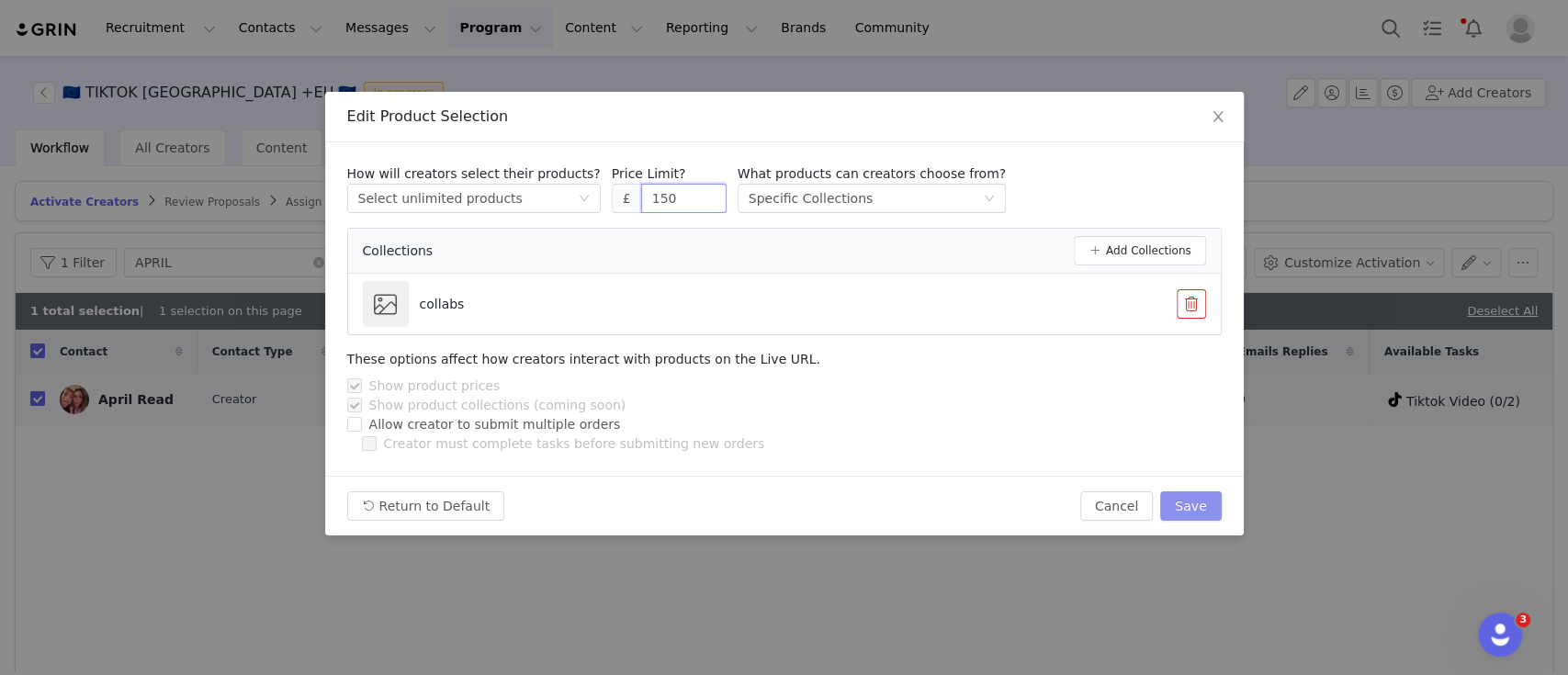
click at [1194, 505] on button "Save" at bounding box center [1190, 506] width 61 height 30
type input "300"
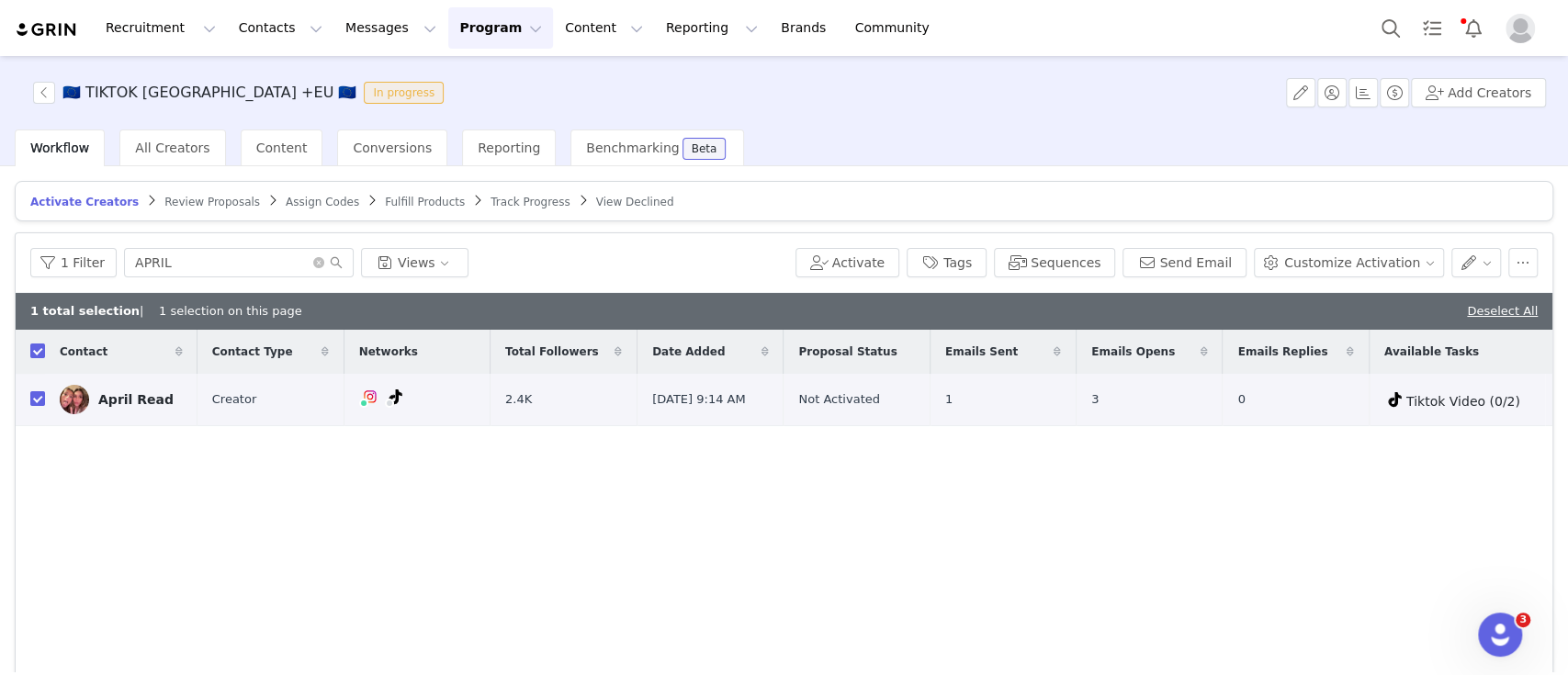
click at [164, 196] on span "Review Proposals" at bounding box center [212, 202] width 95 height 13
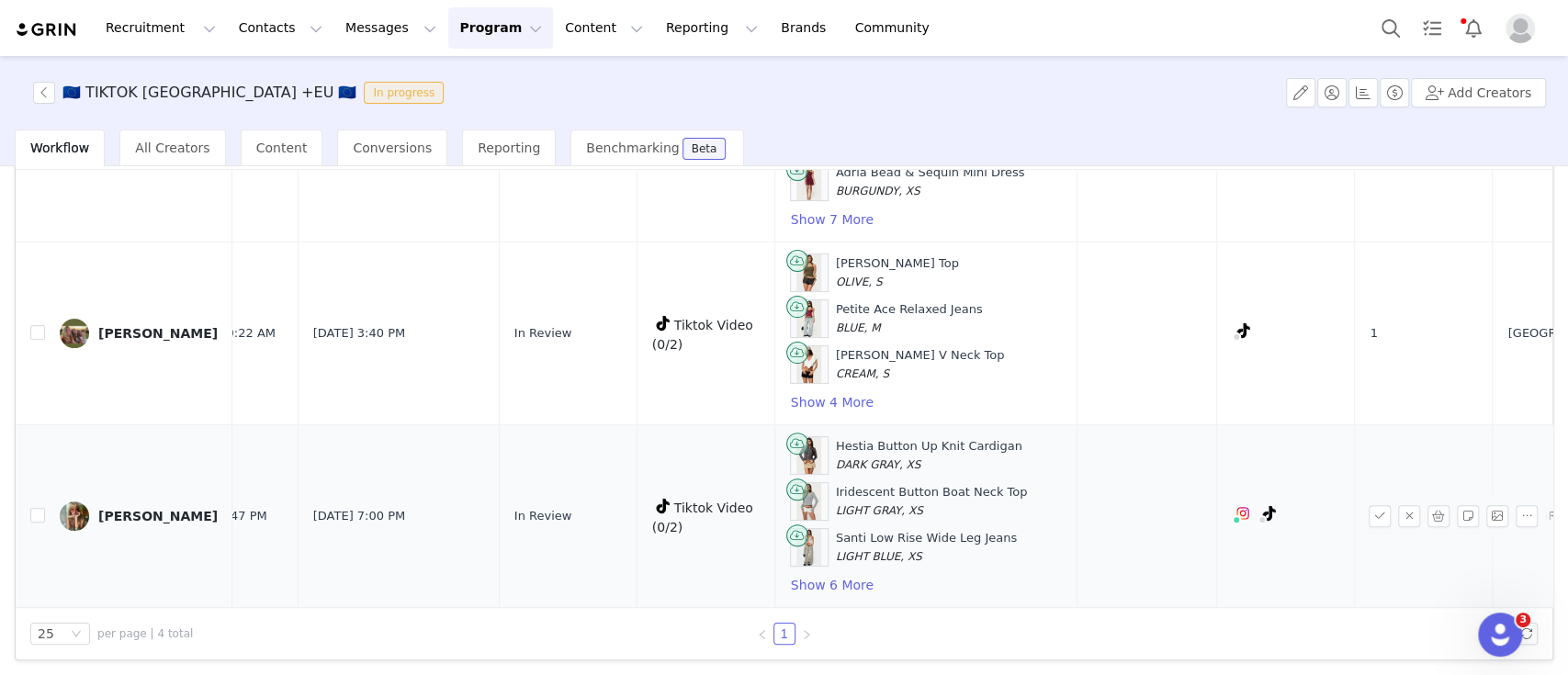
scroll to position [352, 0]
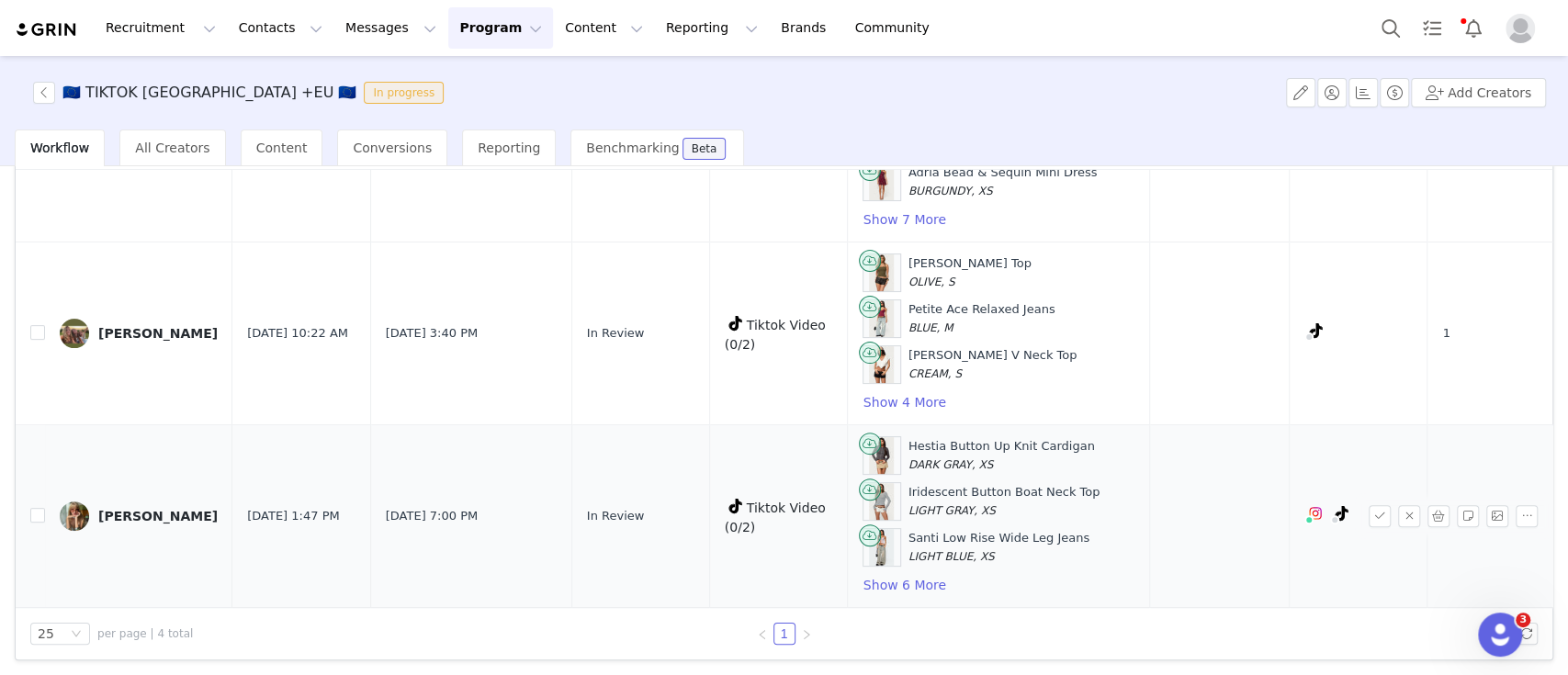
drag, startPoint x: 184, startPoint y: 492, endPoint x: 90, endPoint y: 494, distance: 94.0
click at [90, 494] on td "Julia Grzegorek" at bounding box center [138, 517] width 187 height 183
copy link "Julia Grzegorek"
click at [118, 326] on div "Liess" at bounding box center [158, 334] width 119 height 15
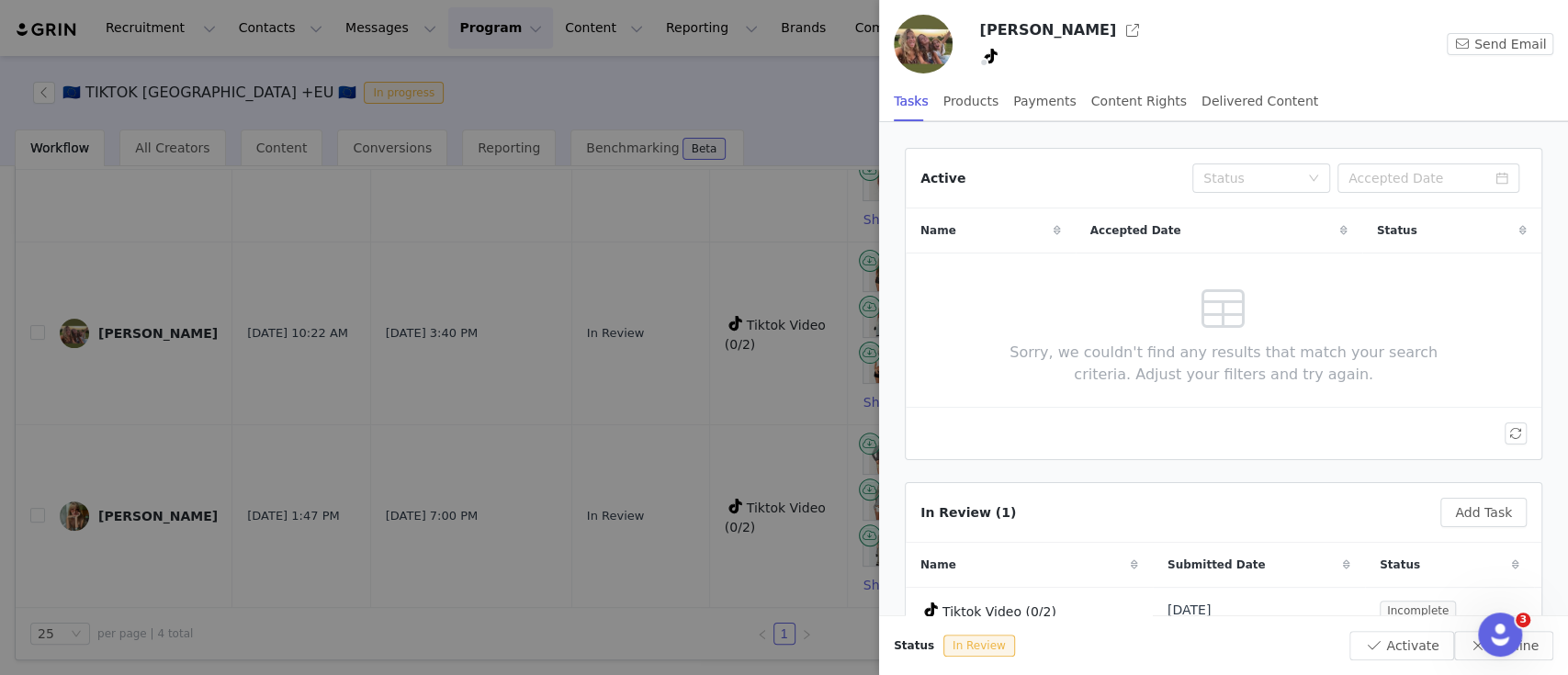
drag, startPoint x: 108, startPoint y: 312, endPoint x: 130, endPoint y: 311, distance: 22.0
click at [130, 311] on div at bounding box center [784, 338] width 1568 height 675
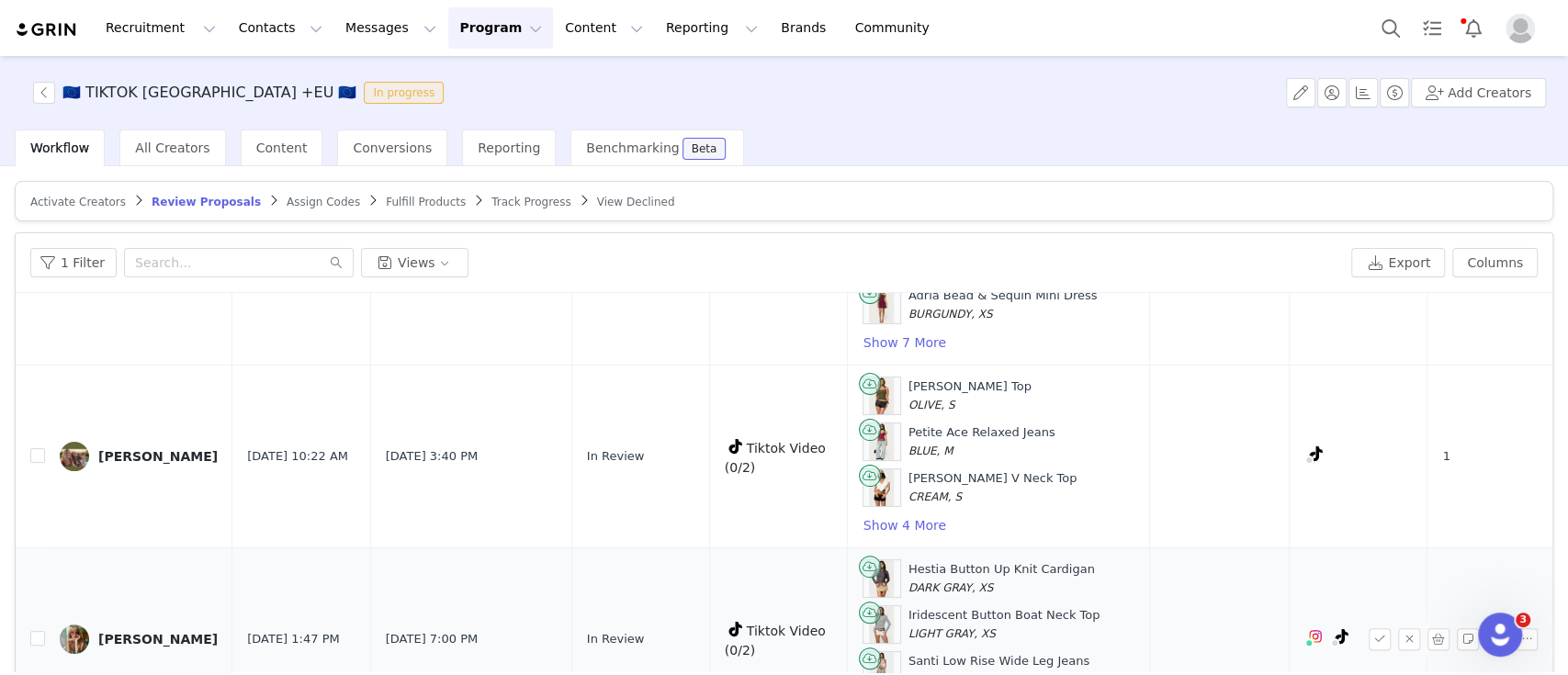
scroll to position [94, 0]
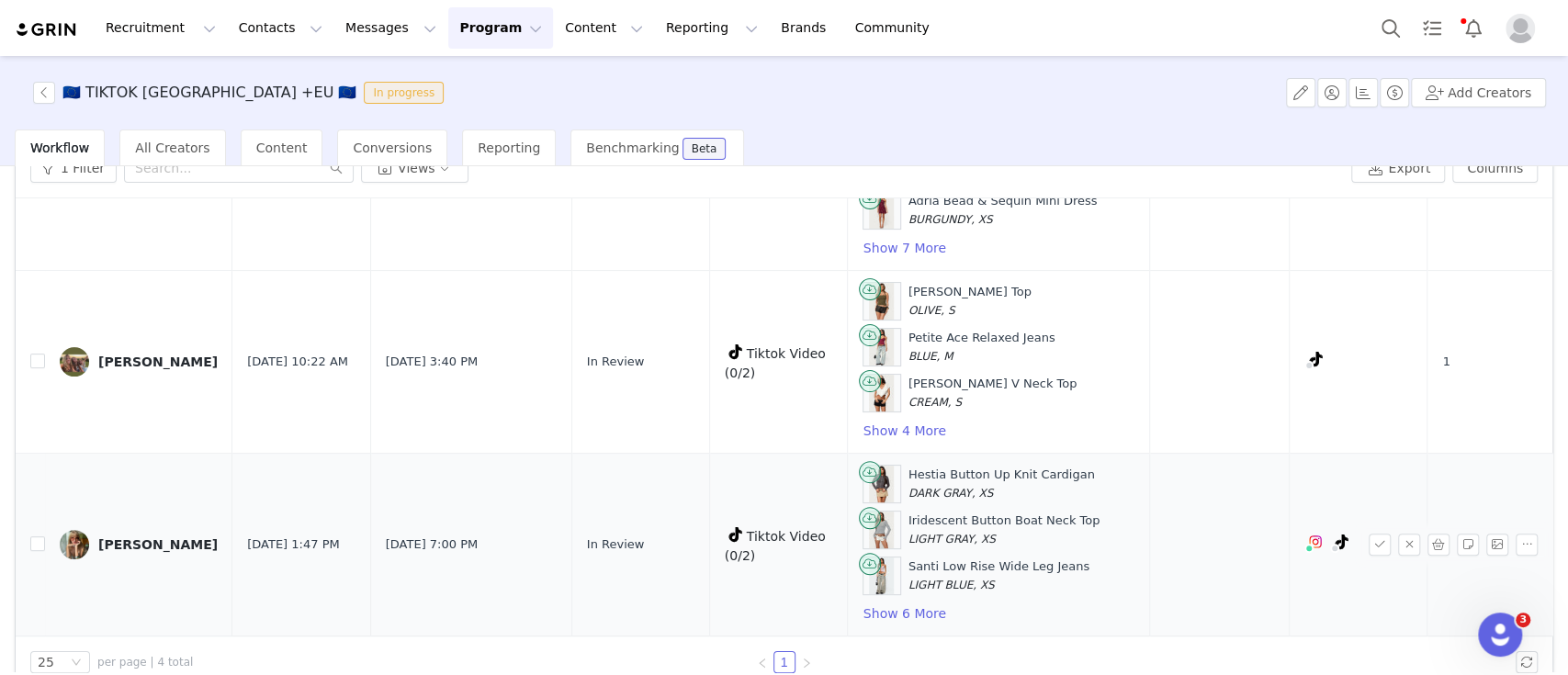
click at [61, 530] on img at bounding box center [75, 544] width 30 height 30
click at [77, 530] on img at bounding box center [75, 544] width 30 height 30
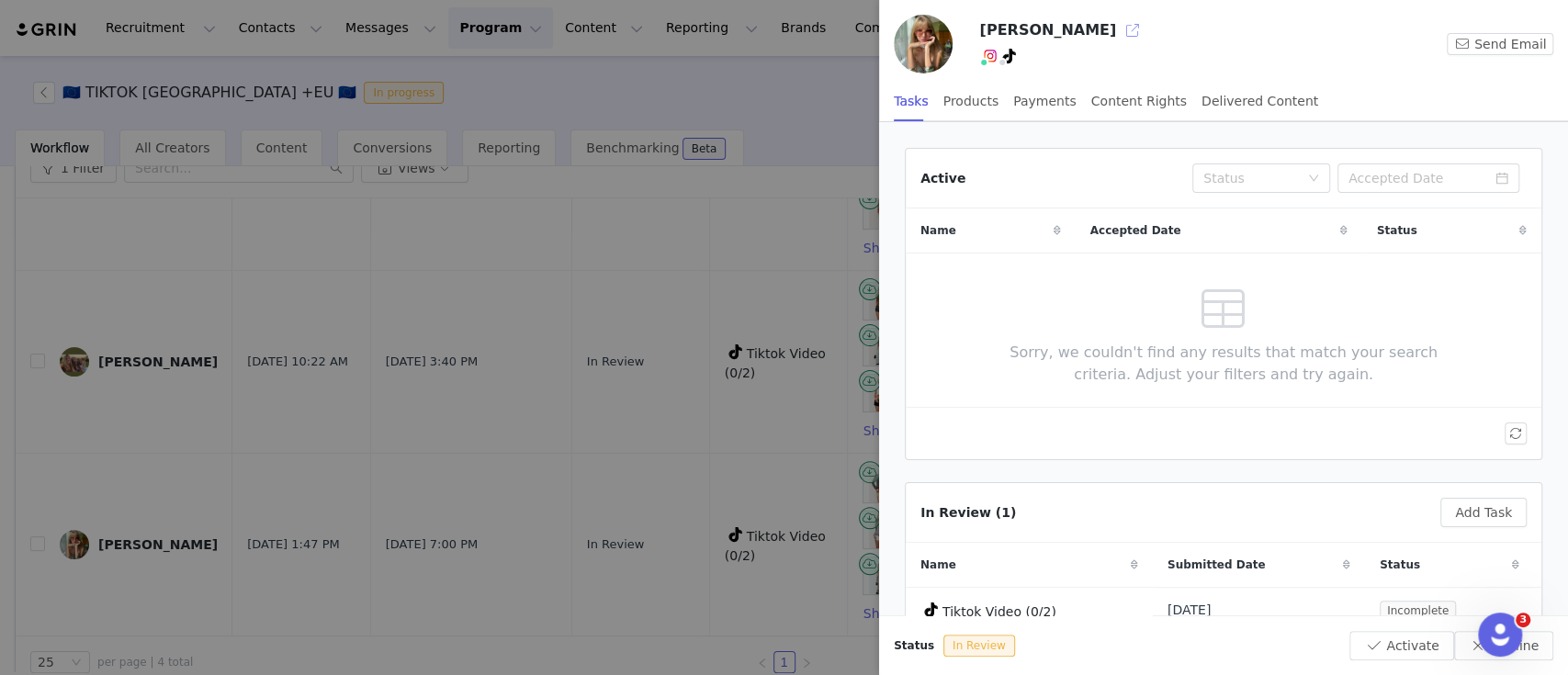
click at [1118, 21] on button "button" at bounding box center [1133, 31] width 30 height 30
click at [149, 448] on div at bounding box center [784, 338] width 1568 height 675
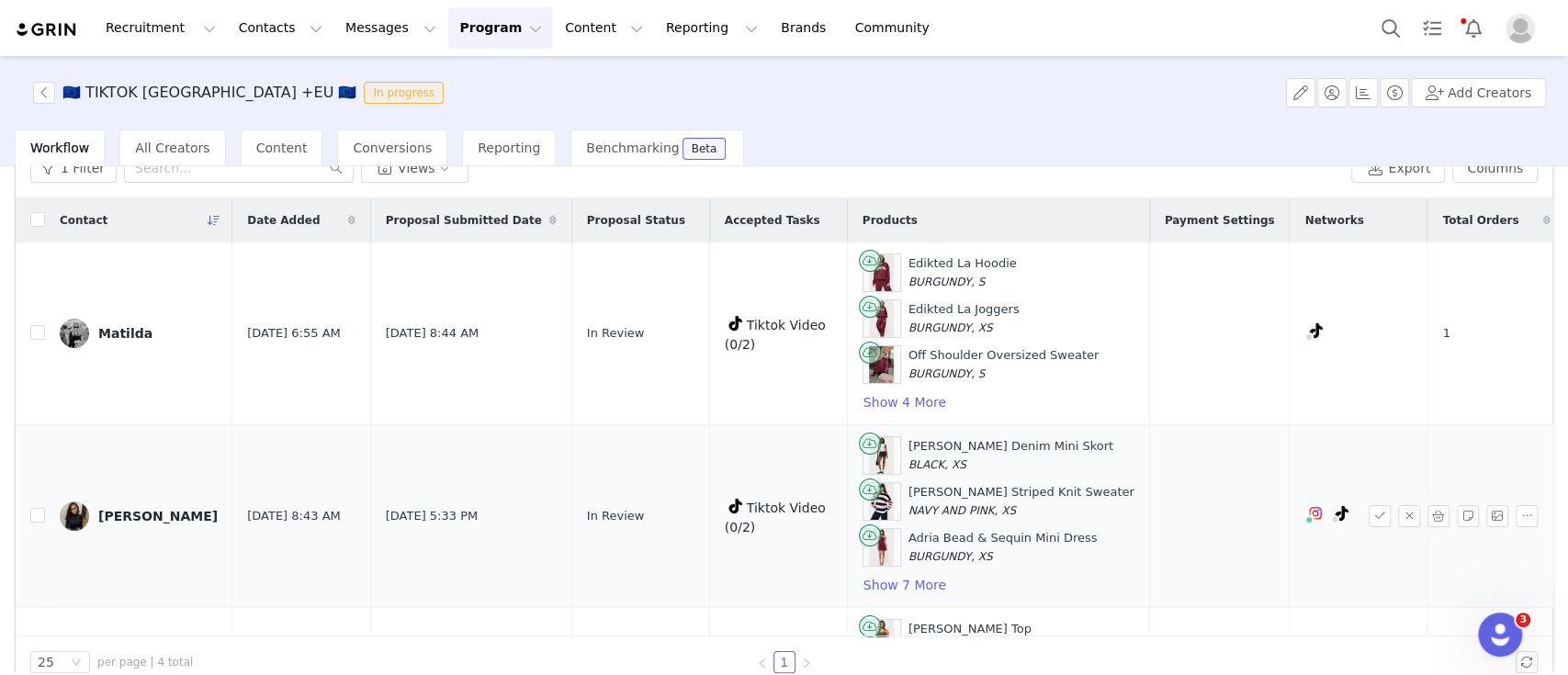
scroll to position [352, 0]
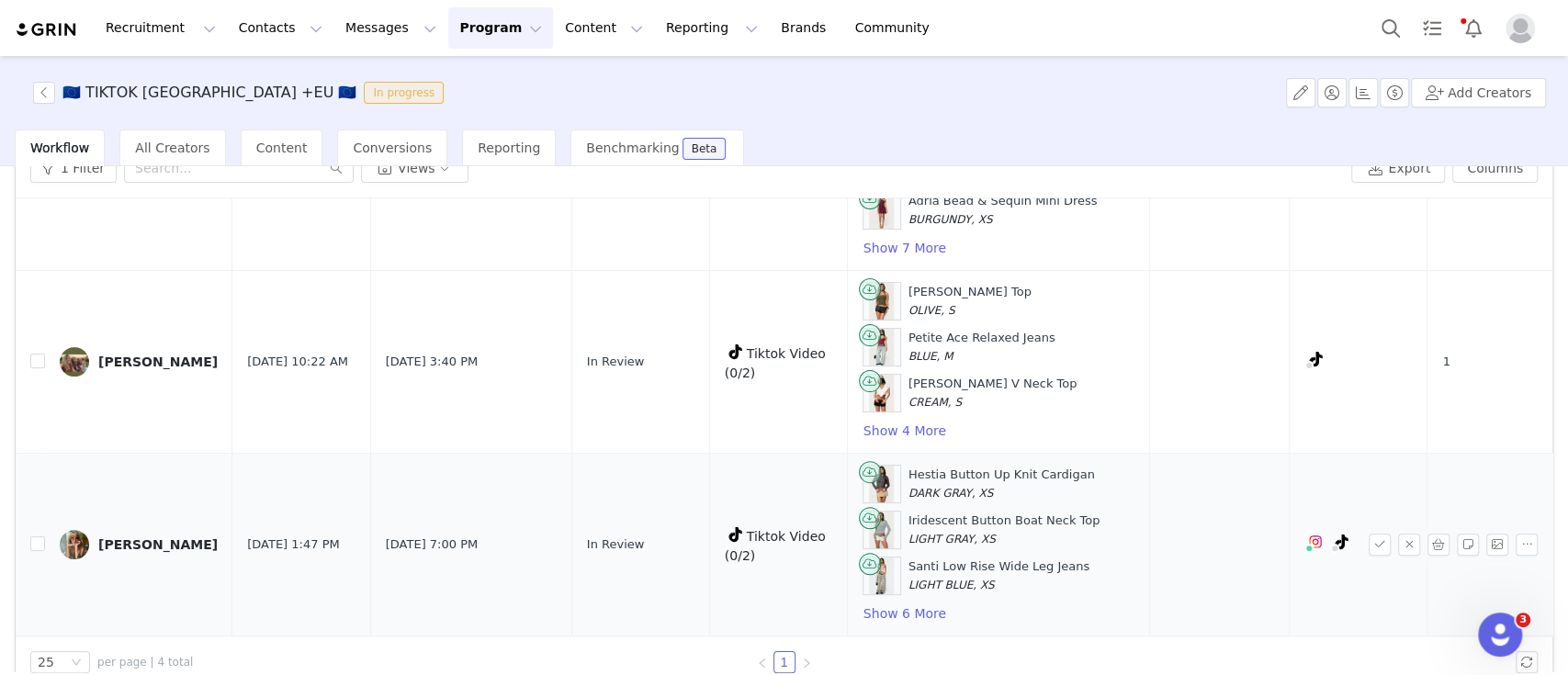
click at [47, 521] on td "Julia Grzegorek" at bounding box center [138, 545] width 187 height 183
click at [37, 536] on input "checkbox" at bounding box center [37, 544] width 15 height 15
checkbox input "true"
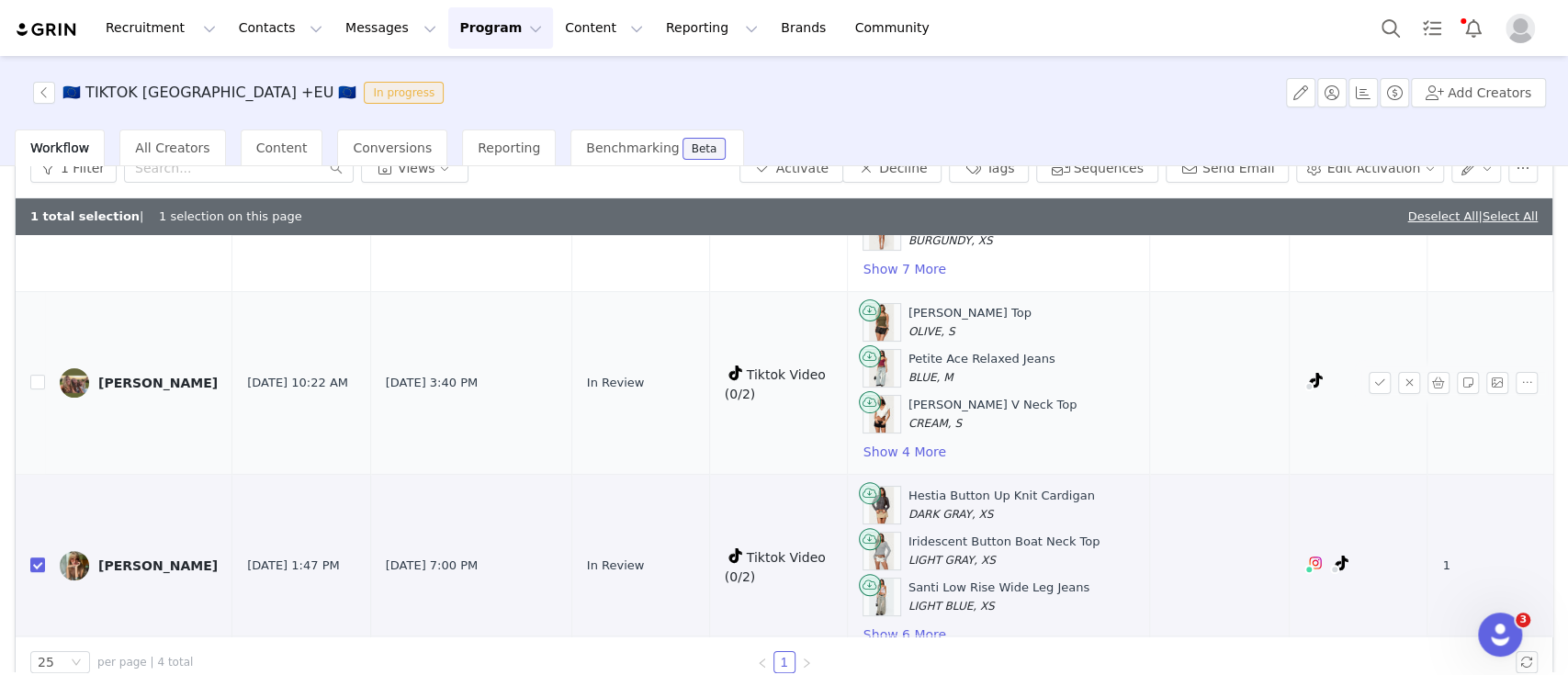
scroll to position [203, 0]
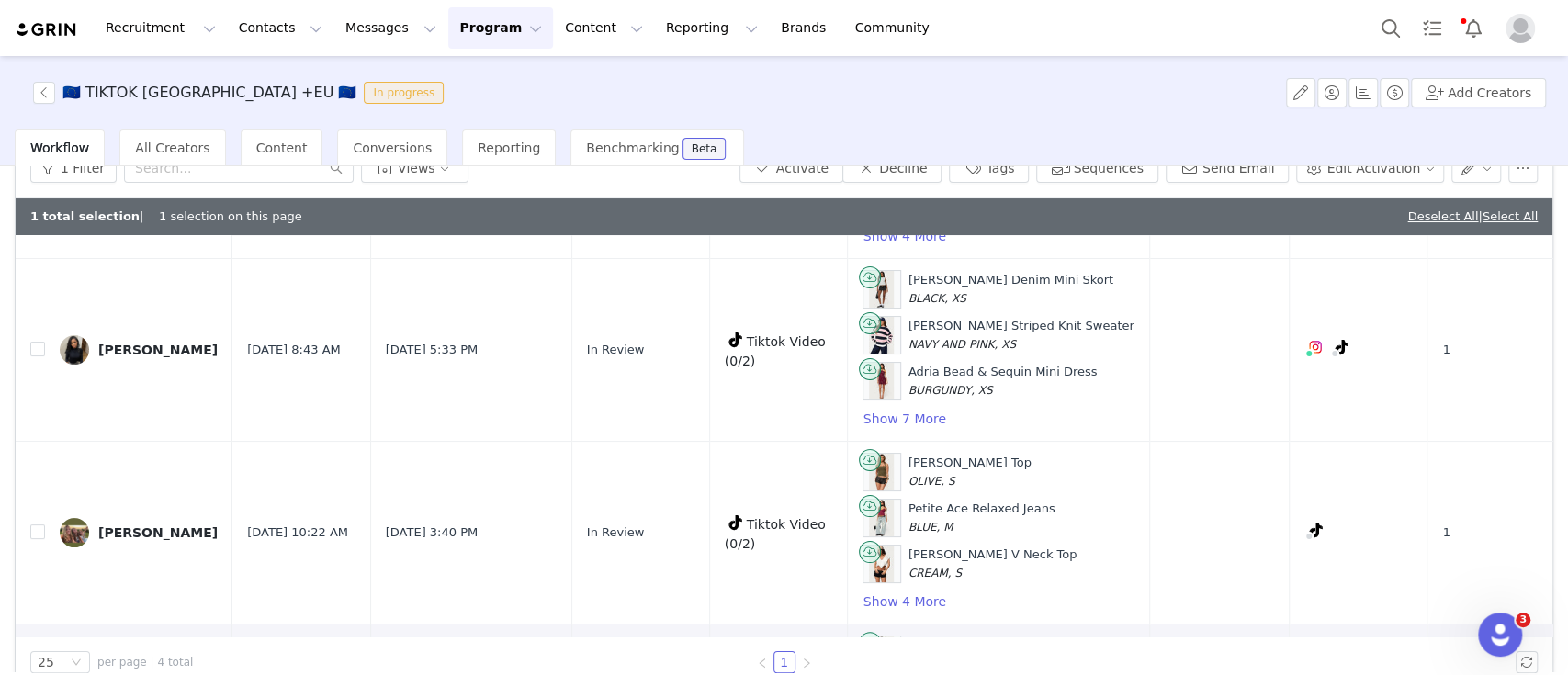
click at [912, 181] on div "1 Filter Views Activate Decline Tags Sequences Send Email Edit Activation" at bounding box center [784, 169] width 1537 height 60
click at [912, 177] on button "Decline" at bounding box center [892, 168] width 99 height 30
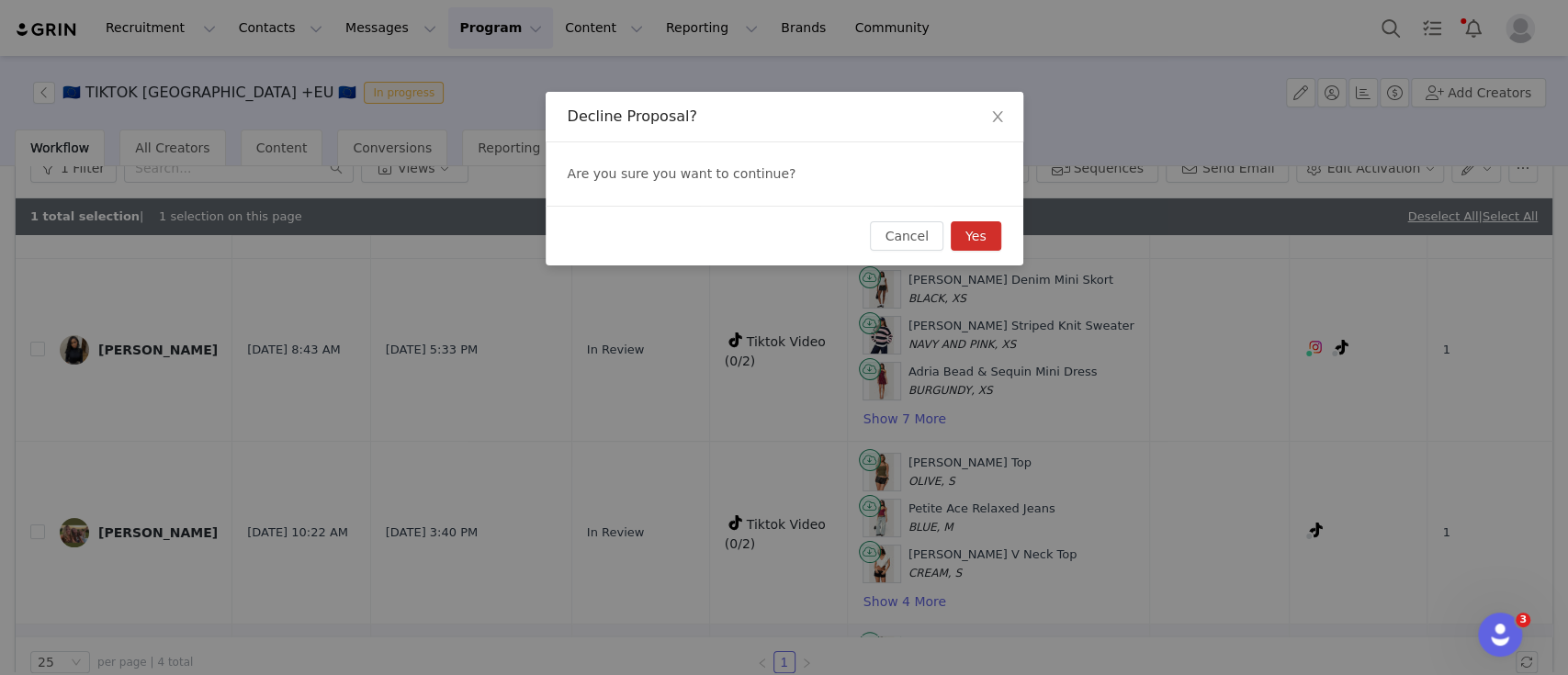
click at [972, 241] on button "Yes" at bounding box center [976, 236] width 50 height 30
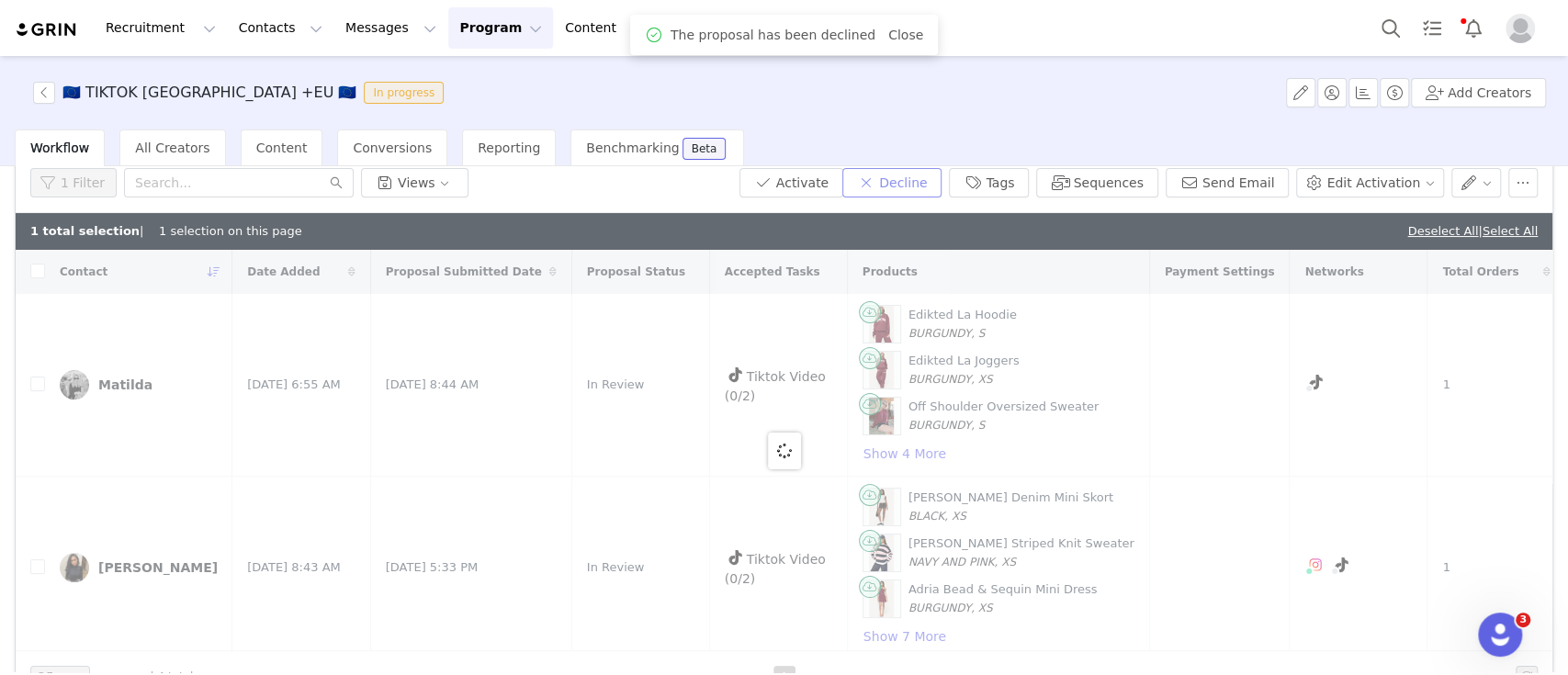
scroll to position [0, 0]
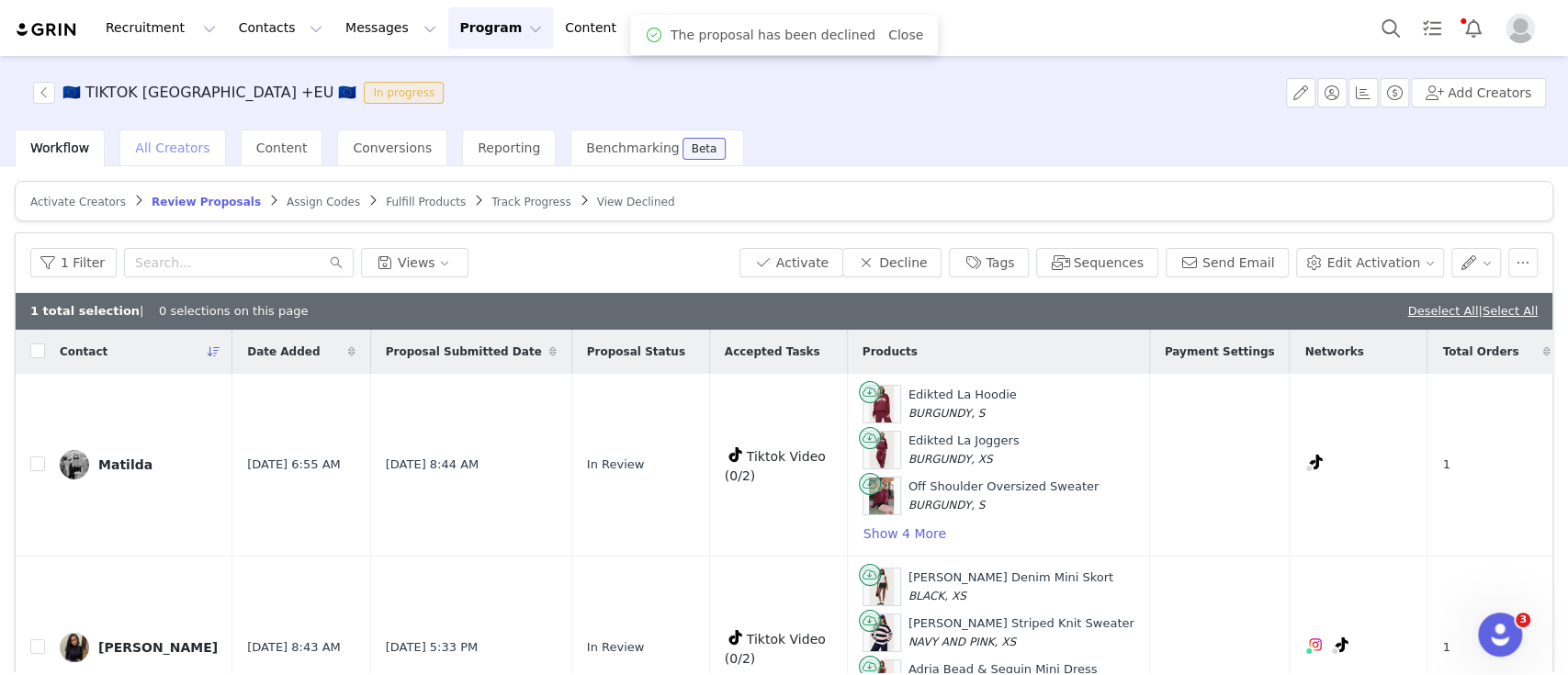
click at [166, 153] on span "All Creators" at bounding box center [173, 148] width 75 height 15
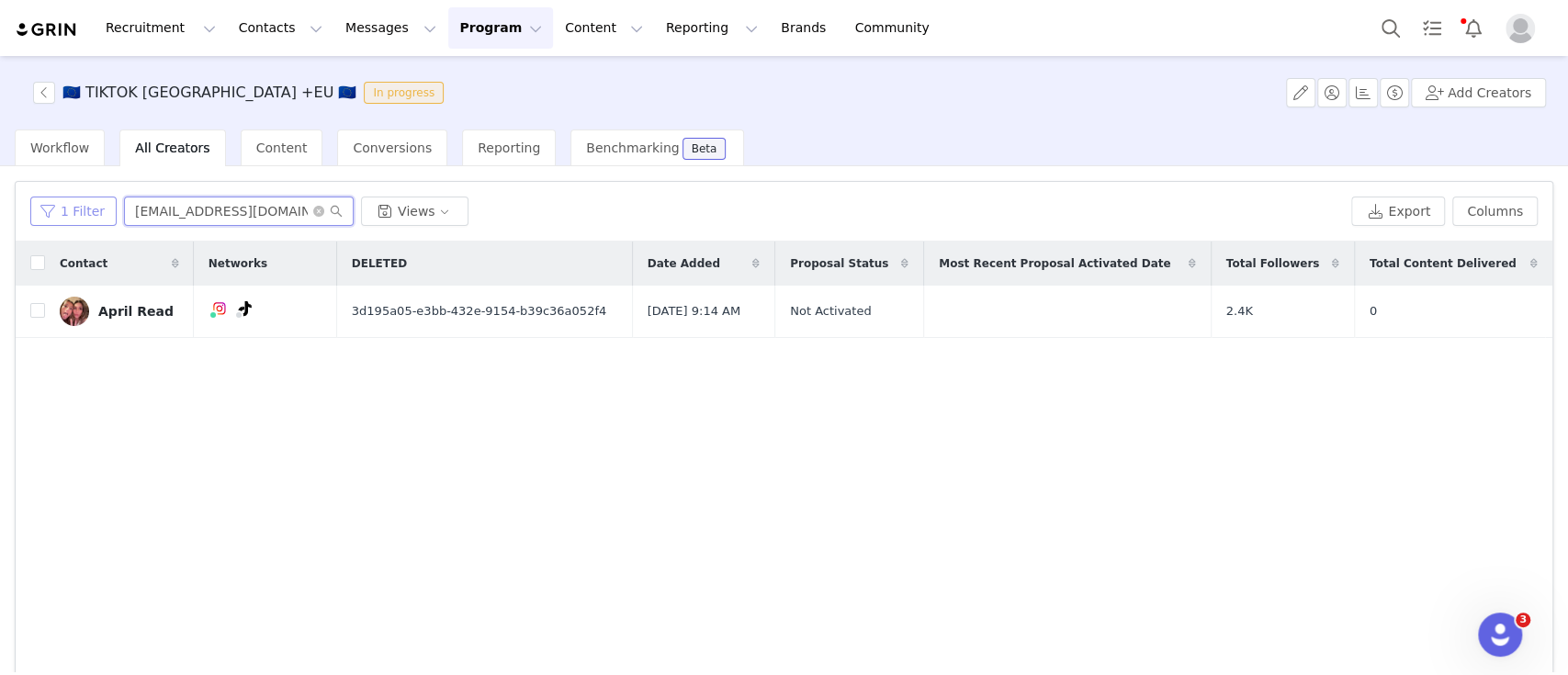
drag, startPoint x: 273, startPoint y: 207, endPoint x: 44, endPoint y: 219, distance: 229.3
click at [44, 219] on div "1 Filter aprilread@yahoo.com Views" at bounding box center [687, 212] width 1313 height 30
paste input "https://www.tiktok.com/@julia.grzegorekx"
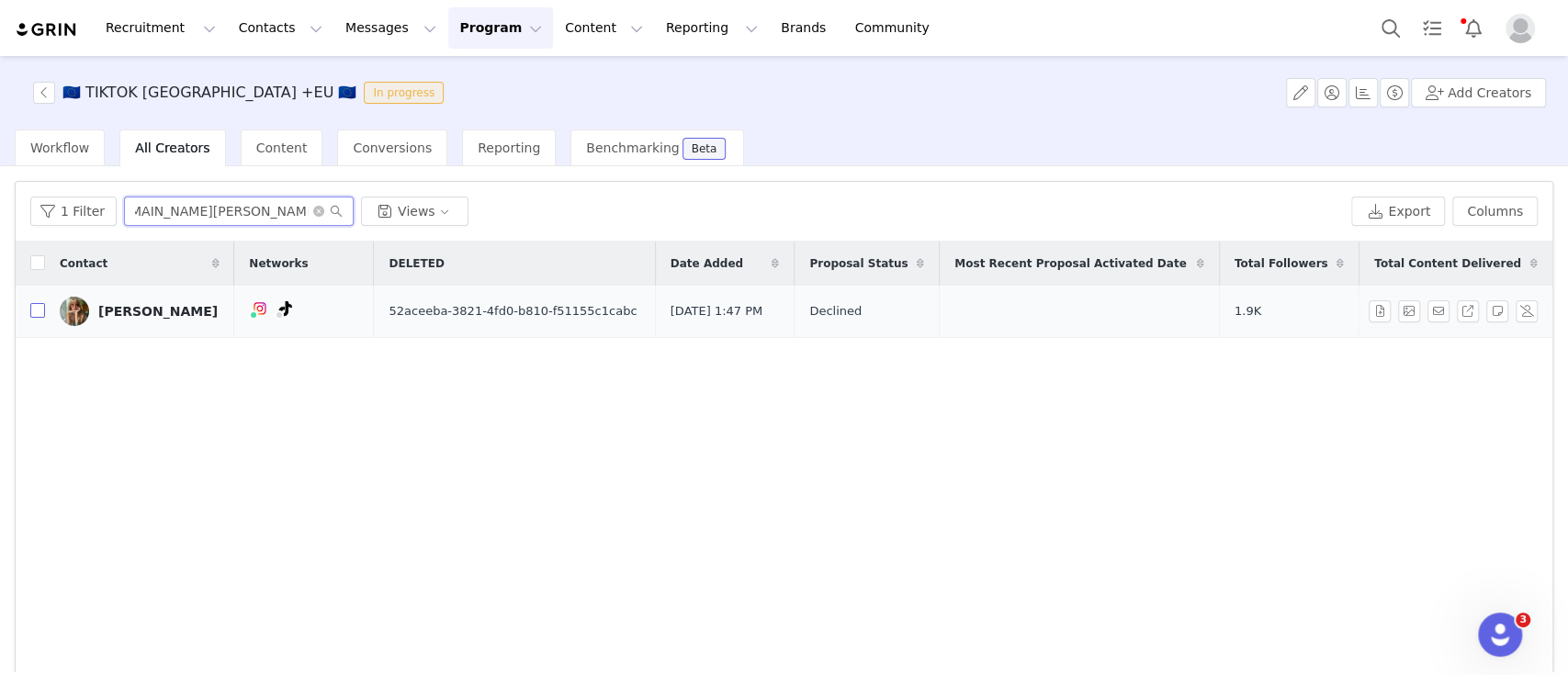
type input "https://www.tiktok.com/@julia.grzegorekx"
click at [36, 313] on input "checkbox" at bounding box center [37, 310] width 15 height 15
checkbox input "true"
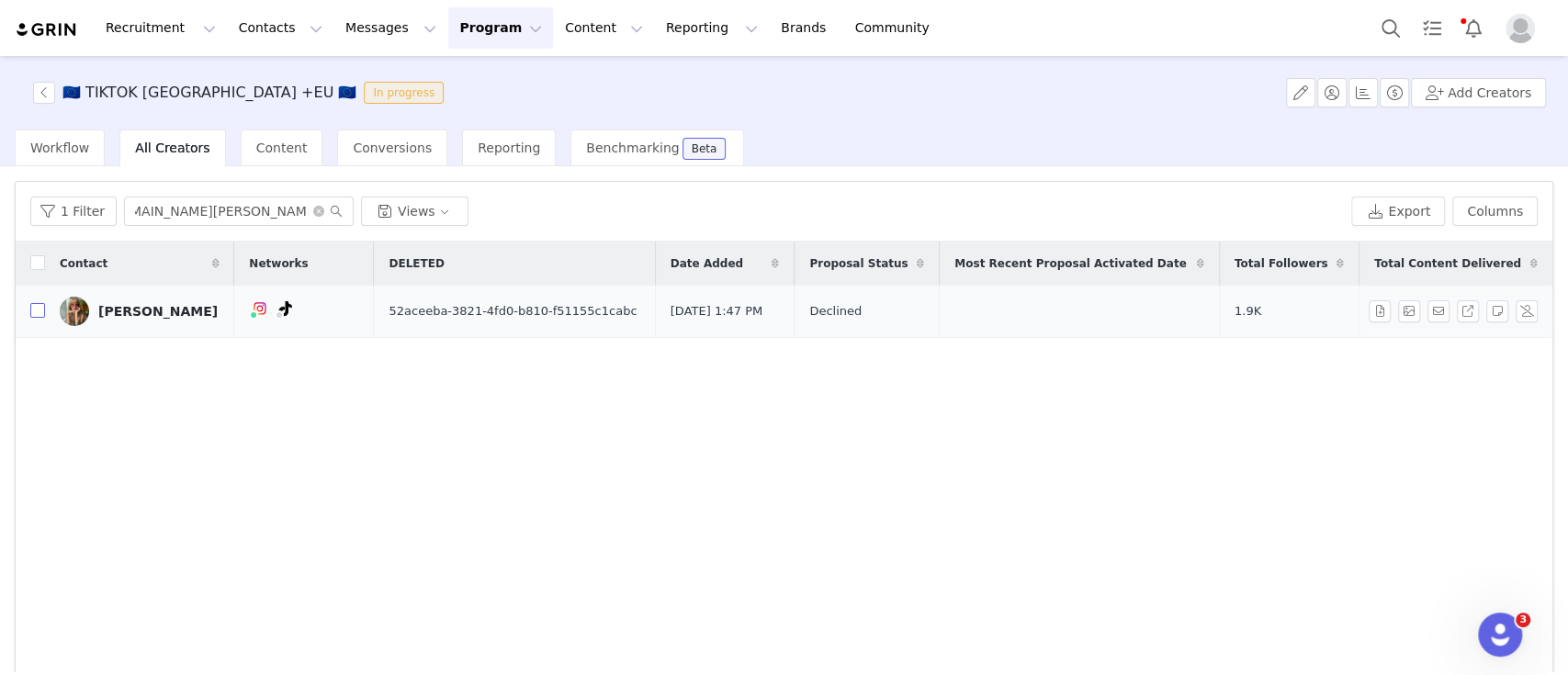
scroll to position [0, 0]
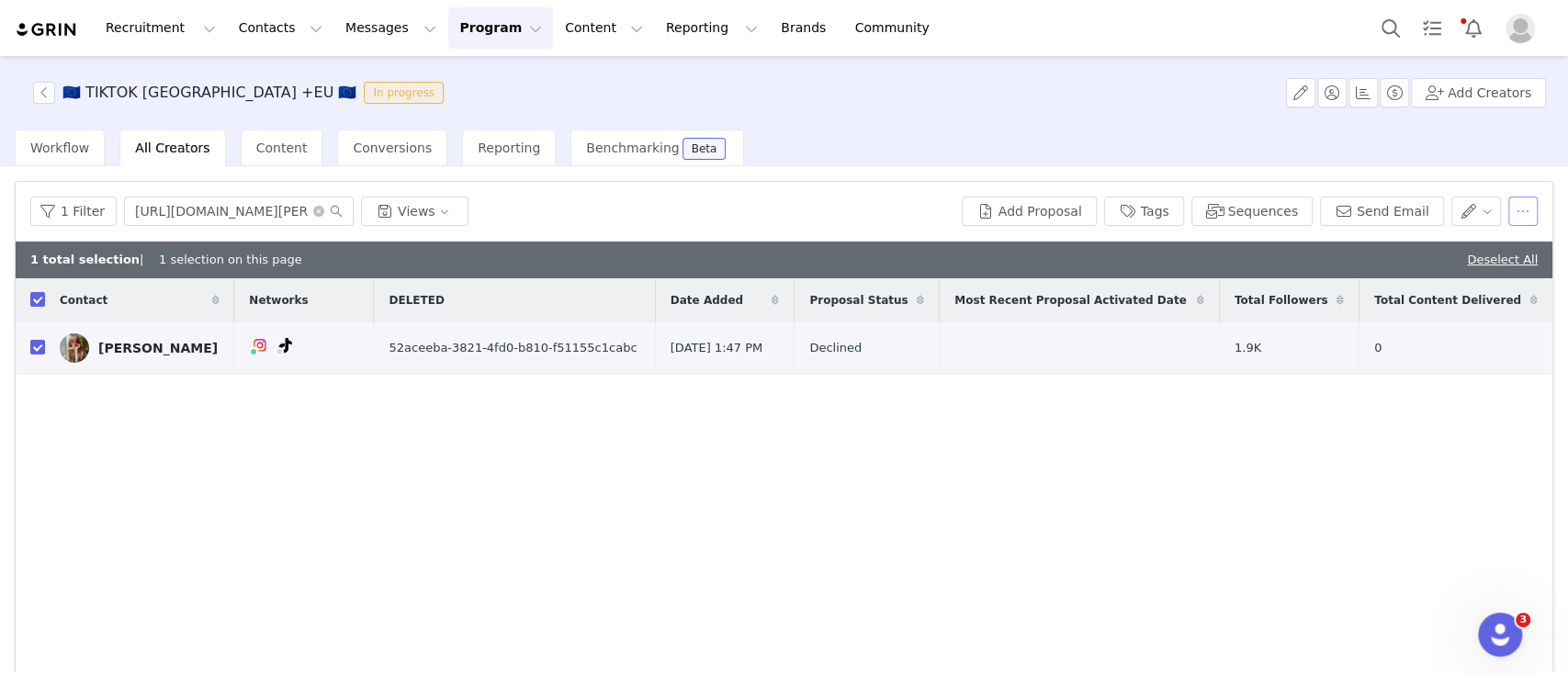
click at [1508, 214] on button "button" at bounding box center [1523, 212] width 30 height 30
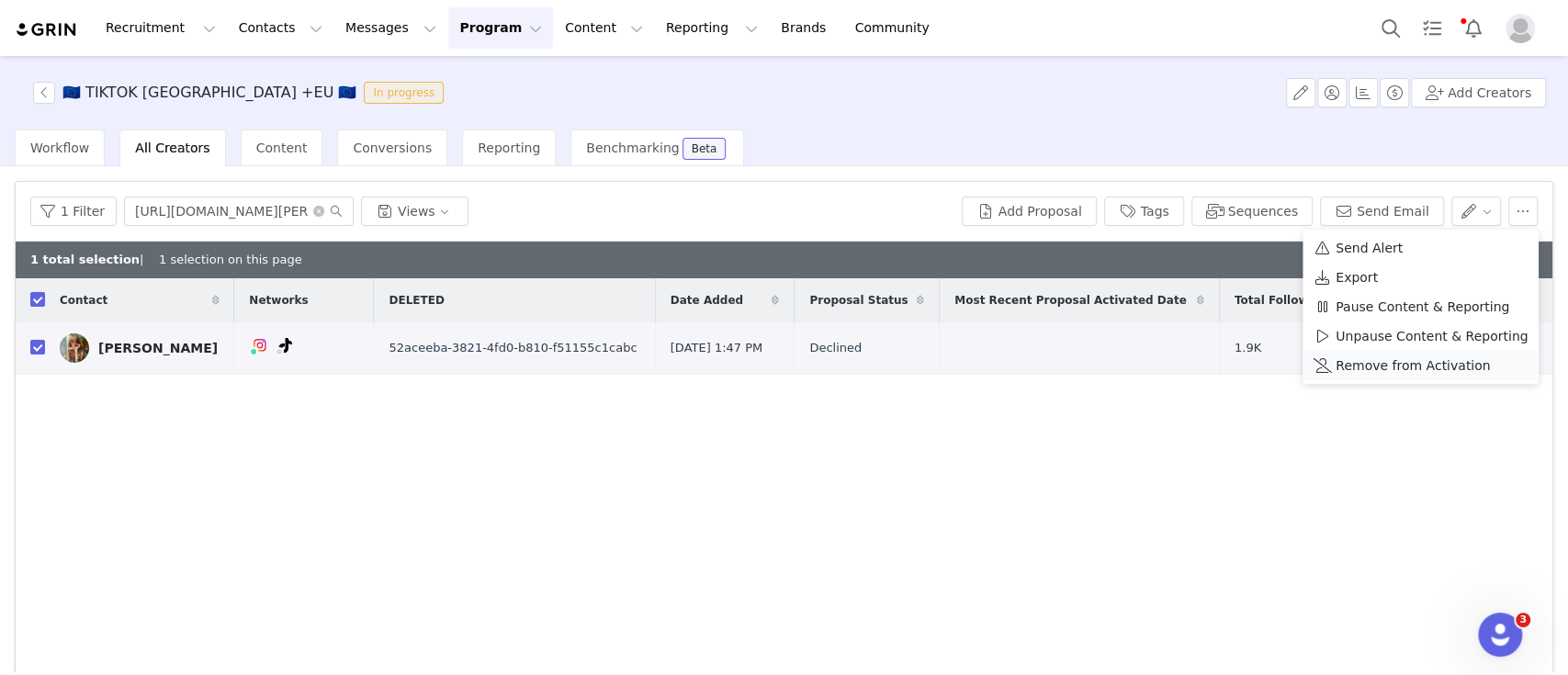
click at [1411, 368] on span "Remove from Activation" at bounding box center [1412, 365] width 154 height 21
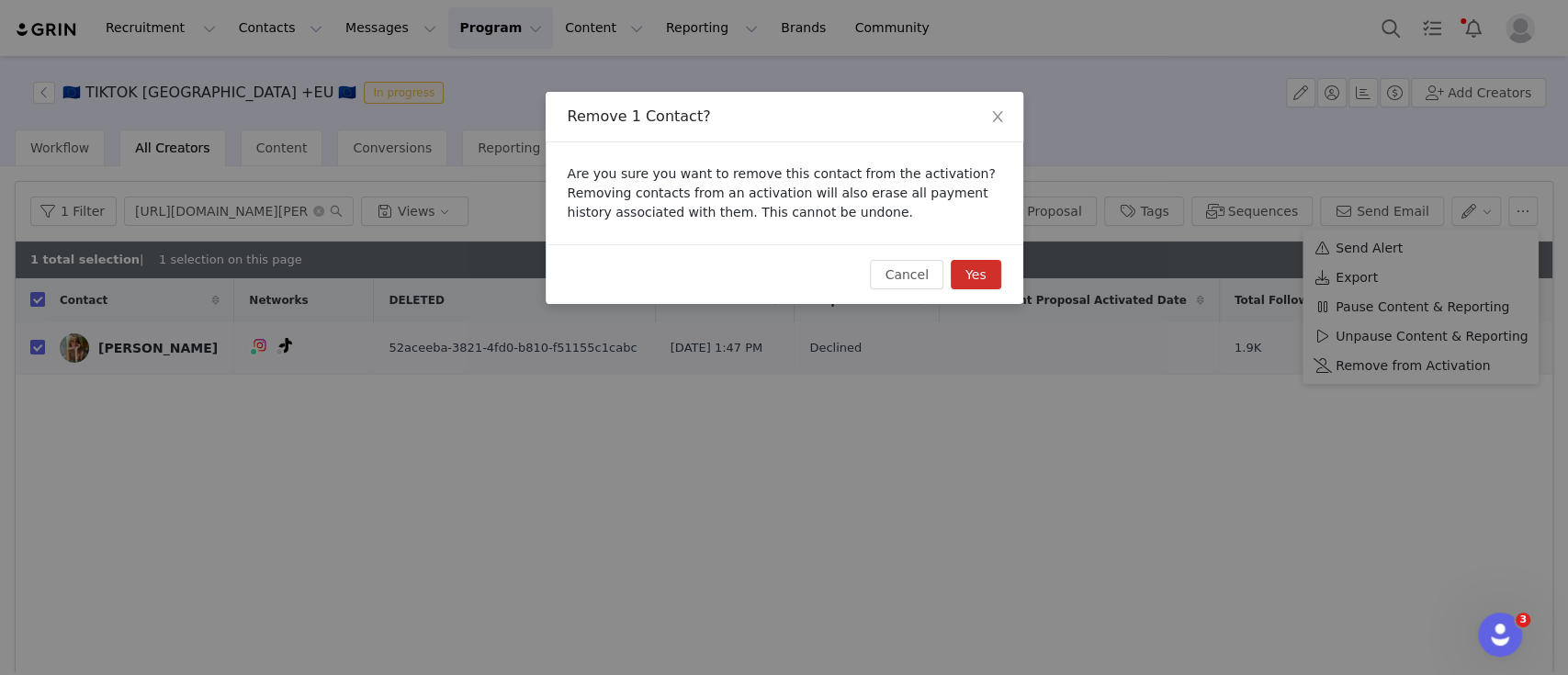
click at [970, 280] on button "Yes" at bounding box center [976, 275] width 50 height 30
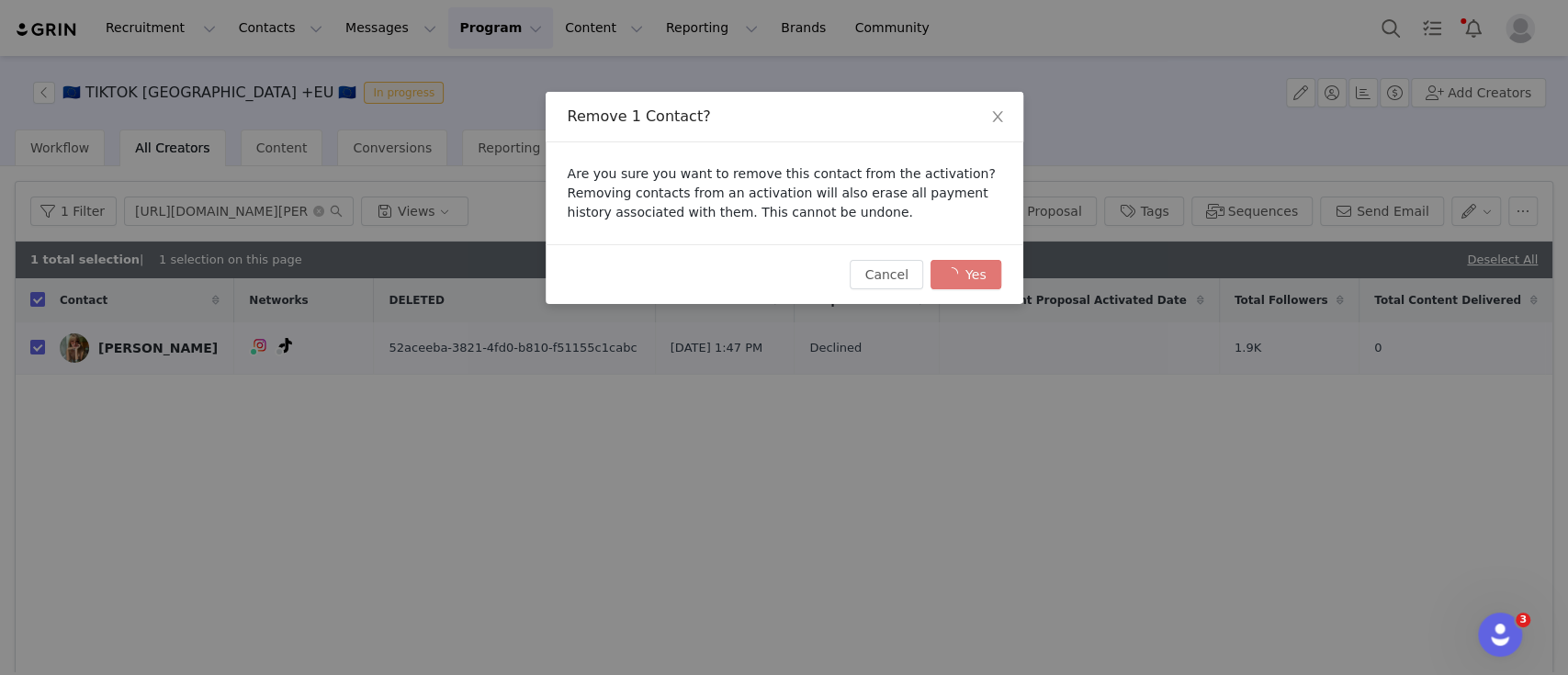
checkbox input "false"
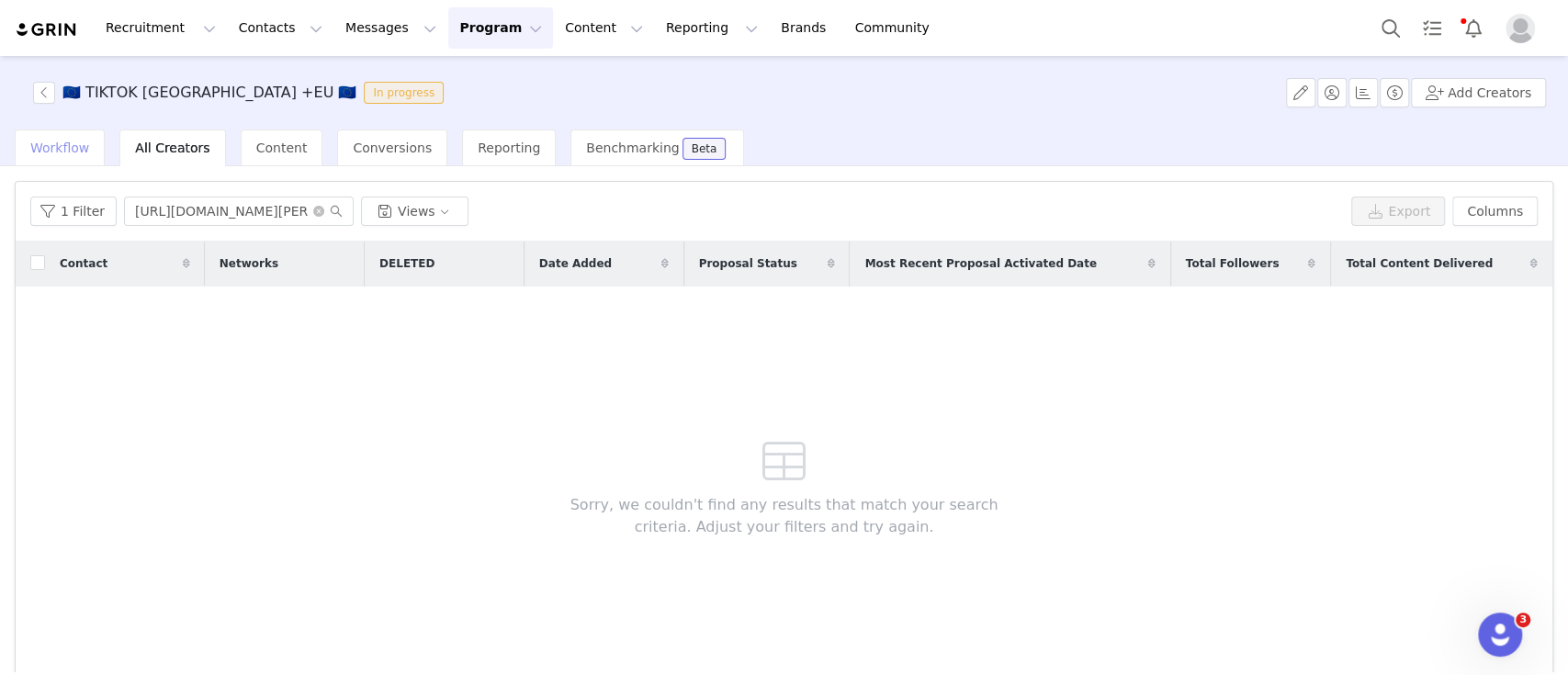
click at [80, 144] on span "Workflow" at bounding box center [59, 148] width 59 height 15
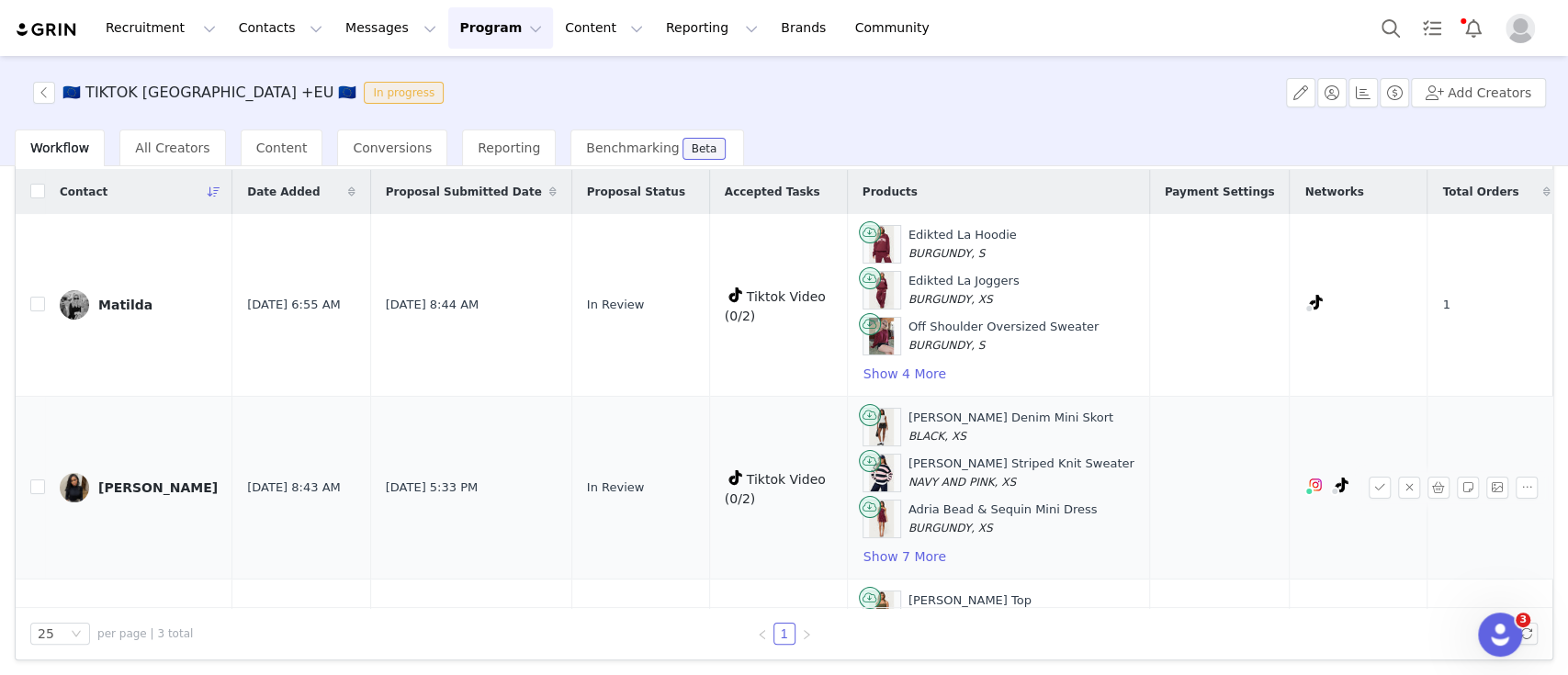
click at [84, 483] on img at bounding box center [75, 488] width 30 height 30
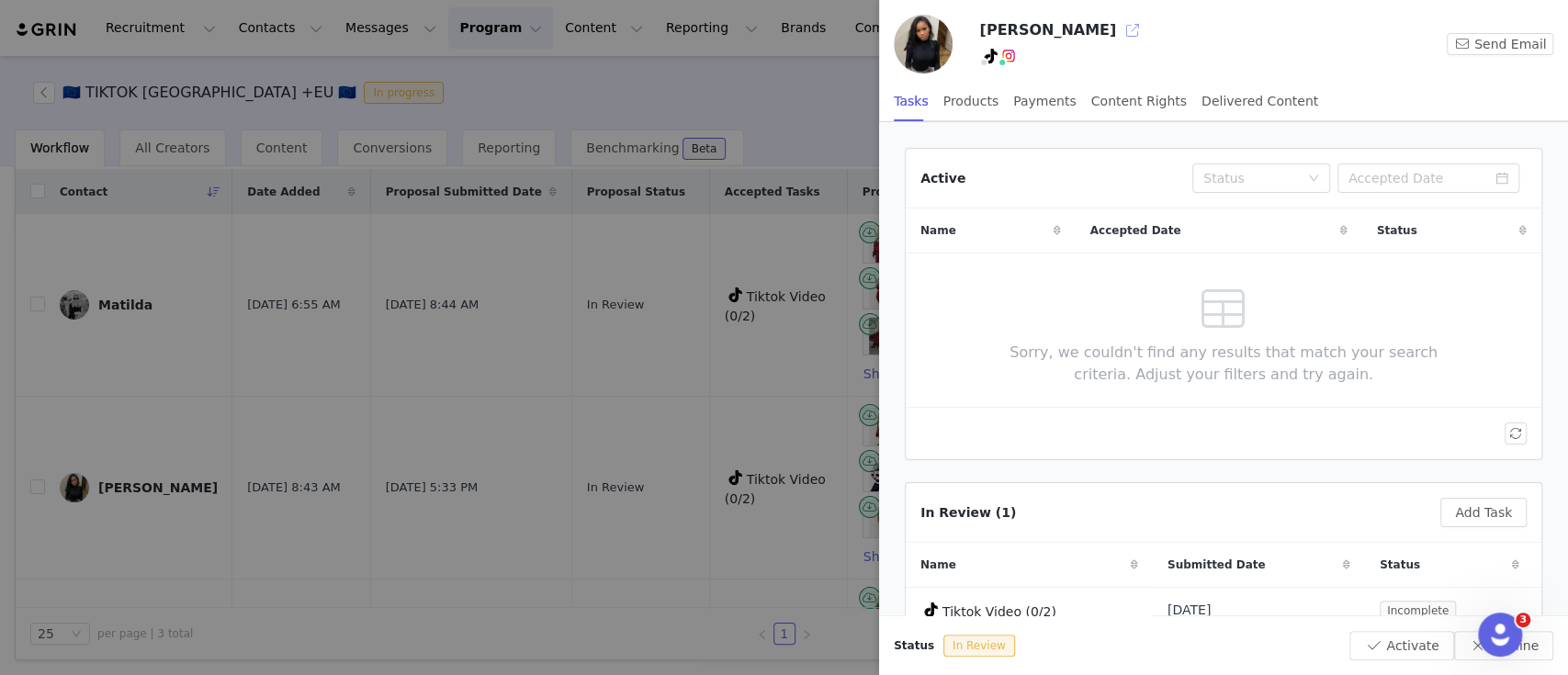
click at [1118, 33] on button "button" at bounding box center [1133, 31] width 30 height 30
click at [333, 454] on div at bounding box center [784, 338] width 1568 height 675
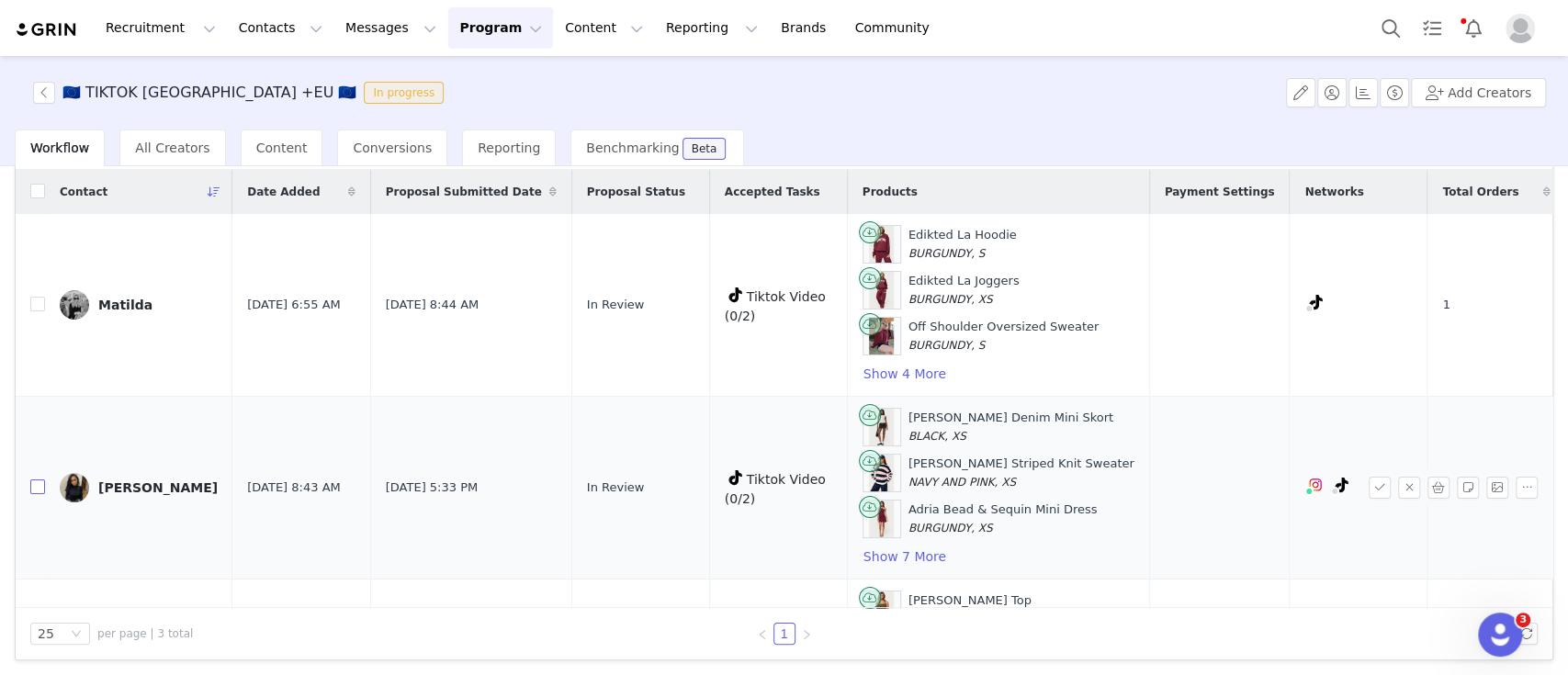
click at [37, 485] on input "checkbox" at bounding box center [37, 487] width 15 height 15
checkbox input "true"
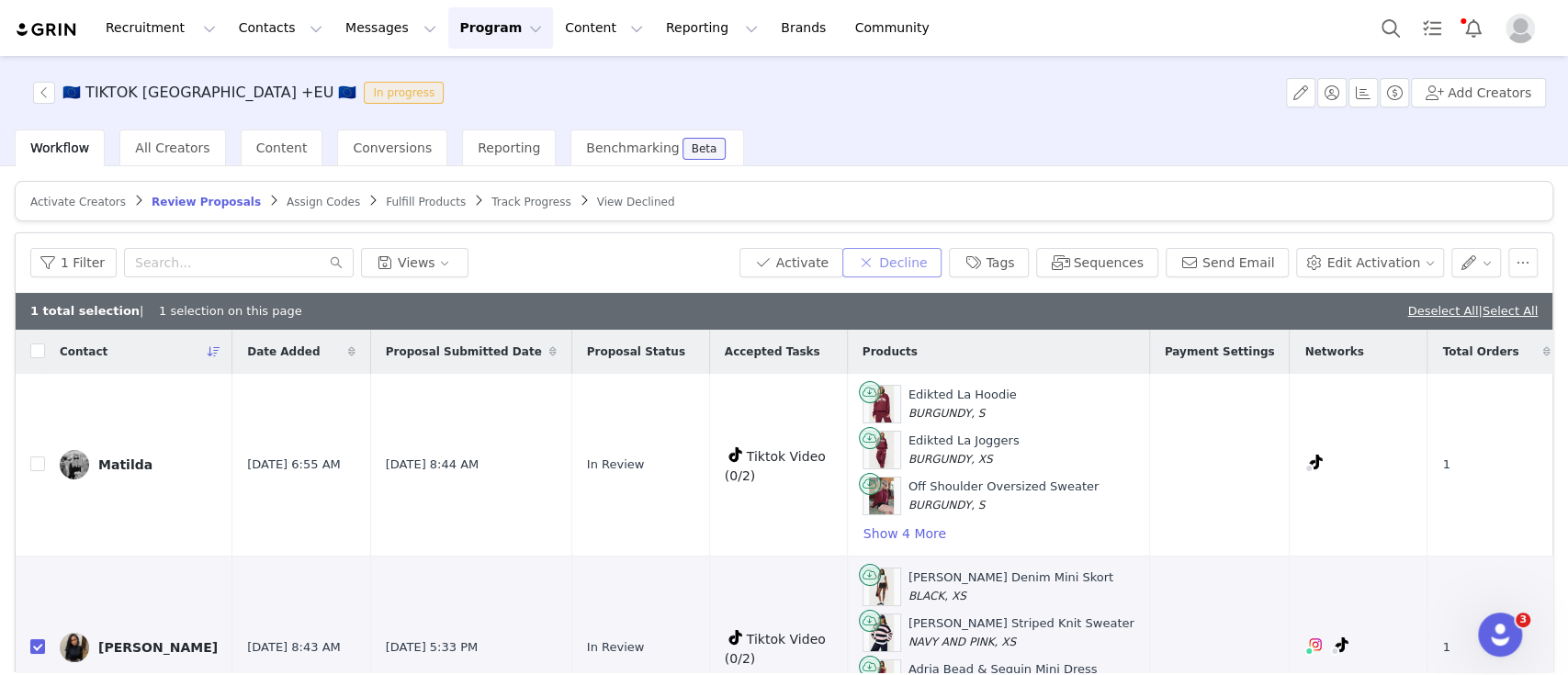
click at [902, 259] on button "Decline" at bounding box center [892, 263] width 99 height 30
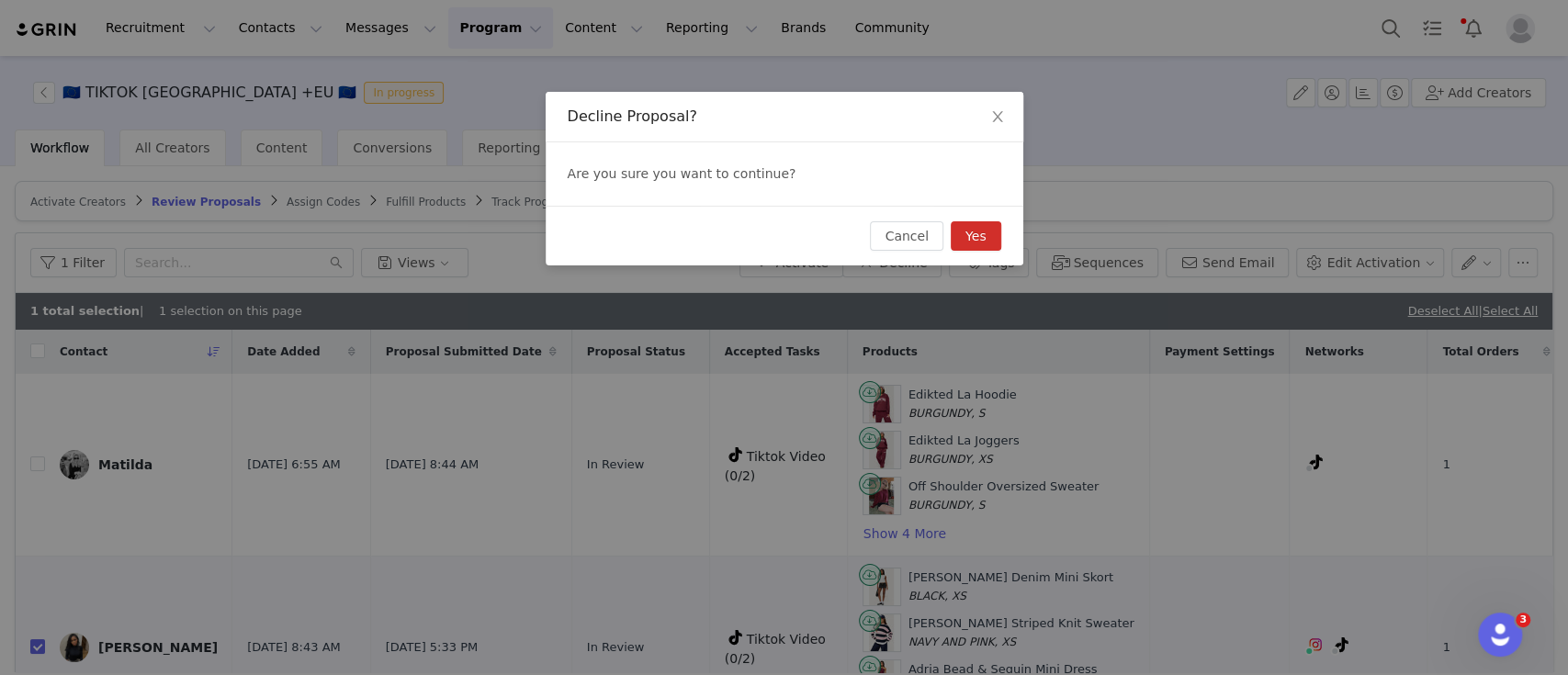
click at [980, 228] on button "Yes" at bounding box center [976, 236] width 50 height 30
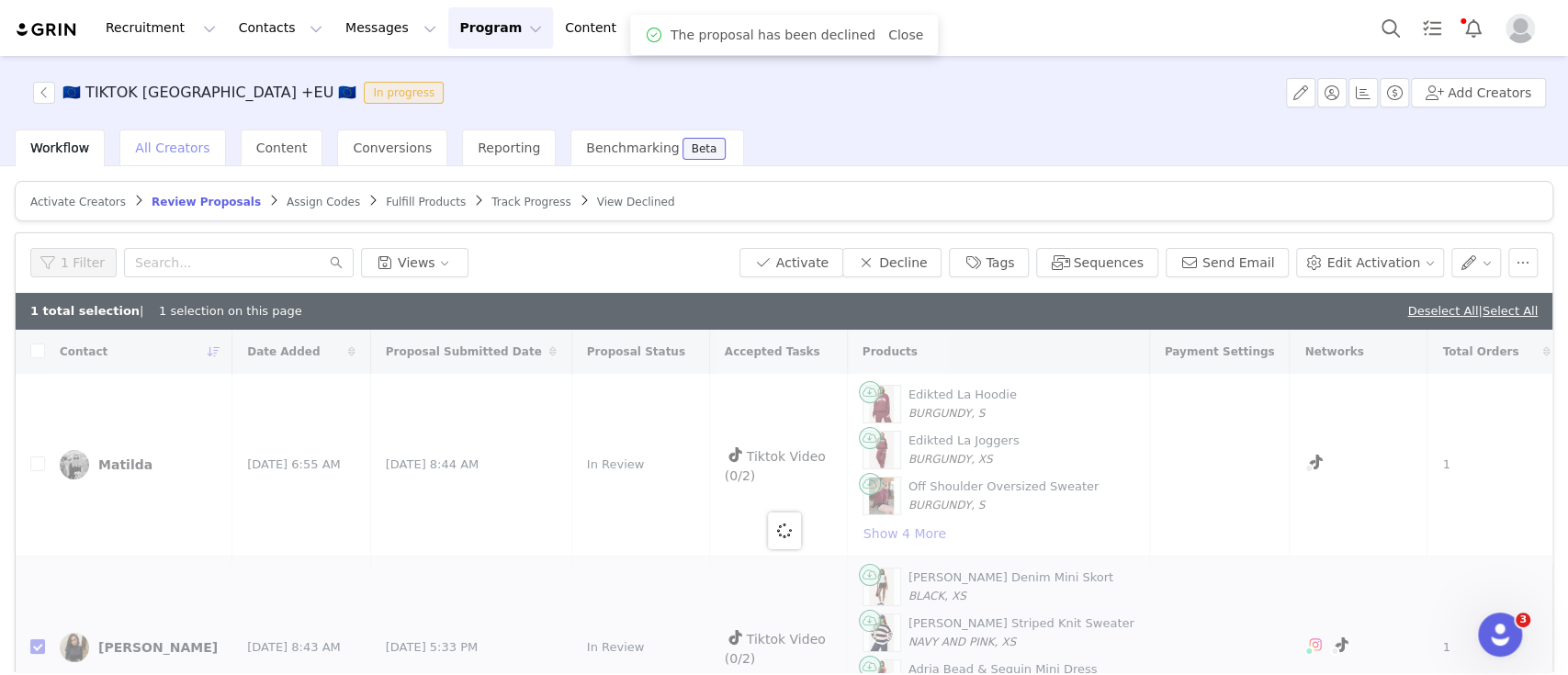
click at [186, 137] on div "All Creators" at bounding box center [172, 147] width 105 height 36
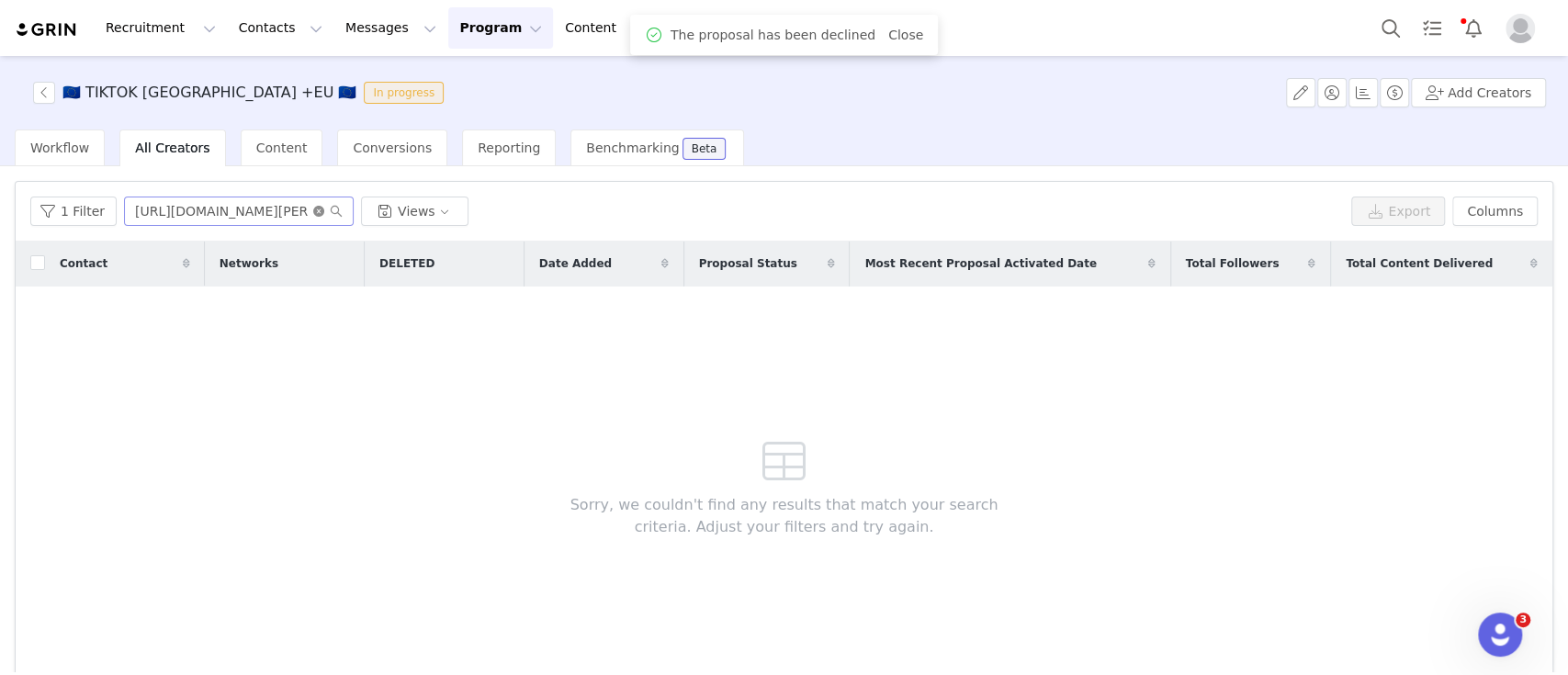
click at [316, 207] on icon "icon: close-circle" at bounding box center [319, 212] width 11 height 11
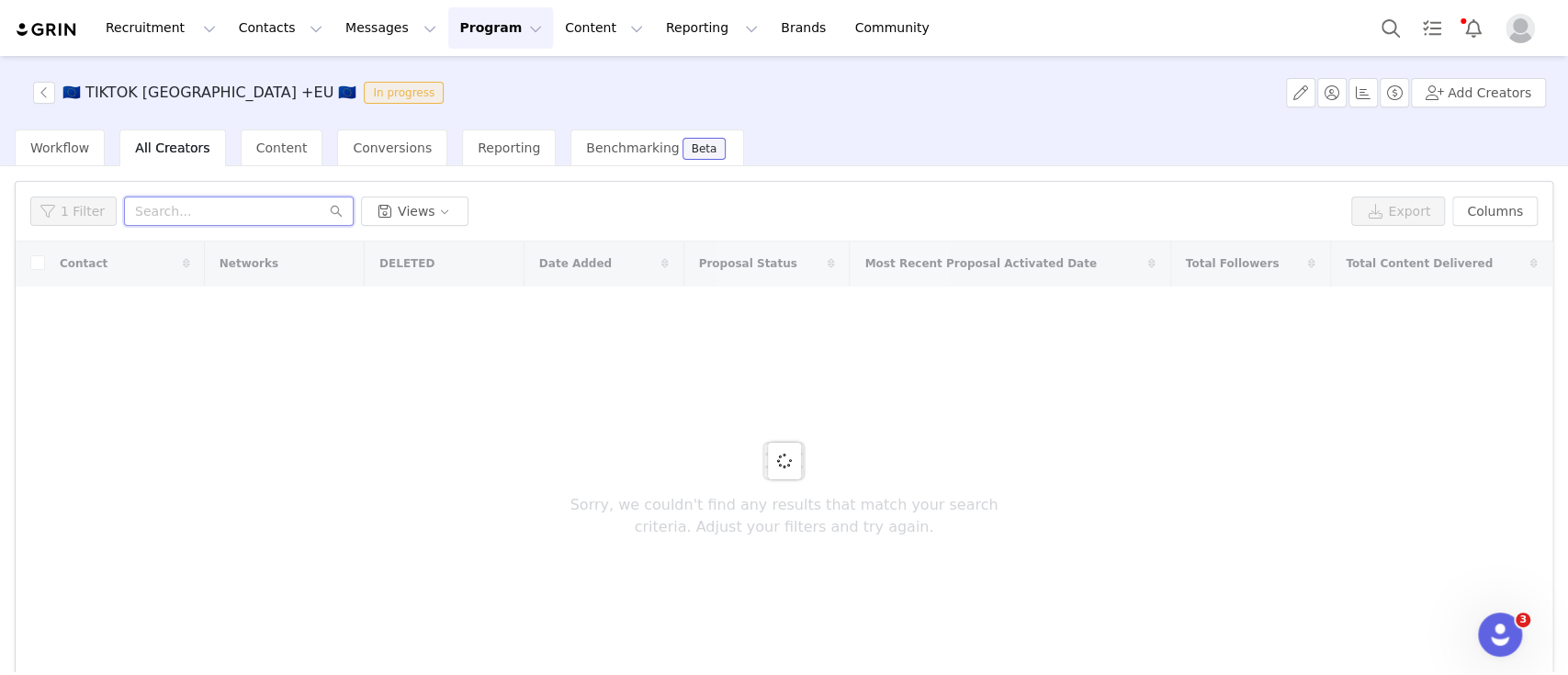
click at [298, 208] on input "text" at bounding box center [239, 212] width 229 height 30
paste input "Hi babe, Apologies we have had issues with our influencer platform with sending…"
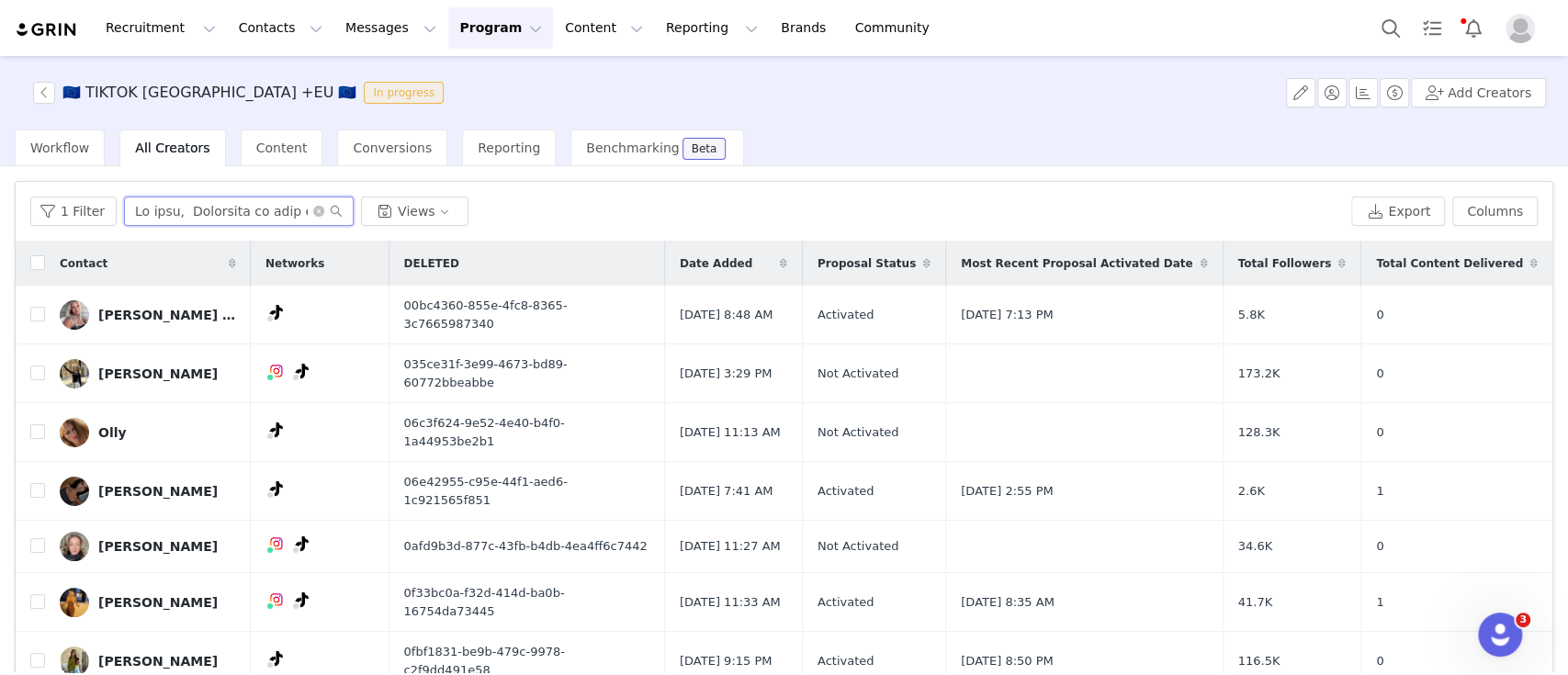
scroll to position [0, 37857]
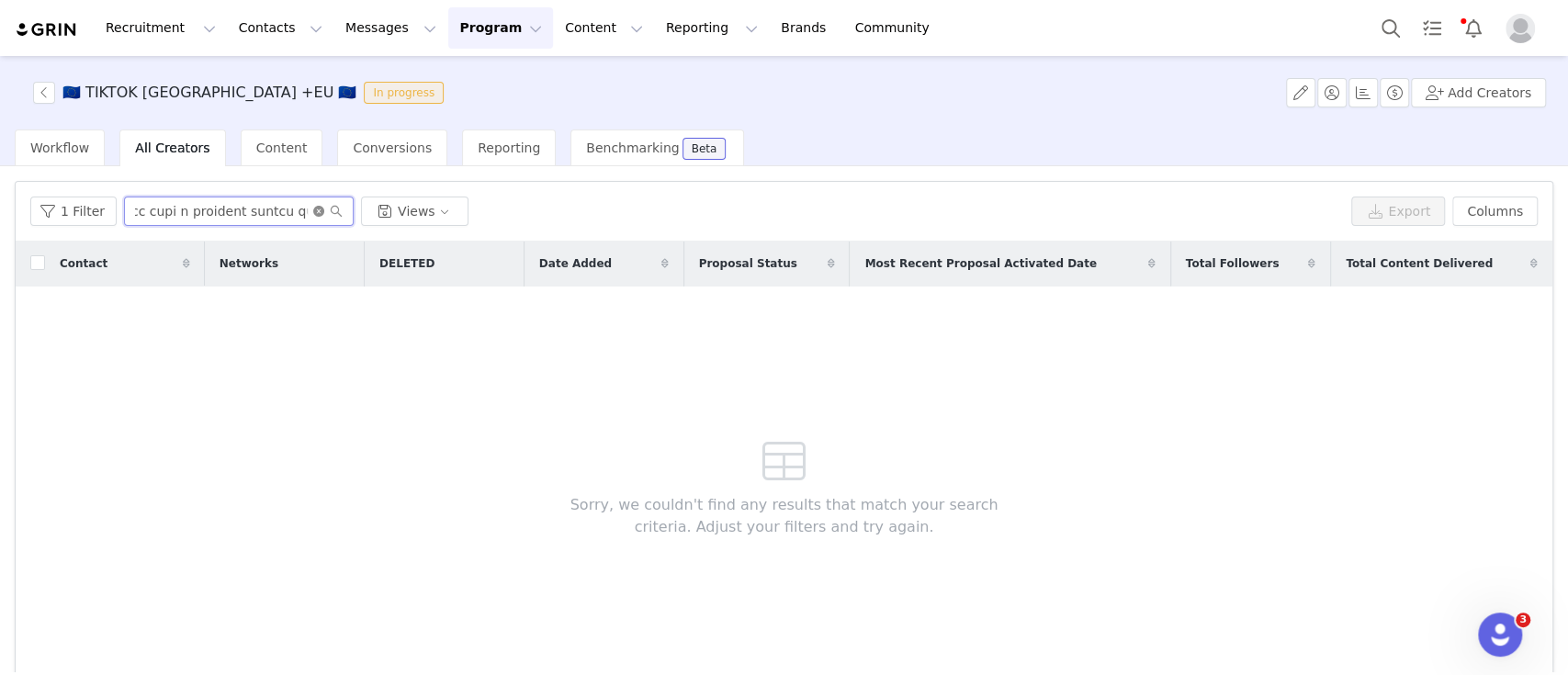
type input "Hi babe, Apologies we have had issues with our influencer platform with sending…"
click at [315, 214] on icon "icon: close-circle" at bounding box center [319, 212] width 11 height 11
click at [295, 212] on input "text" at bounding box center [239, 212] width 229 height 30
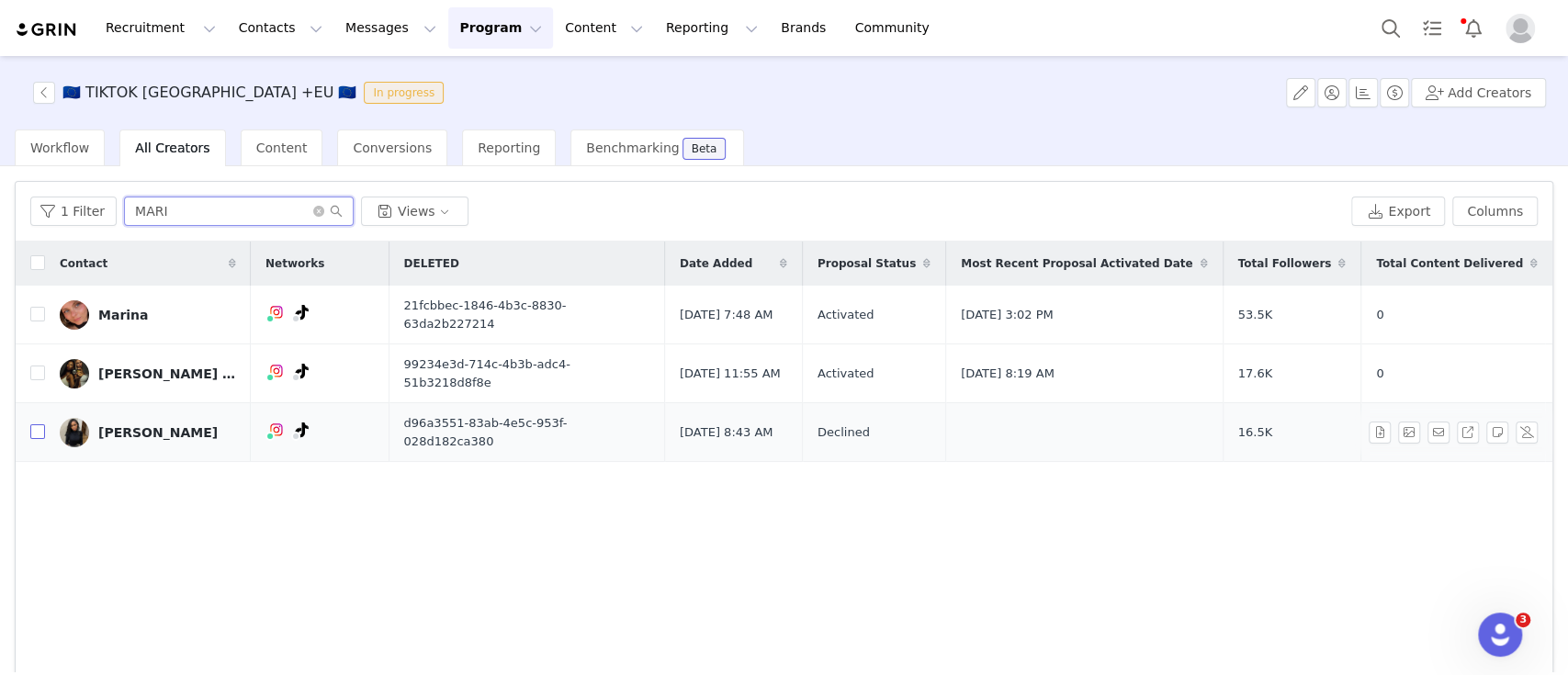
type input "MARI"
click at [36, 424] on input "checkbox" at bounding box center [37, 432] width 15 height 15
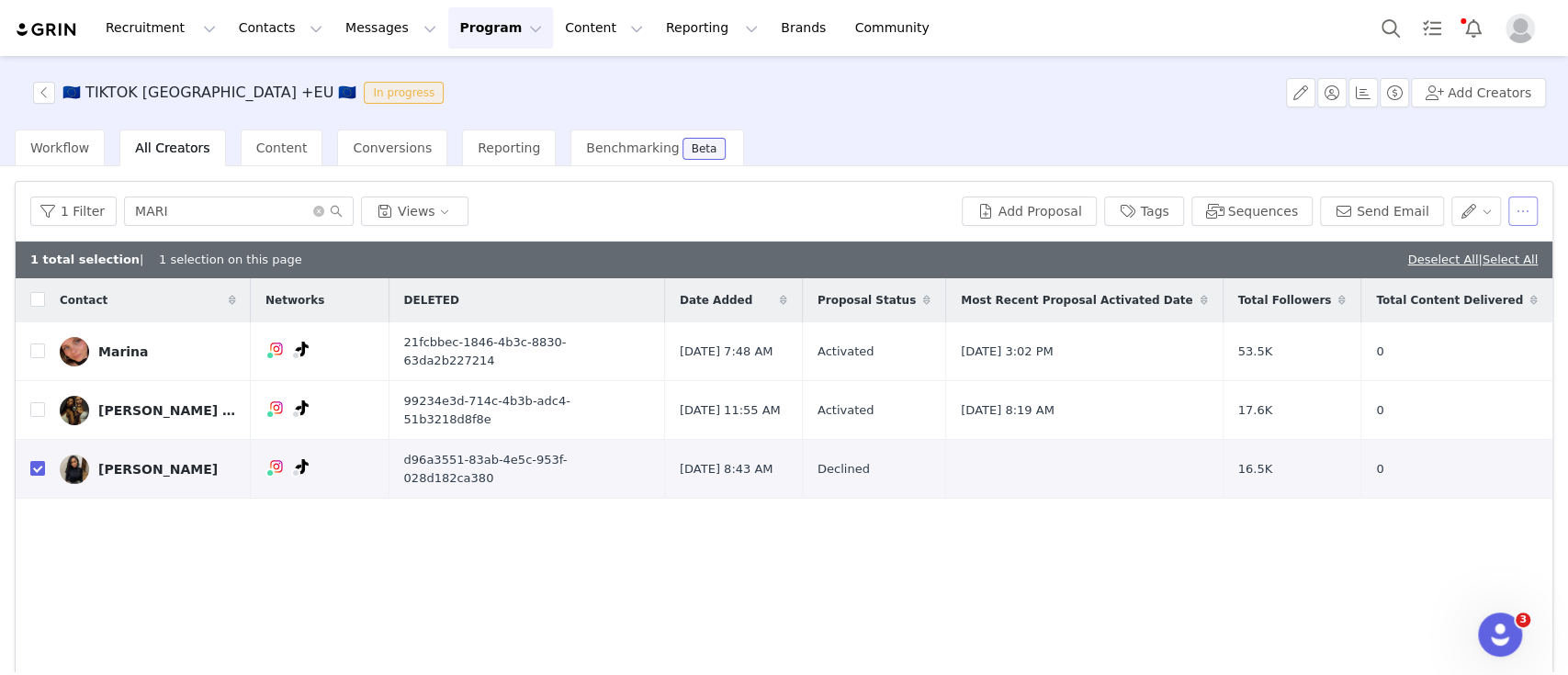
click at [1508, 215] on button "button" at bounding box center [1523, 212] width 30 height 30
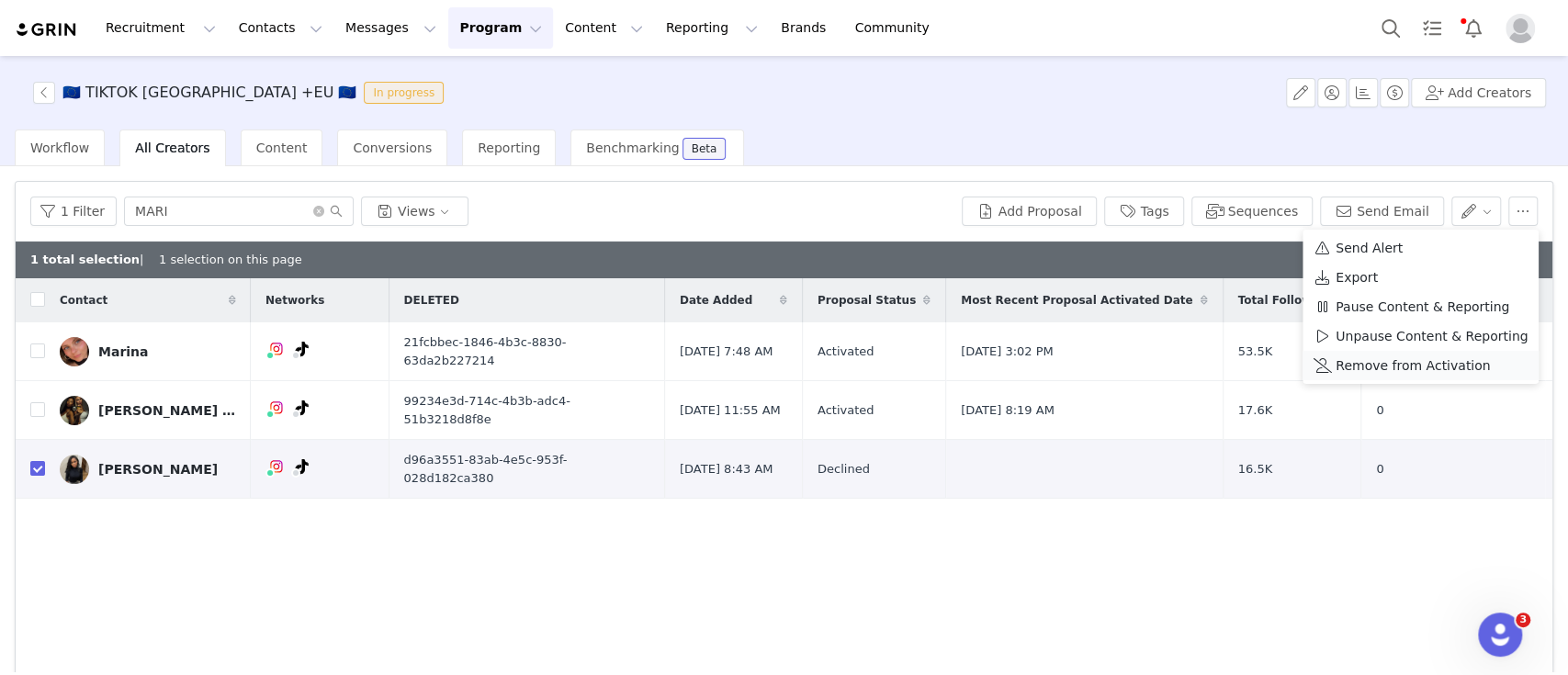
click at [1408, 366] on span "Remove from Activation" at bounding box center [1412, 365] width 154 height 21
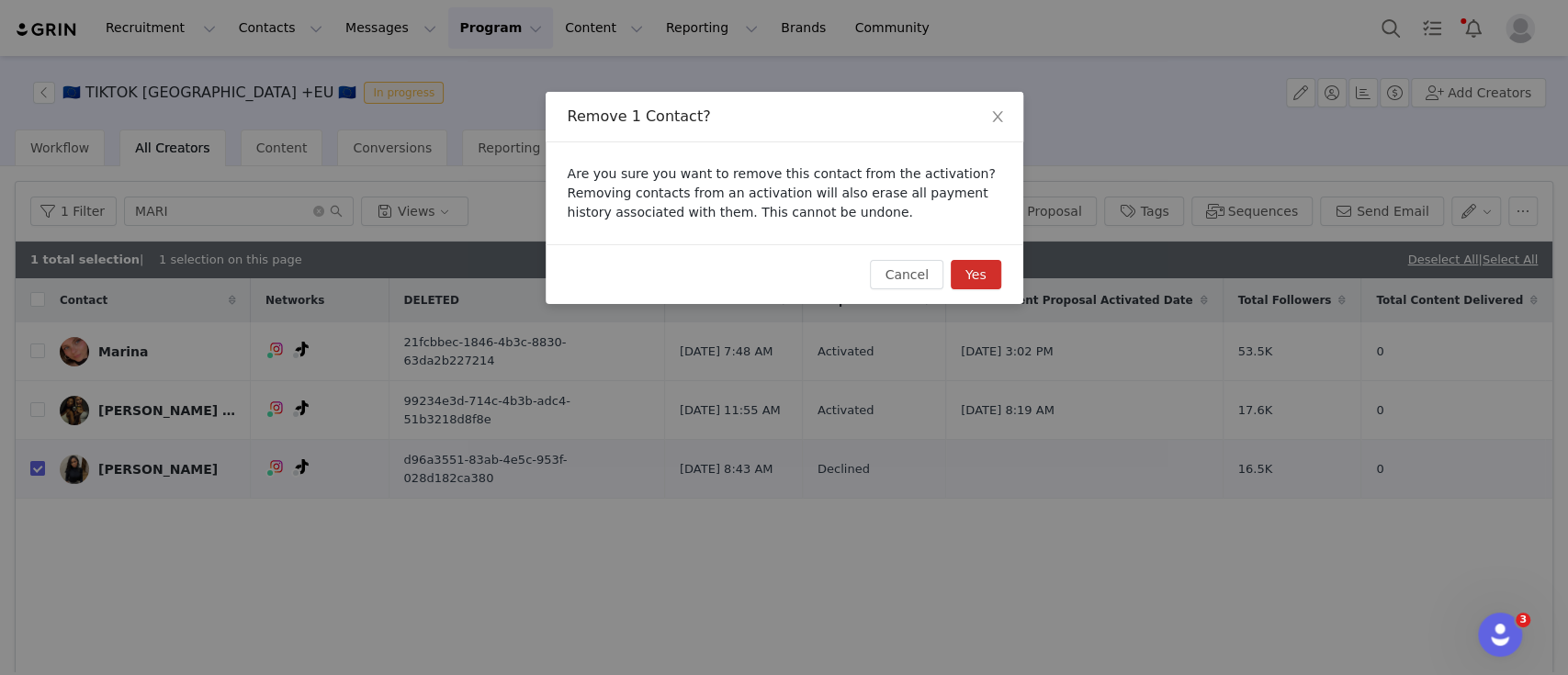
click at [983, 279] on button "Yes" at bounding box center [976, 275] width 50 height 30
checkbox input "false"
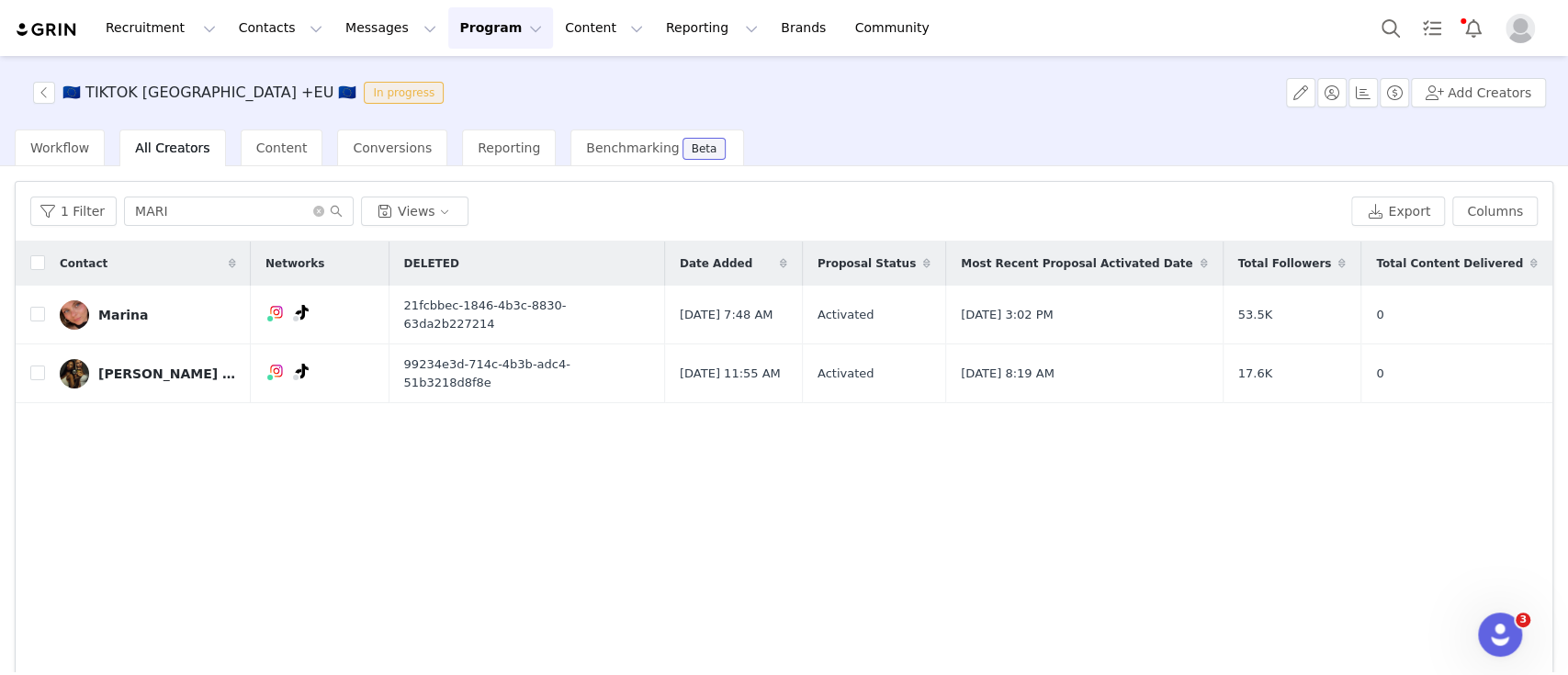
click at [160, 148] on span "All Creators" at bounding box center [173, 148] width 75 height 15
click at [63, 161] on div "Workflow" at bounding box center [60, 147] width 90 height 36
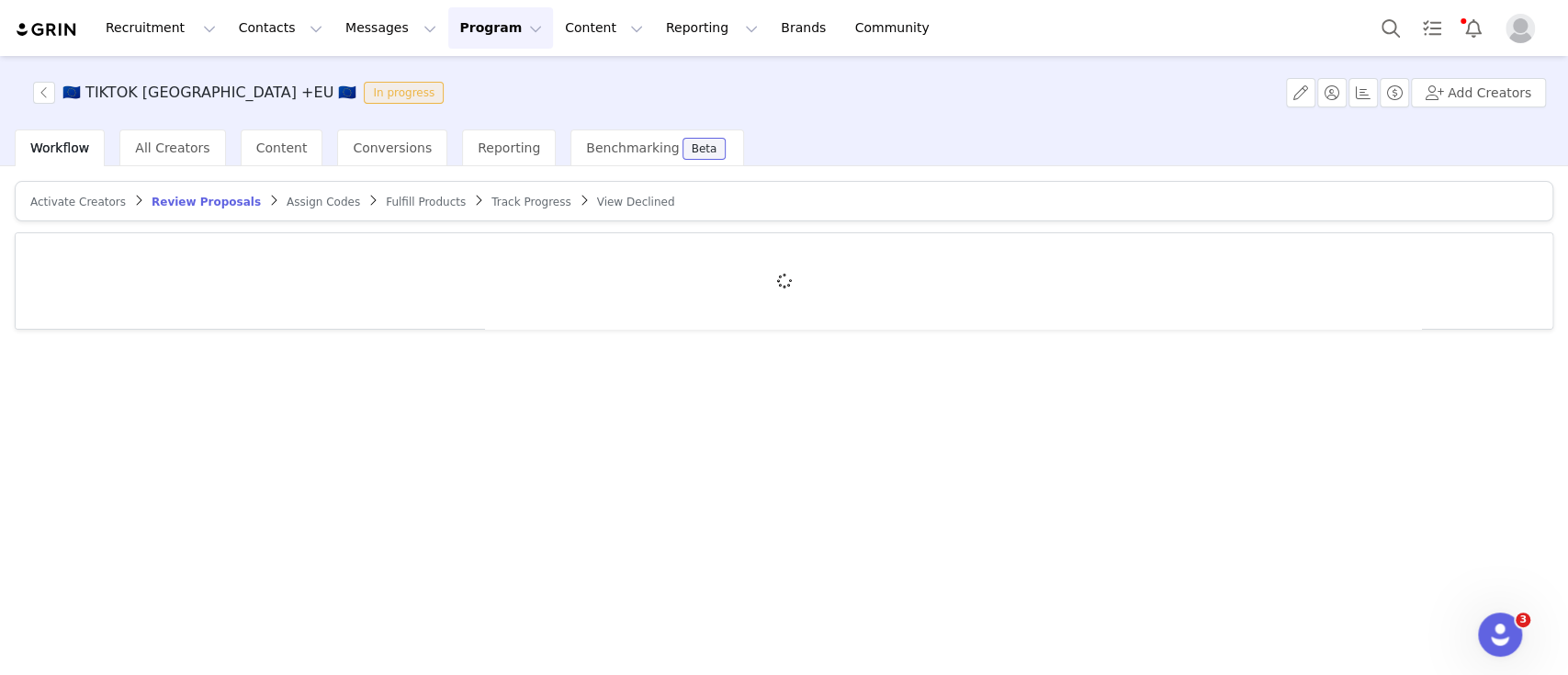
click at [56, 143] on span "Workflow" at bounding box center [59, 148] width 59 height 15
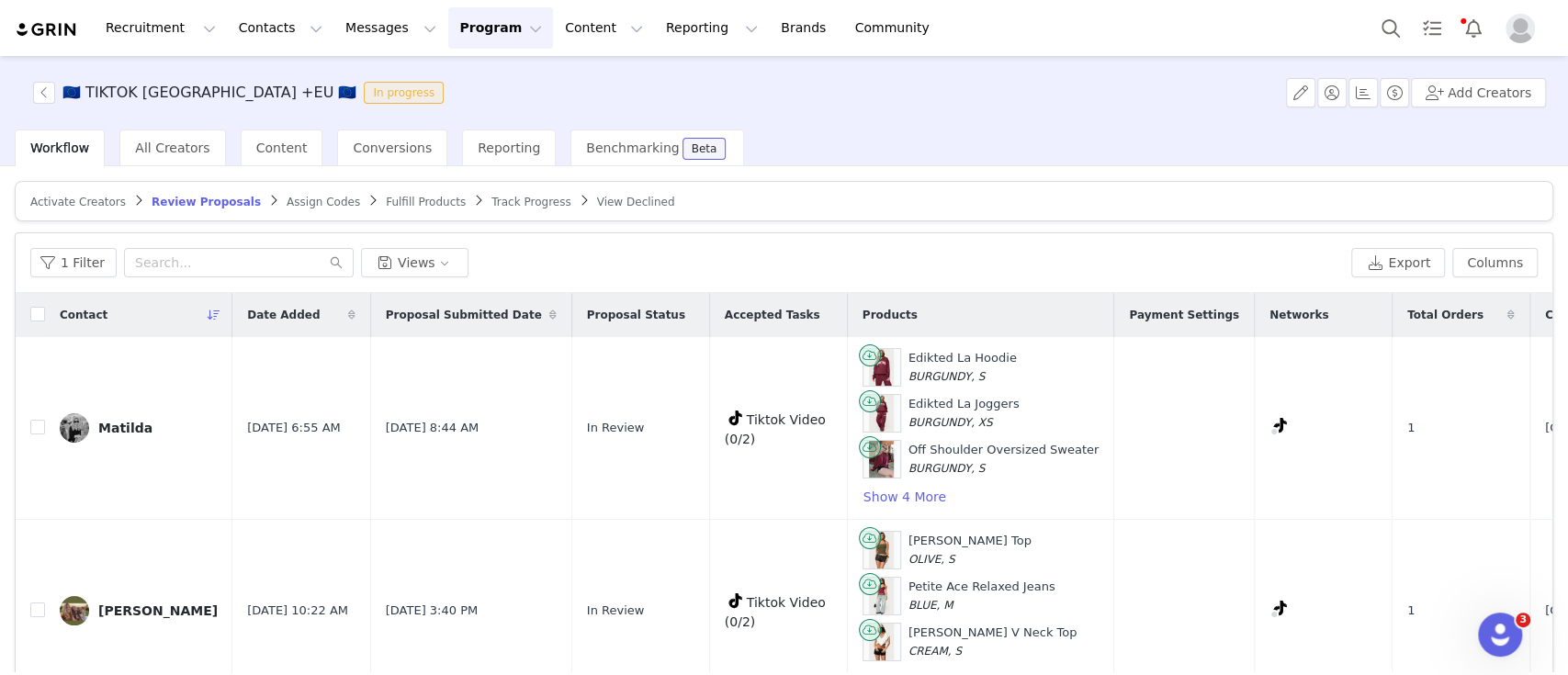
click at [177, 202] on span "Review Proposals" at bounding box center [205, 202] width 109 height 13
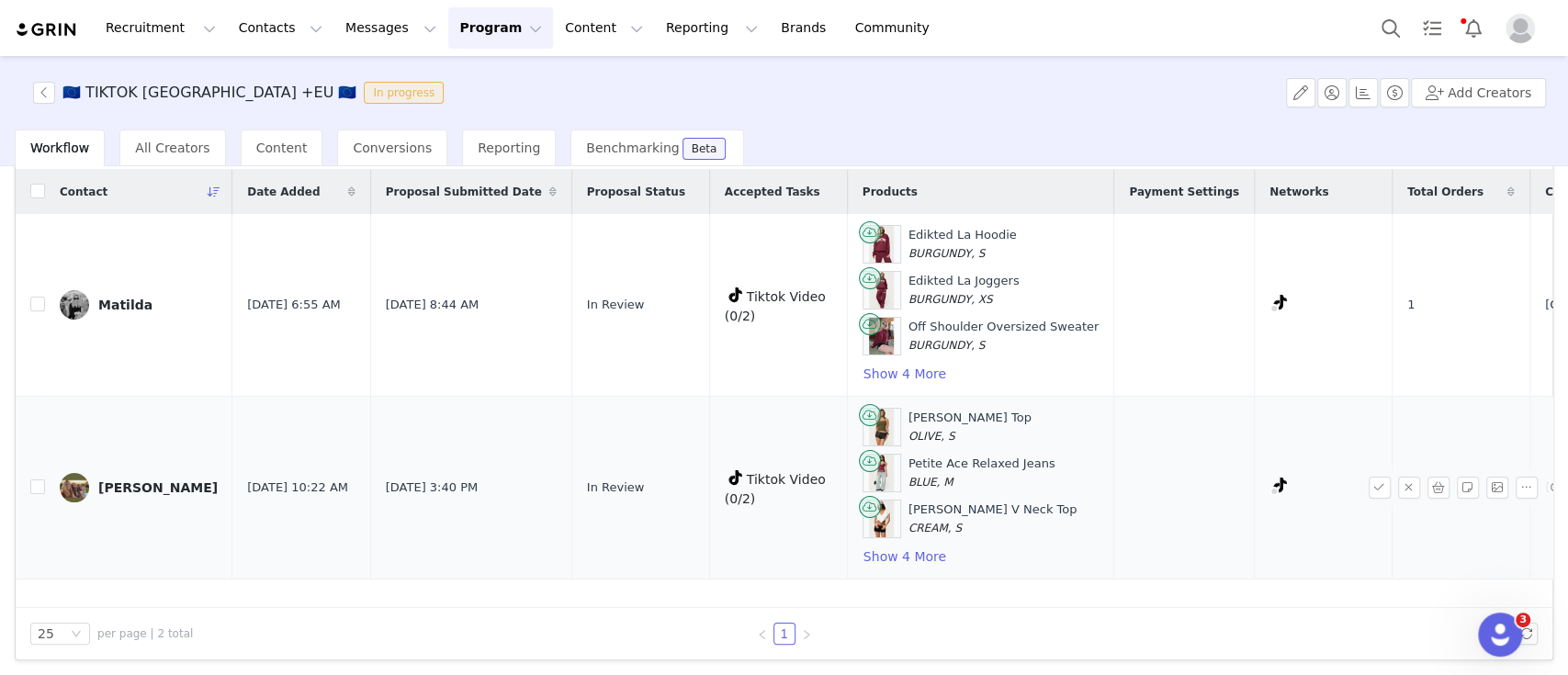
click at [104, 481] on div "Liess" at bounding box center [158, 488] width 119 height 15
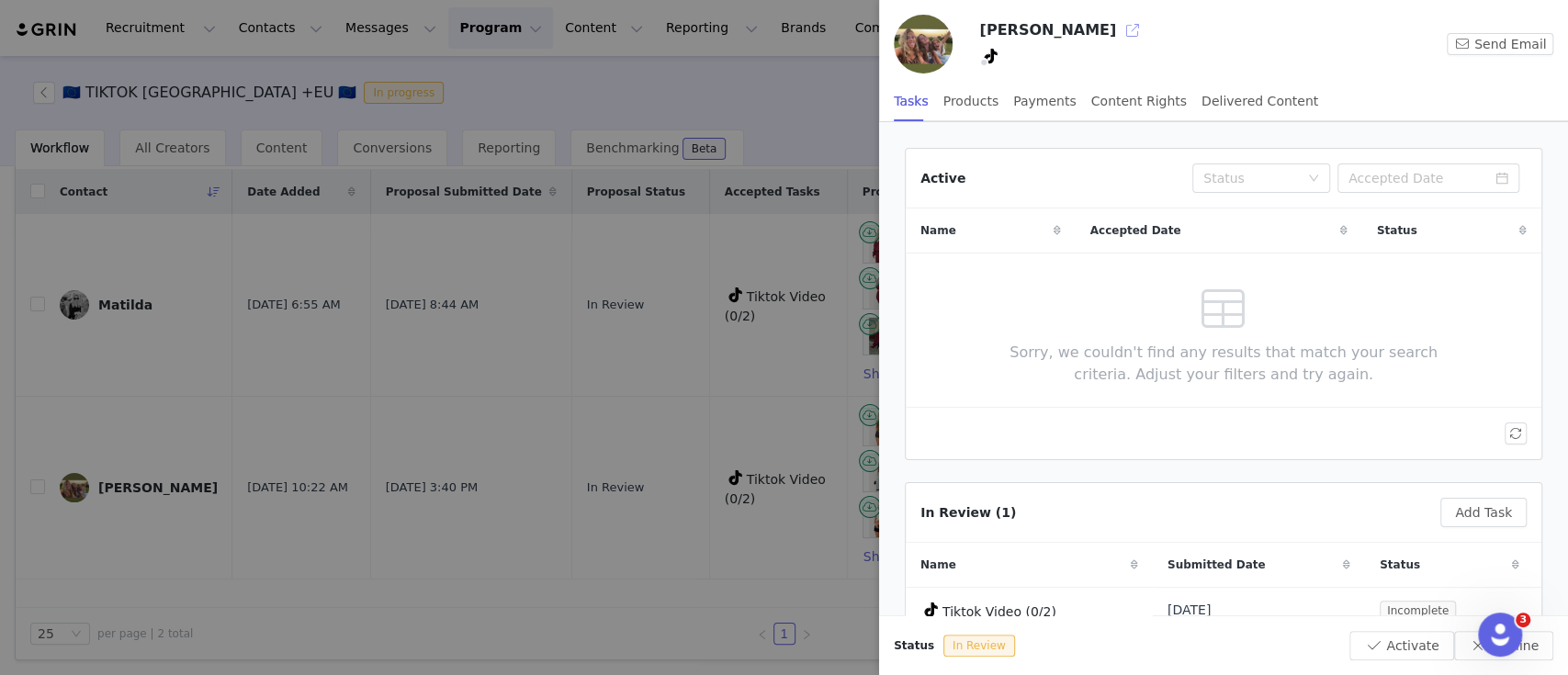
click at [1118, 30] on button "button" at bounding box center [1133, 31] width 30 height 30
click at [89, 296] on div at bounding box center [784, 338] width 1568 height 675
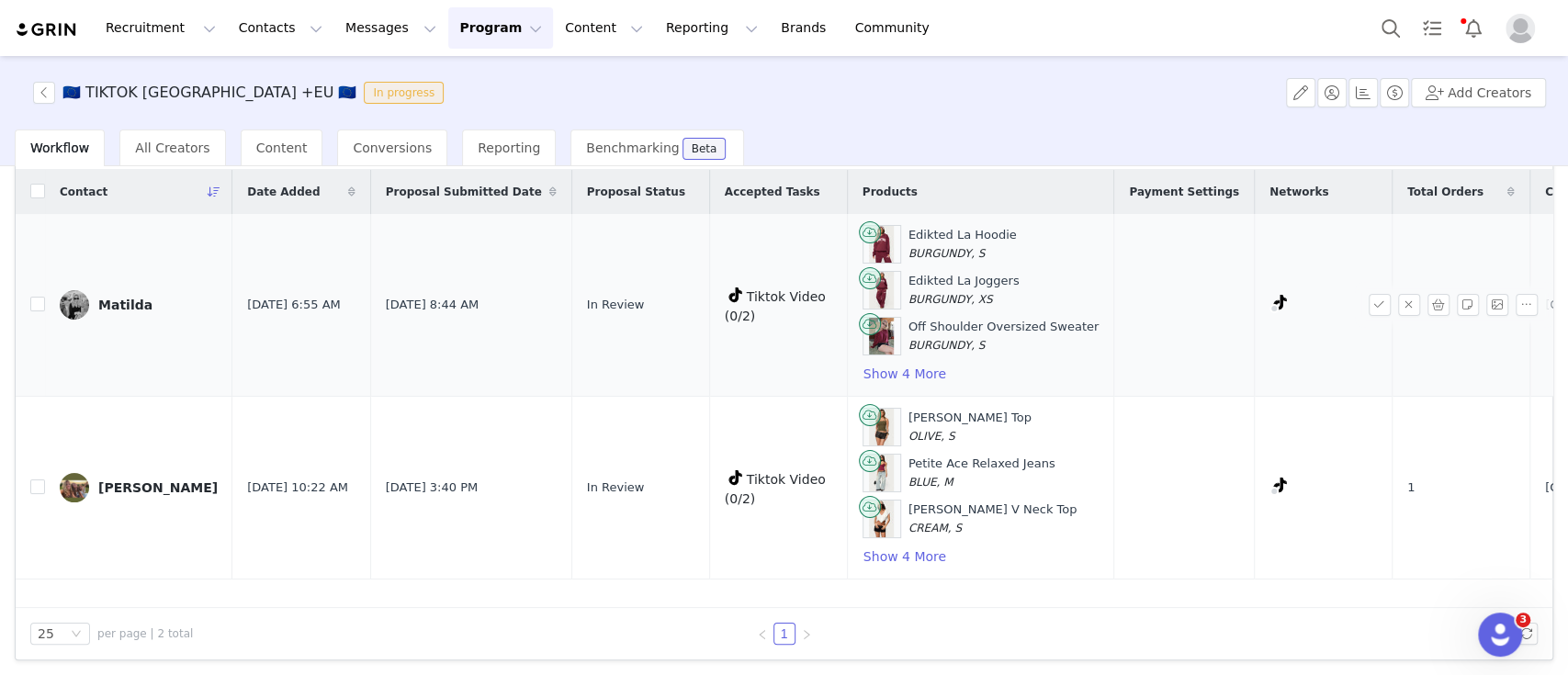
click at [108, 297] on div "Matilda" at bounding box center [125, 305] width 54 height 15
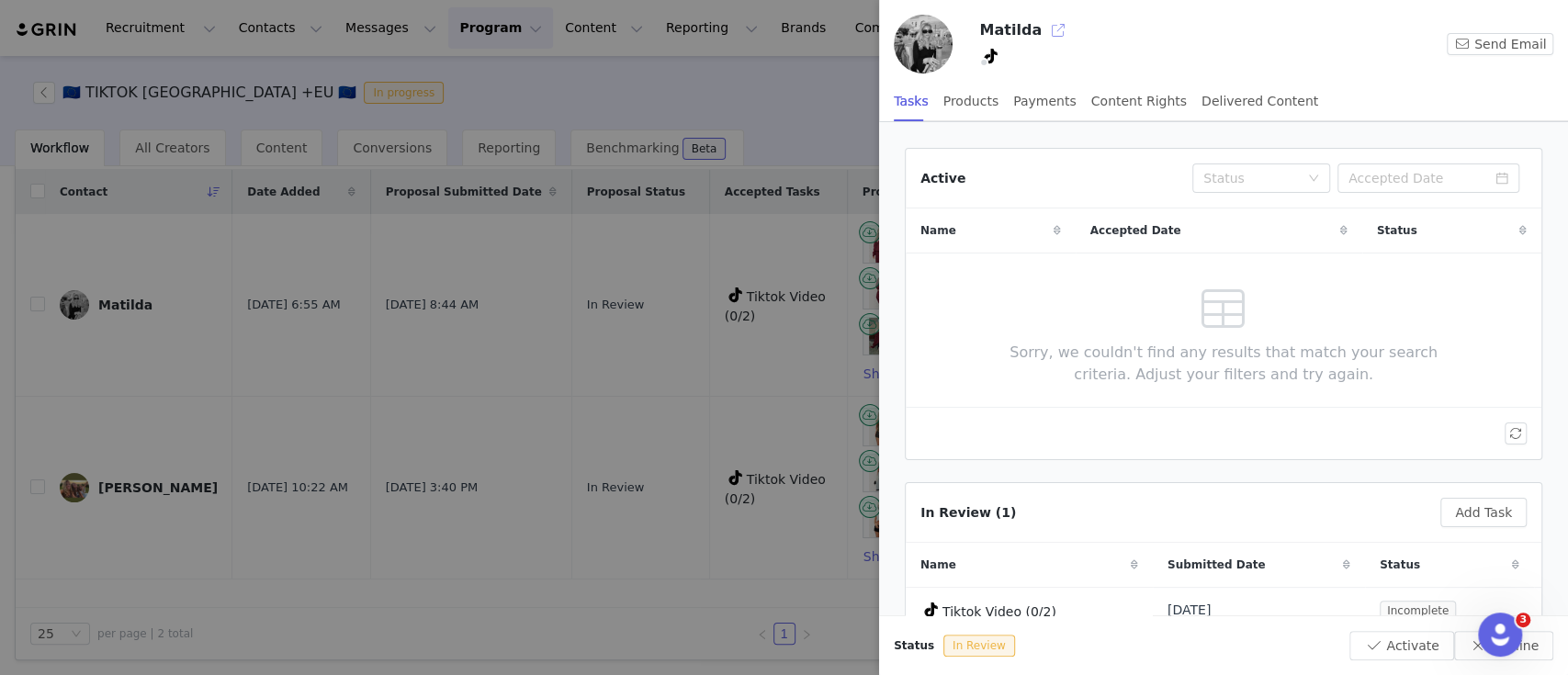
click at [1044, 25] on button "button" at bounding box center [1059, 31] width 30 height 30
click at [266, 312] on div at bounding box center [784, 338] width 1568 height 675
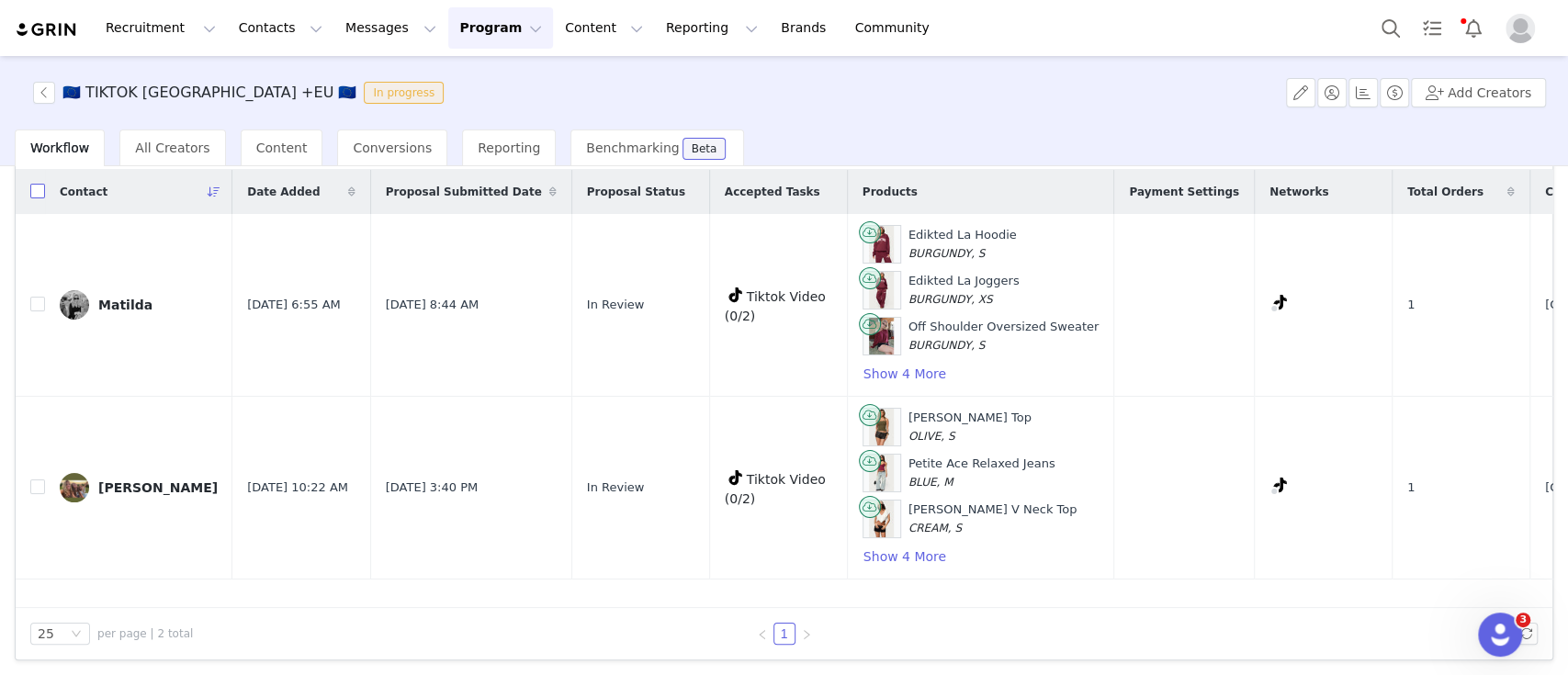
click at [35, 191] on input "checkbox" at bounding box center [37, 191] width 15 height 15
checkbox input "true"
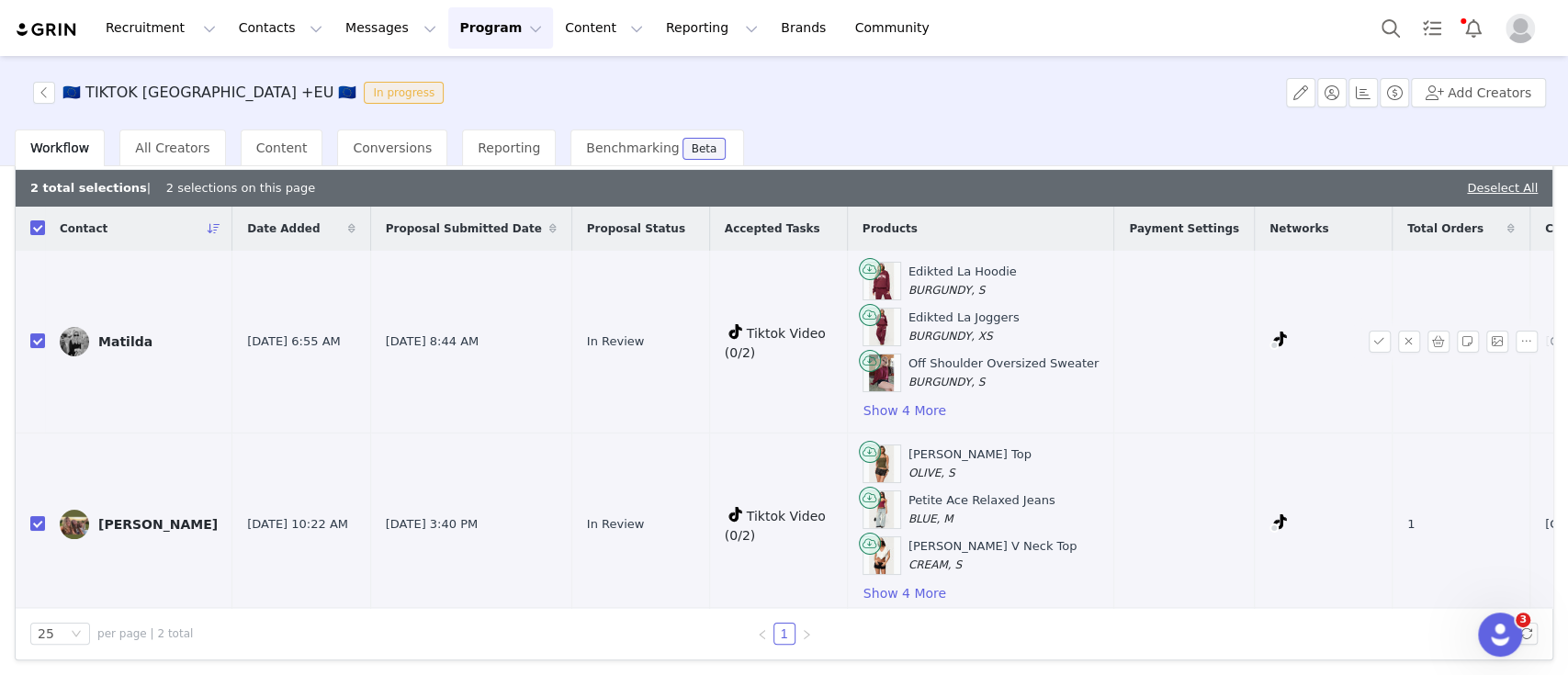
scroll to position [0, 0]
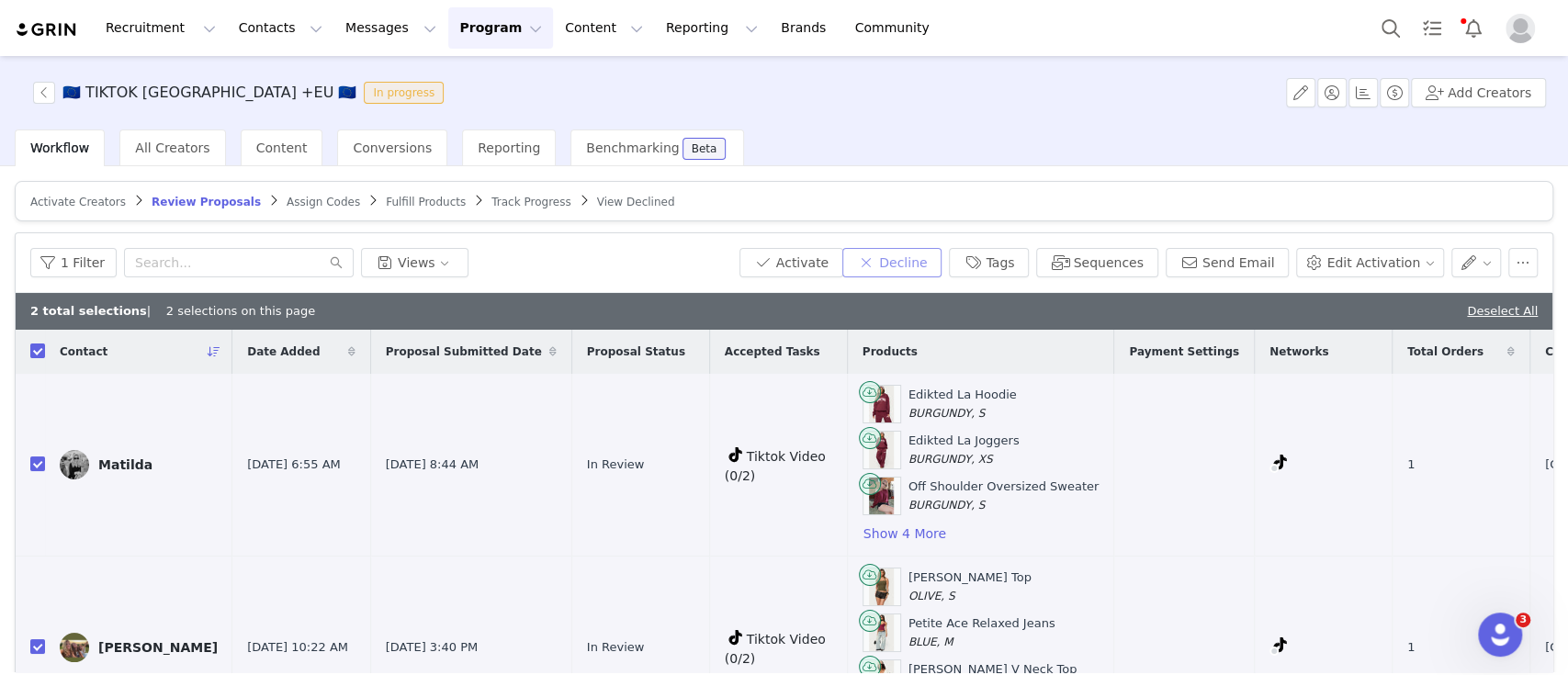
click at [914, 258] on button "Decline" at bounding box center [892, 263] width 99 height 30
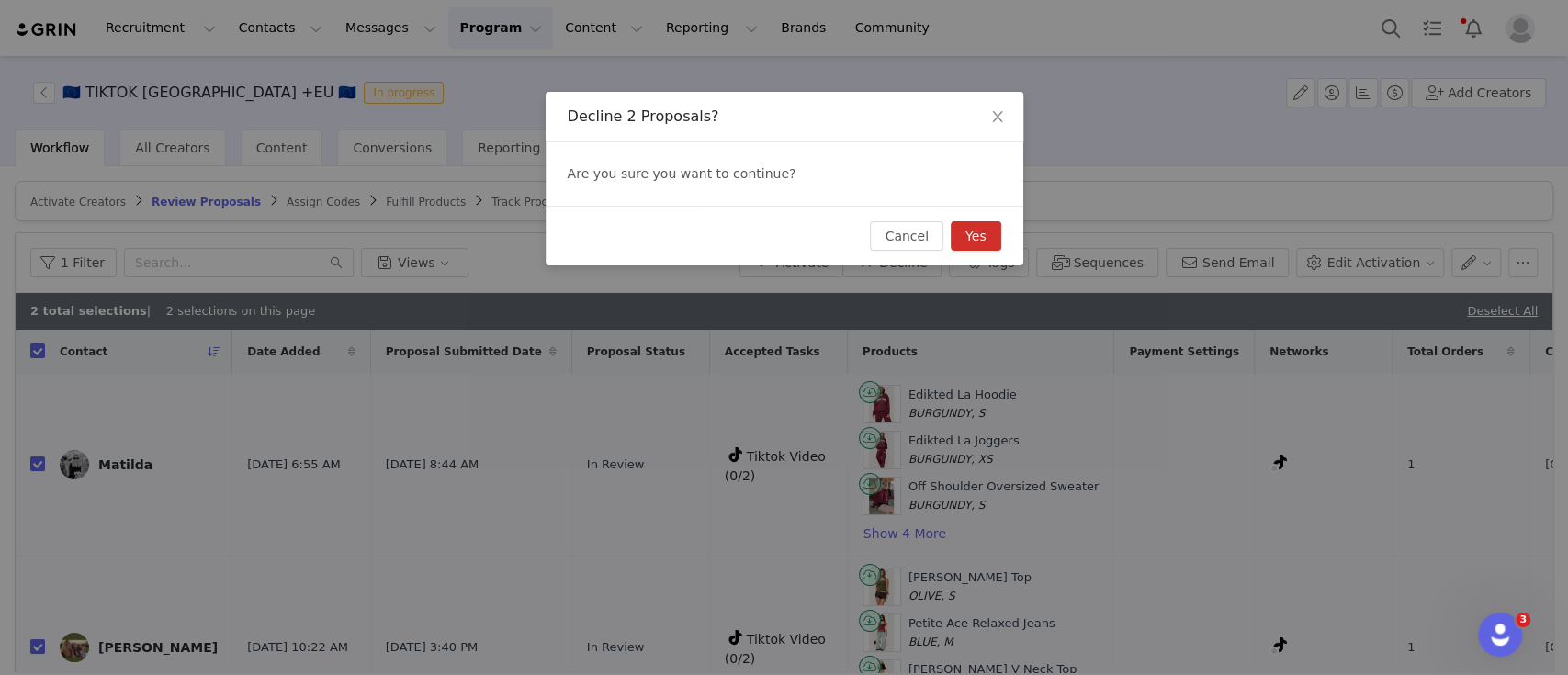
click at [982, 234] on button "Yes" at bounding box center [976, 236] width 50 height 30
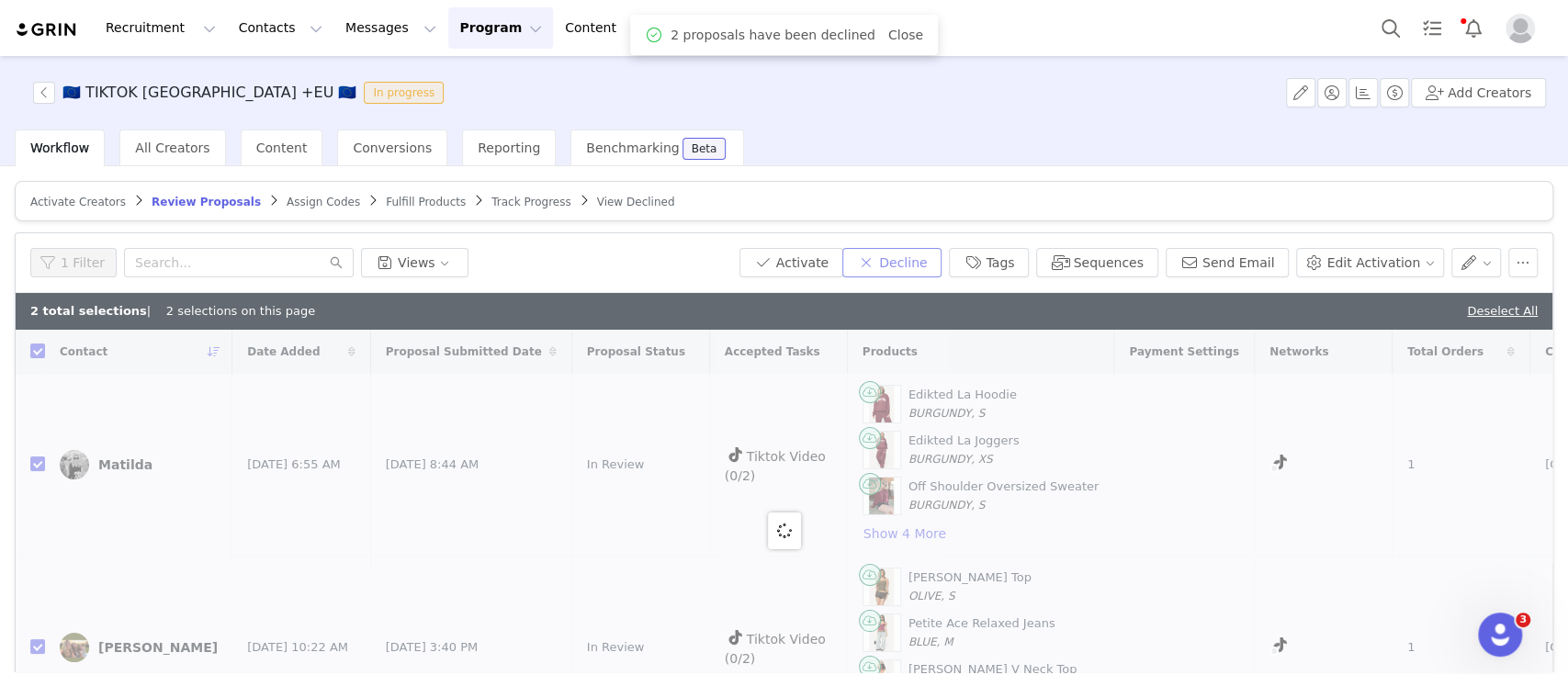
checkbox input "false"
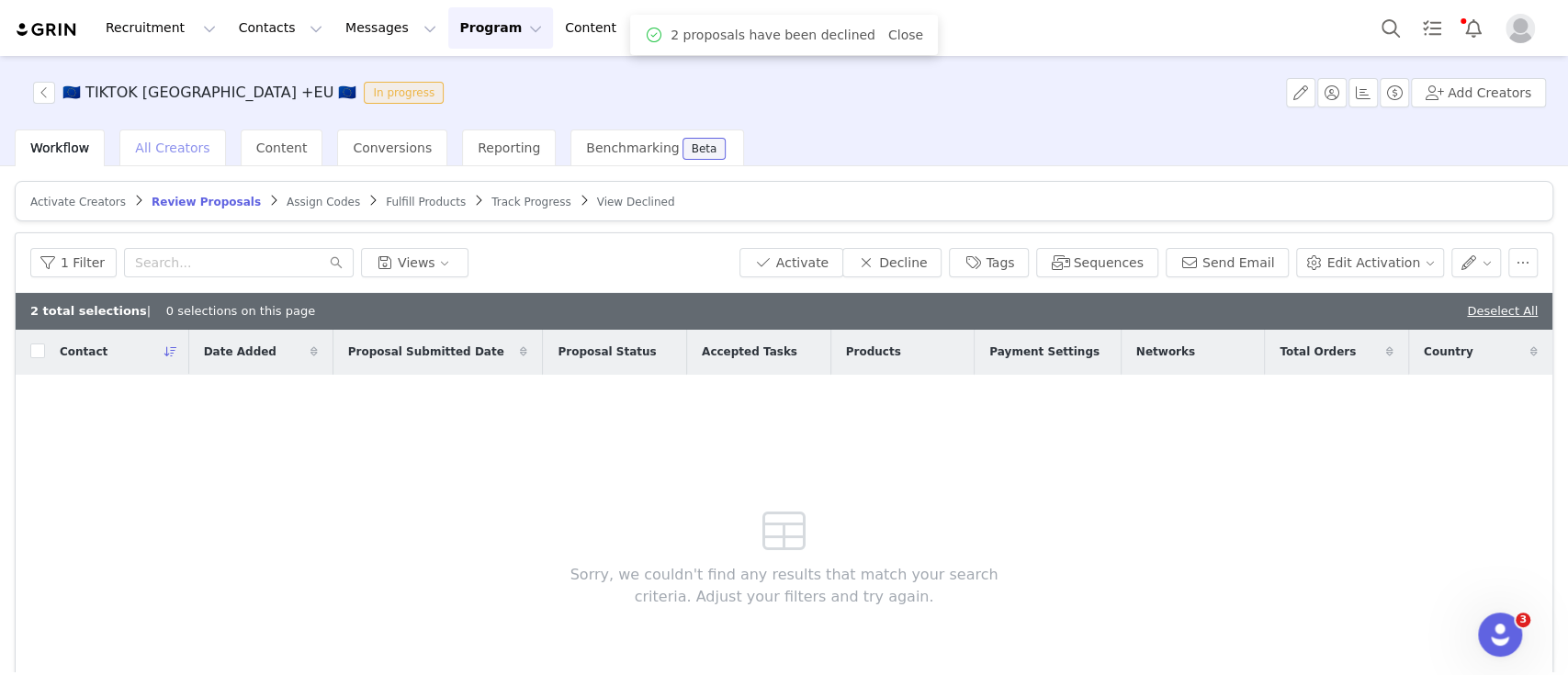
click at [170, 151] on span "All Creators" at bounding box center [173, 148] width 75 height 15
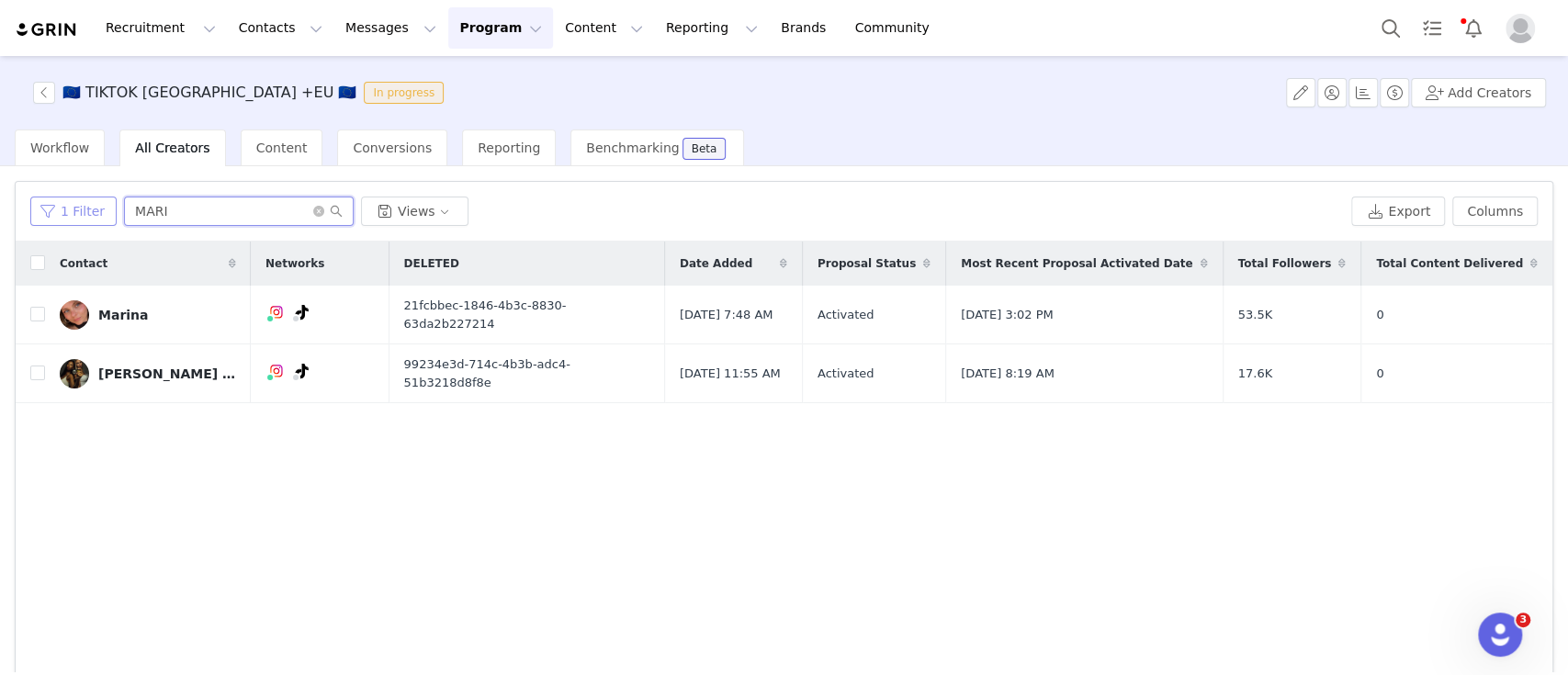
drag, startPoint x: 199, startPoint y: 215, endPoint x: 103, endPoint y: 202, distance: 96.9
click at [103, 202] on div "1 Filter MARI Views" at bounding box center [687, 212] width 1313 height 30
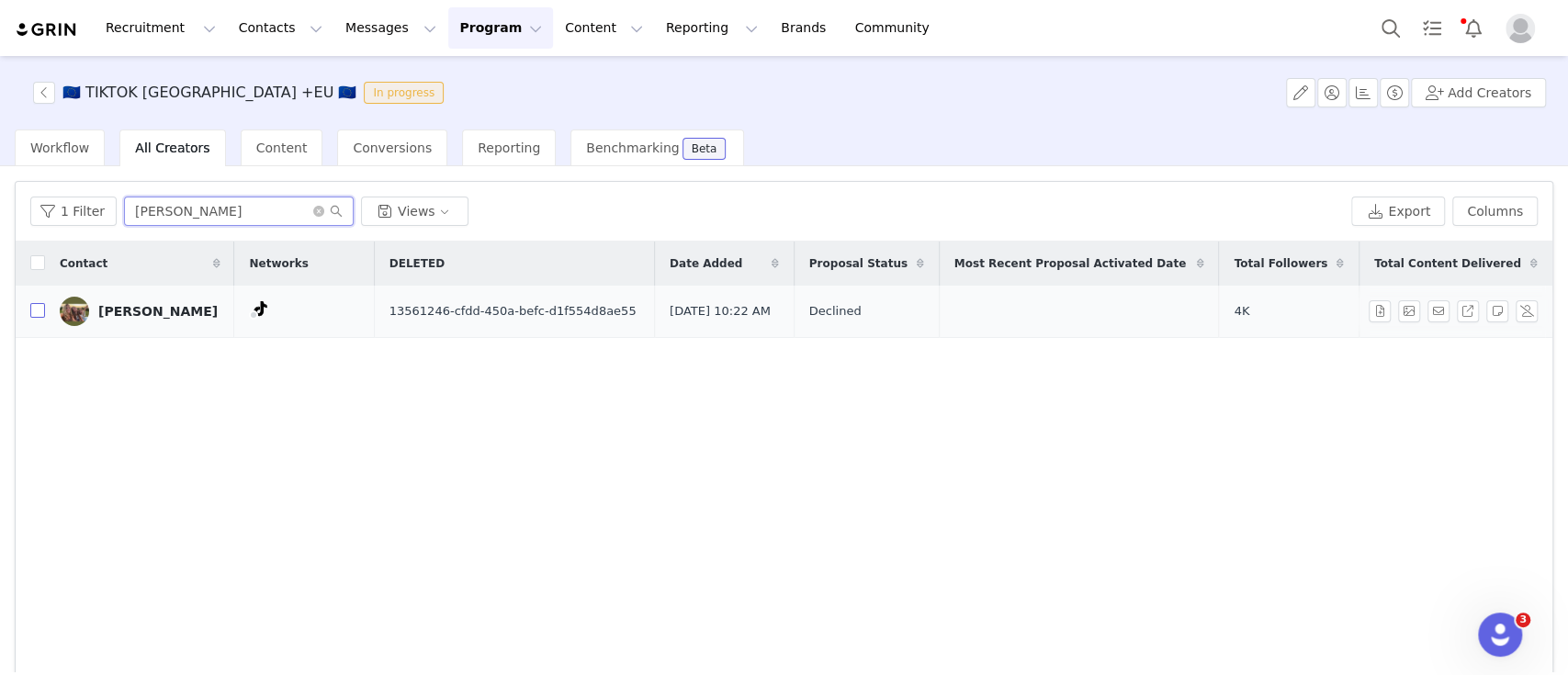
type input "liess"
click at [35, 310] on input "checkbox" at bounding box center [37, 310] width 15 height 15
checkbox input "true"
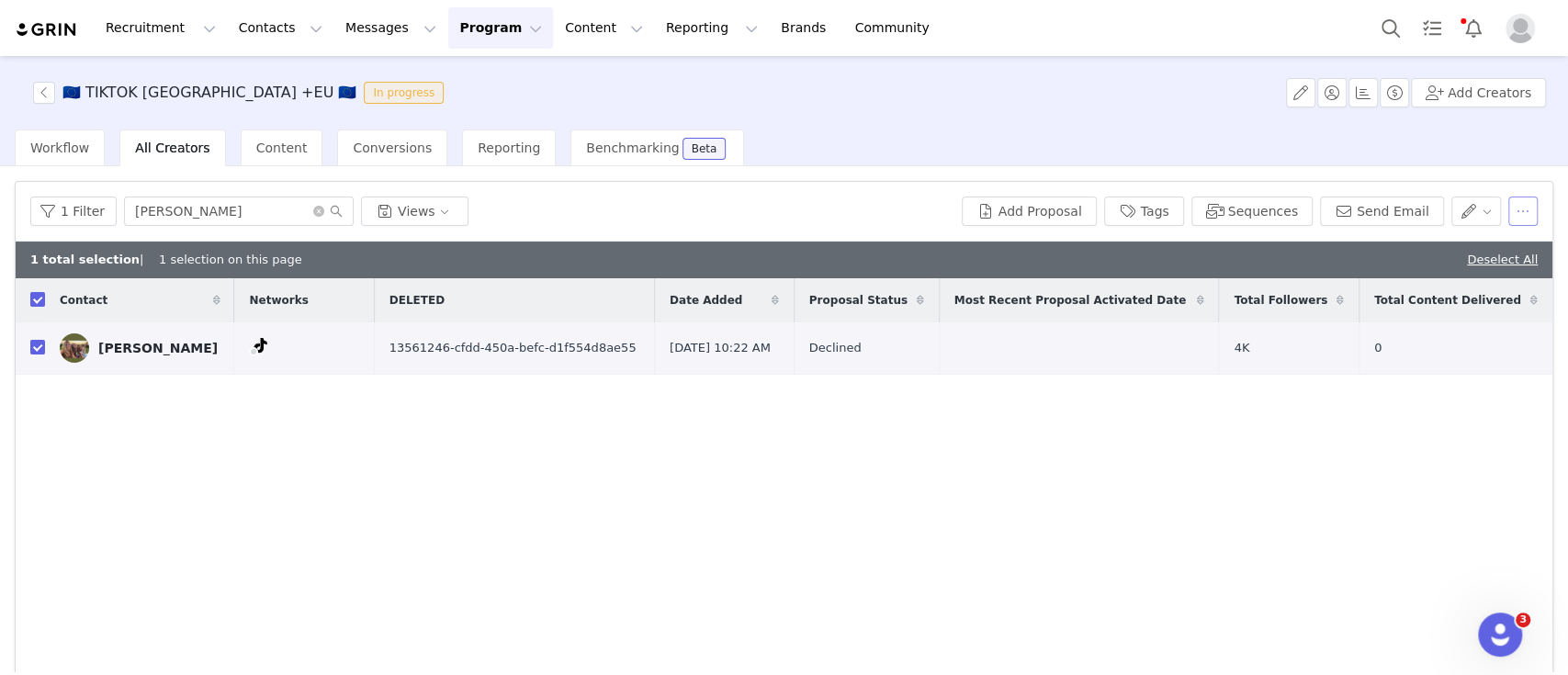
click at [1508, 223] on button "button" at bounding box center [1523, 212] width 30 height 30
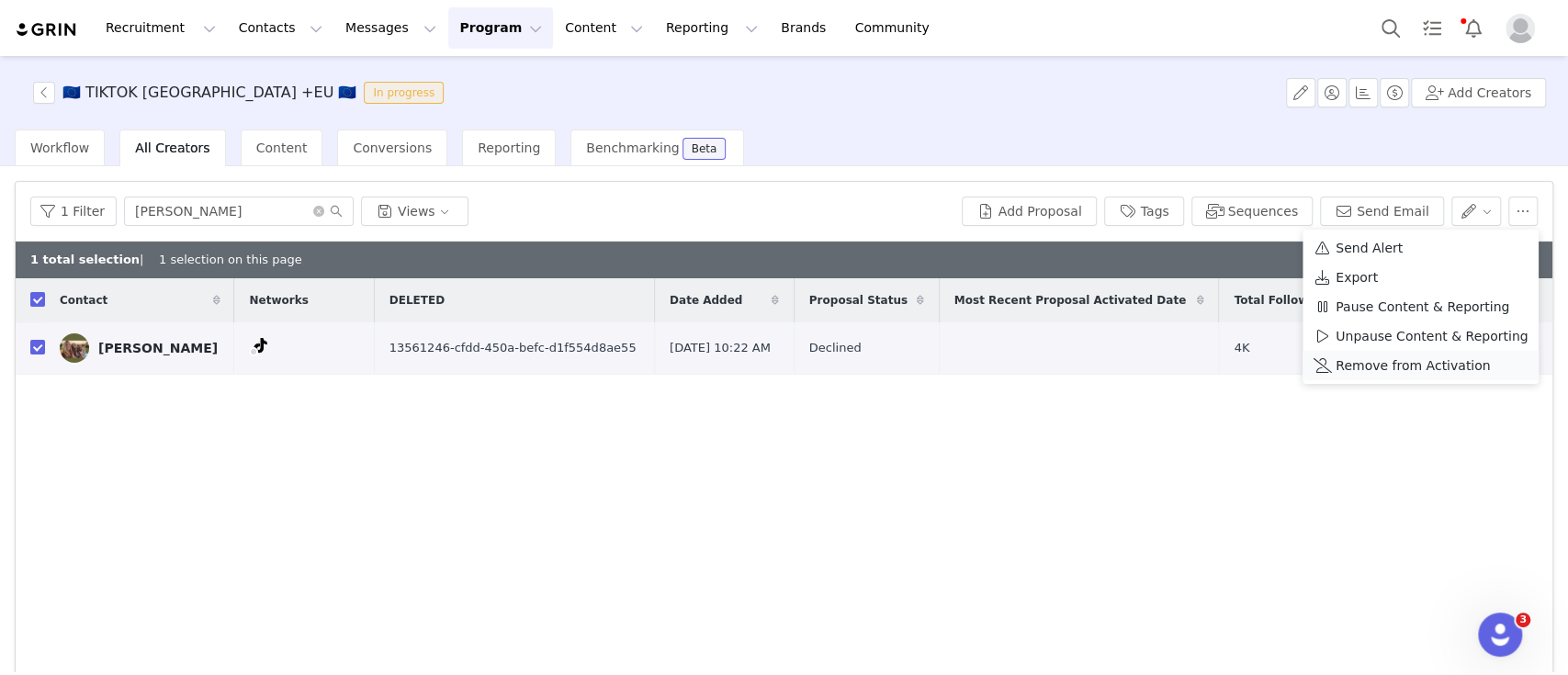
click at [1367, 362] on span "Remove from Activation" at bounding box center [1412, 365] width 154 height 21
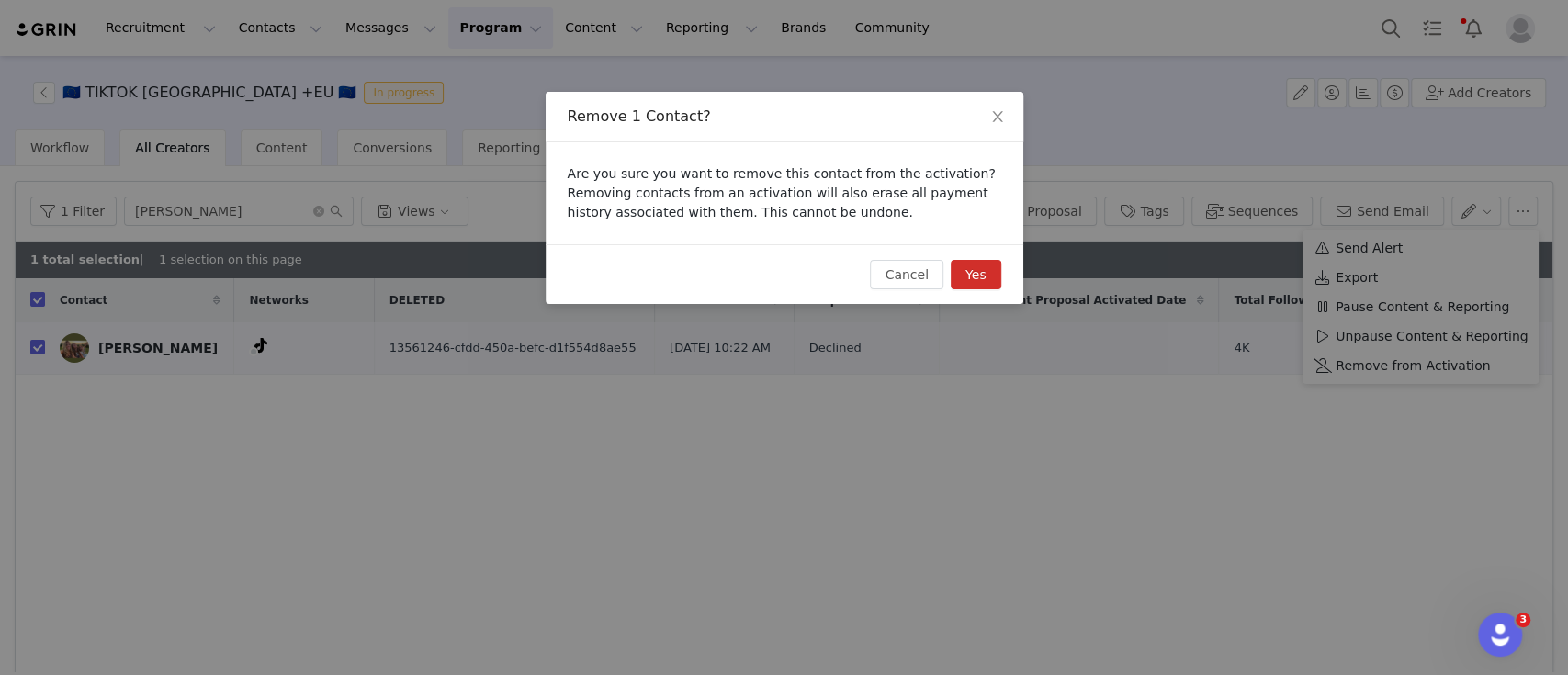
click at [987, 276] on button "Yes" at bounding box center [976, 275] width 50 height 30
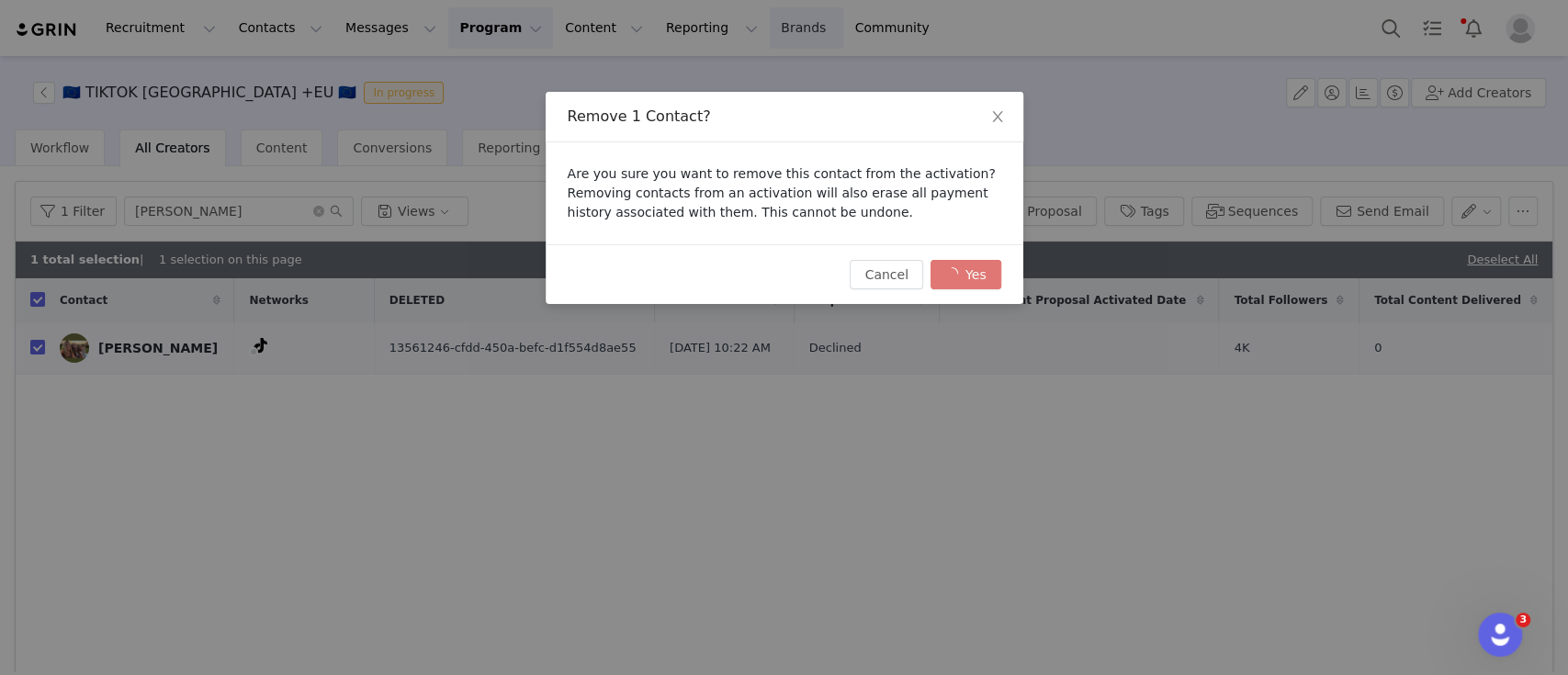
checkbox input "false"
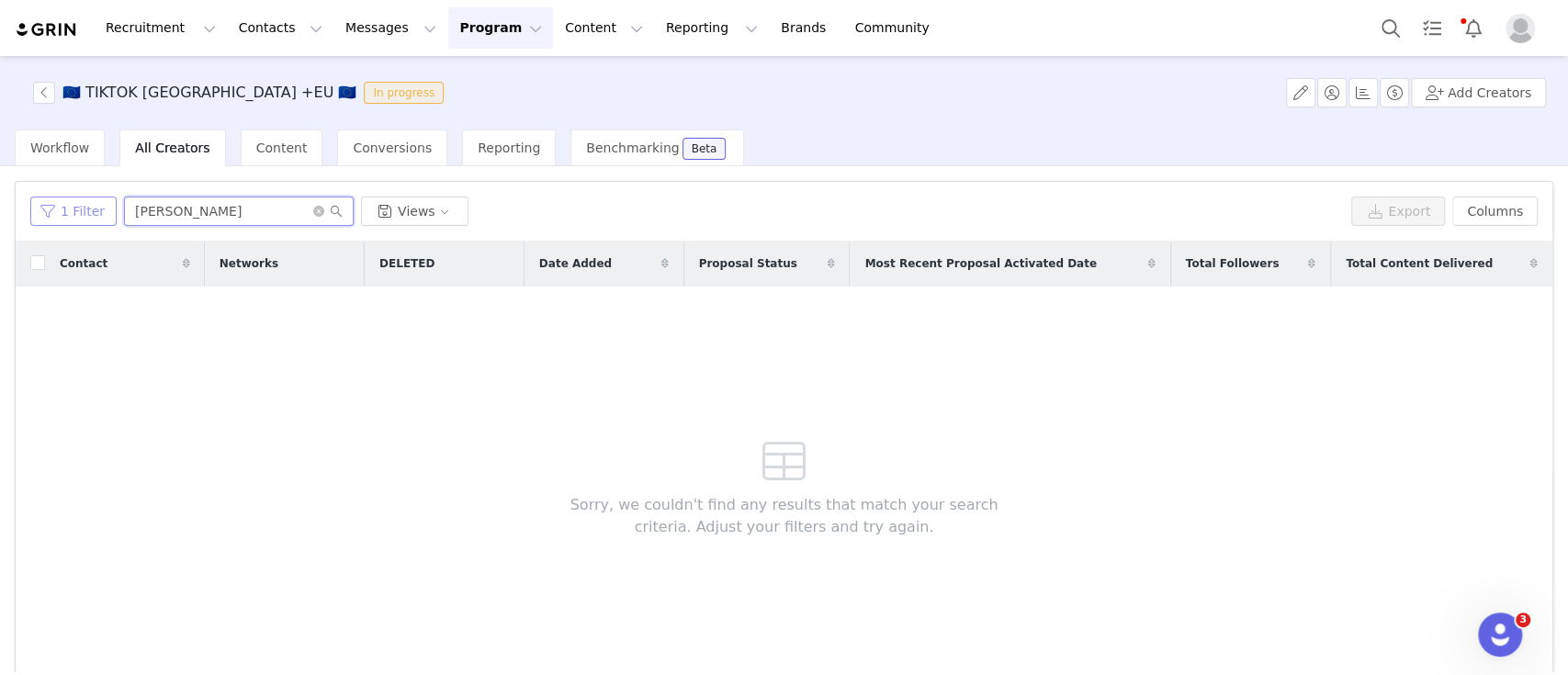
drag, startPoint x: 178, startPoint y: 208, endPoint x: 86, endPoint y: 207, distance: 92.0
click at [86, 207] on div "1 Filter liess Views" at bounding box center [687, 212] width 1313 height 30
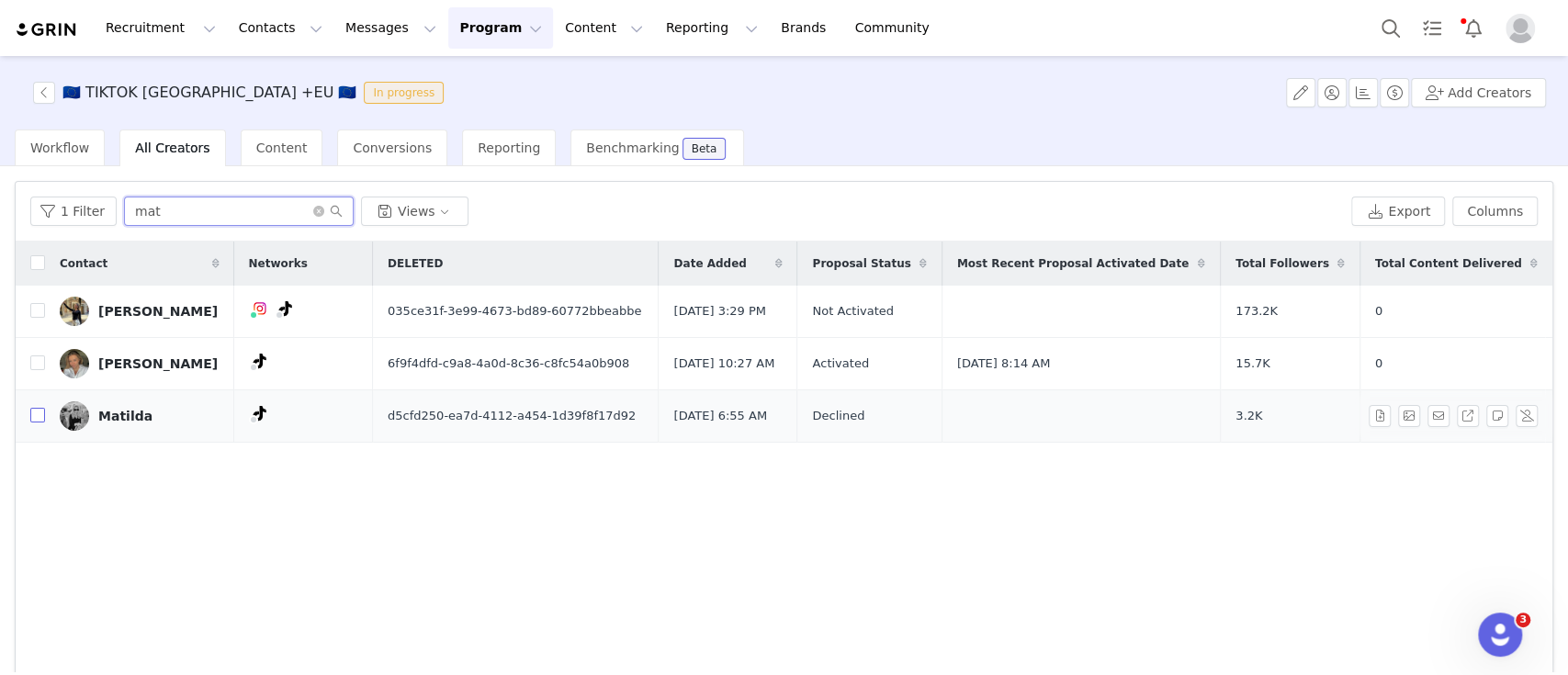
type input "mat"
click at [34, 420] on input "checkbox" at bounding box center [37, 415] width 15 height 15
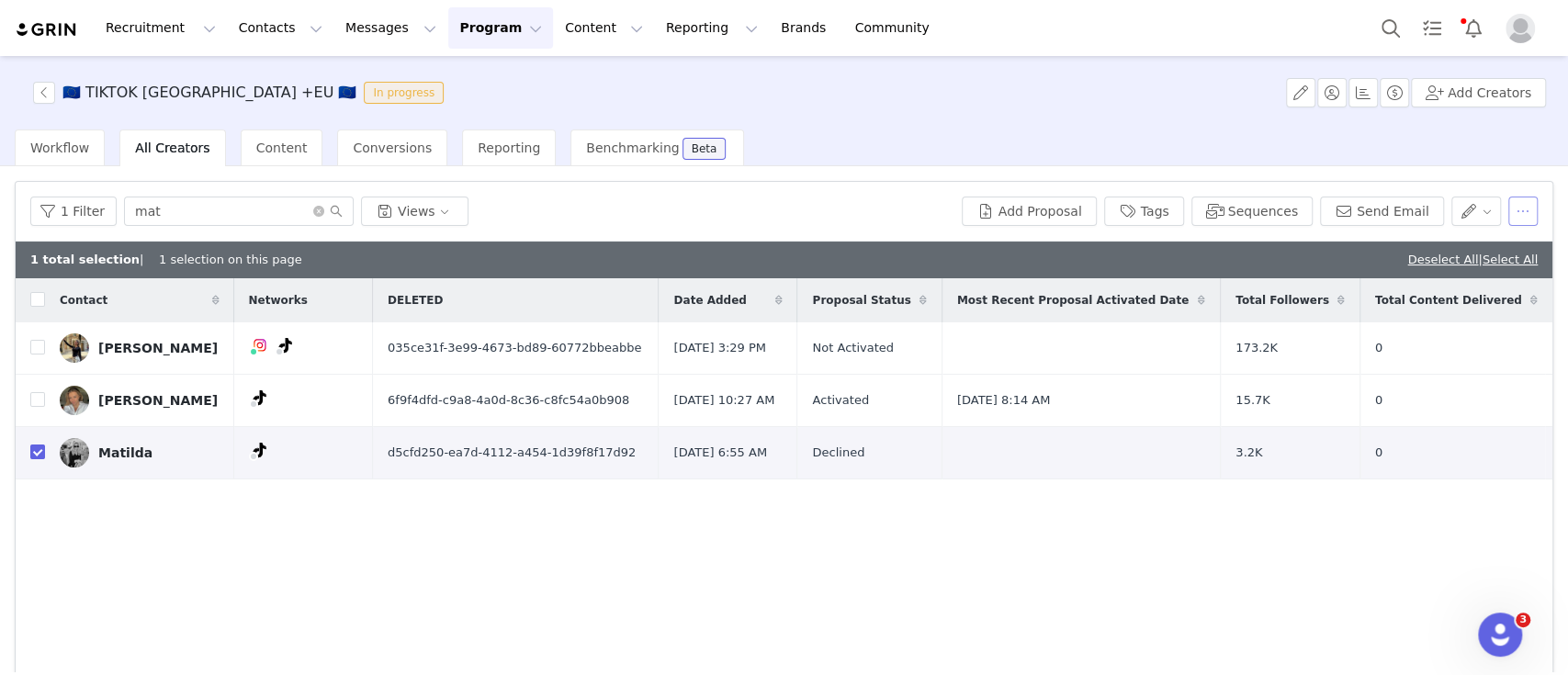
click at [1508, 213] on button "button" at bounding box center [1523, 212] width 30 height 30
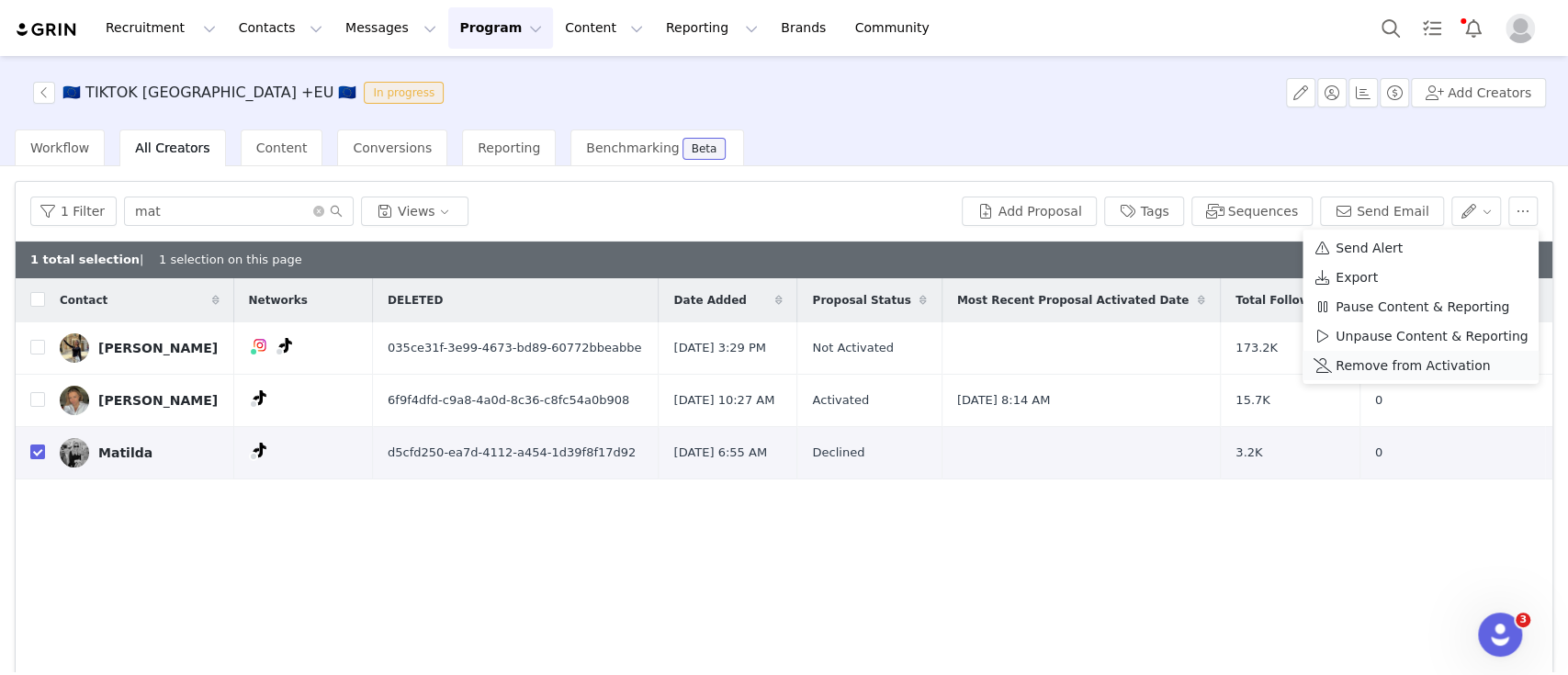
click at [1386, 365] on span "Remove from Activation" at bounding box center [1412, 365] width 154 height 21
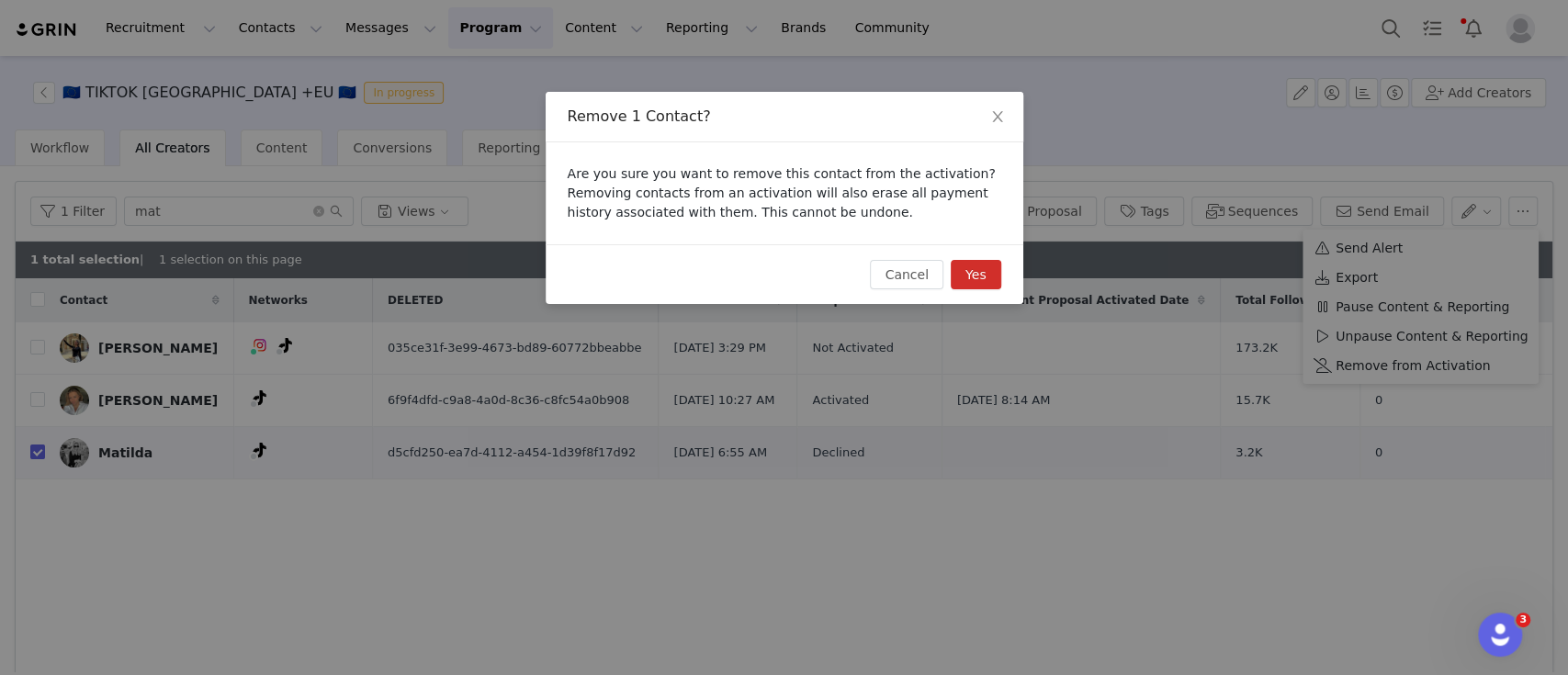
click at [981, 279] on button "Yes" at bounding box center [976, 275] width 50 height 30
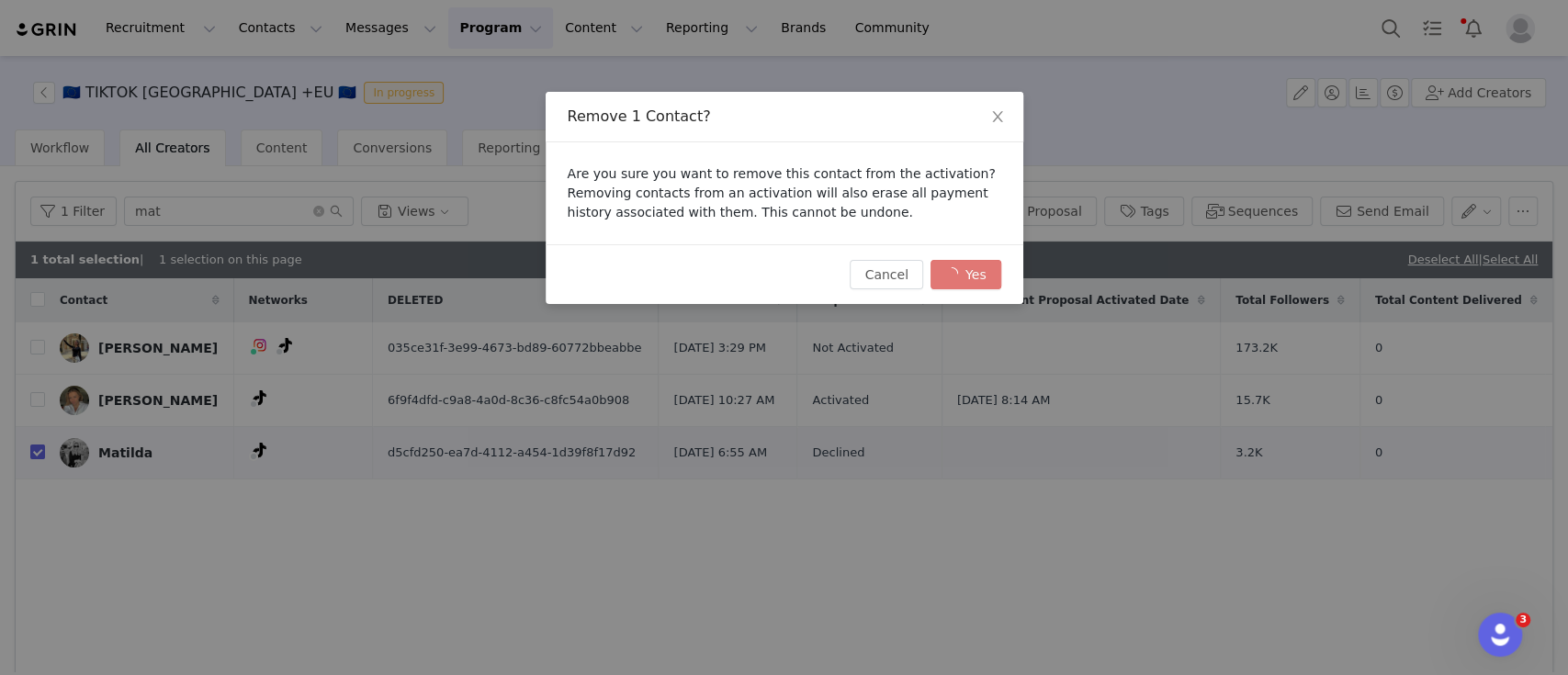
checkbox input "false"
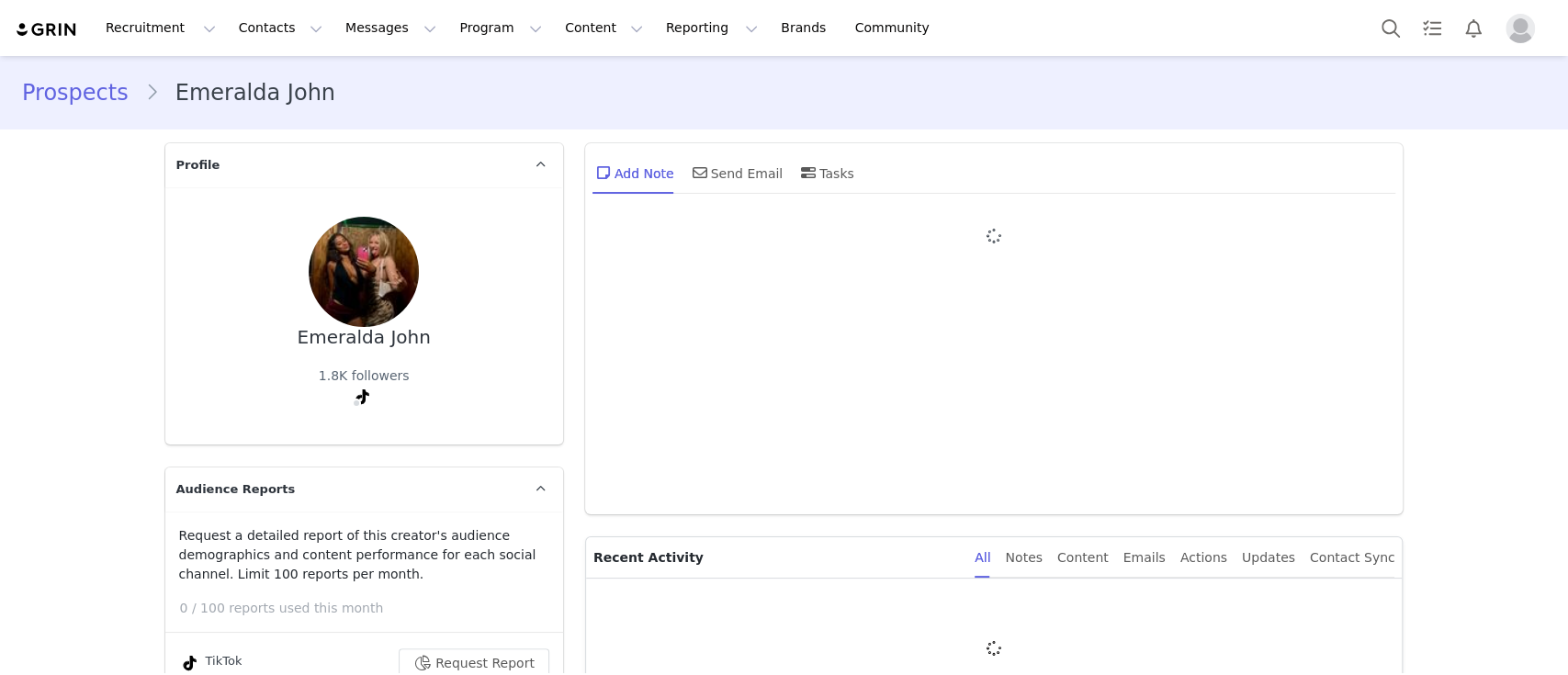
type input "+1 ([GEOGRAPHIC_DATA])"
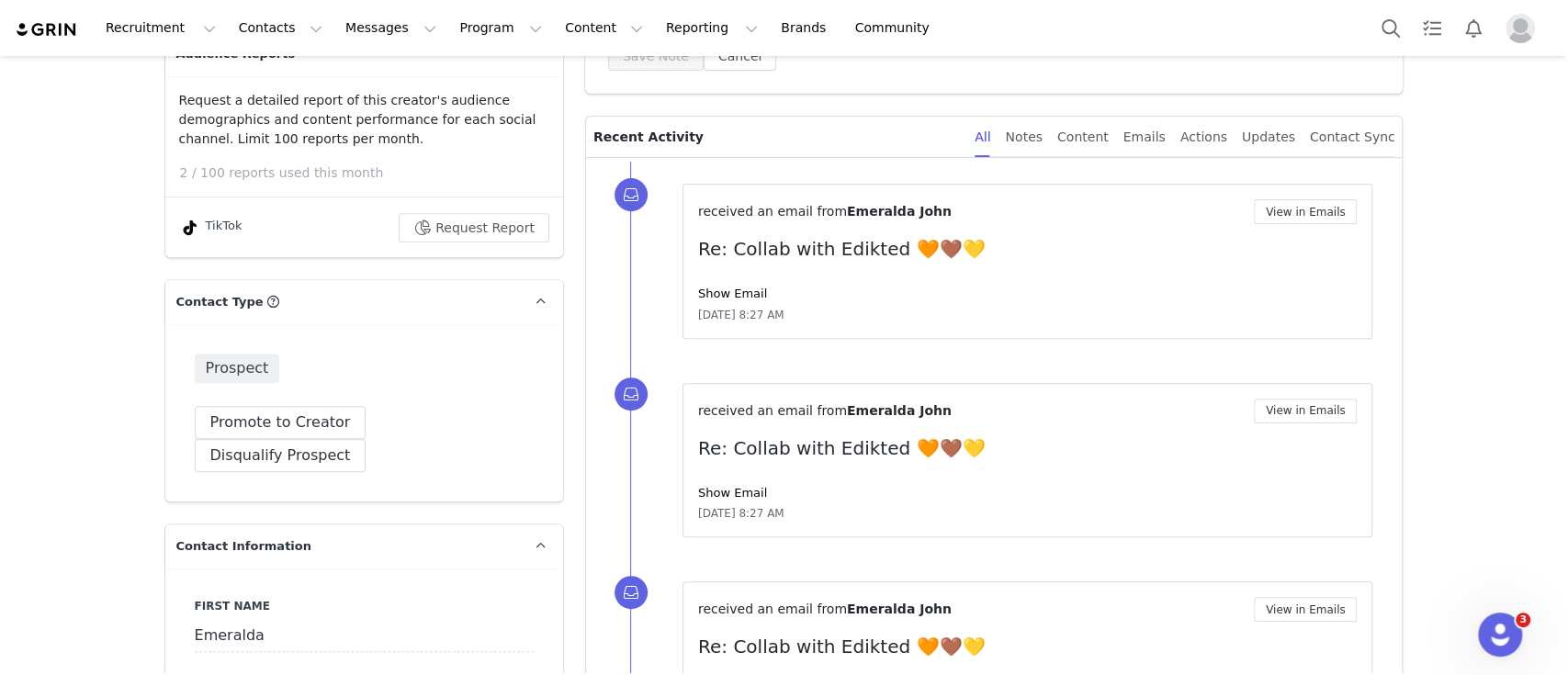
scroll to position [441, 0]
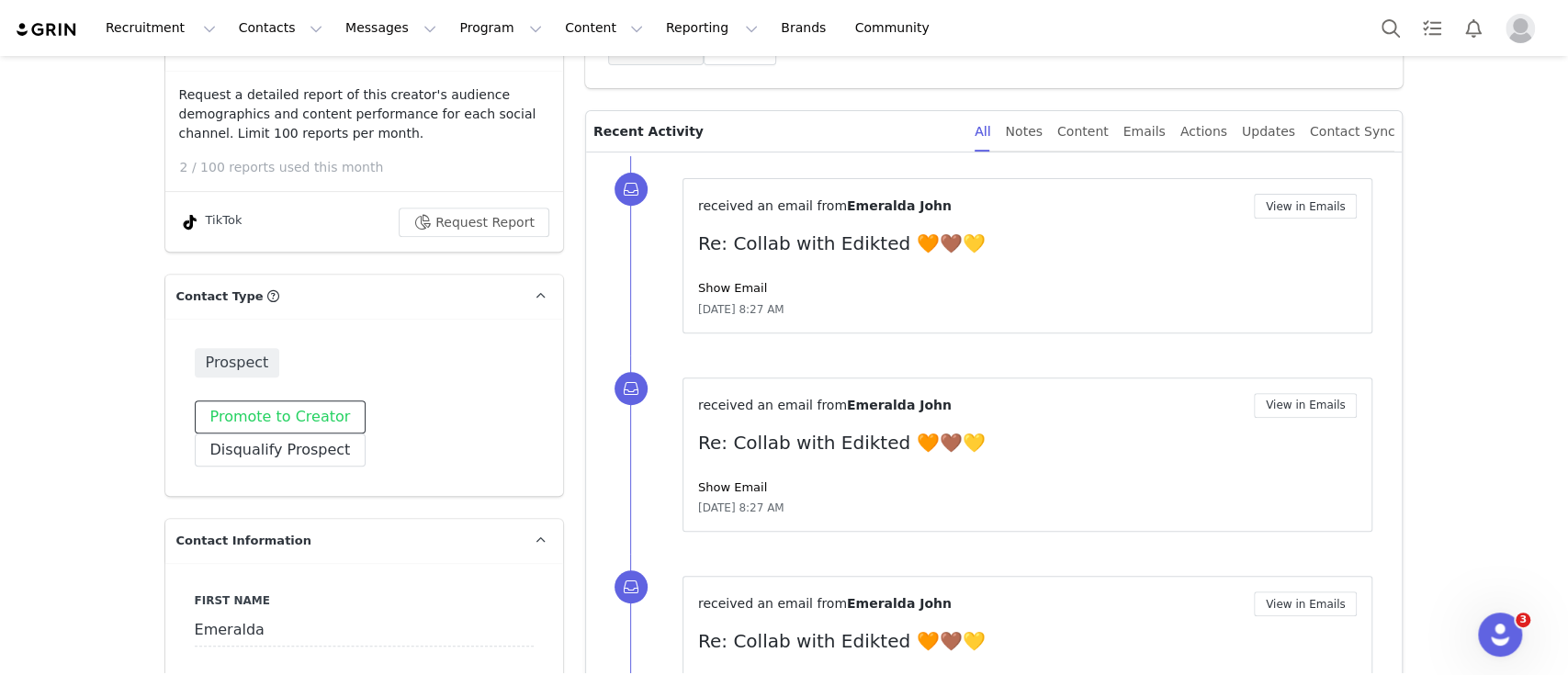
click at [270, 420] on button "Promote to Creator" at bounding box center [281, 416] width 172 height 33
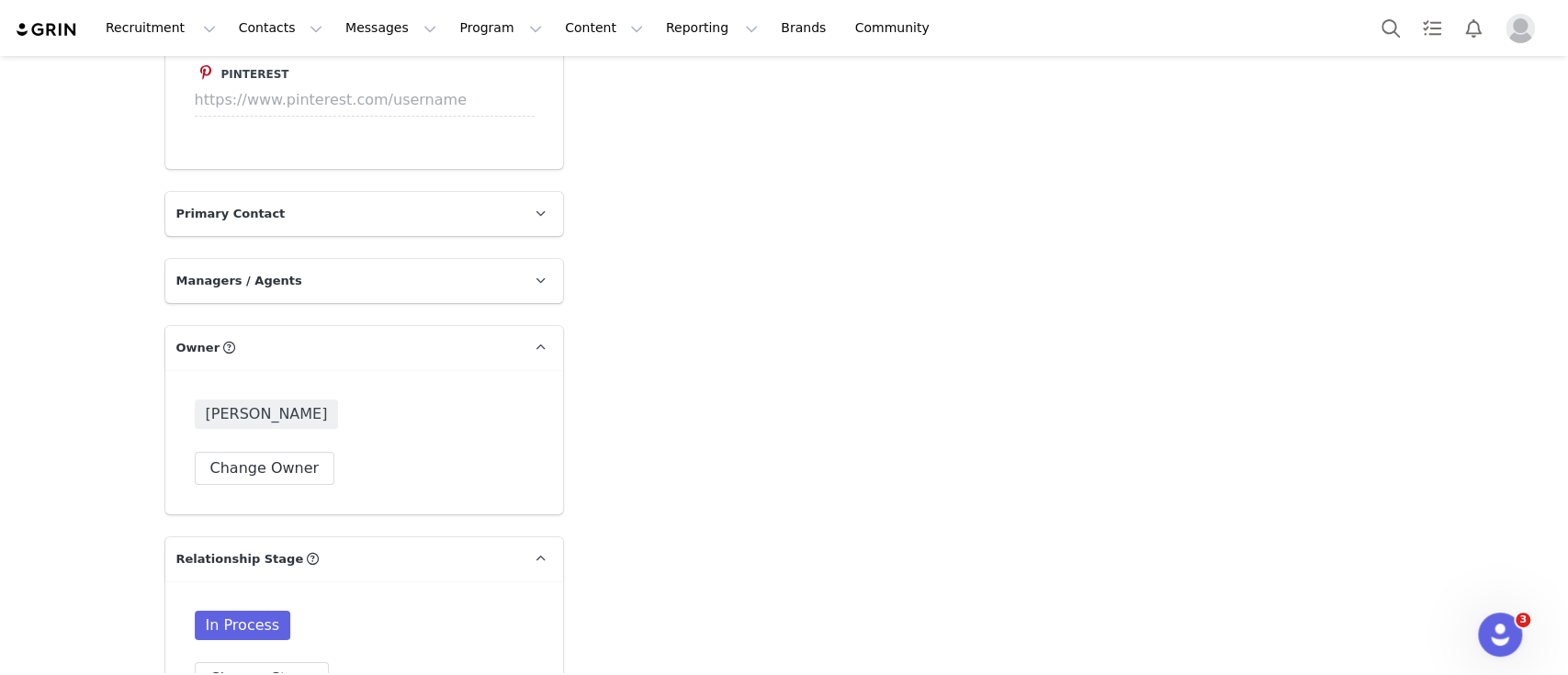
scroll to position [4302, 0]
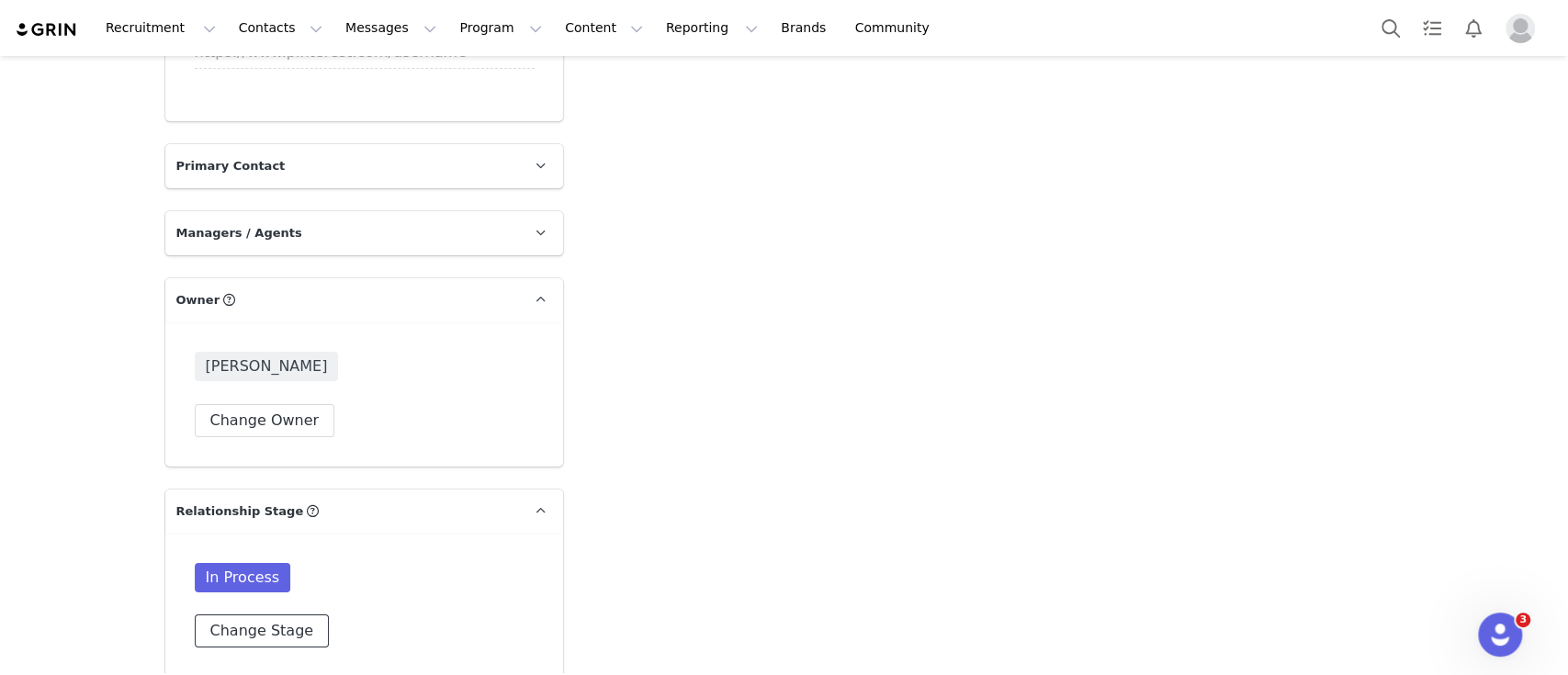
click at [286, 614] on button "Change Stage" at bounding box center [262, 630] width 135 height 33
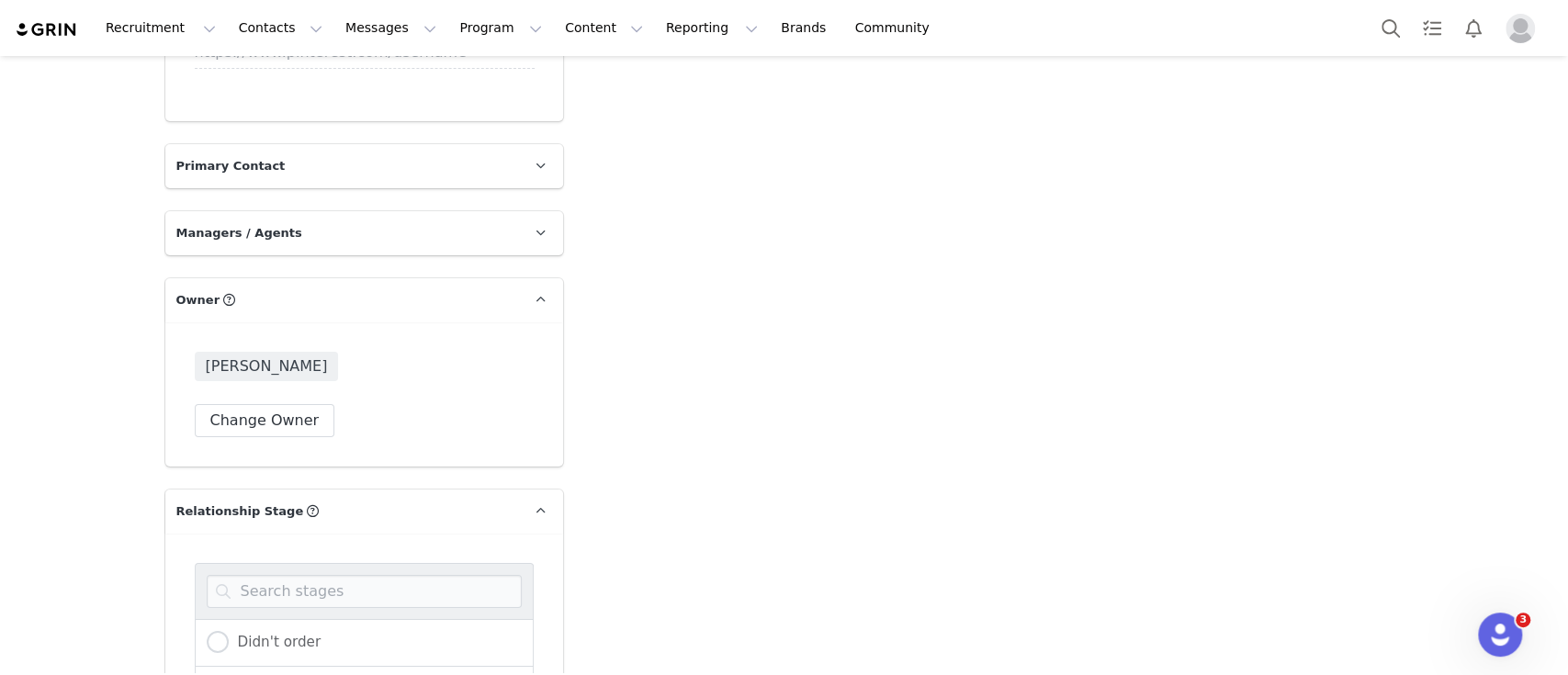
radio input "true"
radio input "false"
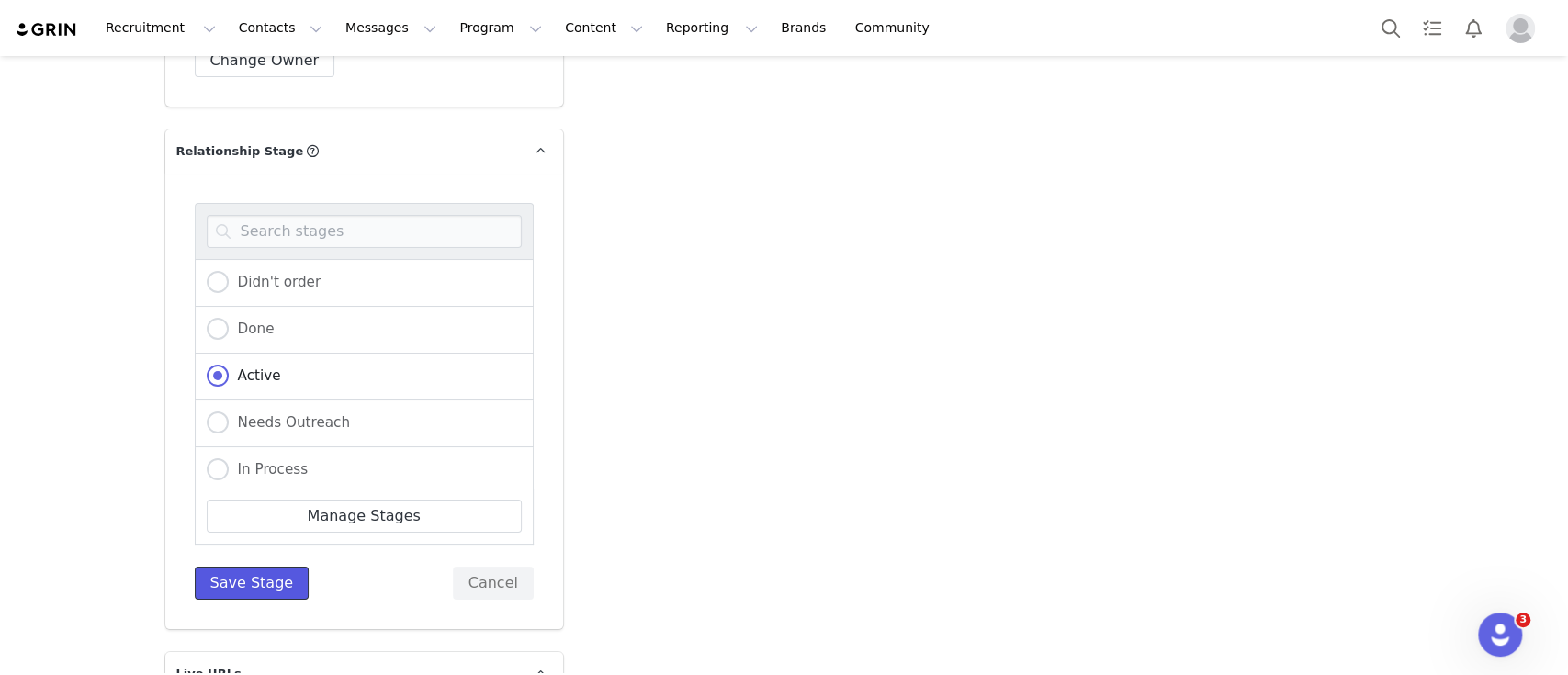
click at [254, 567] on button "Save Stage" at bounding box center [252, 583] width 115 height 33
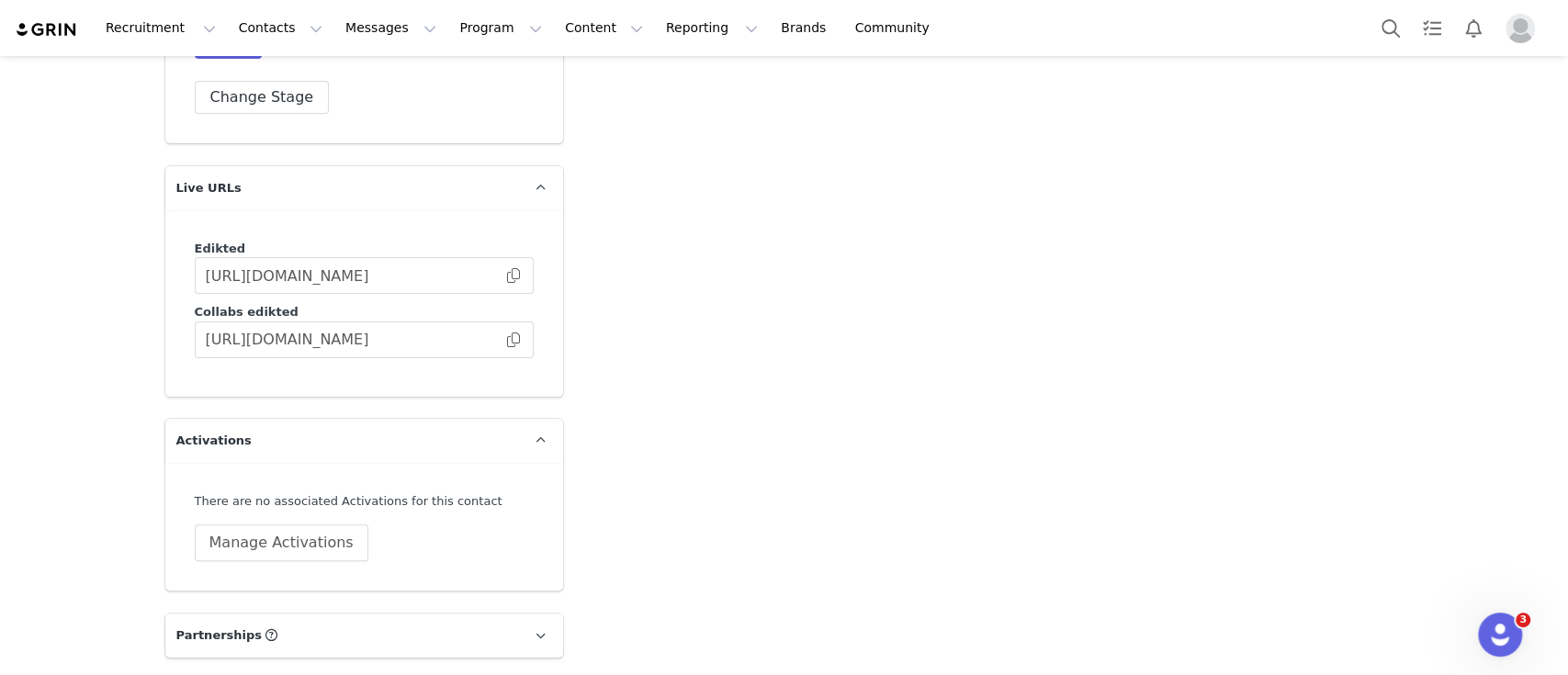
scroll to position [4837, 0]
click at [287, 522] on button "Manage Activations" at bounding box center [282, 540] width 173 height 36
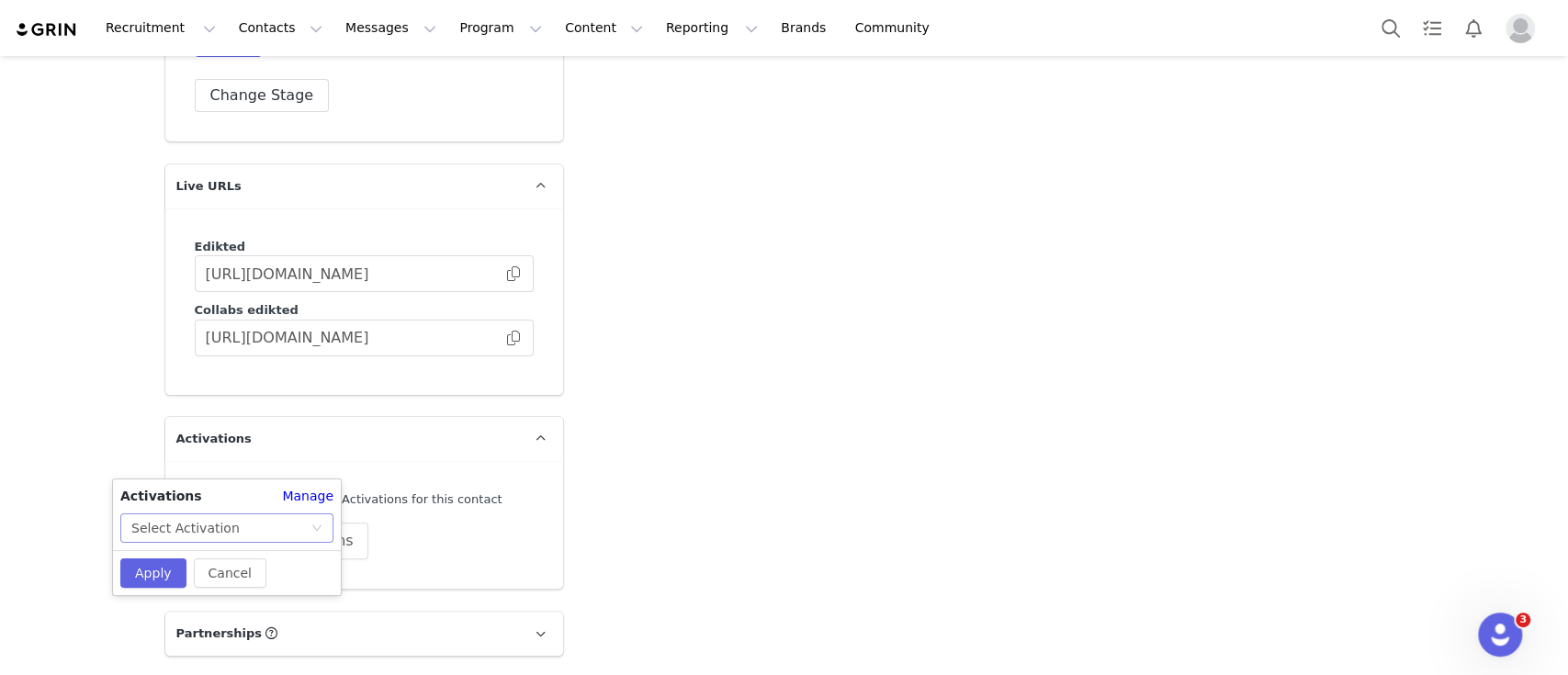
click at [297, 542] on div "Select Activation" at bounding box center [227, 529] width 213 height 30
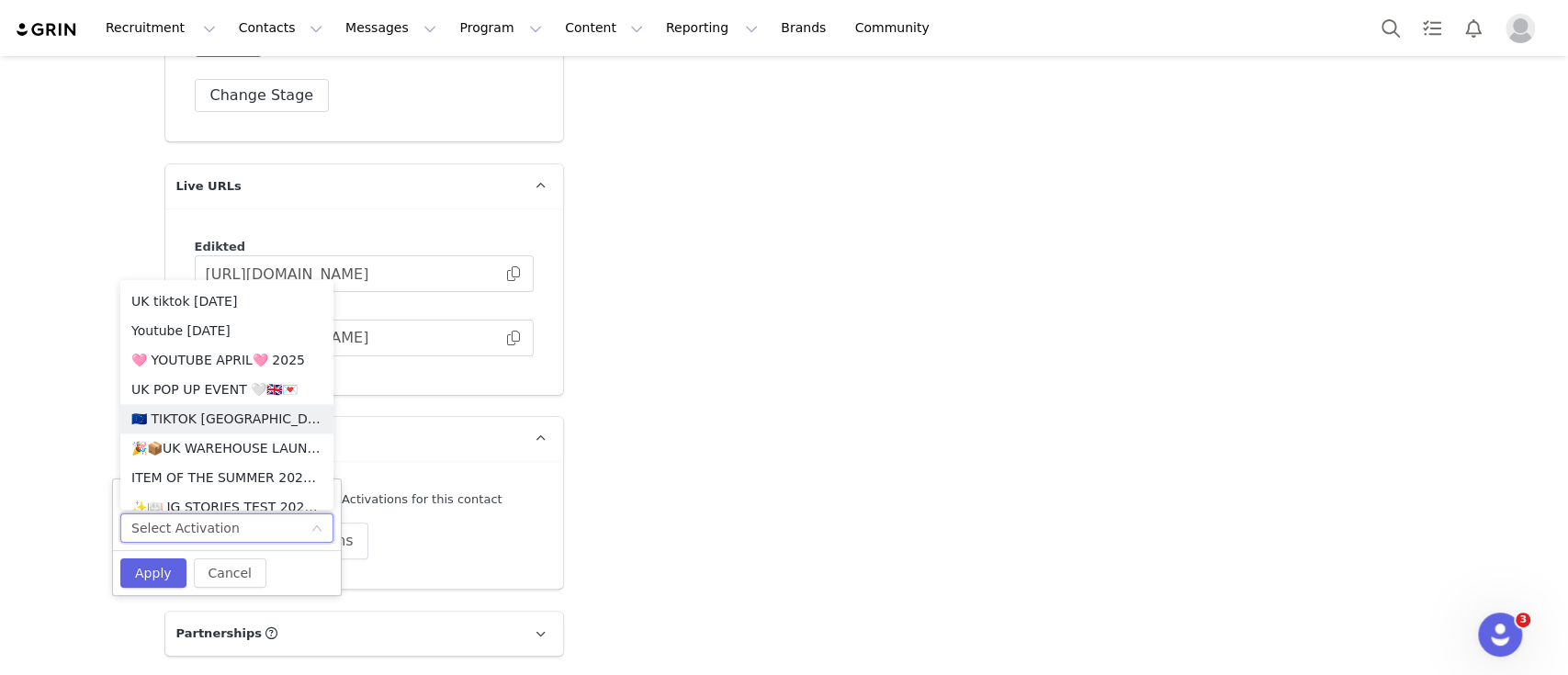
scroll to position [1471, 0]
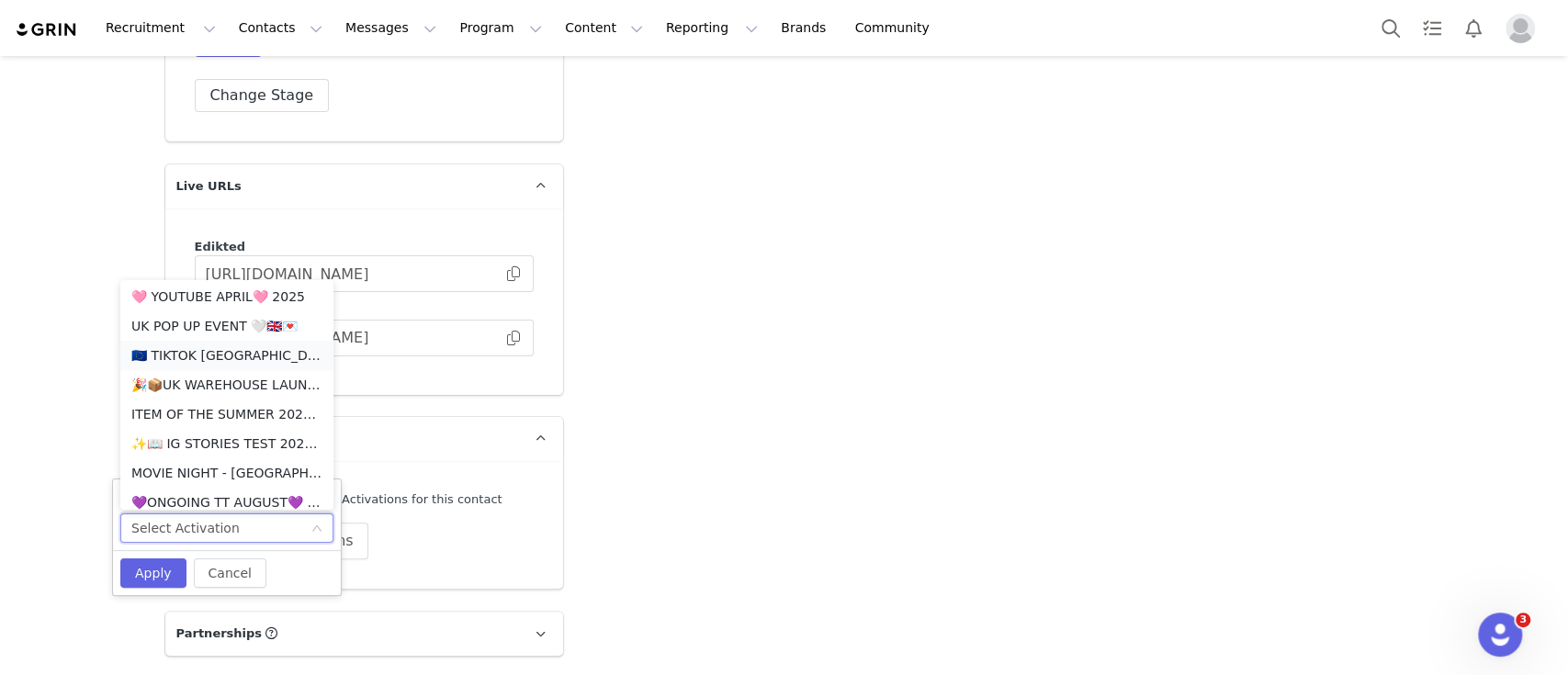
click at [250, 352] on li "🇪🇺 TIKTOK [GEOGRAPHIC_DATA] +EU 🇪🇺" at bounding box center [227, 355] width 213 height 30
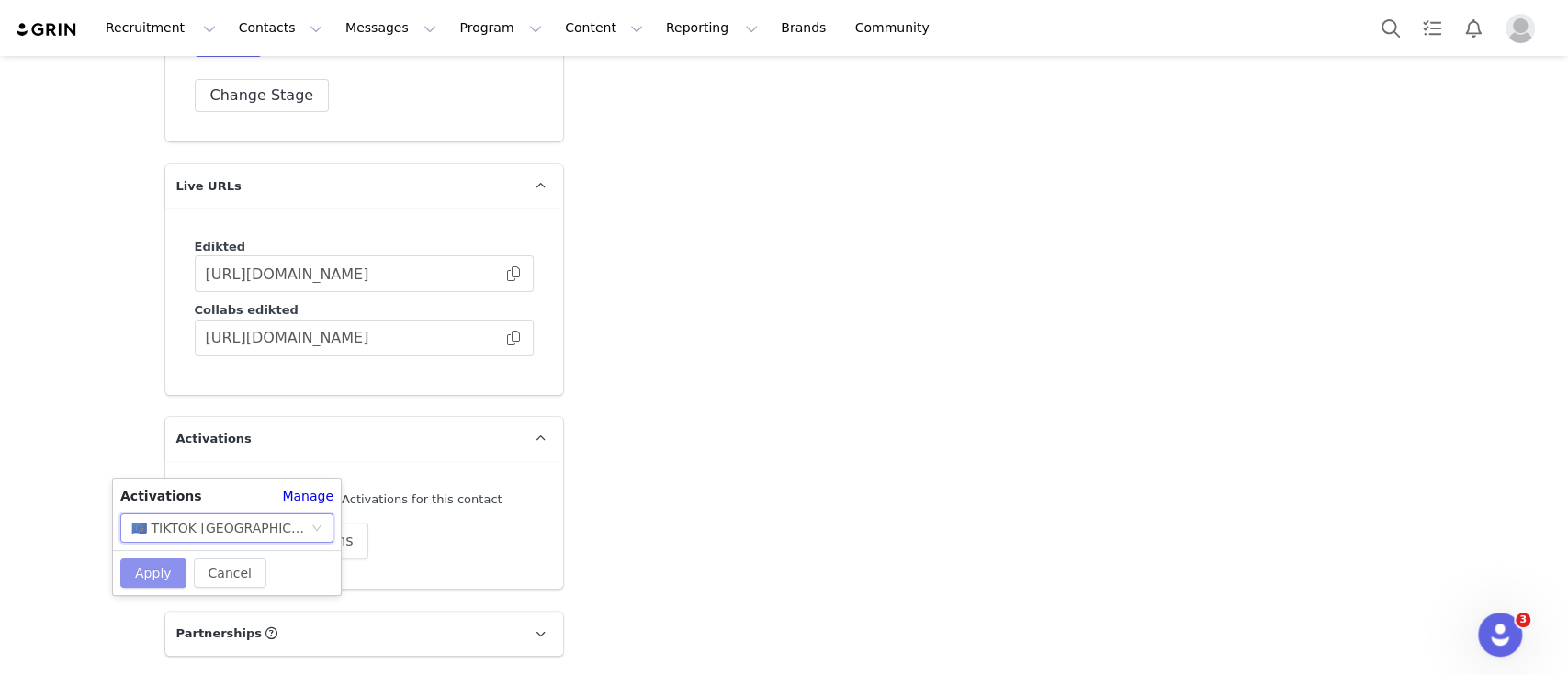
click at [156, 575] on button "Apply" at bounding box center [153, 573] width 66 height 30
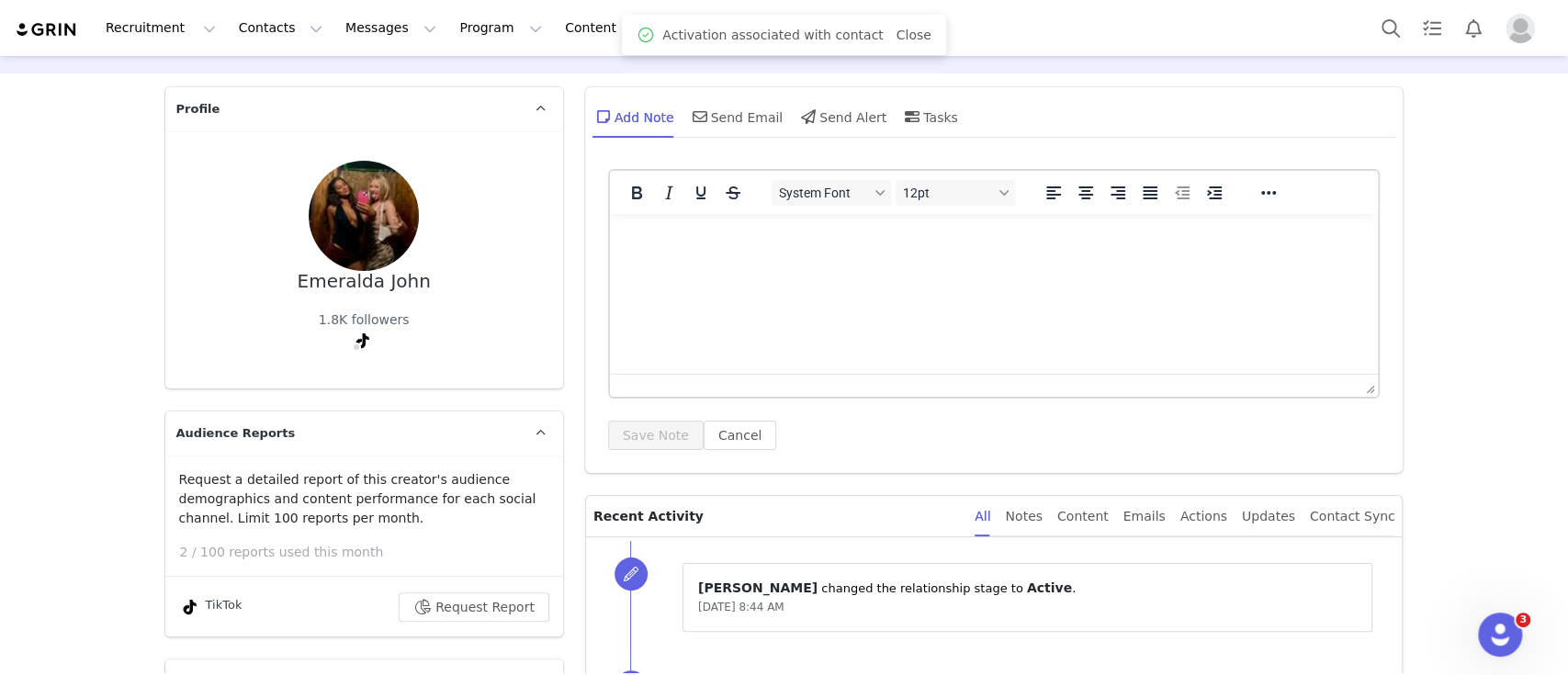
scroll to position [0, 0]
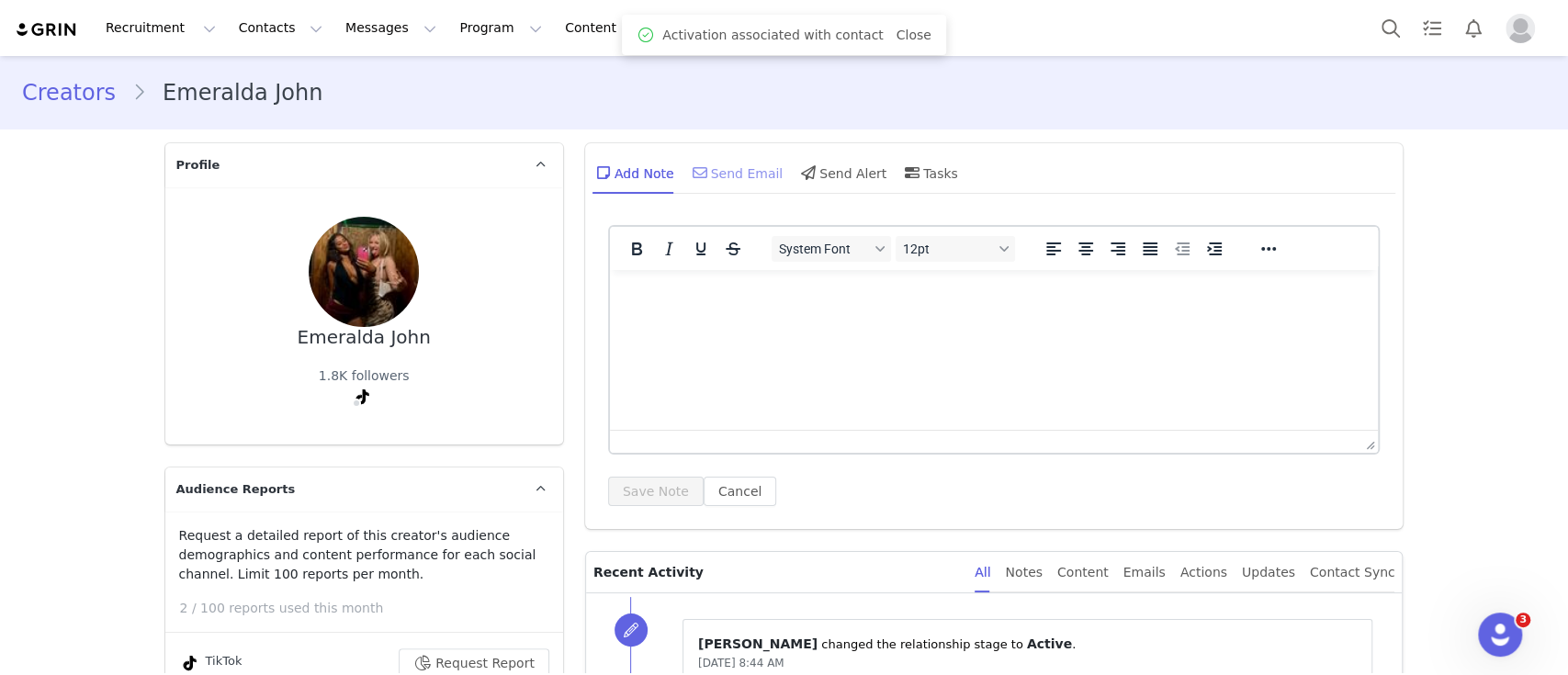
click at [718, 168] on div "Send Email" at bounding box center [736, 172] width 94 height 44
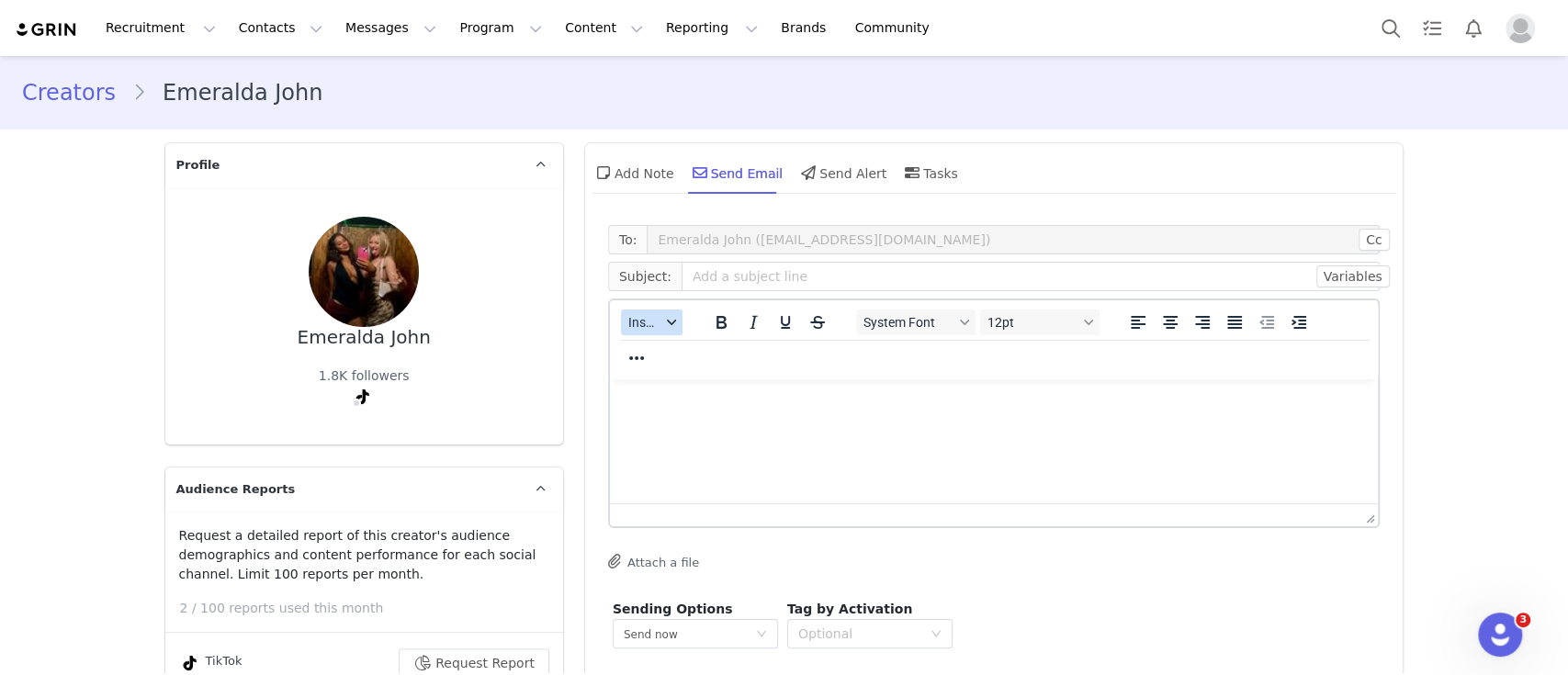
click at [648, 318] on span "Insert" at bounding box center [645, 323] width 32 height 15
click at [683, 356] on div "Insert Template" at bounding box center [709, 354] width 165 height 22
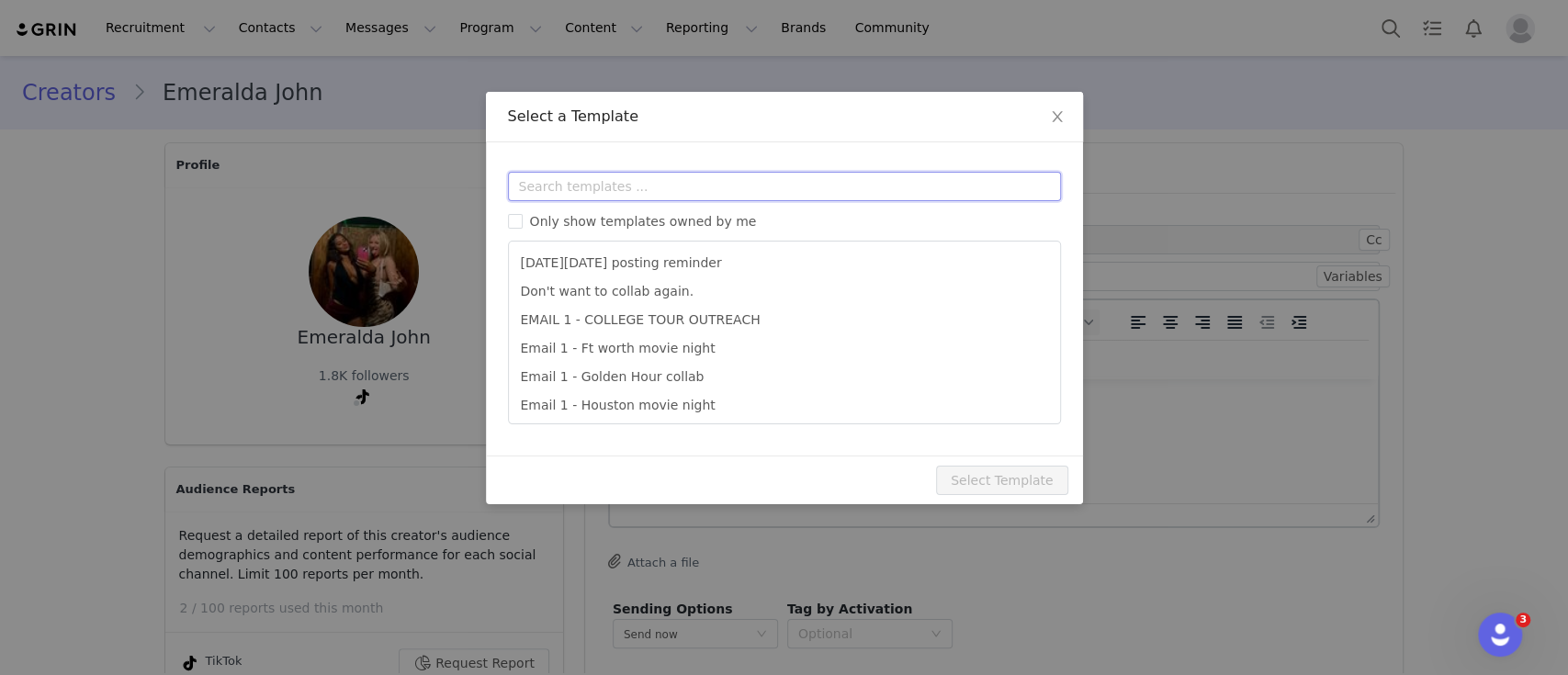
click at [640, 187] on input "text" at bounding box center [784, 186] width 553 height 30
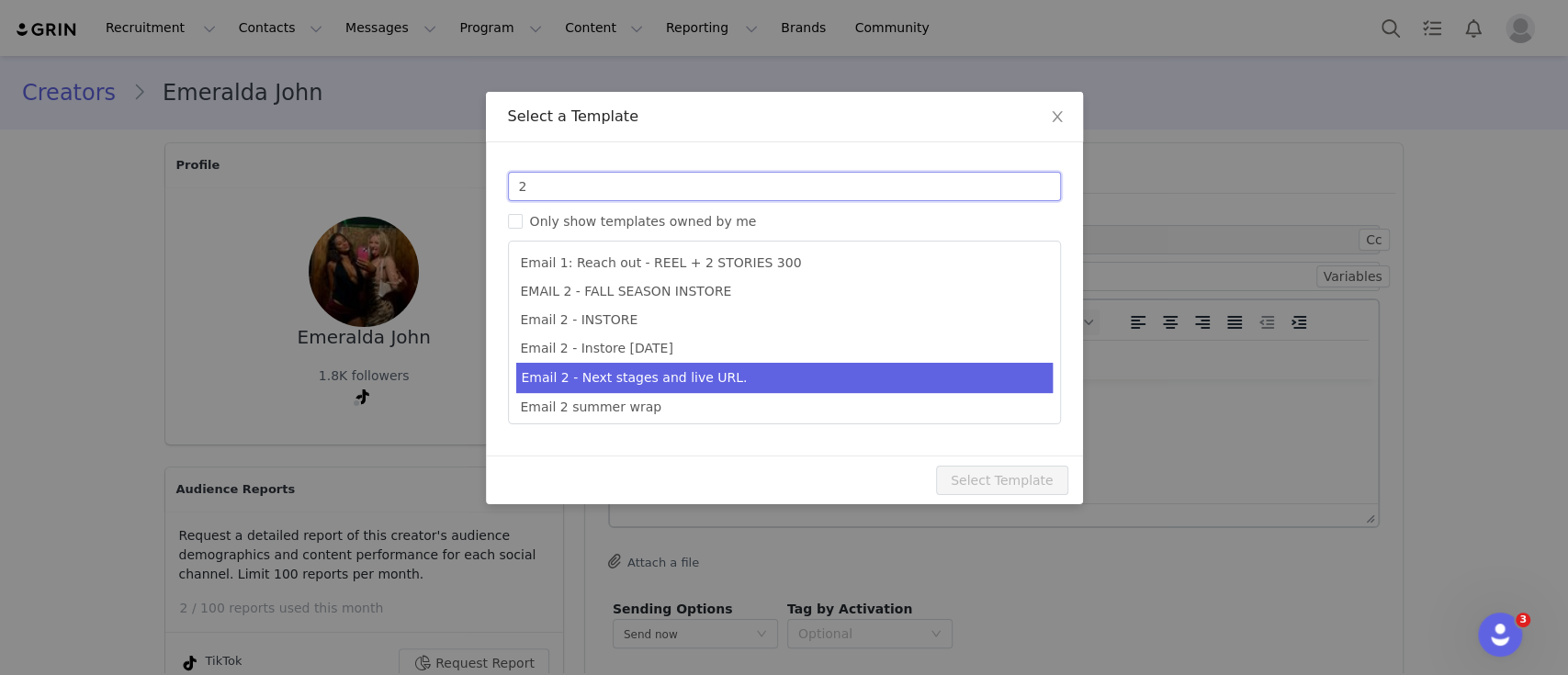
type input "2"
type input "Collab with Edikted"
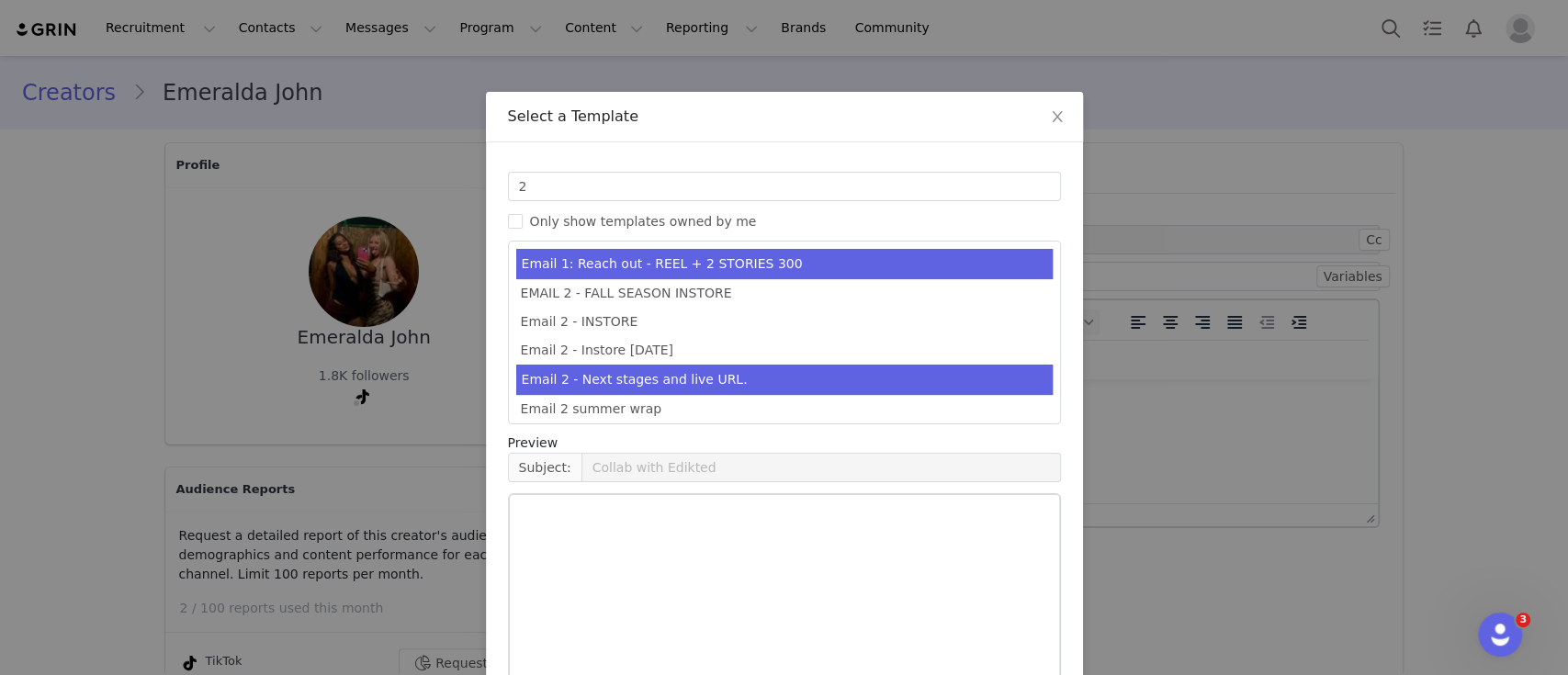
click at [687, 386] on li "Email 2 - Next stages and live URL." at bounding box center [784, 379] width 536 height 30
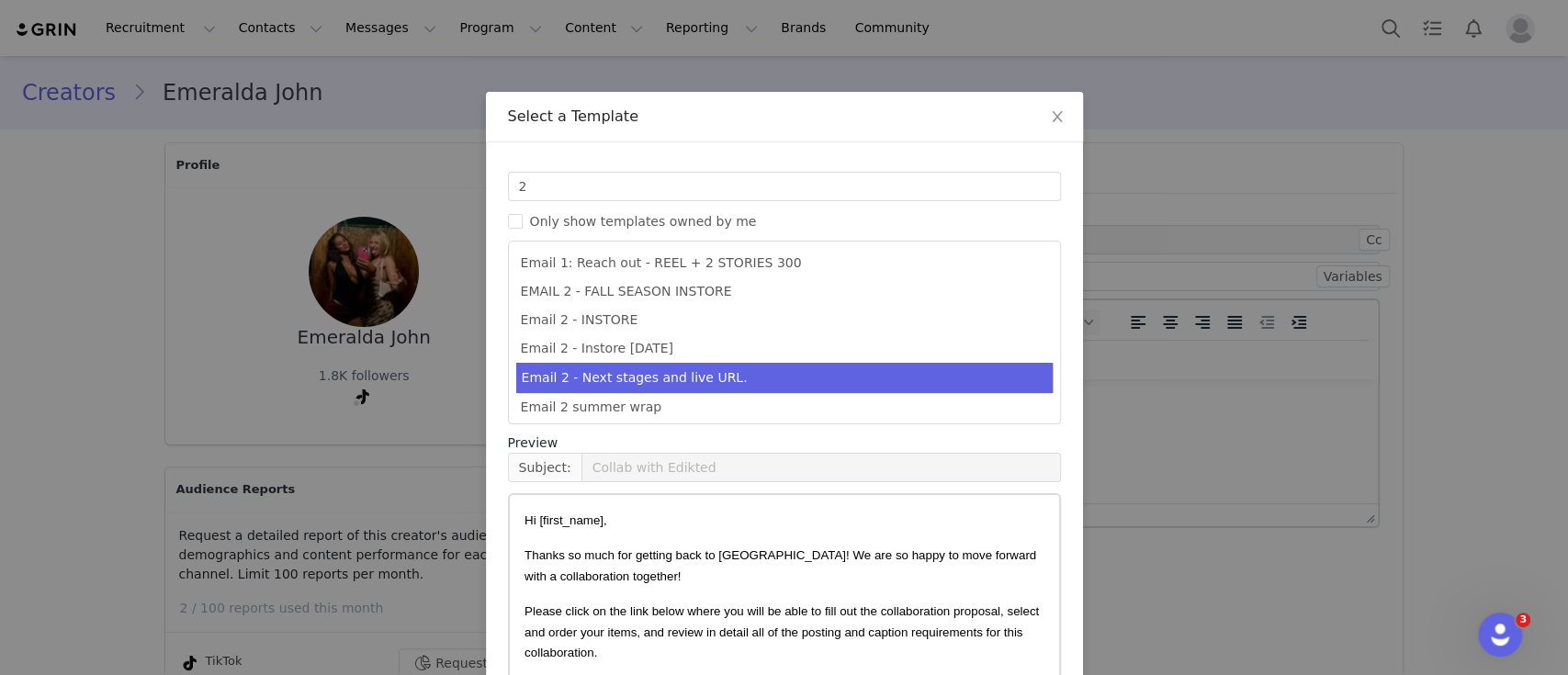
scroll to position [140, 0]
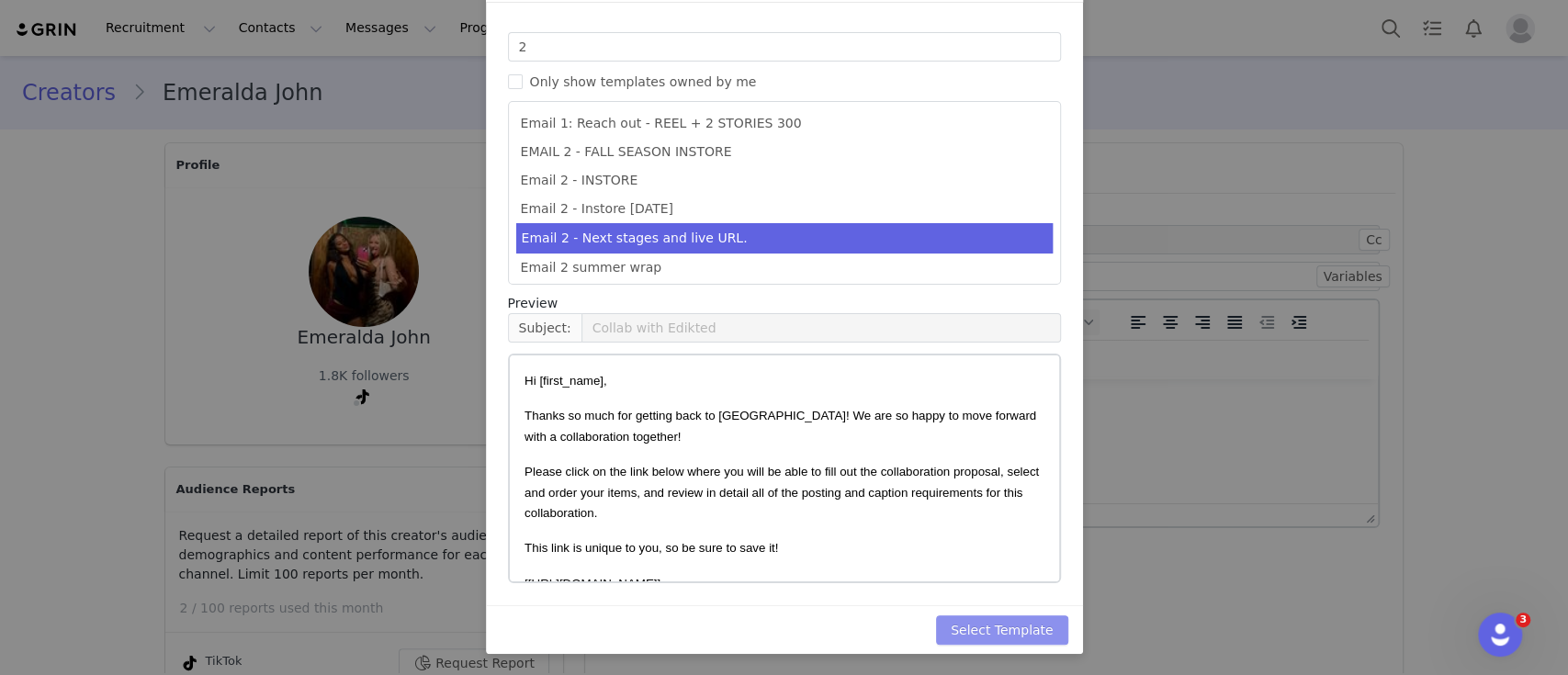
click at [1014, 634] on button "Select Template" at bounding box center [1003, 630] width 132 height 30
type input "Collab with Edikted"
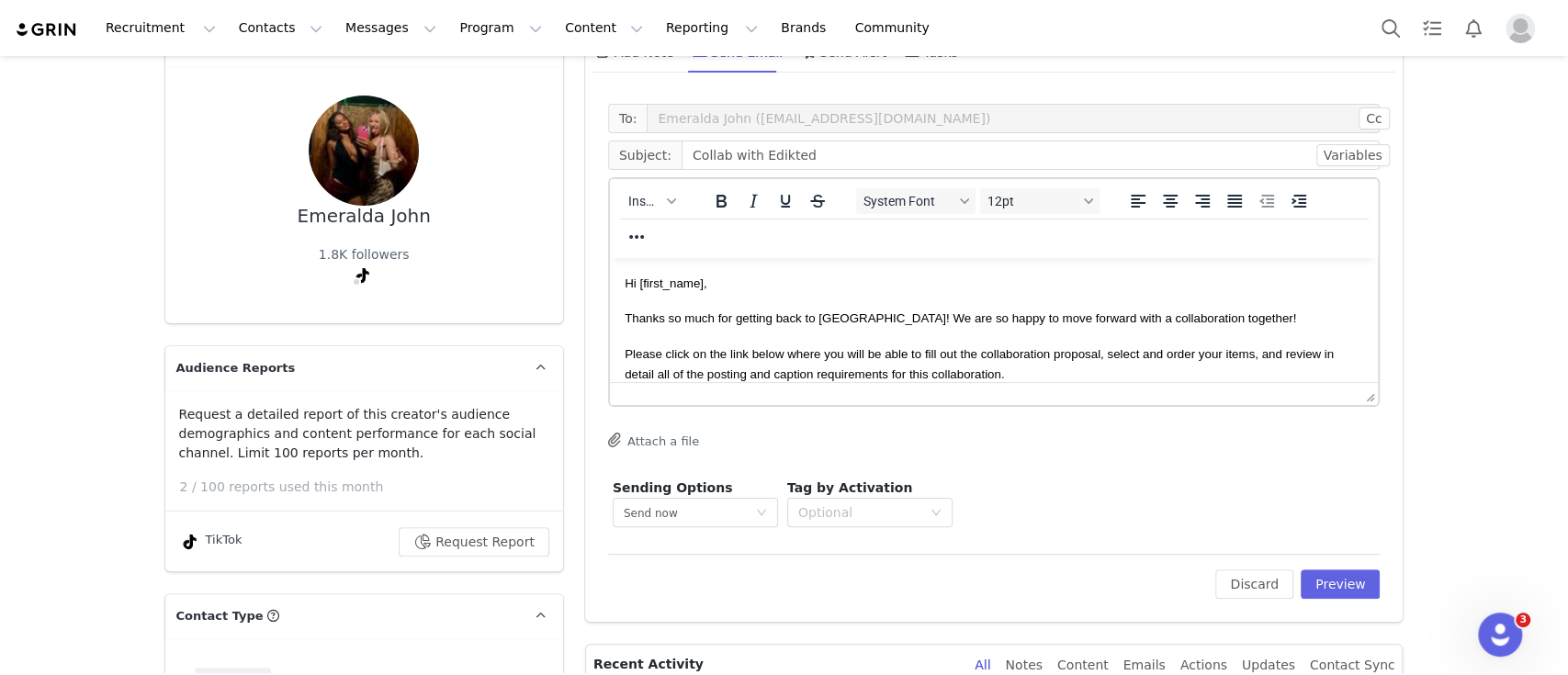
scroll to position [122, 0]
click at [1337, 587] on button "Preview" at bounding box center [1341, 584] width 80 height 30
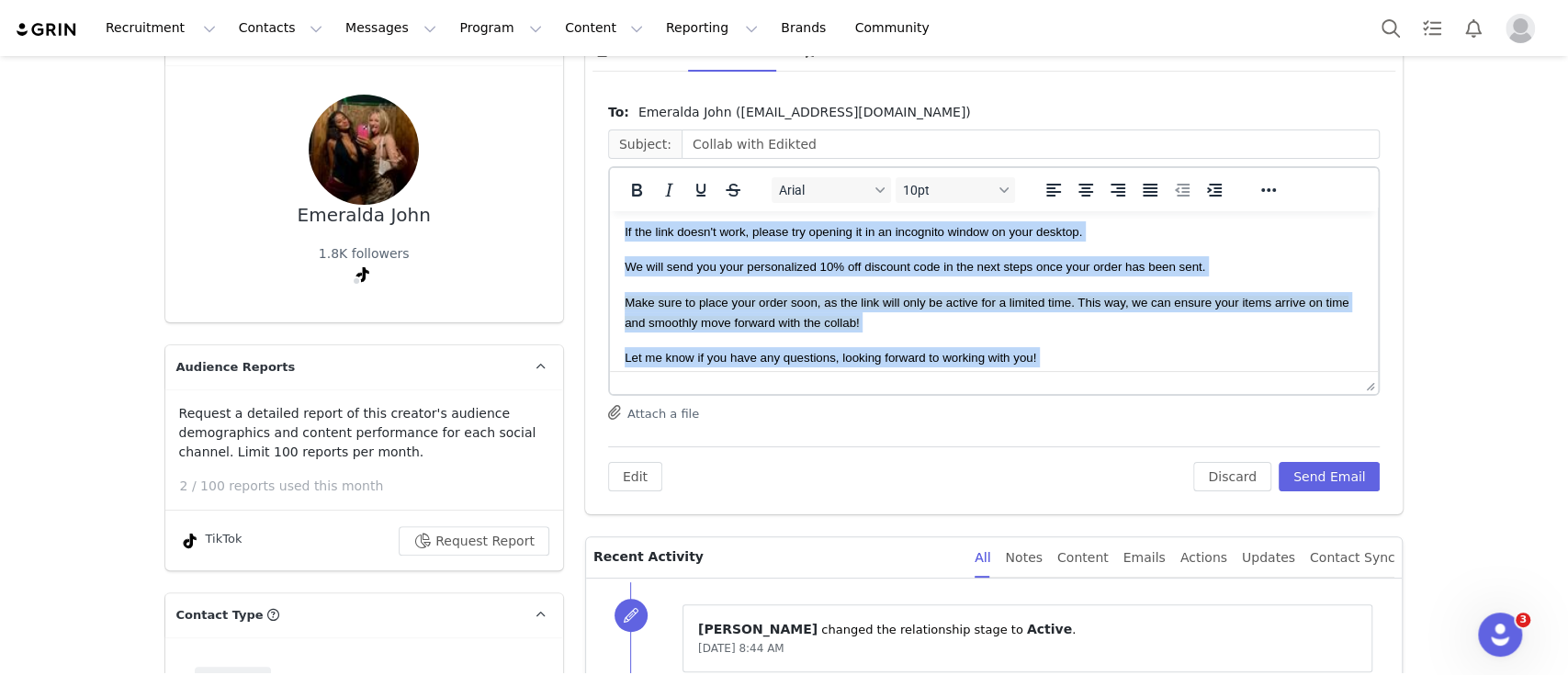
scroll to position [430, 0]
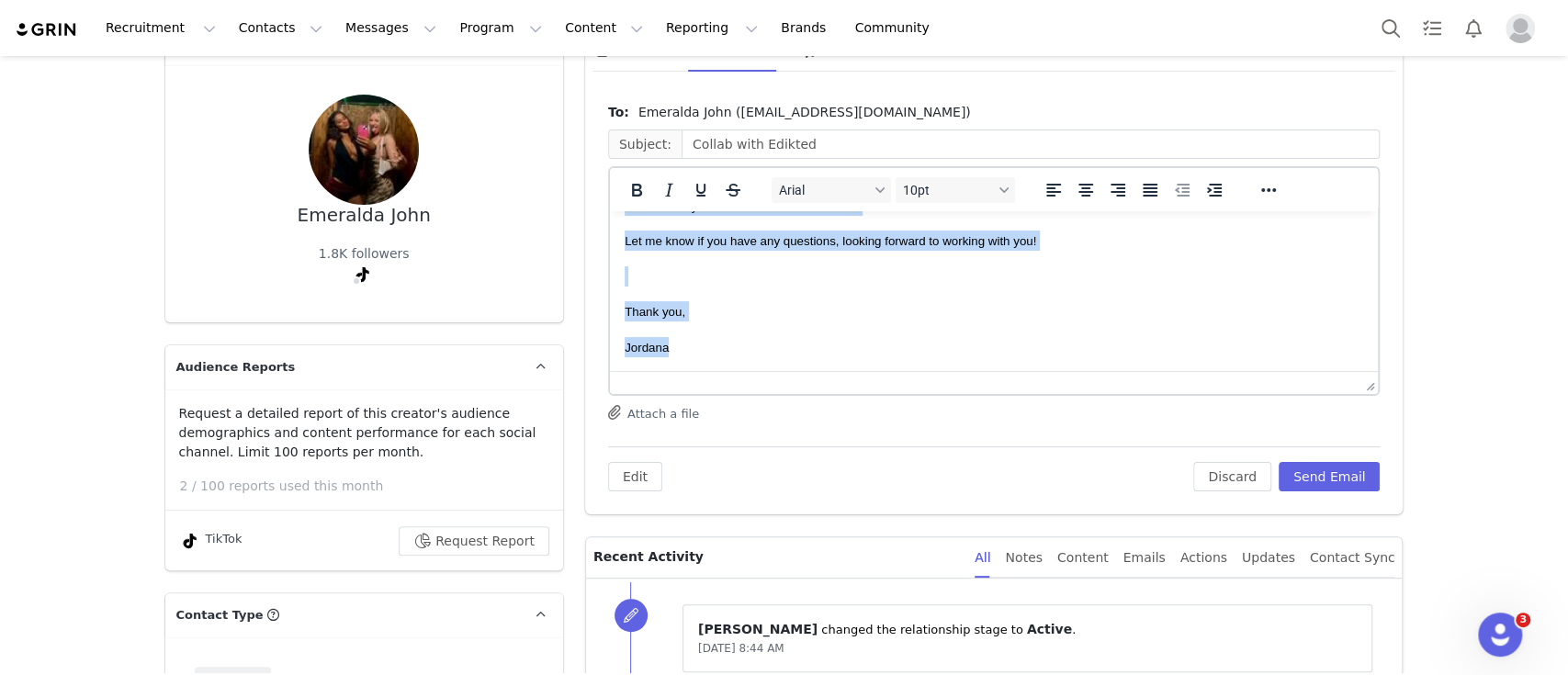
drag, startPoint x: 625, startPoint y: 236, endPoint x: 1015, endPoint y: 477, distance: 458.5
click at [1015, 372] on html "Hi Emeralda, Thanks so much for getting back to us! We are so happy to move for…" at bounding box center [993, 76] width 769 height 590
copy body "Hi Emeralda, Thanks so much for getting back to us! We are so happy to move for…"
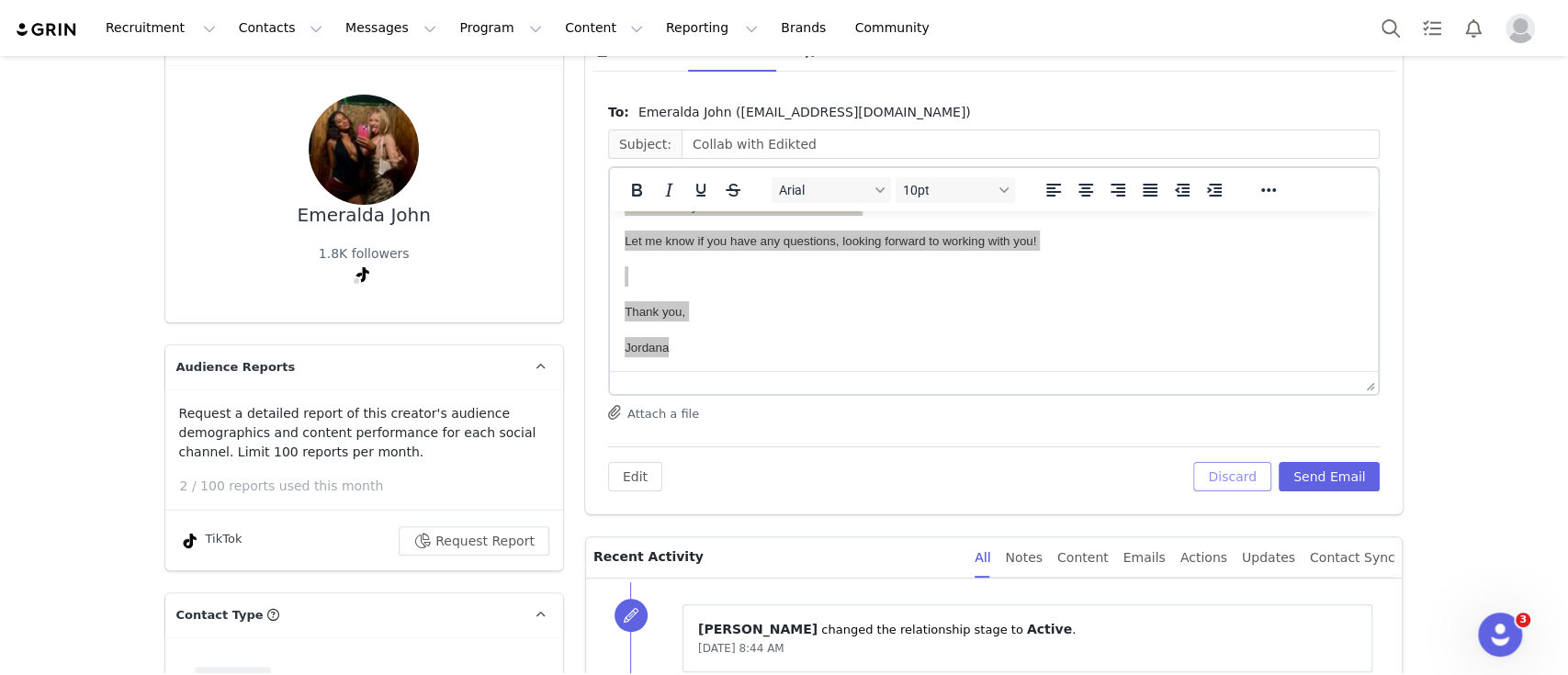
click at [1226, 474] on button "Discard" at bounding box center [1232, 476] width 78 height 30
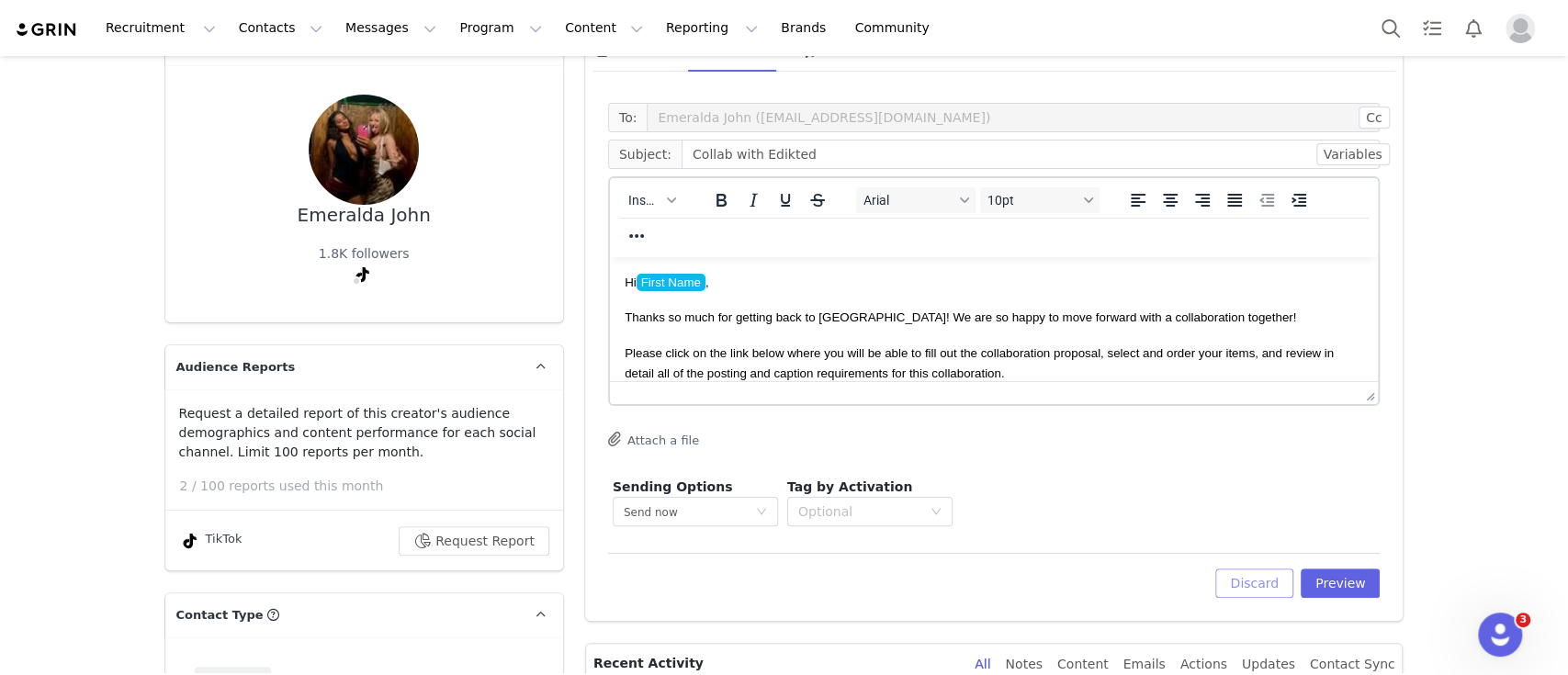
scroll to position [0, 0]
click at [1256, 579] on button "Discard" at bounding box center [1255, 584] width 78 height 30
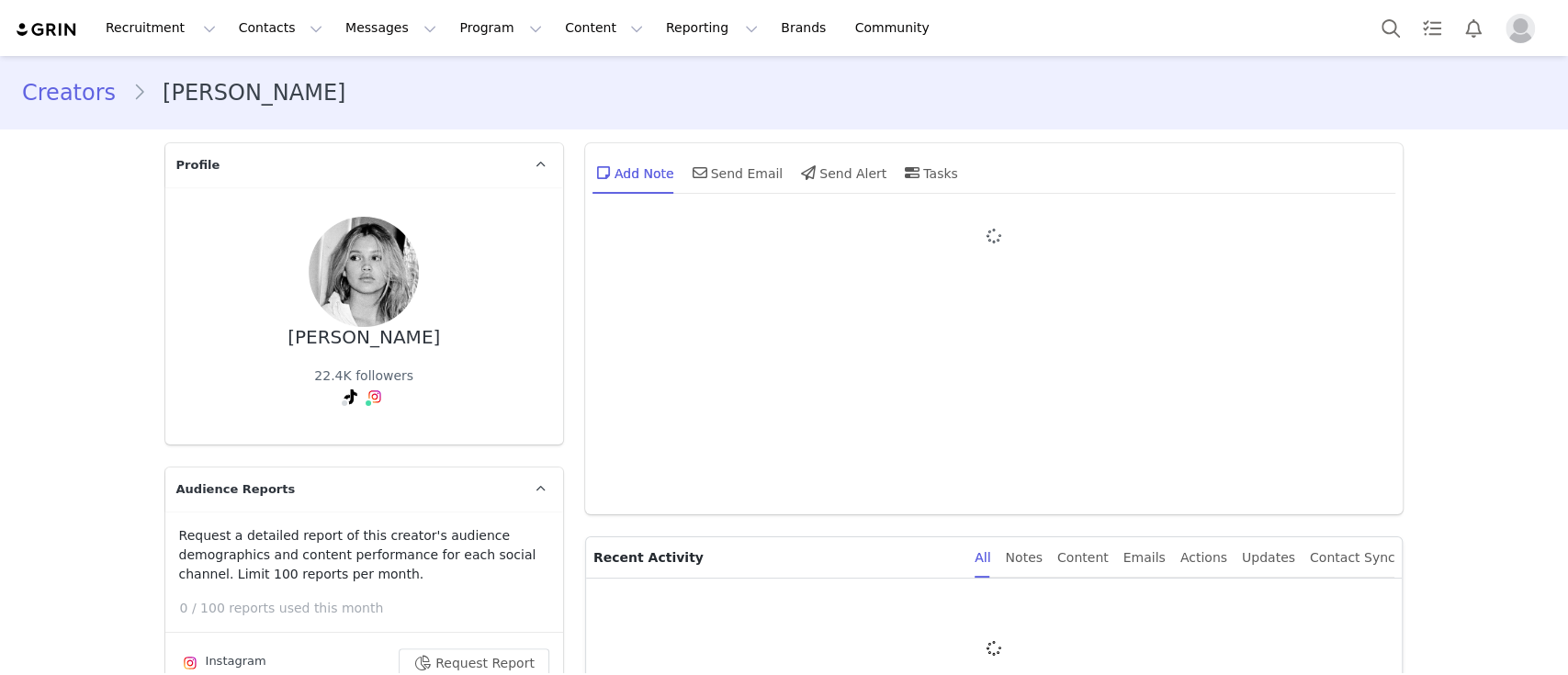
type input "+1 ([GEOGRAPHIC_DATA])"
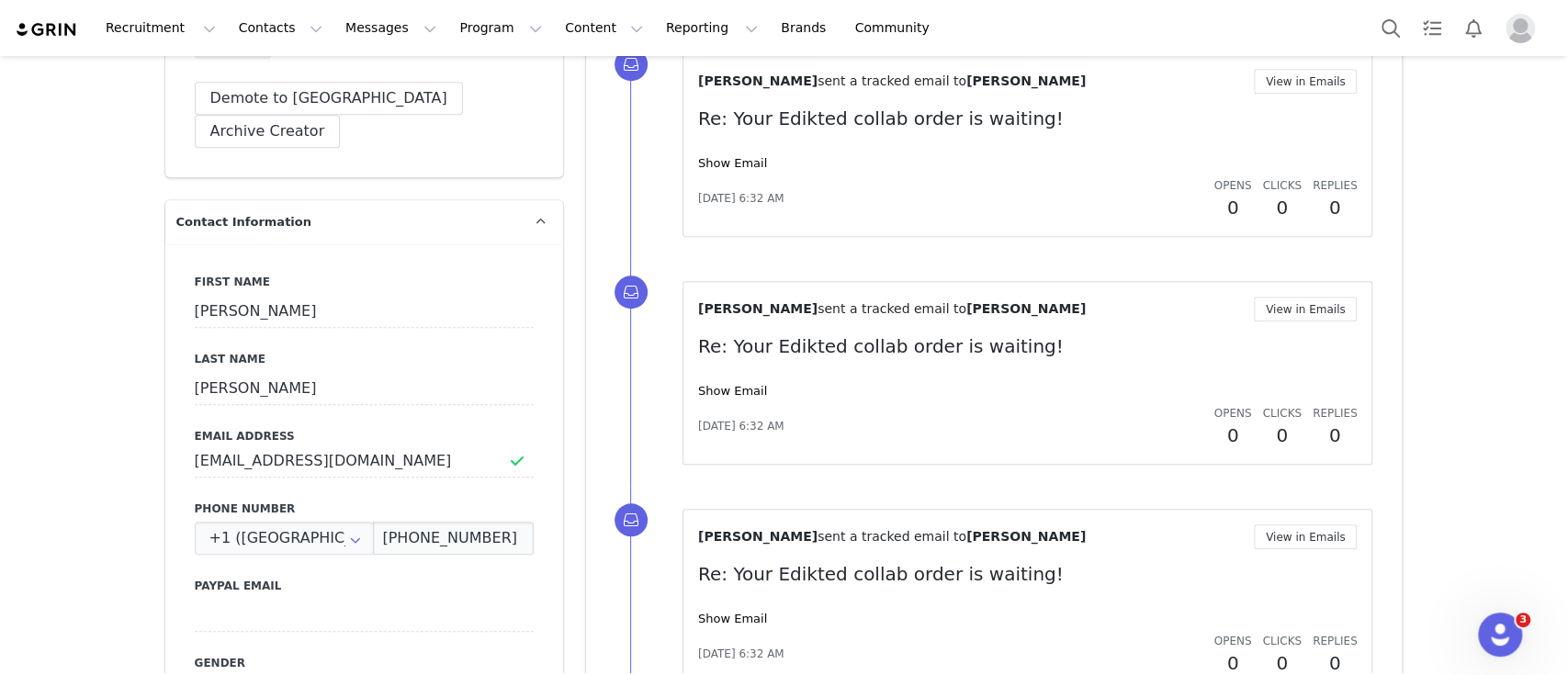
scroll to position [794, 0]
drag, startPoint x: 390, startPoint y: 418, endPoint x: 115, endPoint y: 415, distance: 275.0
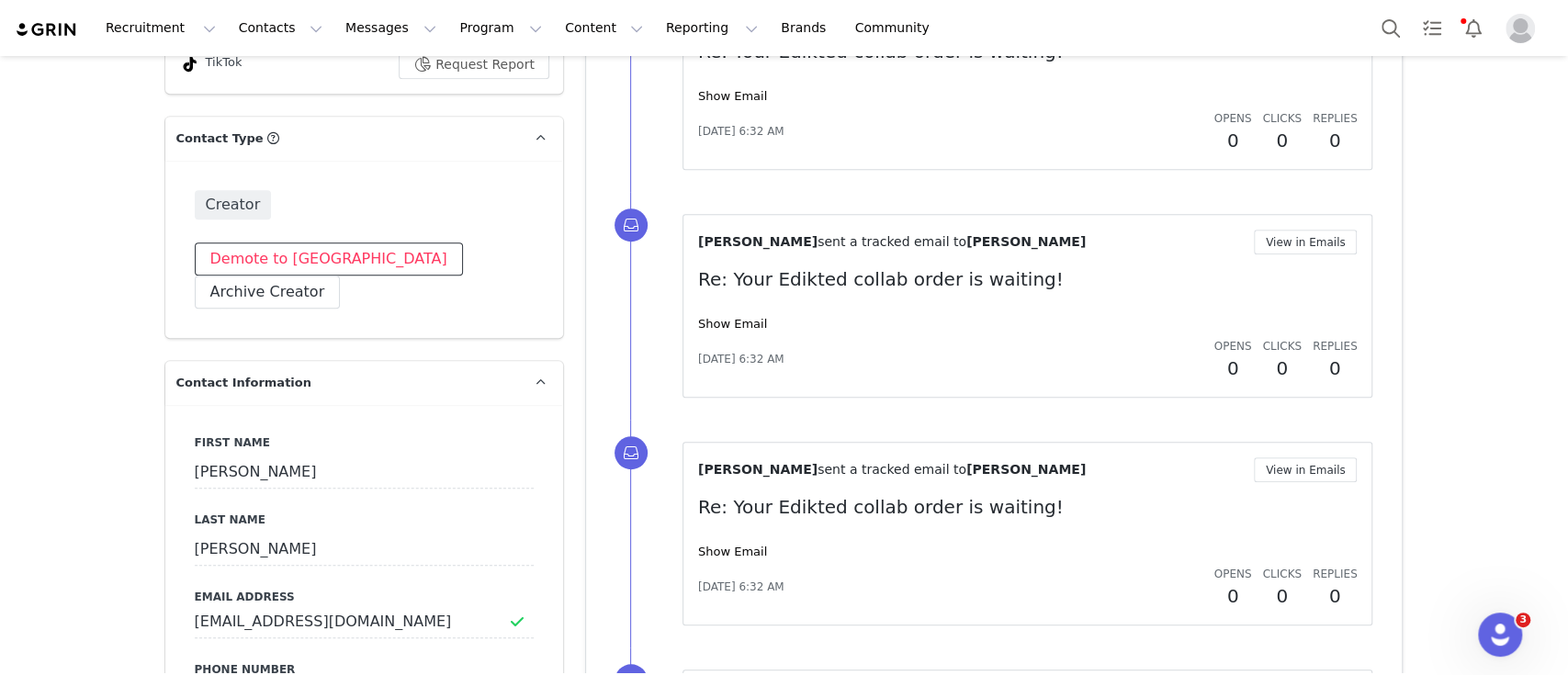
click at [301, 258] on button "Demote to [GEOGRAPHIC_DATA]" at bounding box center [329, 258] width 269 height 33
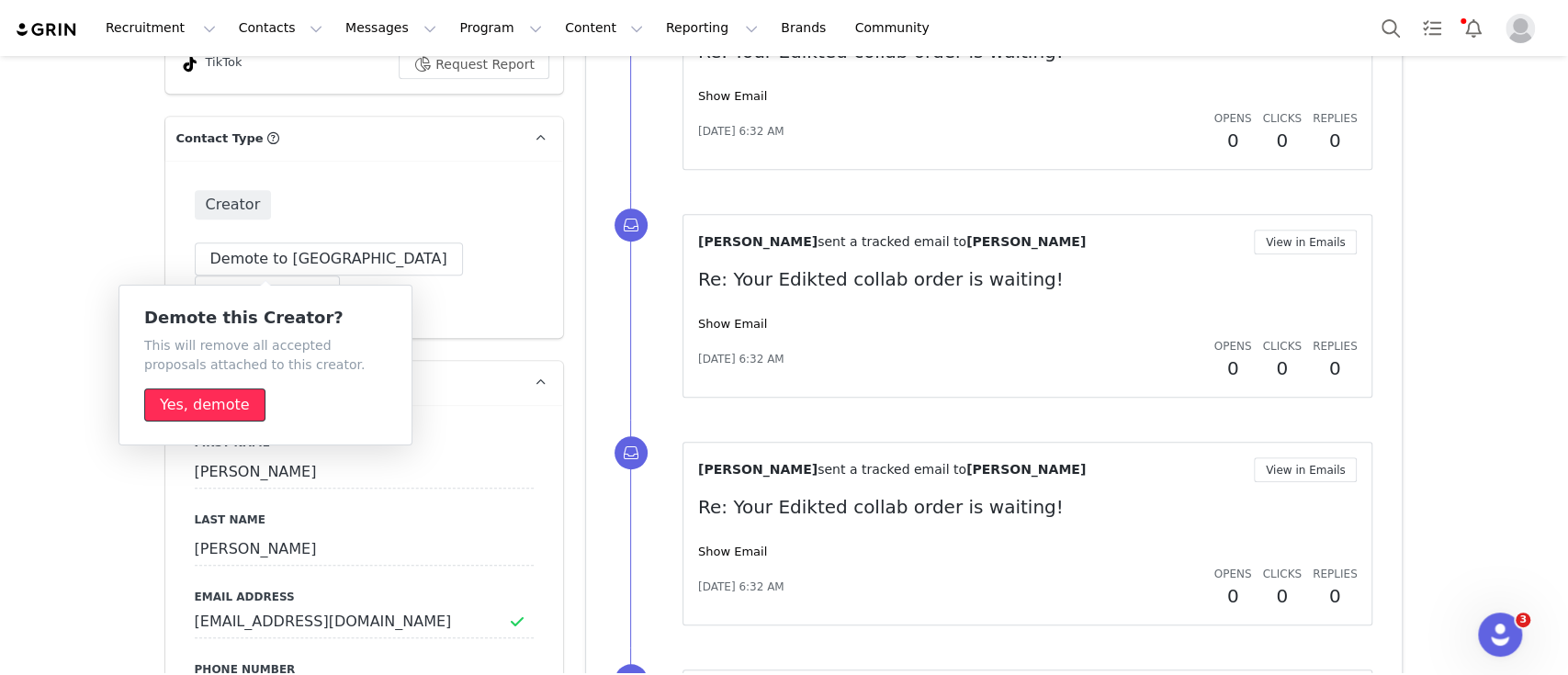
click at [224, 407] on button "Yes, demote" at bounding box center [205, 405] width 121 height 33
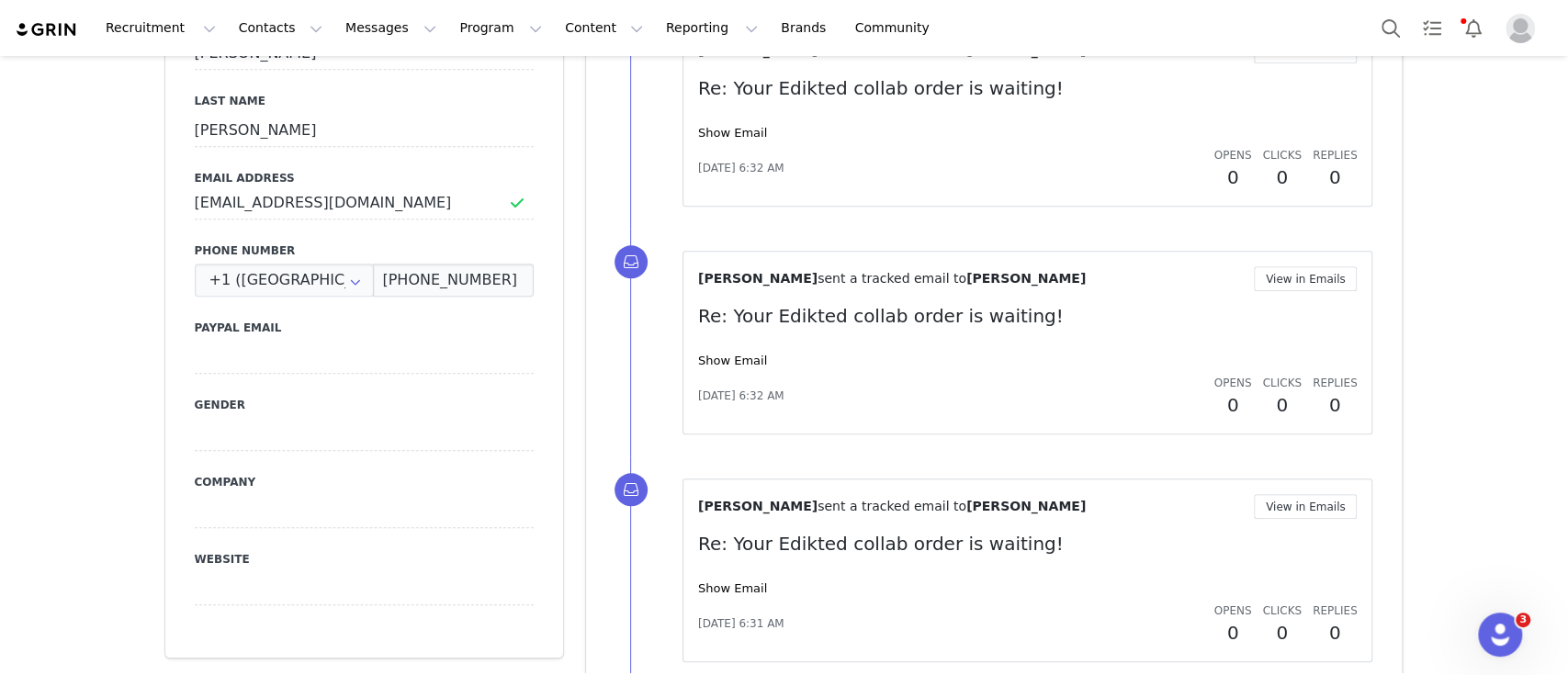
scroll to position [0, 0]
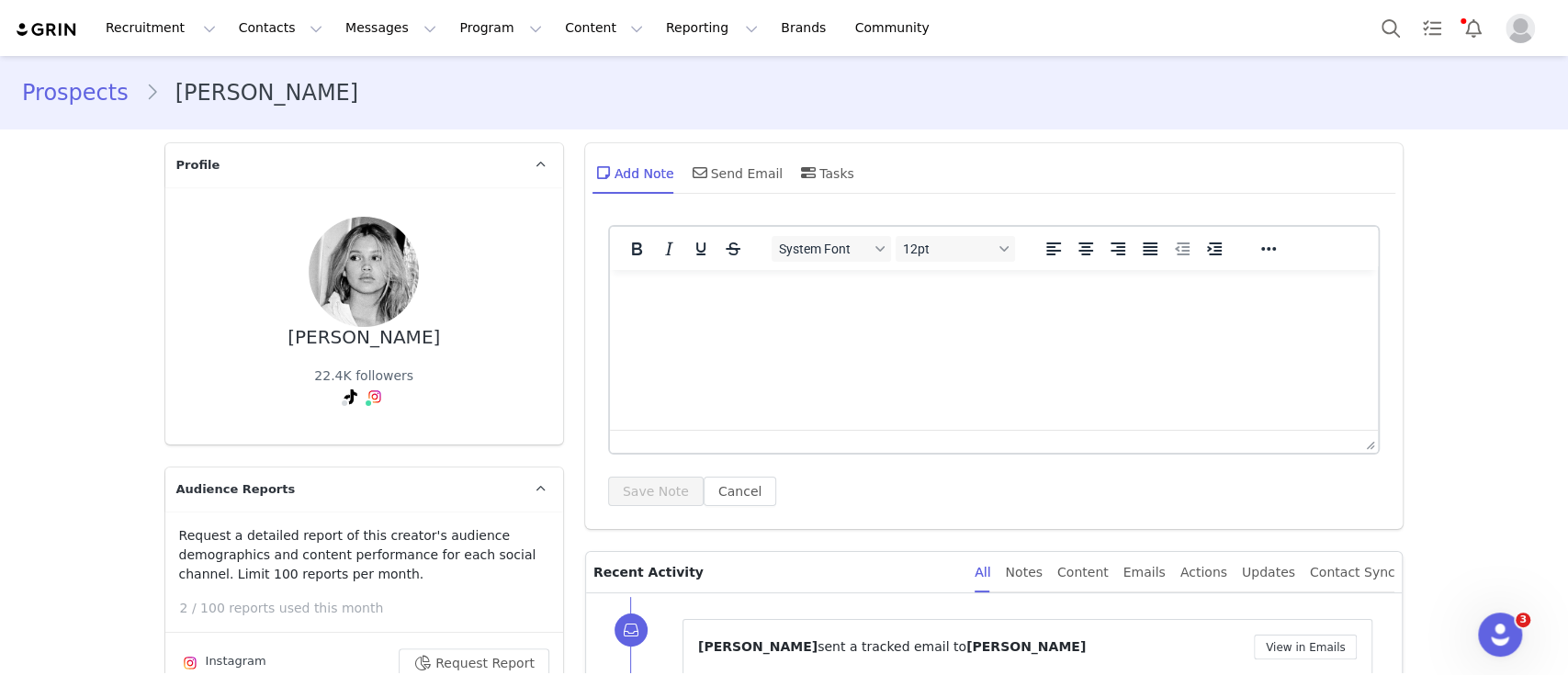
click at [782, 320] on html at bounding box center [993, 295] width 769 height 49
click at [636, 487] on button "Save Note" at bounding box center [656, 491] width 95 height 30
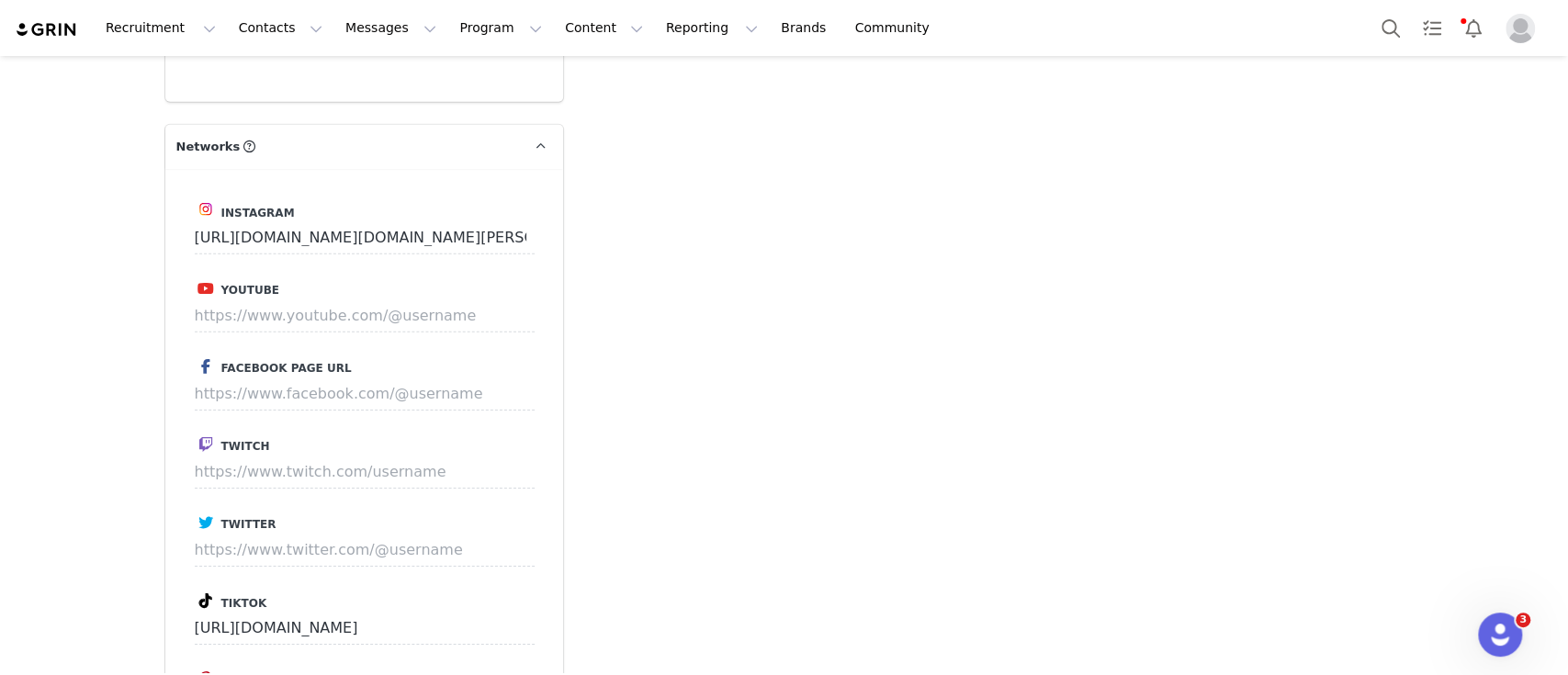
scroll to position [3888, 0]
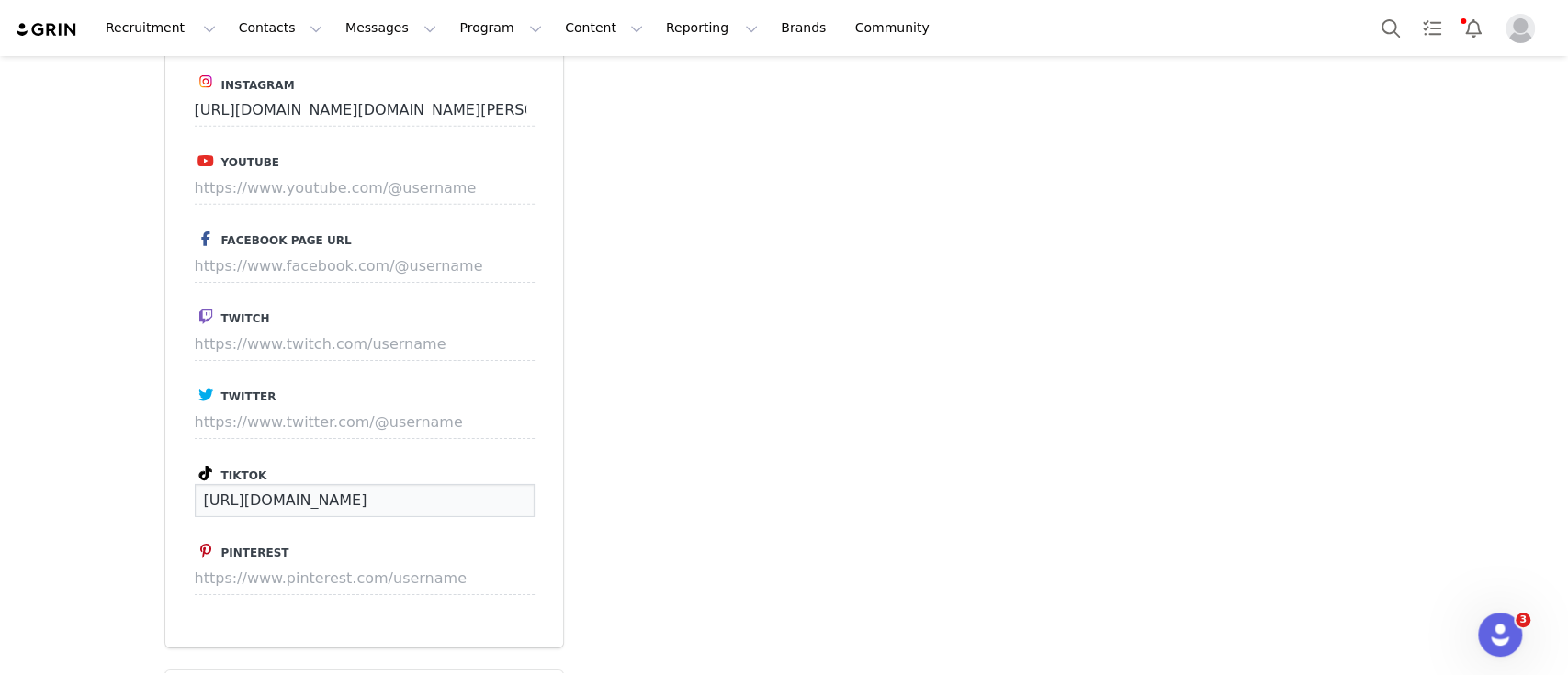
drag, startPoint x: 470, startPoint y: 400, endPoint x: 140, endPoint y: 394, distance: 330.1
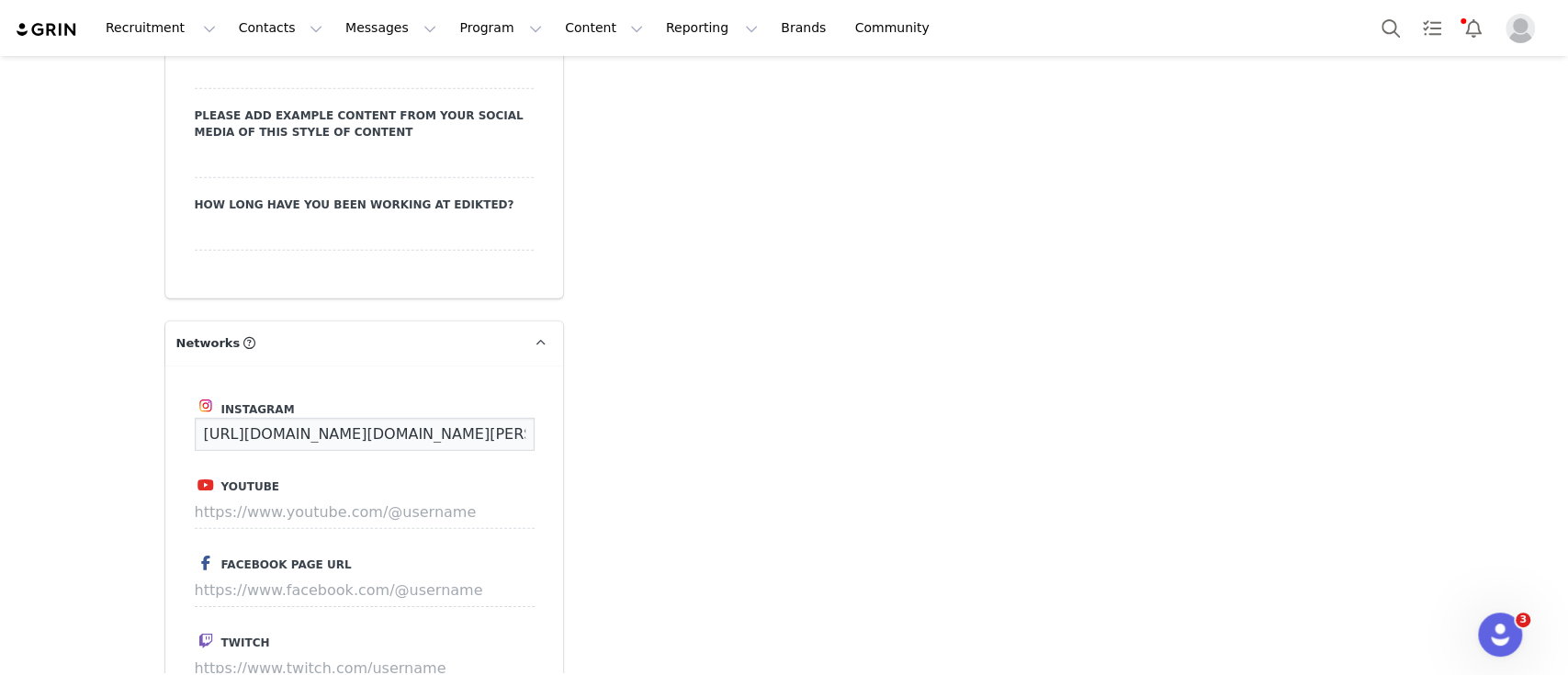
drag, startPoint x: 472, startPoint y: 330, endPoint x: 51, endPoint y: 349, distance: 421.4
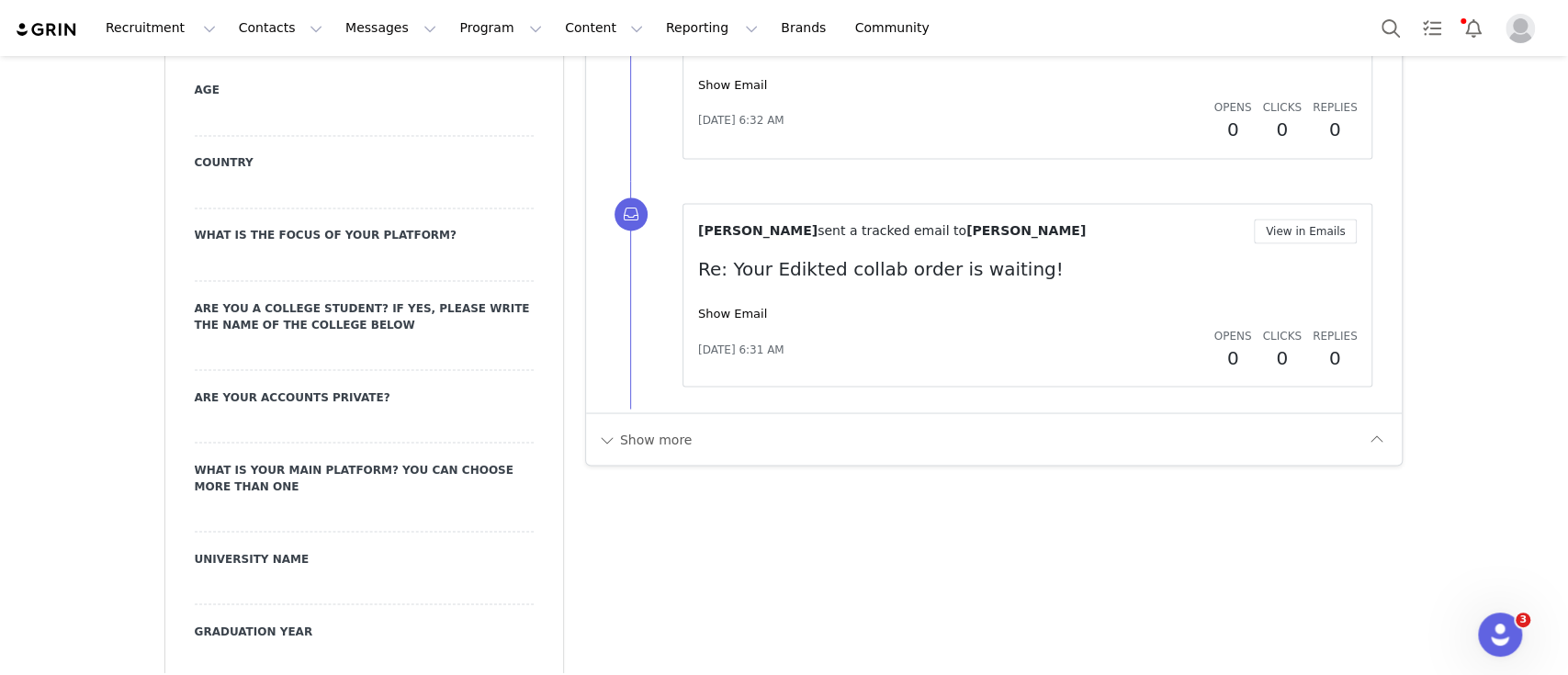
scroll to position [1822, 0]
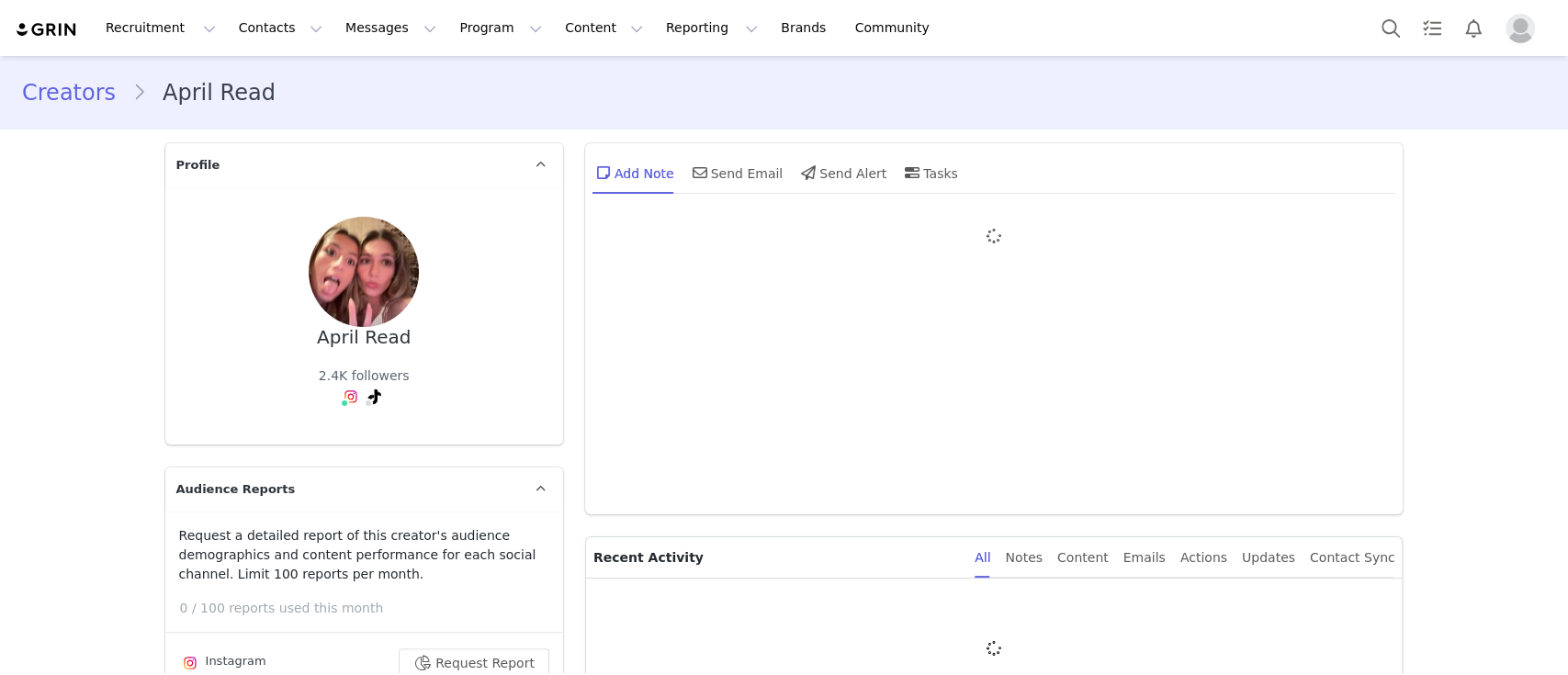
type input "+1 ([GEOGRAPHIC_DATA])"
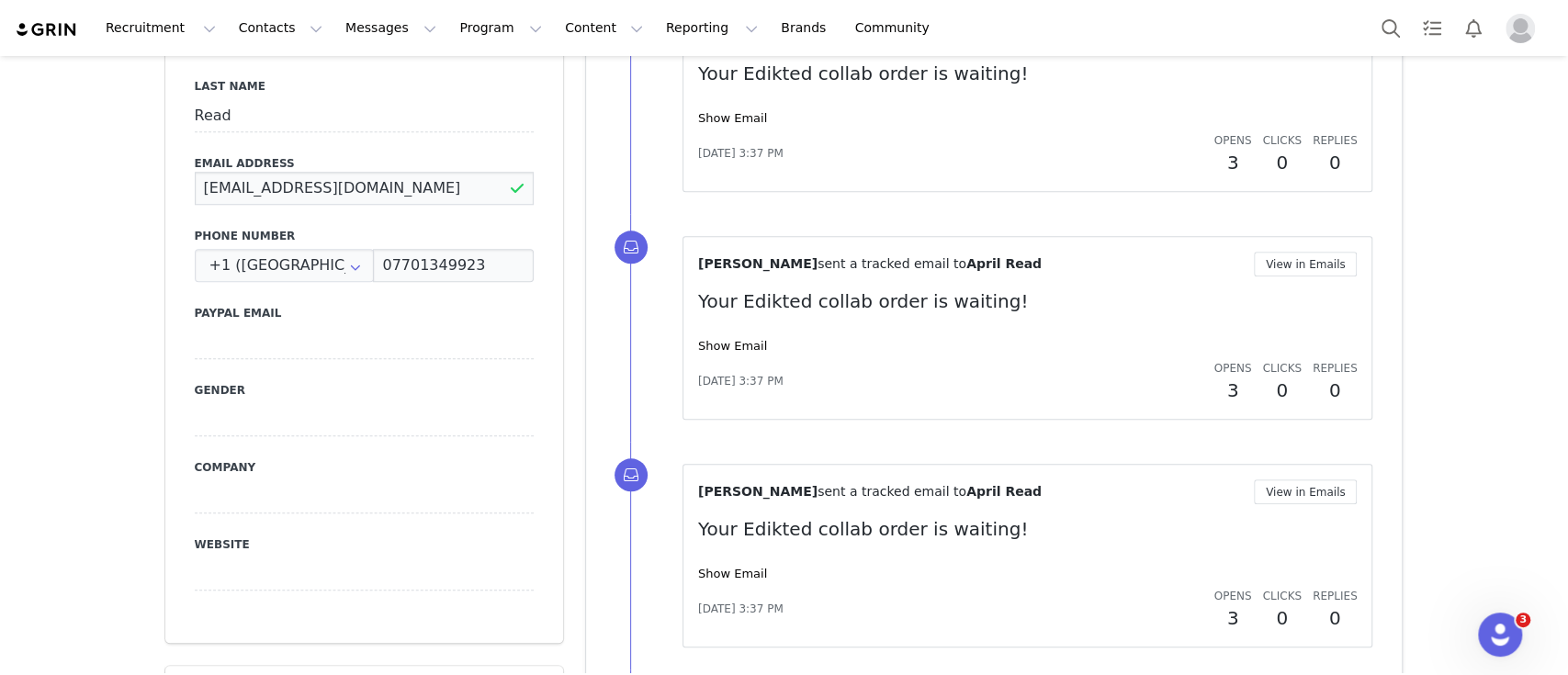
drag, startPoint x: 371, startPoint y: 165, endPoint x: 132, endPoint y: 172, distance: 239.1
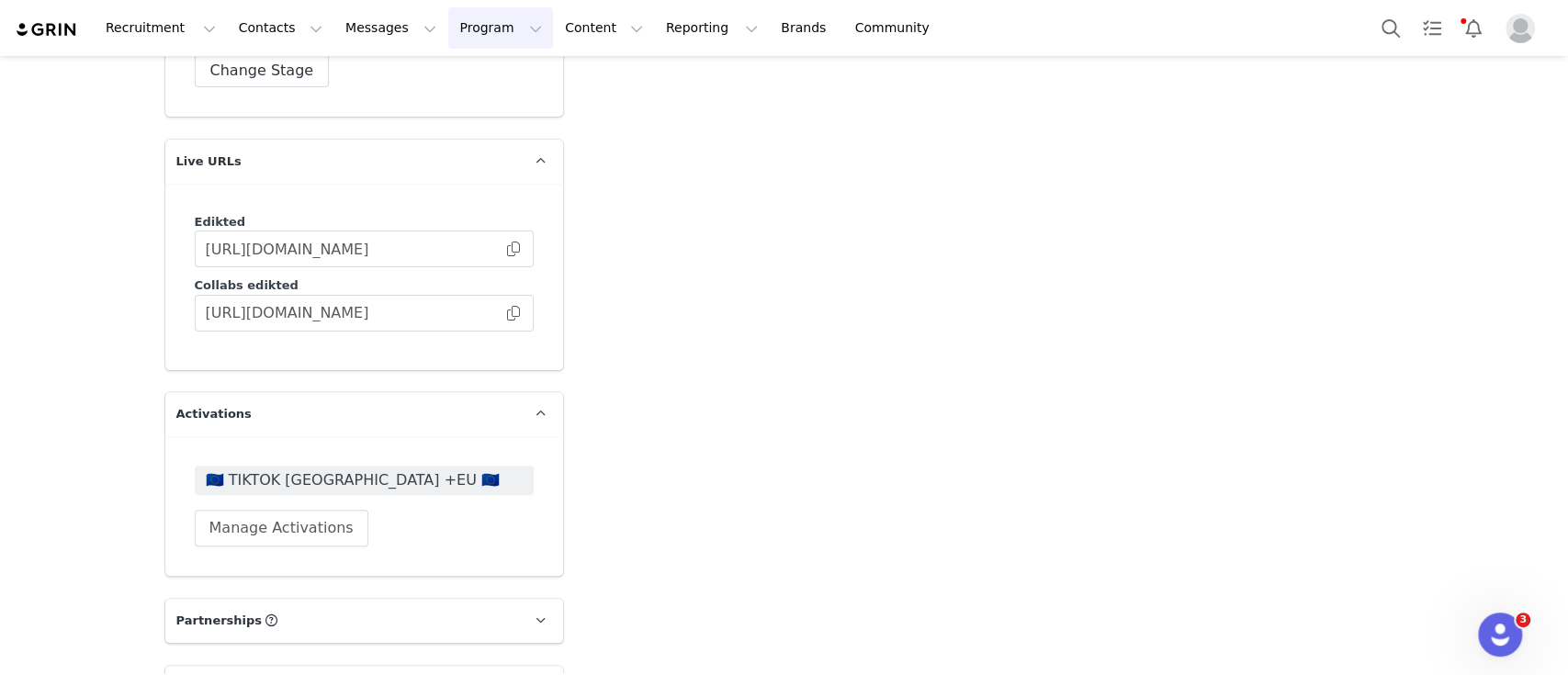
scroll to position [4952, 0]
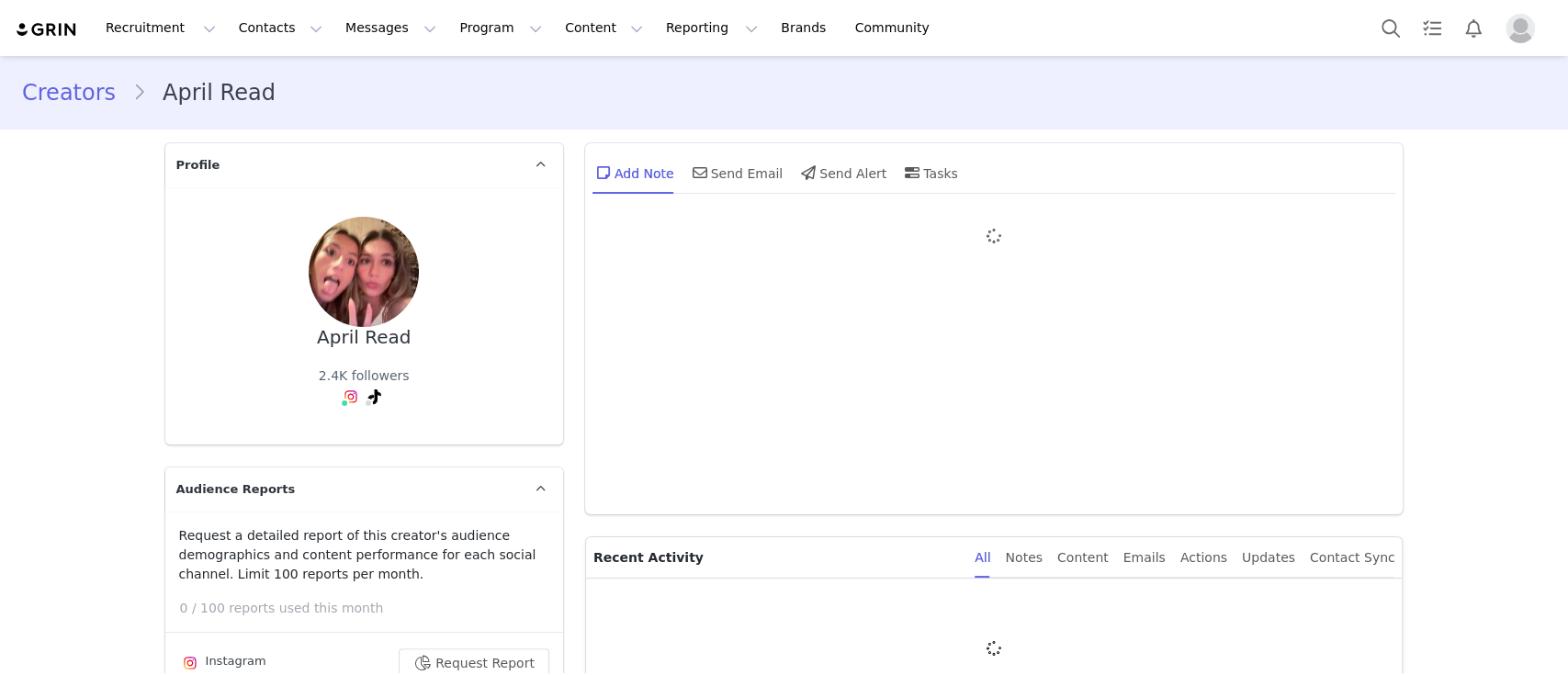
type input "+1 ([GEOGRAPHIC_DATA])"
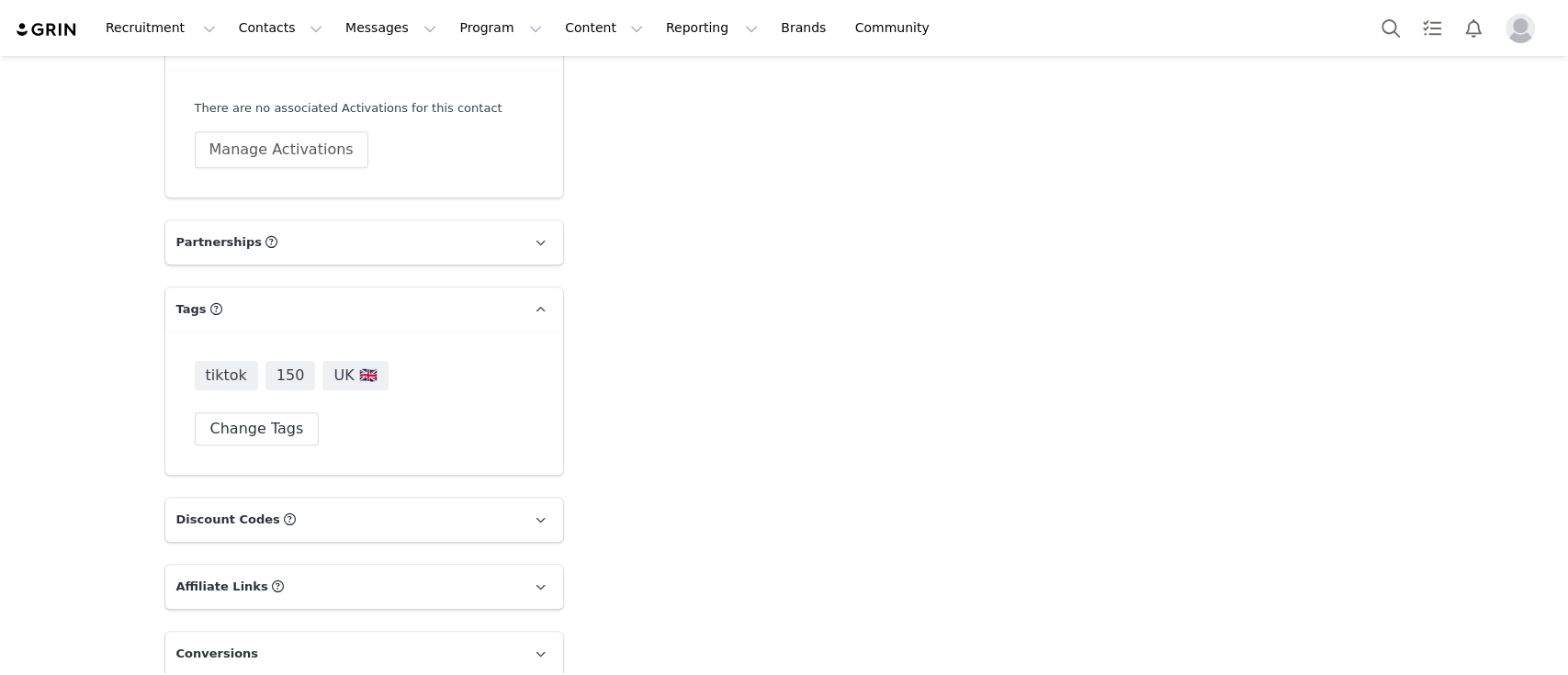
scroll to position [5099, 0]
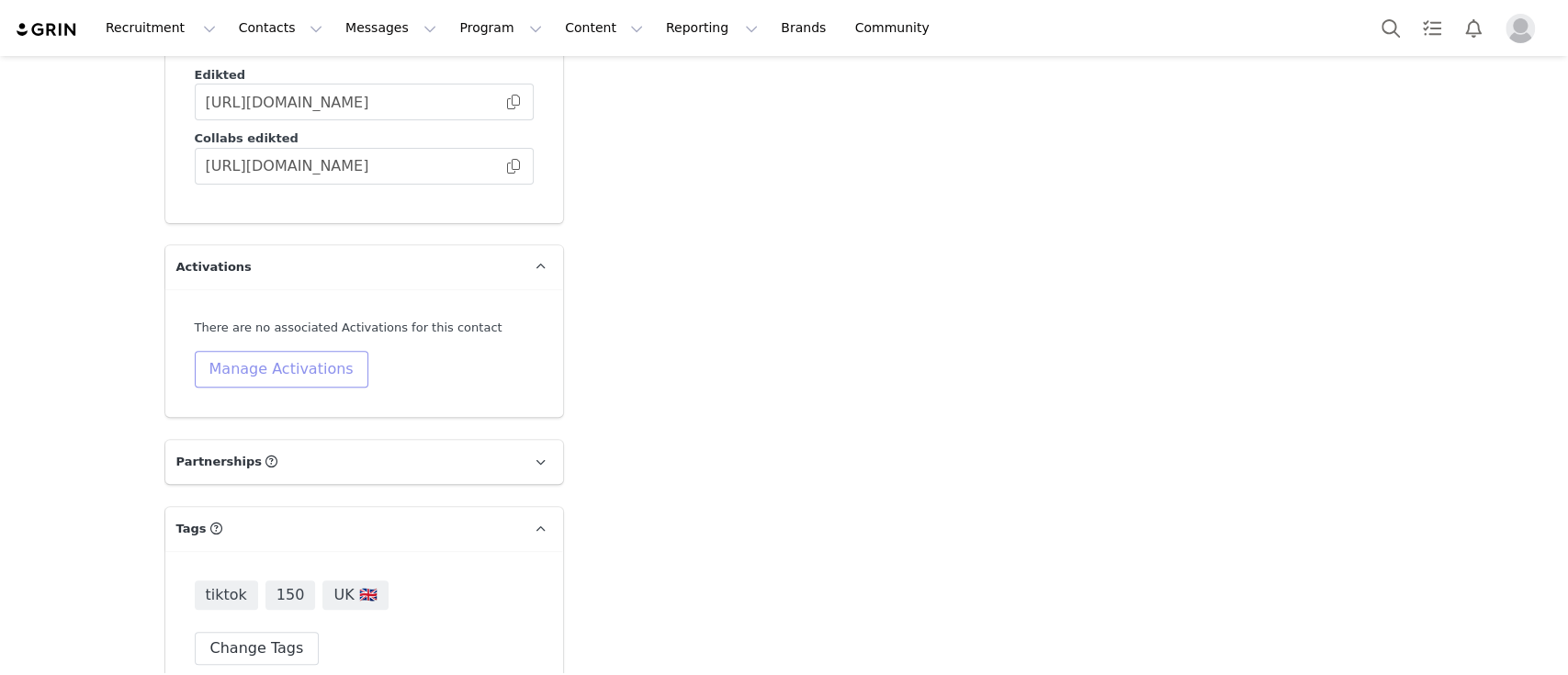
click at [295, 351] on button "Manage Activations" at bounding box center [282, 368] width 173 height 36
click at [314, 364] on div "Select Activation" at bounding box center [227, 356] width 213 height 30
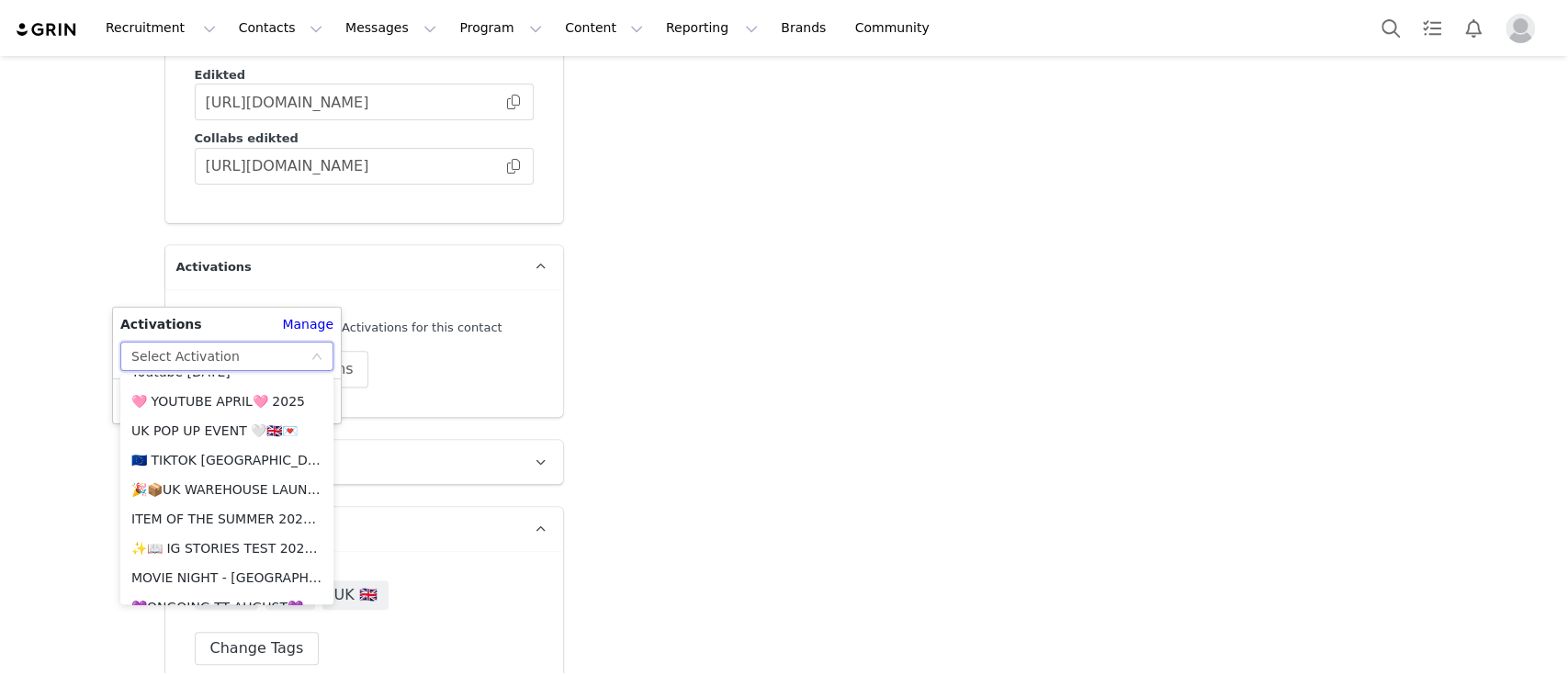
scroll to position [1477, 0]
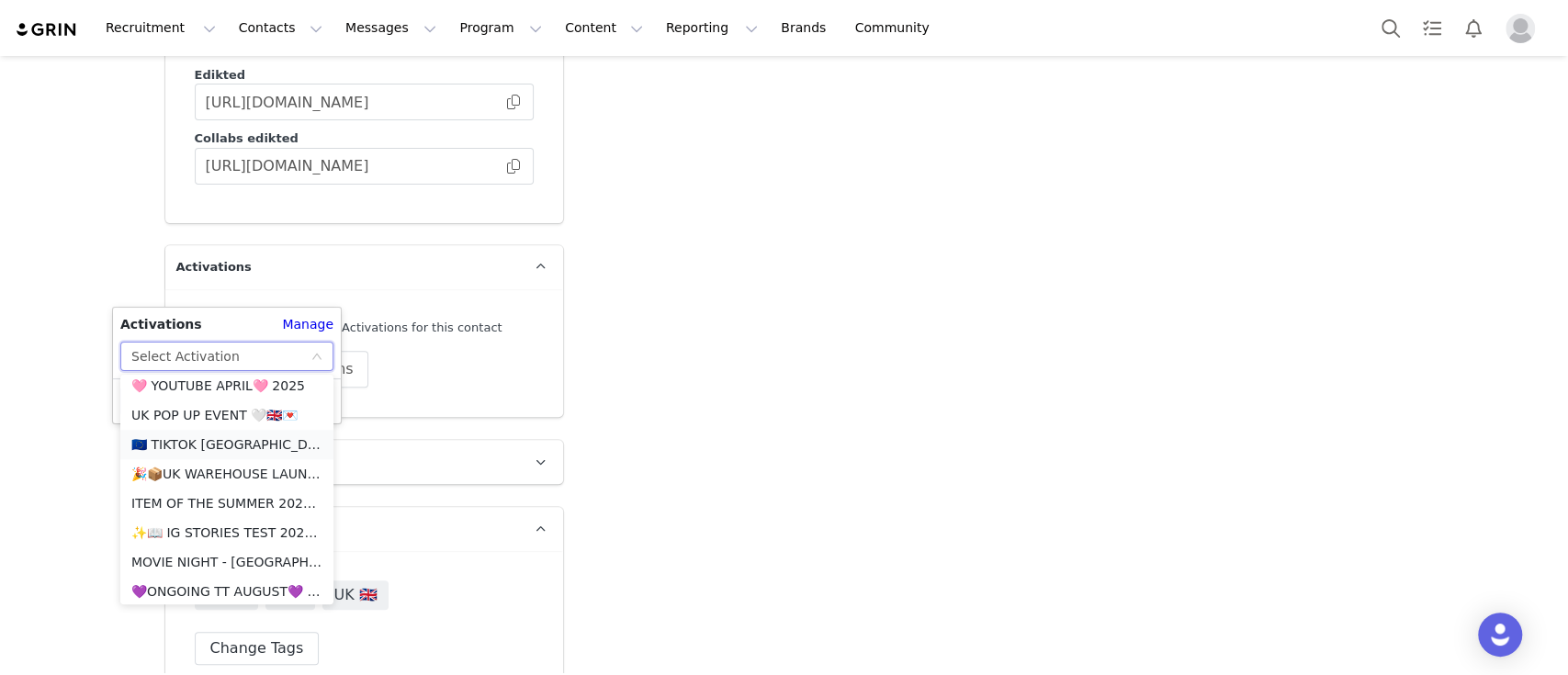
click at [223, 447] on li "🇪🇺 TIKTOK [GEOGRAPHIC_DATA] +EU 🇪🇺" at bounding box center [227, 445] width 213 height 30
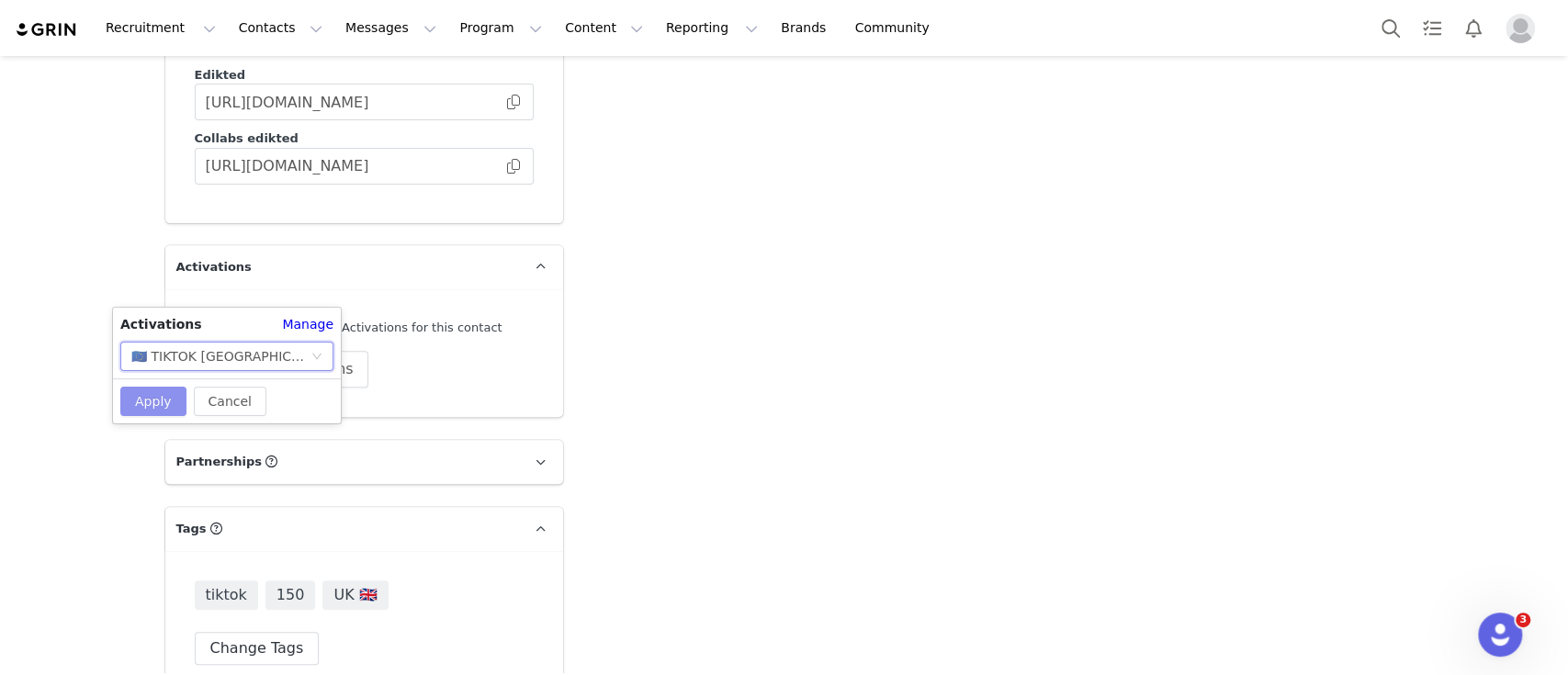
scroll to position [0, 0]
click at [153, 407] on button "Apply" at bounding box center [153, 402] width 66 height 30
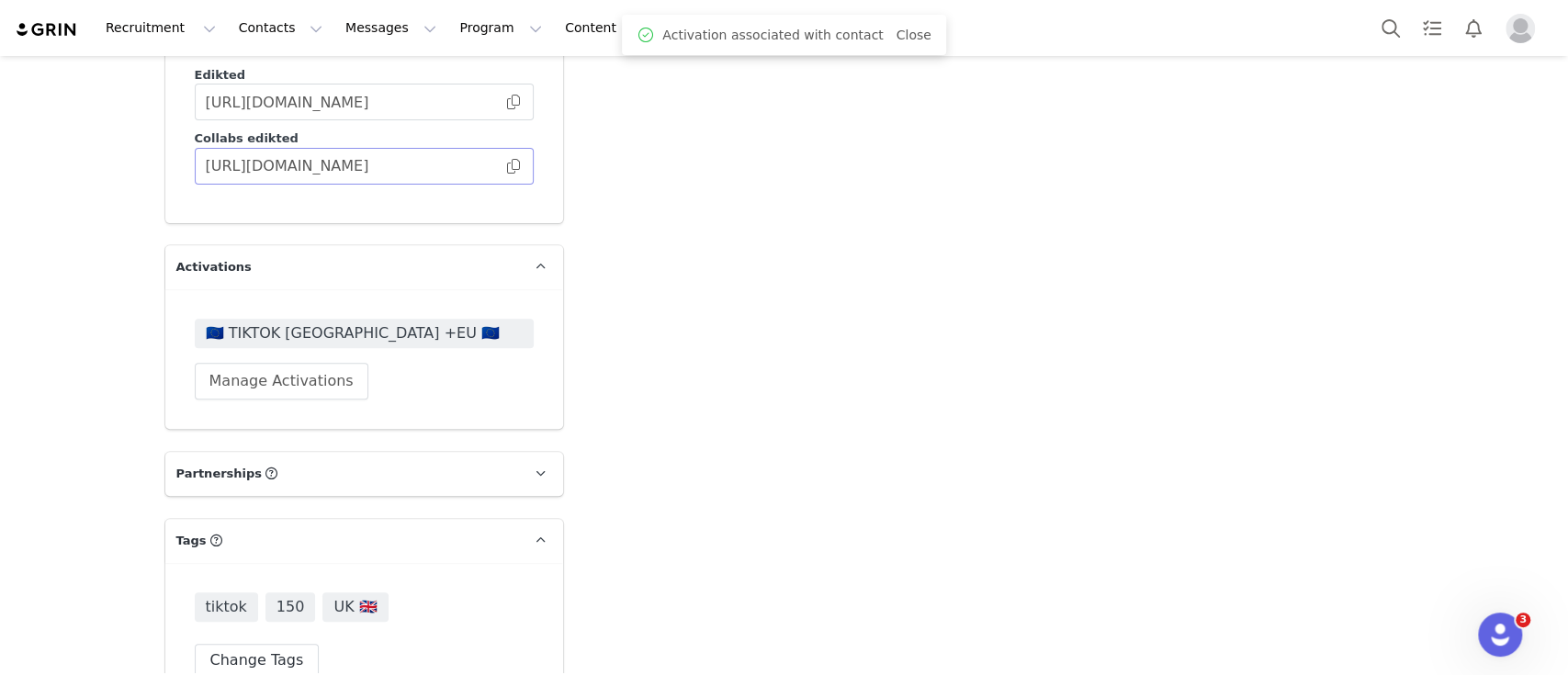
click at [505, 166] on span at bounding box center [514, 166] width 19 height 0
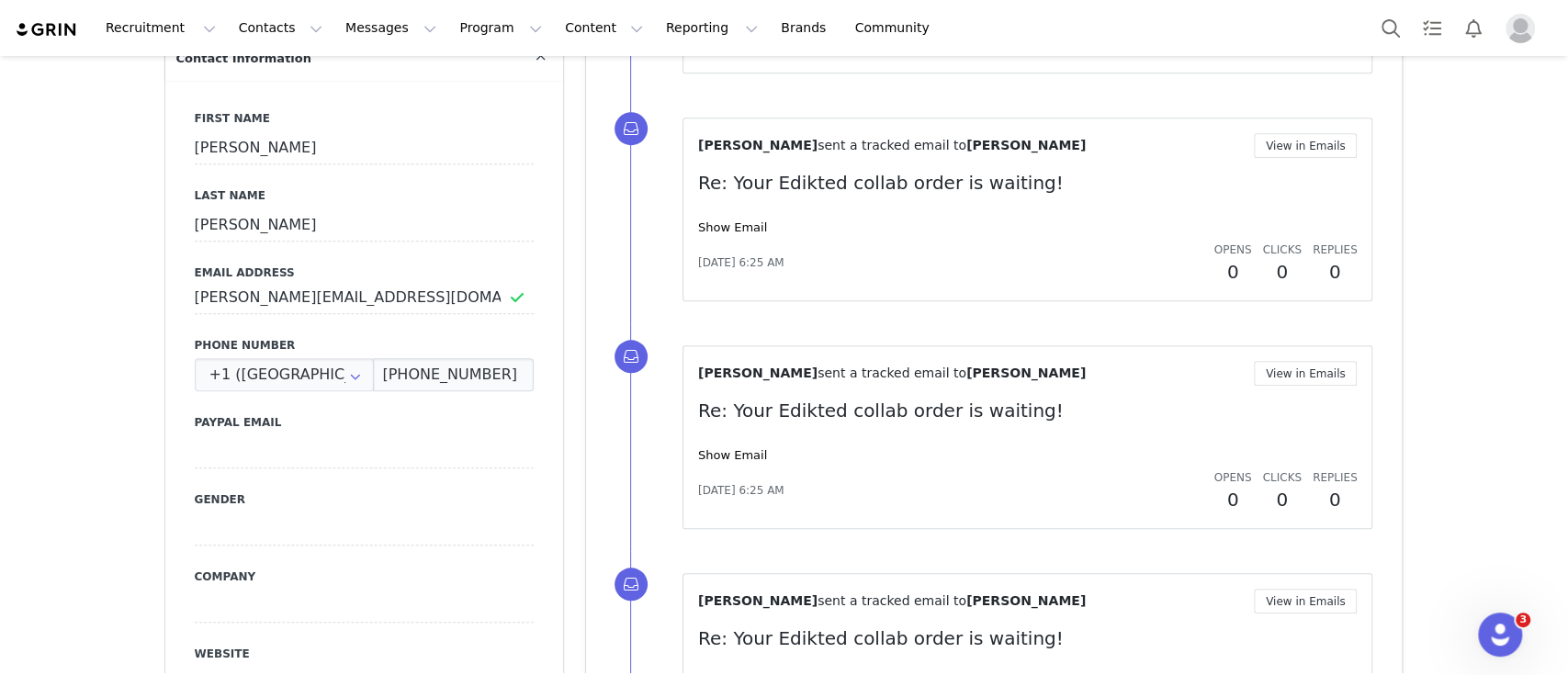
scroll to position [956, 0]
drag, startPoint x: 425, startPoint y: 267, endPoint x: 145, endPoint y: 253, distance: 280.3
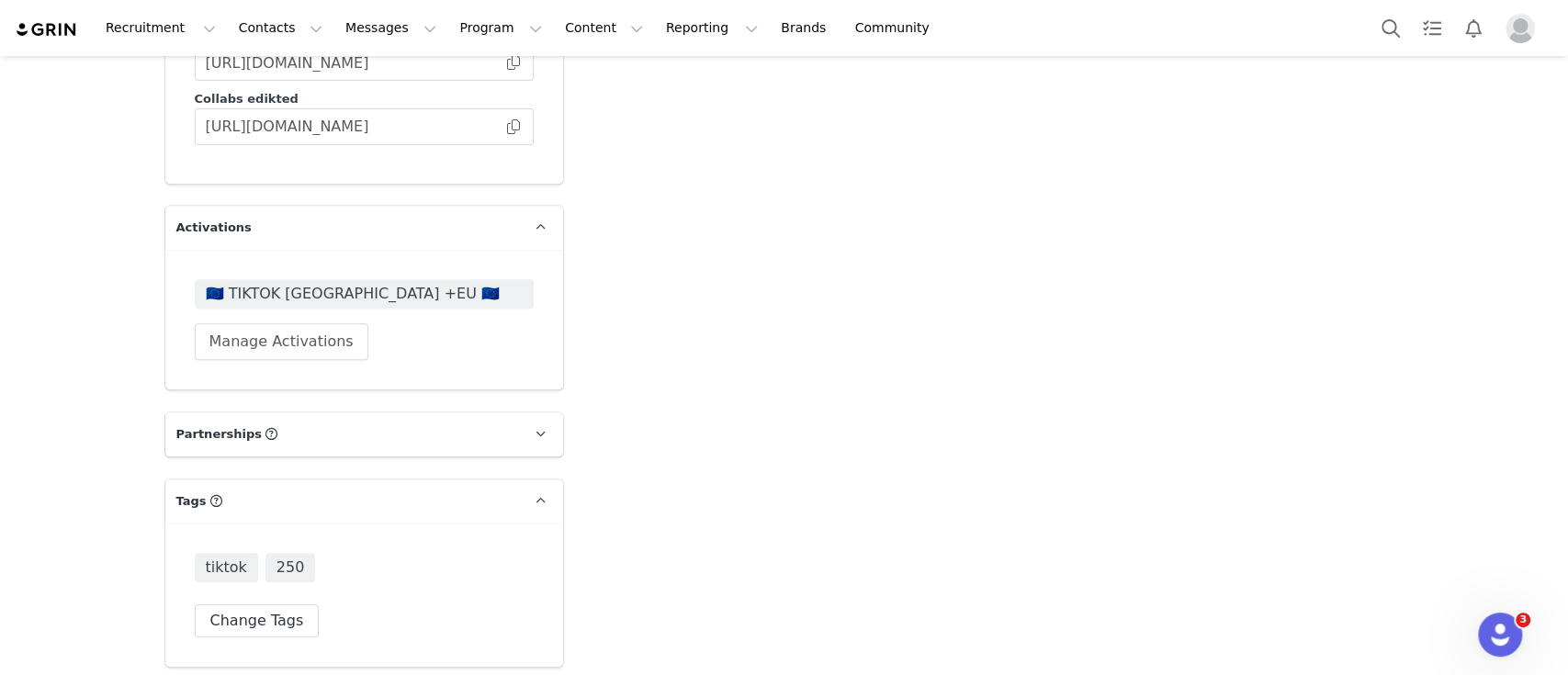
scroll to position [5161, 0]
click at [291, 603] on button "Change Tags" at bounding box center [257, 619] width 125 height 33
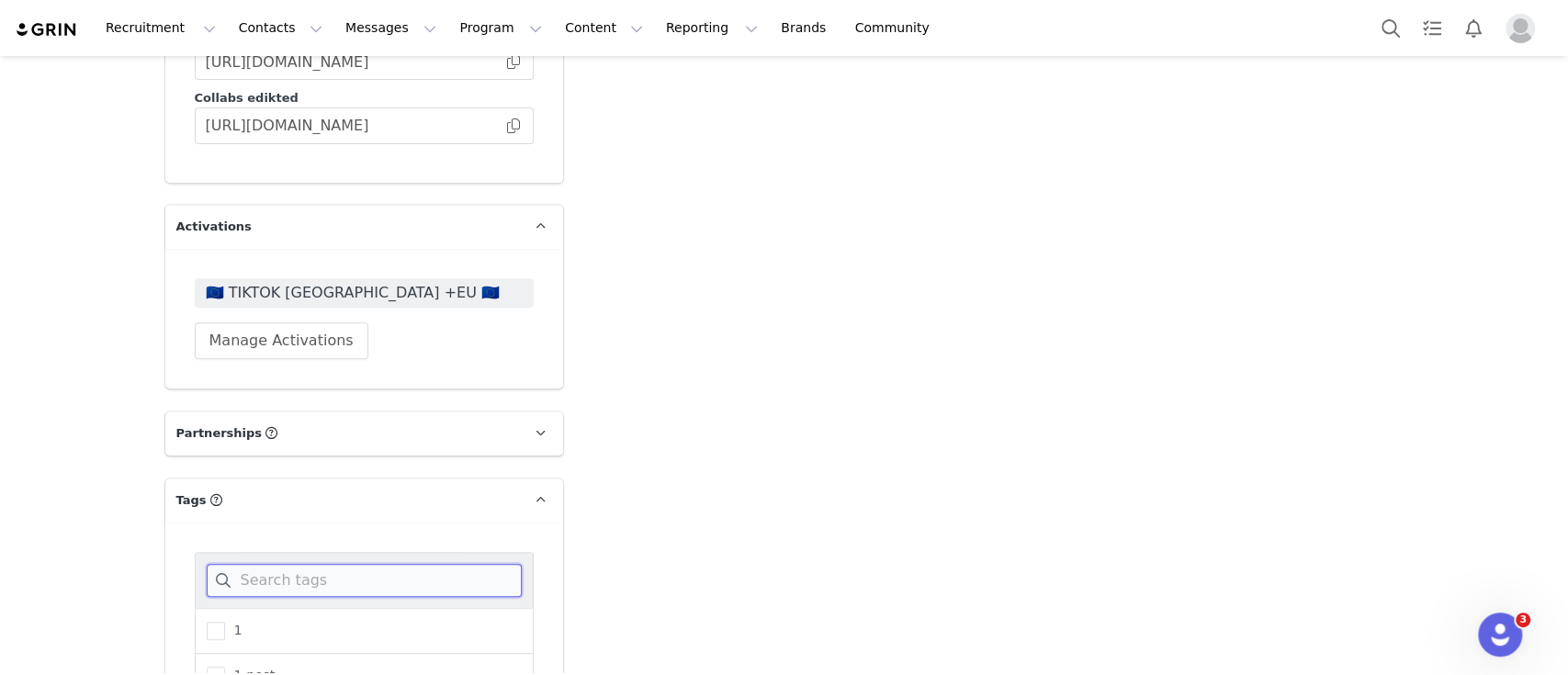
click at [339, 564] on input at bounding box center [365, 580] width 315 height 33
type input "EU"
click at [225, 622] on span "EU" at bounding box center [239, 630] width 28 height 18
click at [225, 622] on input "EU" at bounding box center [225, 622] width 0 height 0
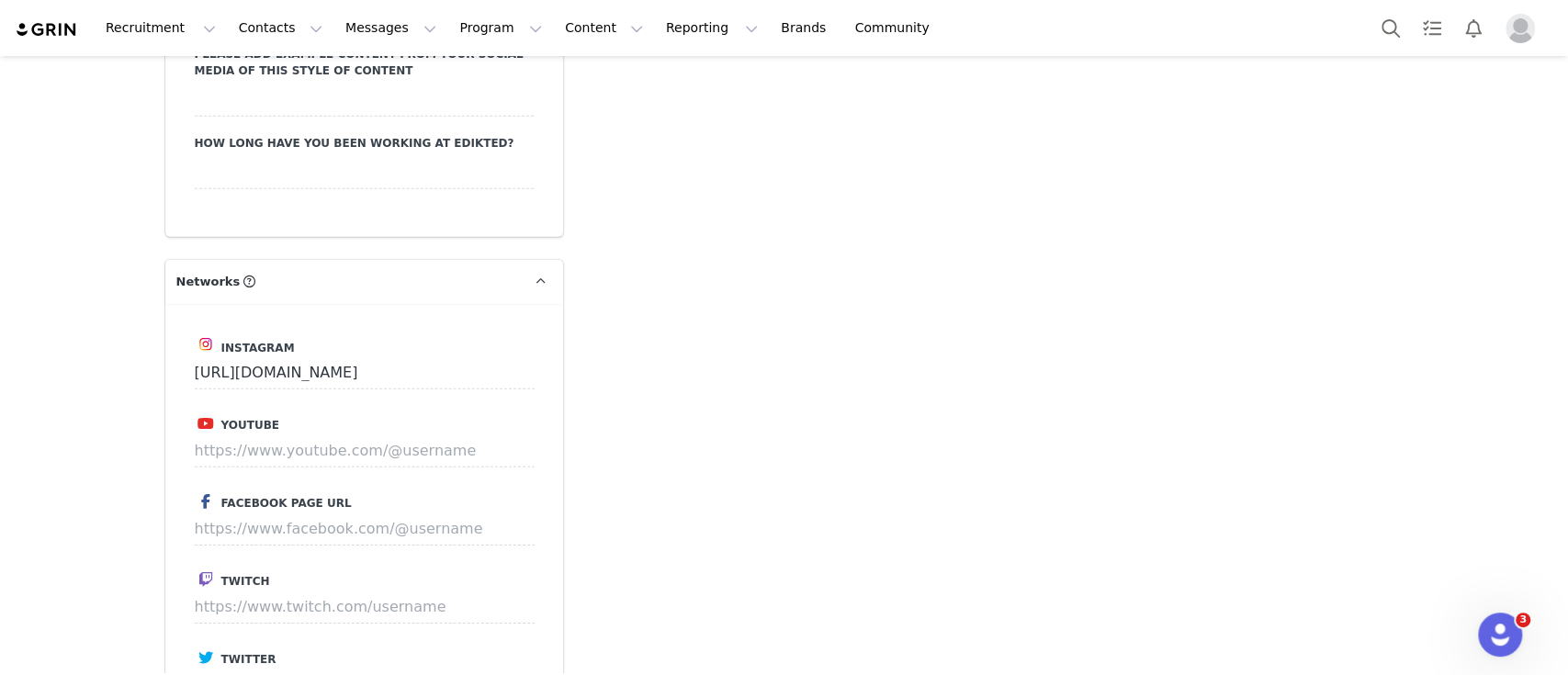
scroll to position [3645, 0]
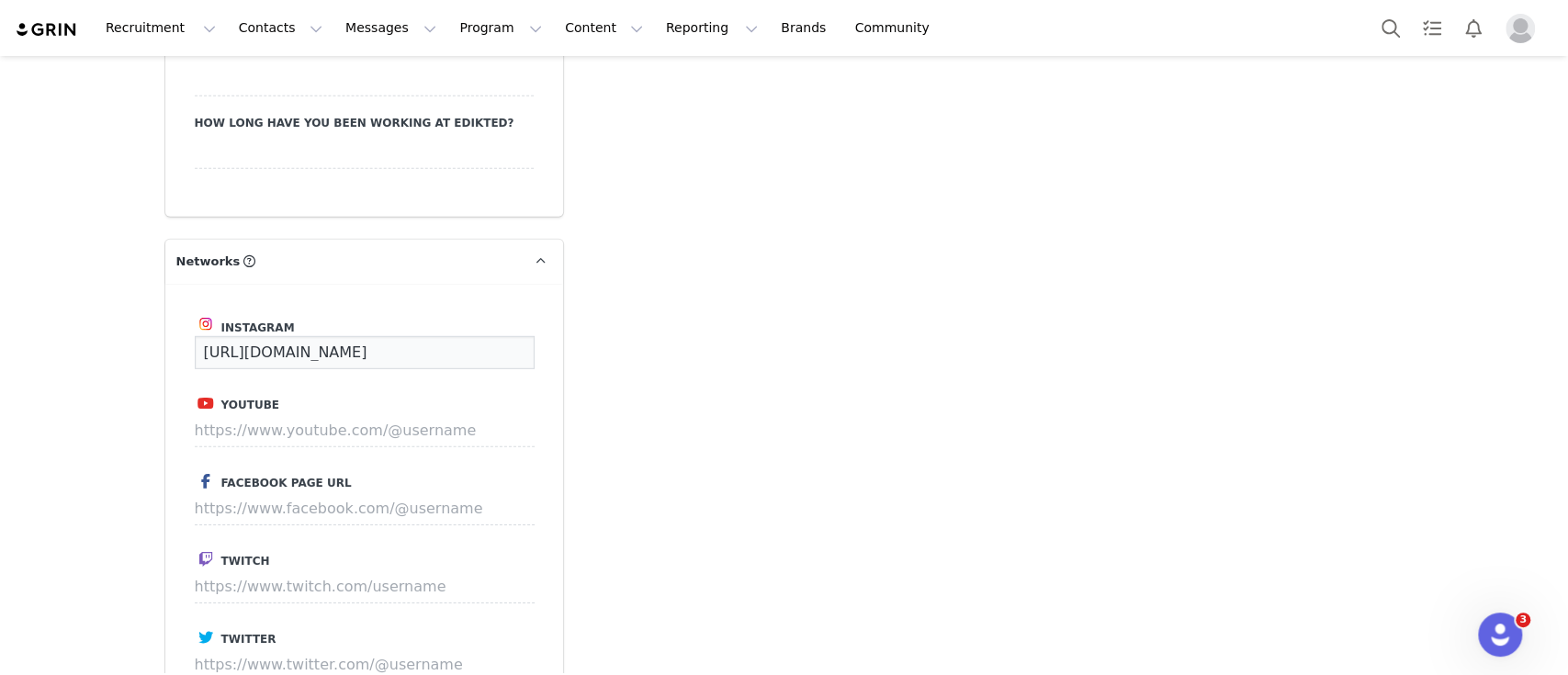
drag, startPoint x: 470, startPoint y: 251, endPoint x: 138, endPoint y: 269, distance: 332.5
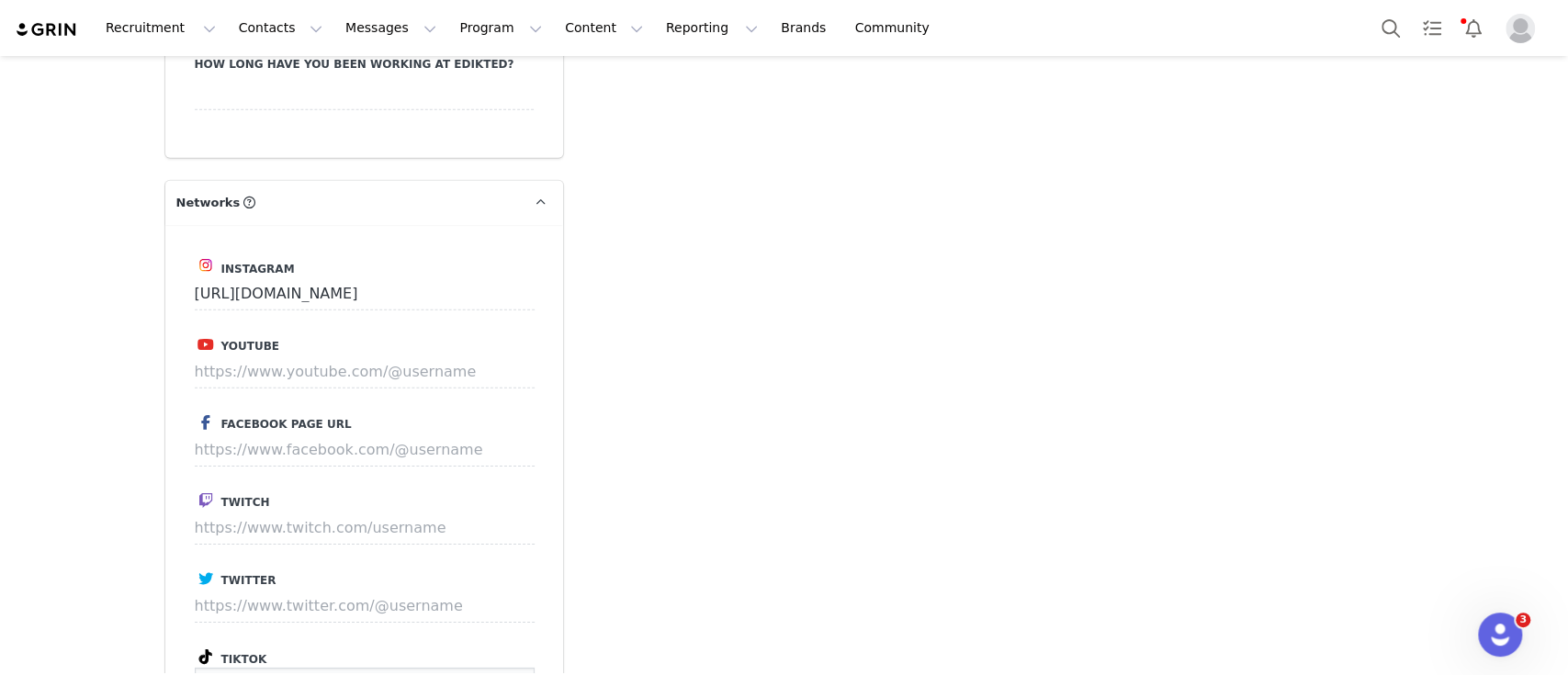
drag, startPoint x: 484, startPoint y: 576, endPoint x: 113, endPoint y: 564, distance: 371.2
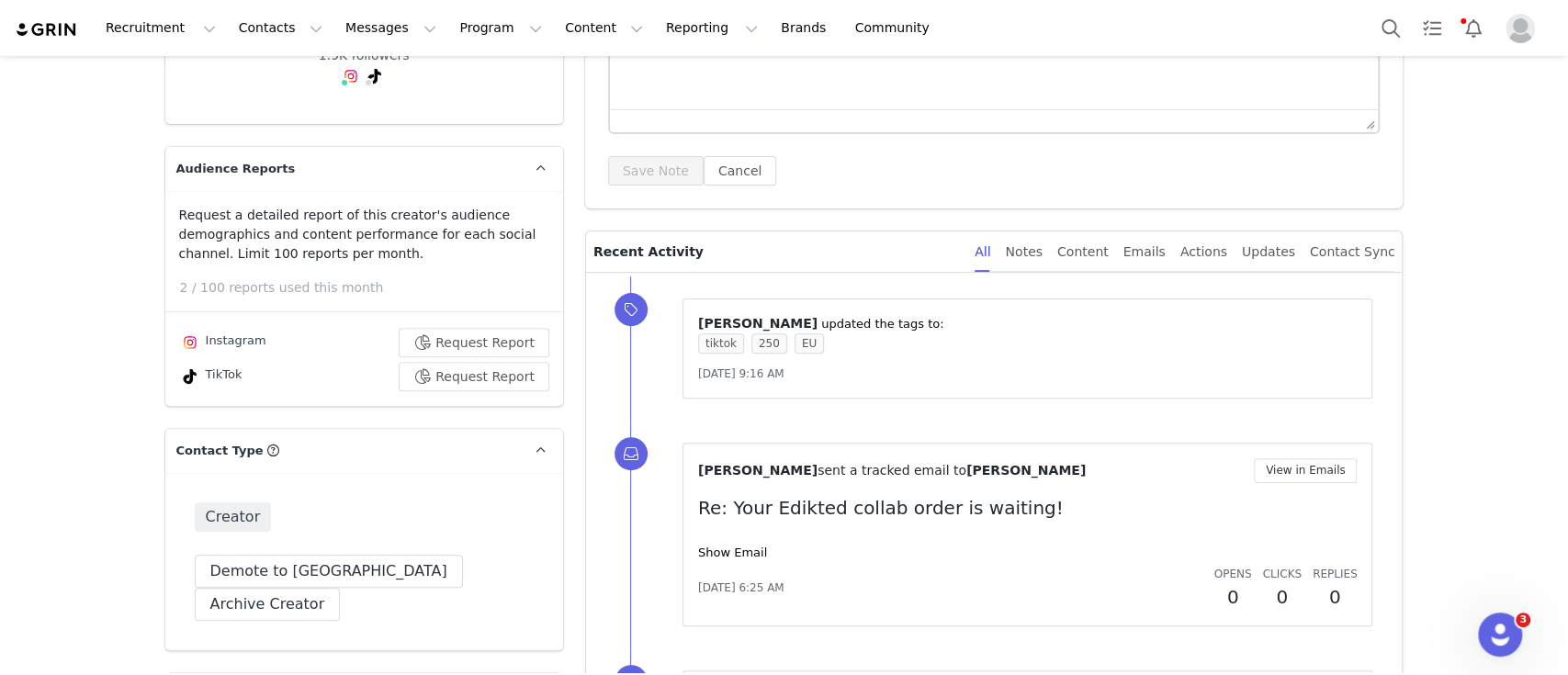
scroll to position [249, 0]
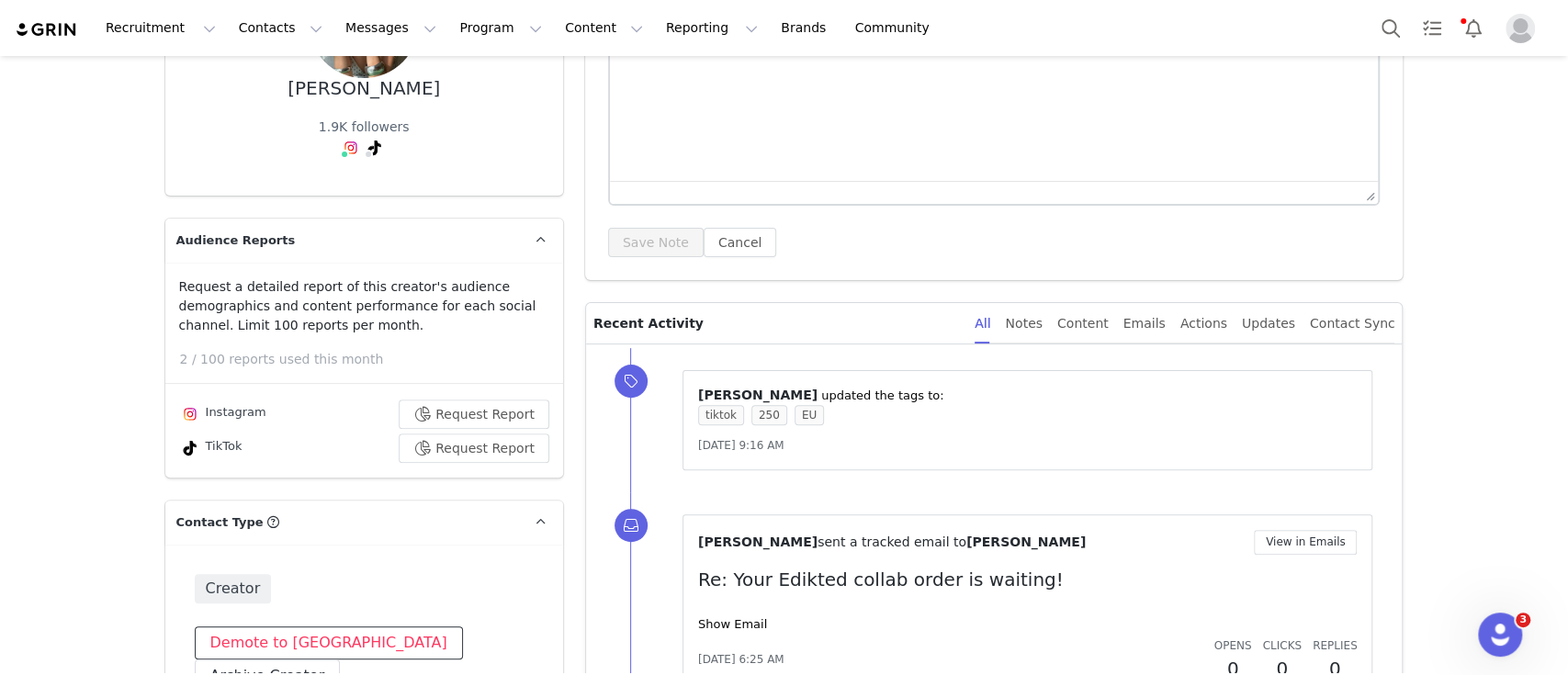
click at [266, 649] on button "Demote to [GEOGRAPHIC_DATA]" at bounding box center [329, 642] width 269 height 33
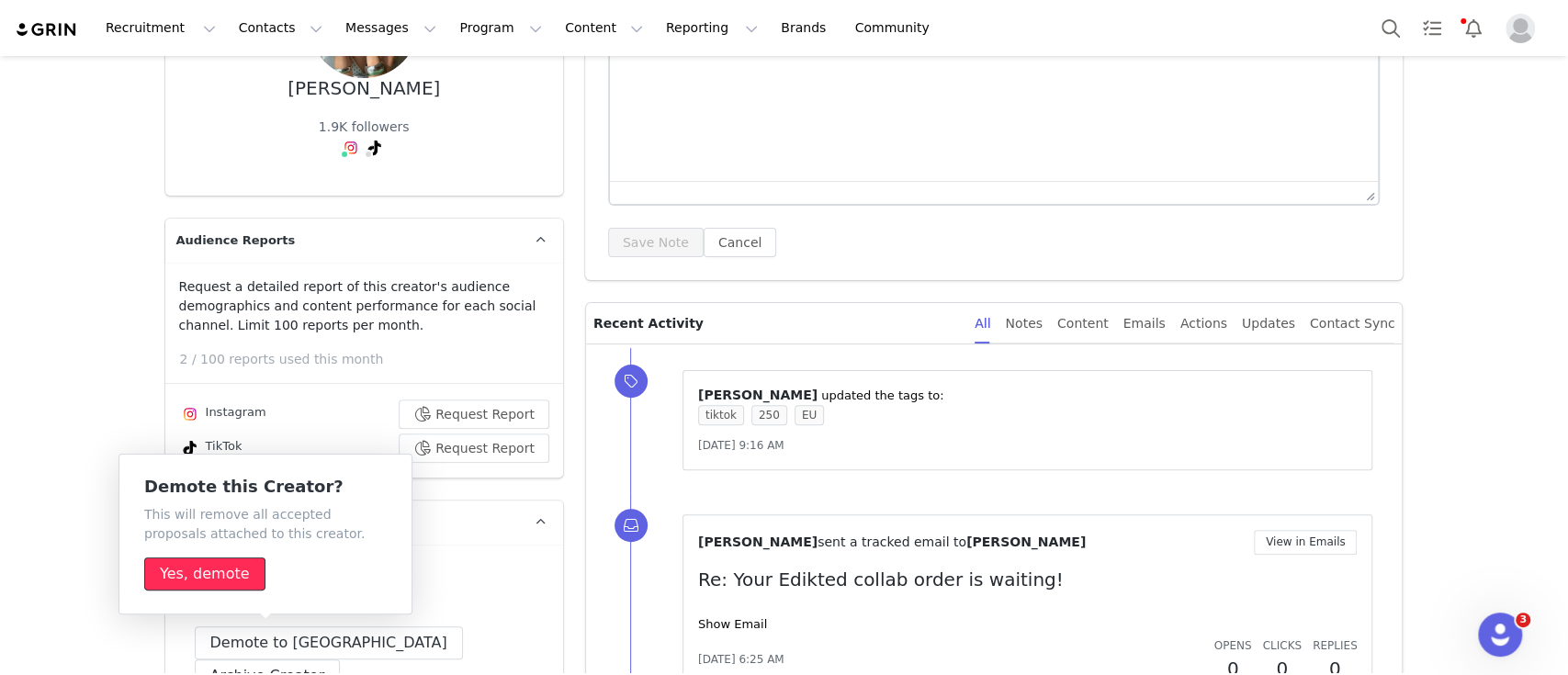
click at [227, 576] on button "Yes, demote" at bounding box center [205, 573] width 121 height 33
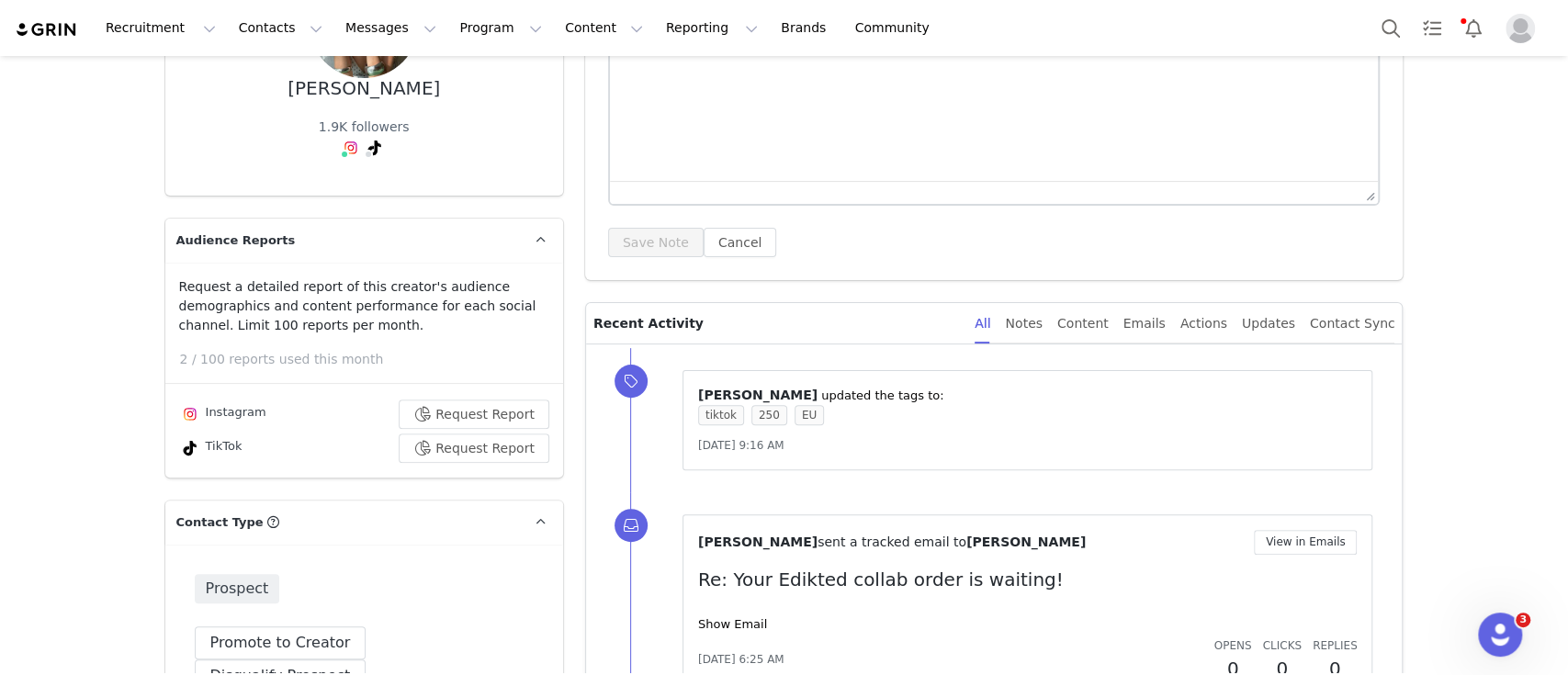
click at [745, 21] on html at bounding box center [993, 46] width 769 height 49
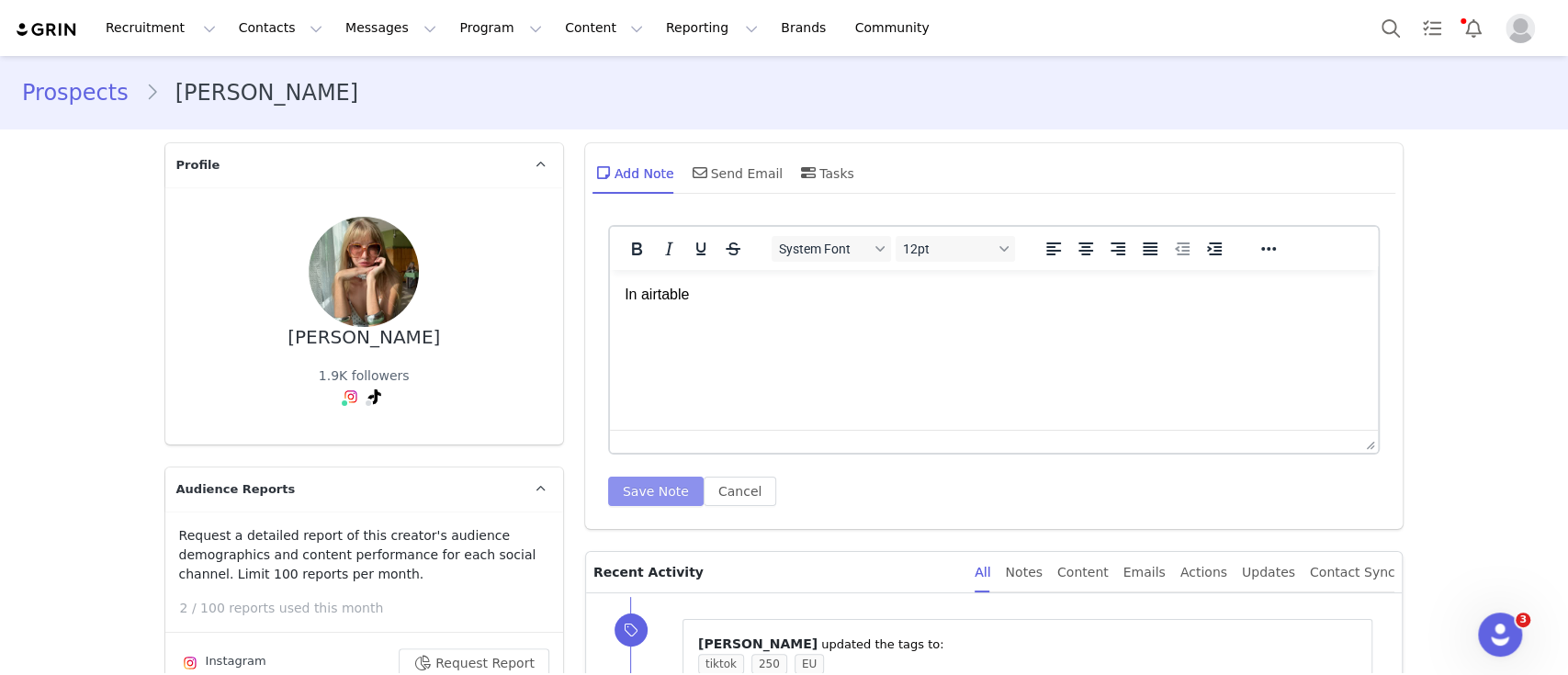
click at [648, 494] on button "Save Note" at bounding box center [656, 491] width 95 height 30
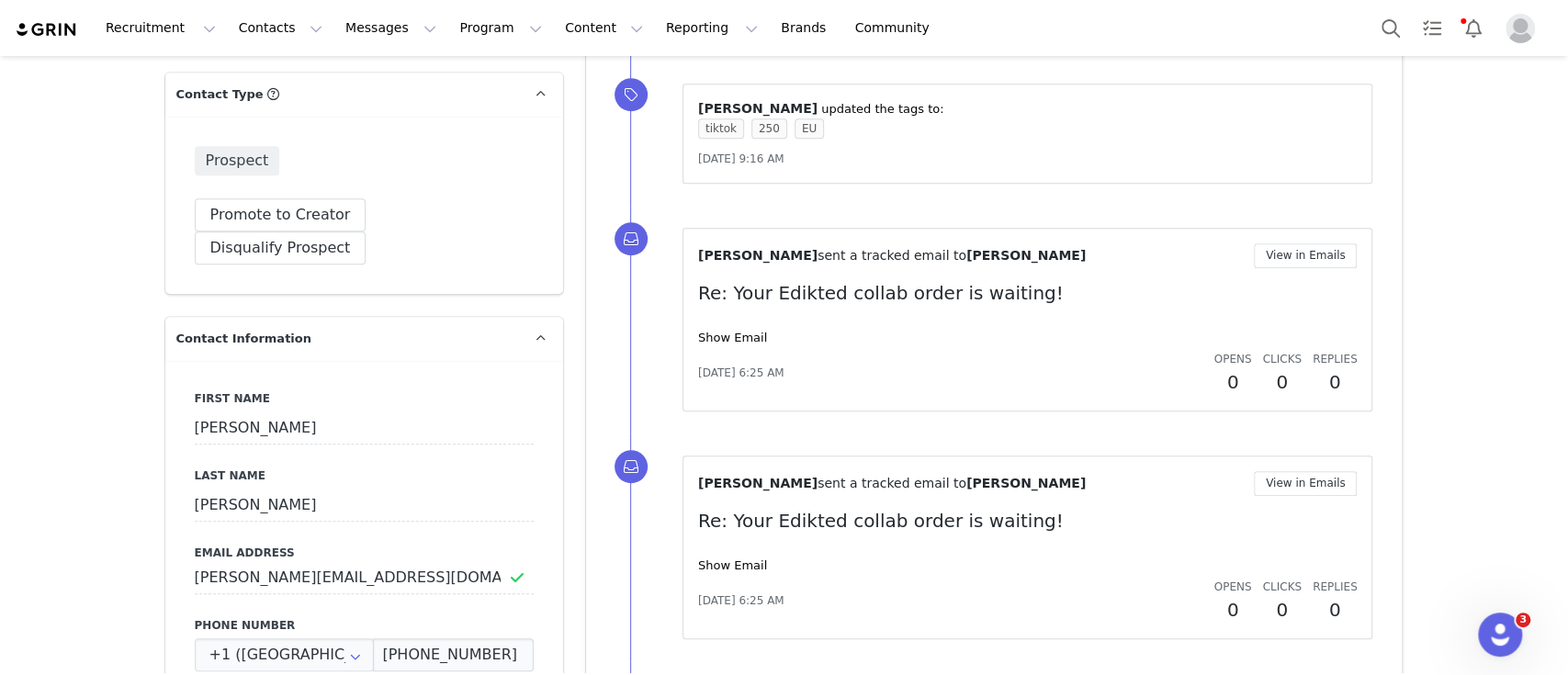
scroll to position [682, 0]
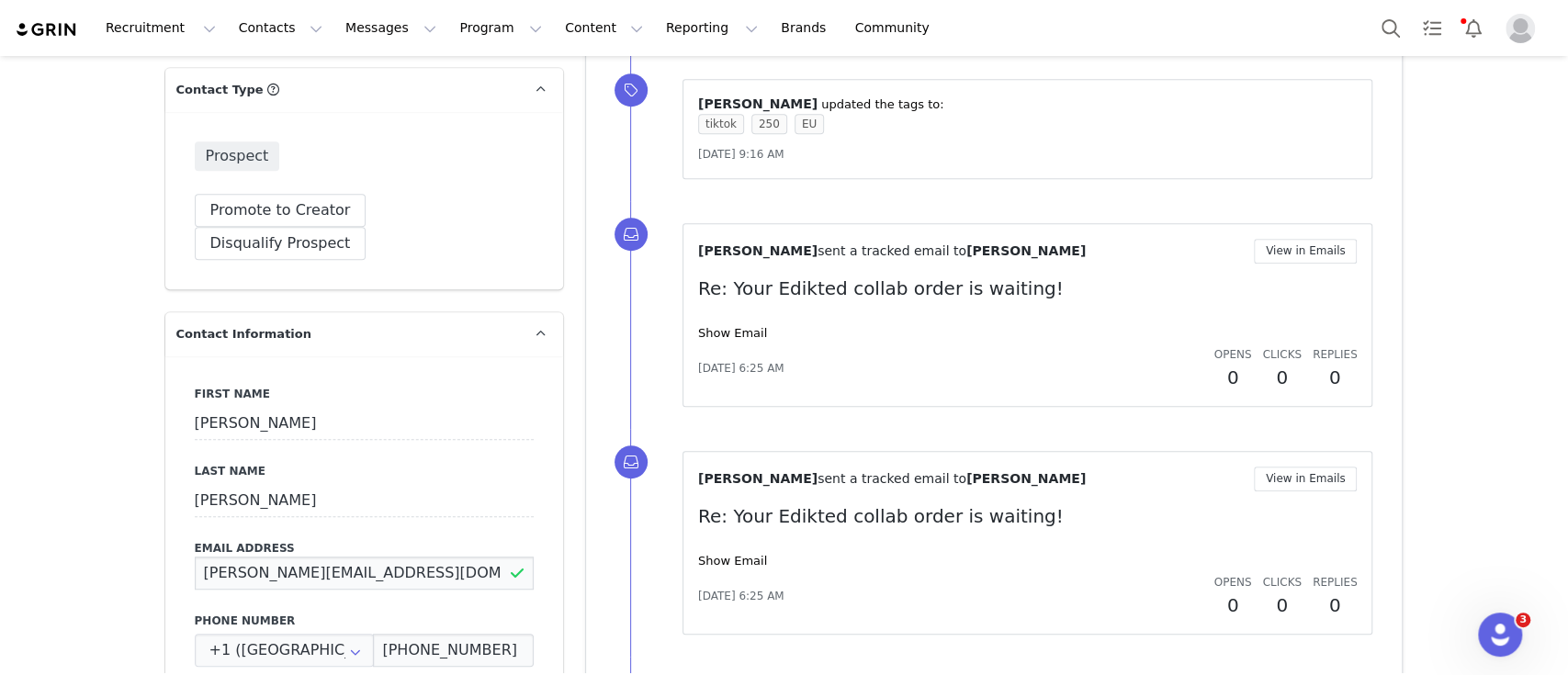
drag, startPoint x: 409, startPoint y: 544, endPoint x: 85, endPoint y: 558, distance: 324.3
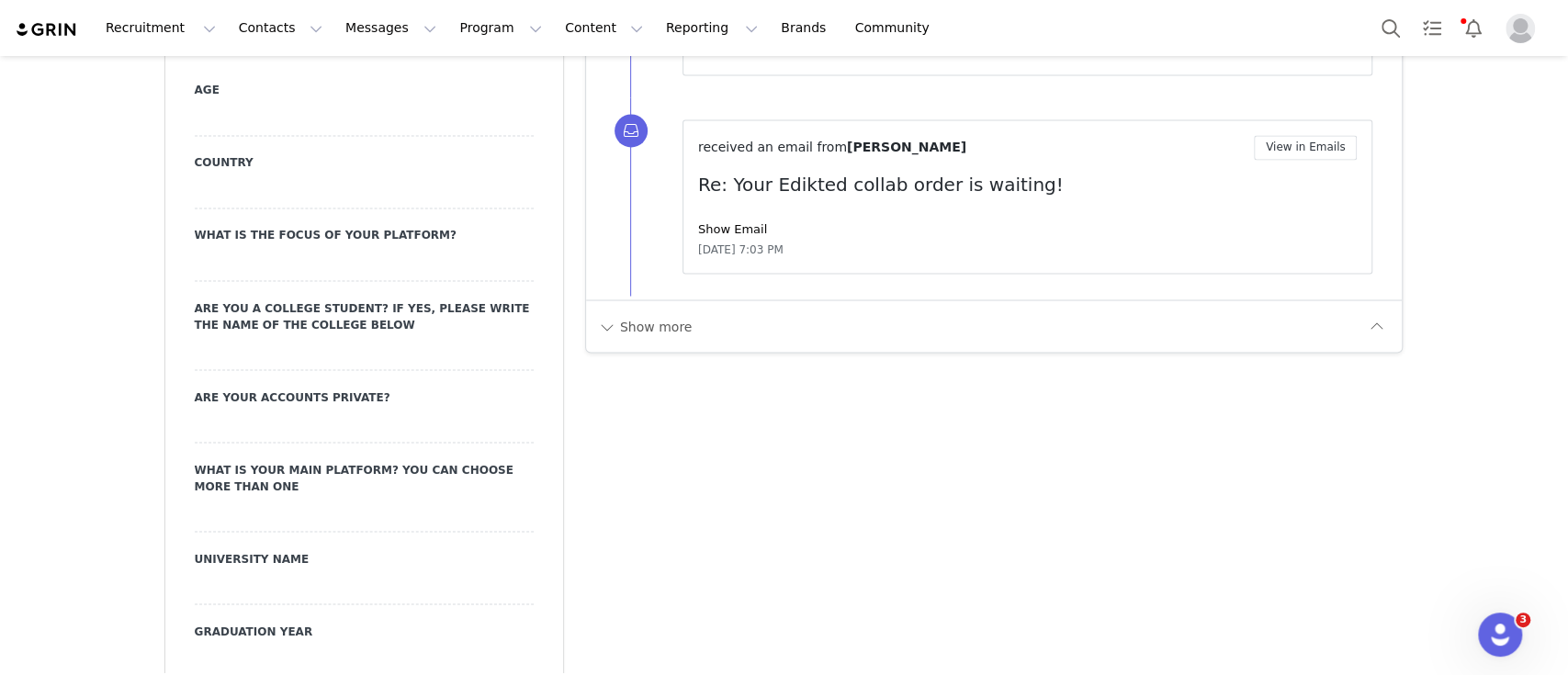
scroll to position [1884, 0]
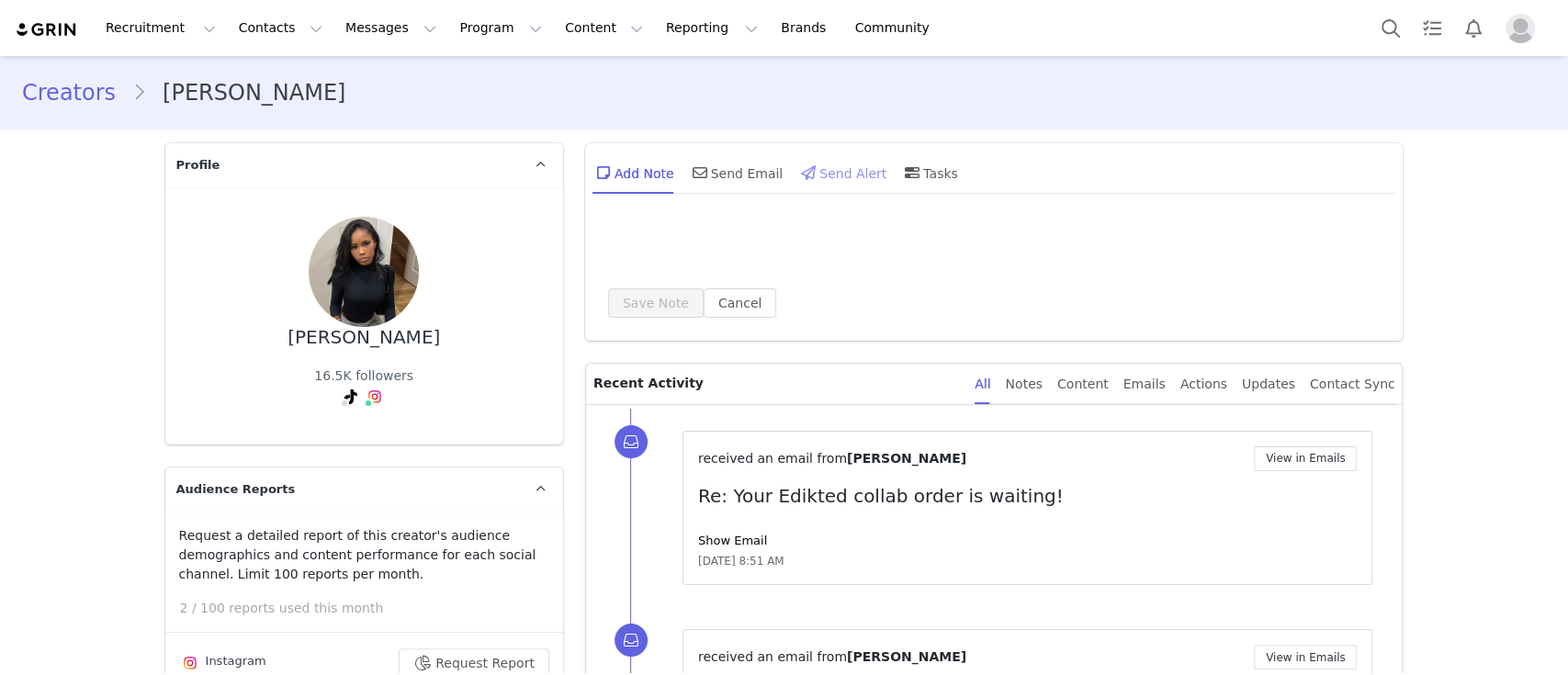
type input "+1 ([GEOGRAPHIC_DATA])"
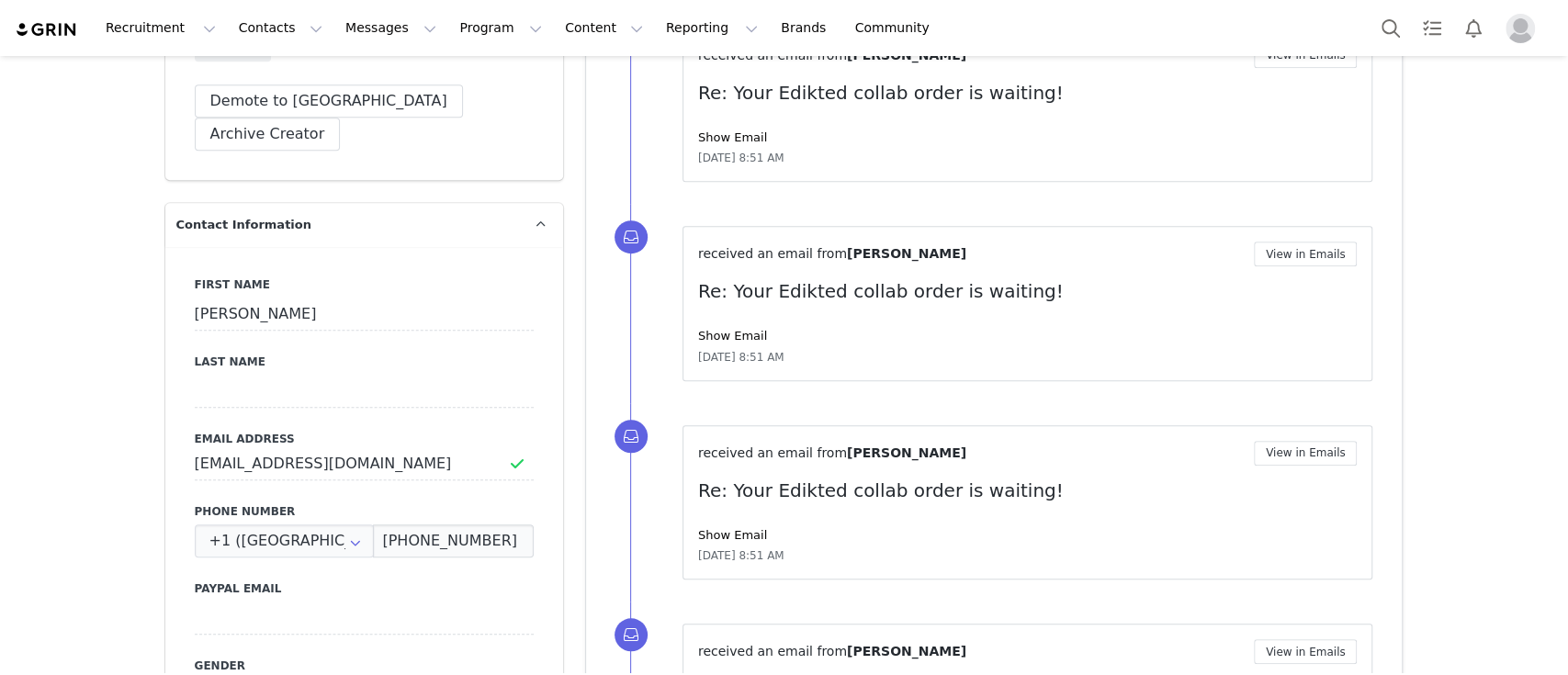
scroll to position [886, 0]
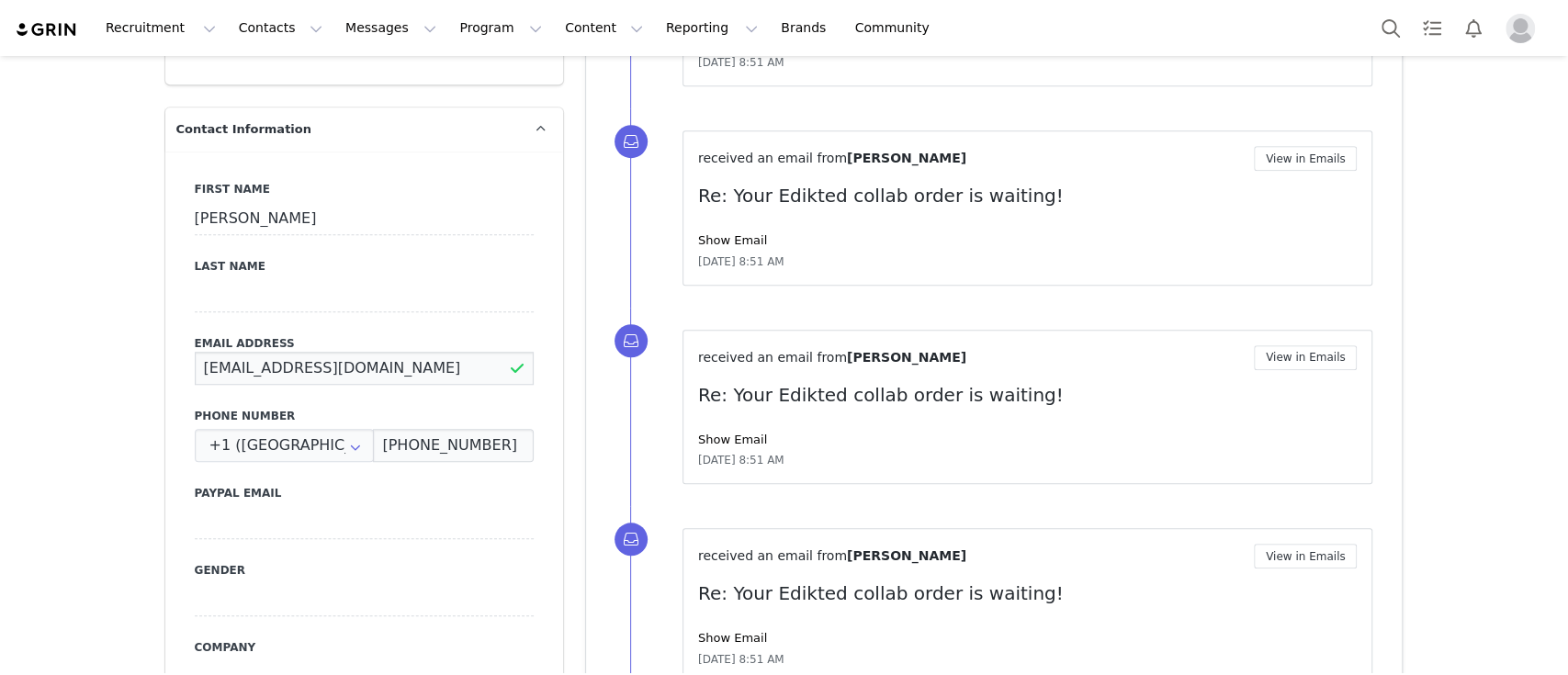
drag, startPoint x: 410, startPoint y: 328, endPoint x: 112, endPoint y: 334, distance: 298.1
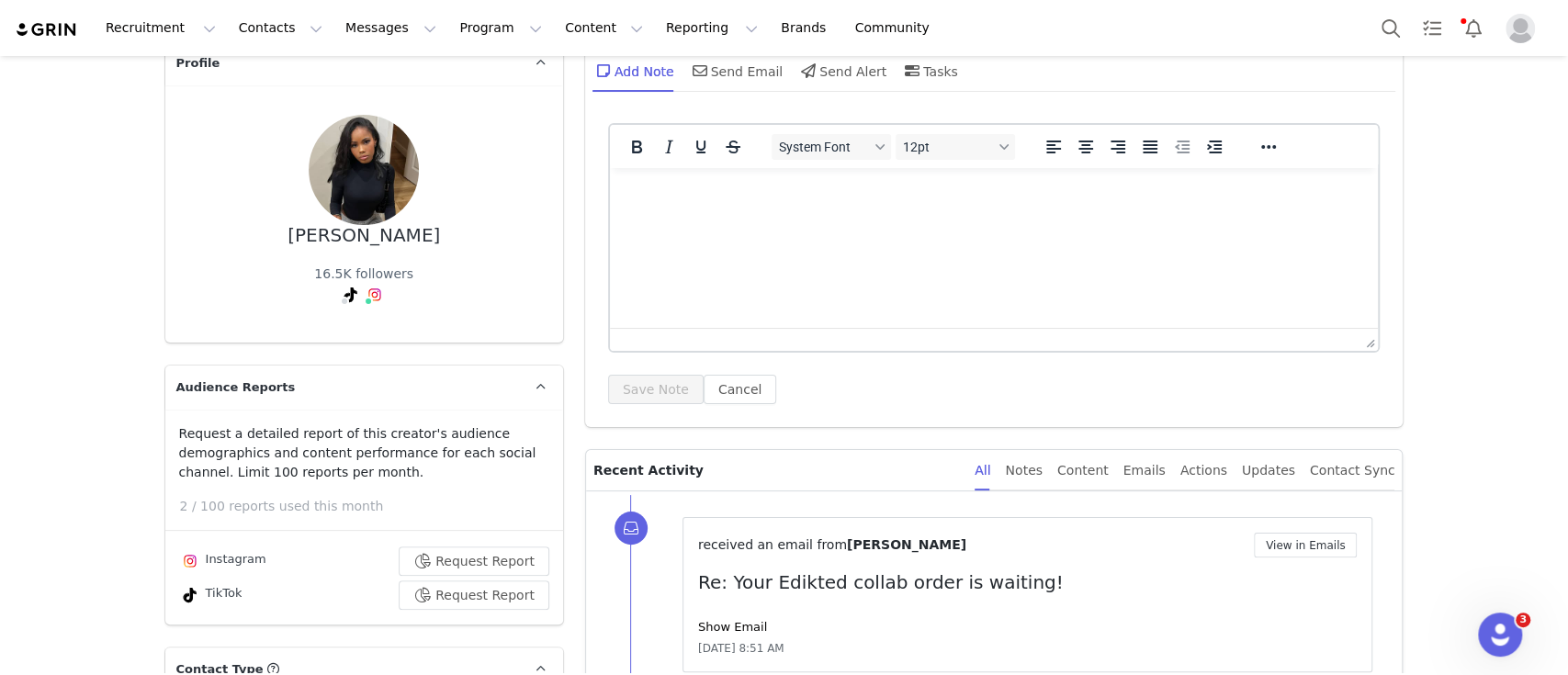
scroll to position [0, 0]
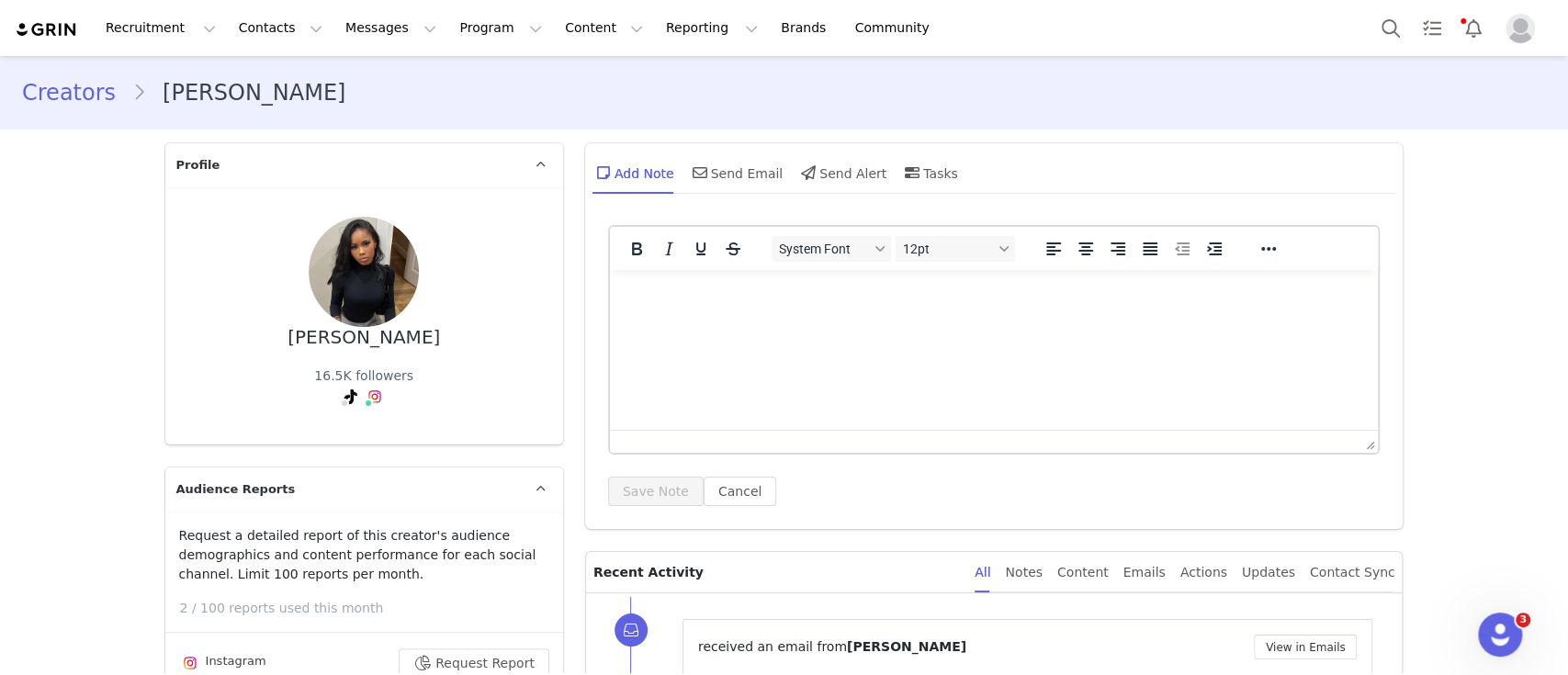
click at [728, 320] on html at bounding box center [993, 295] width 769 height 49
click at [646, 489] on button "Save Note" at bounding box center [656, 491] width 95 height 30
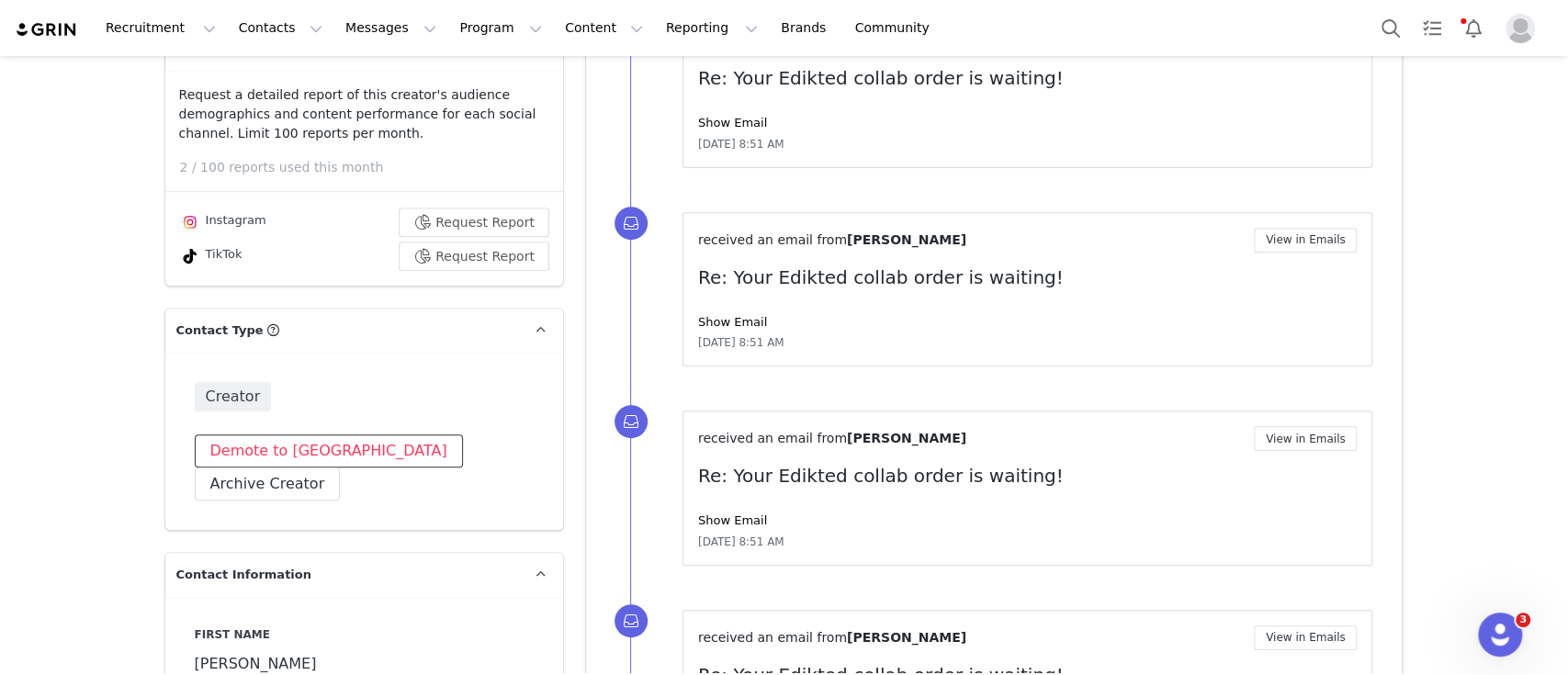
click at [312, 455] on button "Demote to [GEOGRAPHIC_DATA]" at bounding box center [329, 450] width 269 height 33
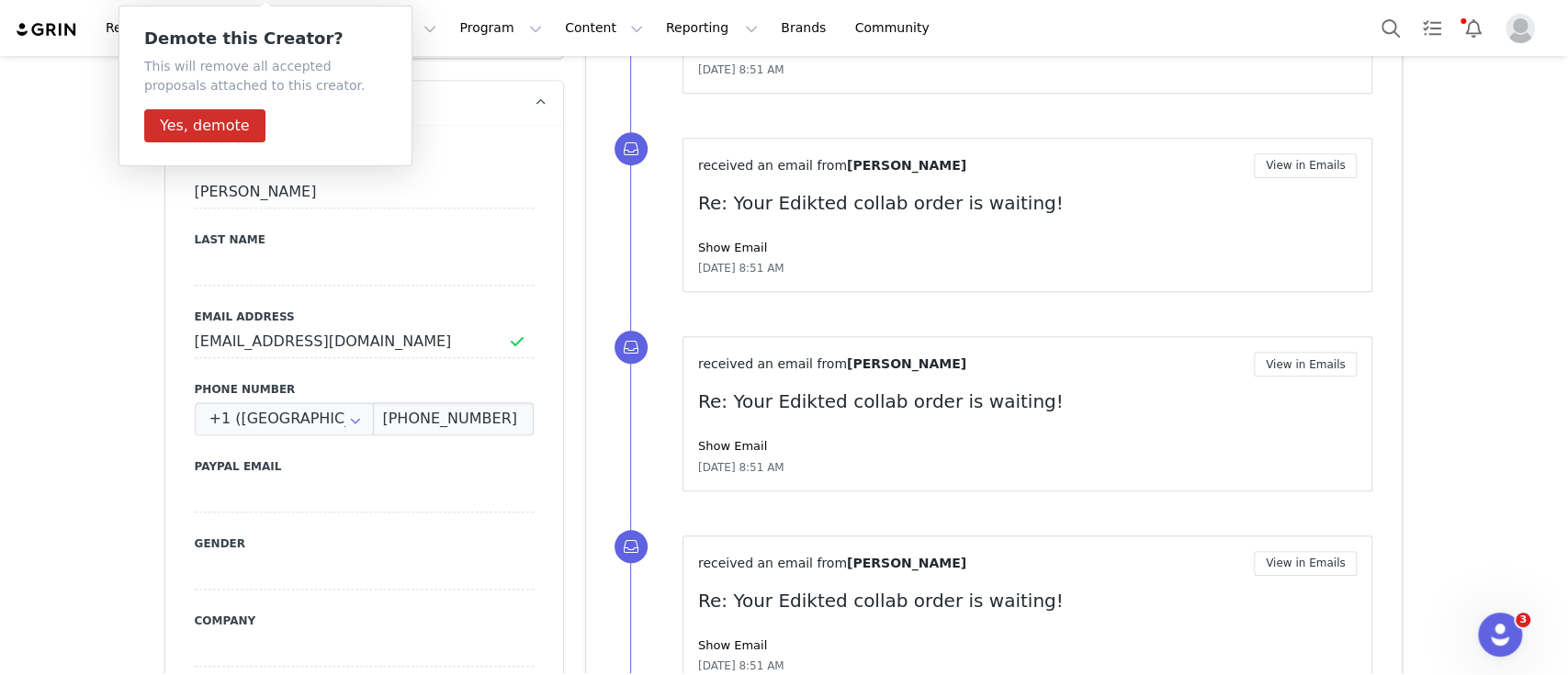
scroll to position [912, 0]
click at [212, 131] on button "Yes, demote" at bounding box center [205, 125] width 121 height 33
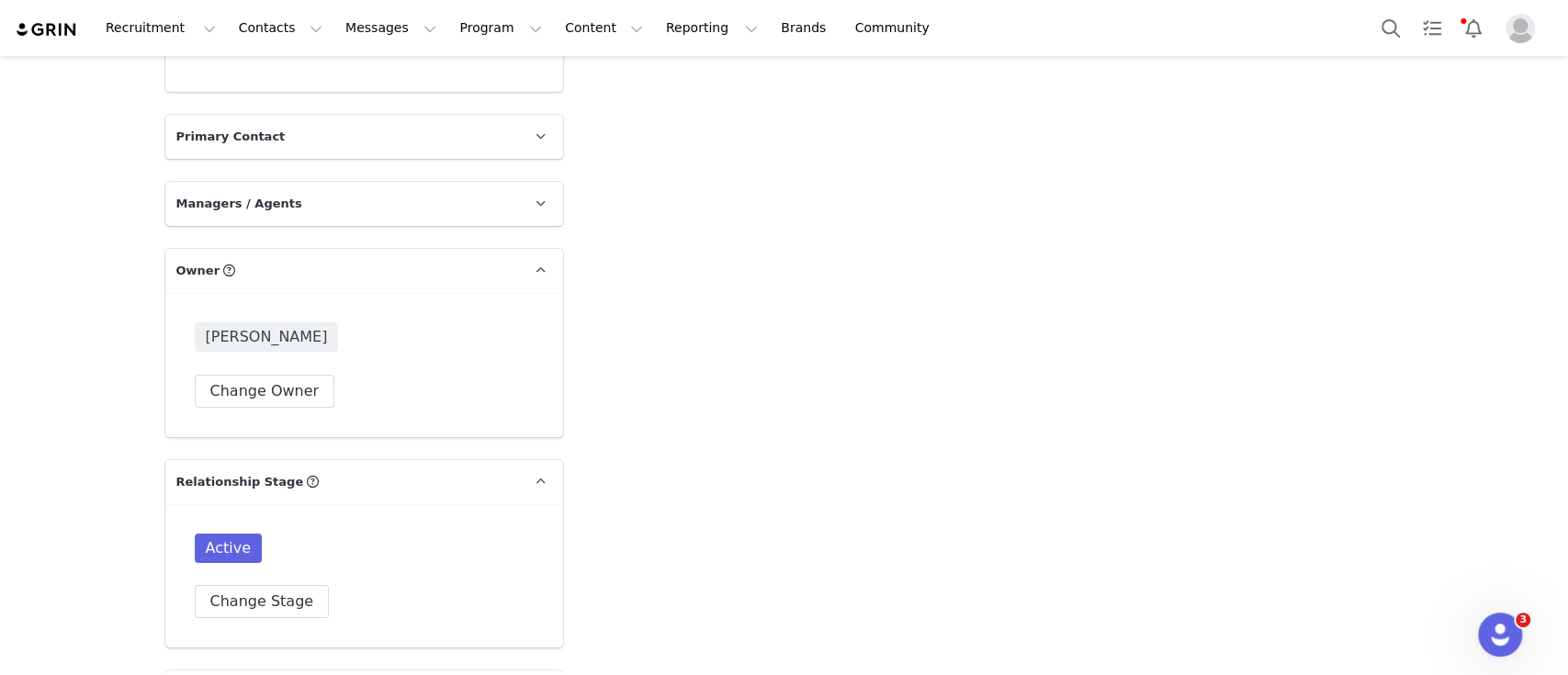
scroll to position [4553, 0]
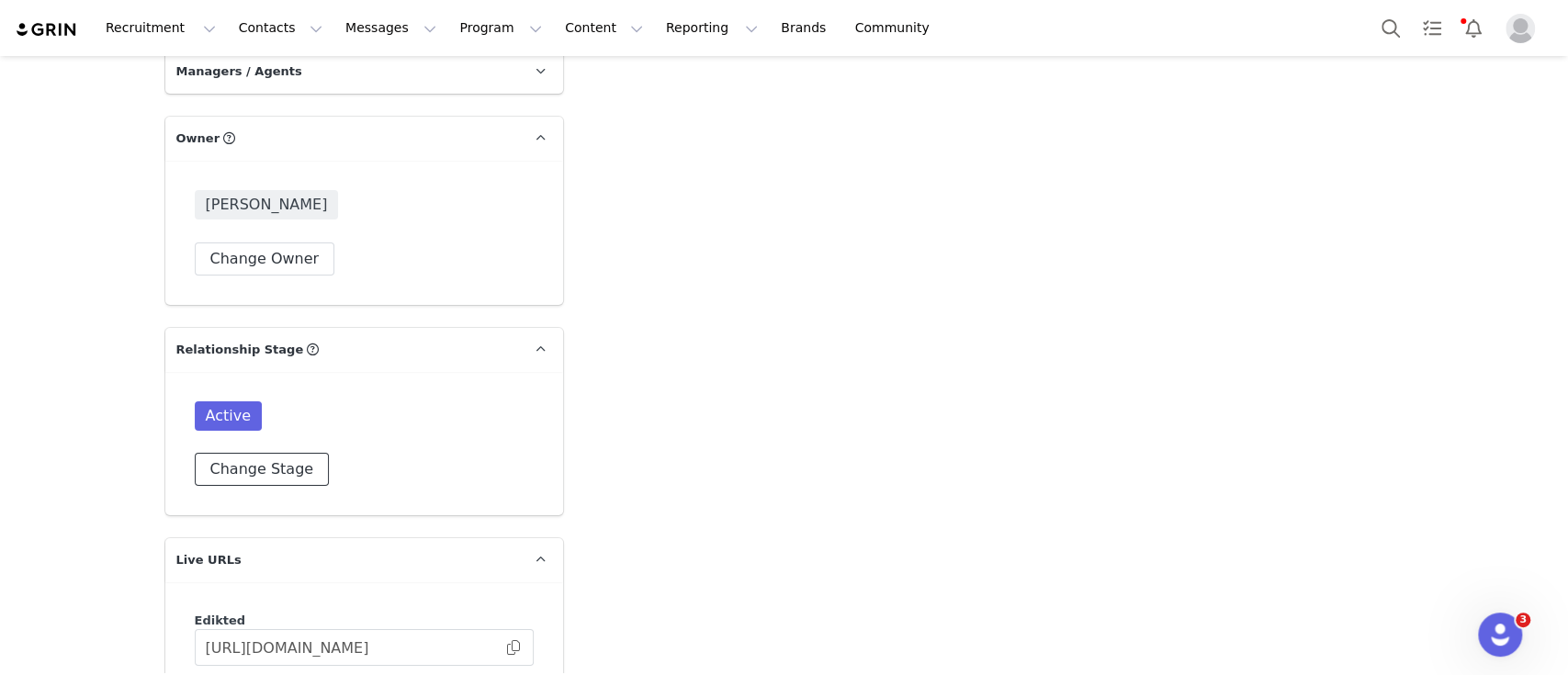
click at [277, 453] on button "Change Stage" at bounding box center [262, 469] width 135 height 33
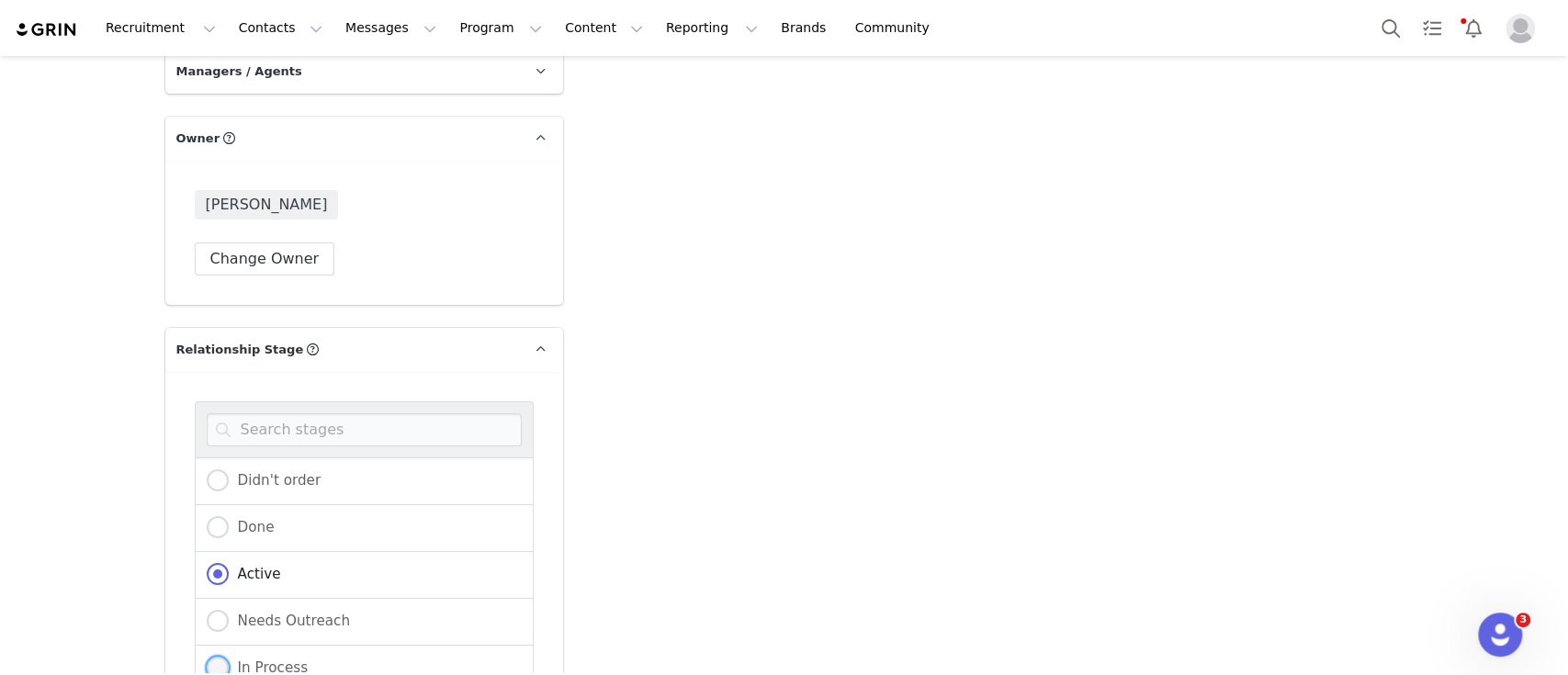
click at [264, 659] on span "In Process" at bounding box center [269, 668] width 80 height 17
click at [229, 656] on input "In Process" at bounding box center [218, 668] width 22 height 24
radio input "true"
radio input "false"
radio input "true"
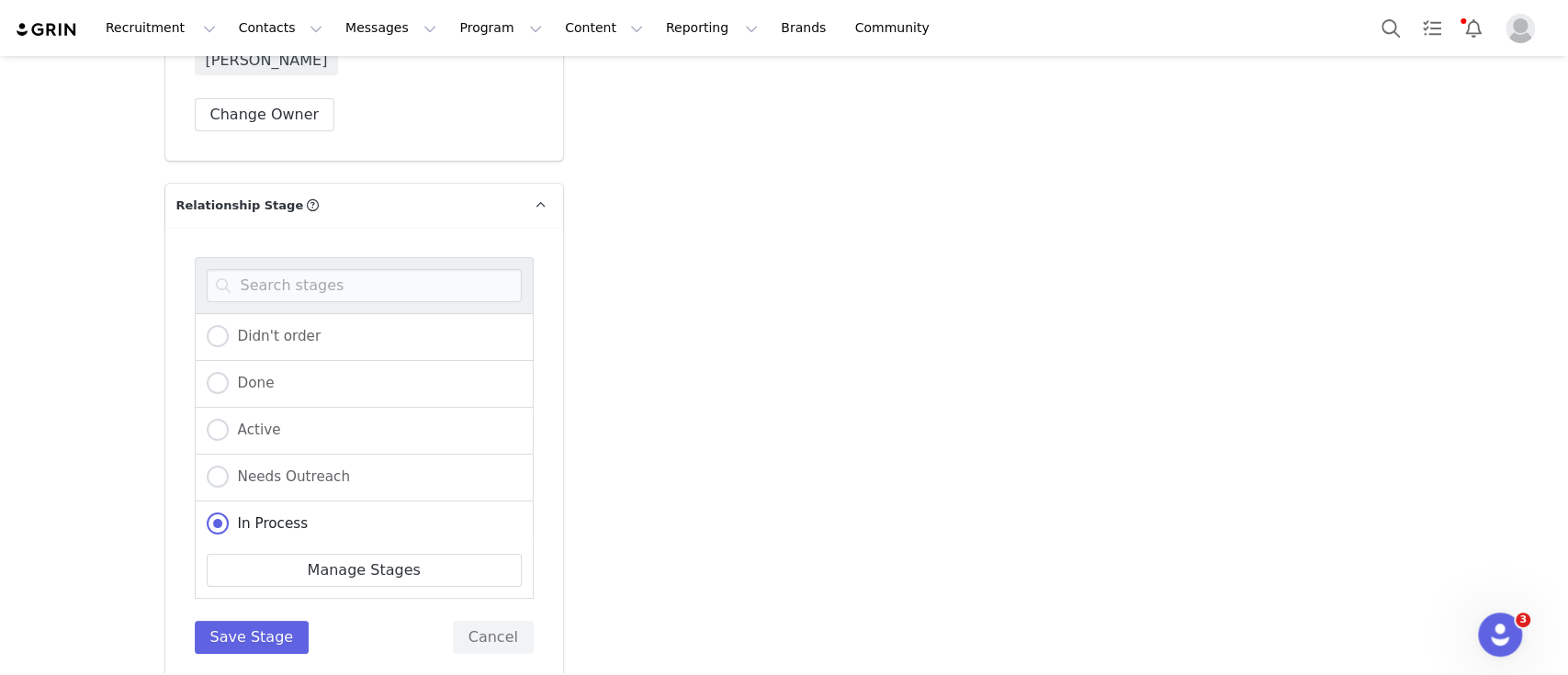
scroll to position [4709, 0]
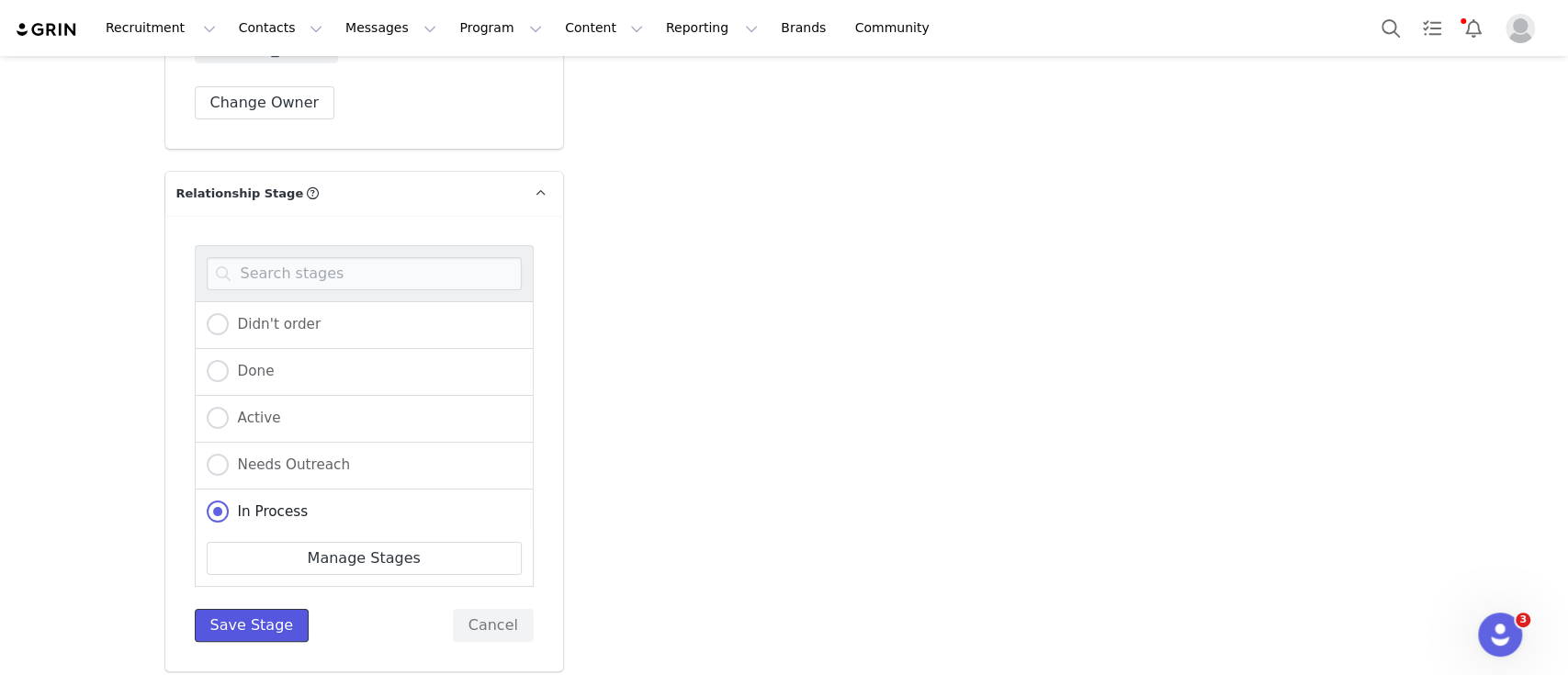
click at [246, 609] on button "Save Stage" at bounding box center [252, 625] width 115 height 33
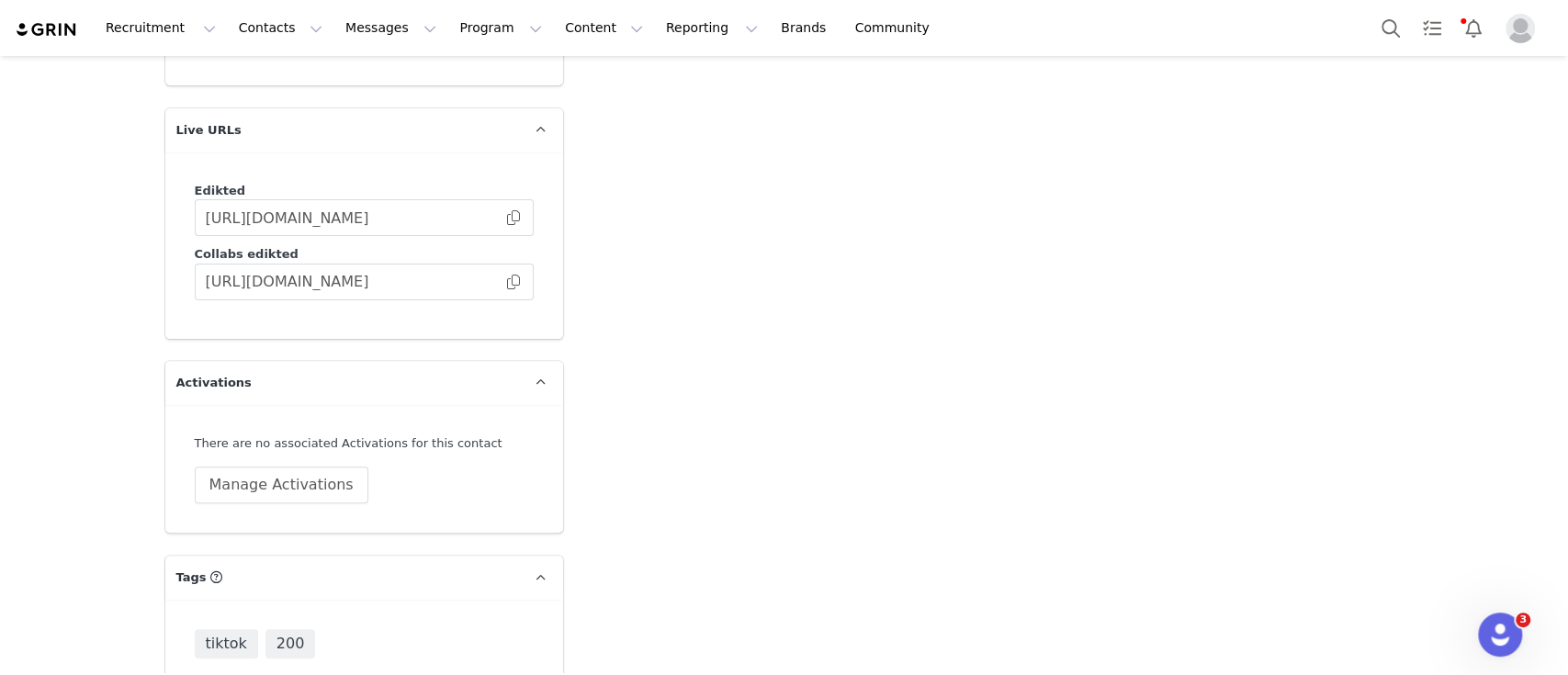
scroll to position [4983, 0]
click at [327, 641] on input at bounding box center [365, 656] width 315 height 33
type input "W"
type input "EU"
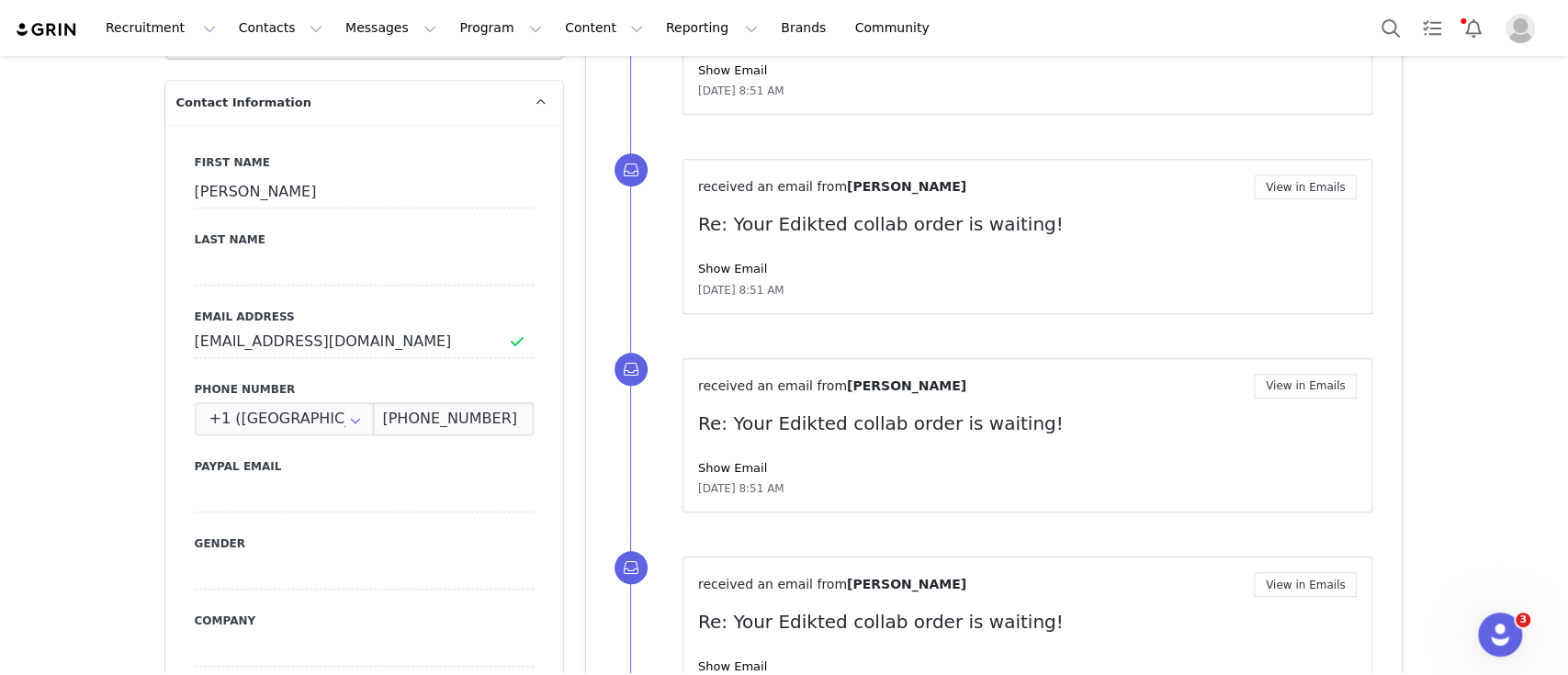
scroll to position [911, 0]
drag, startPoint x: 457, startPoint y: 308, endPoint x: 83, endPoint y: 298, distance: 374.1
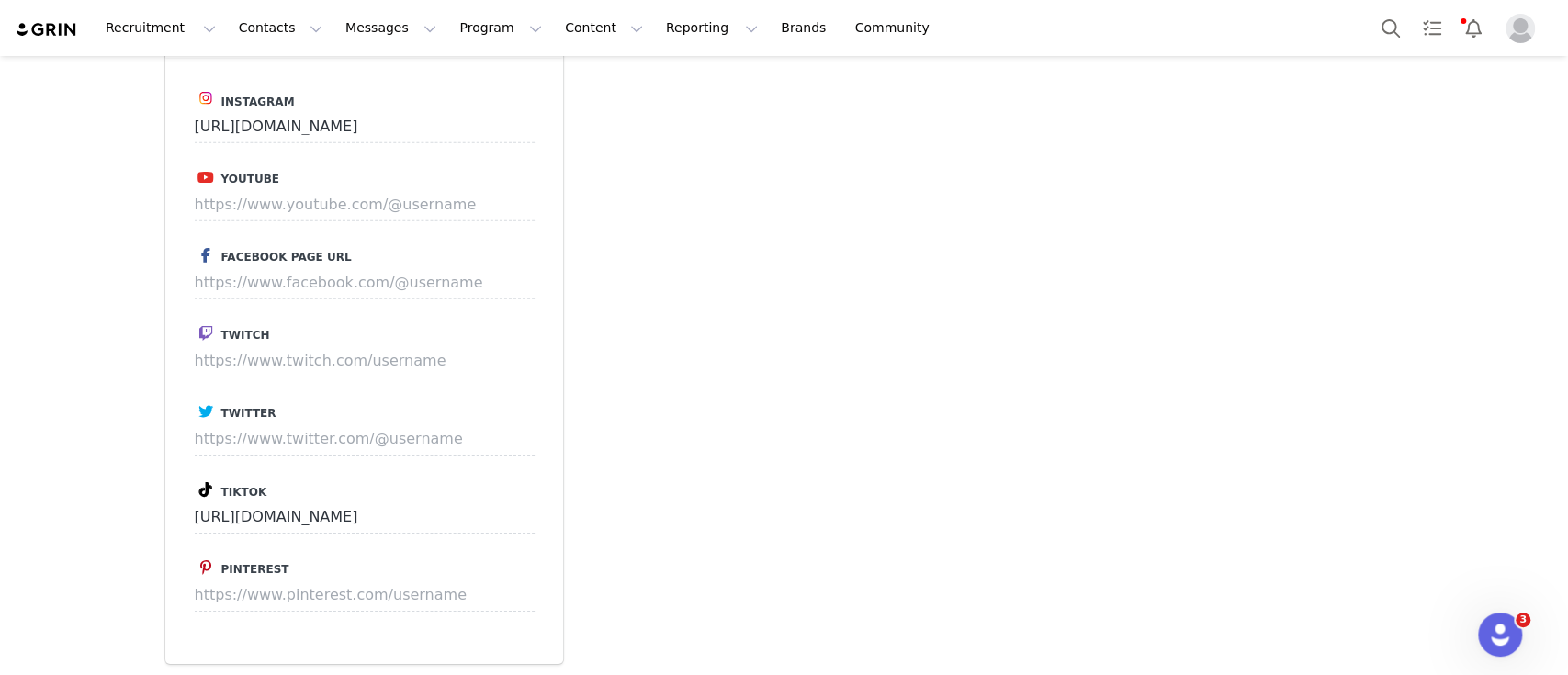
scroll to position [3724, 0]
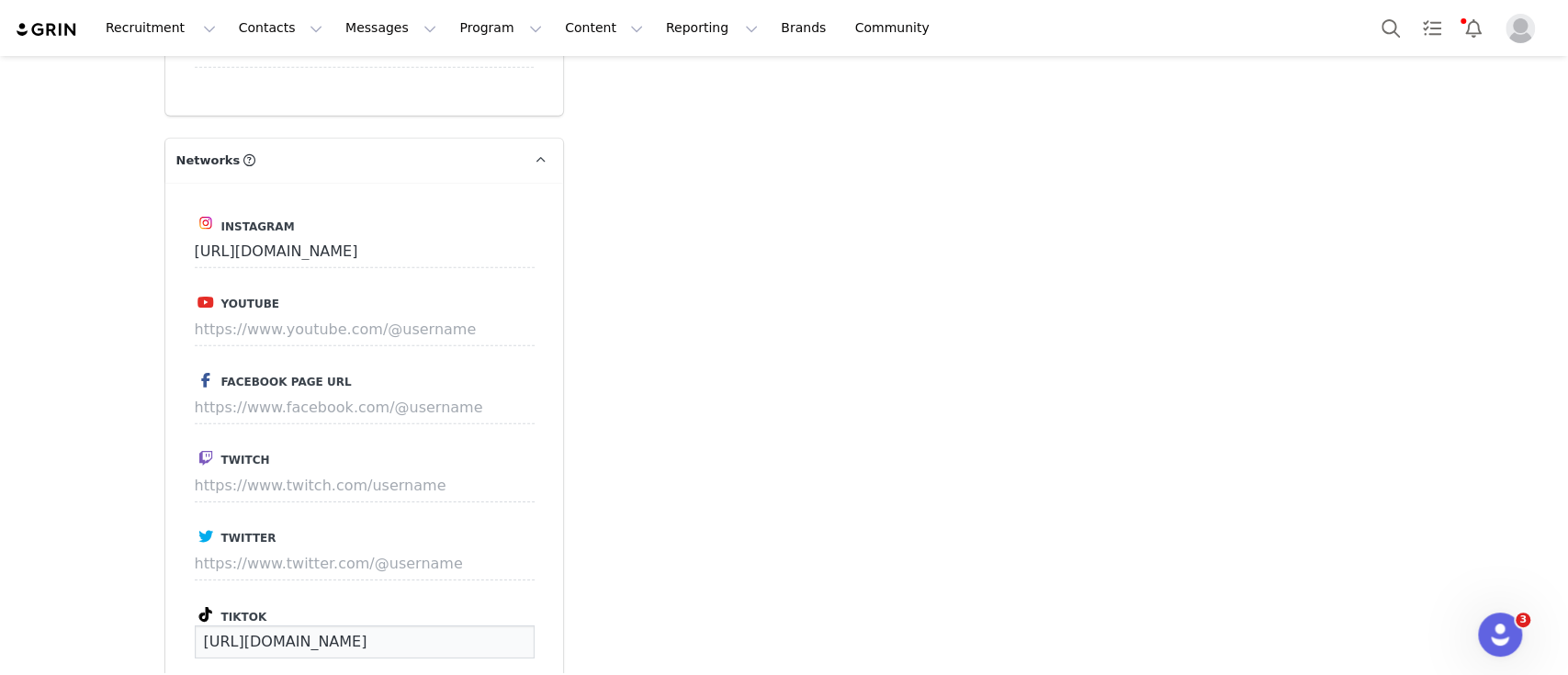
drag, startPoint x: 464, startPoint y: 547, endPoint x: 103, endPoint y: 526, distance: 361.6
drag, startPoint x: 488, startPoint y: 165, endPoint x: 141, endPoint y: 169, distance: 347.0
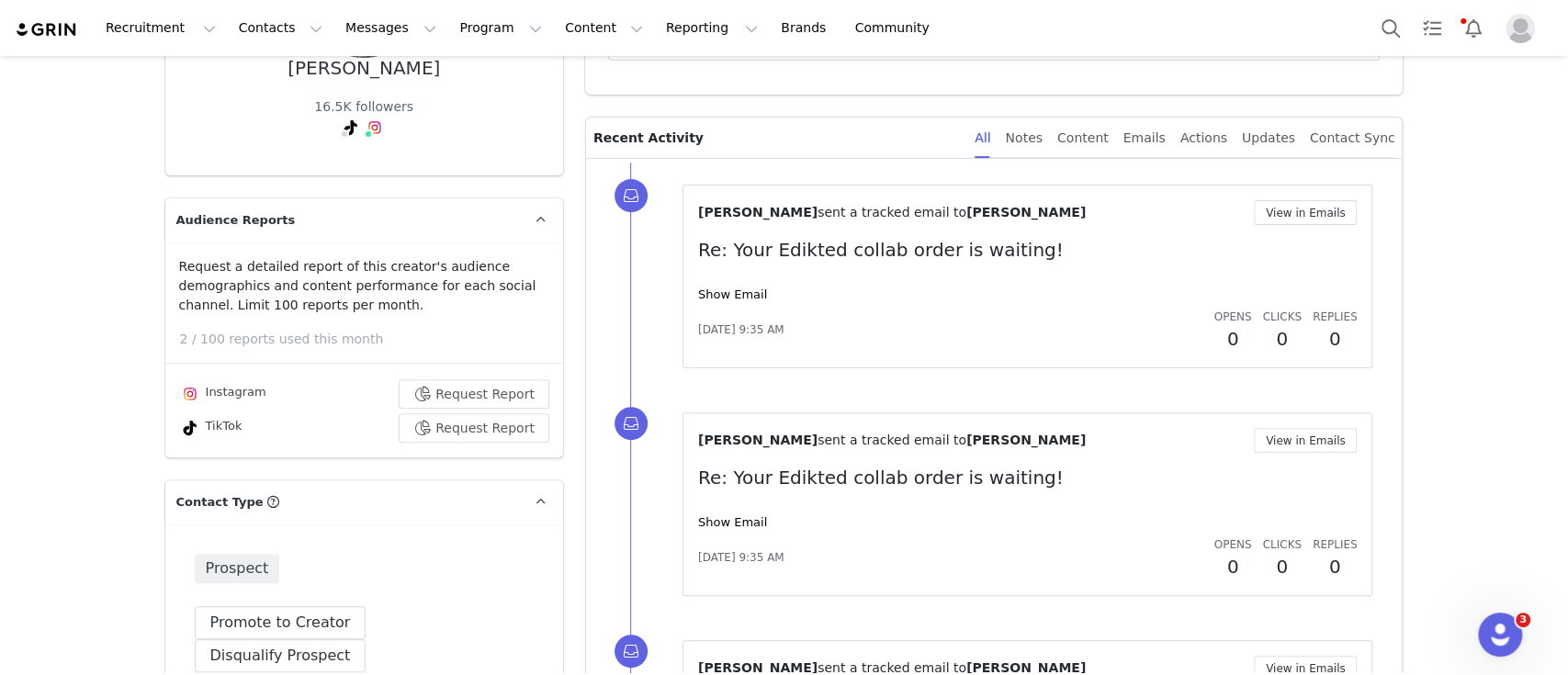
scroll to position [0, 0]
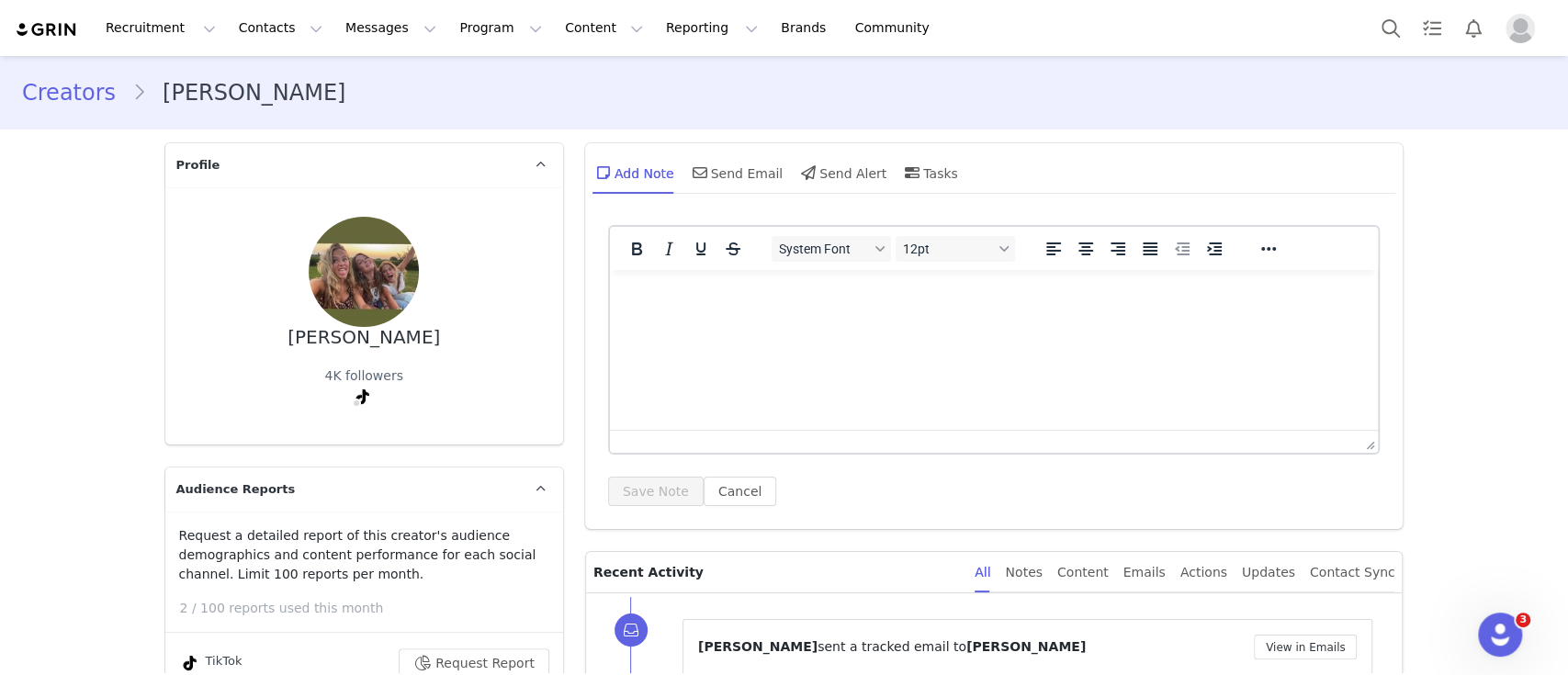
click at [668, 320] on html at bounding box center [993, 295] width 769 height 49
click at [644, 487] on button "Save Note" at bounding box center [656, 491] width 95 height 30
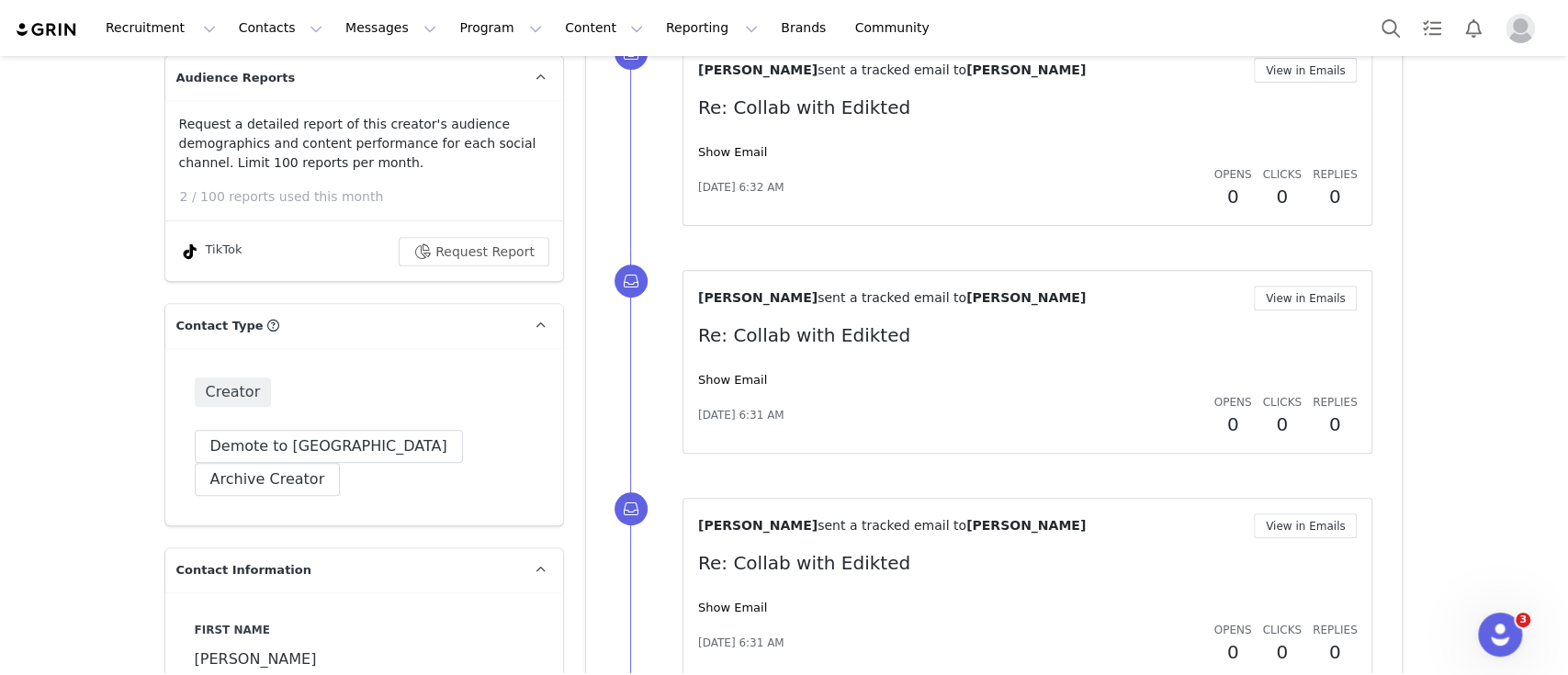
scroll to position [412, 0]
click at [321, 431] on button "Demote to [GEOGRAPHIC_DATA]" at bounding box center [329, 445] width 269 height 33
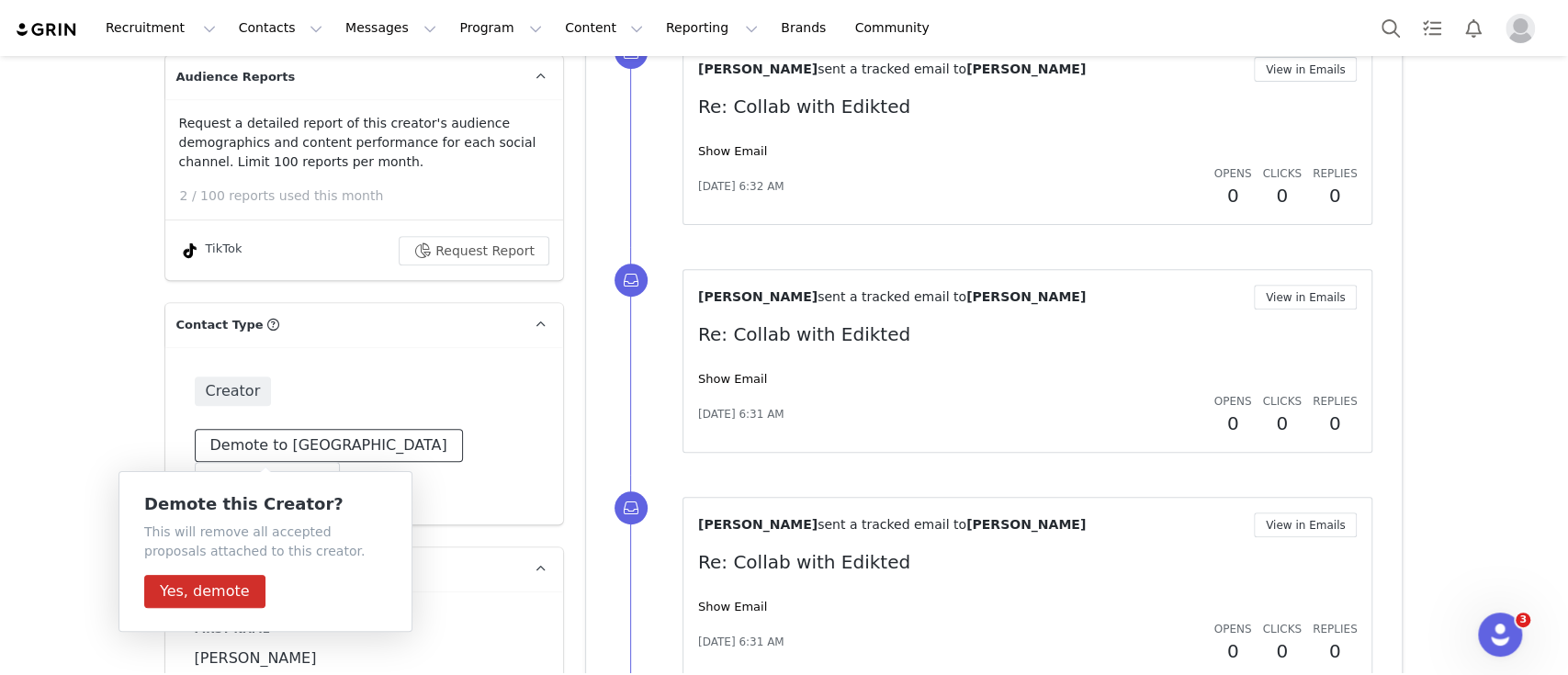
scroll to position [541, 0]
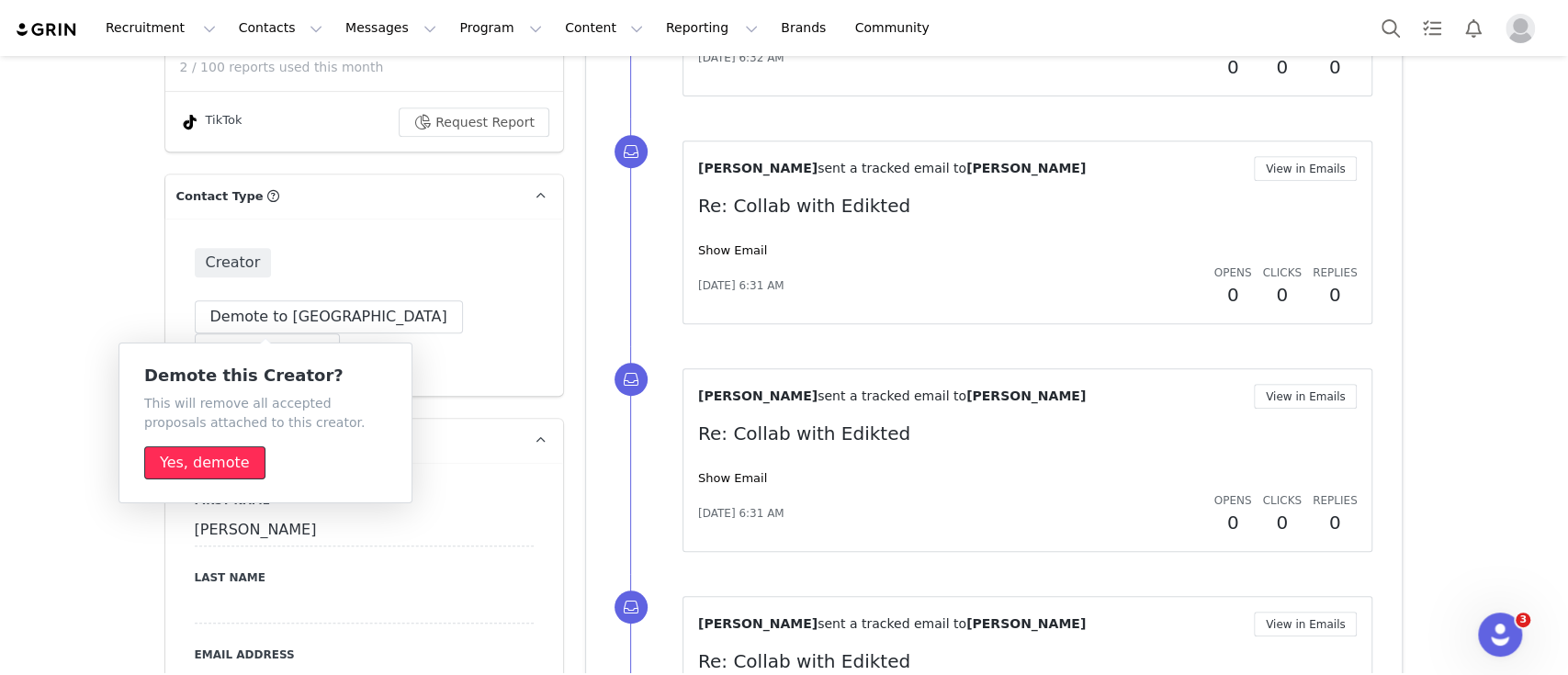
click at [202, 461] on button "Yes, demote" at bounding box center [205, 462] width 121 height 33
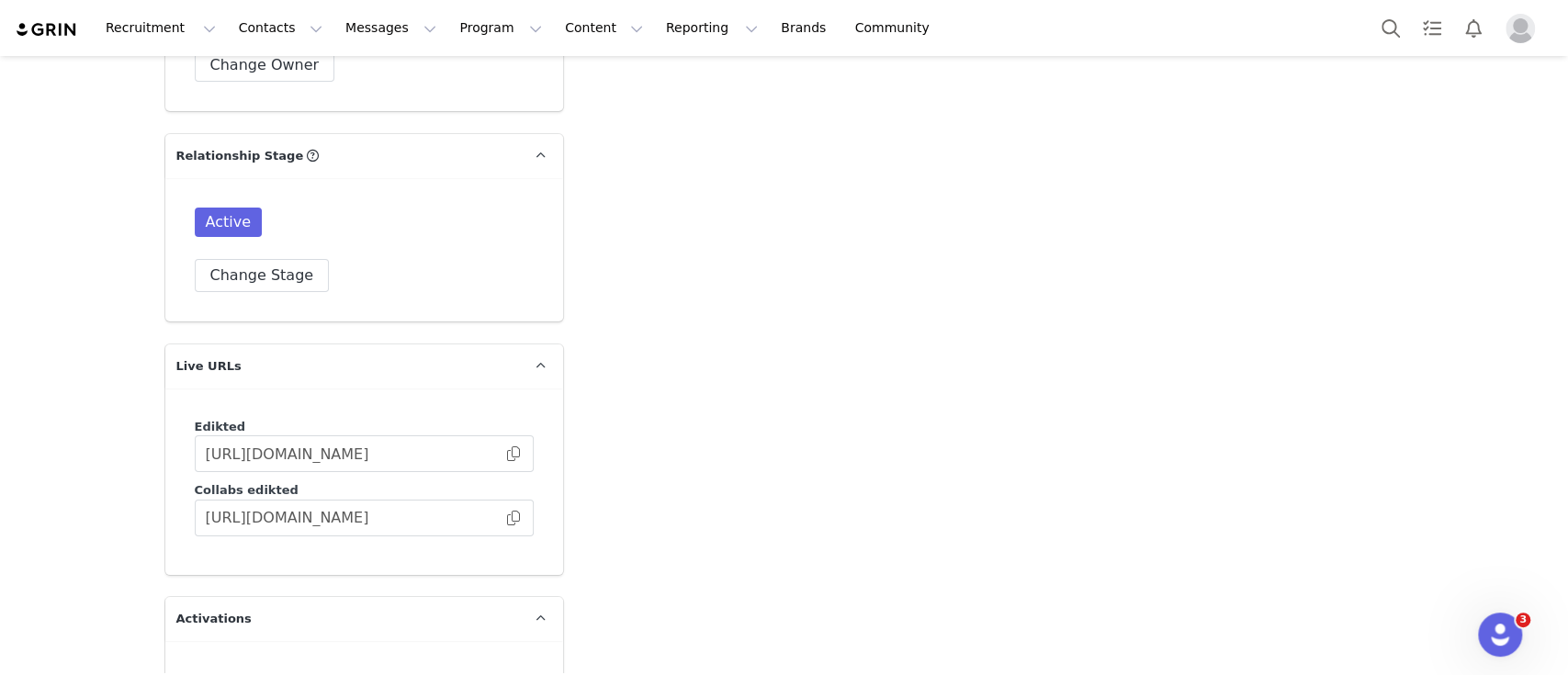
scroll to position [4668, 0]
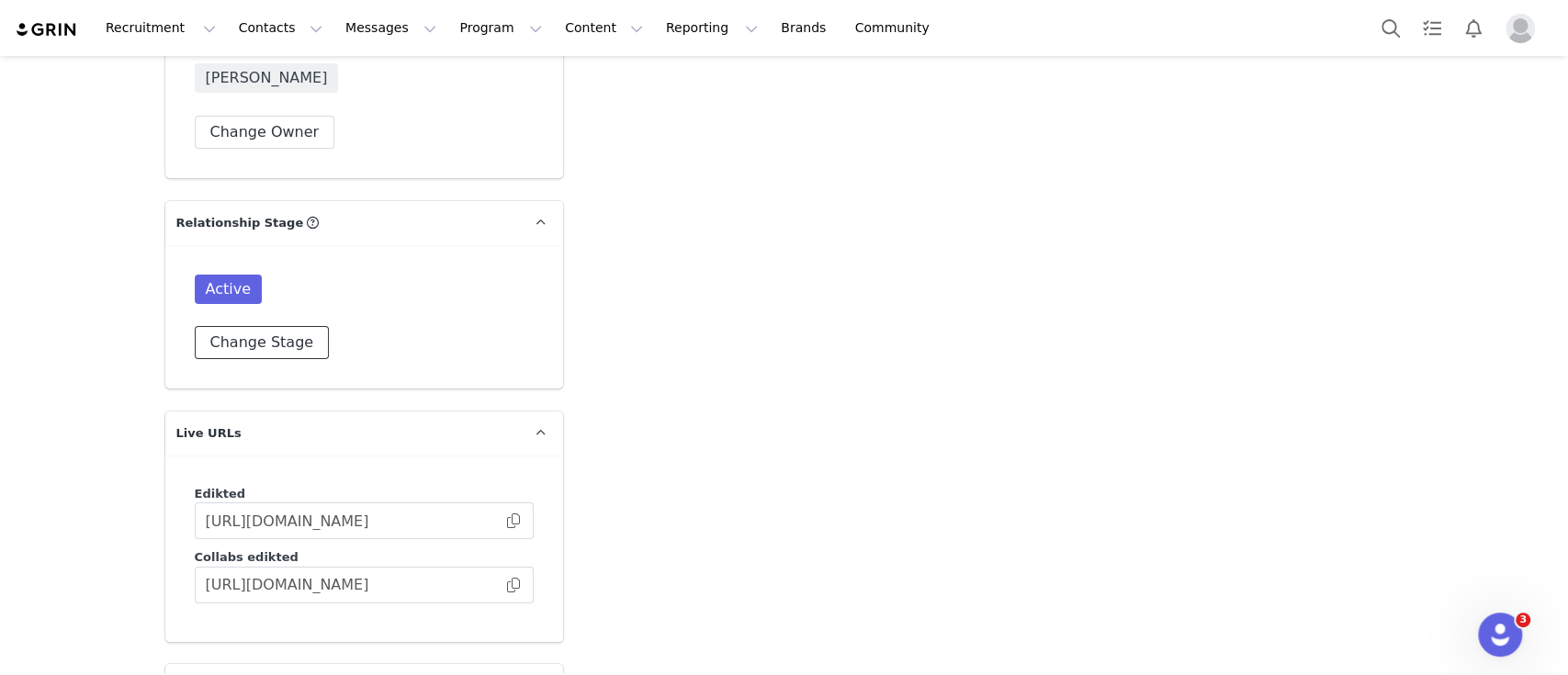
click at [264, 326] on button "Change Stage" at bounding box center [262, 342] width 135 height 33
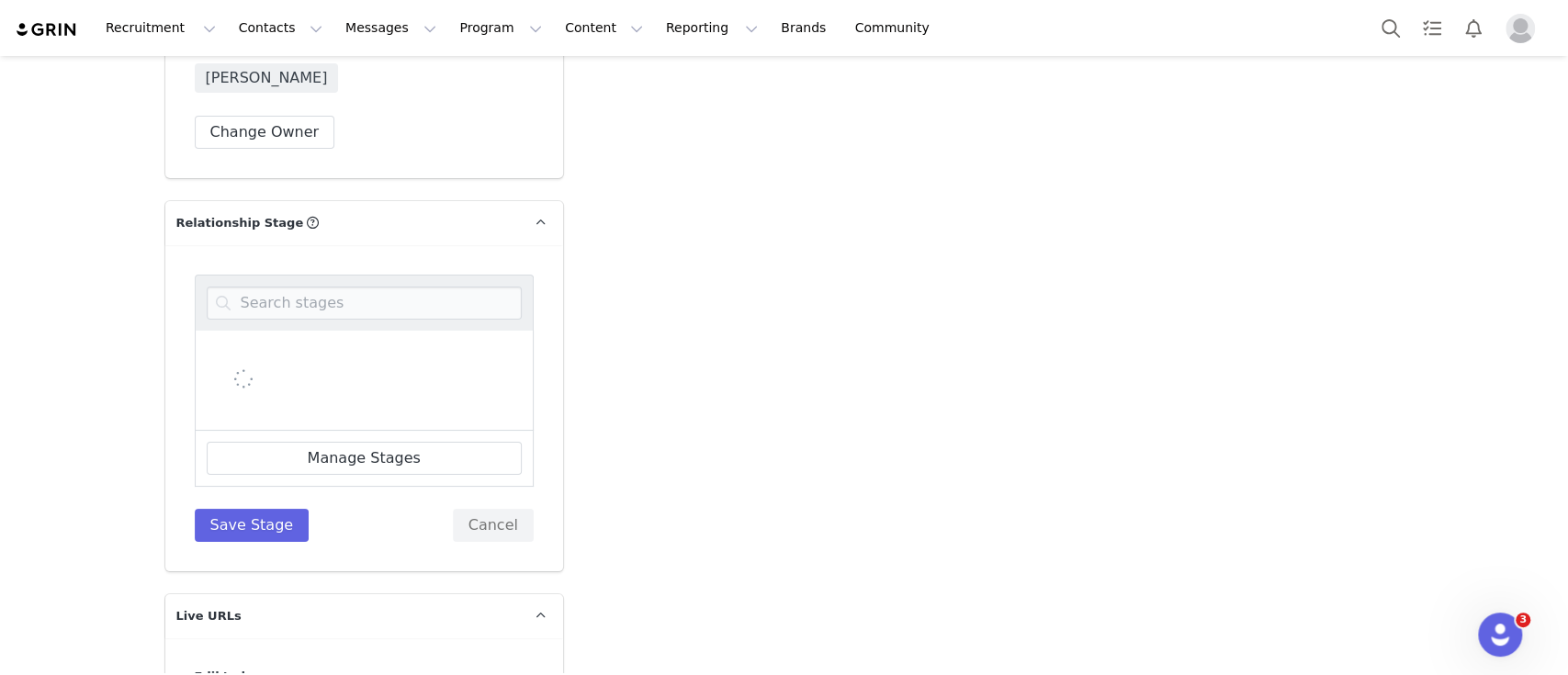
scroll to position [0, 0]
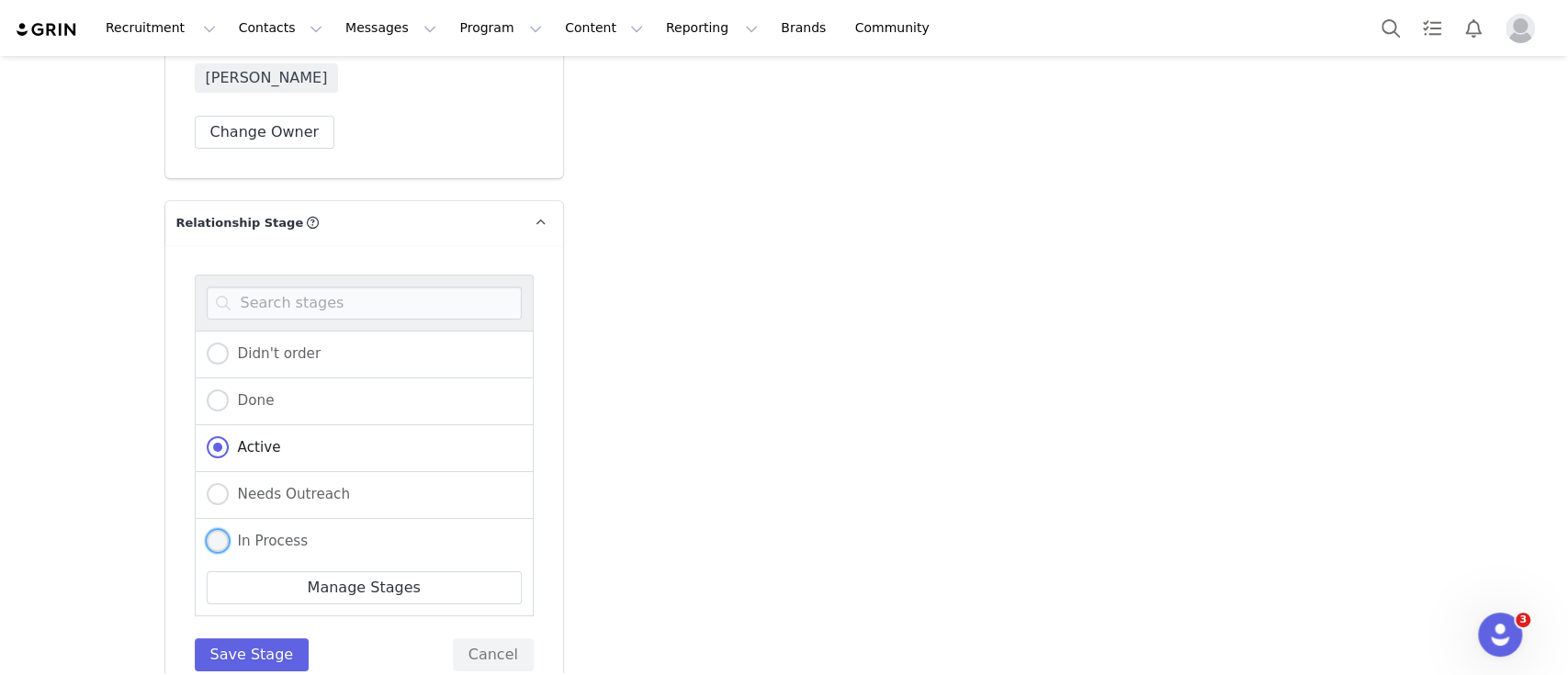
click at [272, 532] on span "In Process" at bounding box center [269, 541] width 80 height 17
click at [229, 530] on input "In Process" at bounding box center [218, 542] width 22 height 24
radio input "true"
radio input "false"
radio input "true"
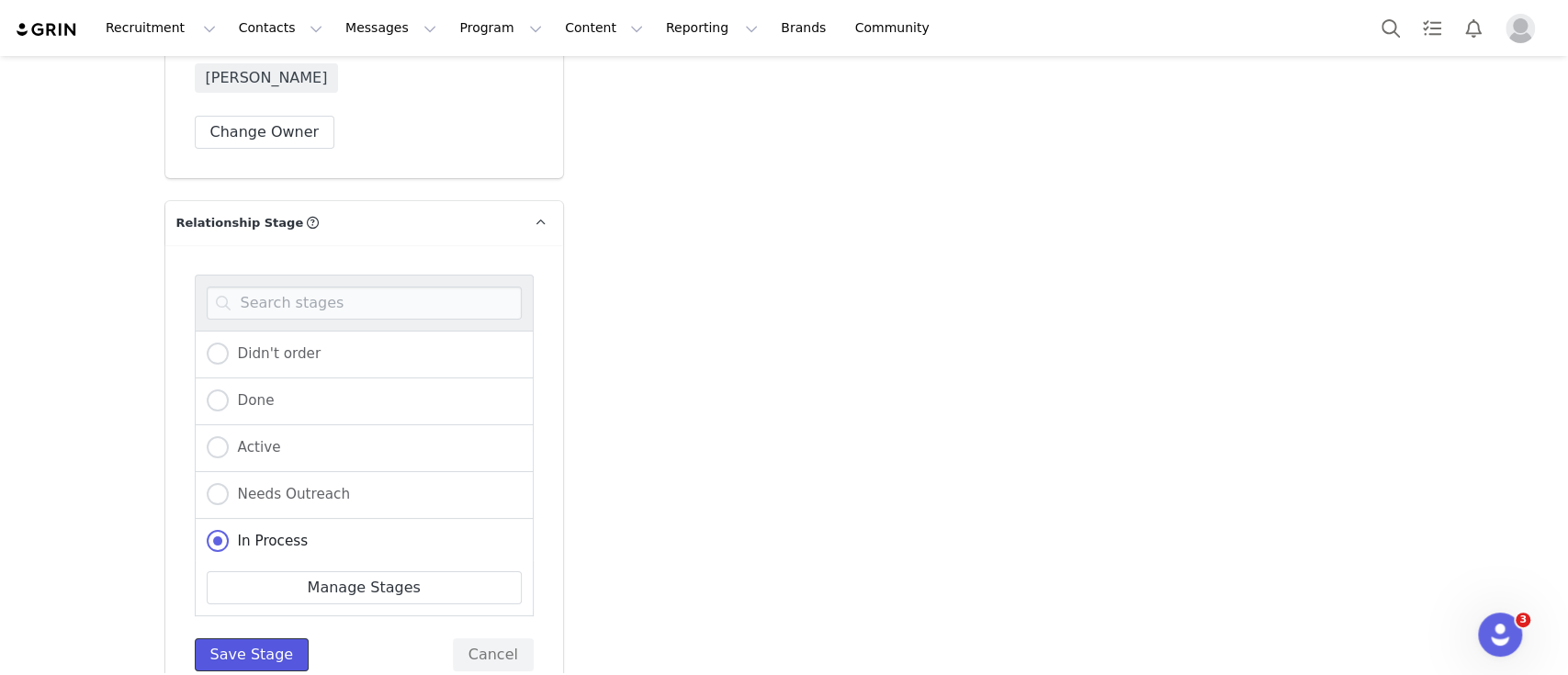
click at [248, 638] on button "Save Stage" at bounding box center [252, 654] width 115 height 33
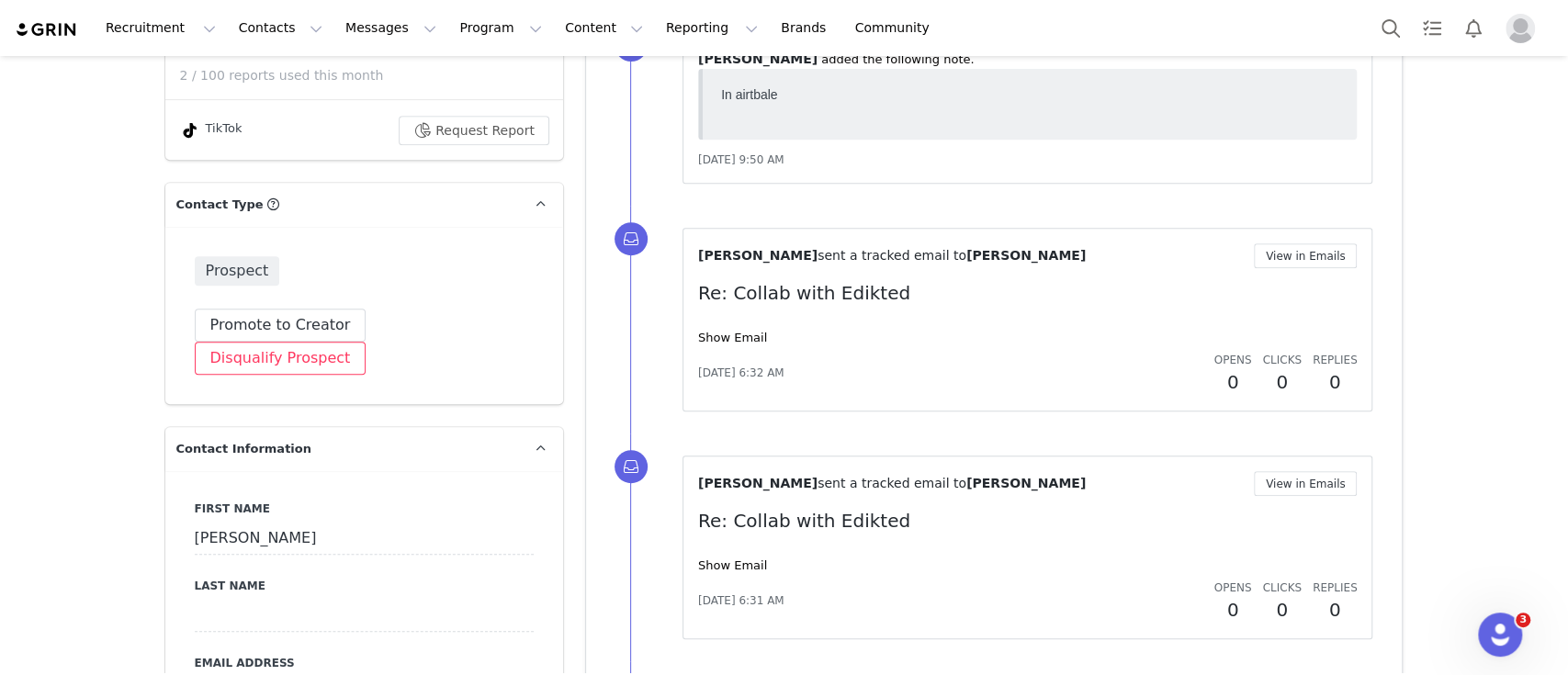
scroll to position [538, 0]
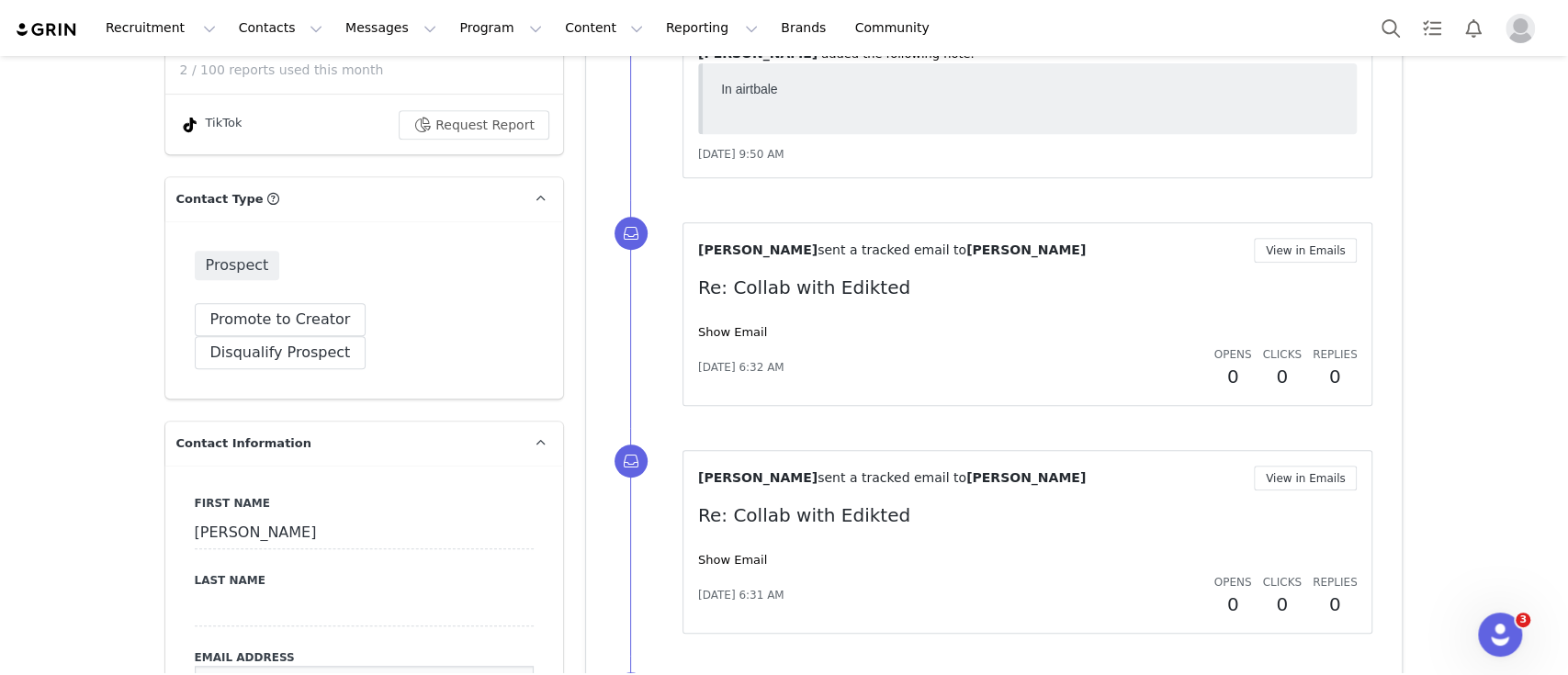
drag, startPoint x: 434, startPoint y: 646, endPoint x: 130, endPoint y: 610, distance: 306.1
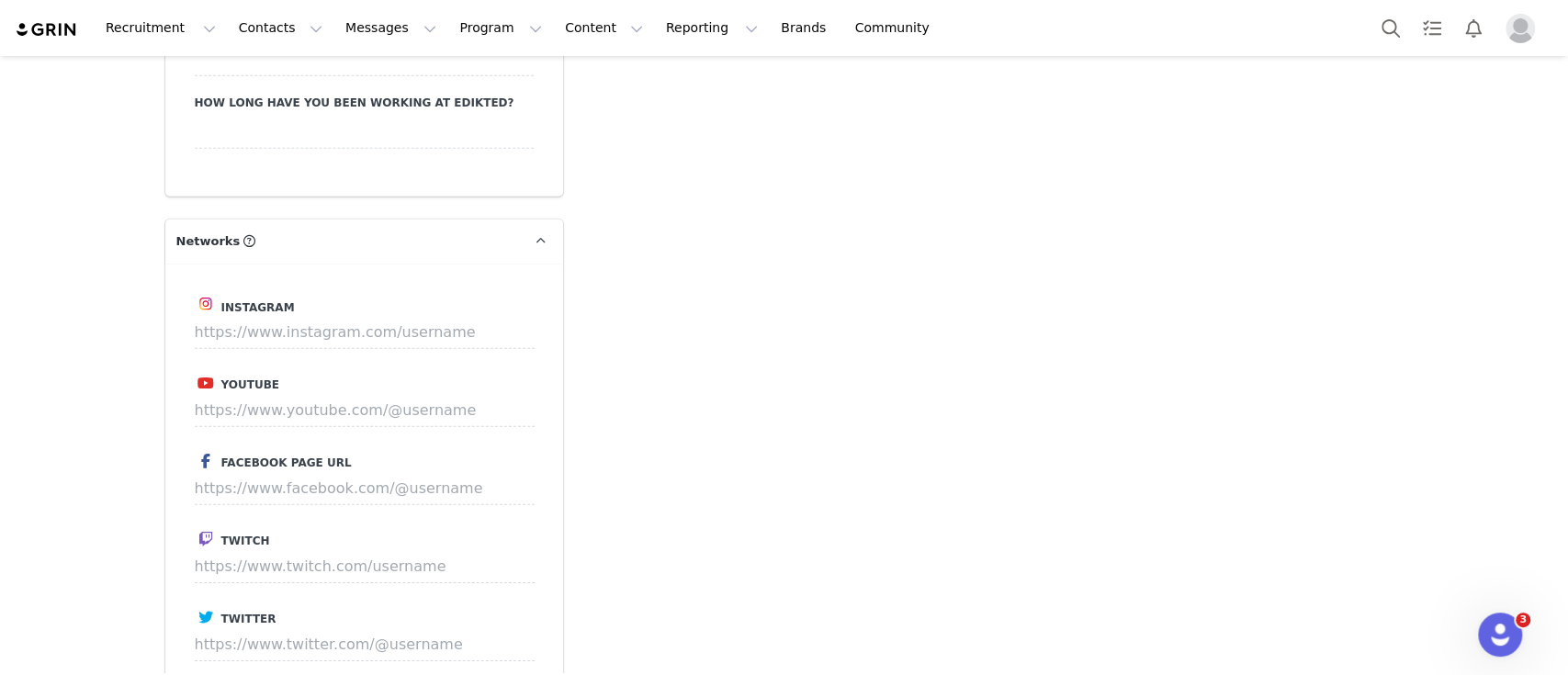
scroll to position [3630, 0]
drag, startPoint x: 445, startPoint y: 614, endPoint x: 125, endPoint y: 591, distance: 320.8
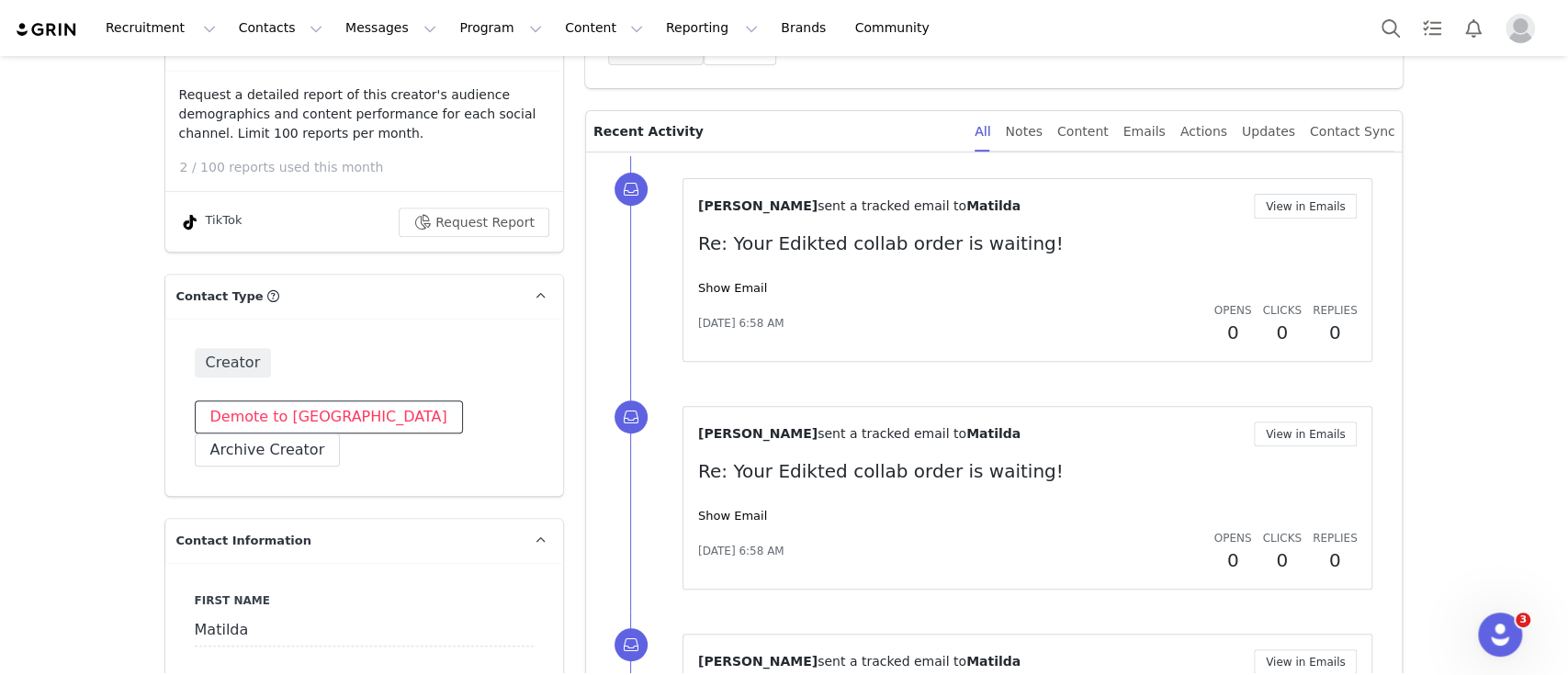
click at [293, 422] on button "Demote to [GEOGRAPHIC_DATA]" at bounding box center [329, 416] width 269 height 33
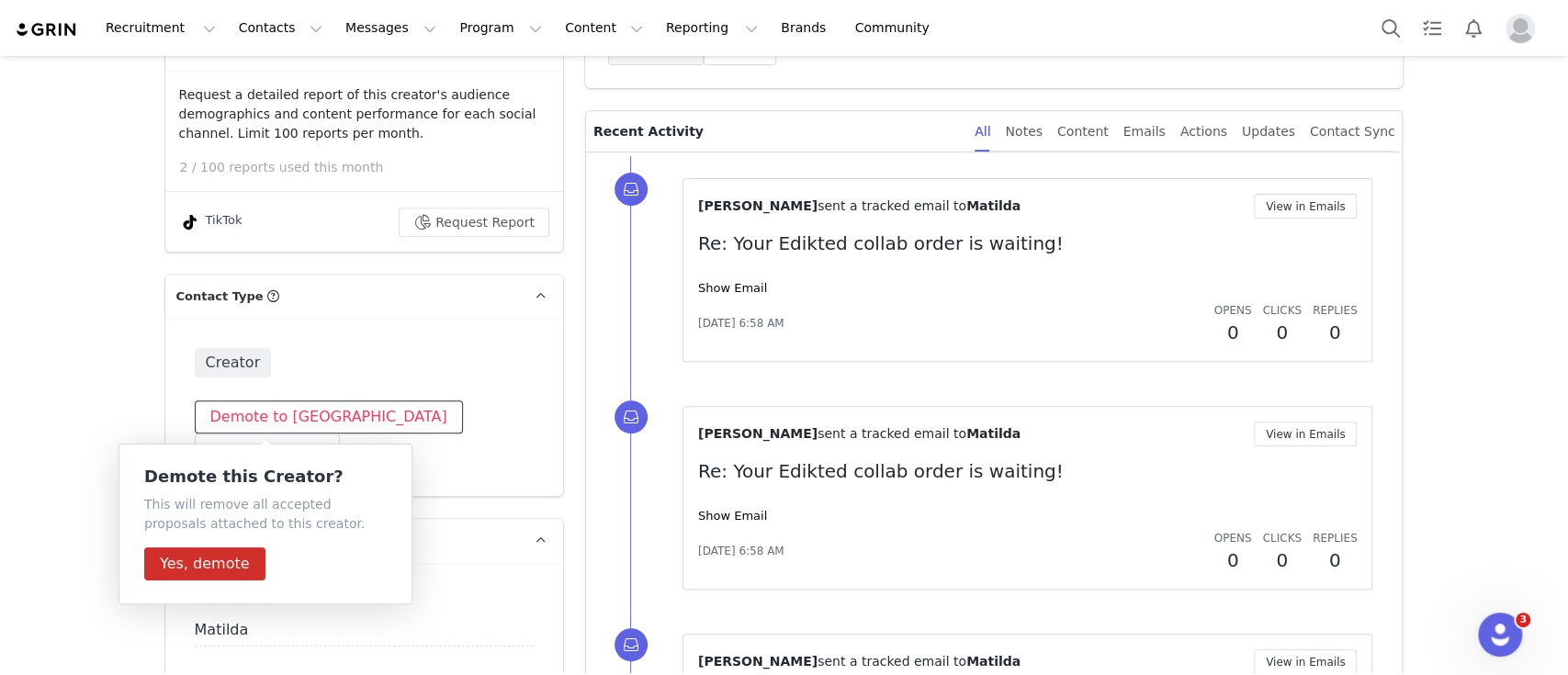
scroll to position [515, 0]
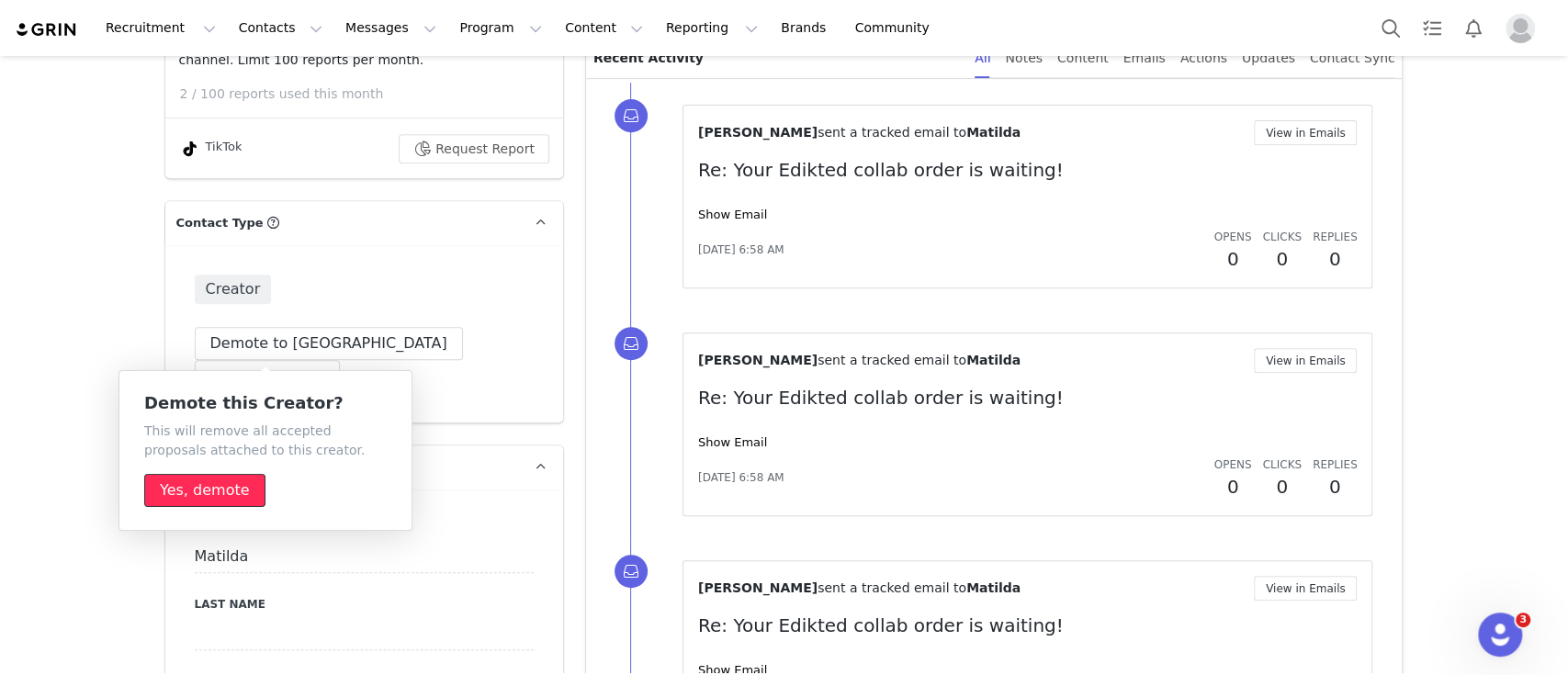
click at [204, 503] on button "Yes, demote" at bounding box center [205, 489] width 121 height 33
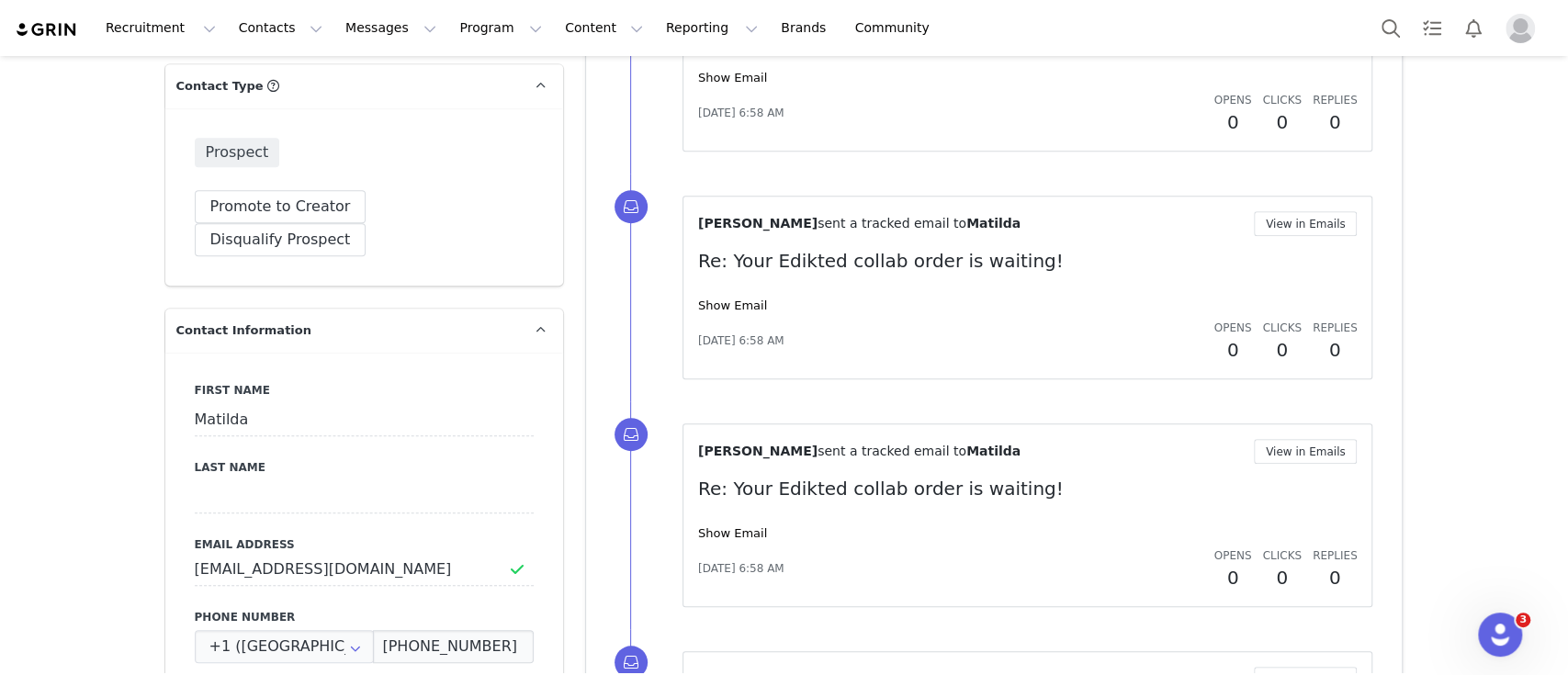
scroll to position [0, 0]
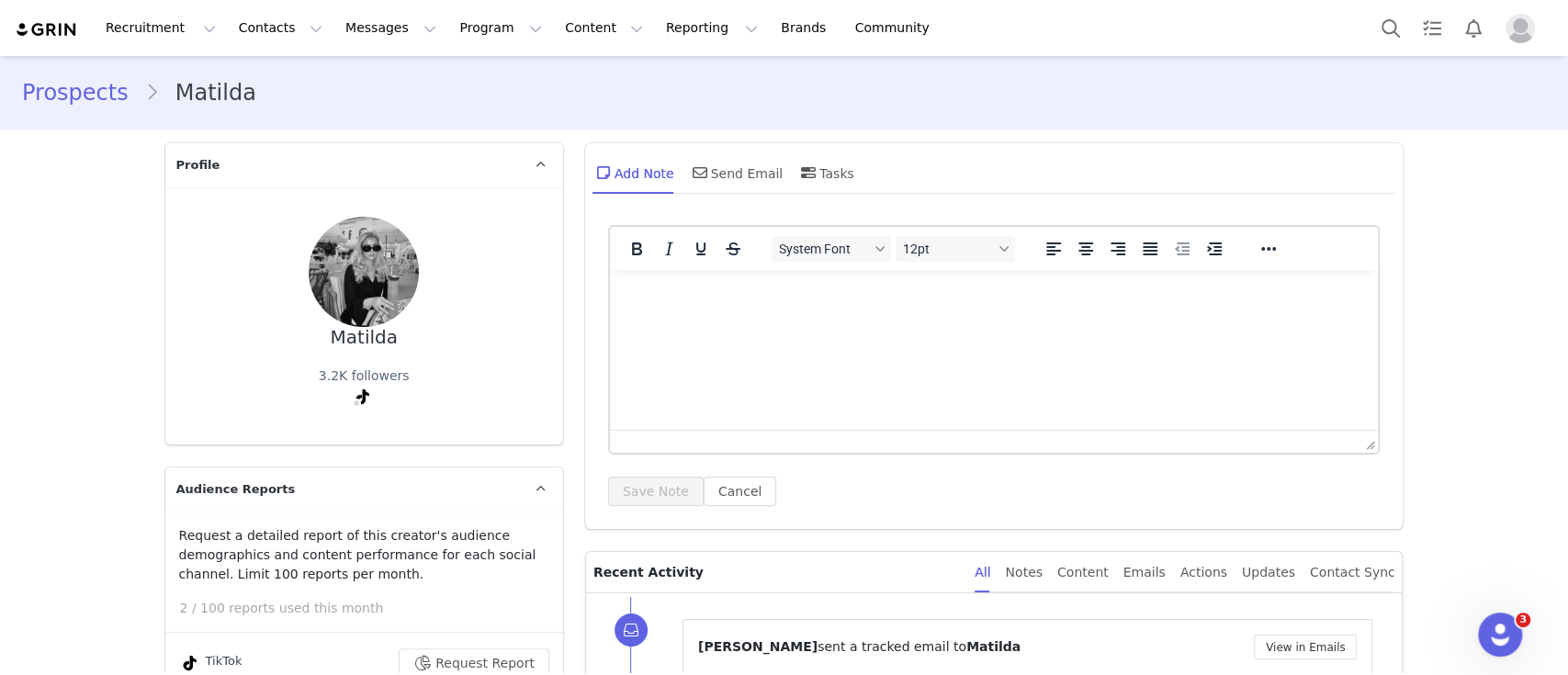
click at [702, 320] on html at bounding box center [993, 295] width 769 height 49
click at [653, 289] on p "In airtbale" at bounding box center [993, 295] width 740 height 21
drag, startPoint x: 665, startPoint y: 284, endPoint x: 1119, endPoint y: 370, distance: 462.1
click at [1119, 320] on html "In airtbale" at bounding box center [993, 295] width 769 height 49
click at [682, 286] on p "In airtbale" at bounding box center [993, 295] width 740 height 21
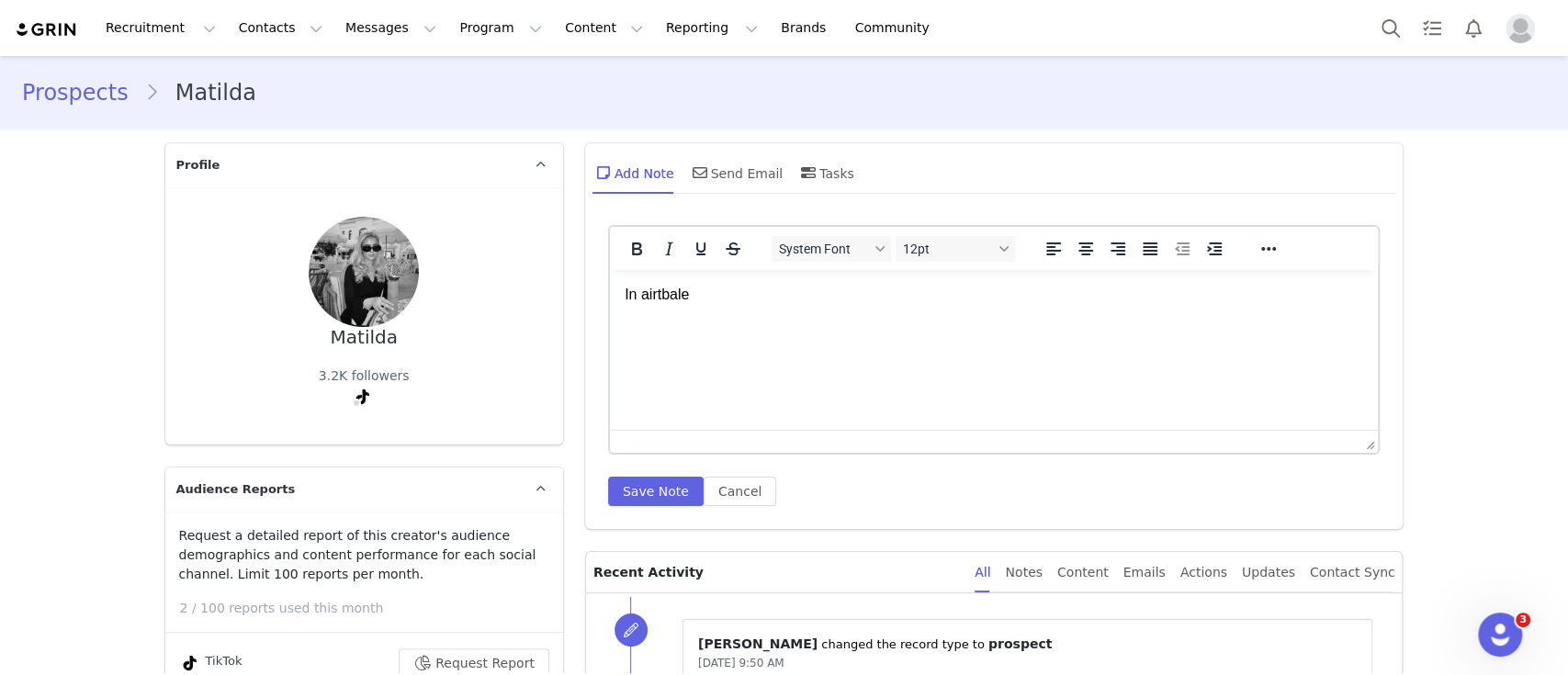
click at [654, 294] on p "In airtbale" at bounding box center [993, 295] width 740 height 21
drag, startPoint x: 654, startPoint y: 294, endPoint x: 1050, endPoint y: 323, distance: 397.1
click at [1050, 320] on html "In airtbale" at bounding box center [993, 295] width 769 height 49
click at [613, 491] on button "Save Note" at bounding box center [656, 491] width 95 height 30
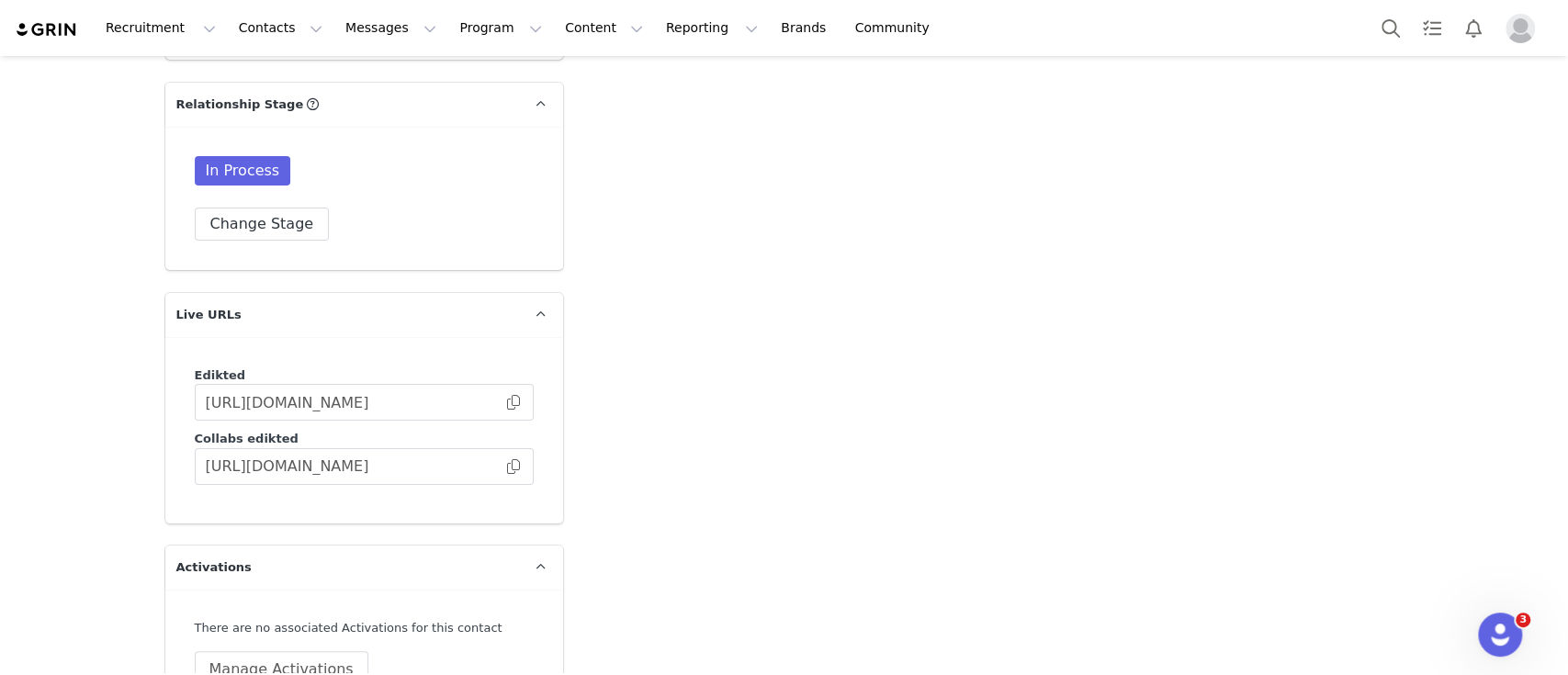
scroll to position [4949, 0]
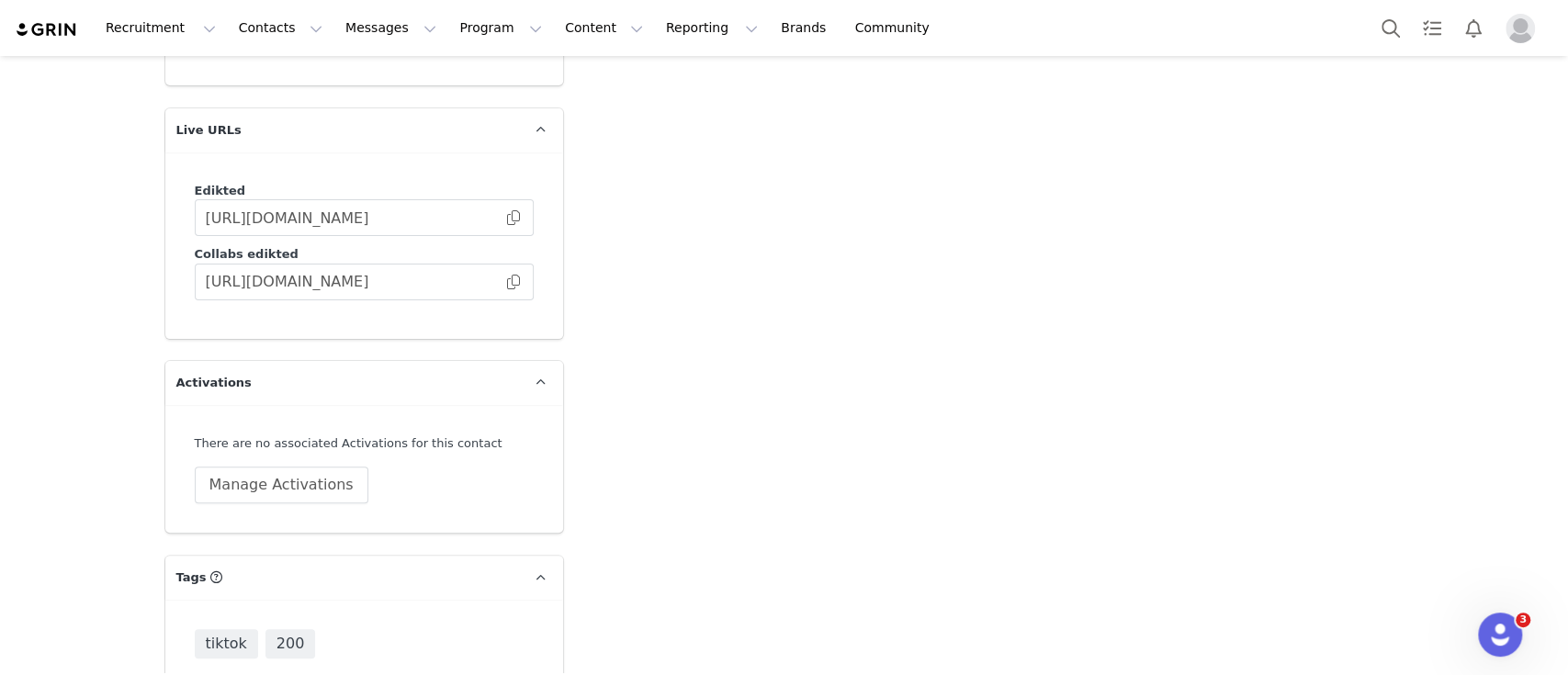
click at [298, 641] on input at bounding box center [365, 656] width 315 height 33
type input "EU"
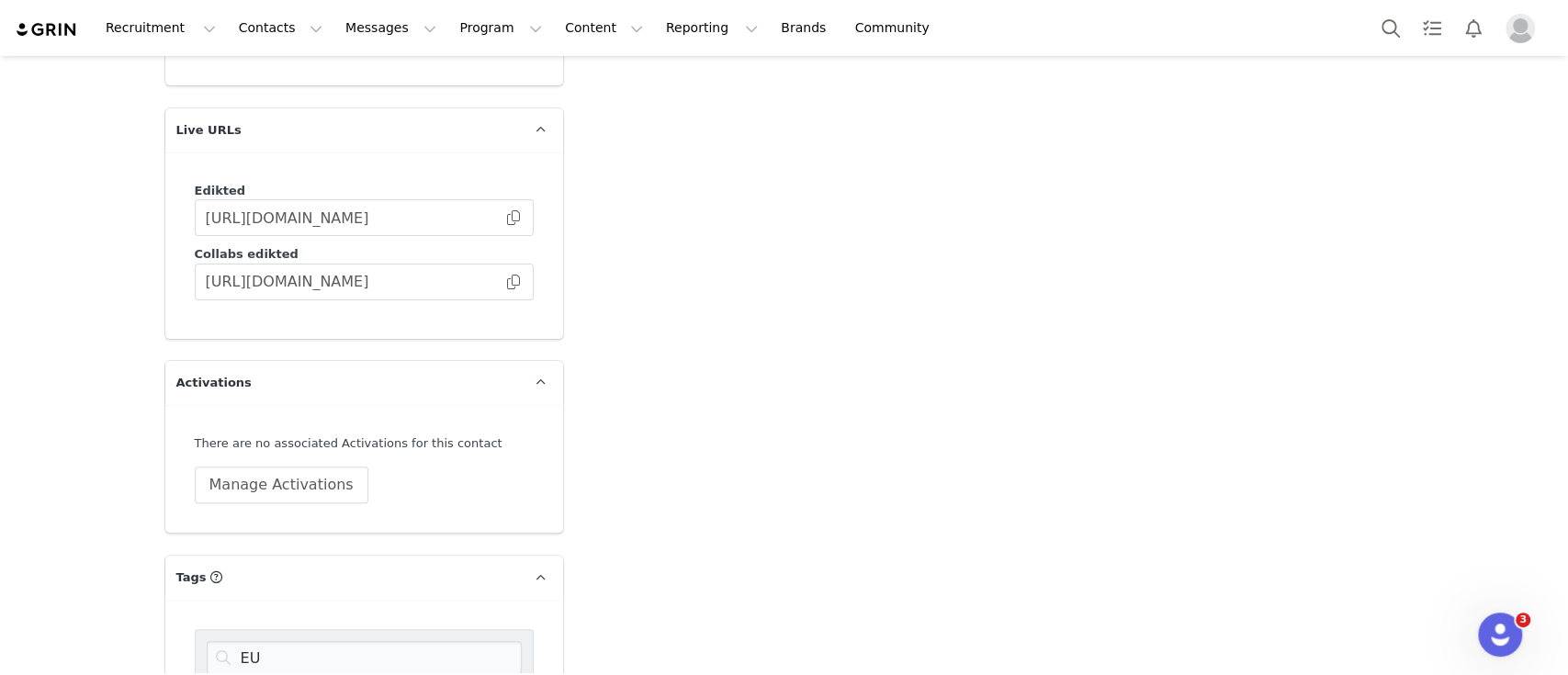
scroll to position [5076, 0]
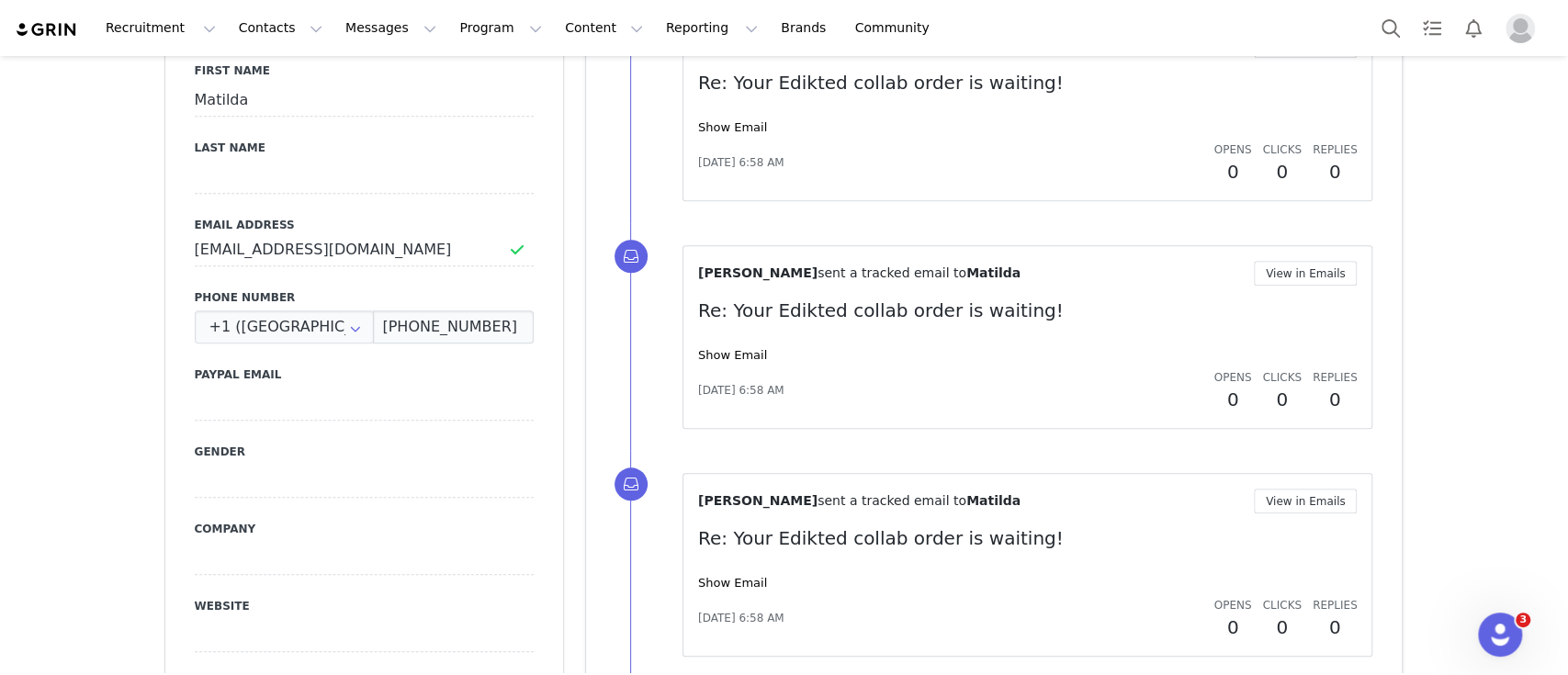
scroll to position [970, 0]
drag, startPoint x: 395, startPoint y: 214, endPoint x: 118, endPoint y: 195, distance: 277.7
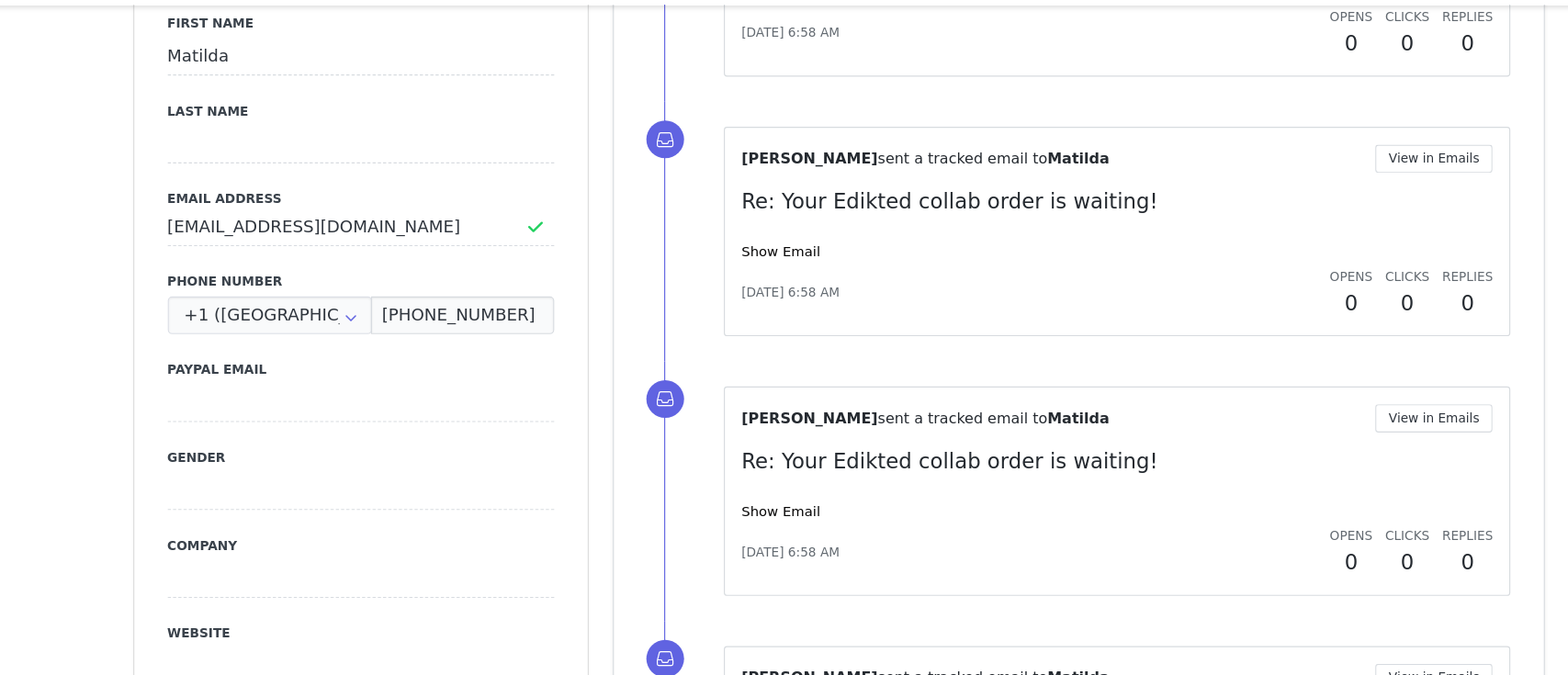
drag, startPoint x: 384, startPoint y: 421, endPoint x: 403, endPoint y: 229, distance: 192.9
click at [403, 229] on div "First Name [PERSON_NAME] Last Name Email Address [EMAIL_ADDRESS][DOMAIN_NAME] P…" at bounding box center [364, 369] width 397 height 671
click at [403, 234] on input "[EMAIL_ADDRESS][DOMAIN_NAME]" at bounding box center [364, 250] width 339 height 33
drag, startPoint x: 453, startPoint y: 219, endPoint x: 167, endPoint y: 213, distance: 286.1
click at [167, 213] on div "First Name [PERSON_NAME] Last Name Email Address [EMAIL_ADDRESS][DOMAIN_NAME] P…" at bounding box center [364, 369] width 397 height 671
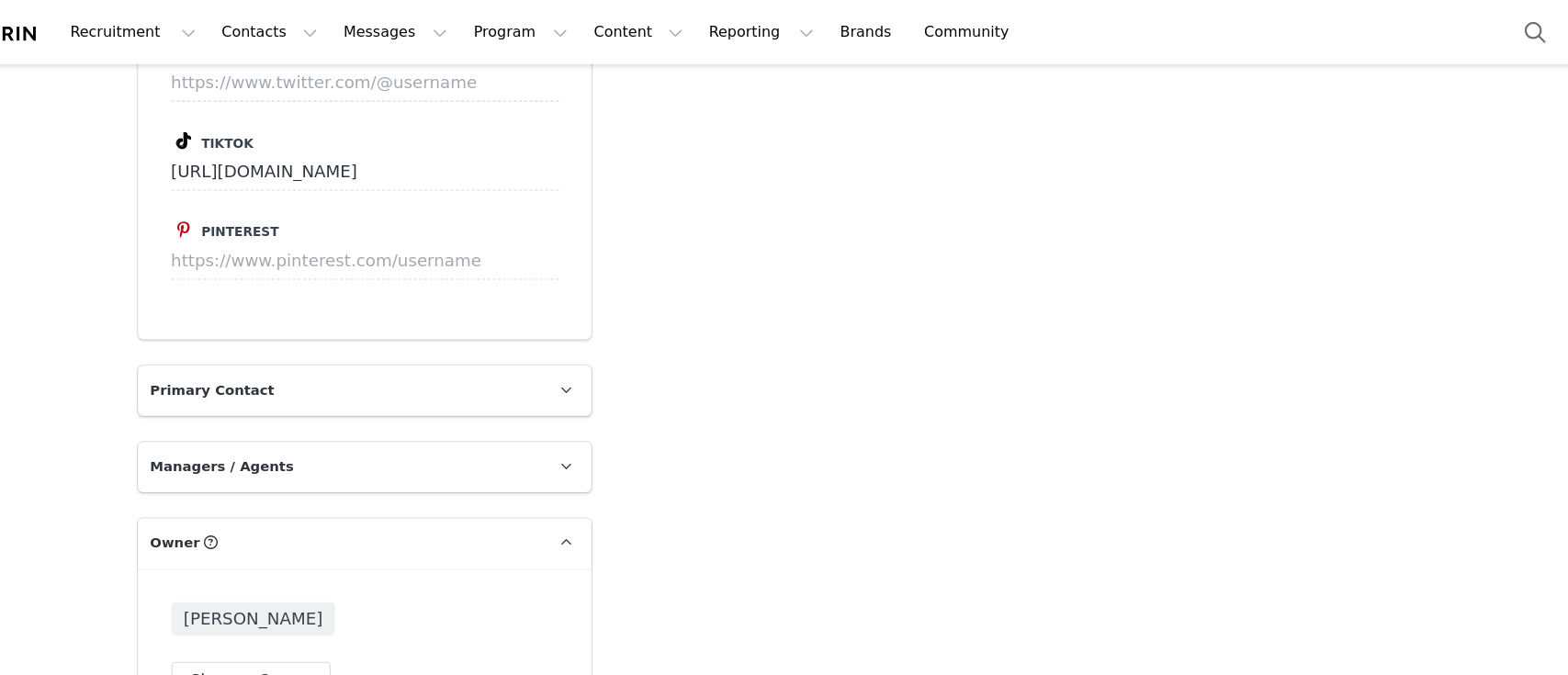
scroll to position [3738, 0]
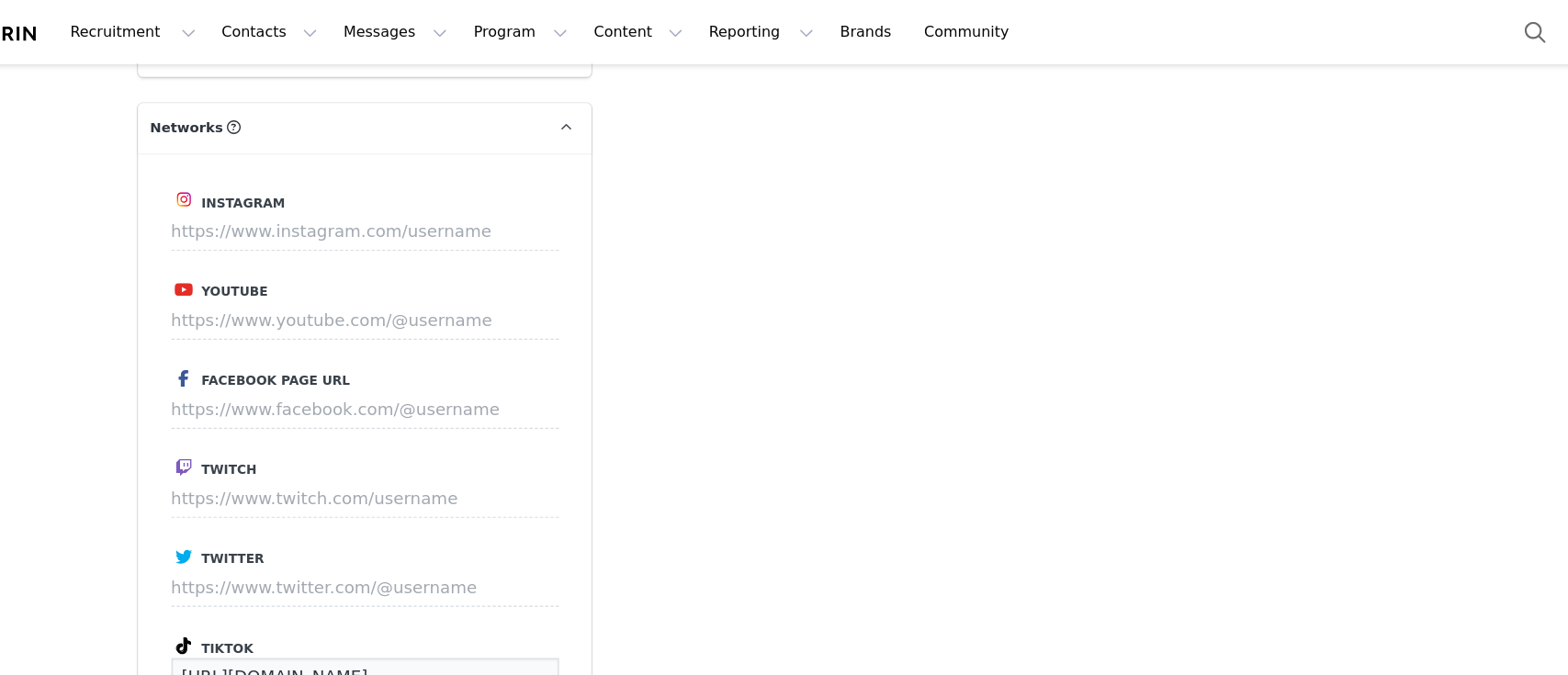
drag, startPoint x: 486, startPoint y: 512, endPoint x: 184, endPoint y: 509, distance: 302.0
click at [184, 509] on div "Instagram Youtube Facebook Page URL Twitch Twitter Tiktok [URL][DOMAIN_NAME] Pi…" at bounding box center [364, 438] width 397 height 606
click at [1384, 36] on button "Search" at bounding box center [1390, 28] width 40 height 41
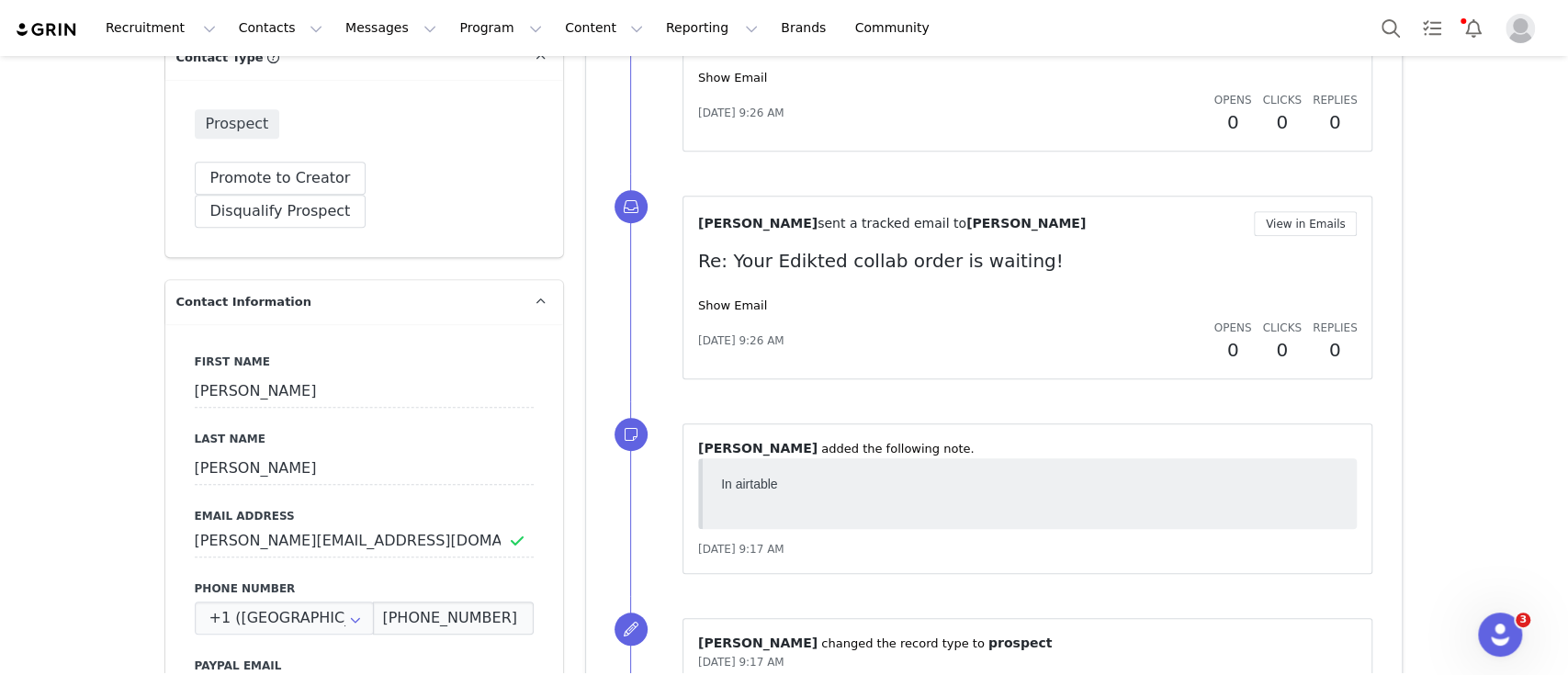
scroll to position [711, 0]
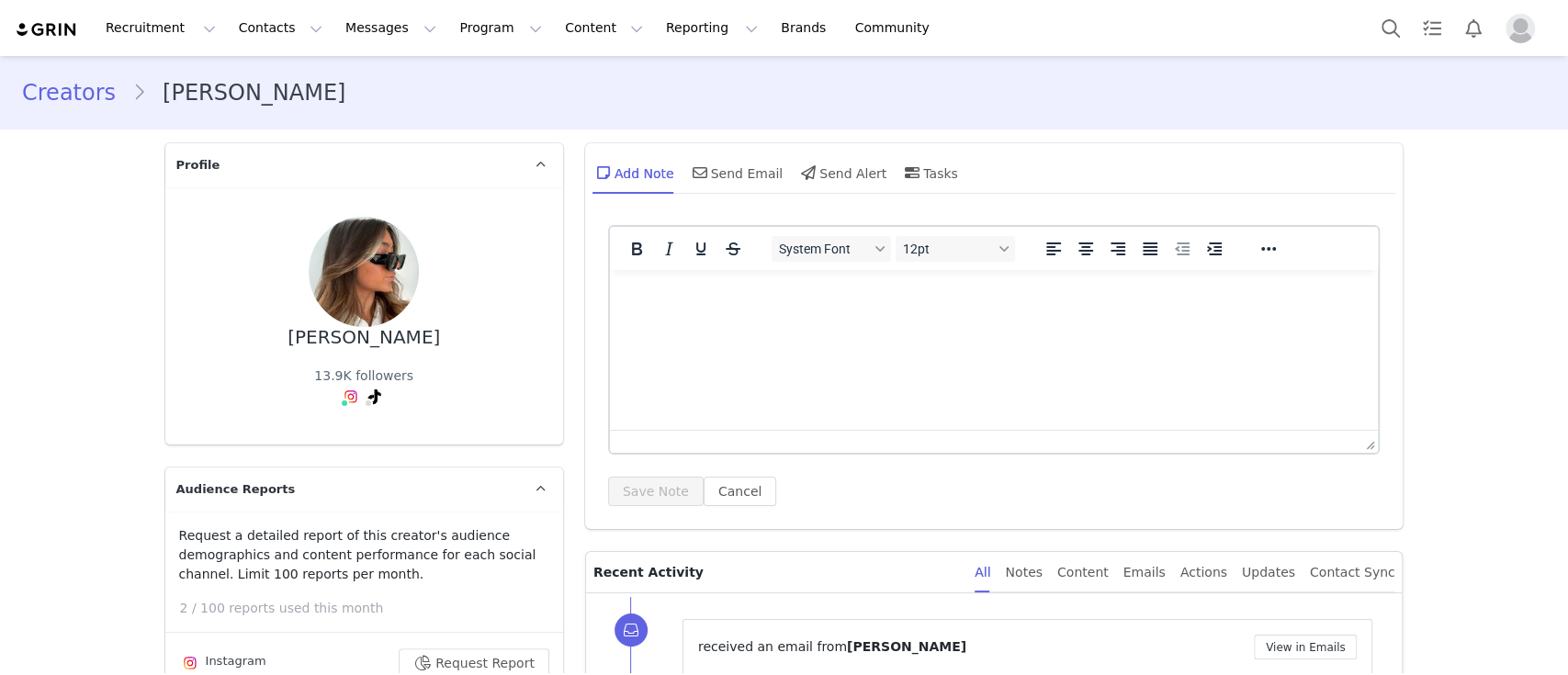
type input "+1 ([GEOGRAPHIC_DATA])"
